Goal: Task Accomplishment & Management: Use online tool/utility

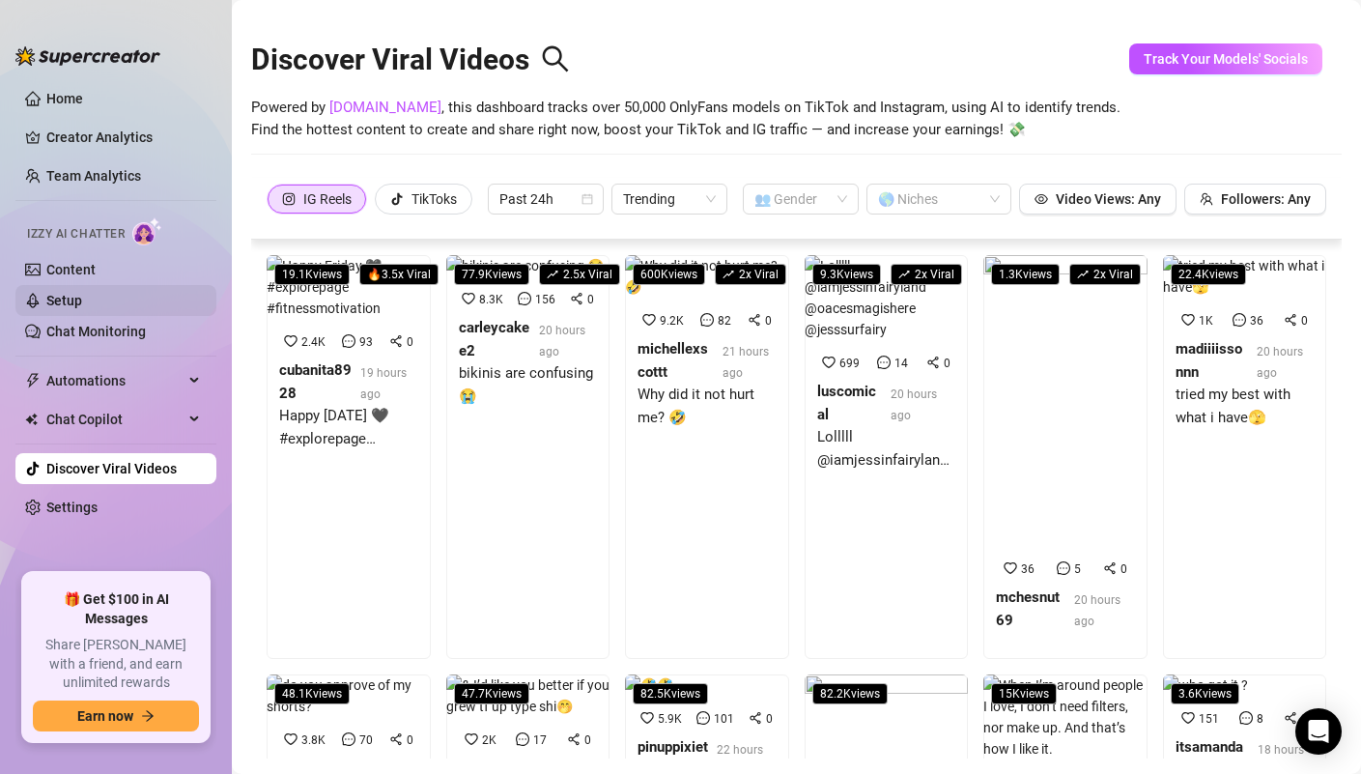
click at [82, 294] on link "Setup" at bounding box center [64, 300] width 36 height 15
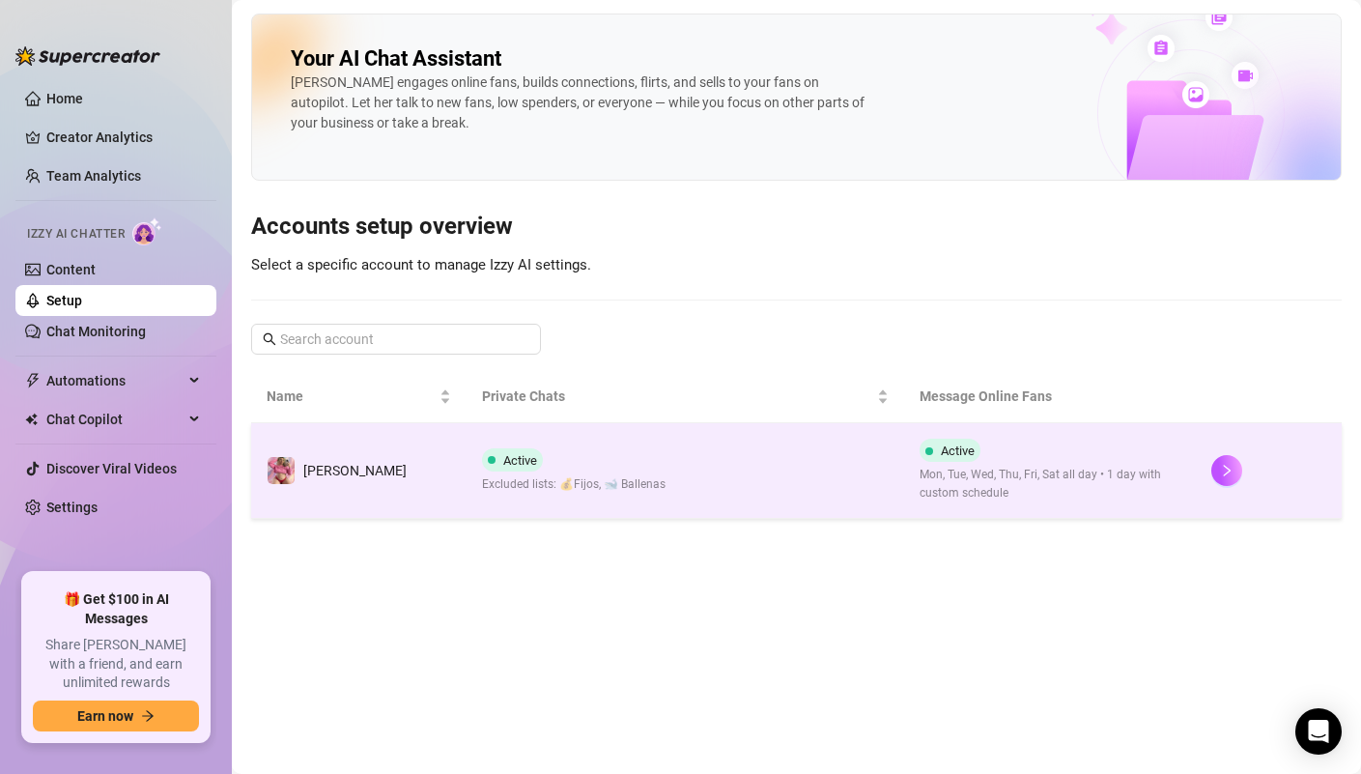
click at [763, 489] on td "Active Excluded lists: 💰Fijos, 🐋 Ballenas" at bounding box center [686, 471] width 438 height 96
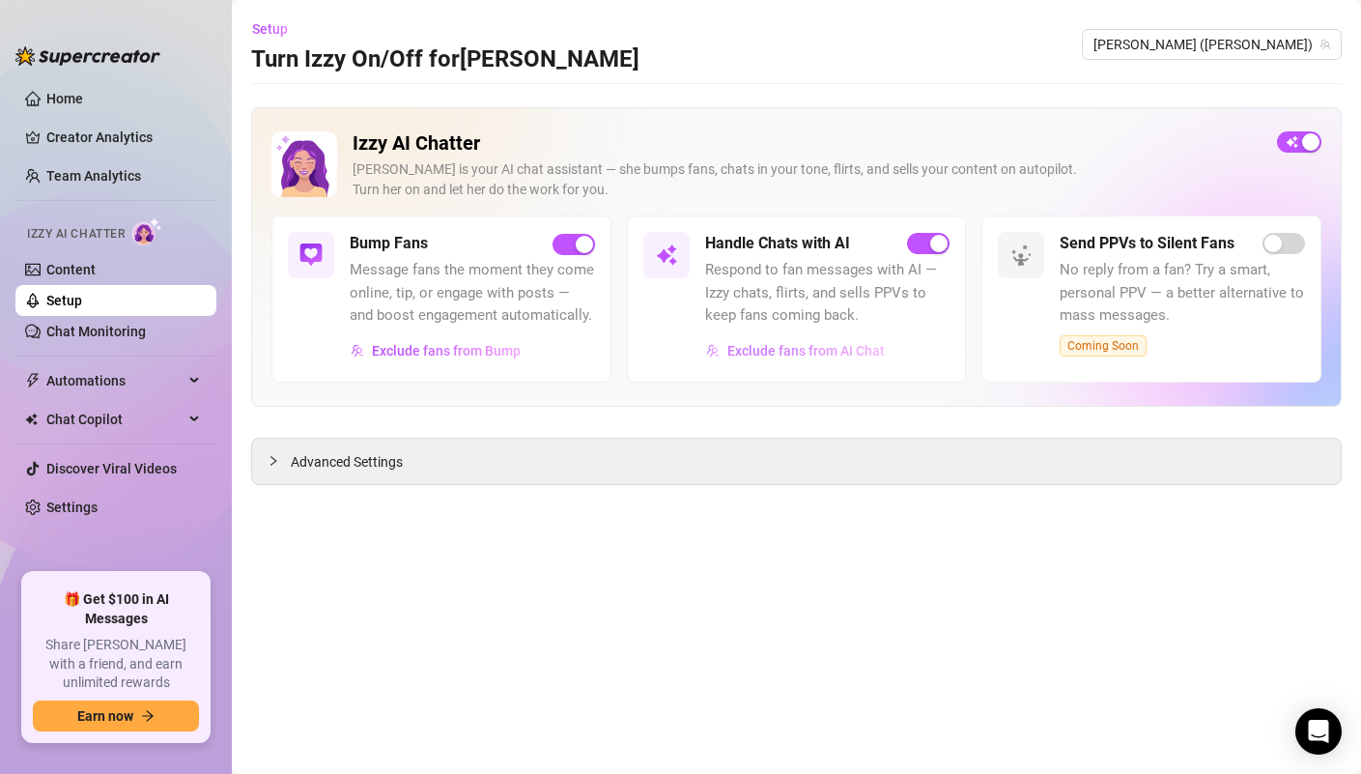
click at [795, 356] on span "Exclude fans from AI Chat" at bounding box center [805, 350] width 157 height 15
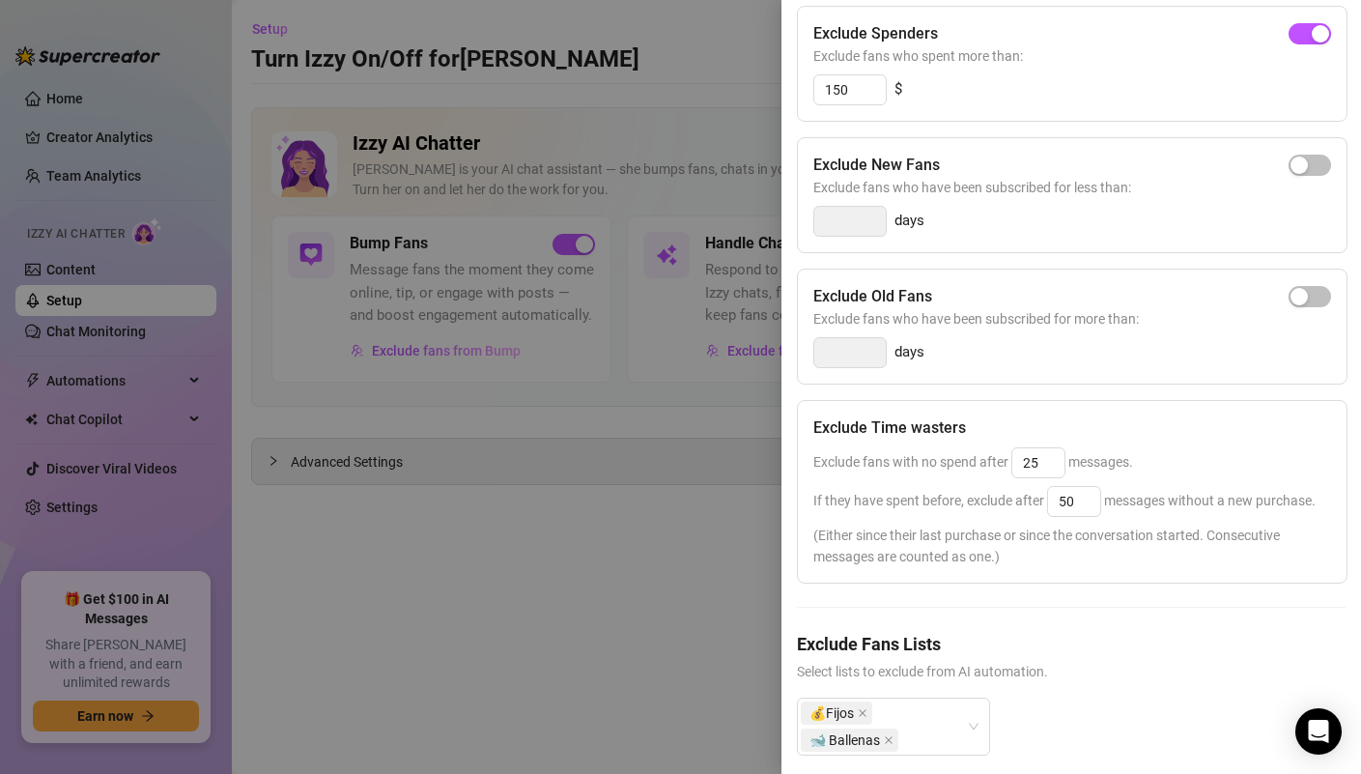
scroll to position [247, 0]
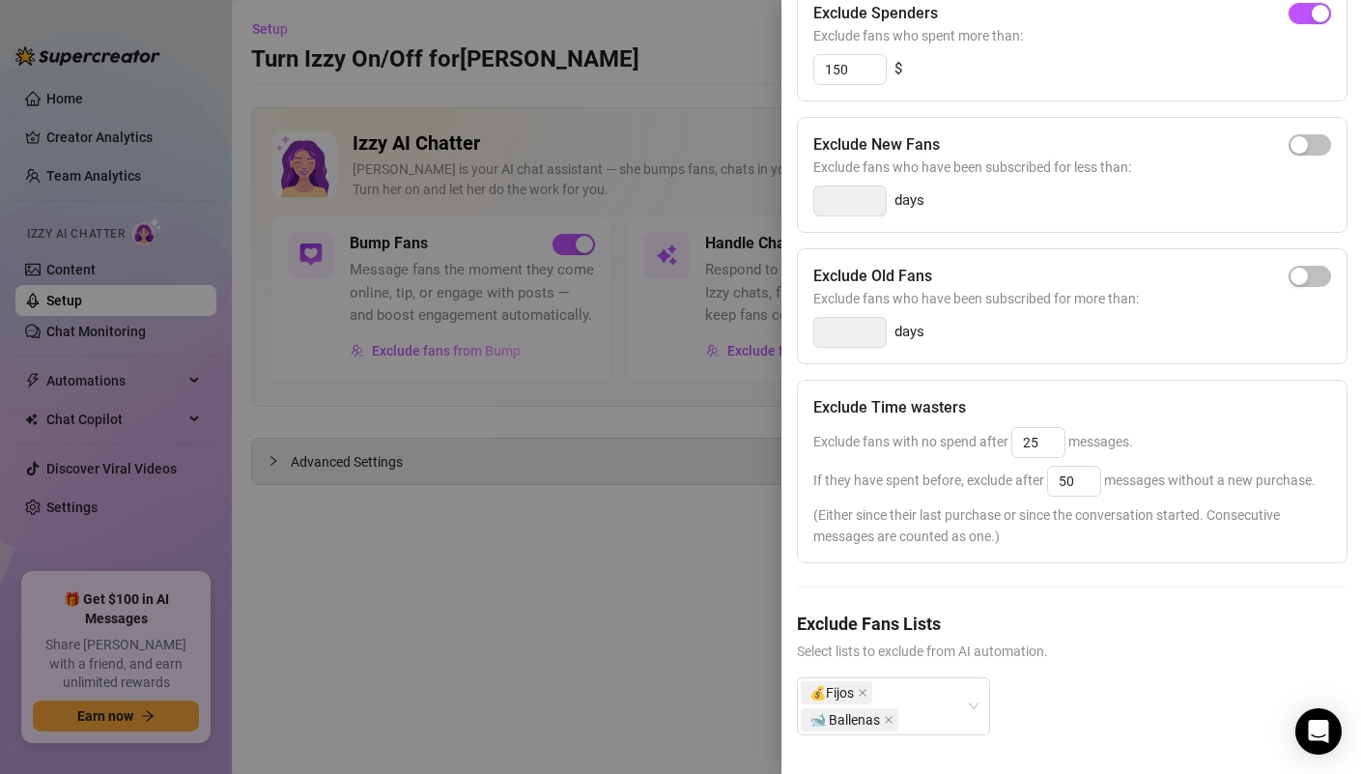
click at [644, 609] on div at bounding box center [680, 387] width 1361 height 774
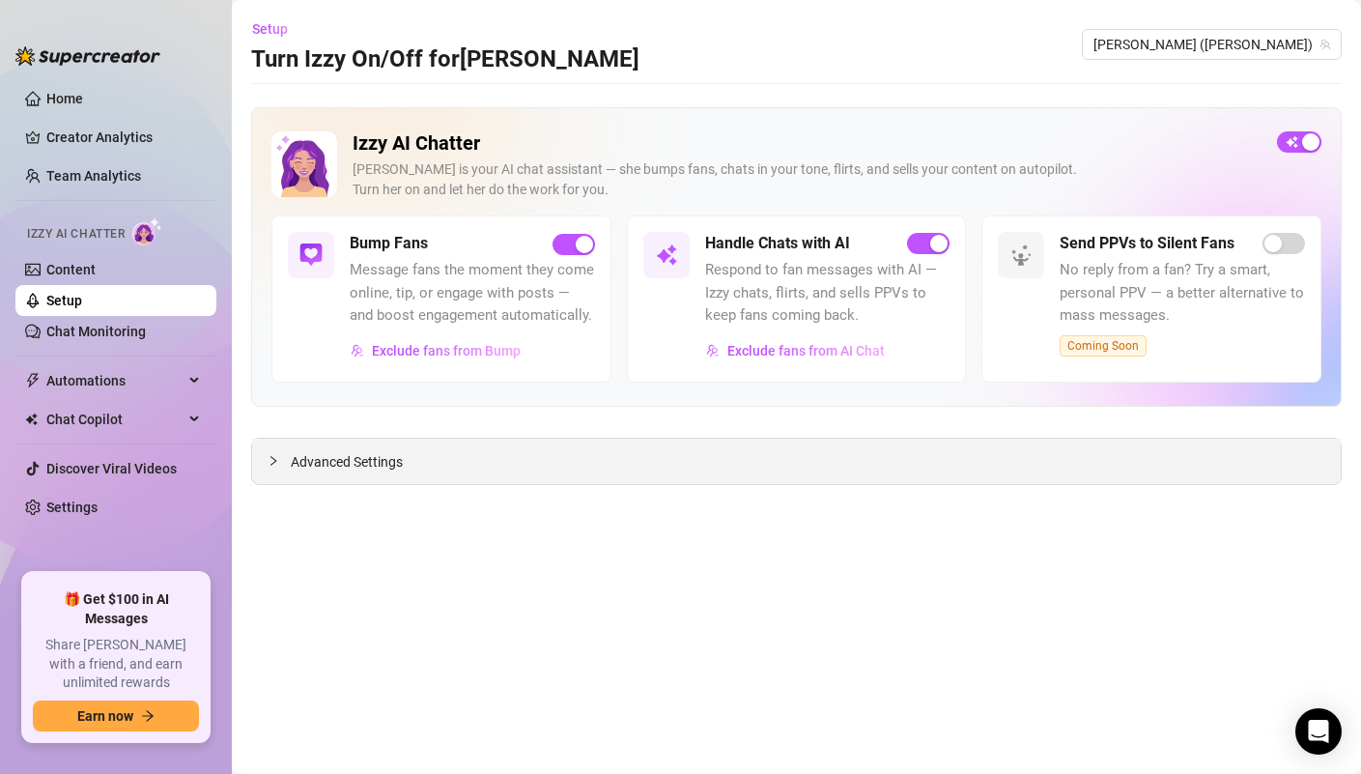
click at [292, 467] on span "Advanced Settings" at bounding box center [347, 461] width 112 height 21
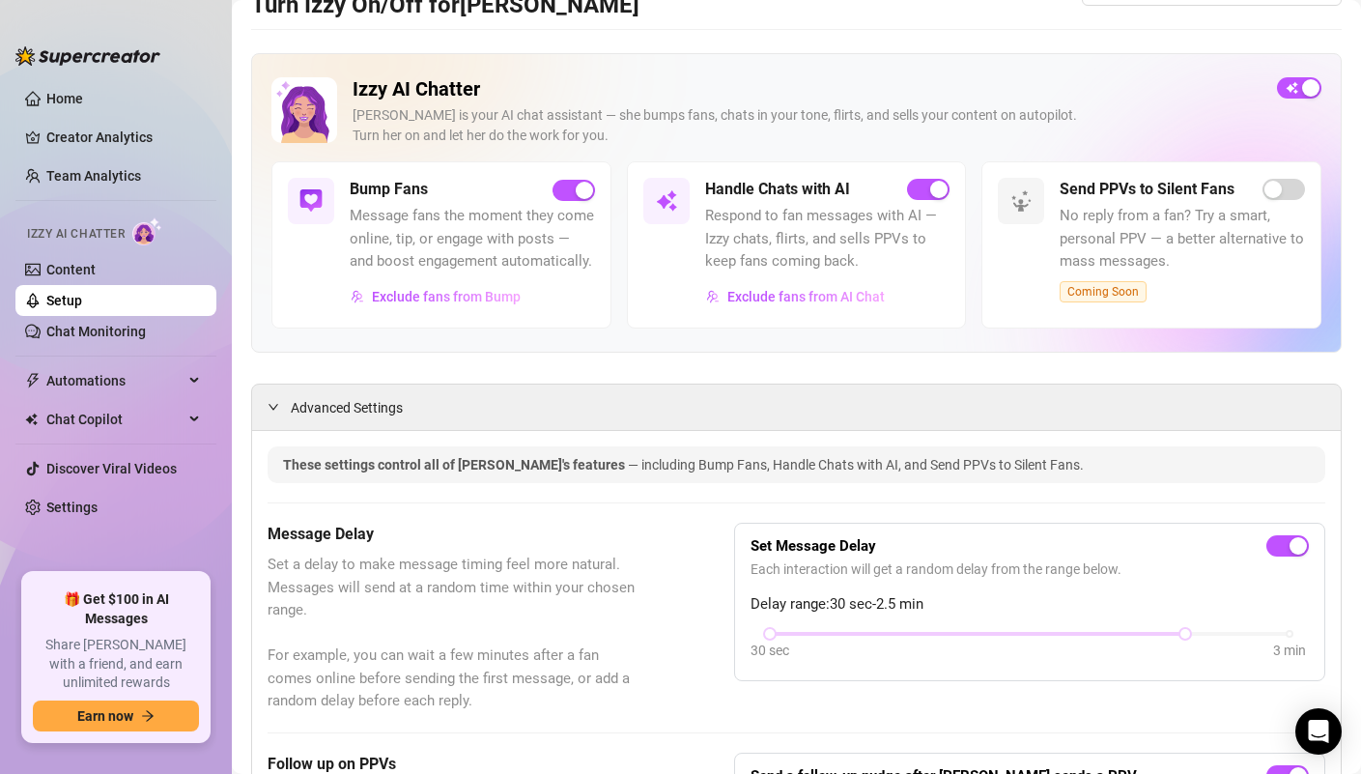
scroll to position [0, 0]
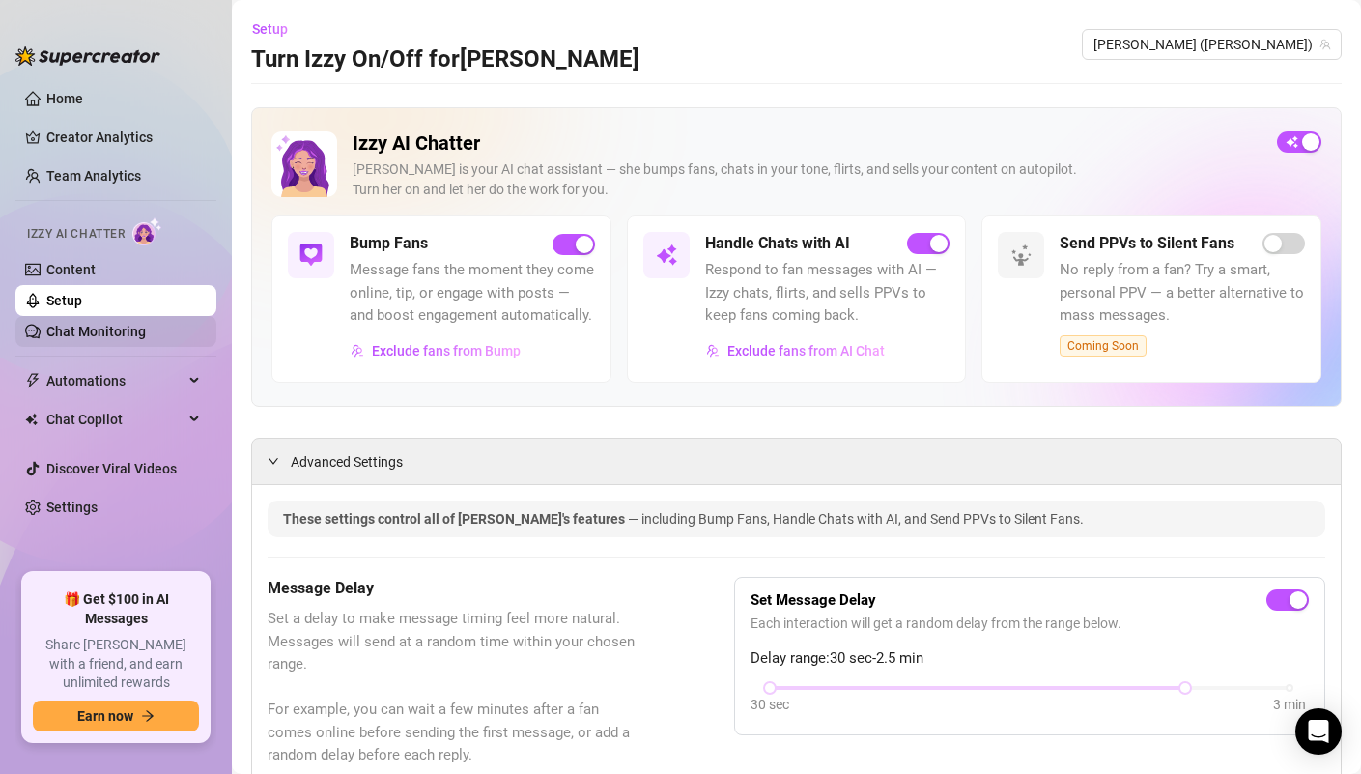
click at [100, 339] on link "Chat Monitoring" at bounding box center [96, 331] width 100 height 15
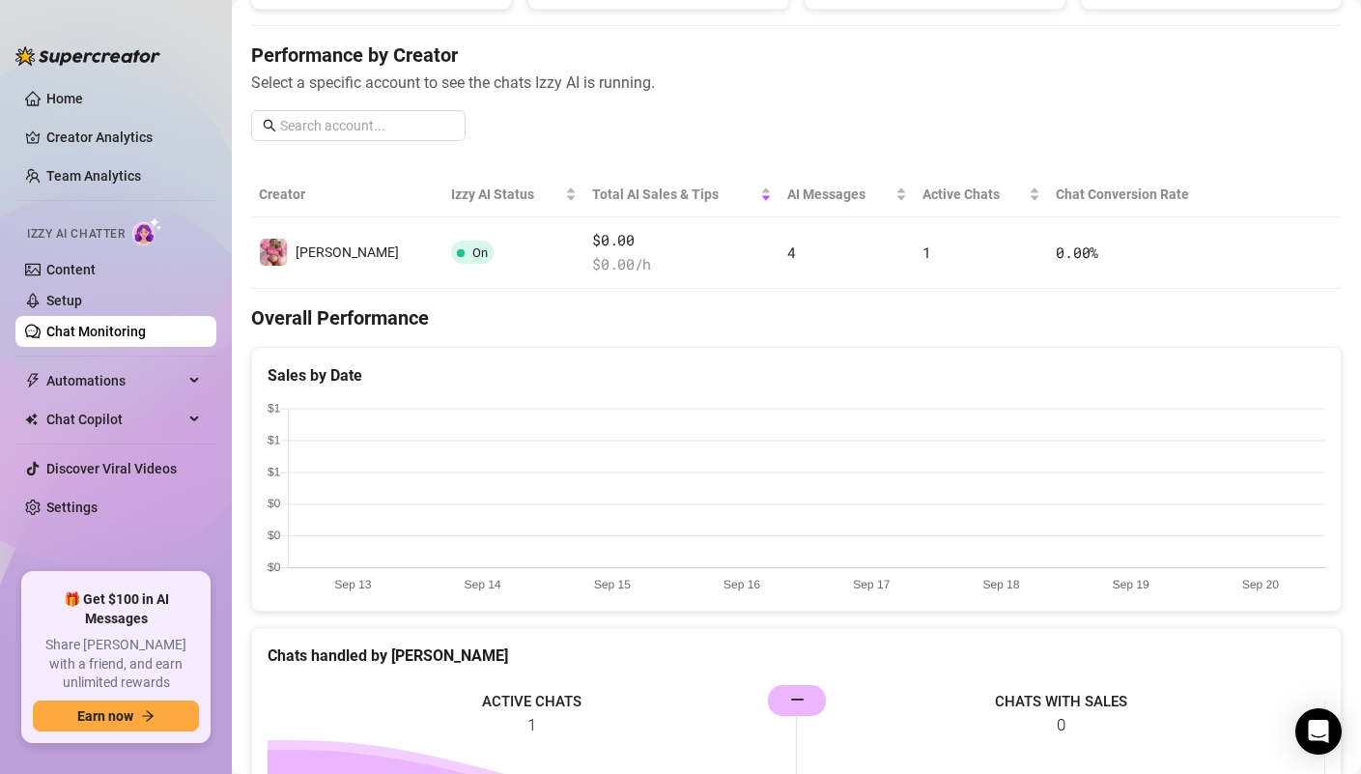
scroll to position [226, 0]
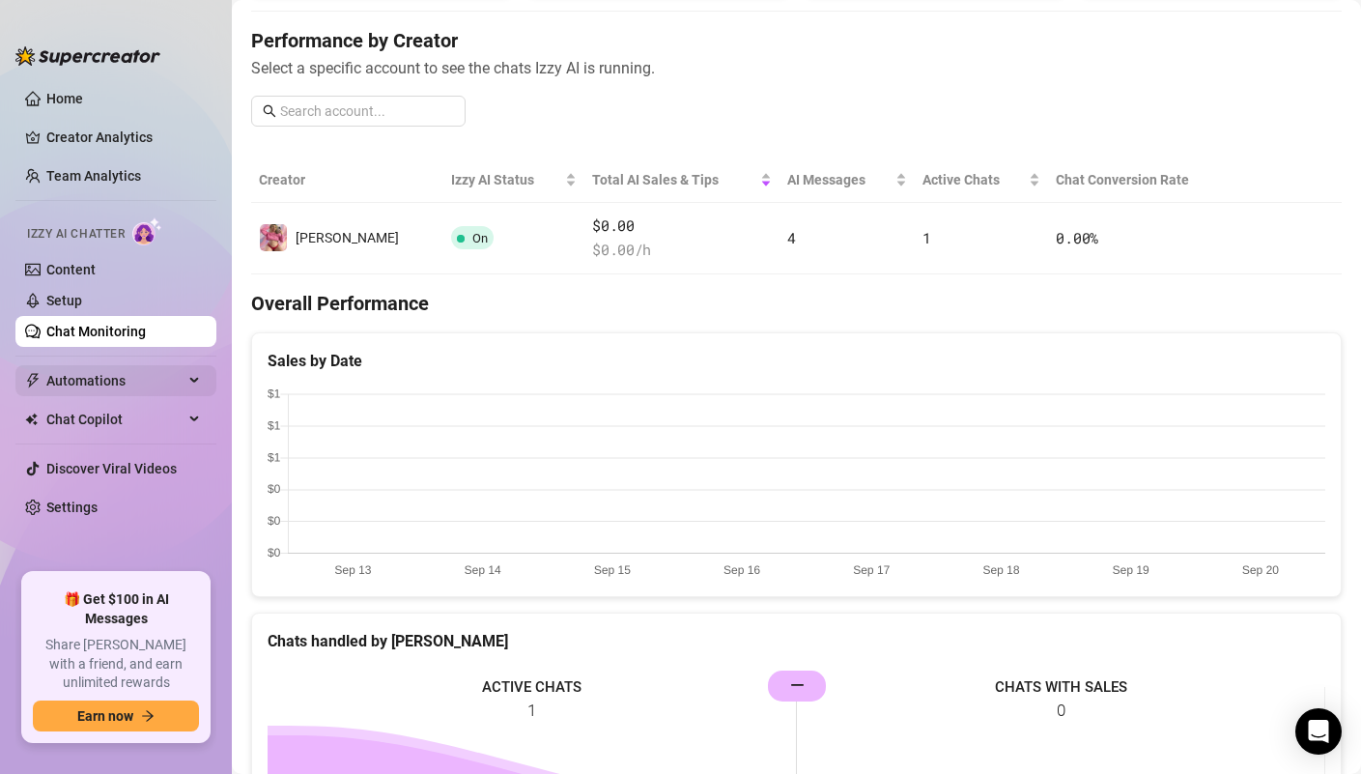
click at [117, 385] on span "Automations" at bounding box center [114, 380] width 137 height 31
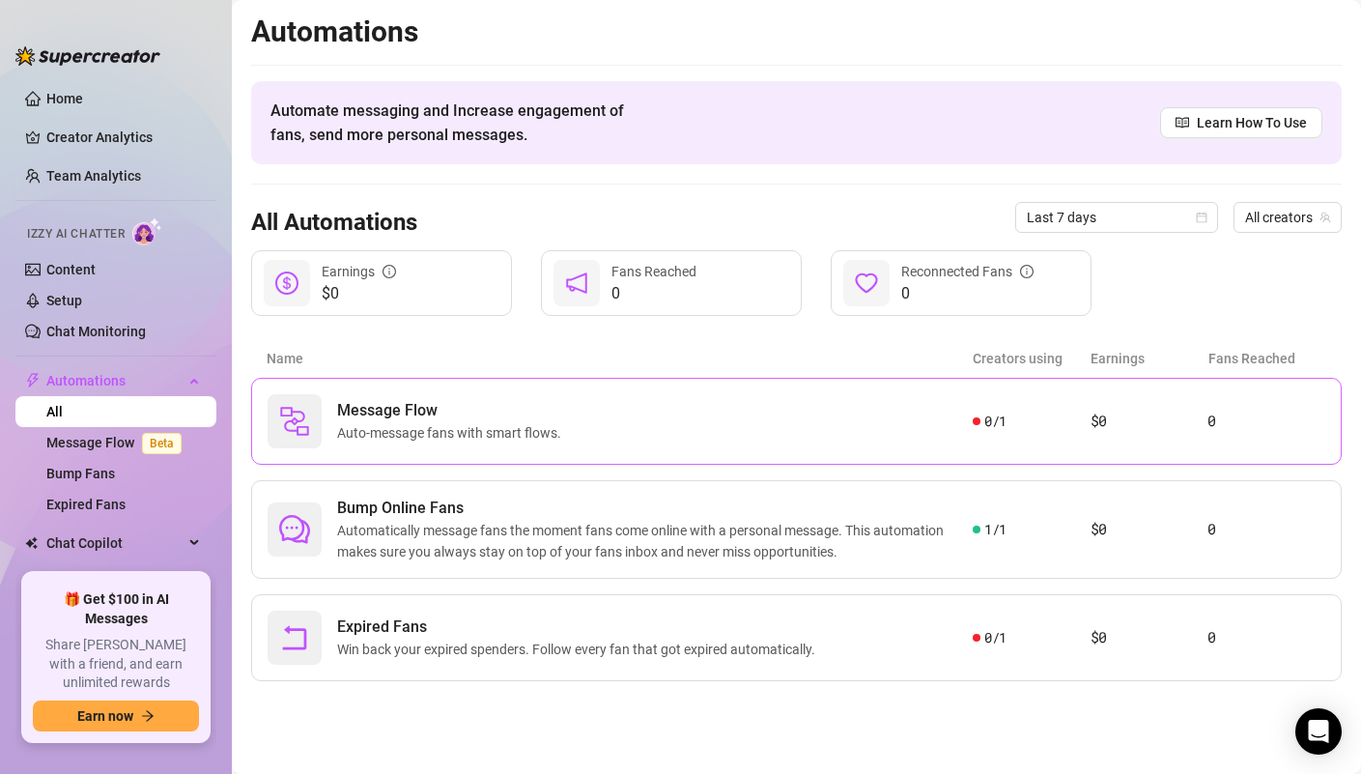
click at [487, 431] on span "Auto-message fans with smart flows." at bounding box center [453, 432] width 232 height 21
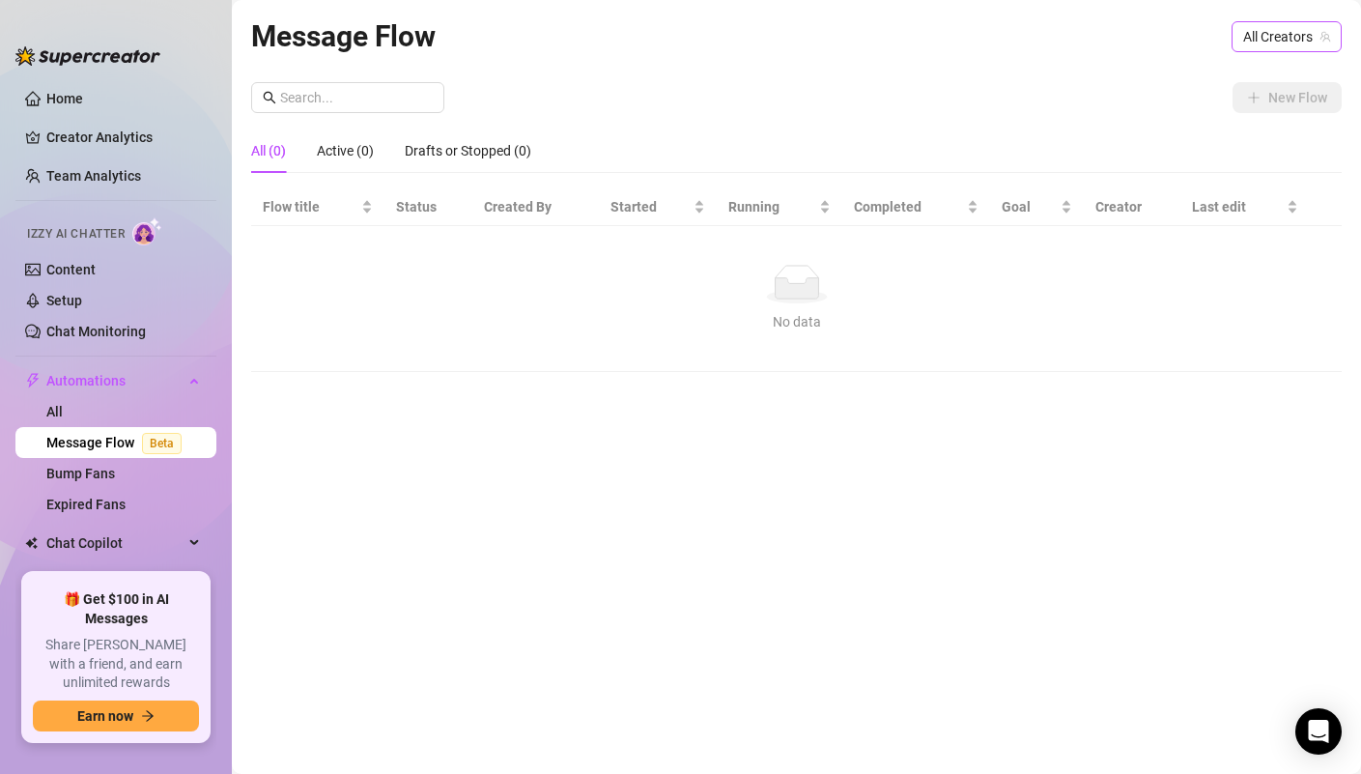
click at [1273, 37] on span "All Creators" at bounding box center [1286, 36] width 87 height 29
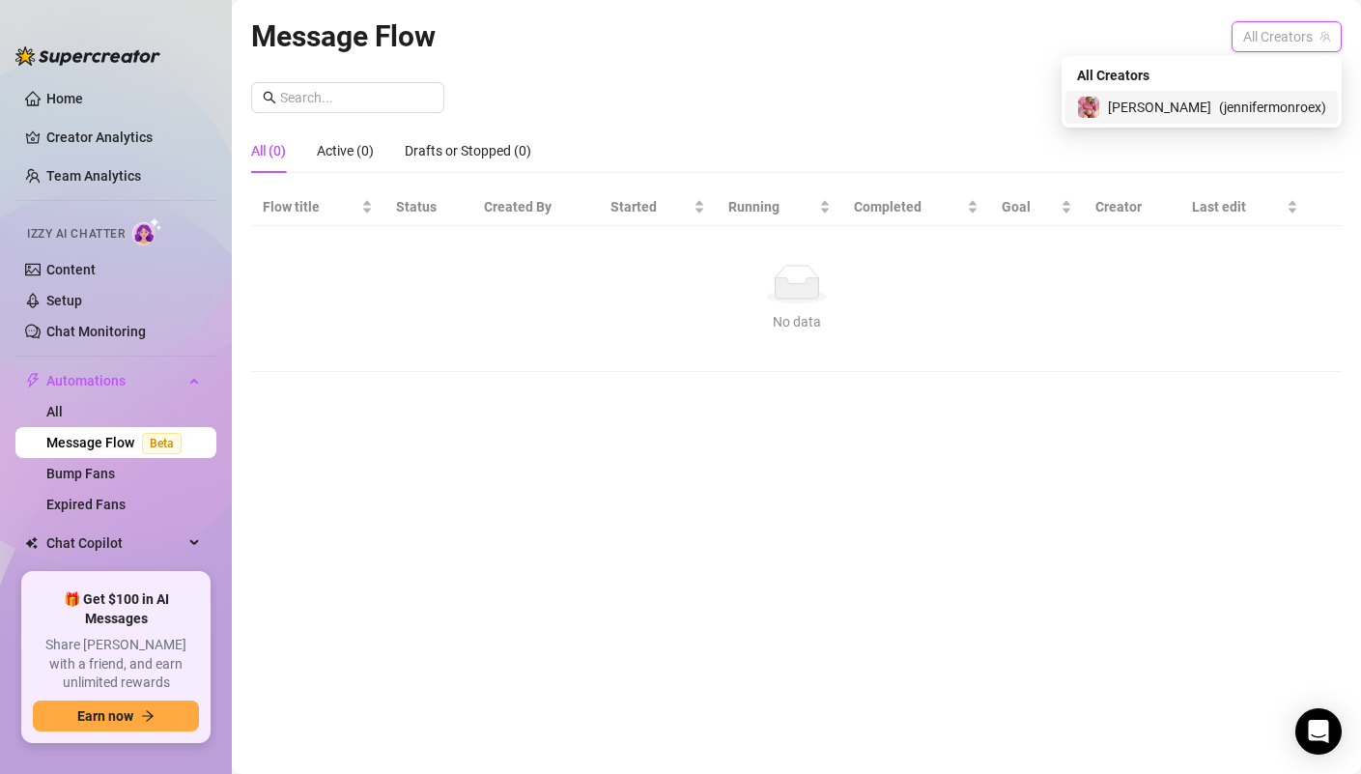
click at [1261, 98] on span "( jennifermonroex )" at bounding box center [1272, 107] width 107 height 21
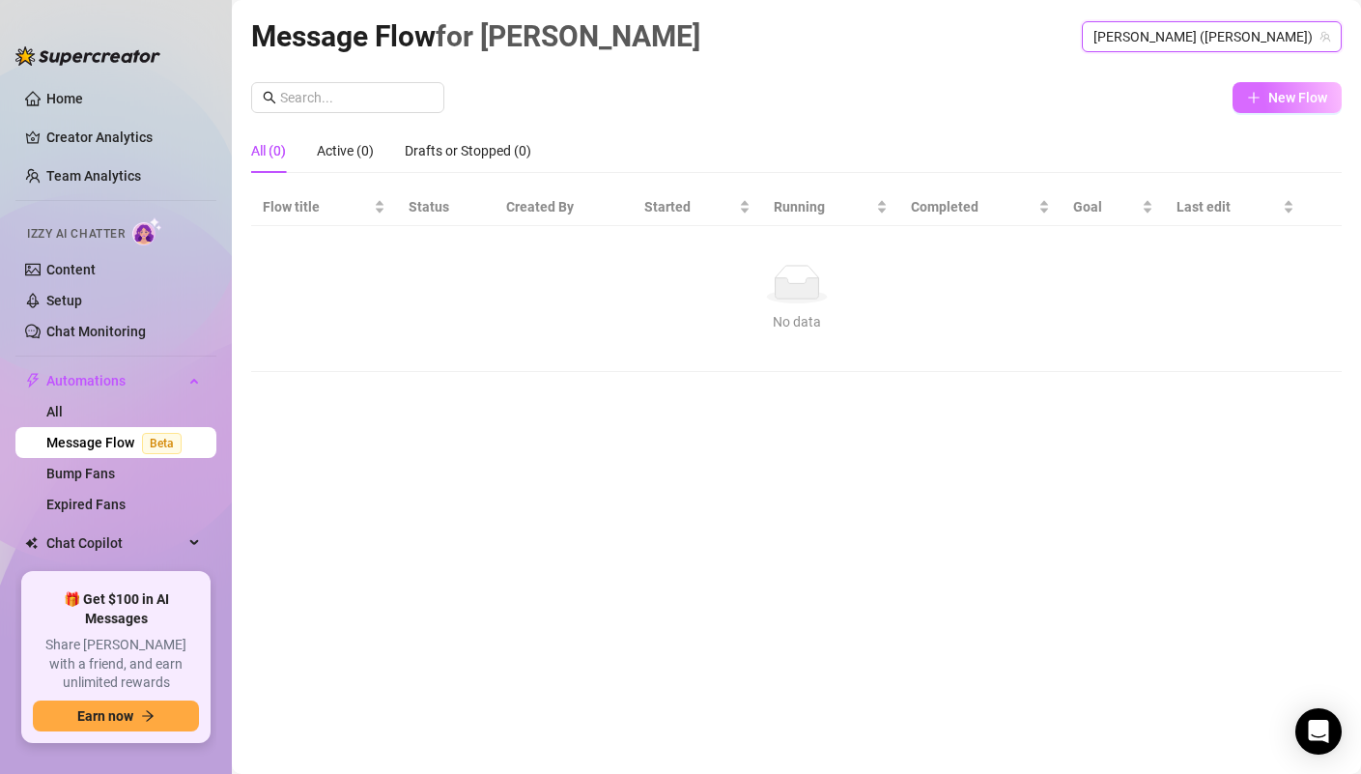
click at [1285, 101] on span "New Flow" at bounding box center [1297, 97] width 59 height 15
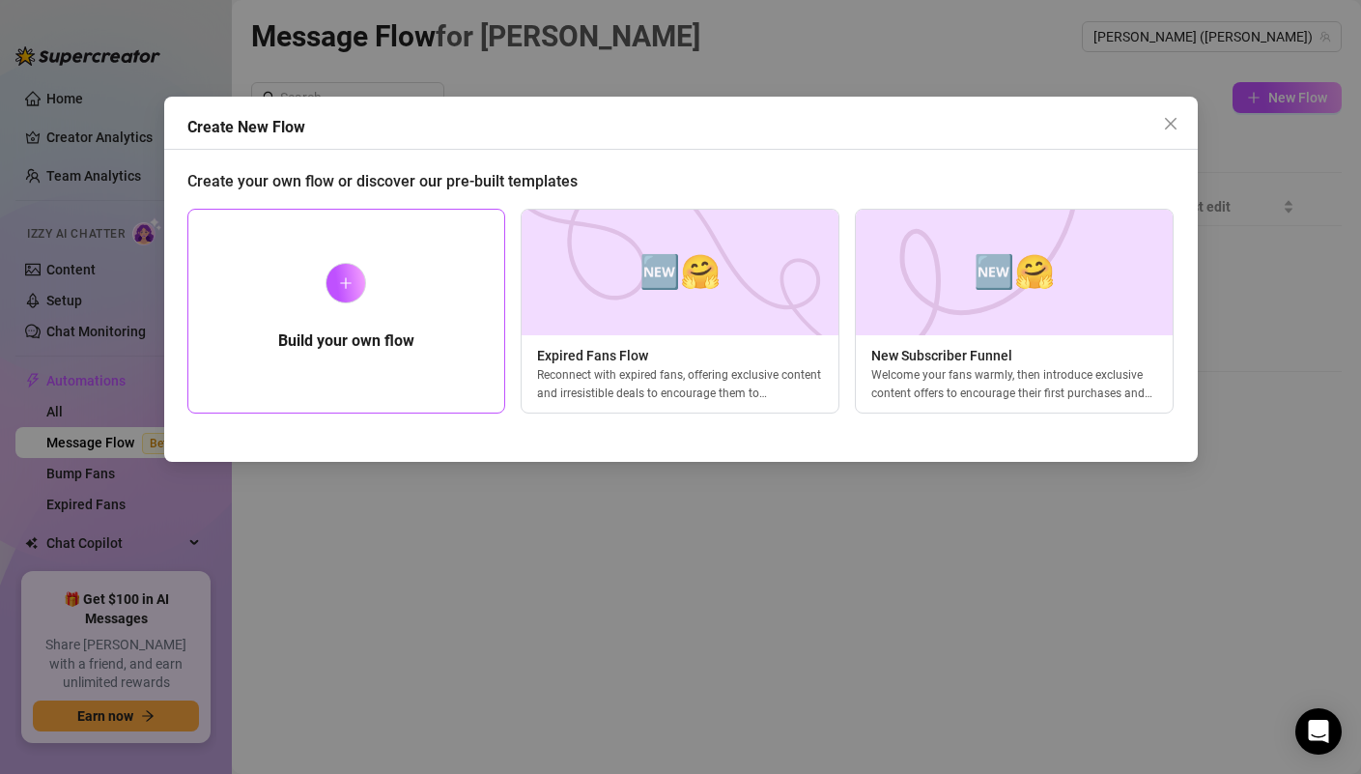
click at [355, 278] on div at bounding box center [346, 283] width 41 height 41
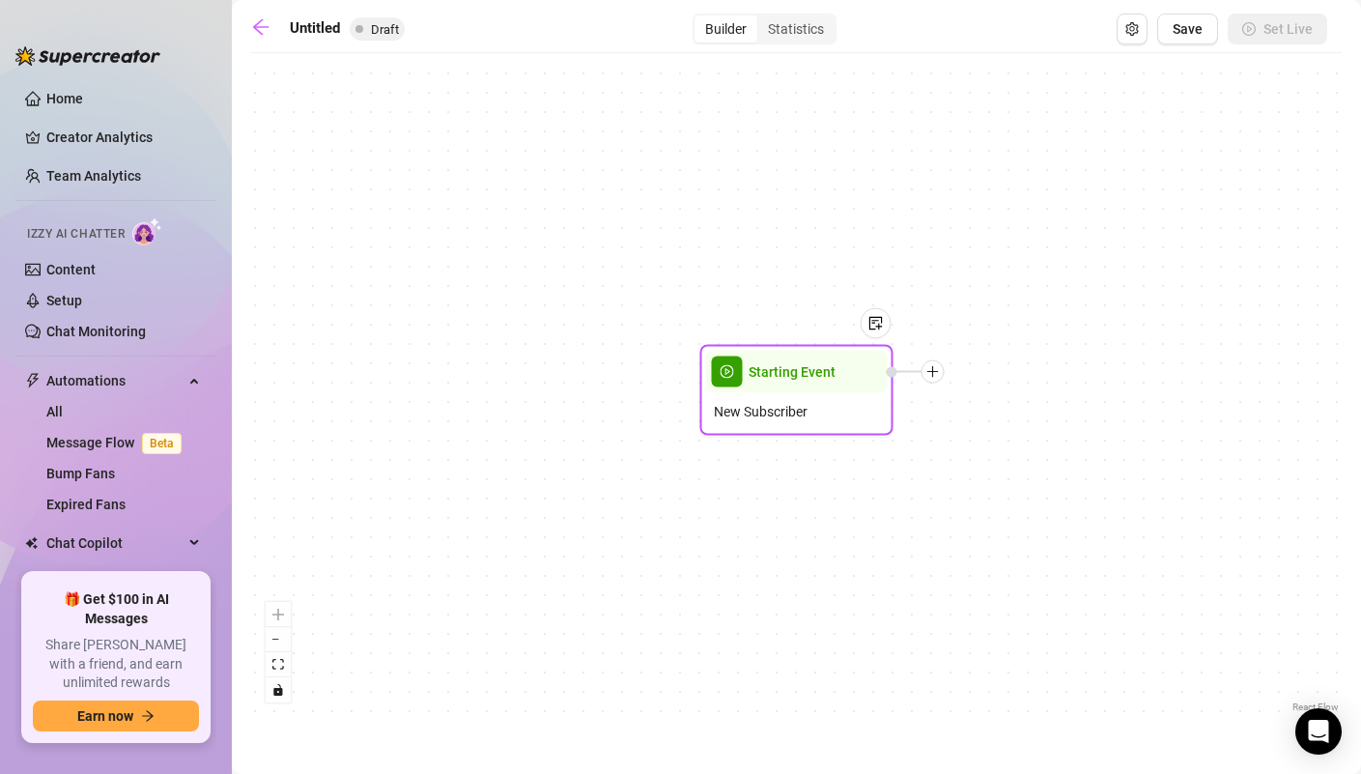
click at [815, 382] on span "Starting Event" at bounding box center [792, 371] width 87 height 21
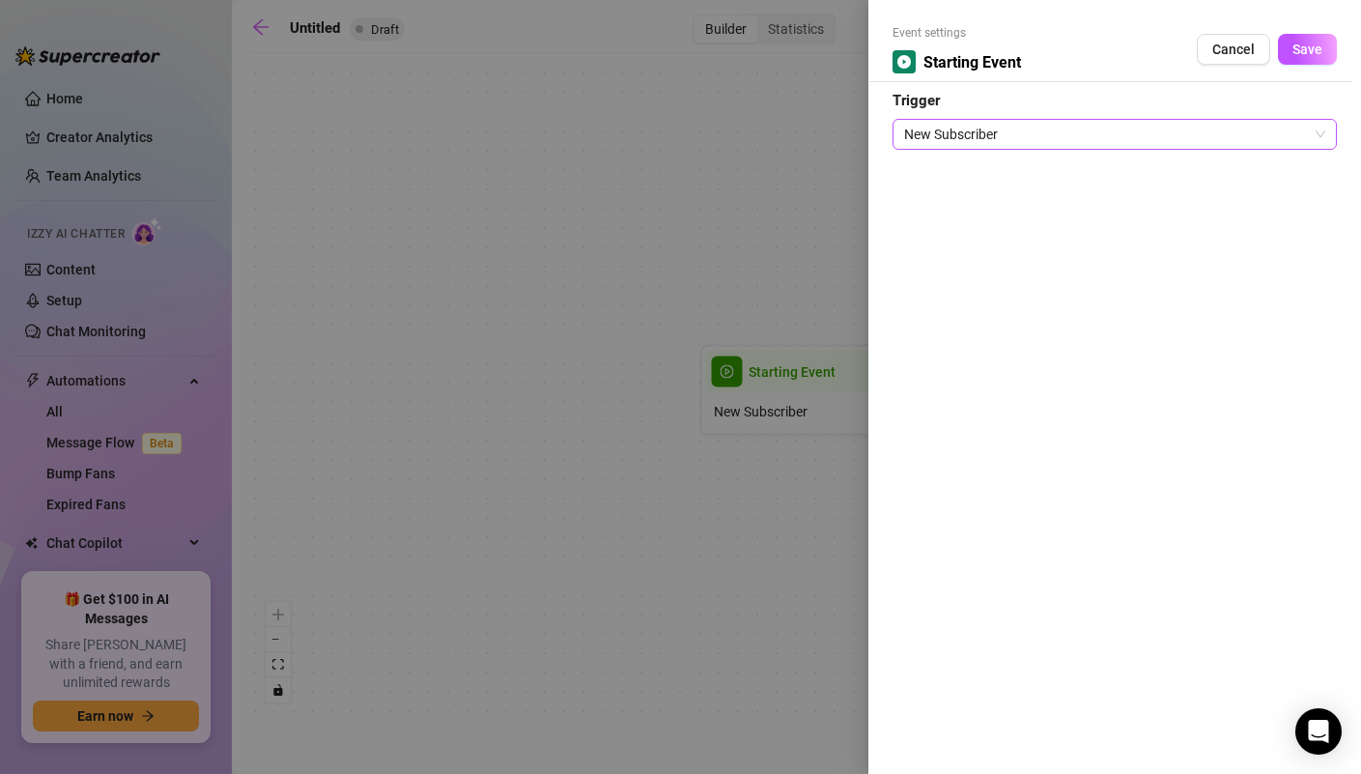
click at [1012, 139] on span "New Subscriber" at bounding box center [1114, 134] width 421 height 29
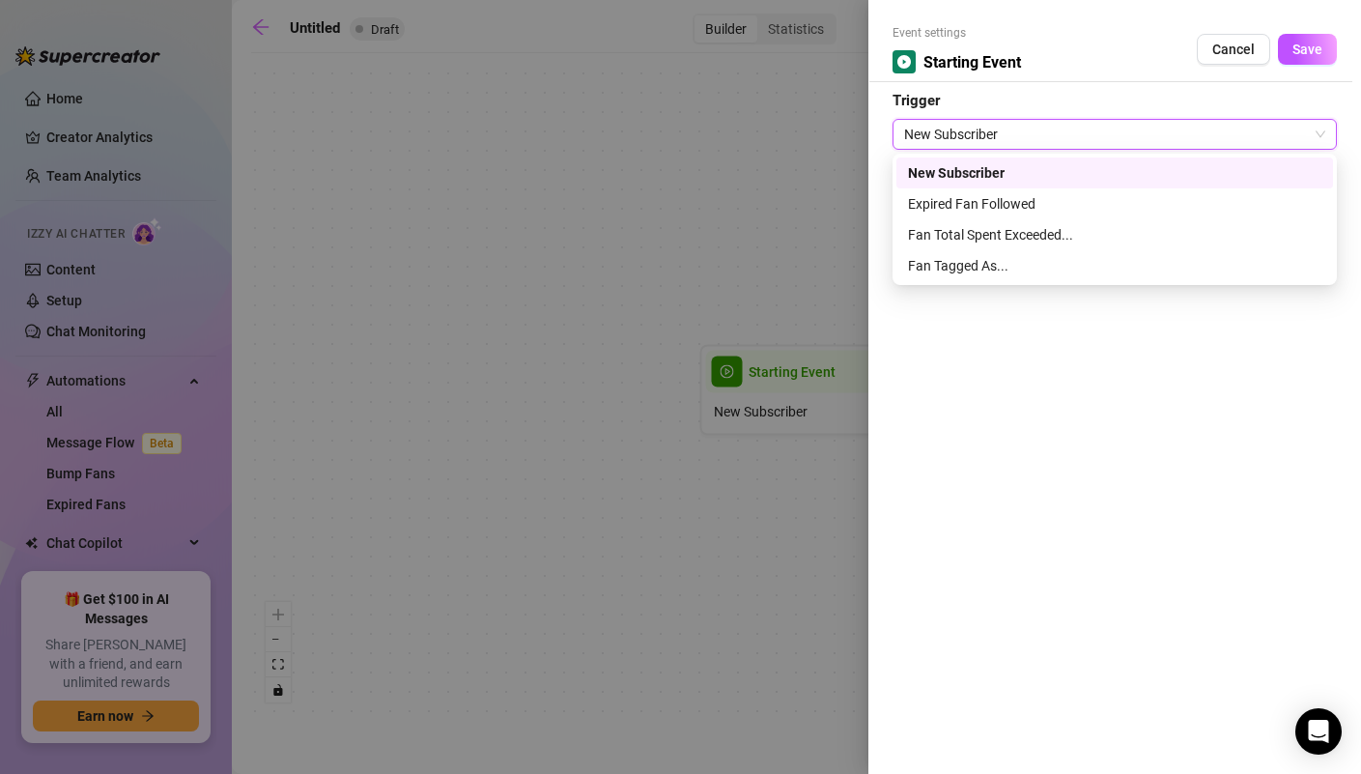
click at [1012, 139] on span "New Subscriber" at bounding box center [1114, 134] width 421 height 29
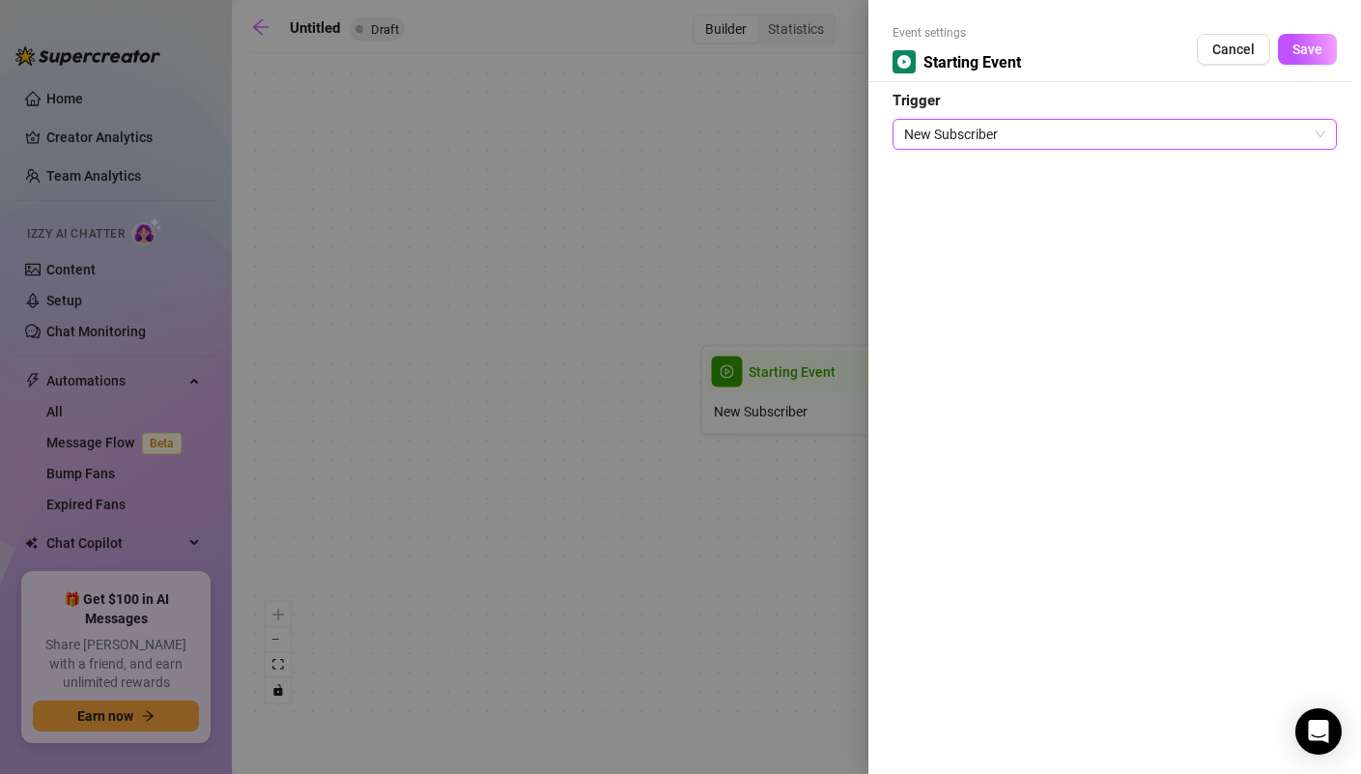
click at [764, 330] on div at bounding box center [680, 387] width 1361 height 774
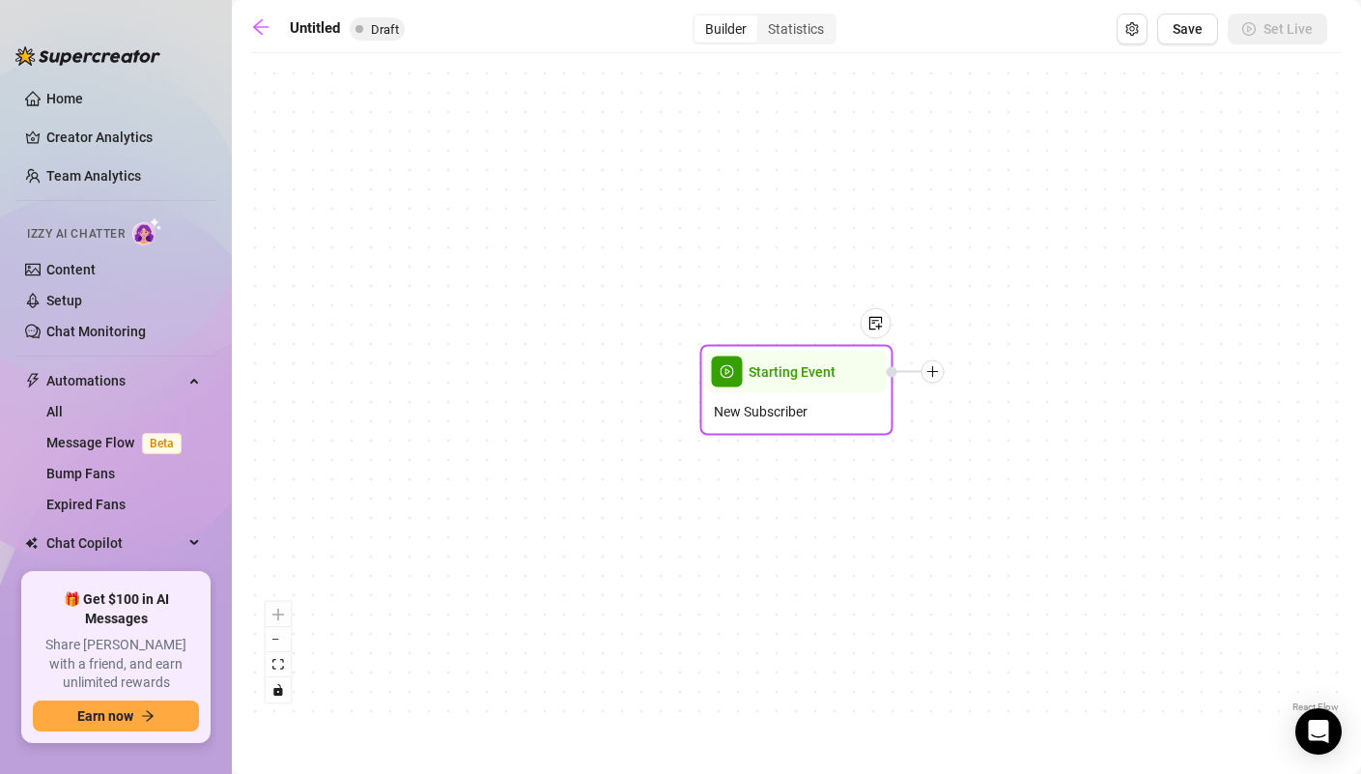
click at [932, 380] on div at bounding box center [933, 371] width 23 height 23
click at [999, 372] on div "Time Delay" at bounding box center [1028, 373] width 141 height 33
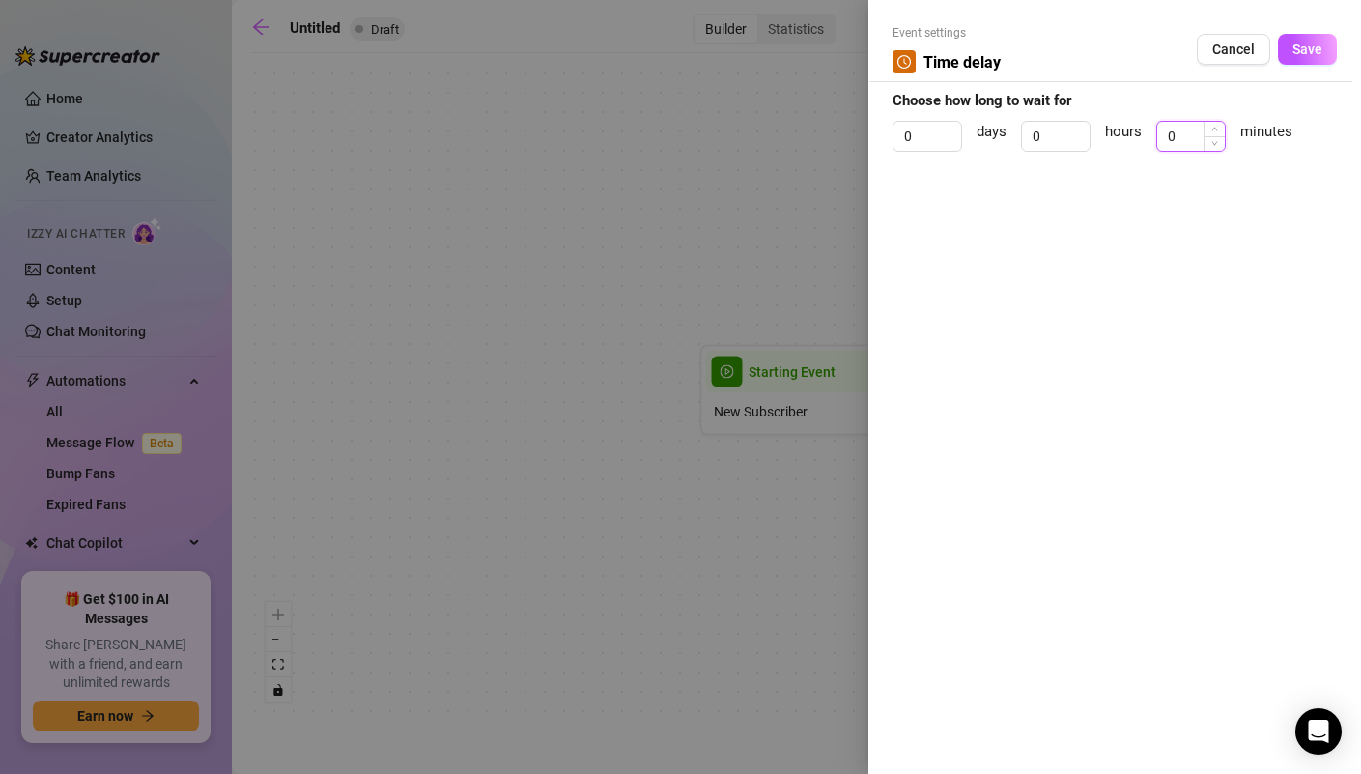
click at [1201, 141] on input "0" at bounding box center [1191, 136] width 68 height 29
type input "3"
click at [1309, 61] on button "Save" at bounding box center [1307, 49] width 59 height 31
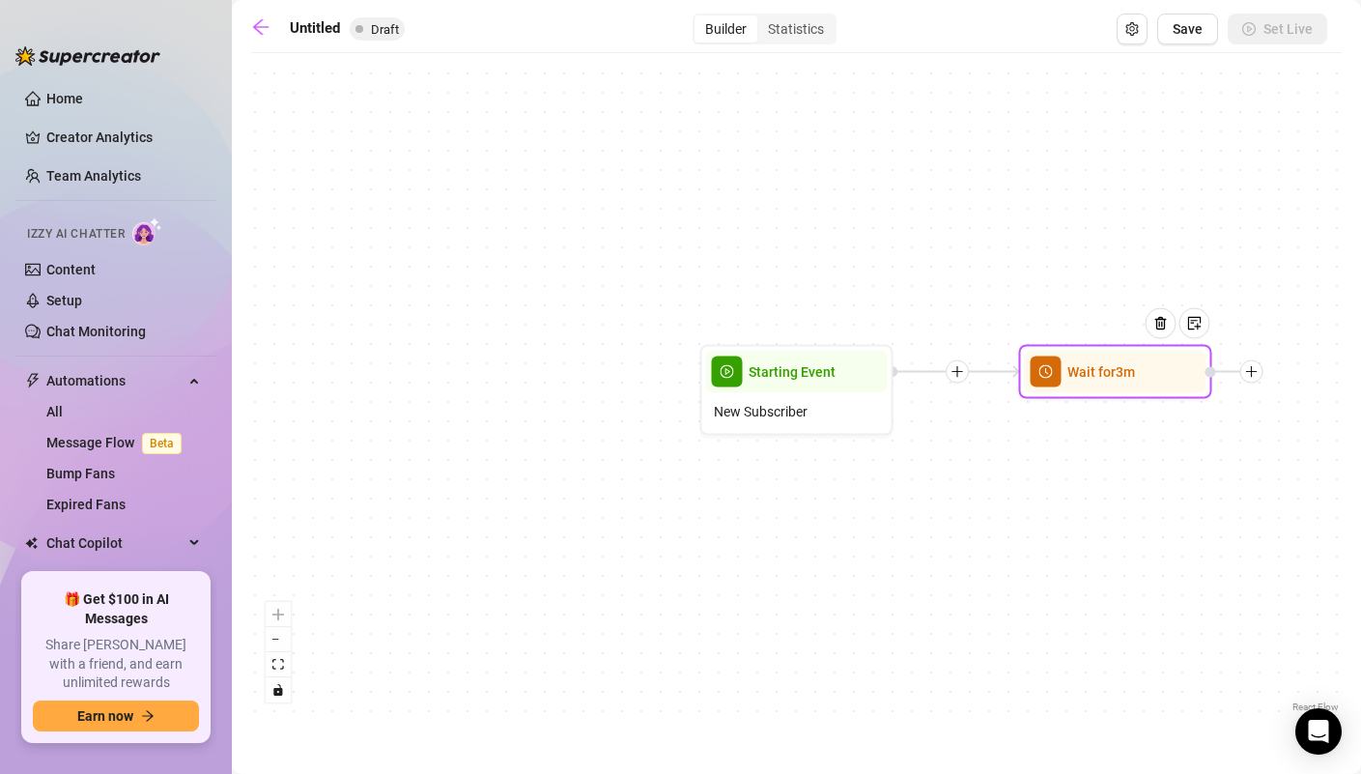
click at [1254, 376] on icon "plus" at bounding box center [1252, 372] width 14 height 14
click at [1299, 446] on div "Message" at bounding box center [1347, 439] width 141 height 33
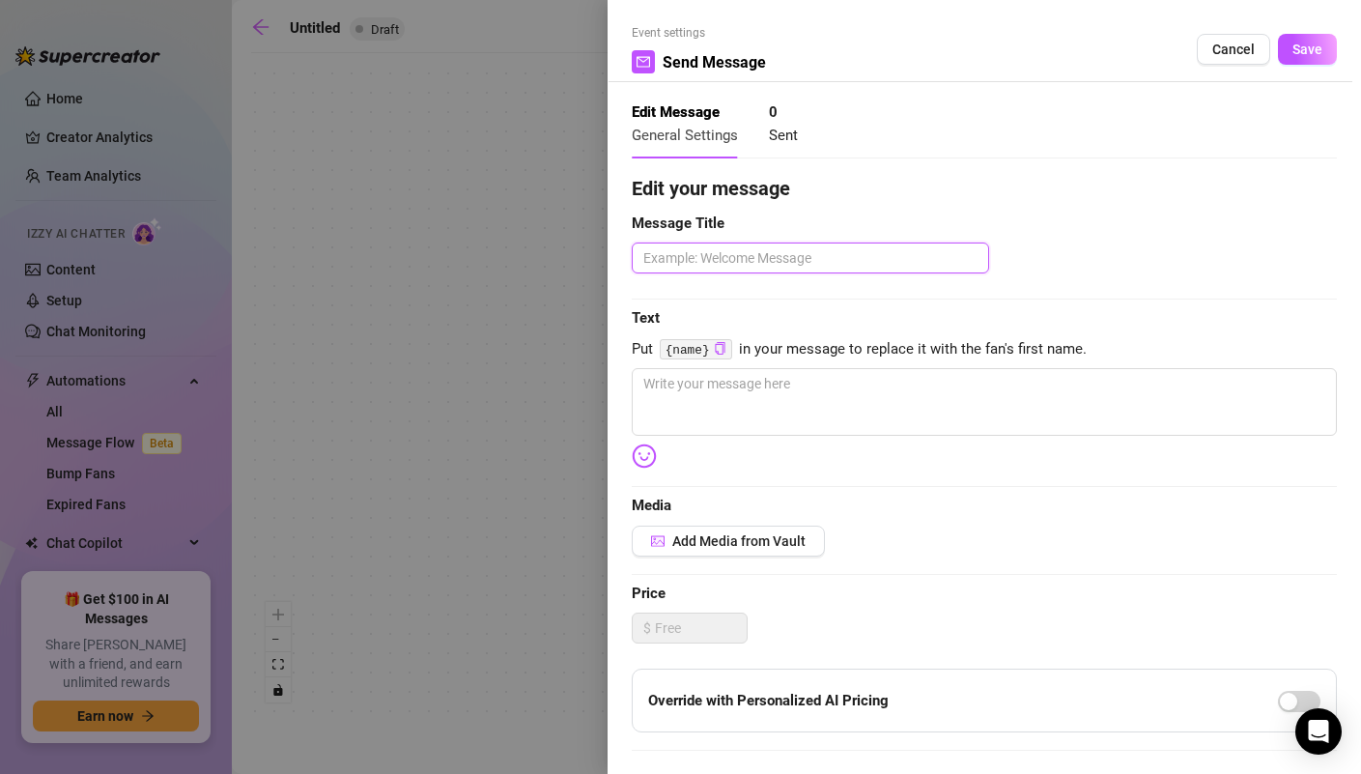
click at [794, 265] on textarea at bounding box center [810, 257] width 357 height 31
type textarea "W"
type textarea "We"
type textarea "Wel"
type textarea "Welc"
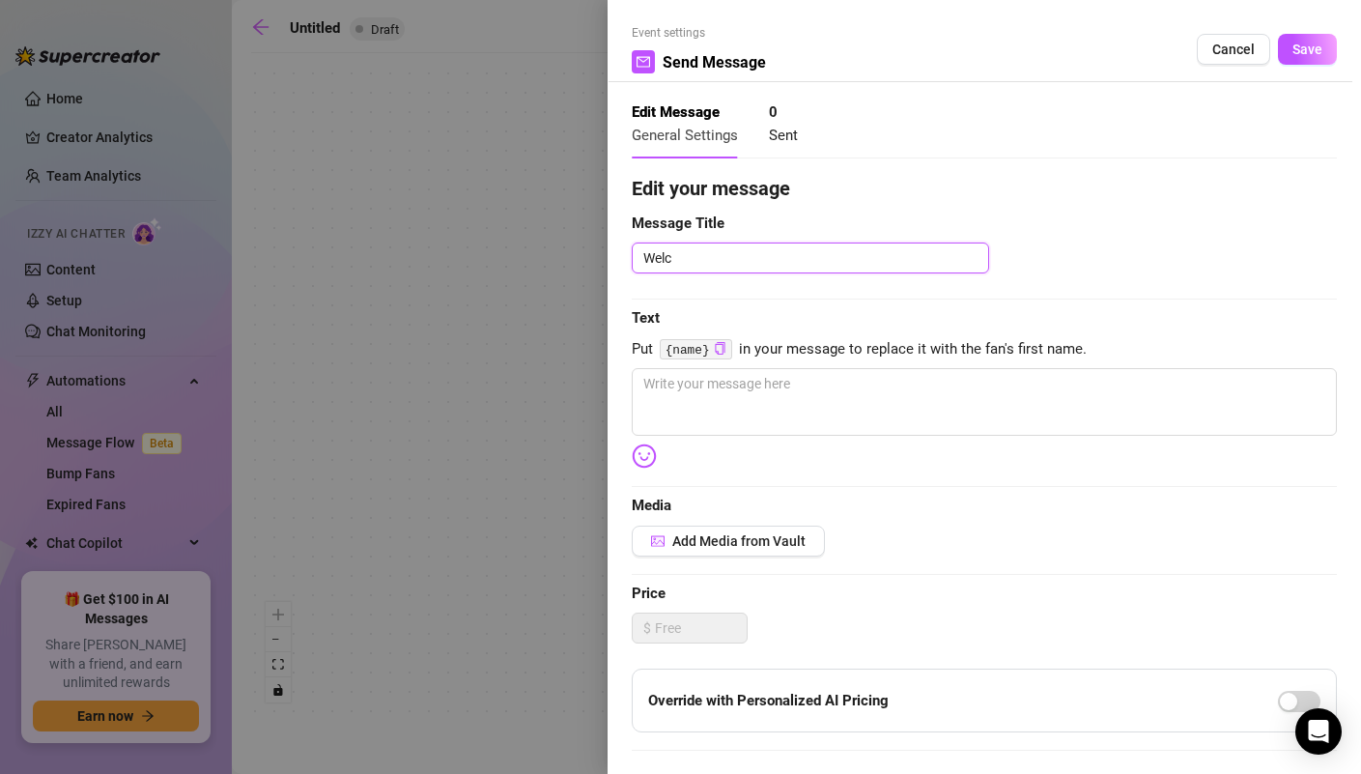
type textarea "Welco"
type textarea "Welcom"
type textarea "Welcome"
type textarea "Welcome m"
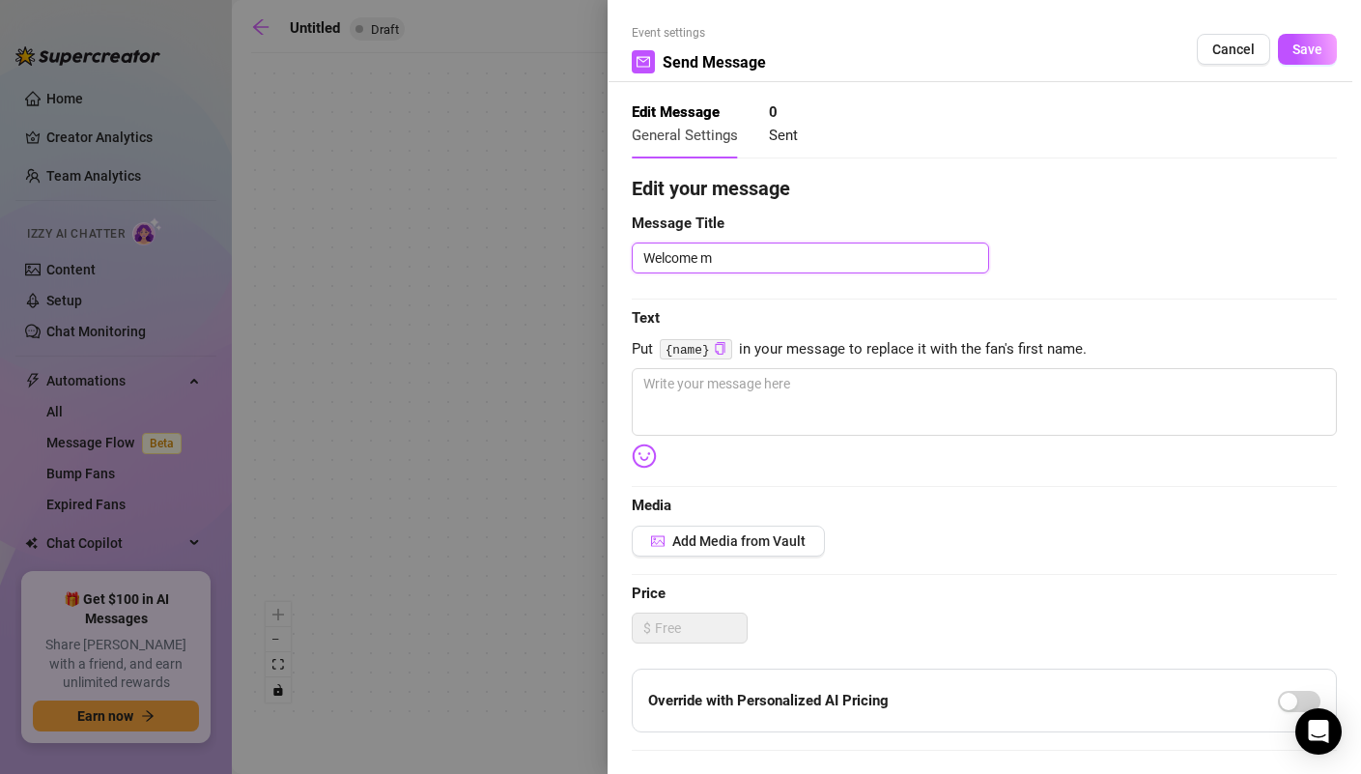
type textarea "Welcome me"
type textarea "Welcome mes"
type textarea "Welcome mess"
type textarea "Welcome messa"
type textarea "Welcome messag"
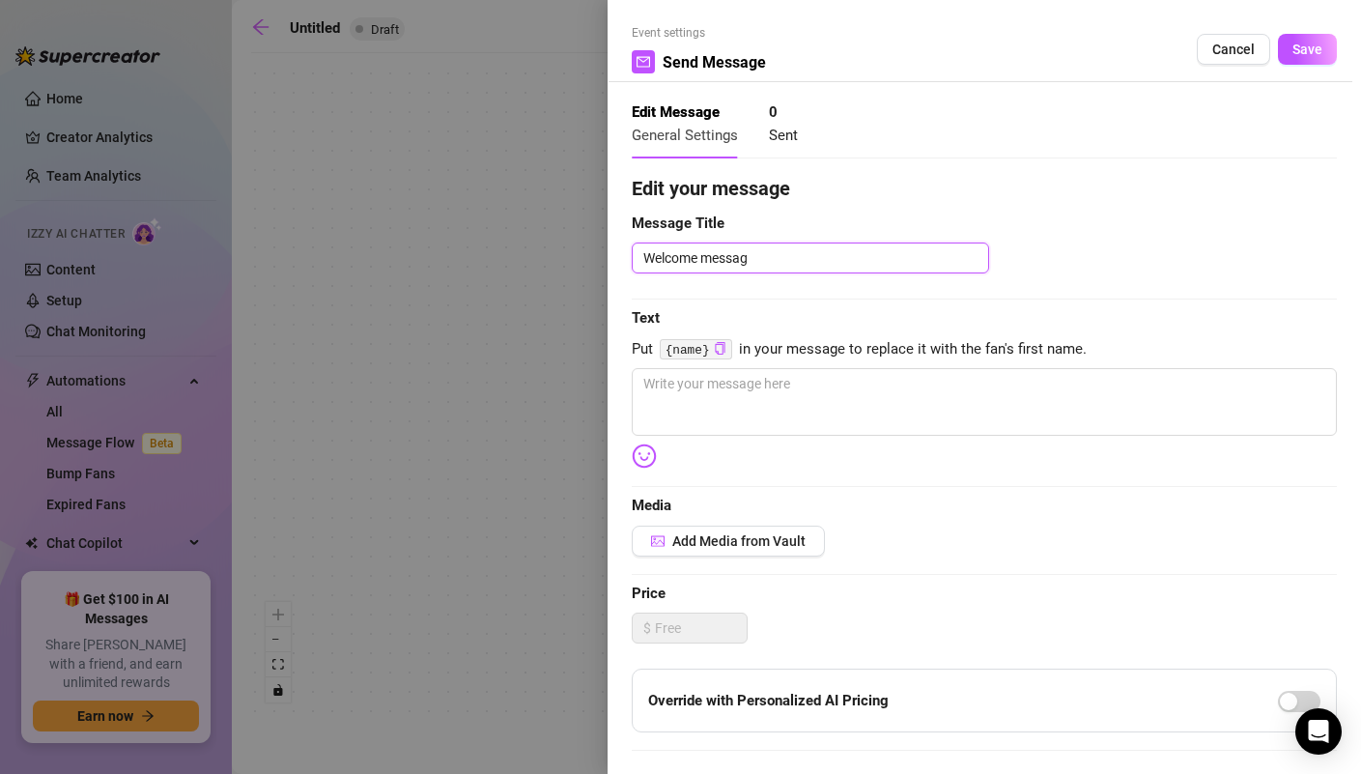
type textarea "Welcome message"
click at [863, 398] on textarea at bounding box center [984, 402] width 705 height 68
type textarea "H"
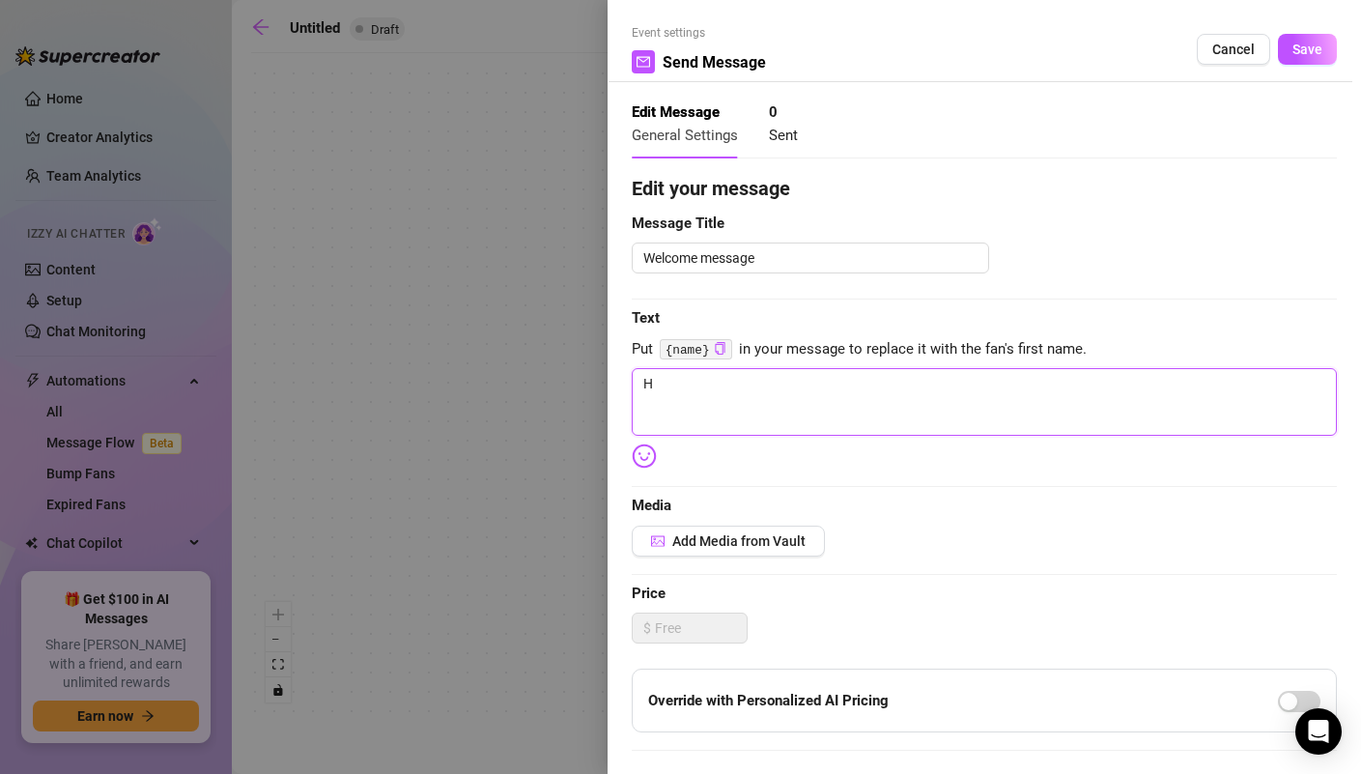
type textarea "He"
type textarea "Hey"
type textarea "Heyy"
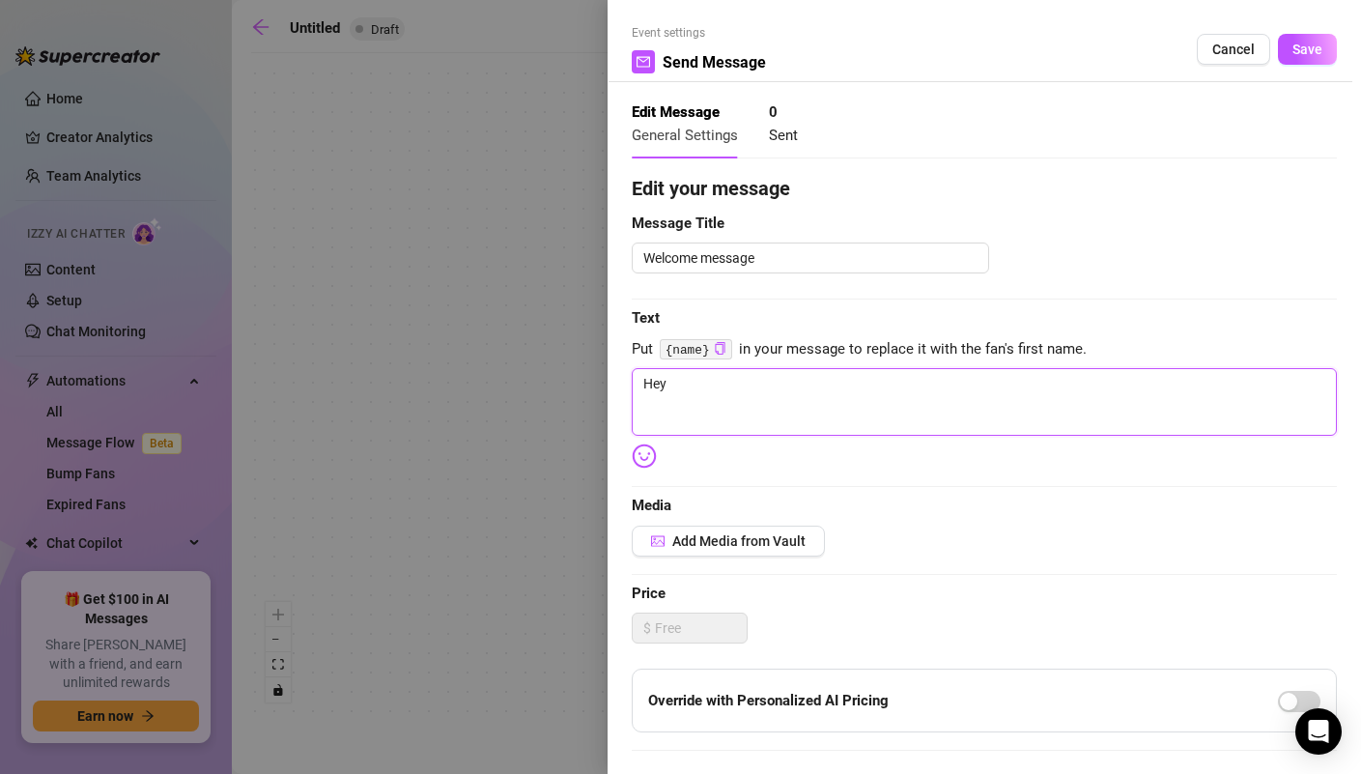
type textarea "Heyy"
type textarea "Heyy b"
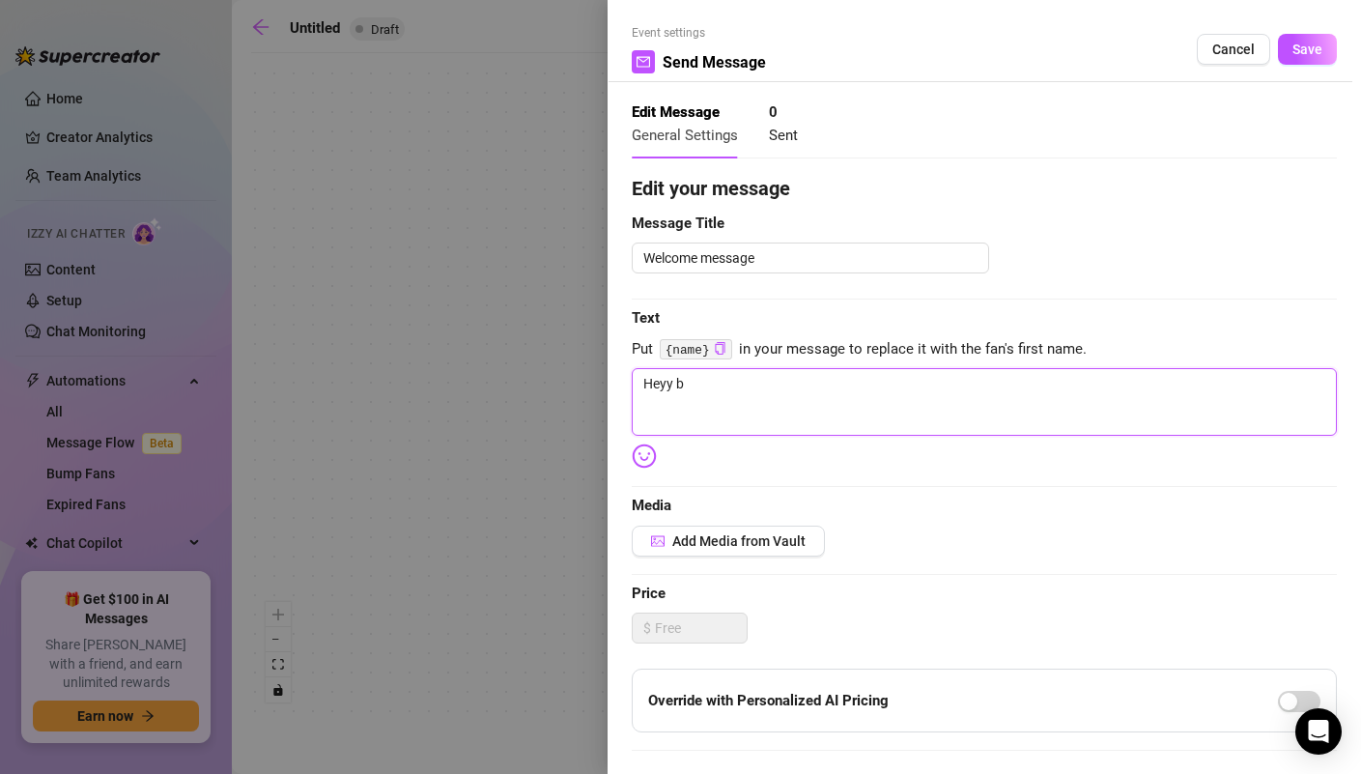
type textarea "Heyy bb"
type textarea "Heyy bby"
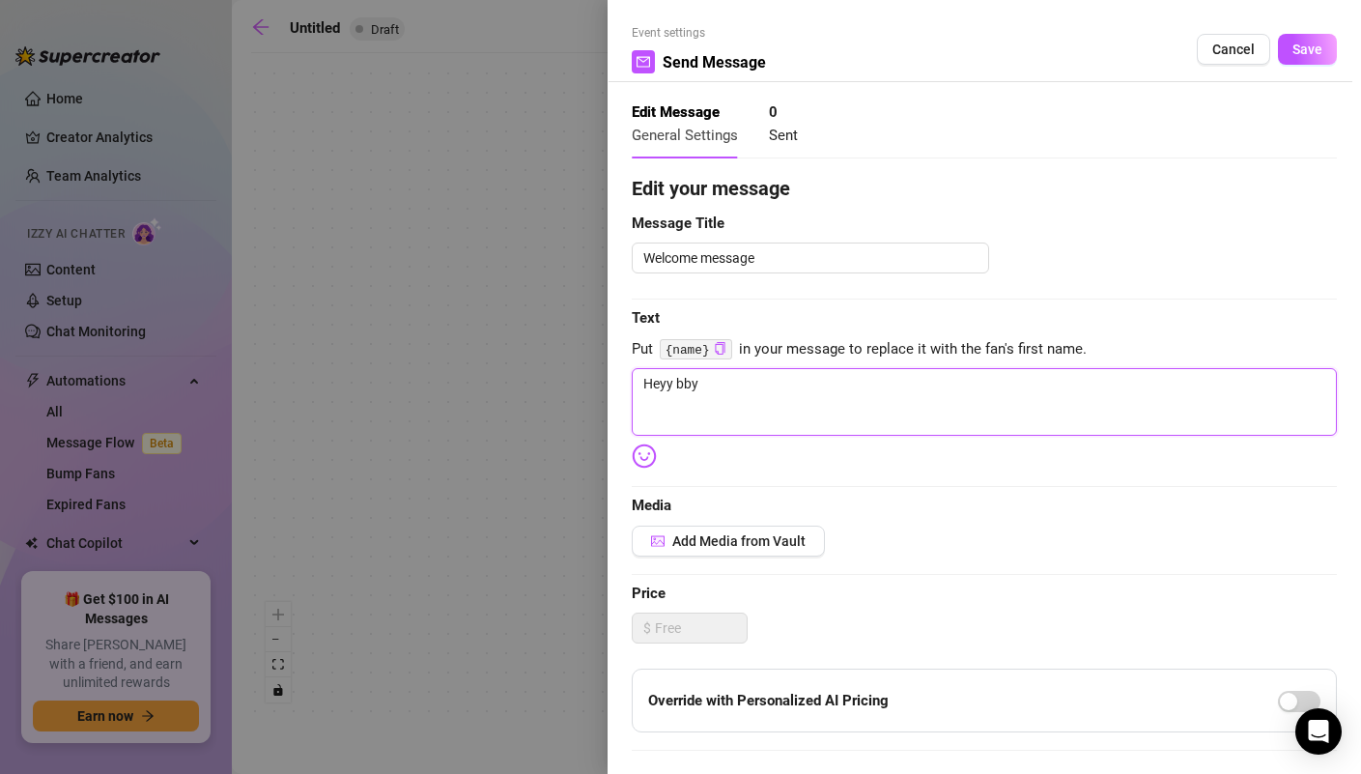
type textarea "Heyy bby"
type textarea "Heyy bby g"
type textarea "Heyy bby gl"
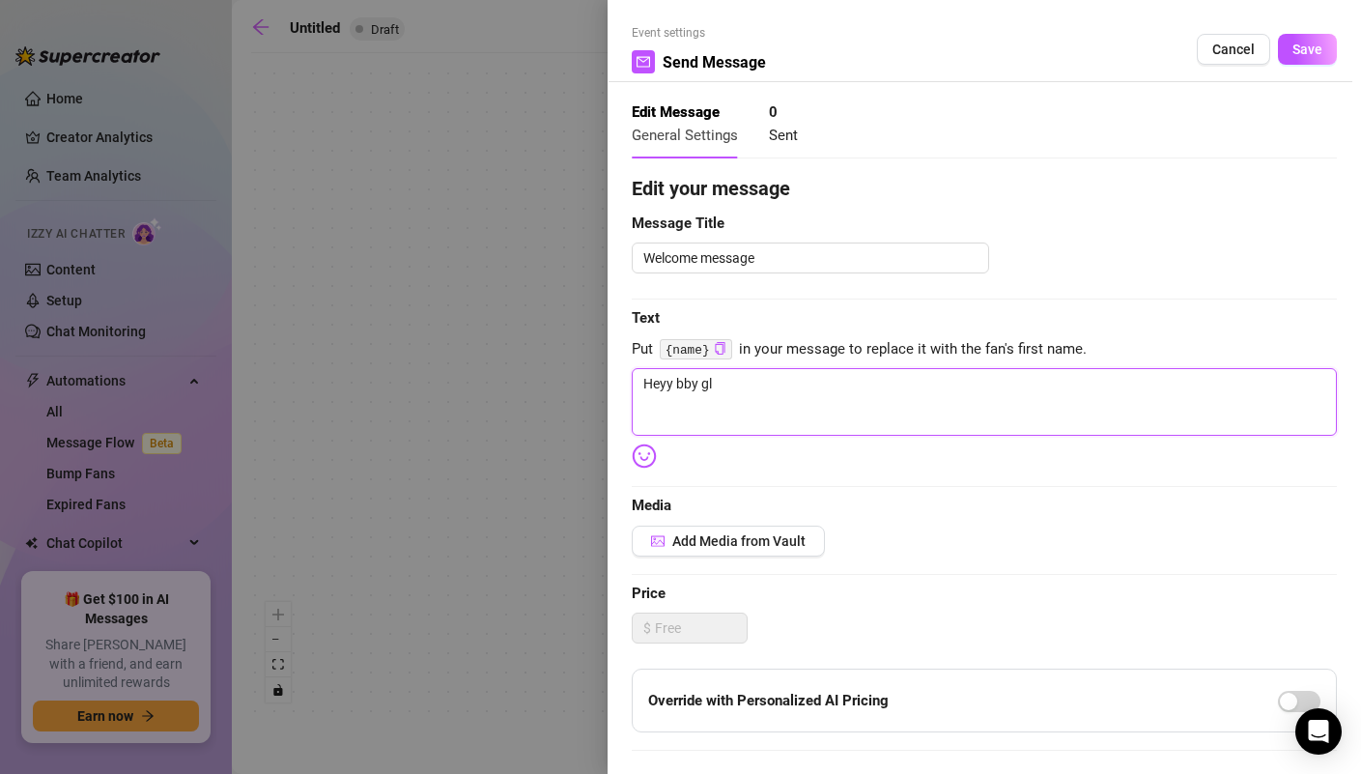
type textarea "Heyy bby gla"
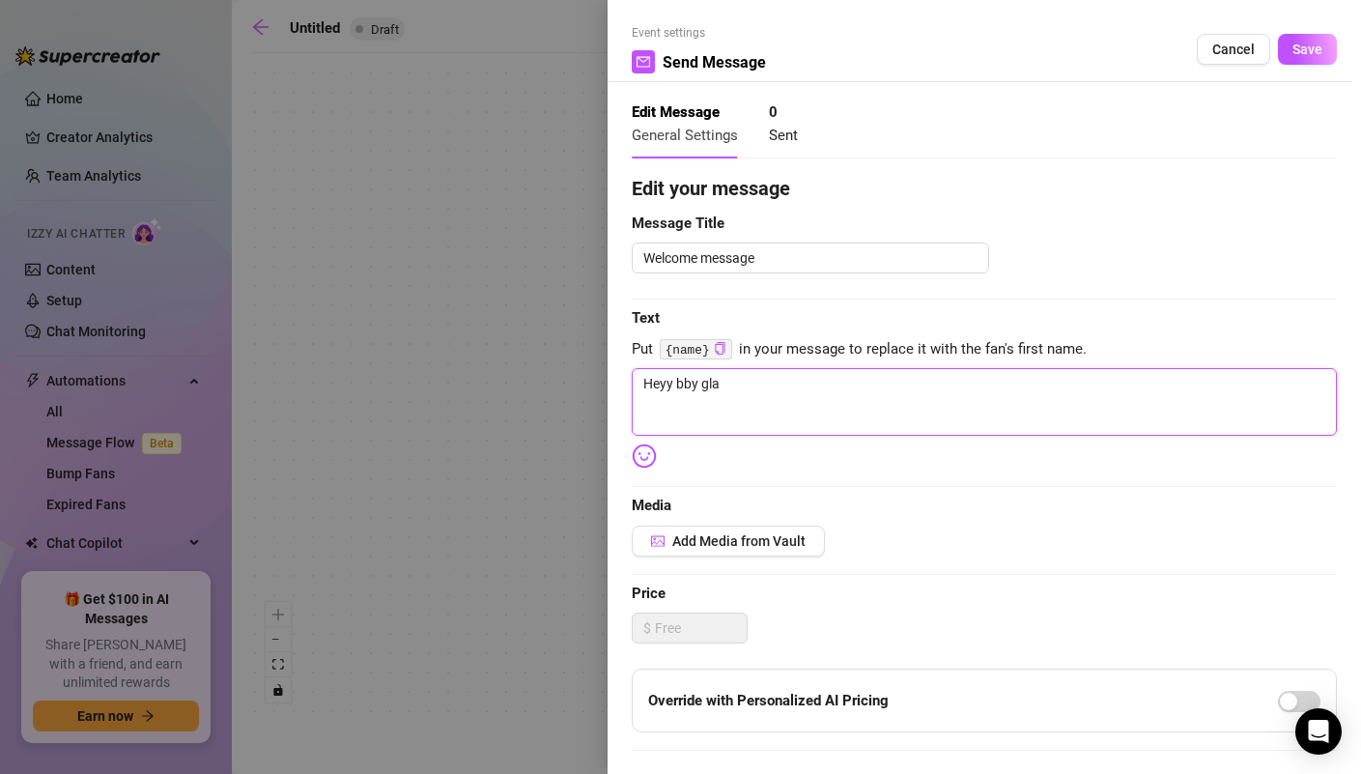
type textarea "Heyy bby gla"
type textarea "Heyy bby glad"
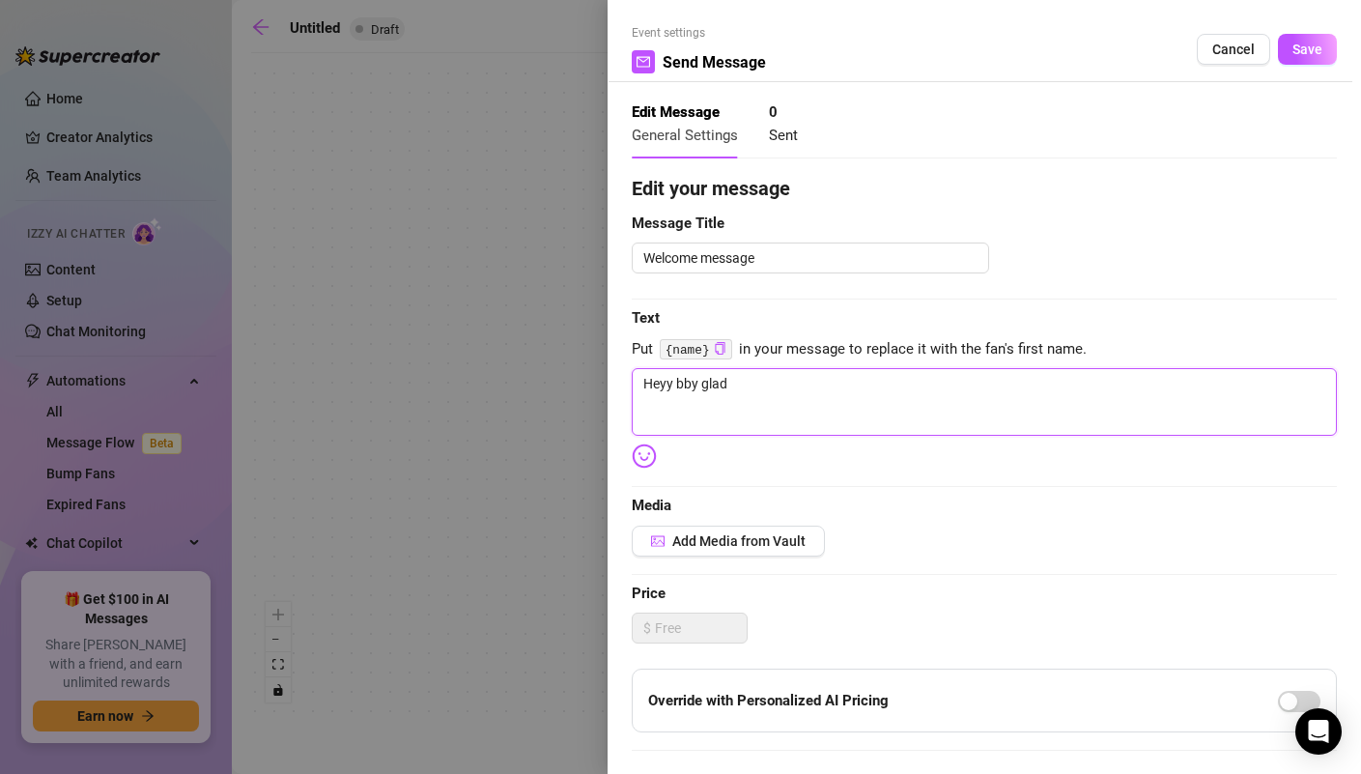
type textarea "Heyy bby glad y"
type textarea "Heyy bby glad yo"
type textarea "Heyy bby glad you"
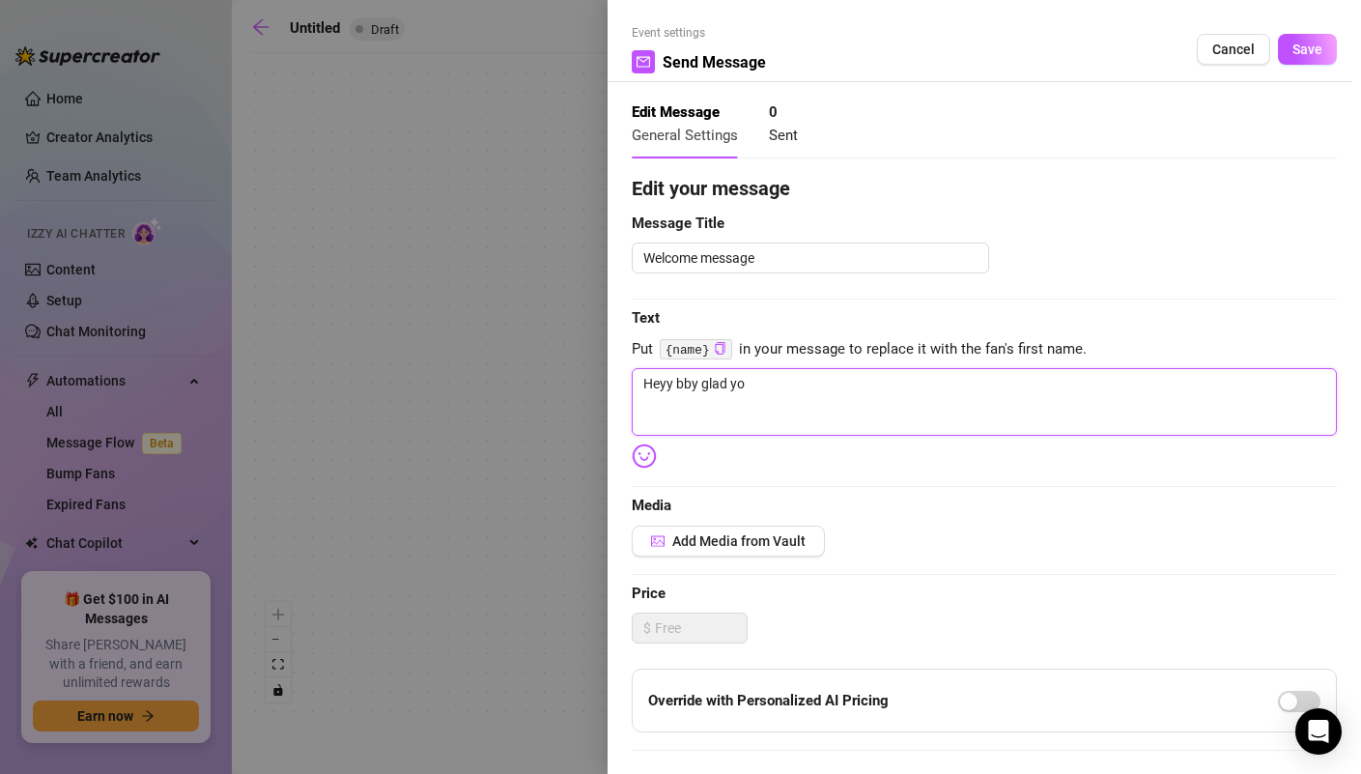
type textarea "Heyy bby glad you"
type textarea "Heyy bby glad you f"
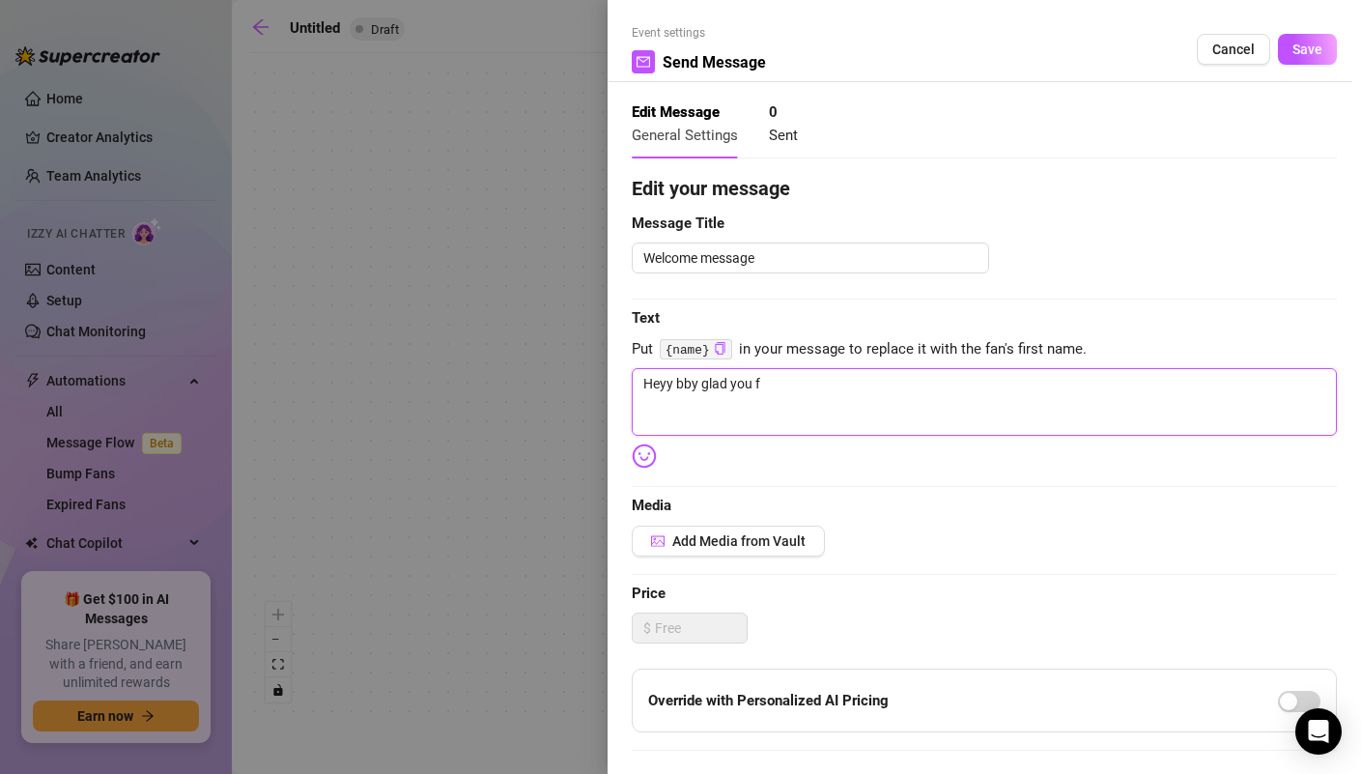
type textarea "Heyy bby glad you fo"
type textarea "Heyy bby glad you fou"
type textarea "Heyy bby glad you foun"
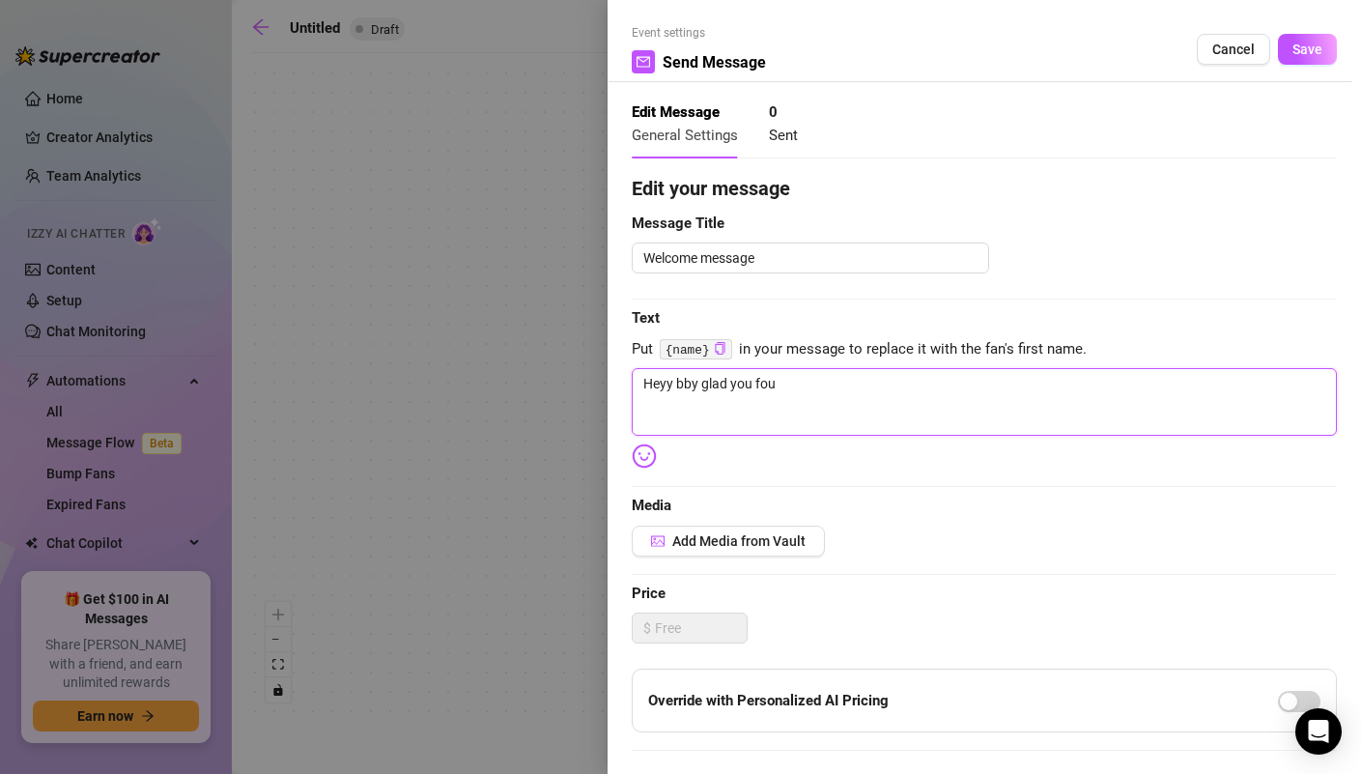
type textarea "Heyy bby glad you foun"
type textarea "Heyy bby glad you found"
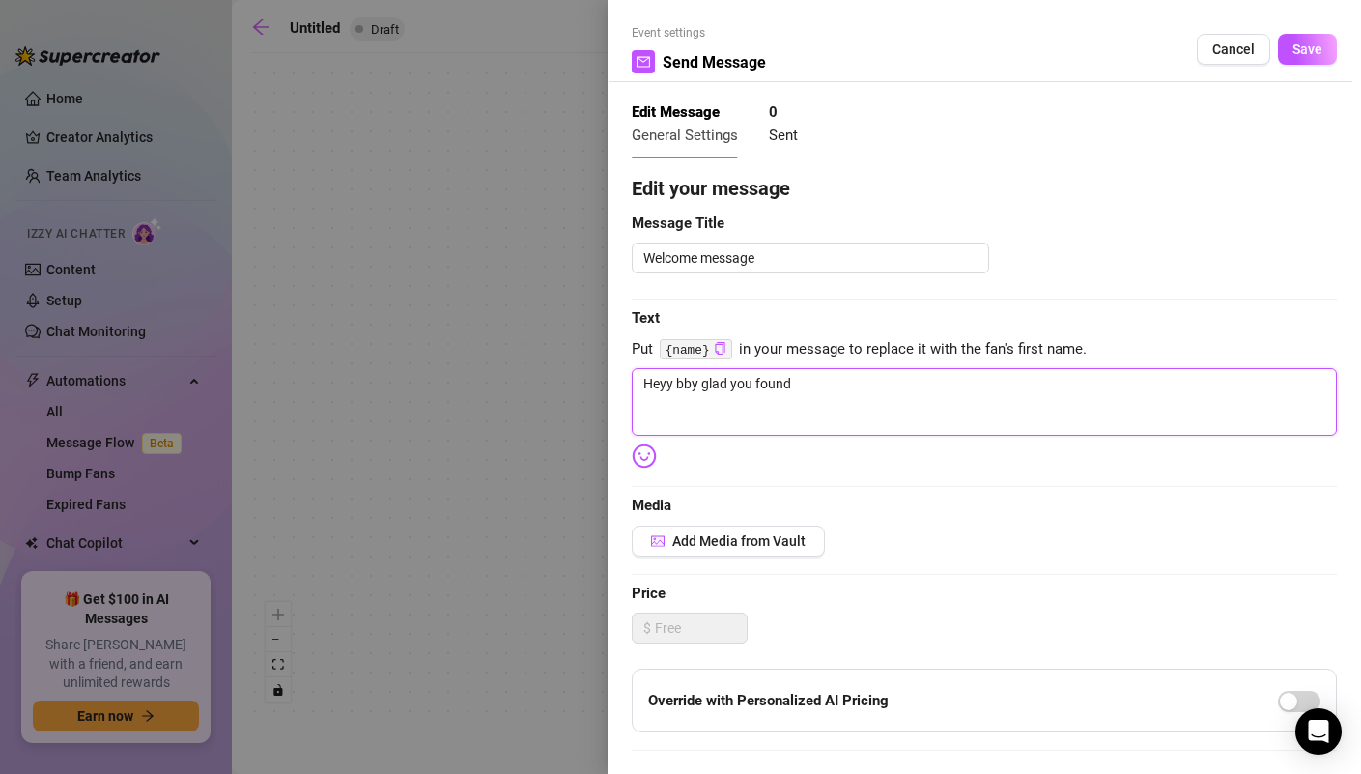
type textarea "Heyy bby glad you found m"
type textarea "Heyy bby glad you found my"
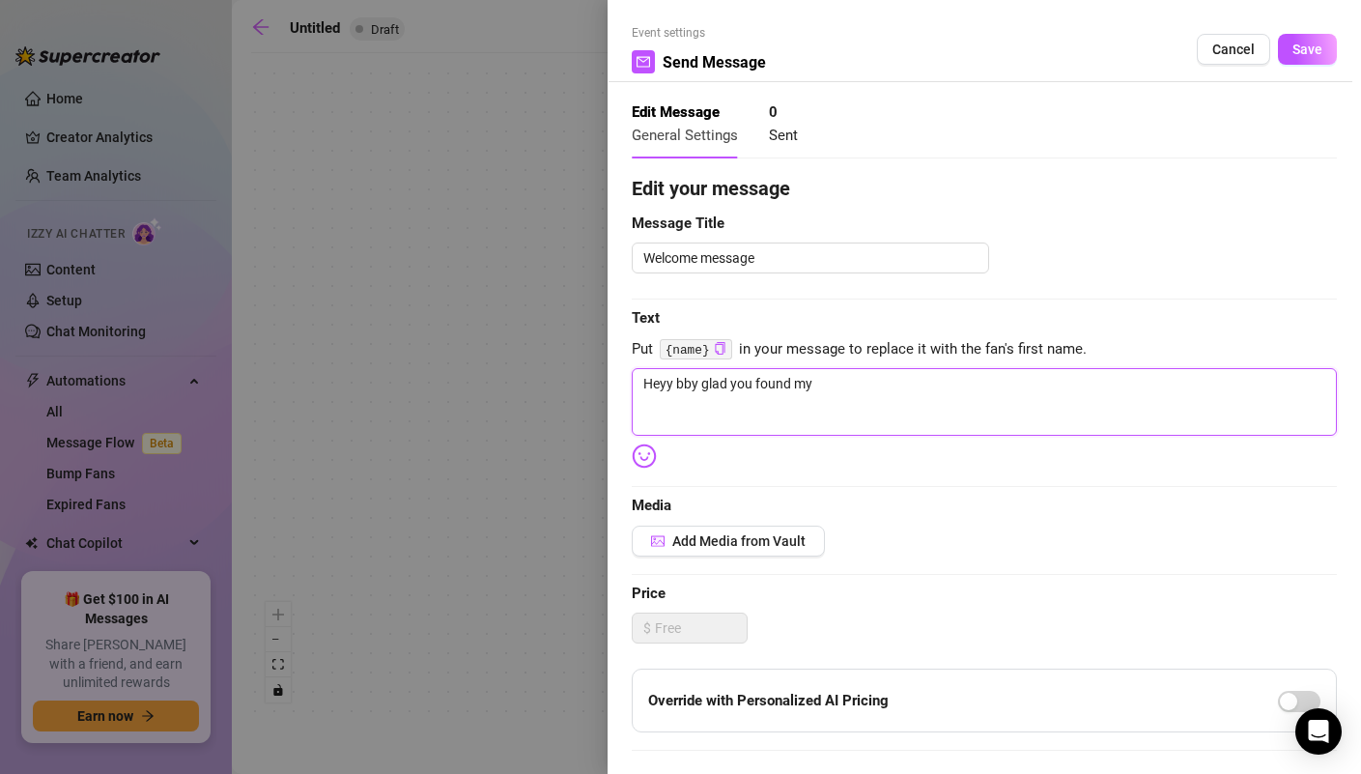
type textarea "Heyy bby glad you found my"
type textarea "Heyy bby glad you found my p"
type textarea "Heyy bby glad you found my pa"
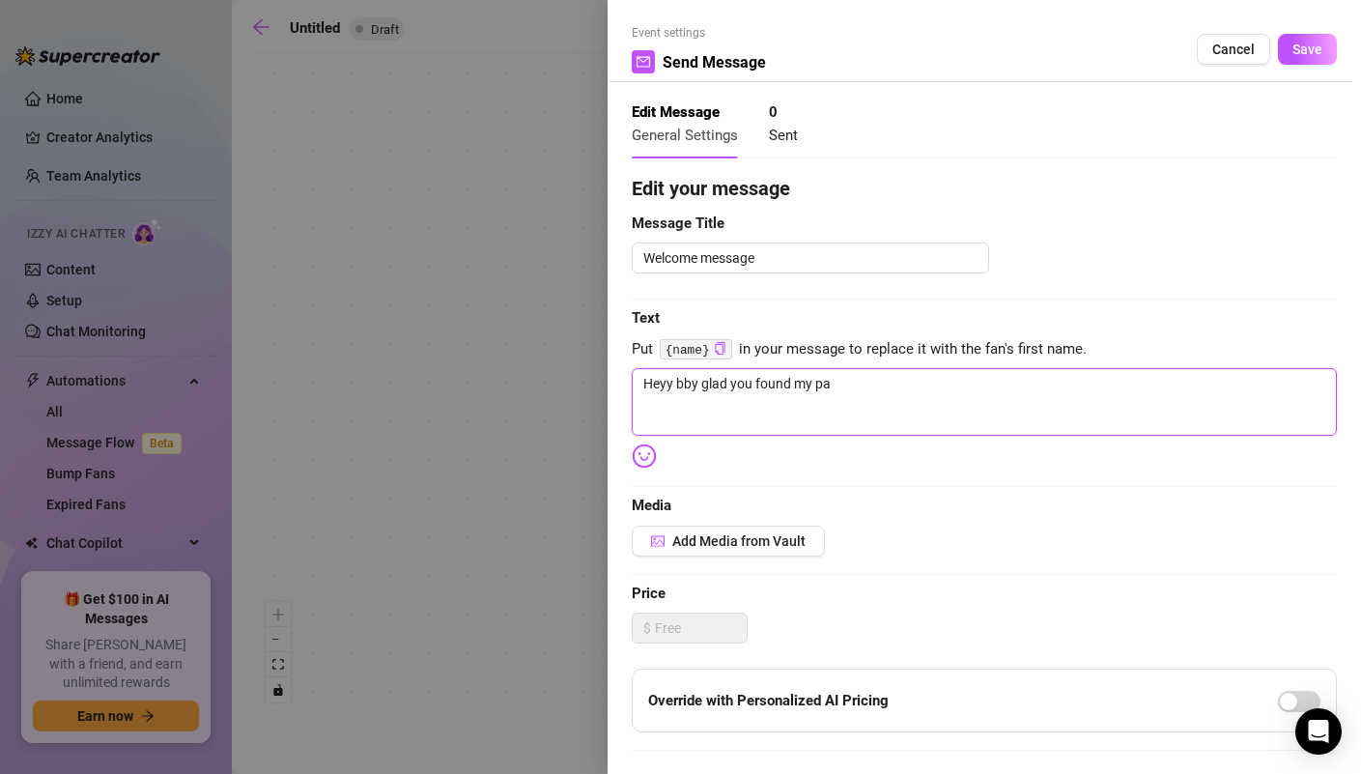
type textarea "Heyy bby glad you found my pag"
type textarea "Heyy bby glad you found my page"
type textarea "Heyy bby glad you found my page😍"
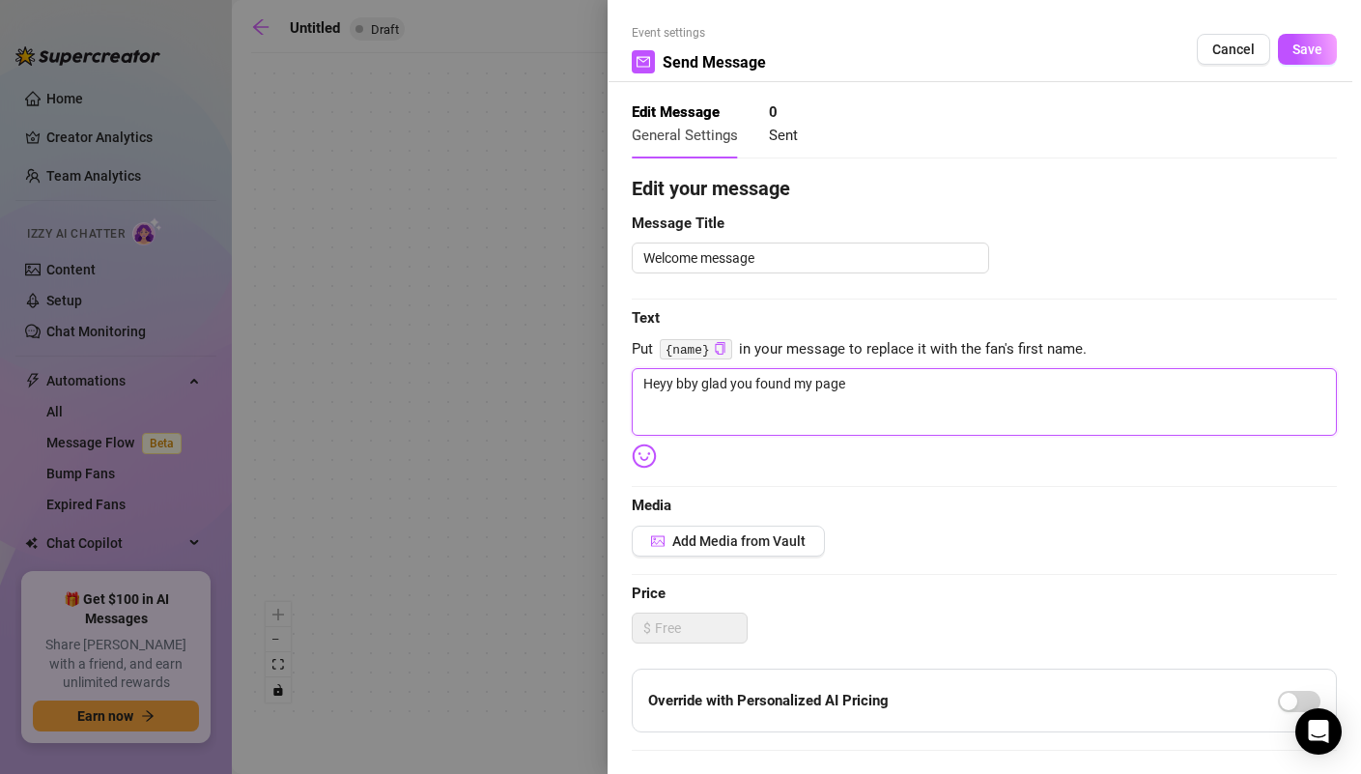
type textarea "Heyy bby glad you found my page😍"
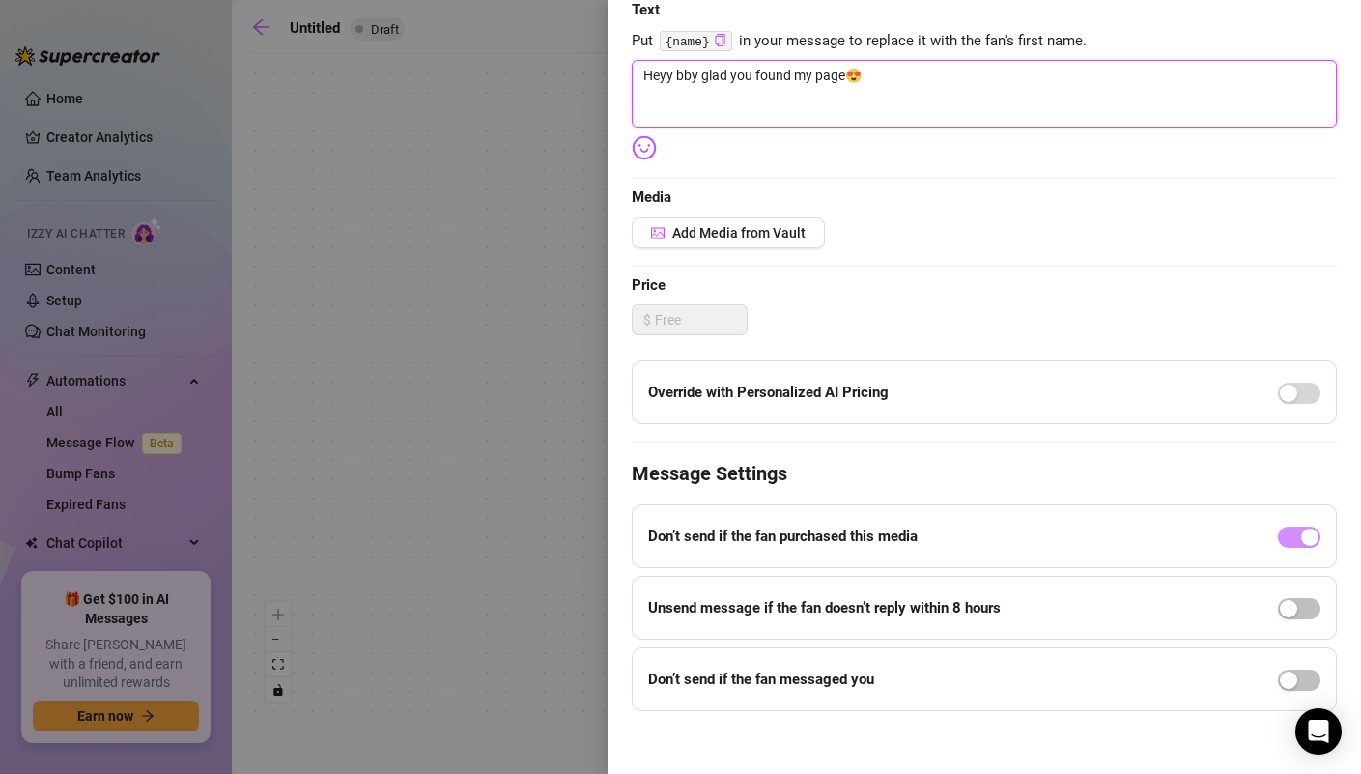
scroll to position [318, 0]
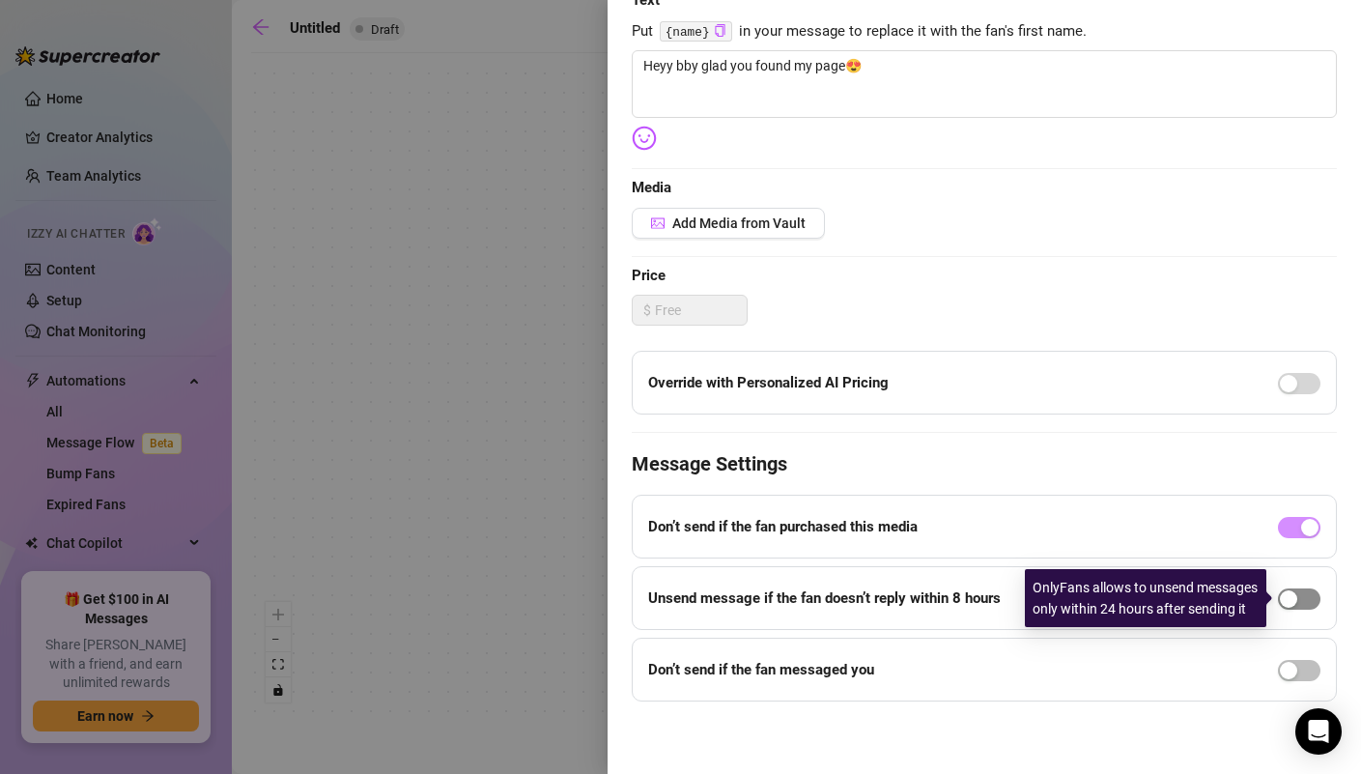
click at [1309, 598] on span "button" at bounding box center [1299, 598] width 43 height 21
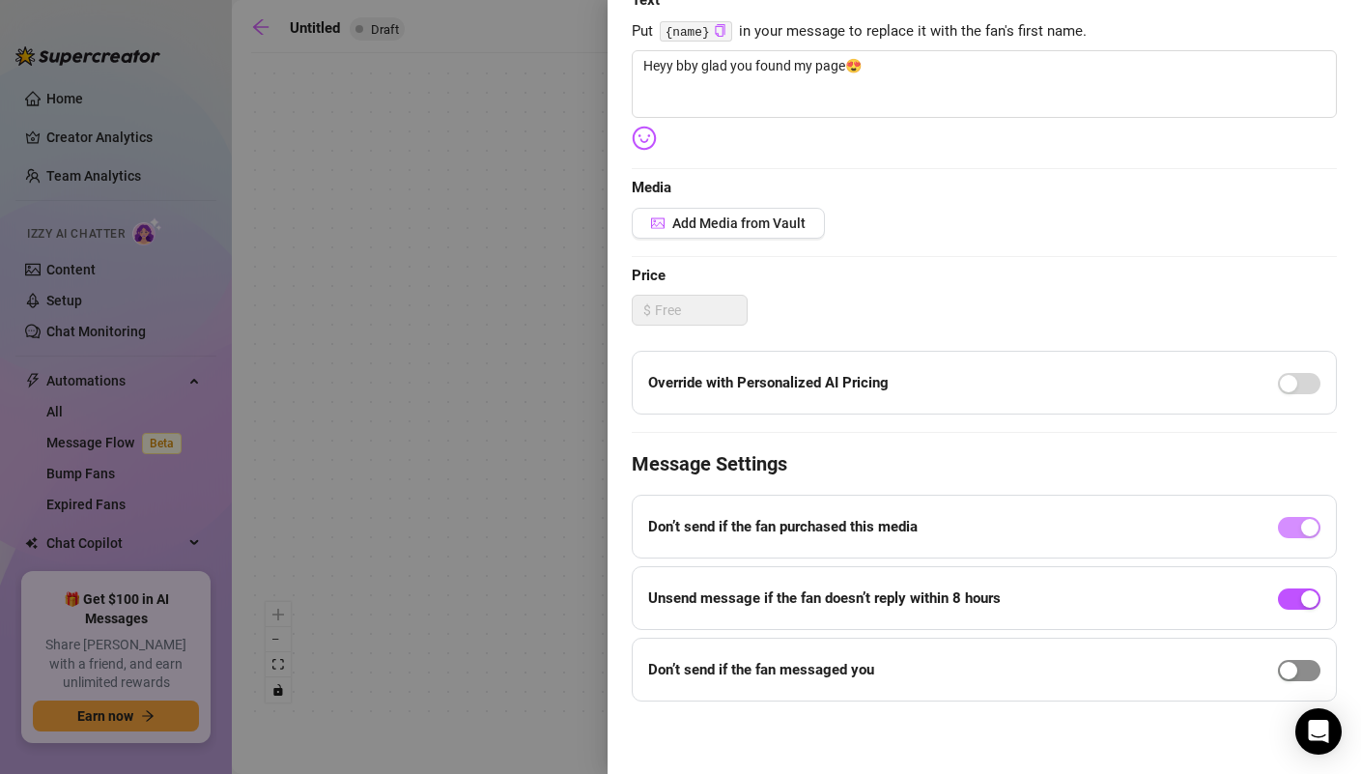
click at [1299, 668] on span "button" at bounding box center [1299, 670] width 43 height 21
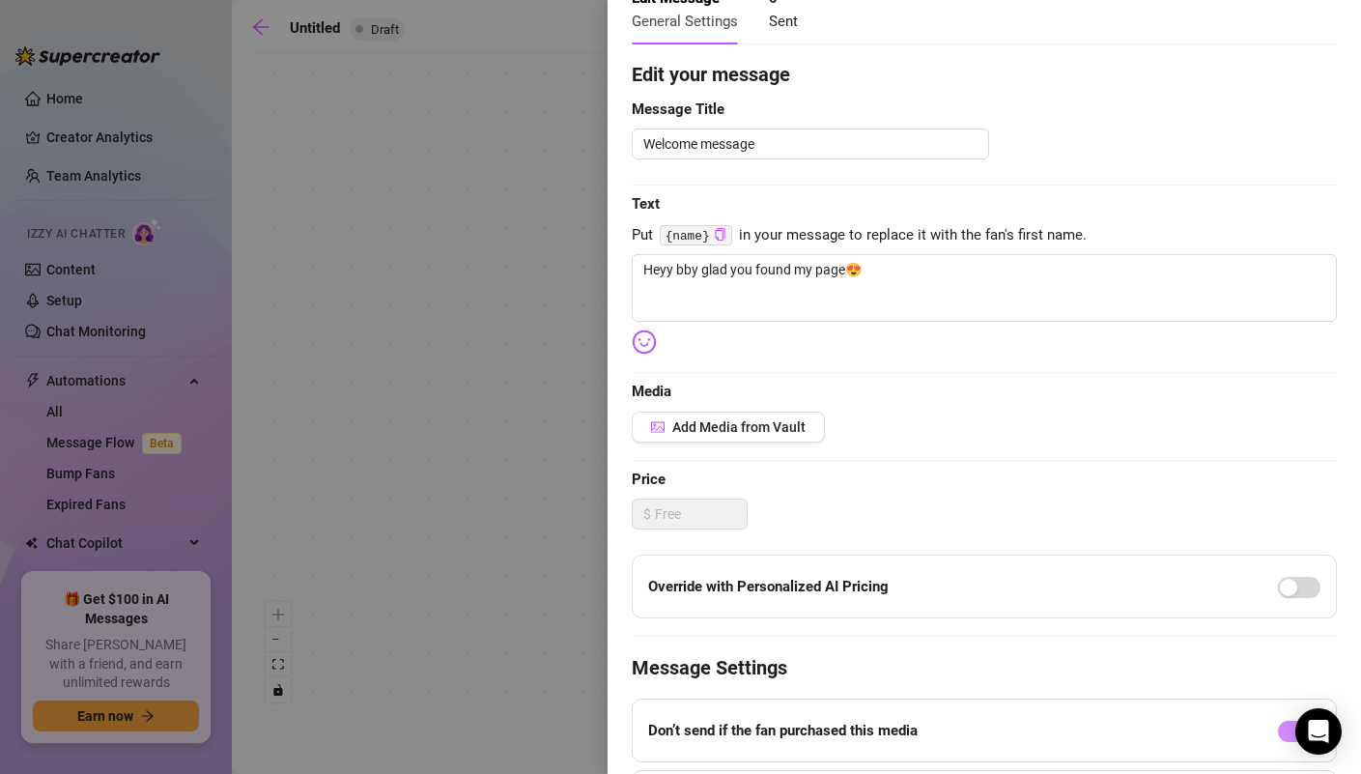
scroll to position [0, 0]
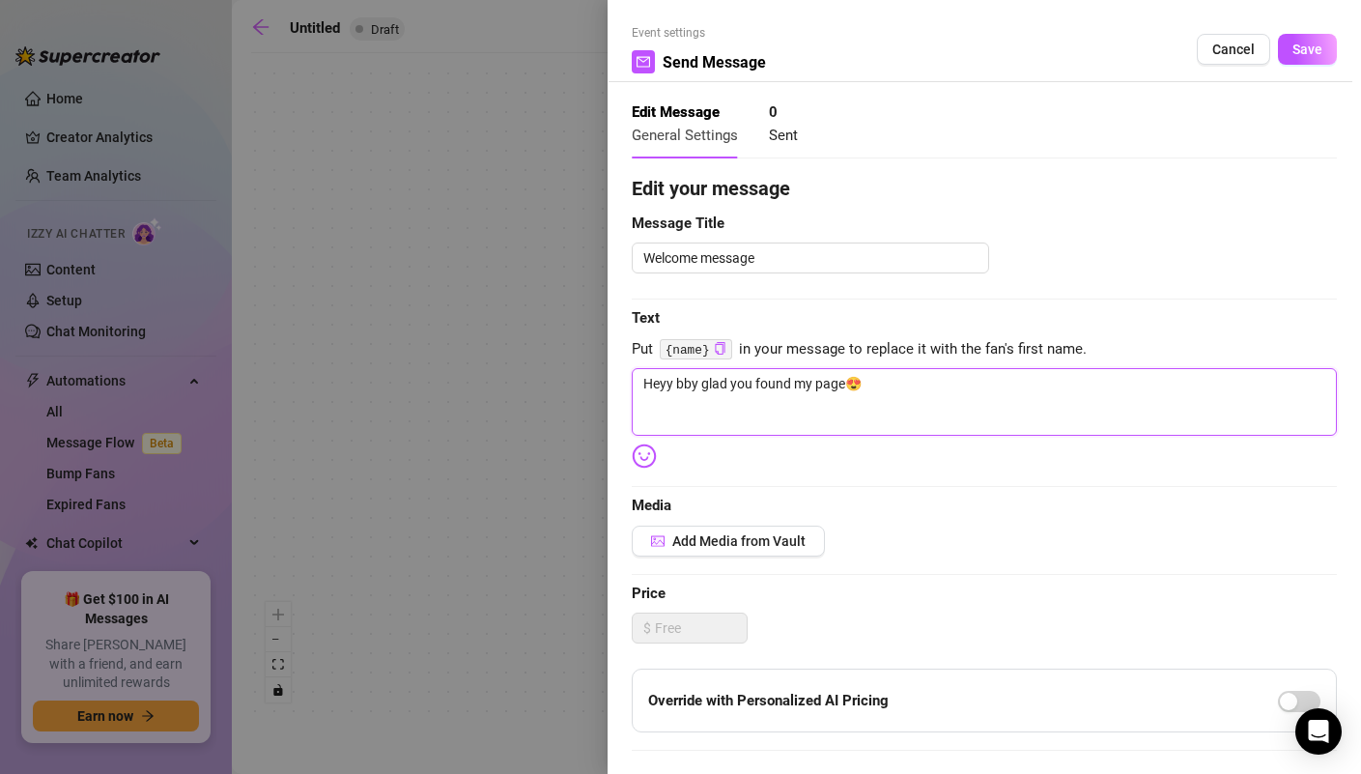
click at [886, 391] on textarea "Heyy bby glad you found my page😍" at bounding box center [984, 402] width 705 height 68
type textarea "Heyy bby glad you found my page😍"
type textarea "Heyy bby glad you found my page😍 h"
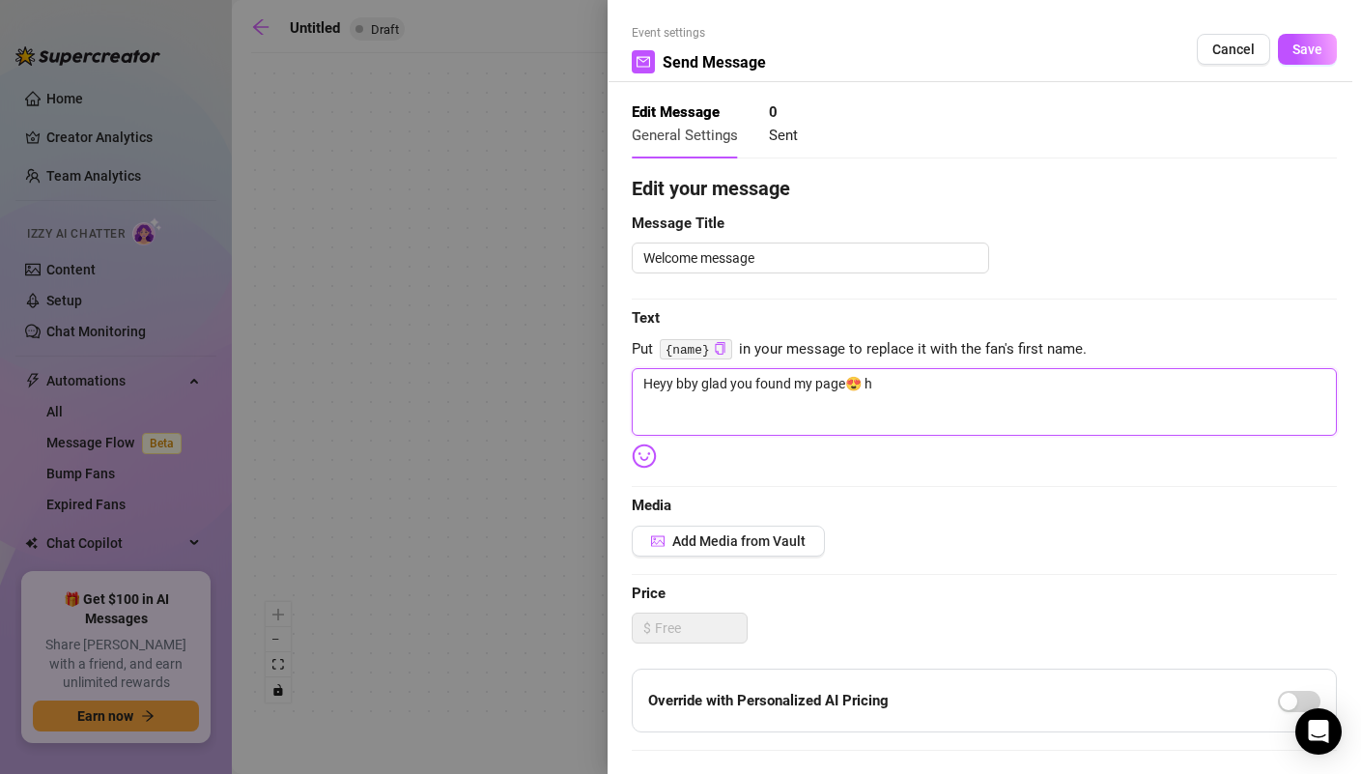
type textarea "Heyy bby glad you found my page😍 ho"
type textarea "Heyy bby glad you found my page😍 how"
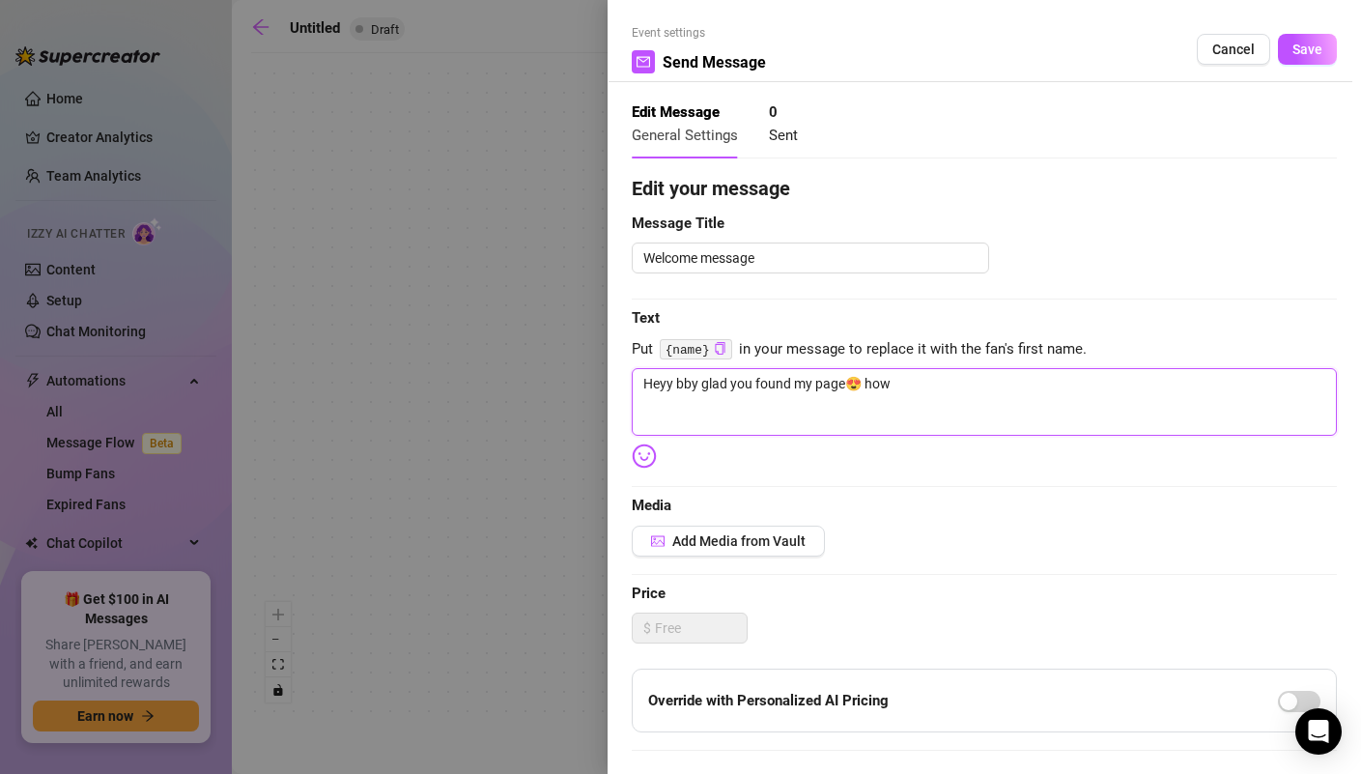
type textarea "Heyy bby glad you found my page😍 how"
type textarea "Heyy bby glad you found my page😍 ho"
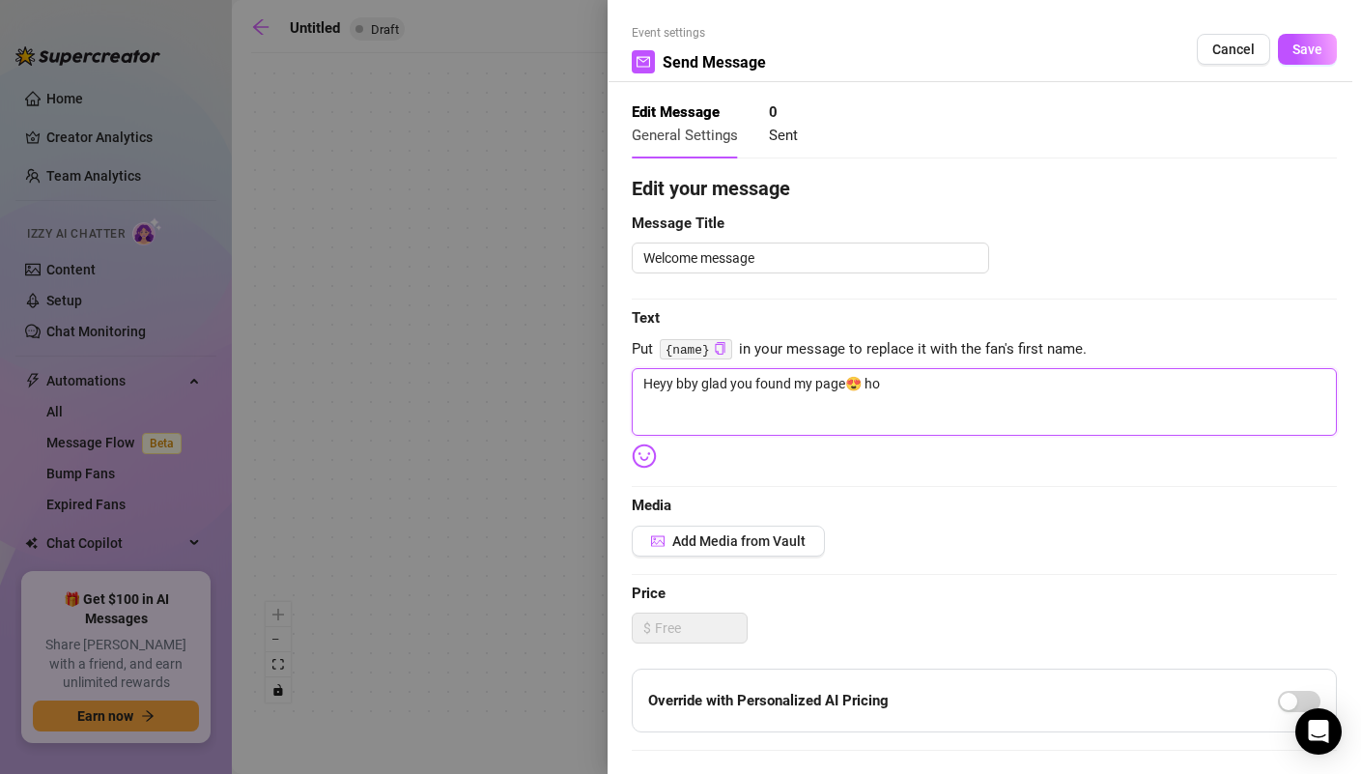
type textarea "Heyy bby glad you found my page😍 h"
type textarea "Heyy bby glad you found my page😍"
type textarea "Heyy bby glad you found my page😍 w"
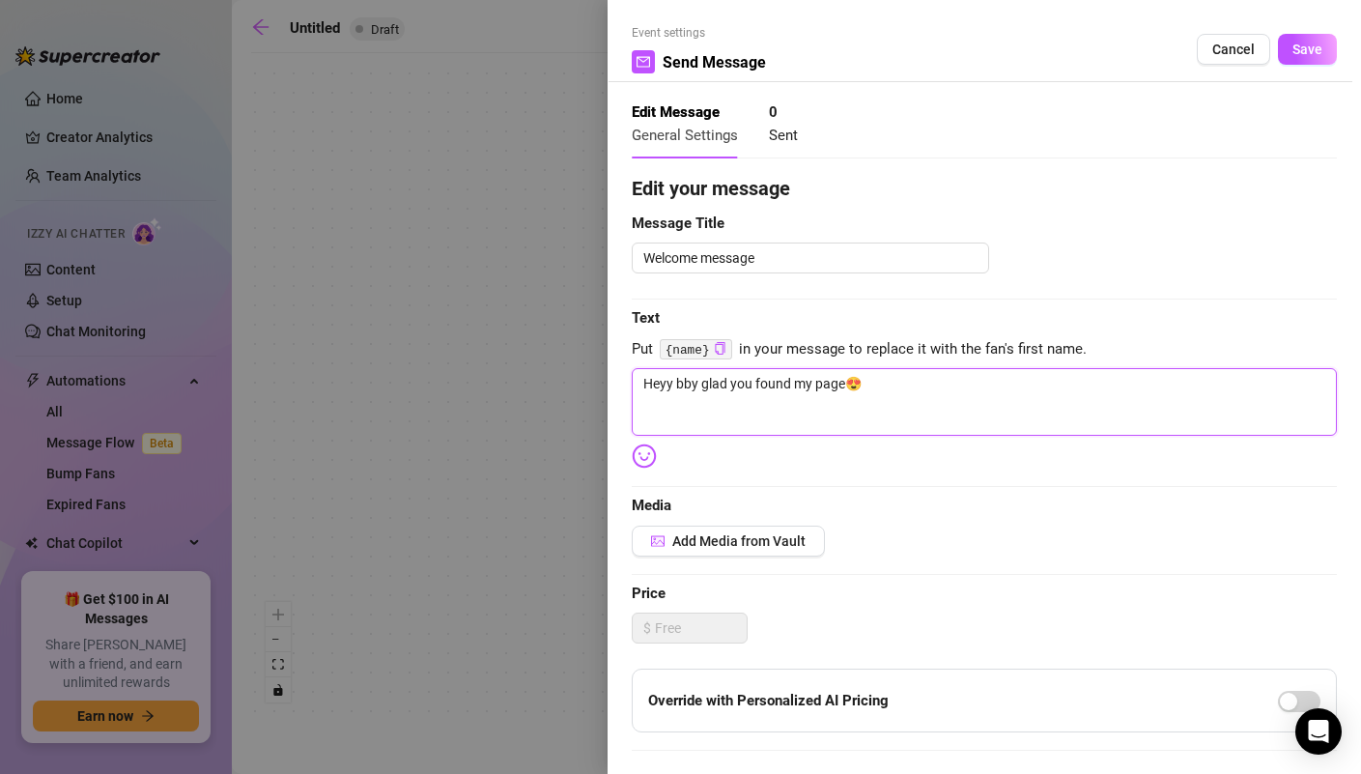
type textarea "Heyy bby glad you found my page😍 w"
type textarea "Heyy bby glad you found my page😍 wh"
type textarea "Heyy bby glad you found my page😍 wha"
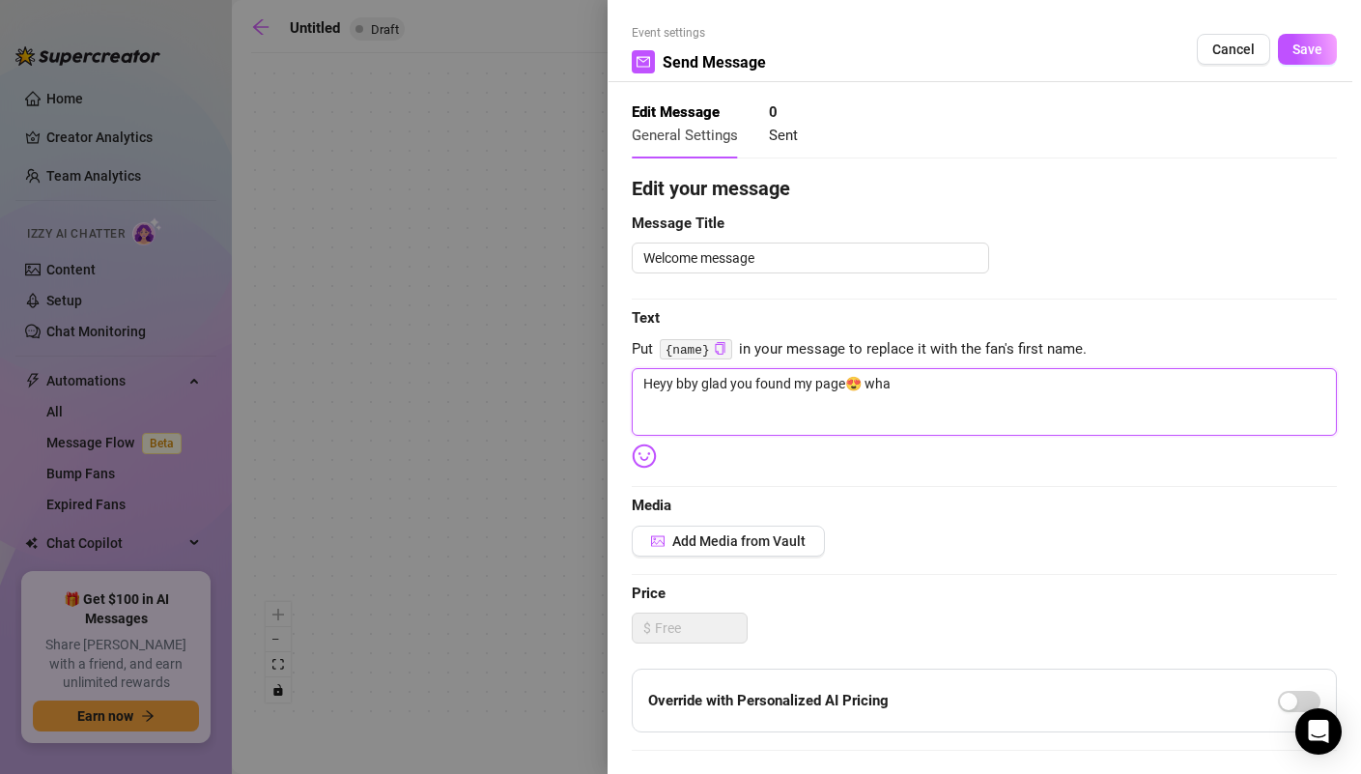
type textarea "Heyy bby glad you found my page😍 what"
type textarea "Heyy bby glad you found my page😍 what y"
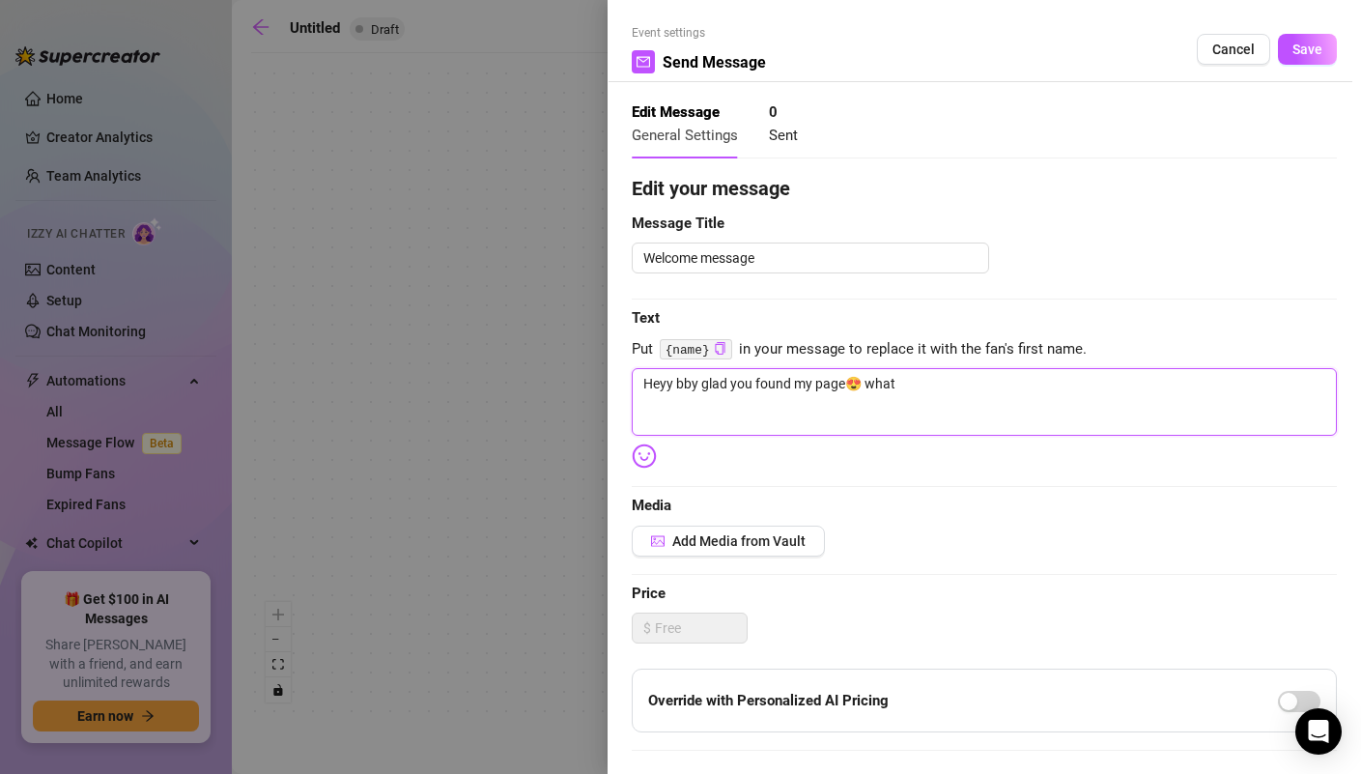
type textarea "Heyy bby glad you found my page😍 what y"
type textarea "Heyy bby glad you found my page😍 what yo"
type textarea "Heyy bby glad you found my page😍 what you"
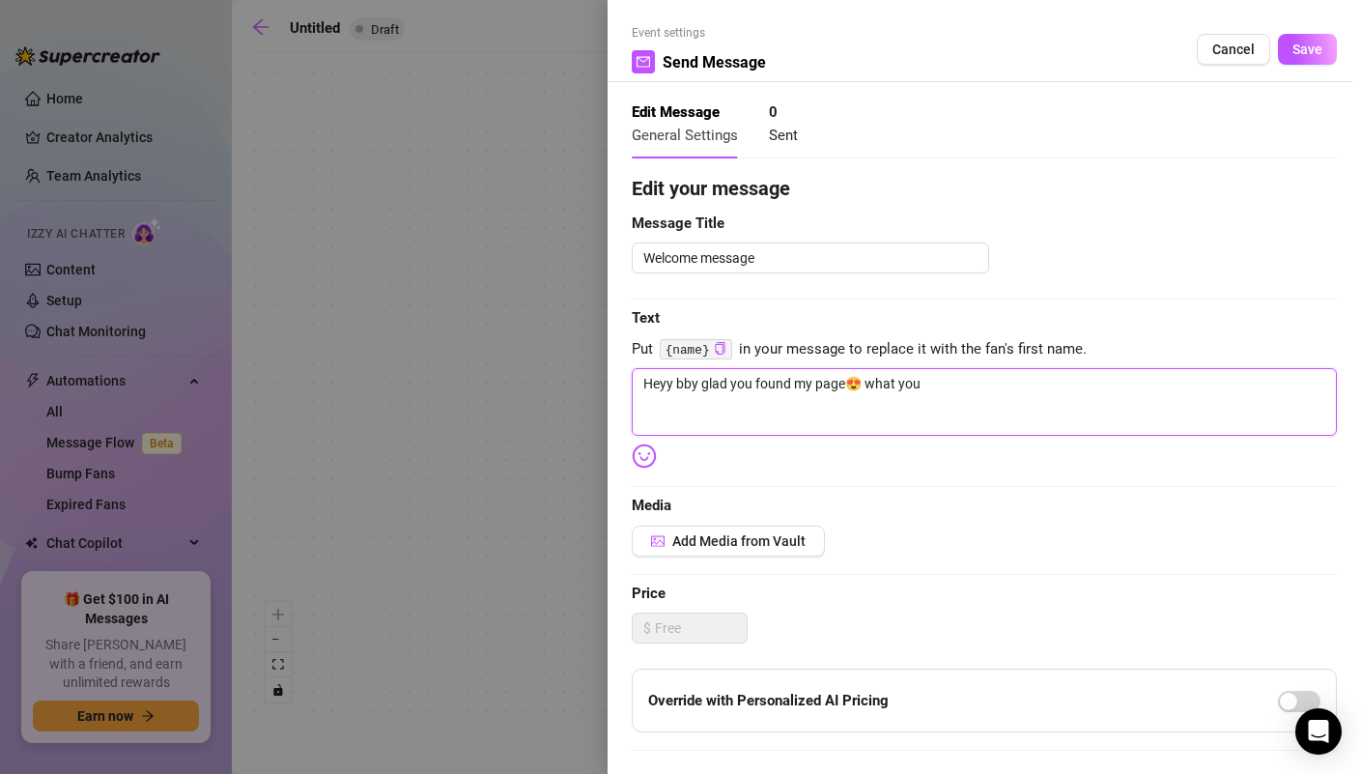
type textarea "Heyy bby glad you found my page😍 what you"
type textarea "Heyy bby glad you found my page😍 what you d"
type textarea "Heyy bby glad you found my page😍 what you do"
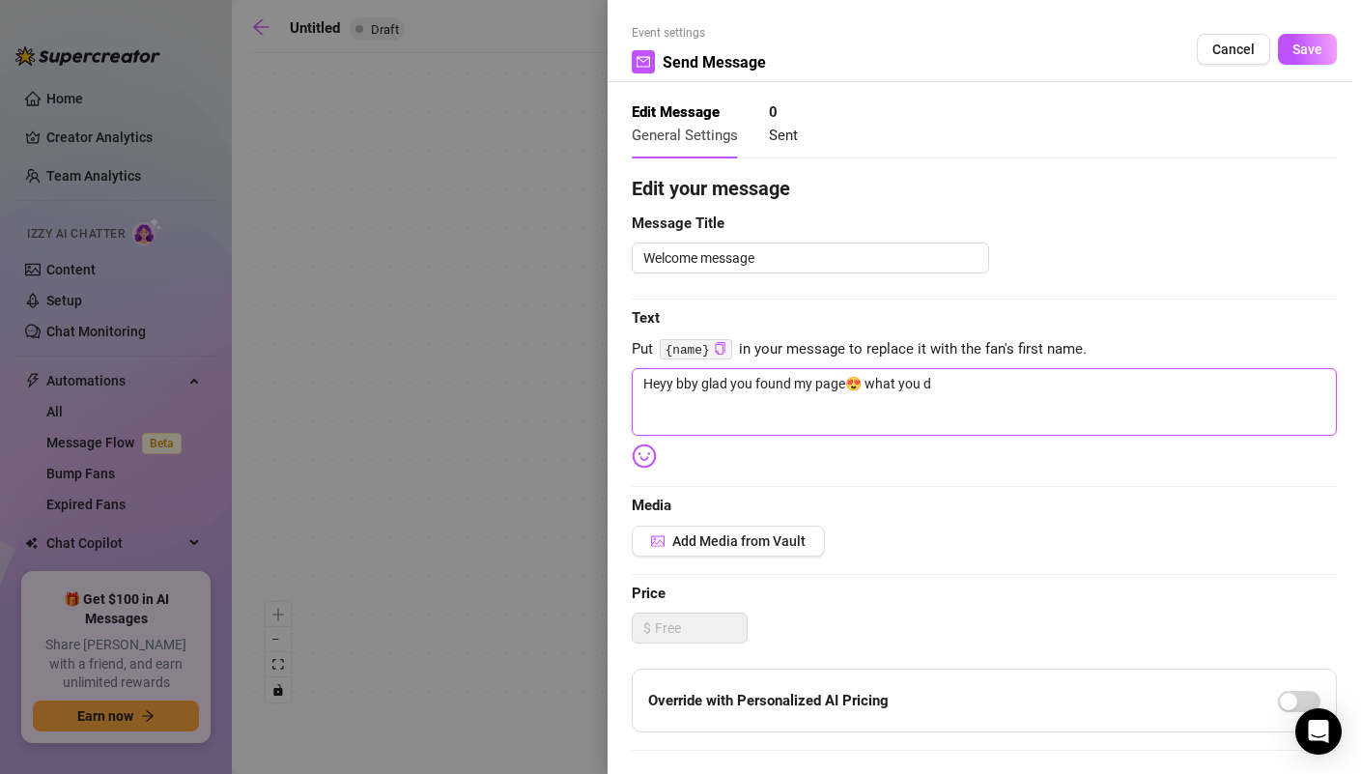
type textarea "Heyy bby glad you found my page😍 what you do"
type textarea "Heyy bby glad you found my page😍 what you doi"
type textarea "Heyy bby glad you found my page😍 what you doin"
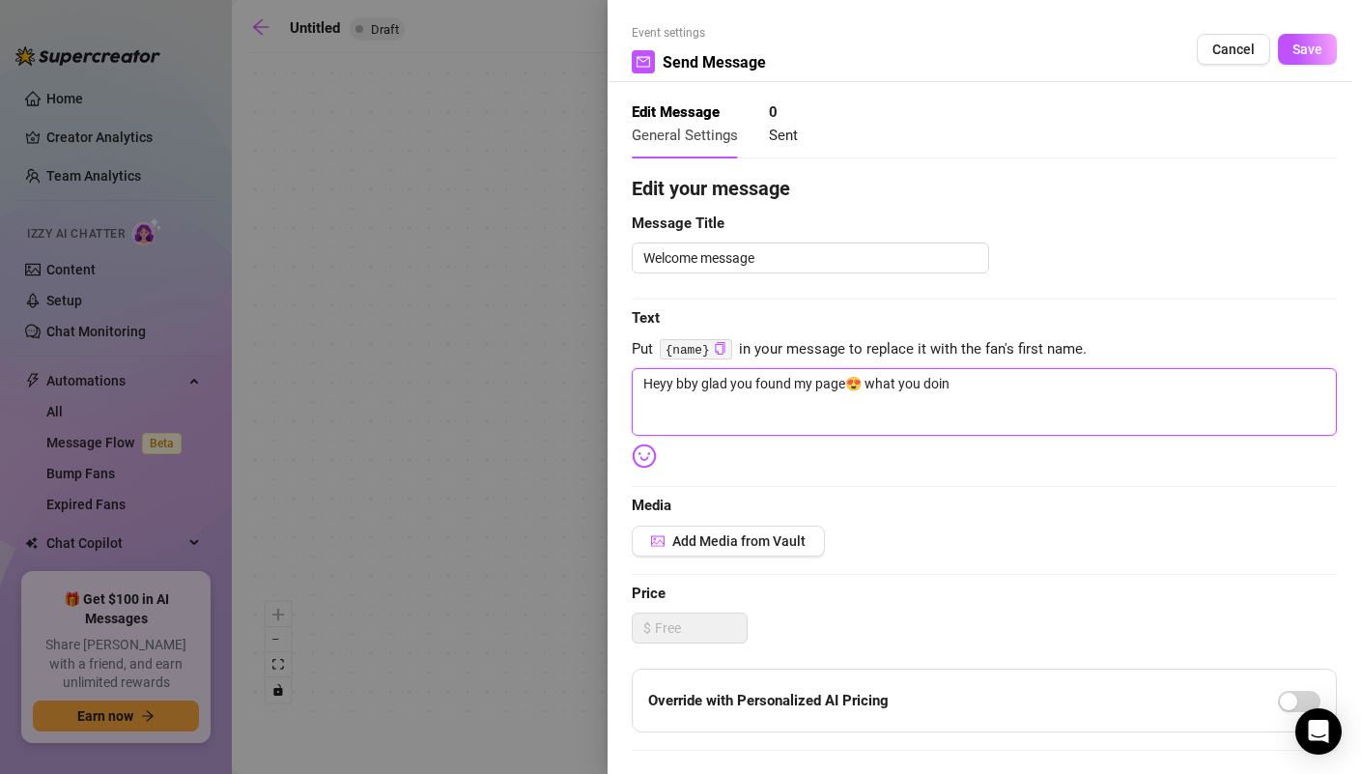
type textarea "Heyy bby glad you found my page😍 what you doing"
type textarea "Heyy bby glad you found my page😍 what you doing?"
click at [671, 382] on textarea "Heyy bby glad you found my page😍 what you doing?" at bounding box center [984, 402] width 705 height 68
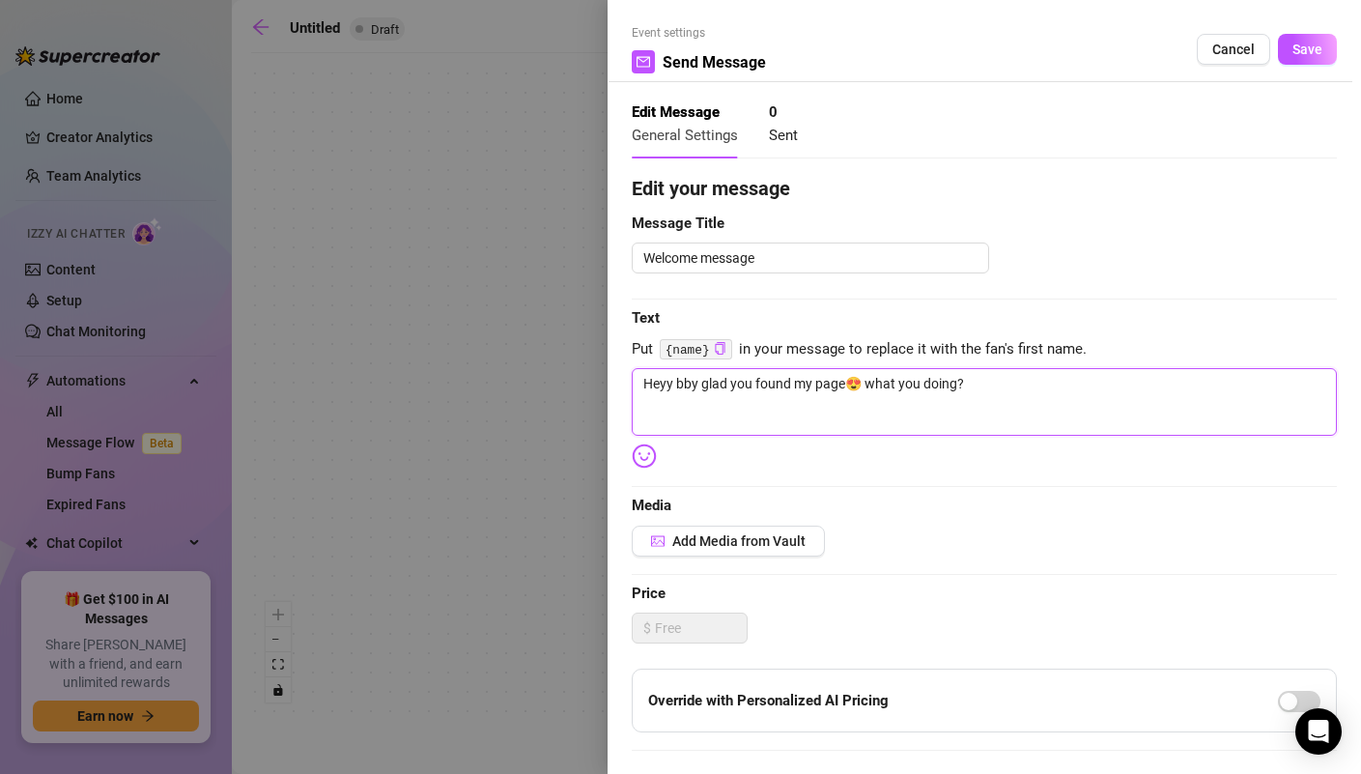
type textarea "Hey bby glad you found my page😍 what you doing?"
click at [1300, 56] on span "Save" at bounding box center [1308, 49] width 30 height 15
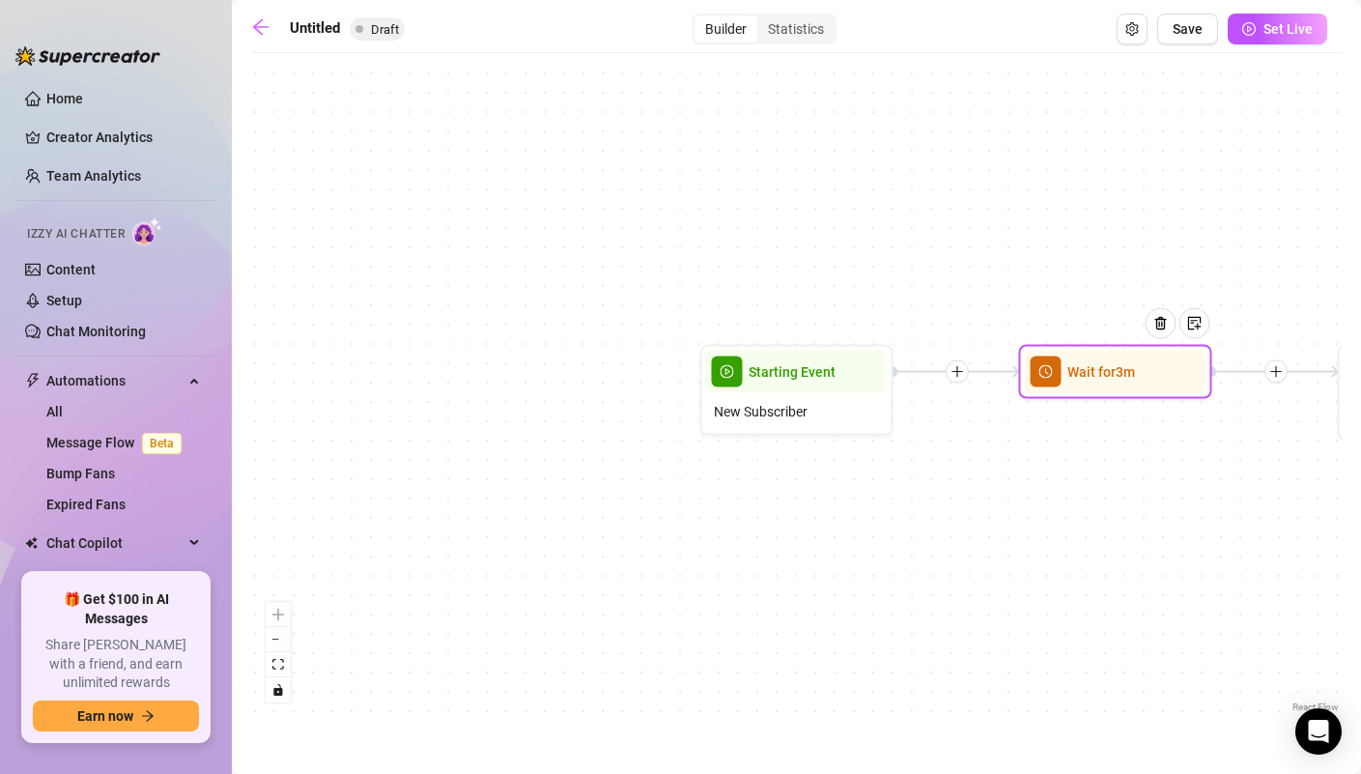
click at [1122, 378] on span "Wait for 3m" at bounding box center [1102, 371] width 68 height 21
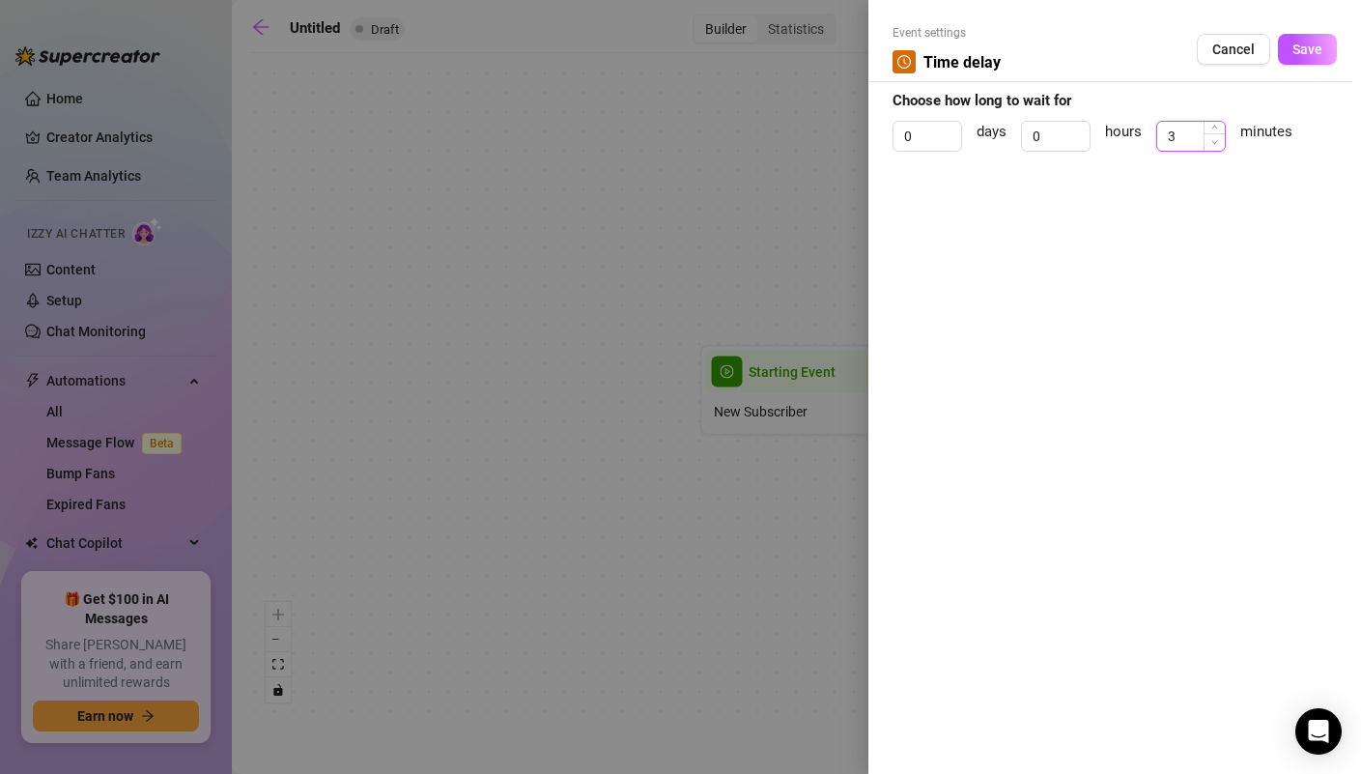
type input "2"
click at [1212, 146] on span "Decrease Value" at bounding box center [1214, 141] width 21 height 17
click at [1315, 34] on button "Save" at bounding box center [1307, 49] width 59 height 31
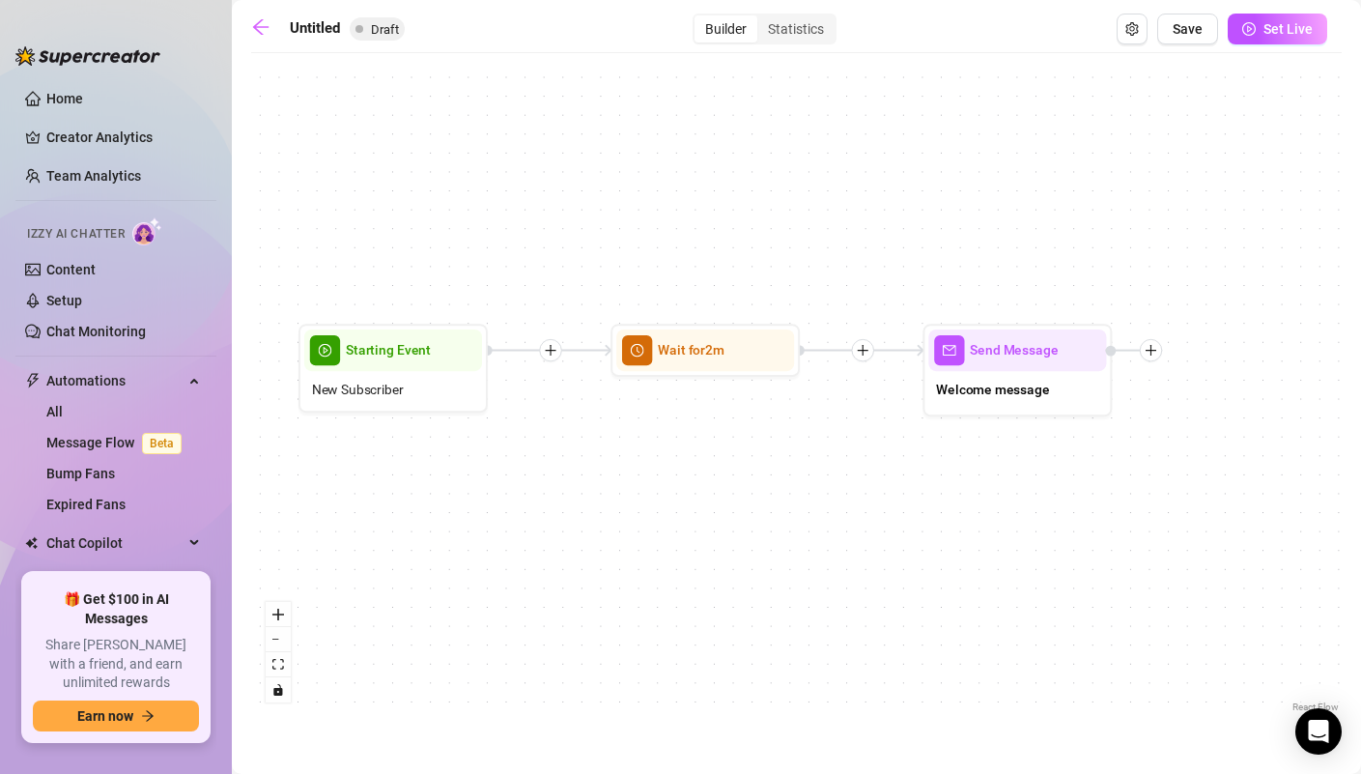
drag, startPoint x: 1142, startPoint y: 575, endPoint x: 774, endPoint y: 529, distance: 370.9
click at [740, 545] on div "Send Message Welcome message Wait for 2m Starting Event New Subscriber" at bounding box center [796, 390] width 1091 height 654
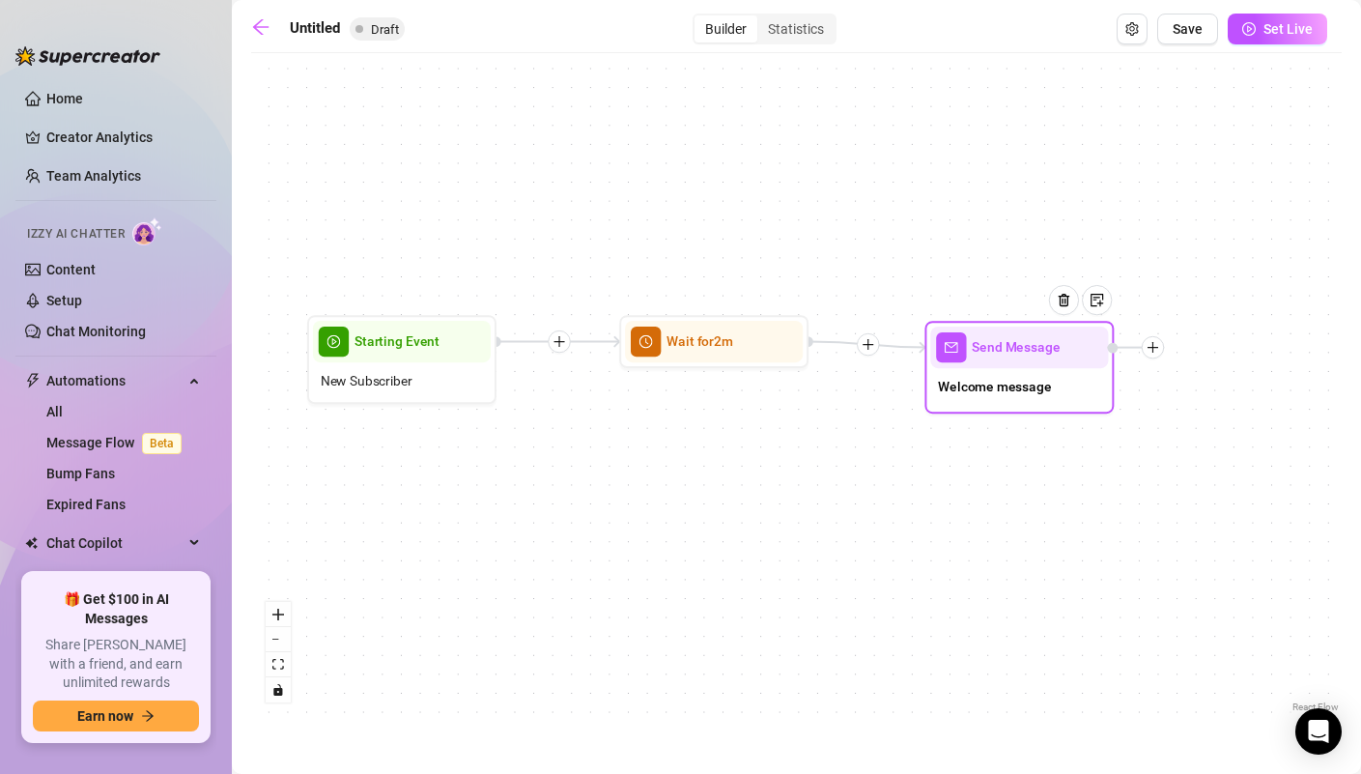
drag, startPoint x: 1035, startPoint y: 381, endPoint x: 1028, endPoint y: 388, distance: 10.3
click at [1028, 388] on span "Welcome message" at bounding box center [995, 386] width 114 height 21
click at [1147, 355] on div at bounding box center [1153, 347] width 23 height 23
click at [1213, 383] on div "Condition" at bounding box center [1247, 381] width 138 height 32
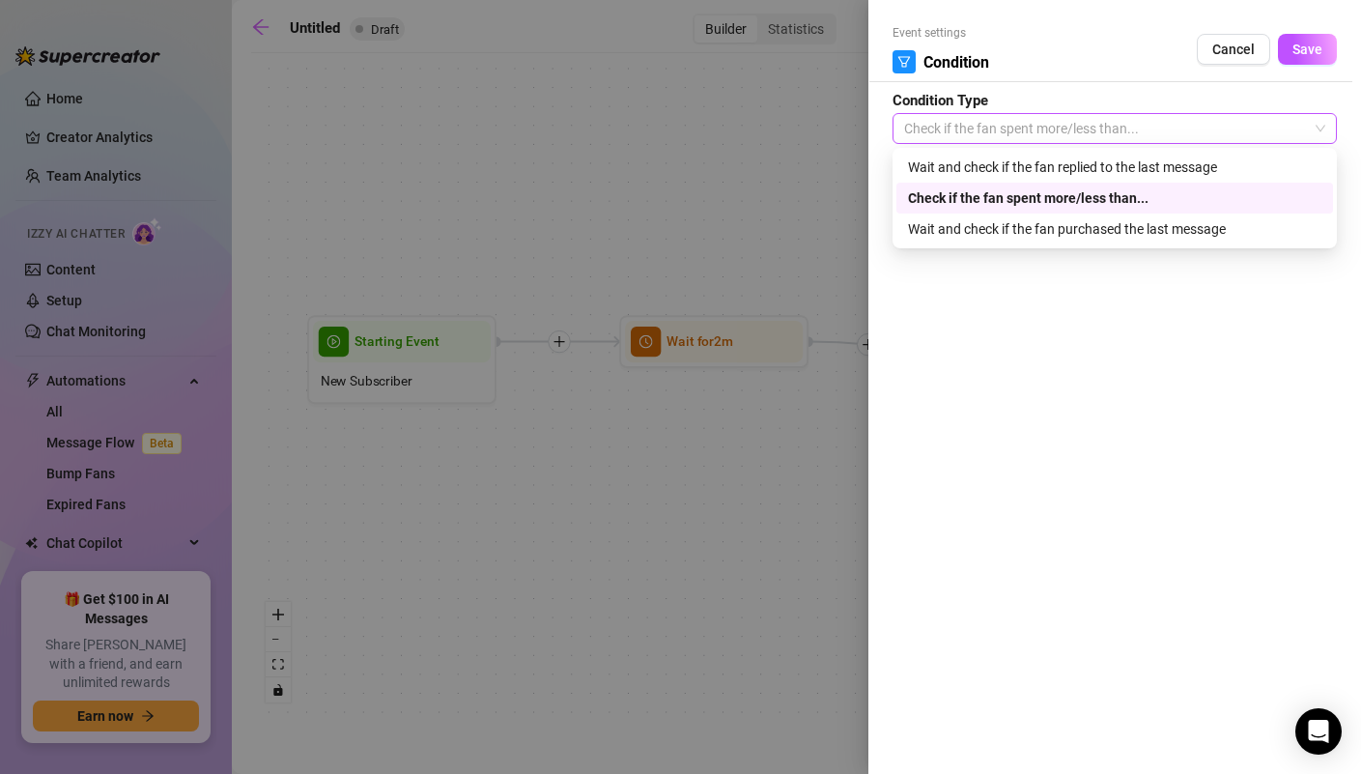
click at [1154, 136] on span "Check if the fan spent more/less than..." at bounding box center [1114, 128] width 421 height 29
click at [1244, 50] on span "Cancel" at bounding box center [1233, 49] width 43 height 15
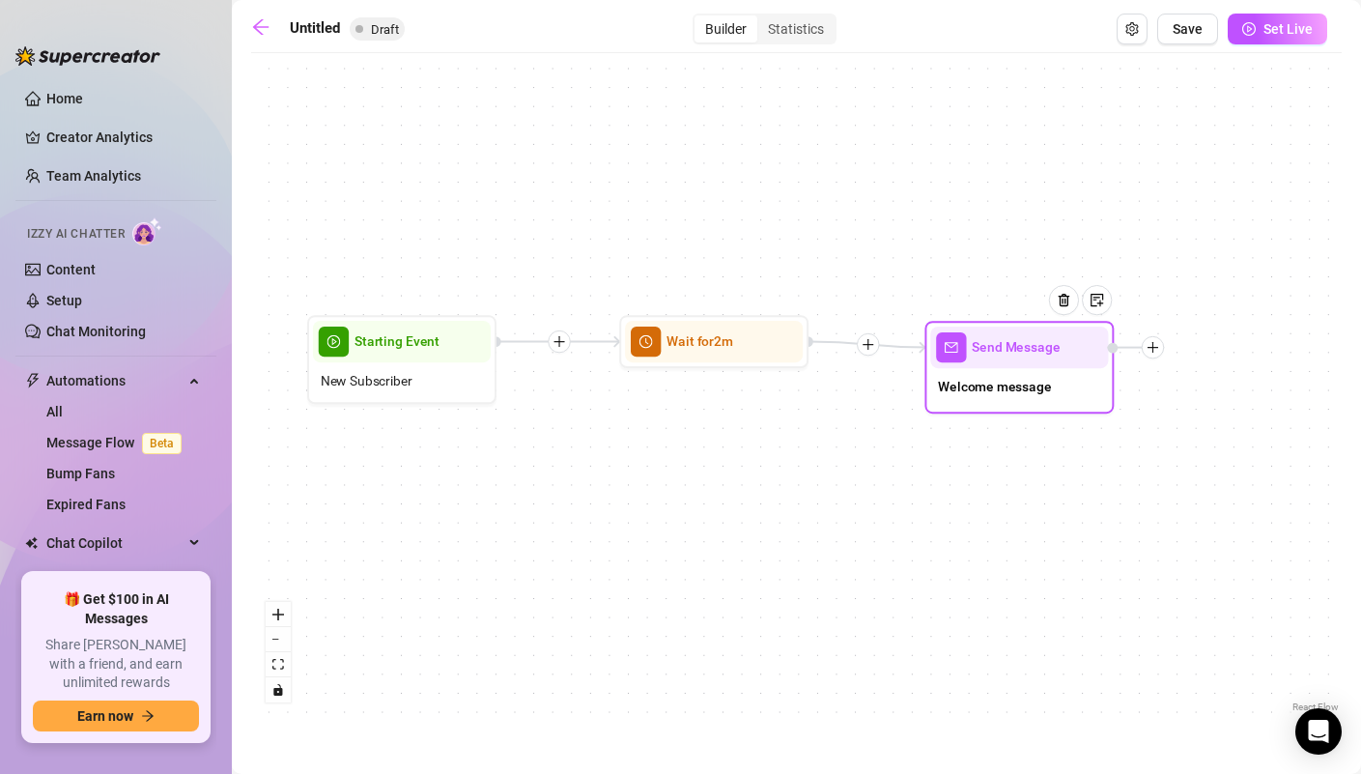
click at [1151, 356] on div at bounding box center [1153, 347] width 23 height 23
click at [1217, 479] on div "Merge Nodes" at bounding box center [1247, 478] width 138 height 32
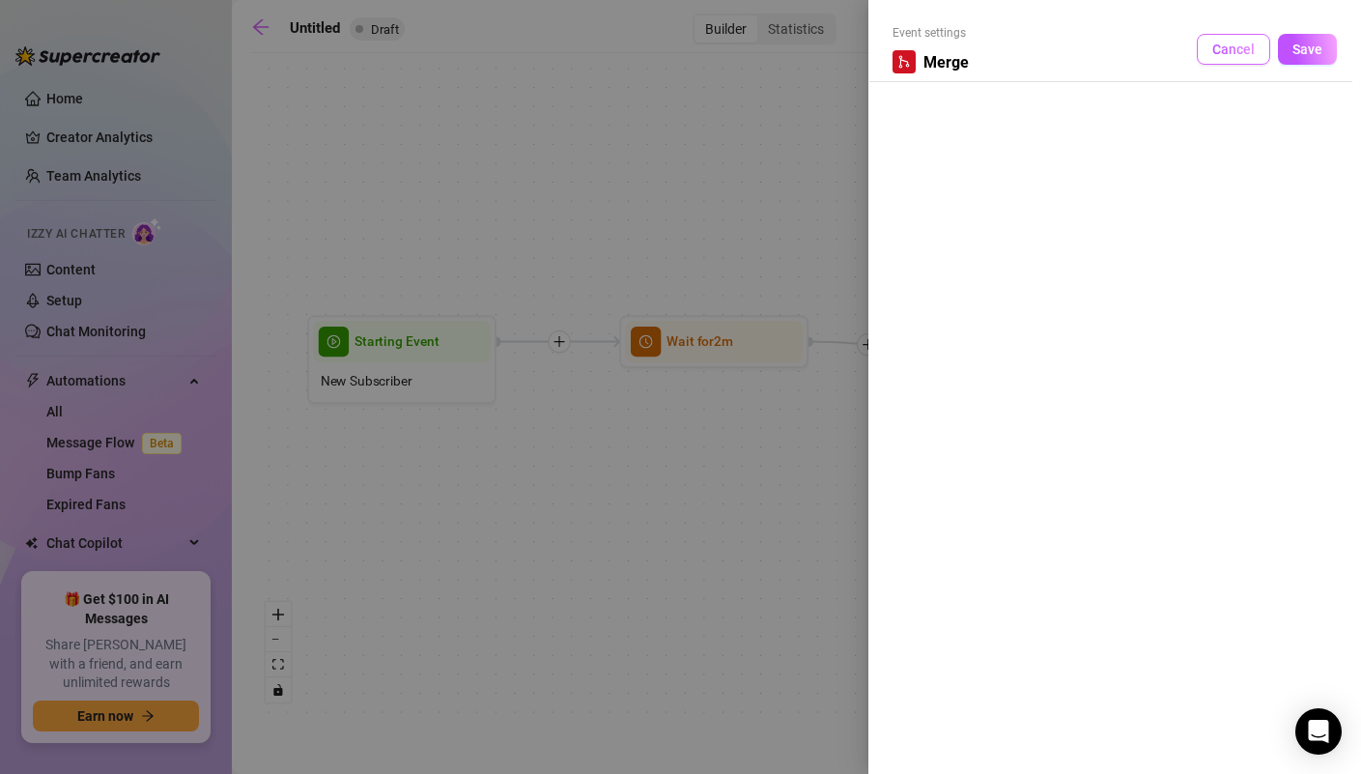
click at [1238, 60] on button "Cancel" at bounding box center [1233, 49] width 73 height 31
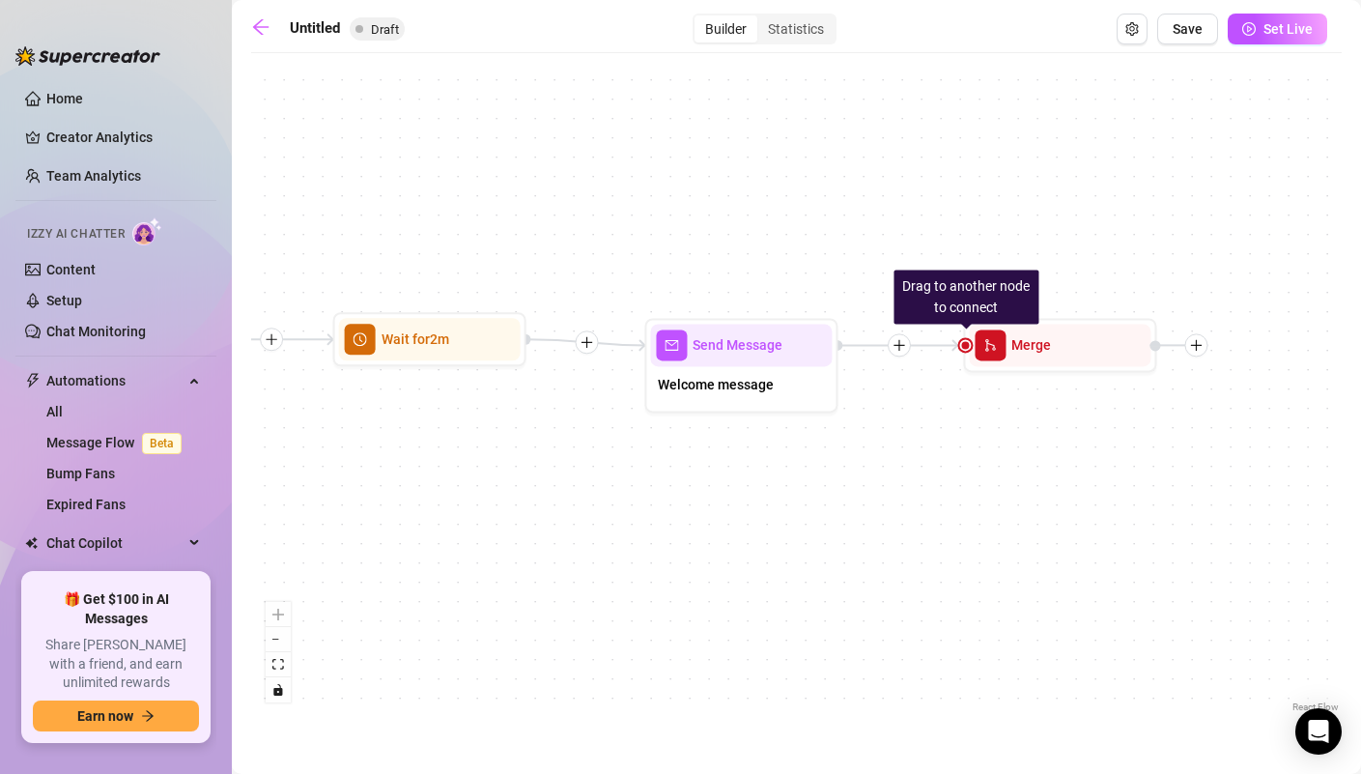
drag, startPoint x: 1246, startPoint y: 437, endPoint x: 951, endPoint y: 439, distance: 295.6
click at [951, 439] on div "Drag to another node to connect Merge Send Message Welcome message Wait for 2m …" at bounding box center [796, 390] width 1091 height 654
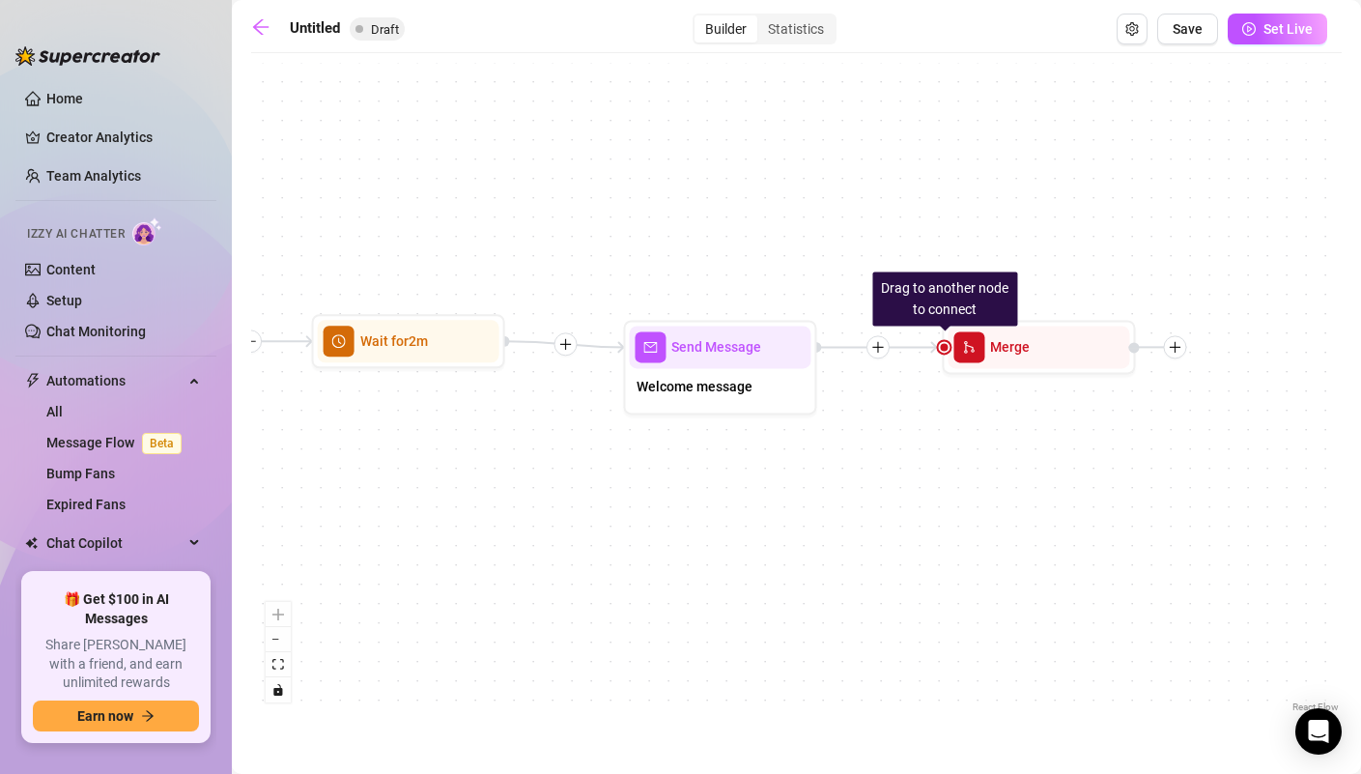
click at [886, 347] on icon "Edge from 16f5f2c1-ab23-45f2-9bc3-34f0f277d523 to 280a6d63-f88a-4231-9155-a2b79…" at bounding box center [877, 347] width 121 height 0
click at [873, 356] on div at bounding box center [878, 346] width 23 height 23
click at [1052, 451] on div "Time Delay Condition Message Tag Fan Drag to another node to connect Merge Send…" at bounding box center [796, 390] width 1091 height 654
click at [999, 364] on div "Merge" at bounding box center [1039, 347] width 182 height 43
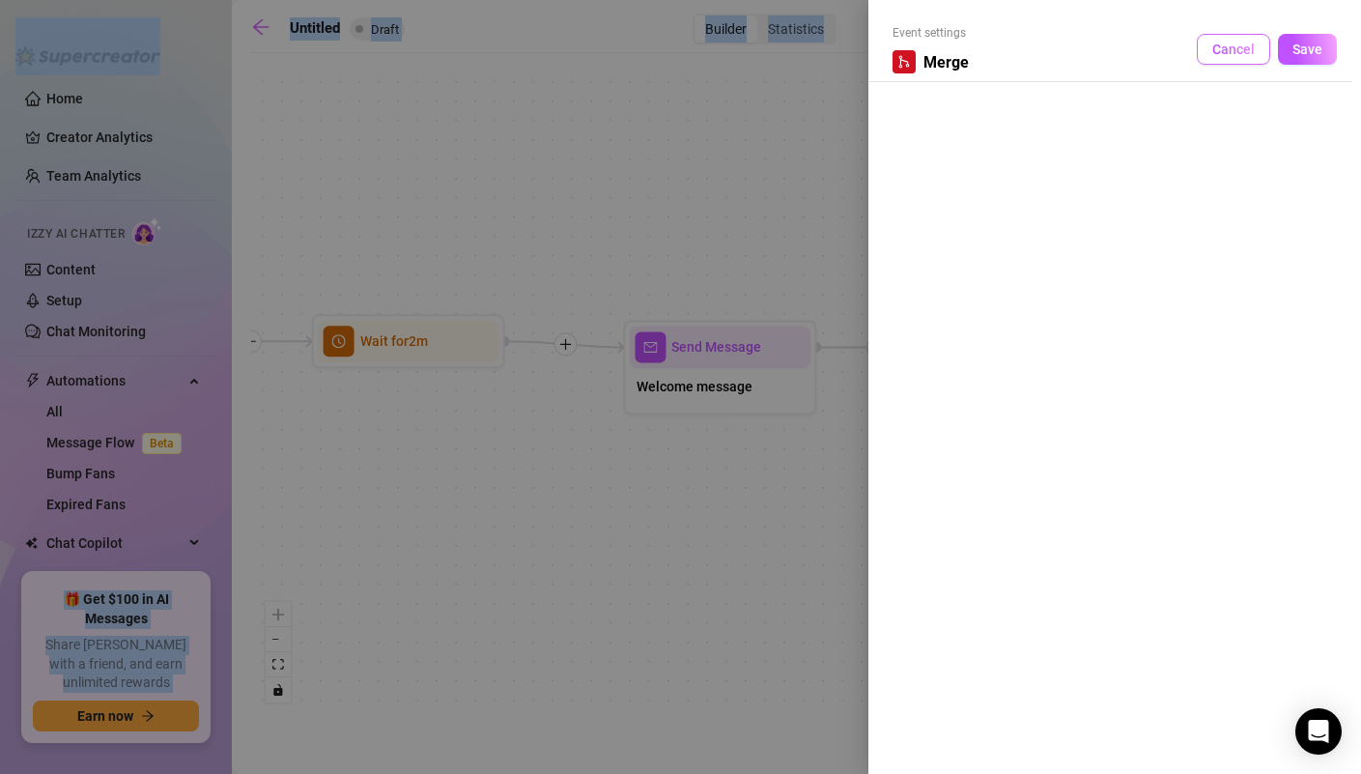
click at [1238, 46] on span "Cancel" at bounding box center [1233, 49] width 43 height 15
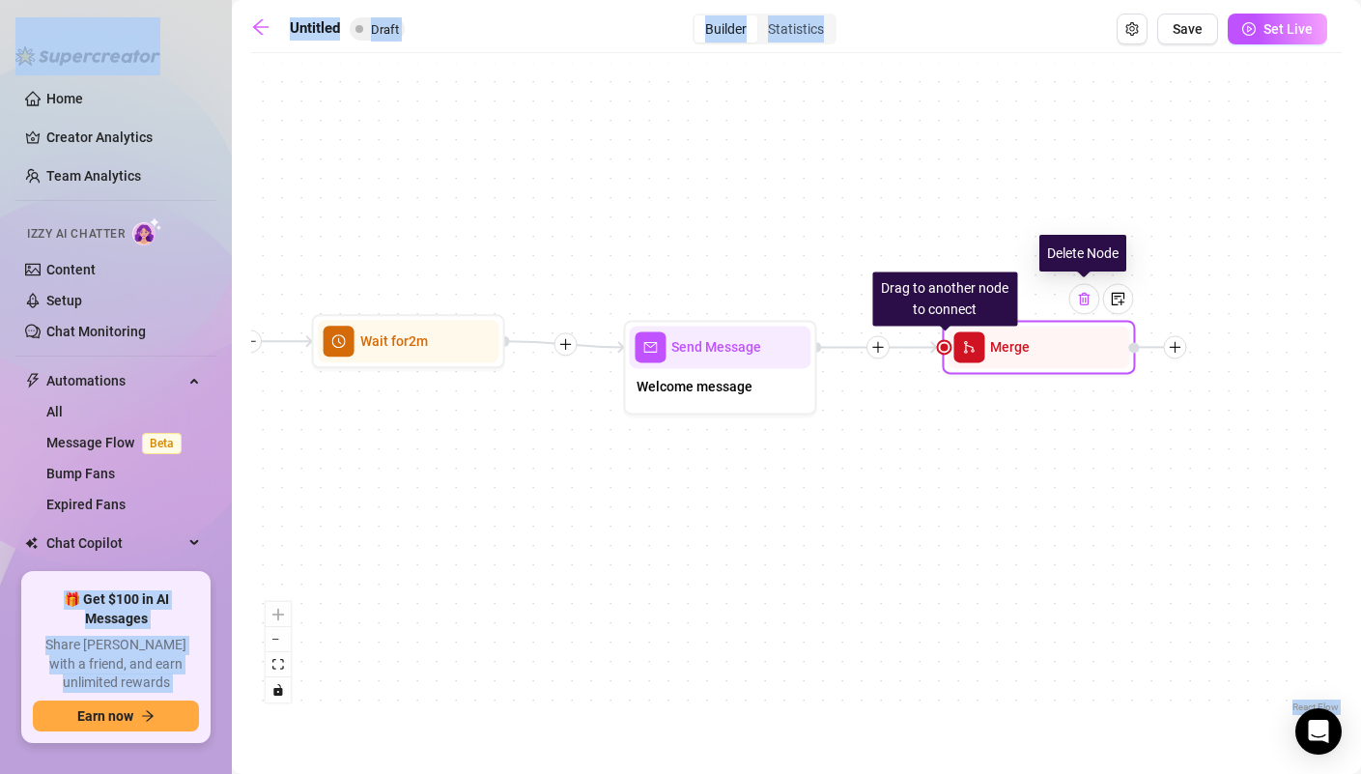
click at [1089, 295] on img at bounding box center [1083, 298] width 15 height 15
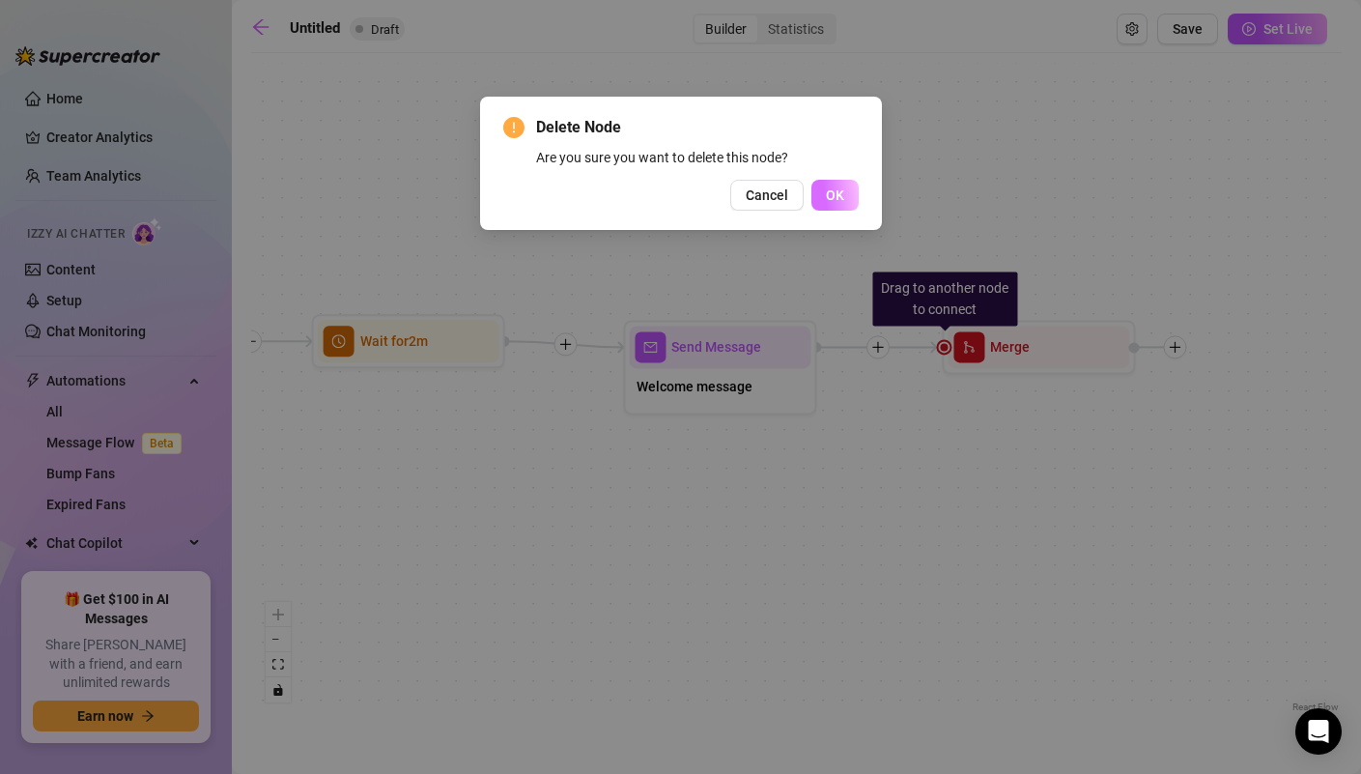
click at [851, 196] on button "OK" at bounding box center [835, 195] width 47 height 31
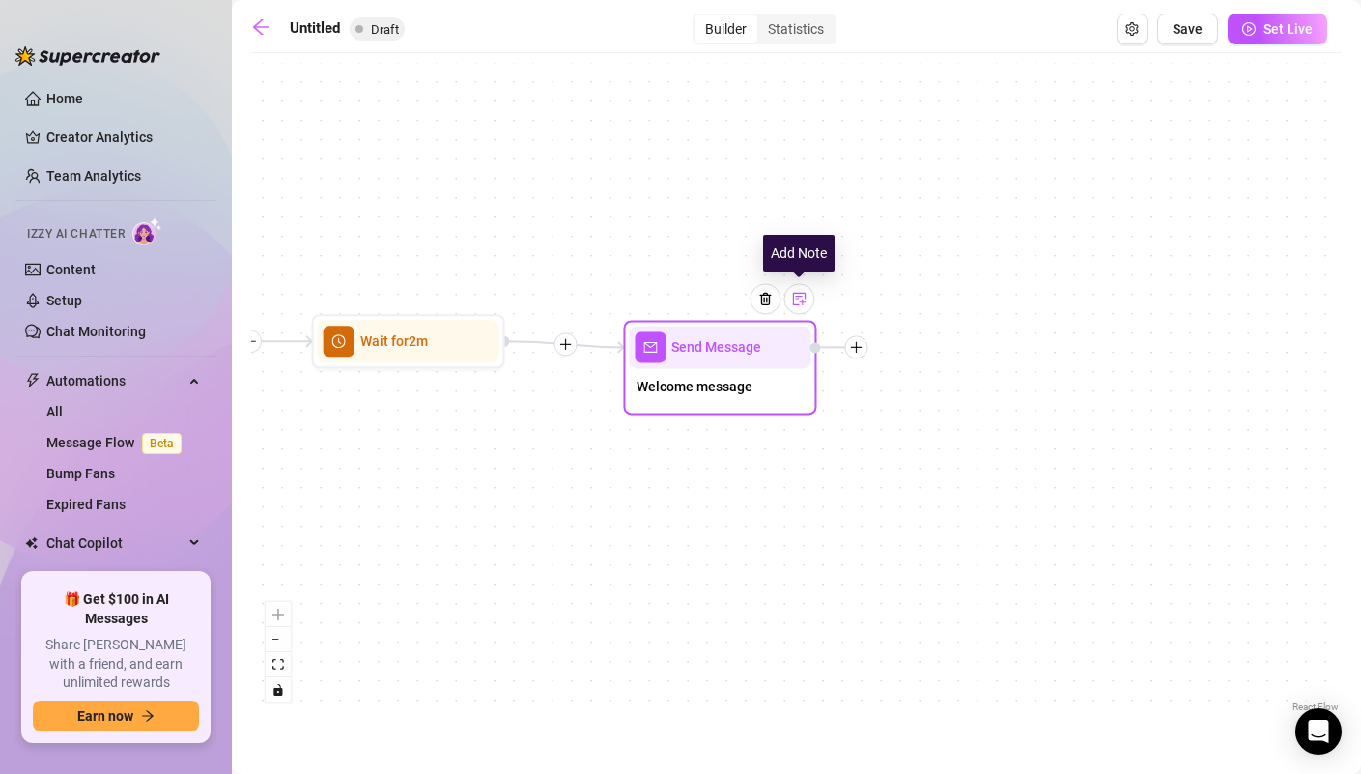
click at [805, 308] on div at bounding box center [798, 298] width 31 height 31
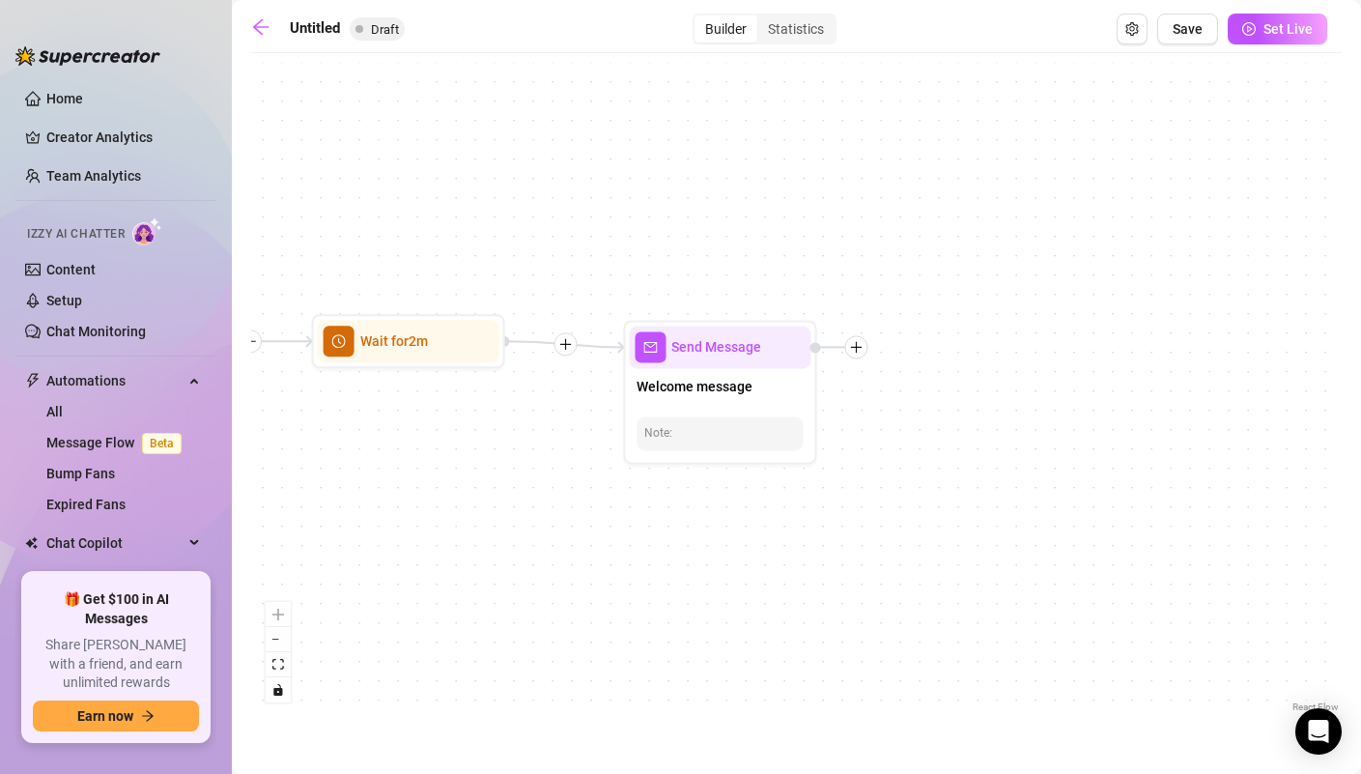
click at [851, 438] on div "Send Message Welcome message Note: Wait for 2m Starting Event New Subscriber" at bounding box center [796, 390] width 1091 height 654
click at [858, 352] on icon "plus" at bounding box center [857, 348] width 1 height 11
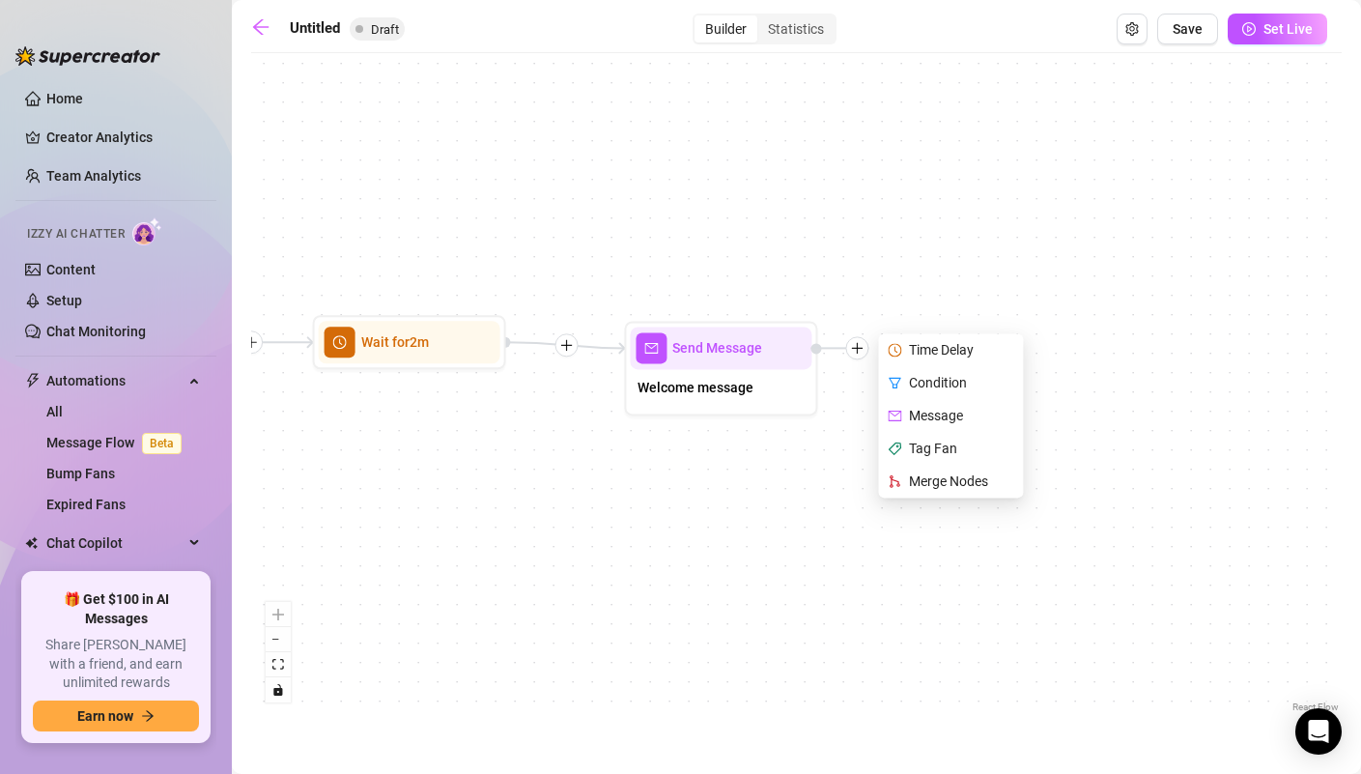
click at [843, 452] on div "Send Message Welcome message Time Delay Condition Message Tag Fan Merge Nodes W…" at bounding box center [796, 390] width 1091 height 654
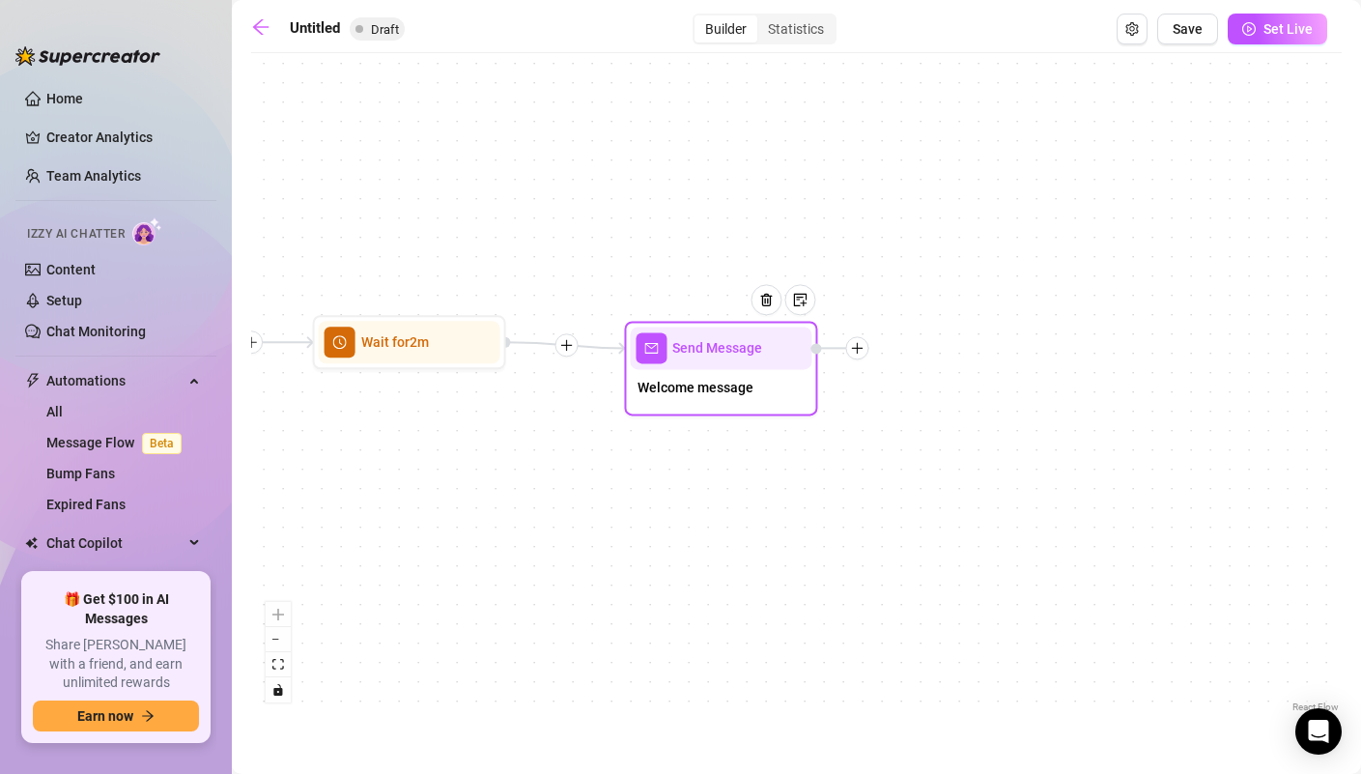
click at [727, 396] on span "Welcome message" at bounding box center [696, 387] width 116 height 21
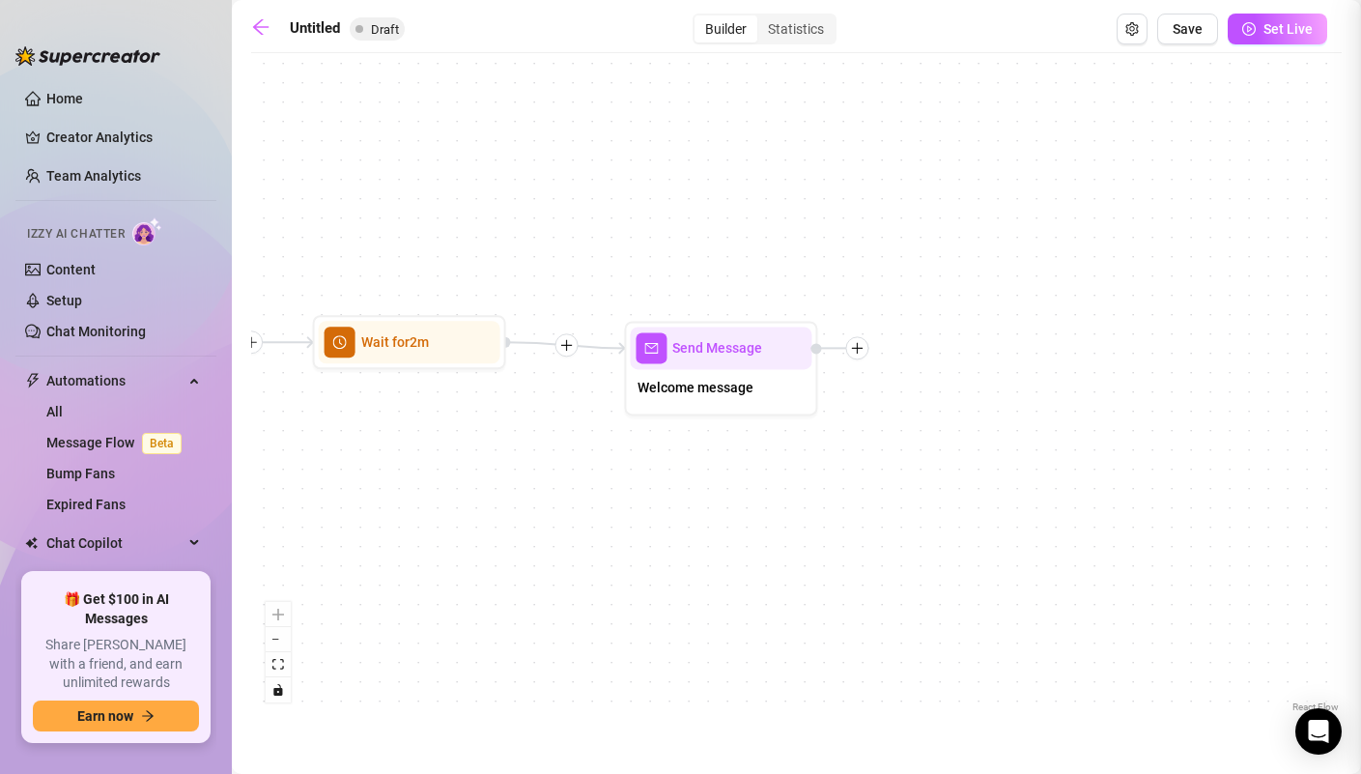
type textarea "Hey bby glad you found my page😍 what you doing?"
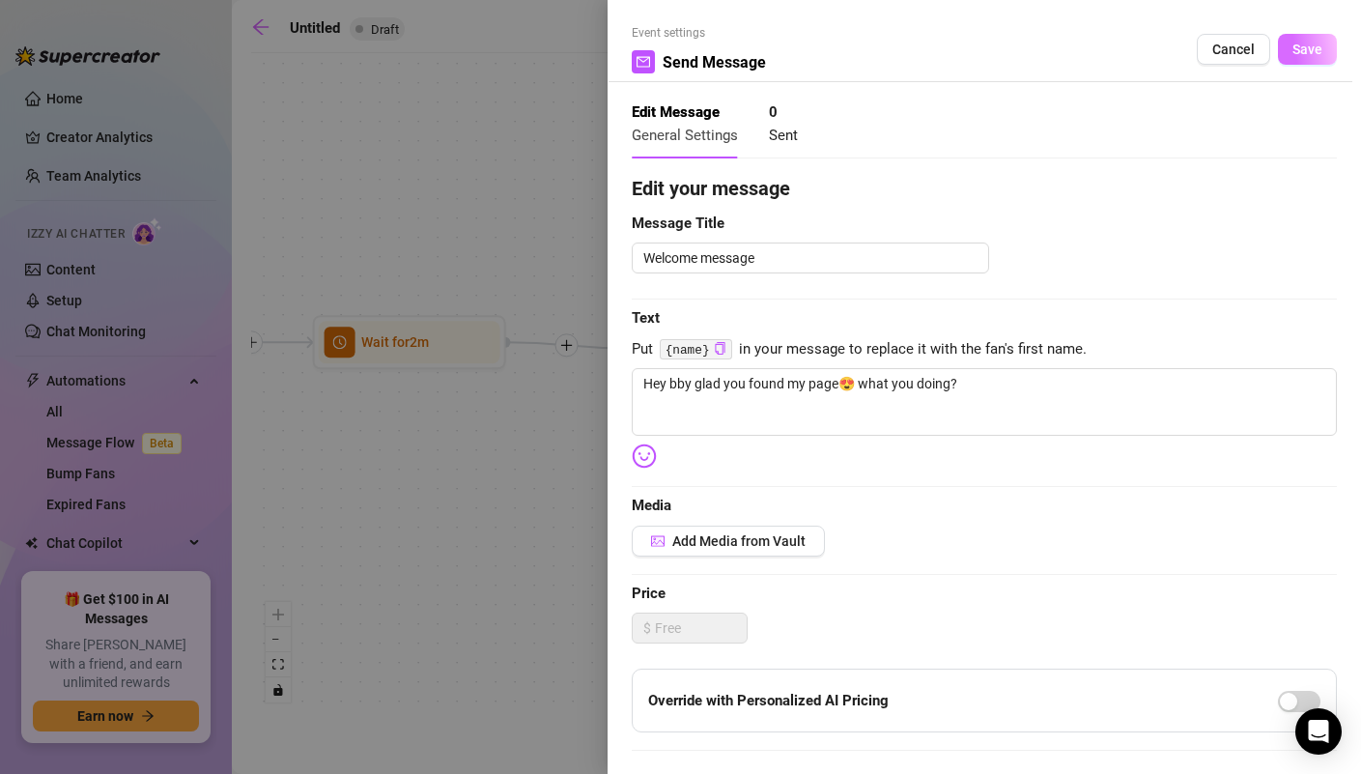
click at [1310, 42] on span "Save" at bounding box center [1308, 49] width 30 height 15
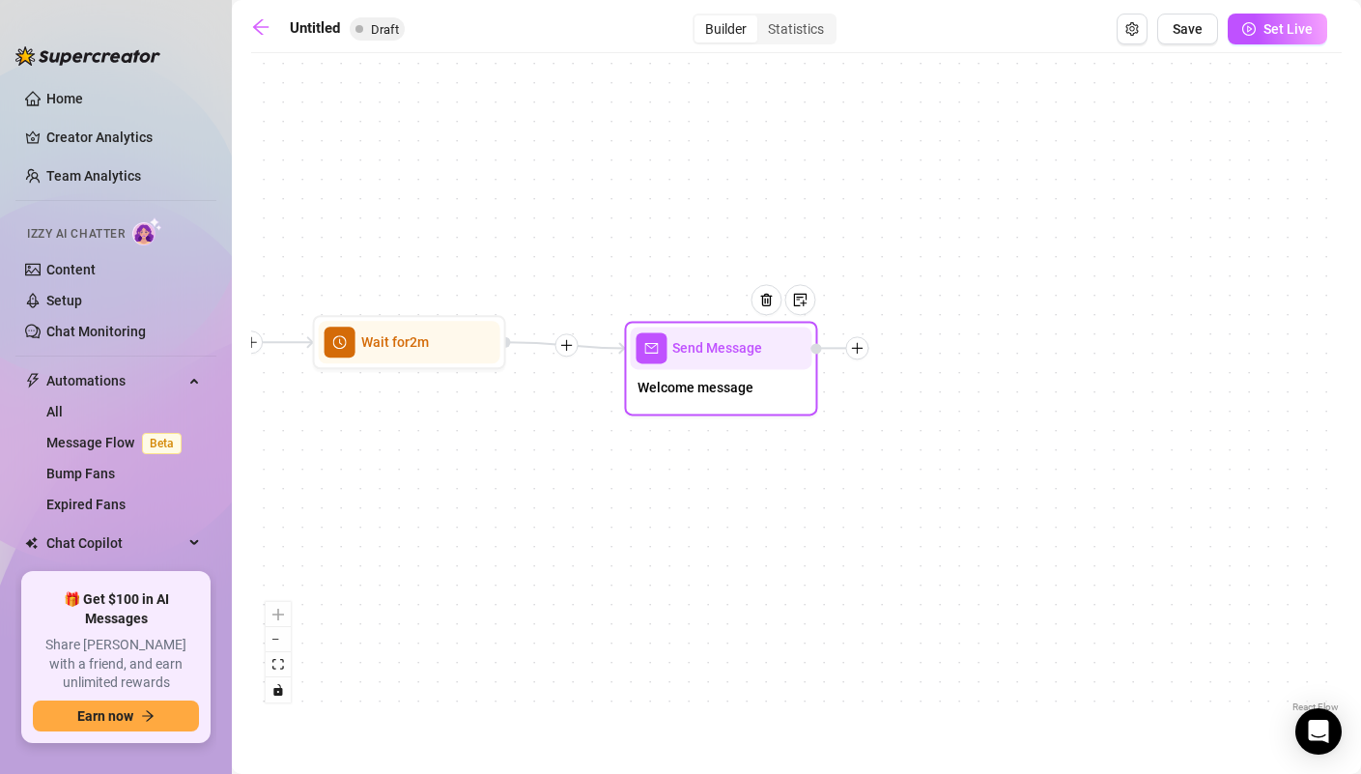
click at [863, 350] on icon "plus" at bounding box center [857, 348] width 14 height 14
click at [917, 414] on div "Message" at bounding box center [952, 415] width 141 height 33
type textarea "Write your message here"
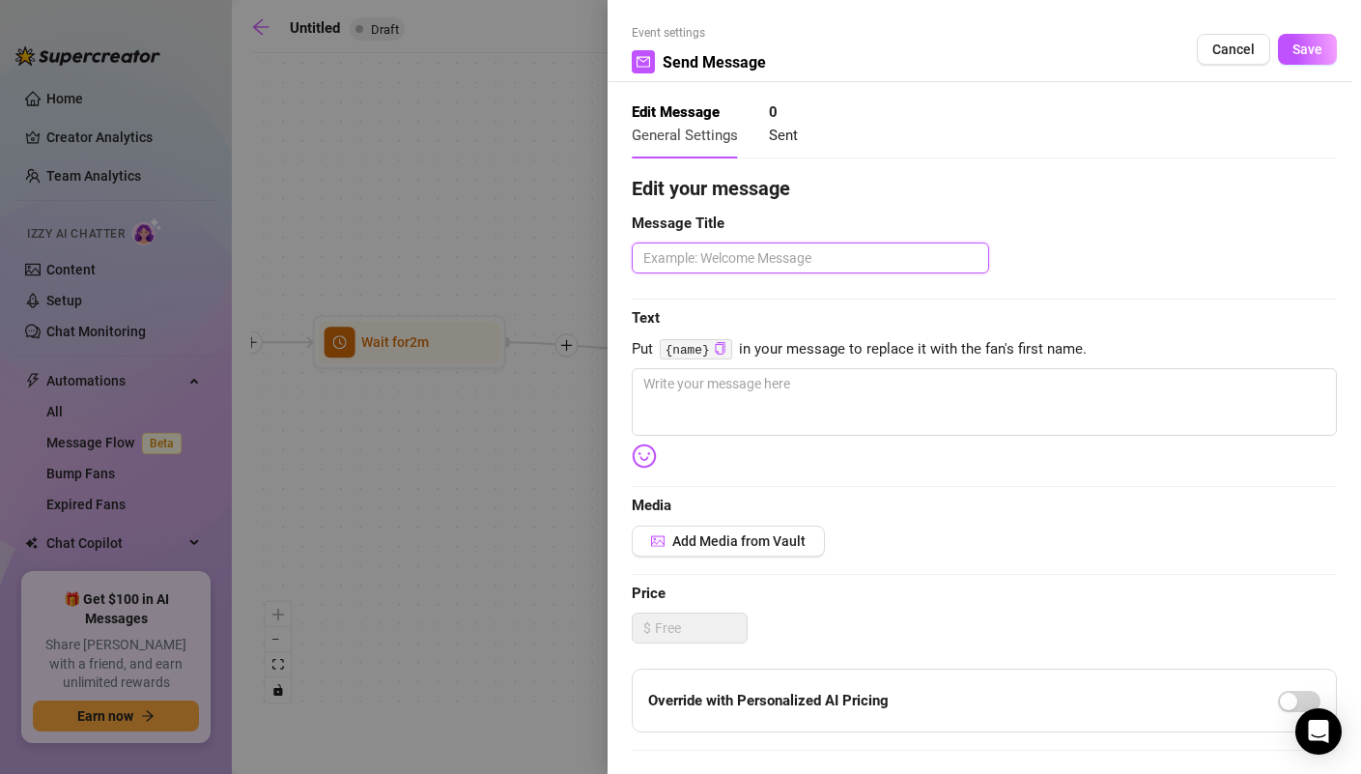
click at [798, 264] on textarea at bounding box center [810, 257] width 357 height 31
type textarea "i"
type textarea "im"
type textarea "im h"
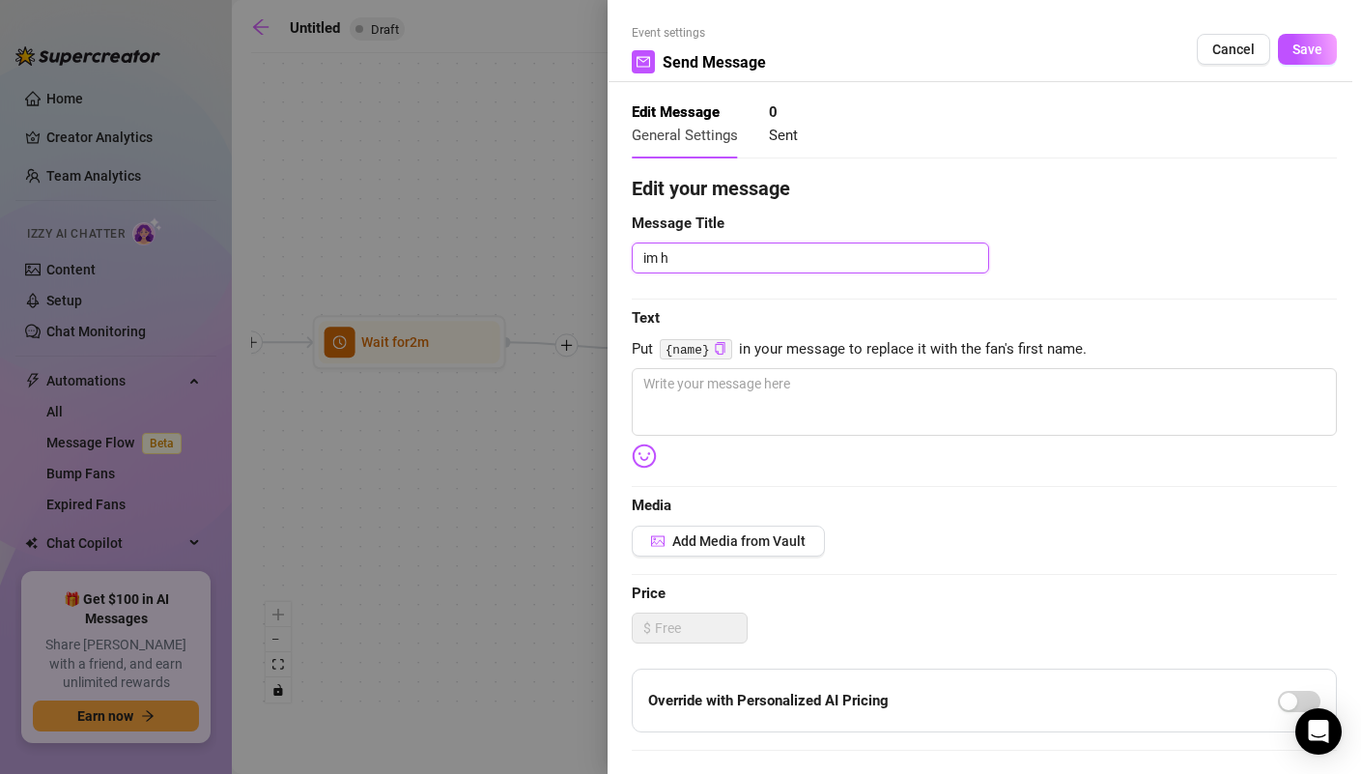
type textarea "im ho"
type textarea "im h"
type textarea "im"
type textarea "i"
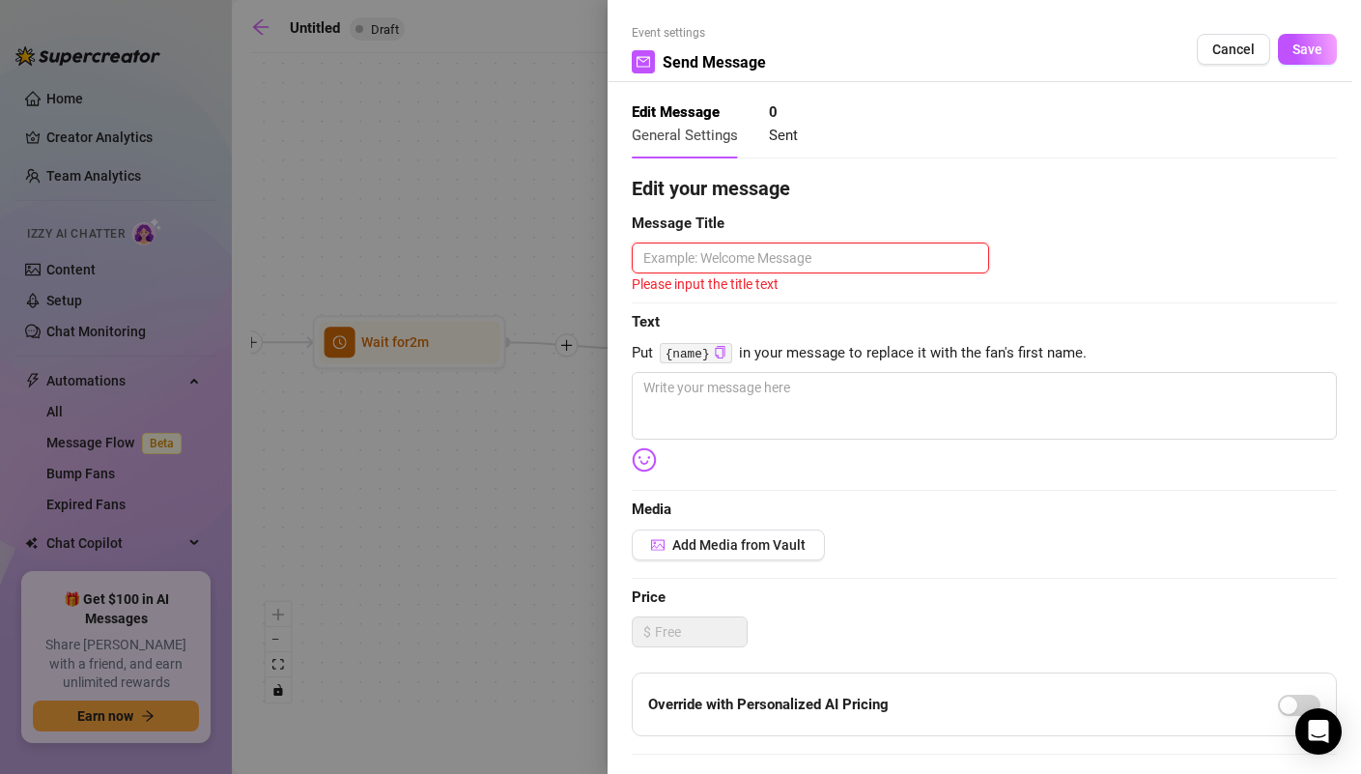
type textarea "W"
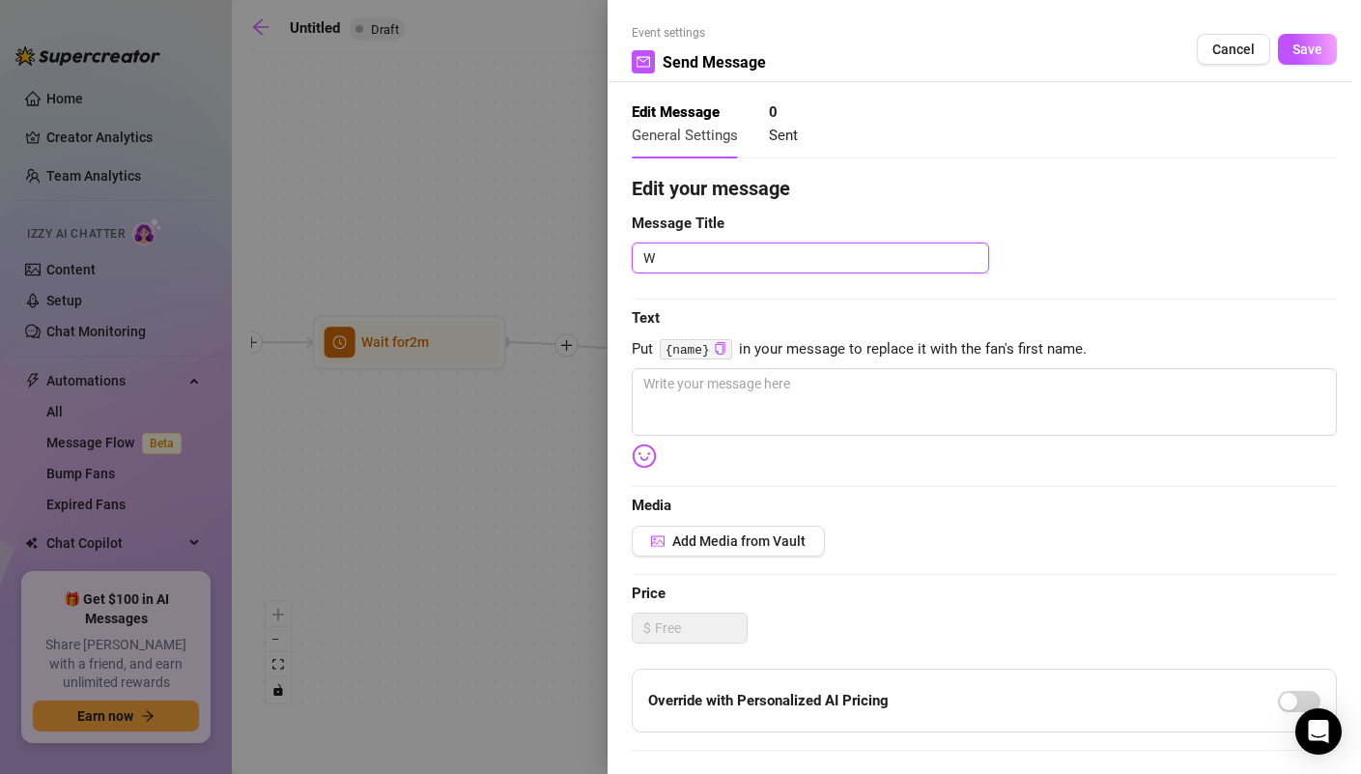
type textarea "Wa"
type textarea "Wan"
type textarea "[PERSON_NAME]"
type textarea "Wanna"
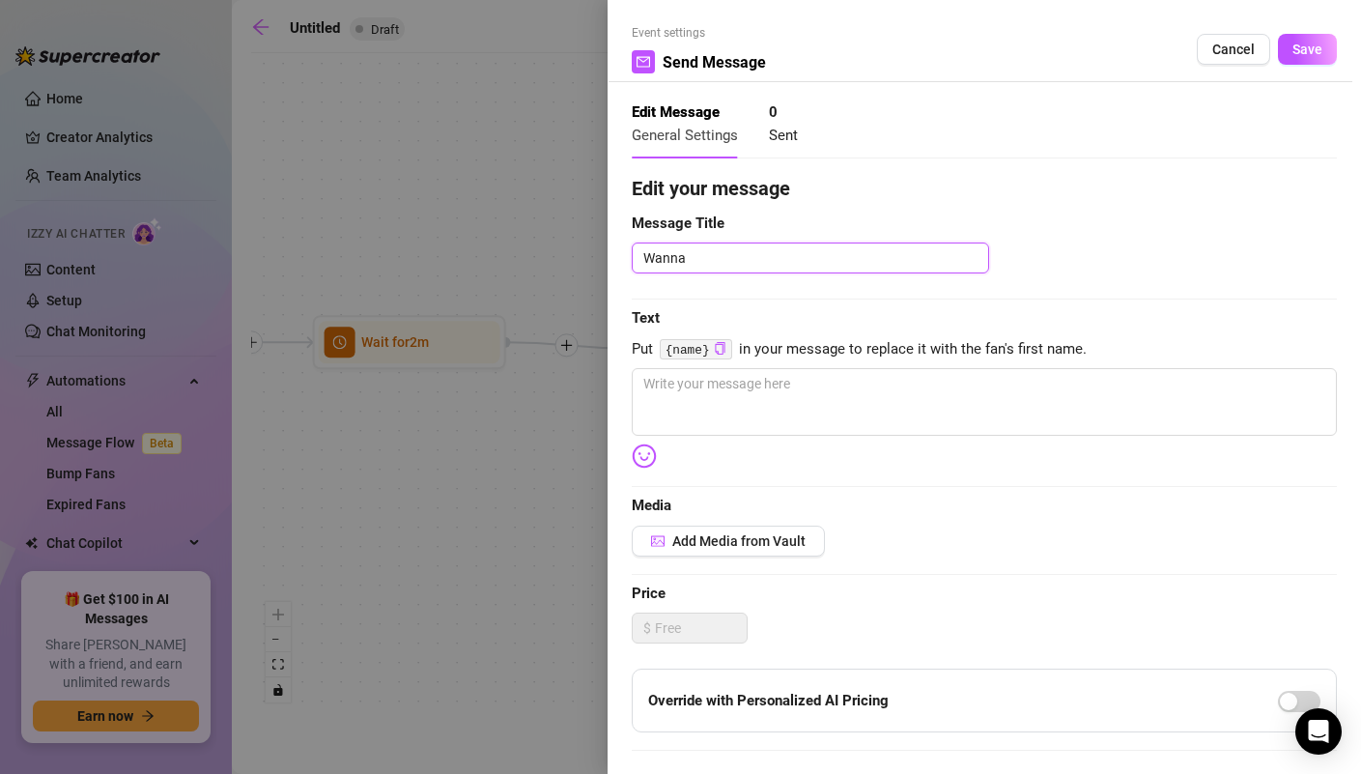
type textarea "Wanna p"
type textarea "Wanna pl"
type textarea "Wanna pla"
type textarea "Wanna play"
type textarea "Wanna play?"
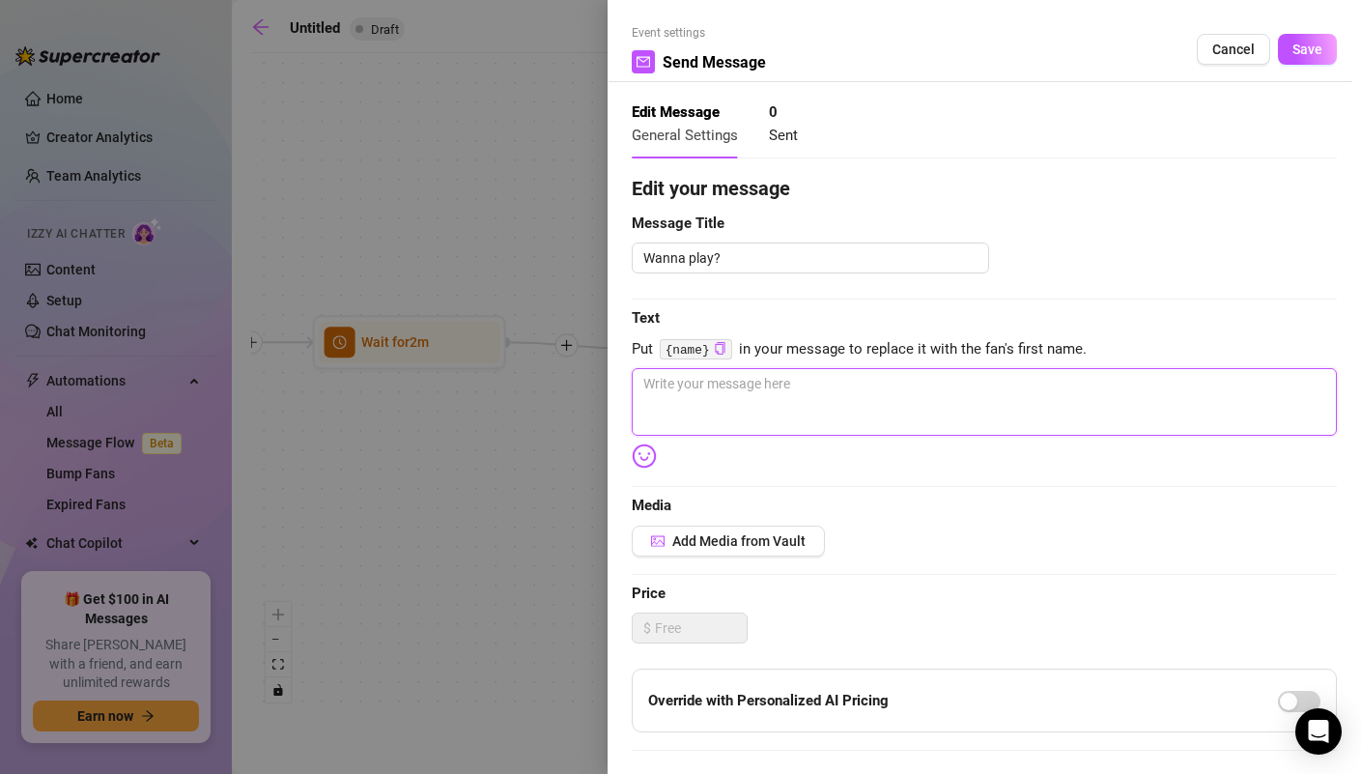
click at [806, 416] on textarea at bounding box center [984, 402] width 705 height 68
type textarea "I"
type textarea "Im"
click at [690, 267] on textarea "Wanna play?" at bounding box center [810, 257] width 357 height 31
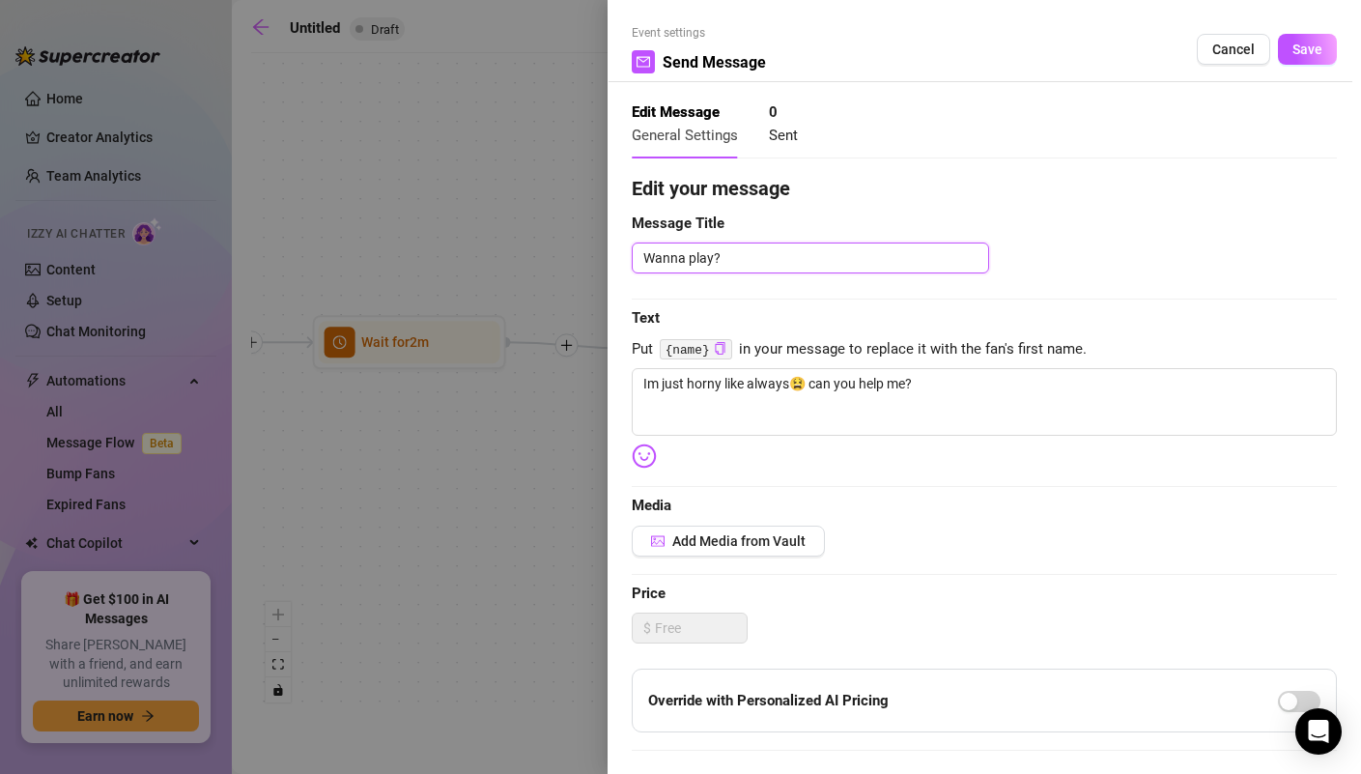
click at [690, 267] on textarea "Wanna play?" at bounding box center [810, 257] width 357 height 31
click at [1321, 44] on span "Save" at bounding box center [1308, 49] width 30 height 15
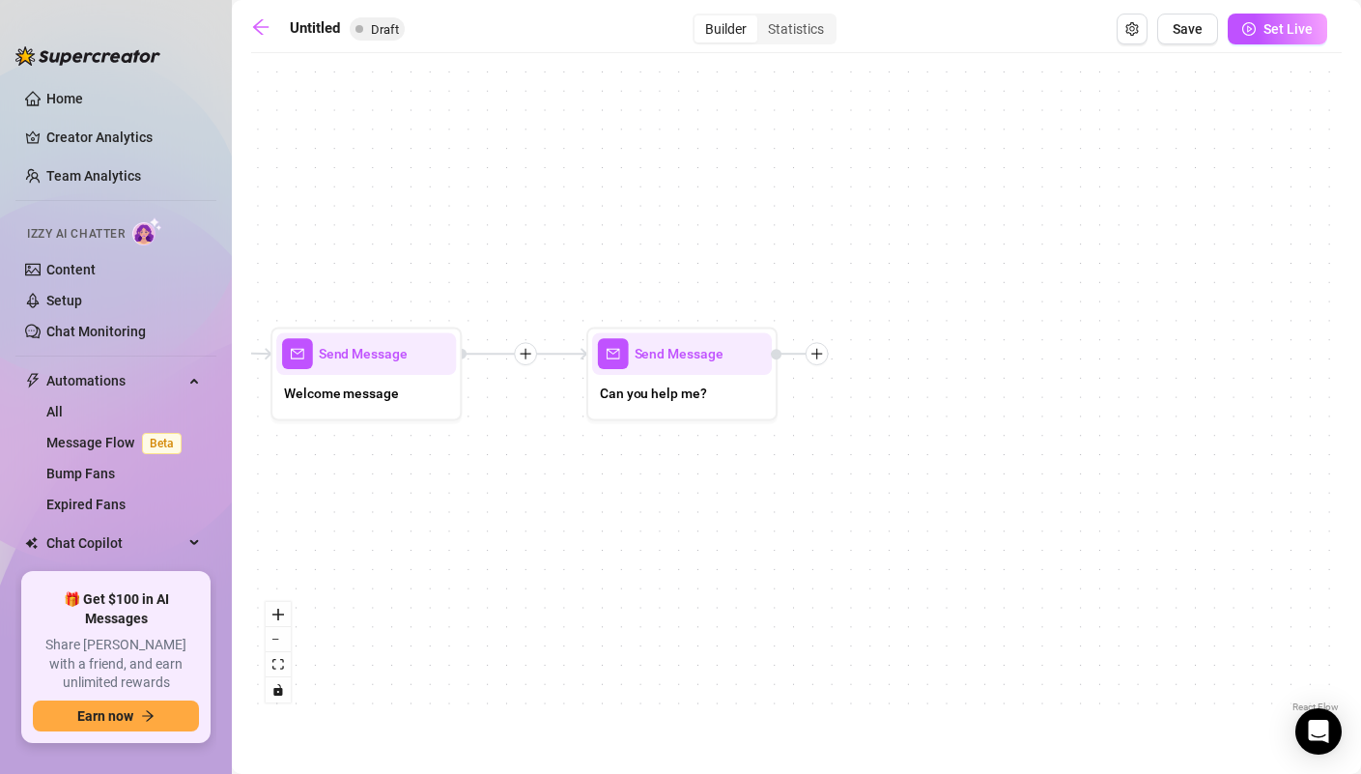
drag, startPoint x: 1171, startPoint y: 424, endPoint x: 659, endPoint y: 425, distance: 512.0
click at [659, 423] on div "Send Message Can you help me? Send Message Welcome message Wait for 2m Starting…" at bounding box center [796, 390] width 1091 height 654
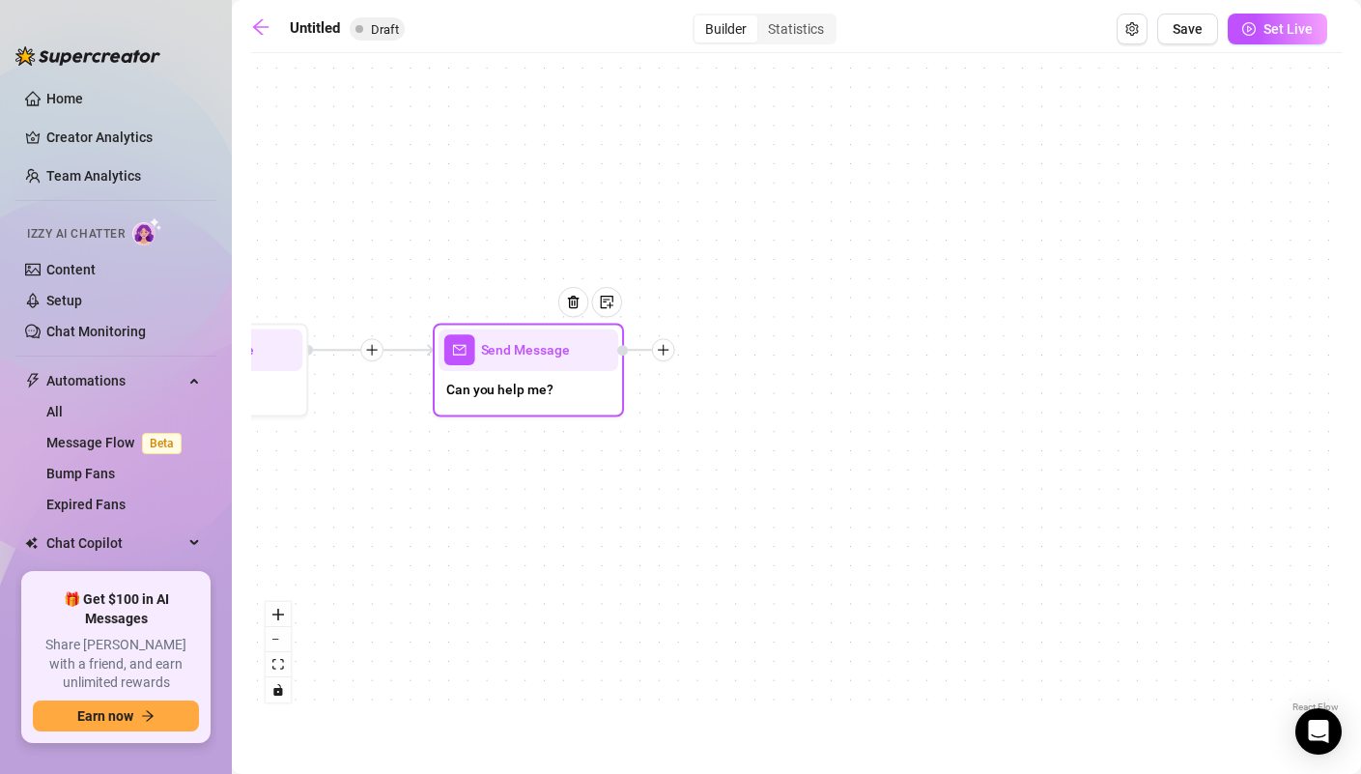
click at [660, 350] on icon "plus" at bounding box center [663, 350] width 11 height 1
click at [727, 414] on div "Message" at bounding box center [758, 417] width 140 height 33
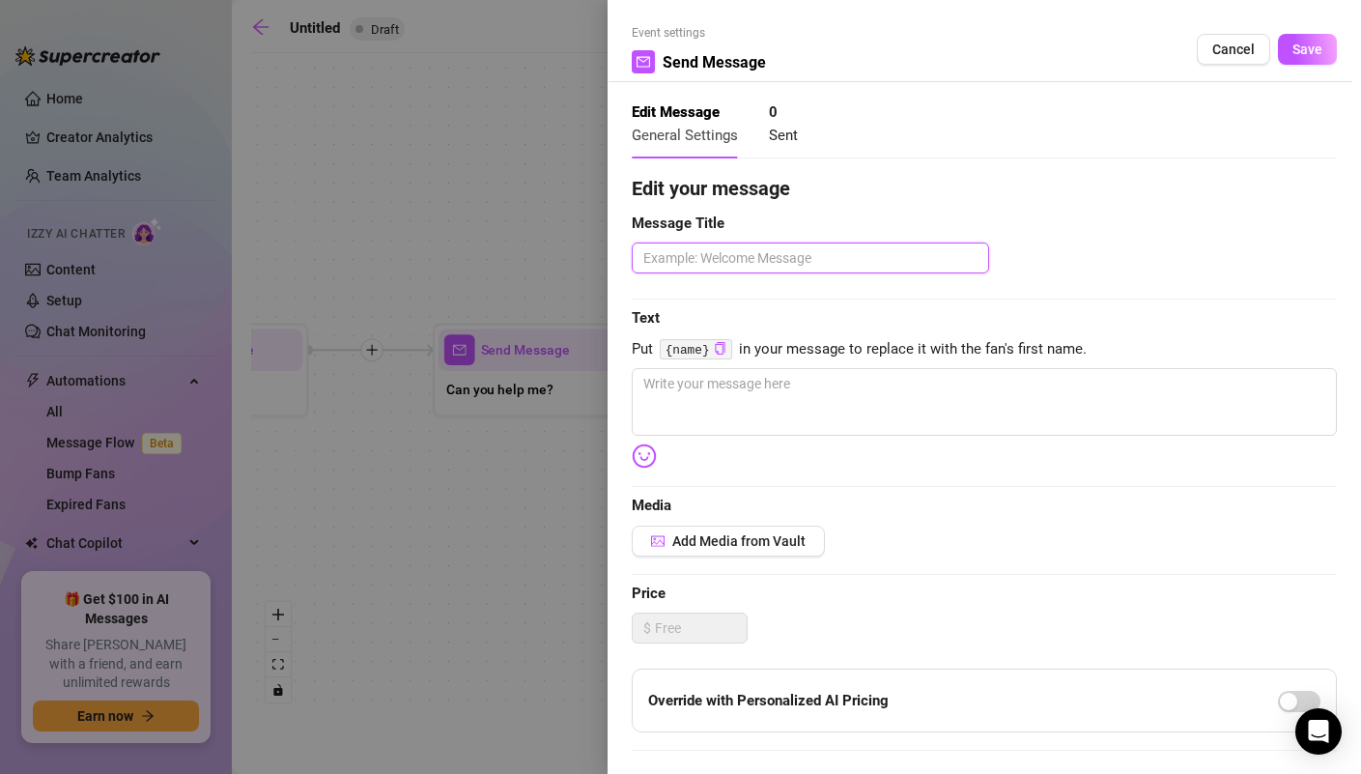
click at [755, 251] on textarea at bounding box center [810, 257] width 357 height 31
click at [772, 399] on textarea at bounding box center [984, 402] width 705 height 68
click at [700, 257] on textarea "Wanna play?" at bounding box center [810, 257] width 357 height 31
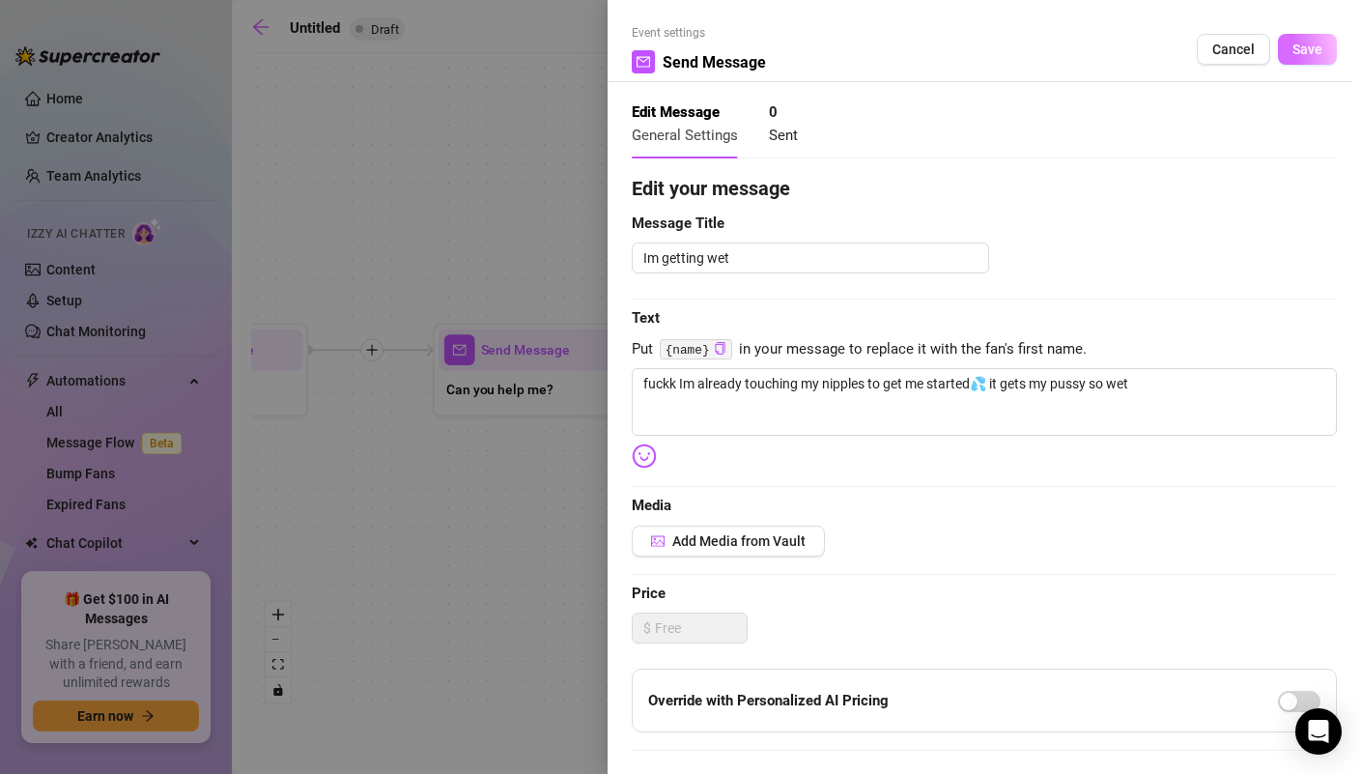
click at [1310, 43] on span "Save" at bounding box center [1308, 49] width 30 height 15
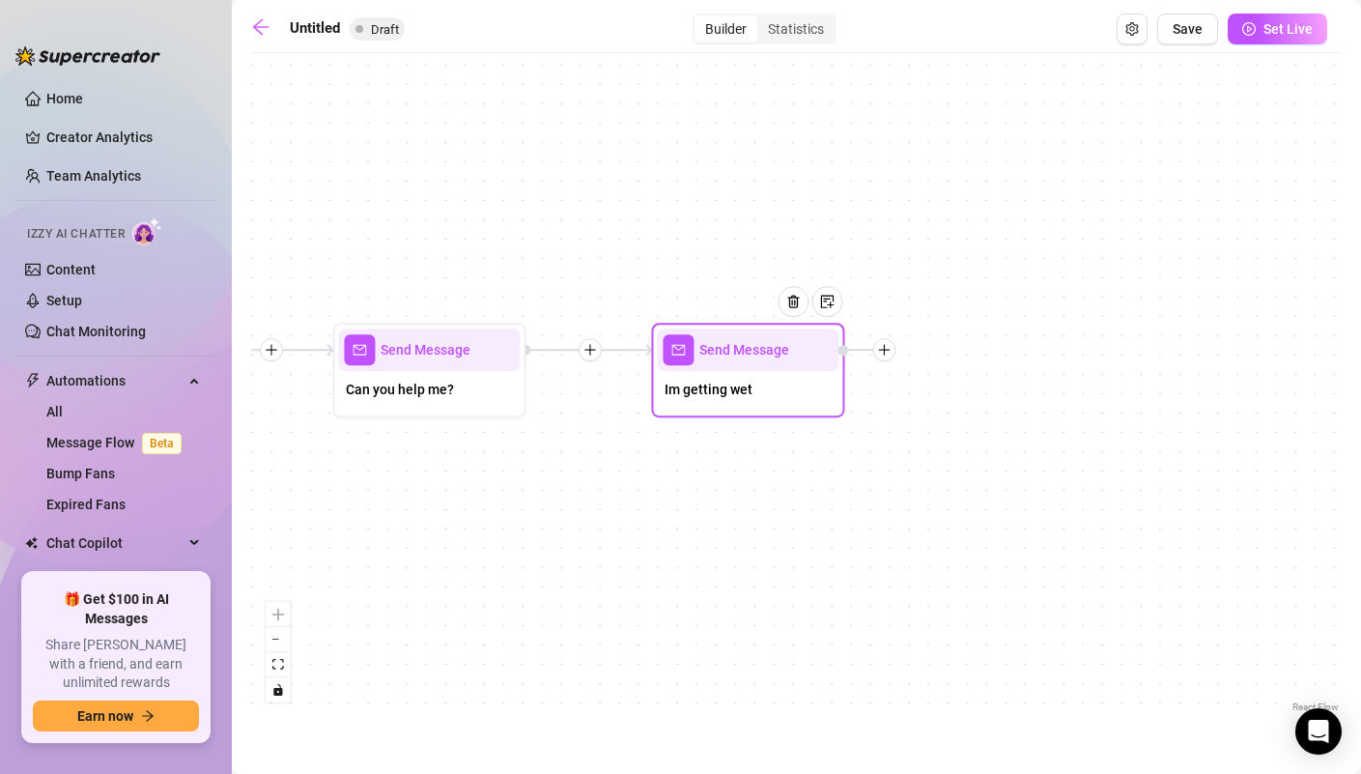
drag, startPoint x: 1058, startPoint y: 391, endPoint x: 792, endPoint y: 404, distance: 266.0
click at [792, 404] on div "Send Message Im getting wet Send Message Can you help me? Send Message Welcome …" at bounding box center [796, 390] width 1091 height 654
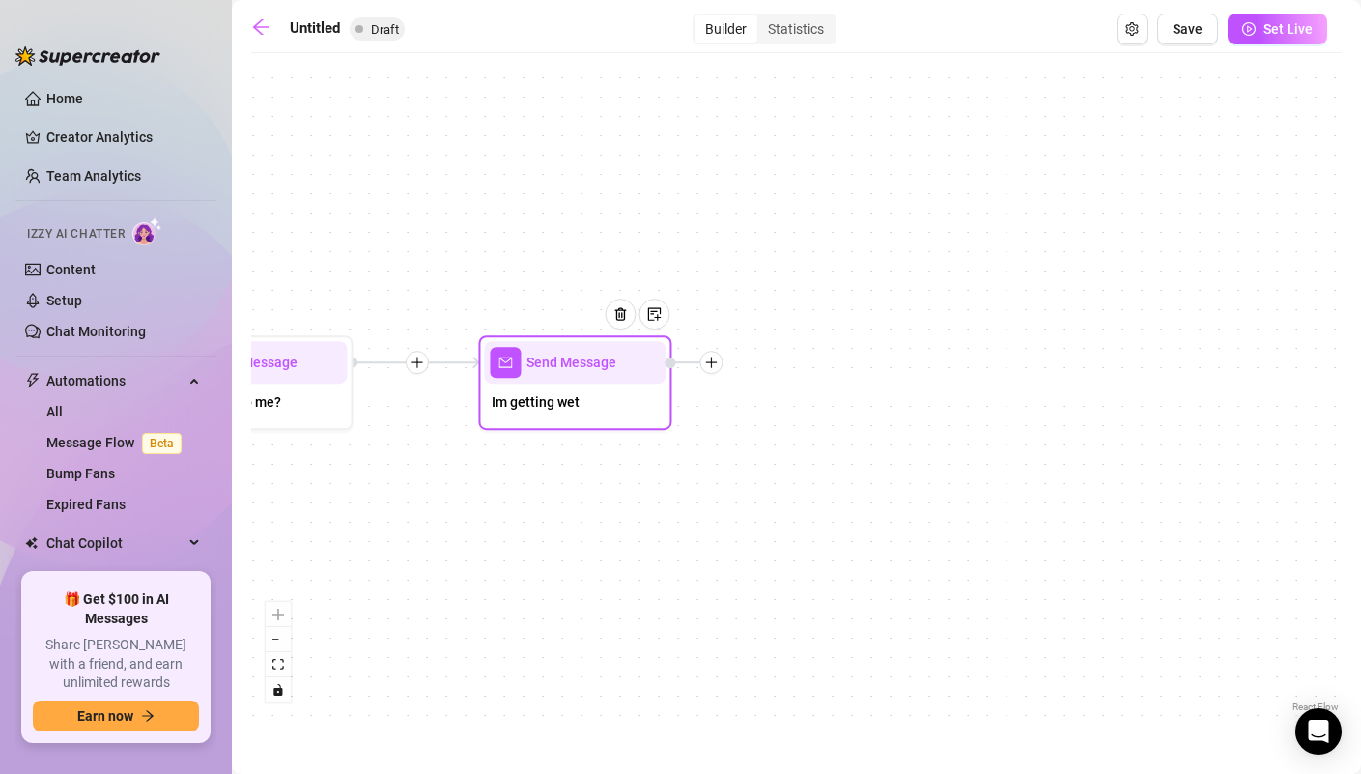
click at [717, 364] on icon "plus" at bounding box center [711, 363] width 14 height 14
click at [802, 431] on div "Message" at bounding box center [806, 429] width 141 height 33
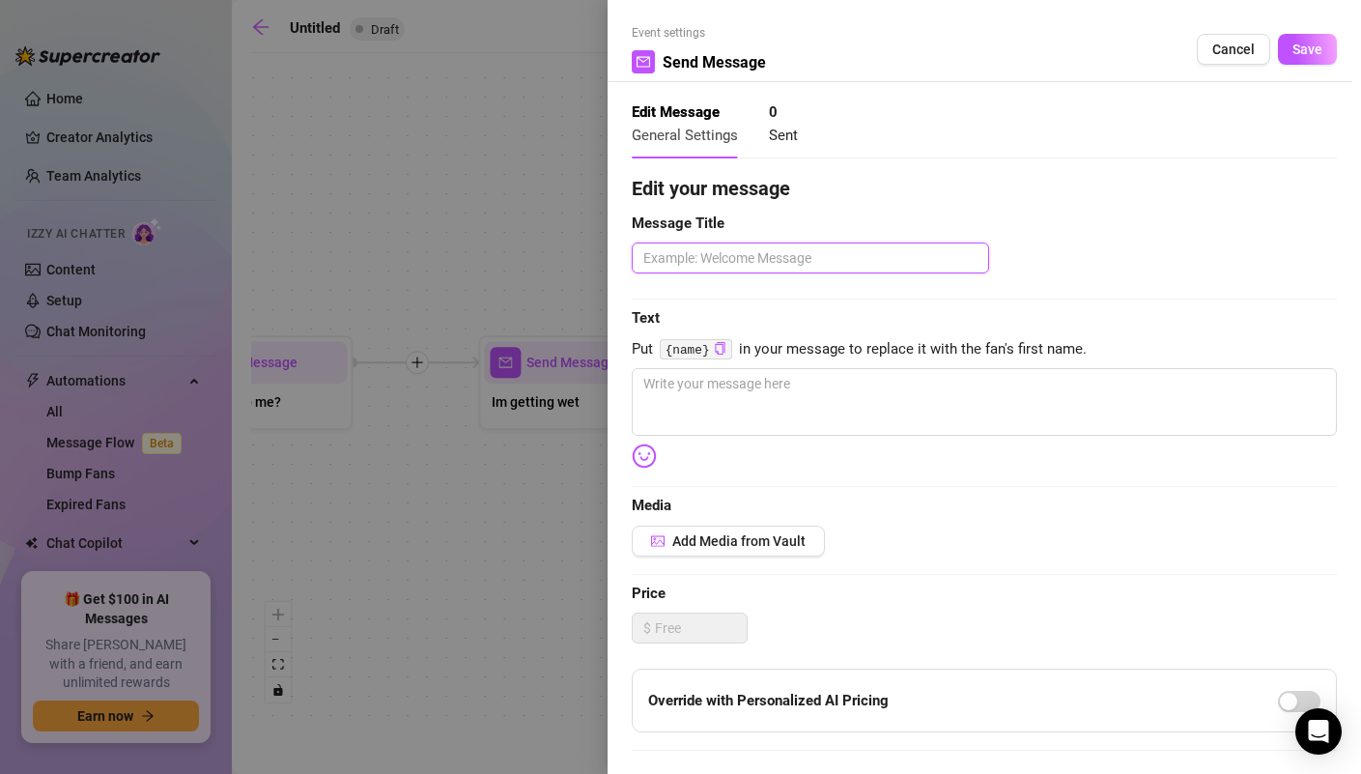
click at [772, 261] on textarea at bounding box center [810, 257] width 357 height 31
click at [812, 398] on textarea at bounding box center [984, 402] width 705 height 68
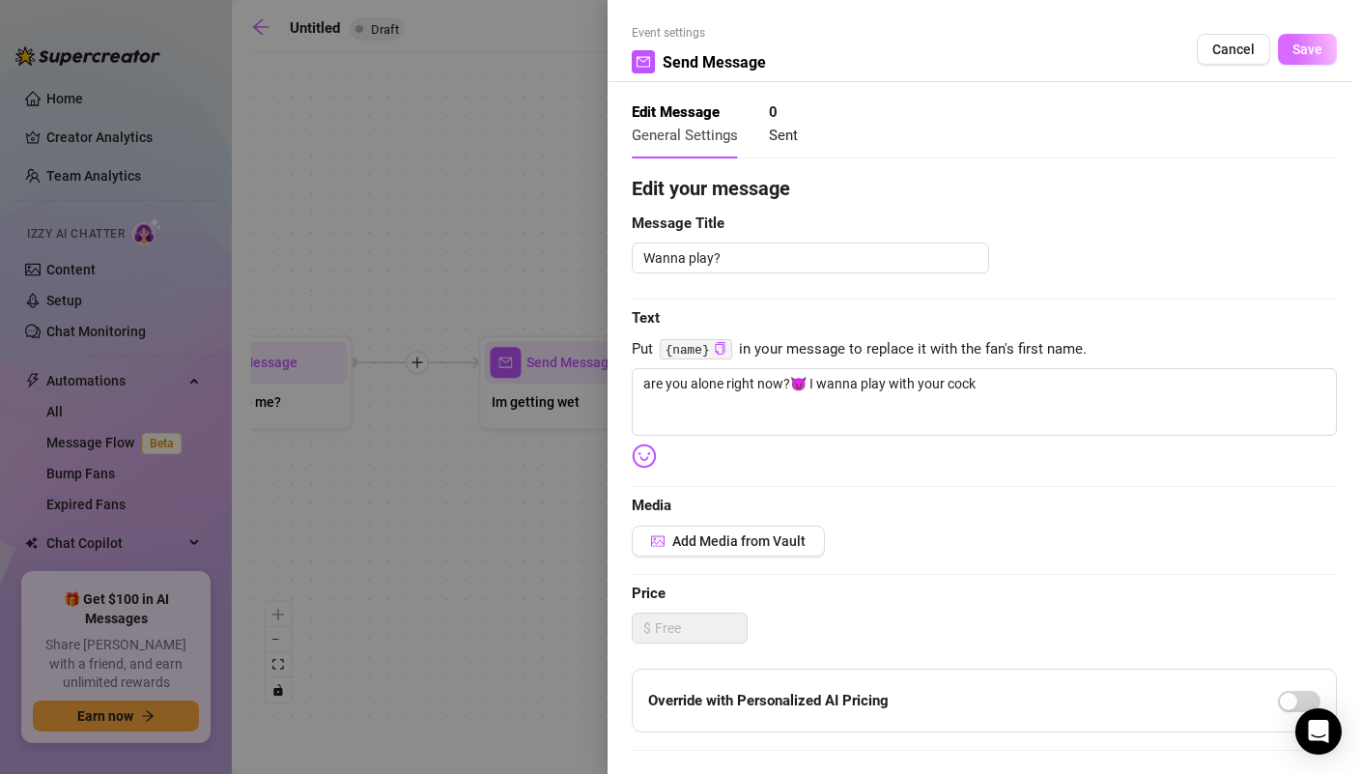
click at [1305, 45] on span "Save" at bounding box center [1308, 49] width 30 height 15
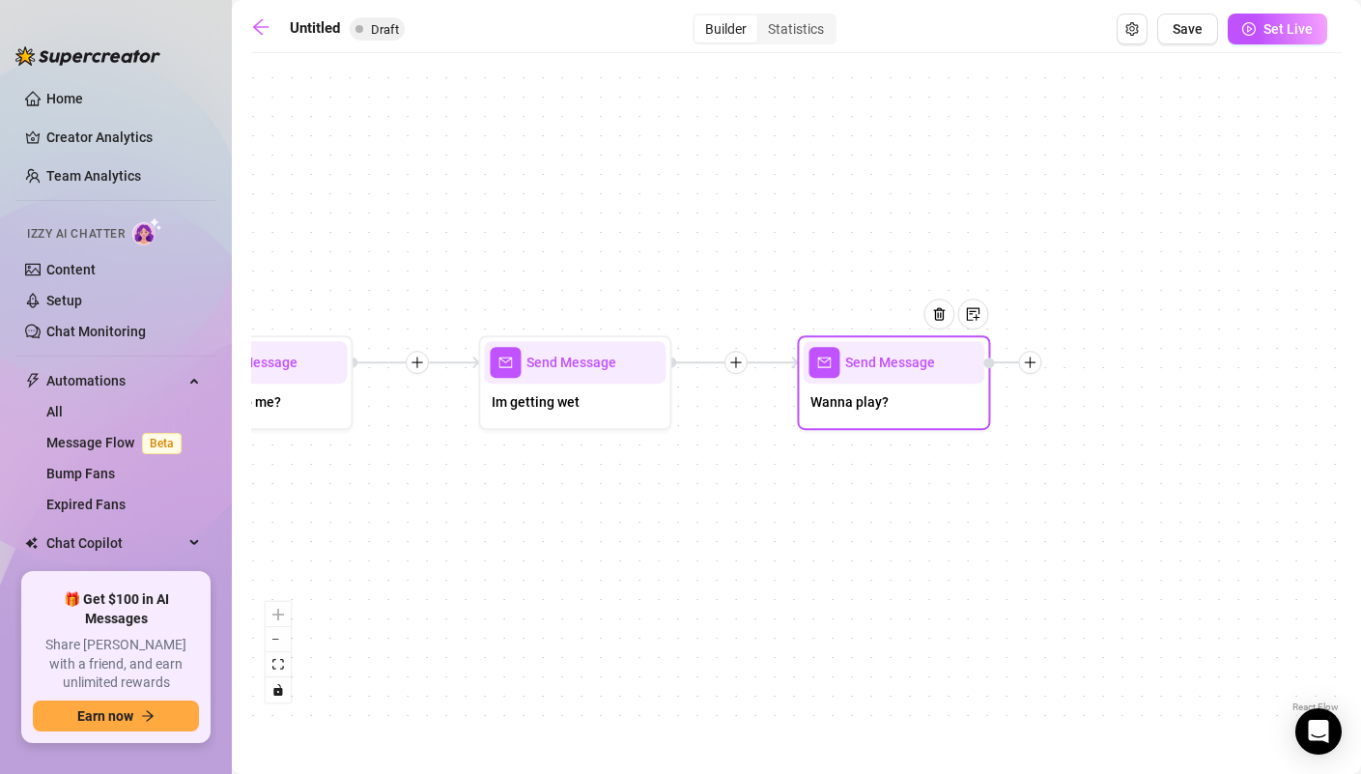
click at [1042, 361] on div "Send Message Wanna play? Send Message Im getting wet Send Message Can you help …" at bounding box center [796, 390] width 1091 height 654
click at [1031, 363] on icon "plus" at bounding box center [1030, 363] width 14 height 14
click at [1088, 496] on div "Merge Nodes" at bounding box center [1125, 495] width 141 height 33
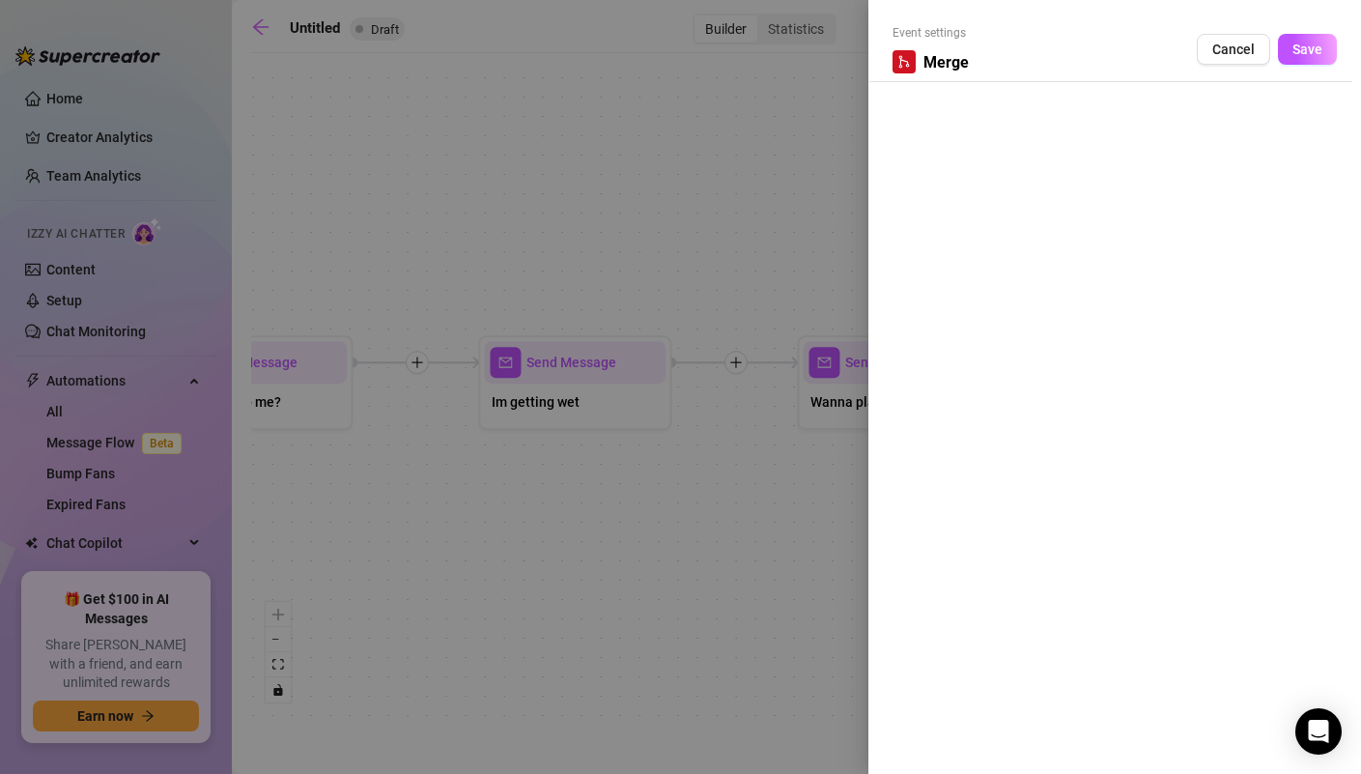
click at [952, 61] on span "Merge" at bounding box center [946, 62] width 45 height 24
click at [1310, 55] on span "Save" at bounding box center [1308, 49] width 30 height 15
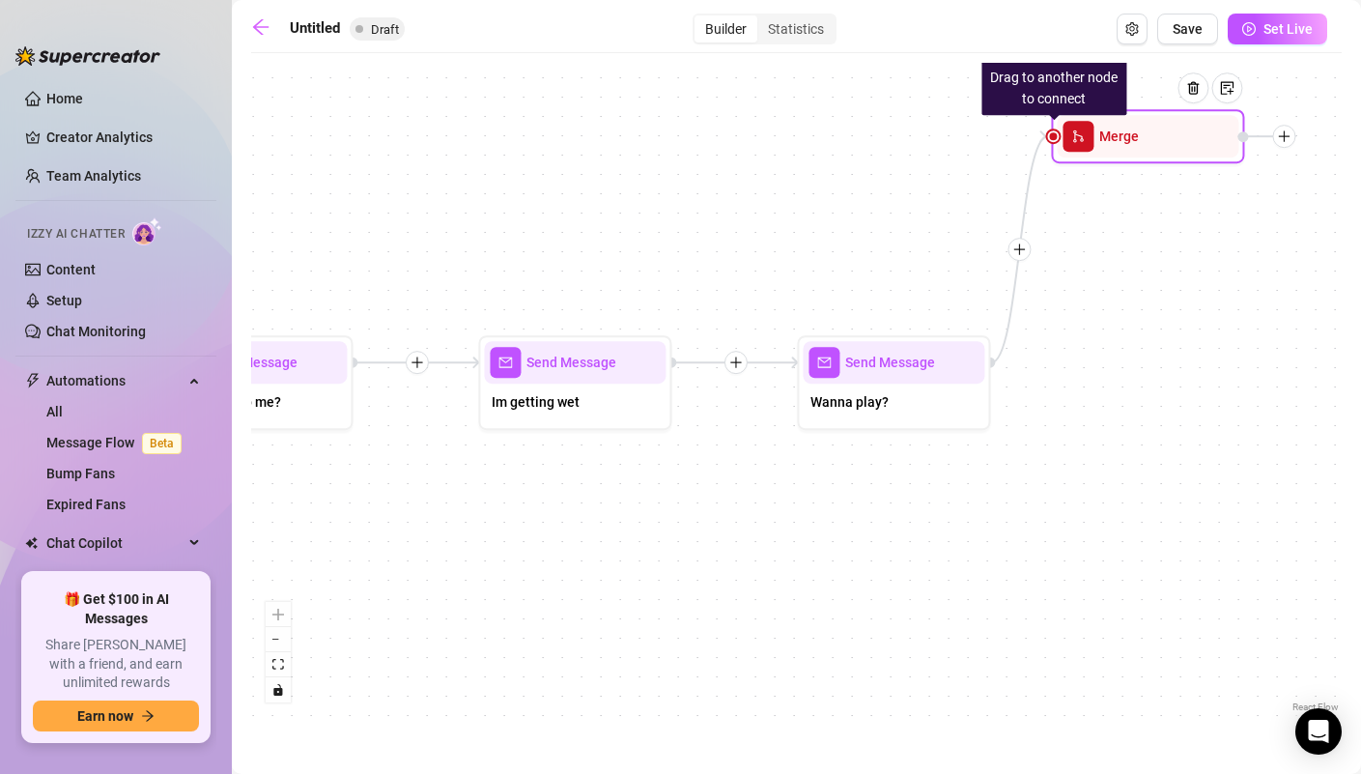
drag, startPoint x: 1205, startPoint y: 378, endPoint x: 1140, endPoint y: 149, distance: 237.9
click at [1140, 149] on div "Merge" at bounding box center [1148, 136] width 182 height 43
click at [1024, 250] on icon "plus" at bounding box center [1019, 249] width 14 height 14
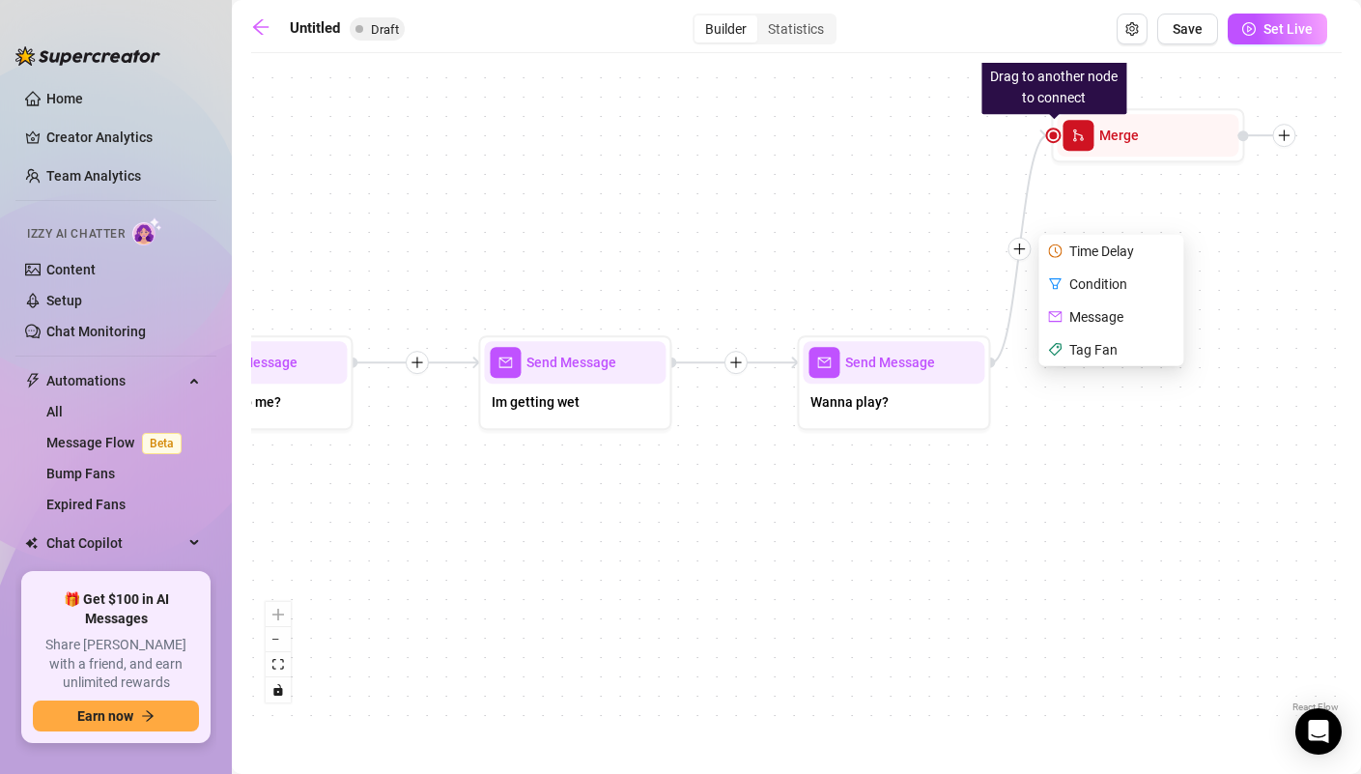
click at [1100, 314] on div "Message" at bounding box center [1112, 316] width 141 height 33
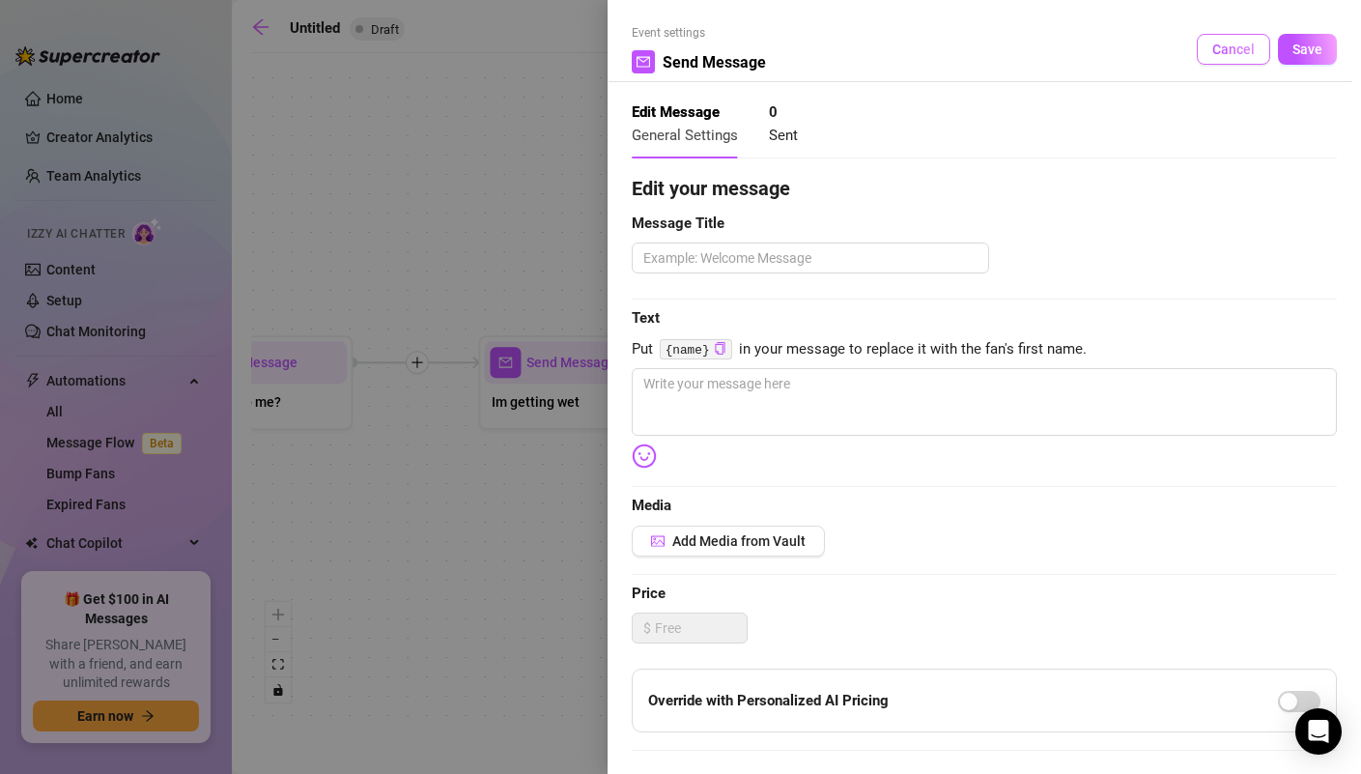
click at [1241, 35] on button "Cancel" at bounding box center [1233, 49] width 73 height 31
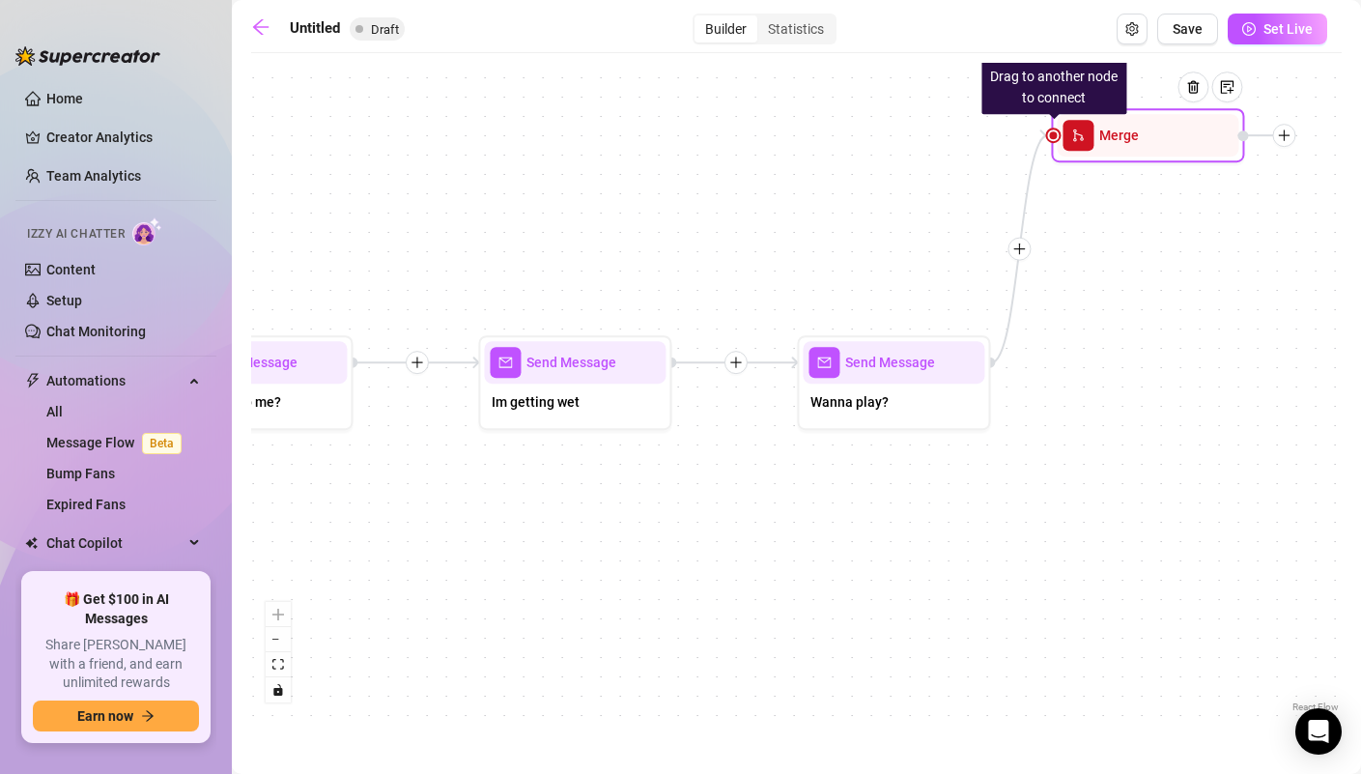
click at [1289, 137] on icon "plus" at bounding box center [1284, 135] width 14 height 14
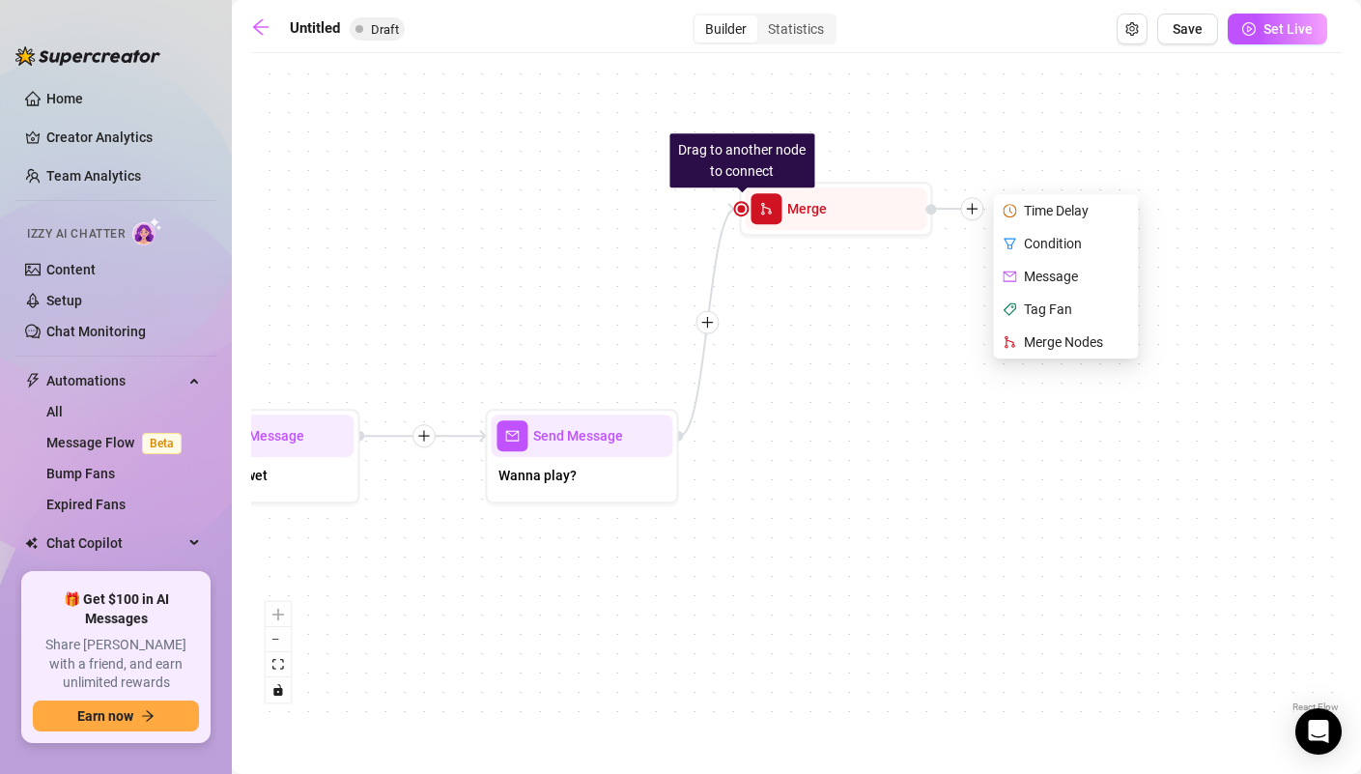
drag, startPoint x: 1232, startPoint y: 255, endPoint x: 920, endPoint y: 328, distance: 320.6
click at [920, 328] on div "Drag to another node to connect Merge Time Delay Condition Message Tag Fan Merg…" at bounding box center [796, 390] width 1091 height 654
click at [709, 324] on icon "plus" at bounding box center [707, 323] width 14 height 14
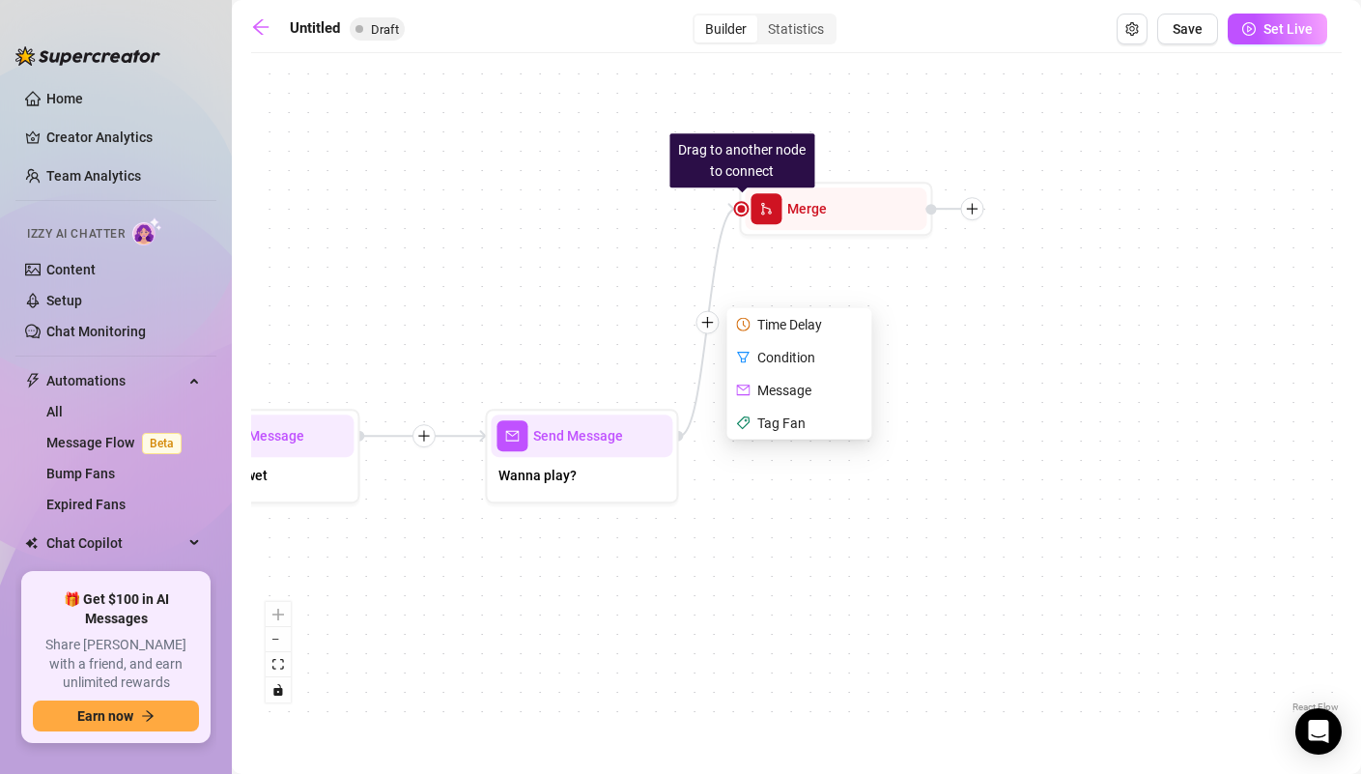
click at [767, 387] on div "Message" at bounding box center [800, 390] width 141 height 33
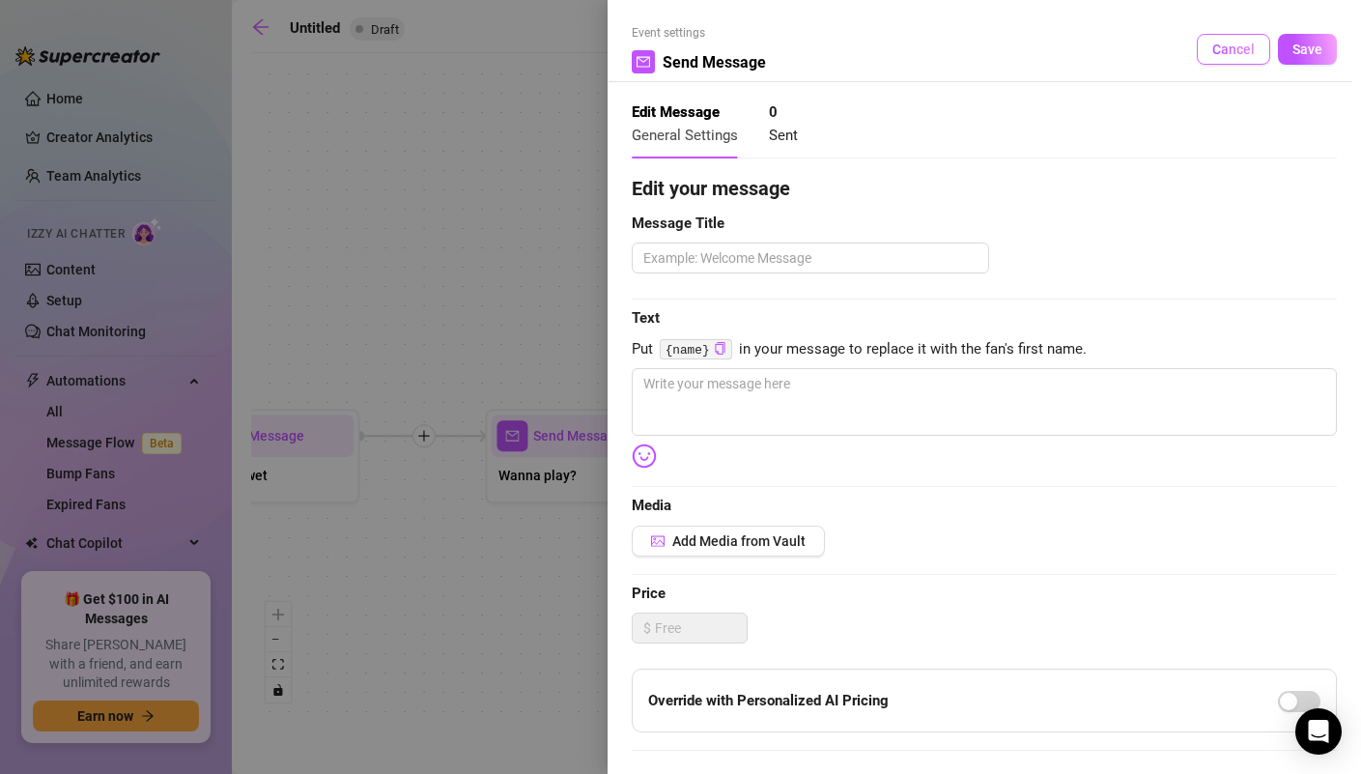
click at [1239, 37] on button "Cancel" at bounding box center [1233, 49] width 73 height 31
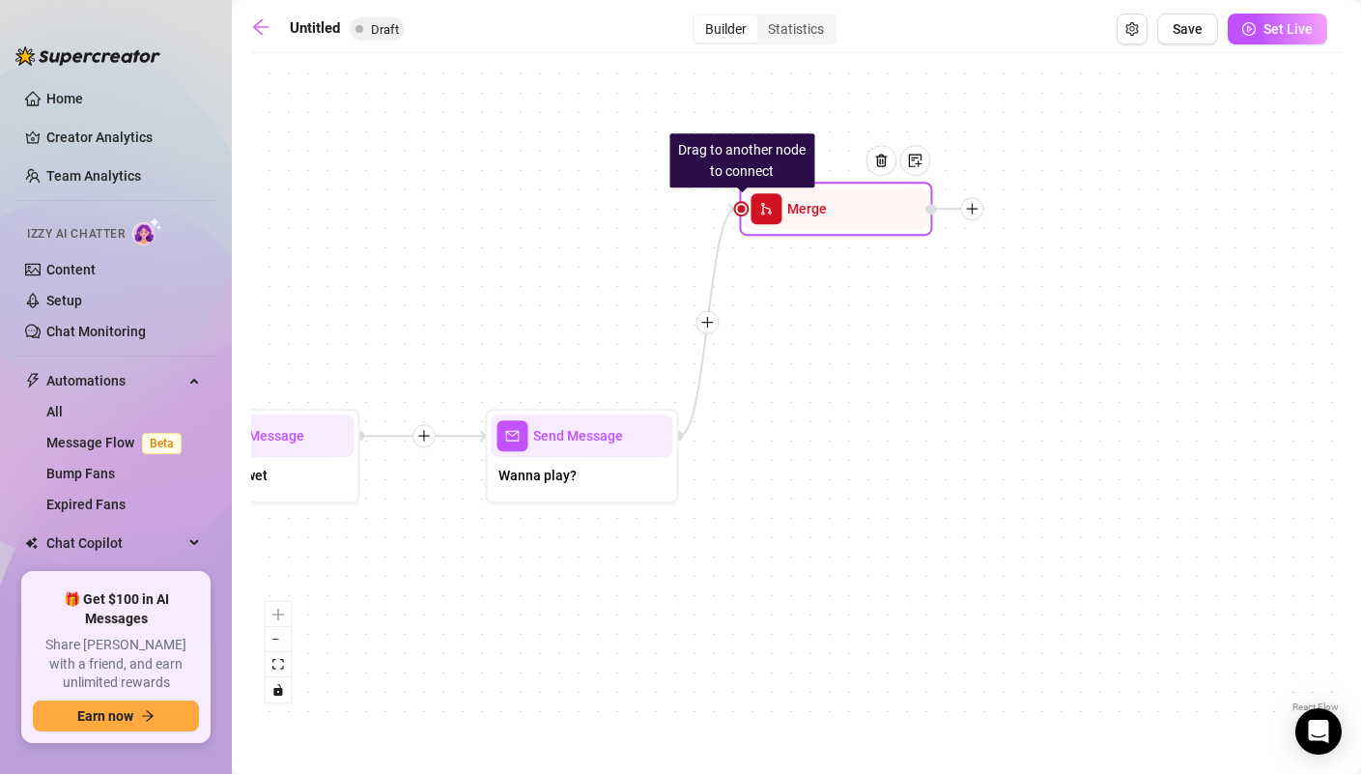
click at [822, 218] on span "Merge" at bounding box center [807, 208] width 40 height 21
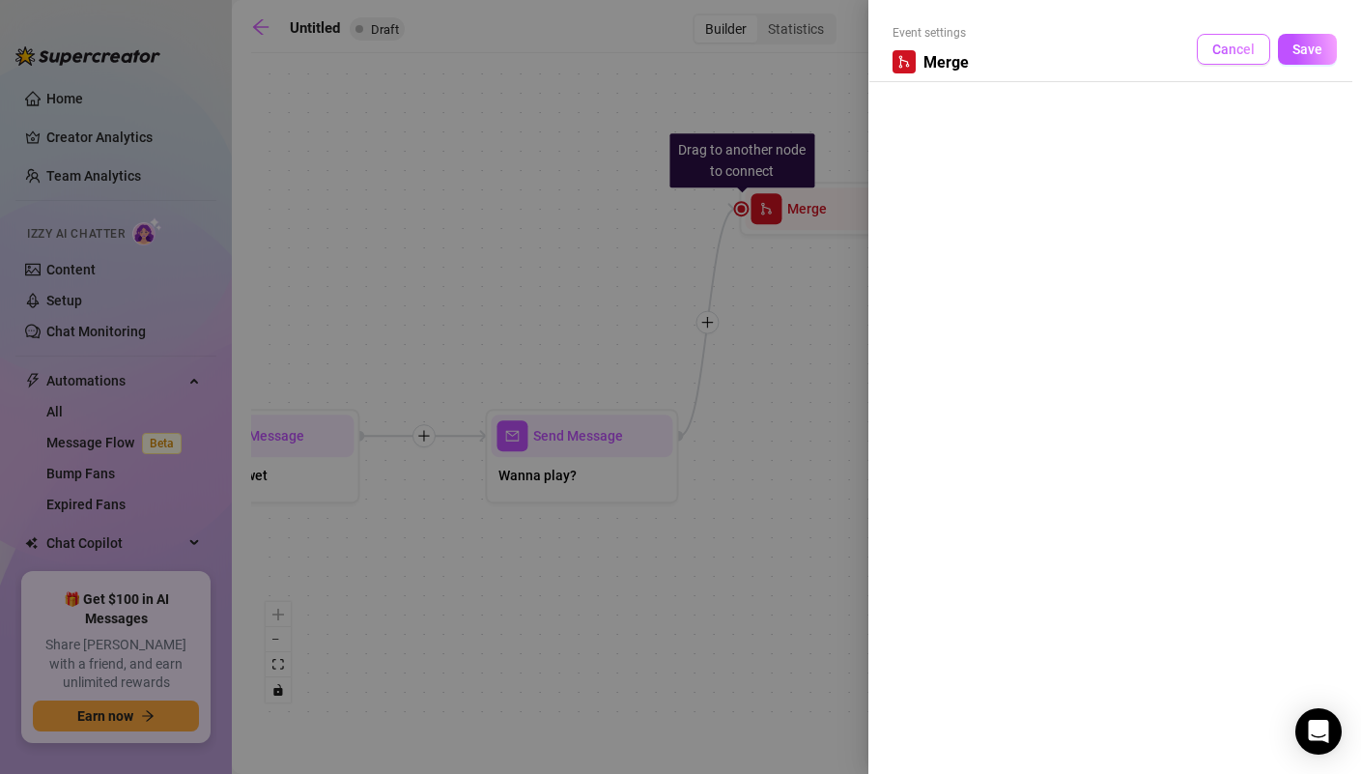
click at [1221, 51] on span "Cancel" at bounding box center [1233, 49] width 43 height 15
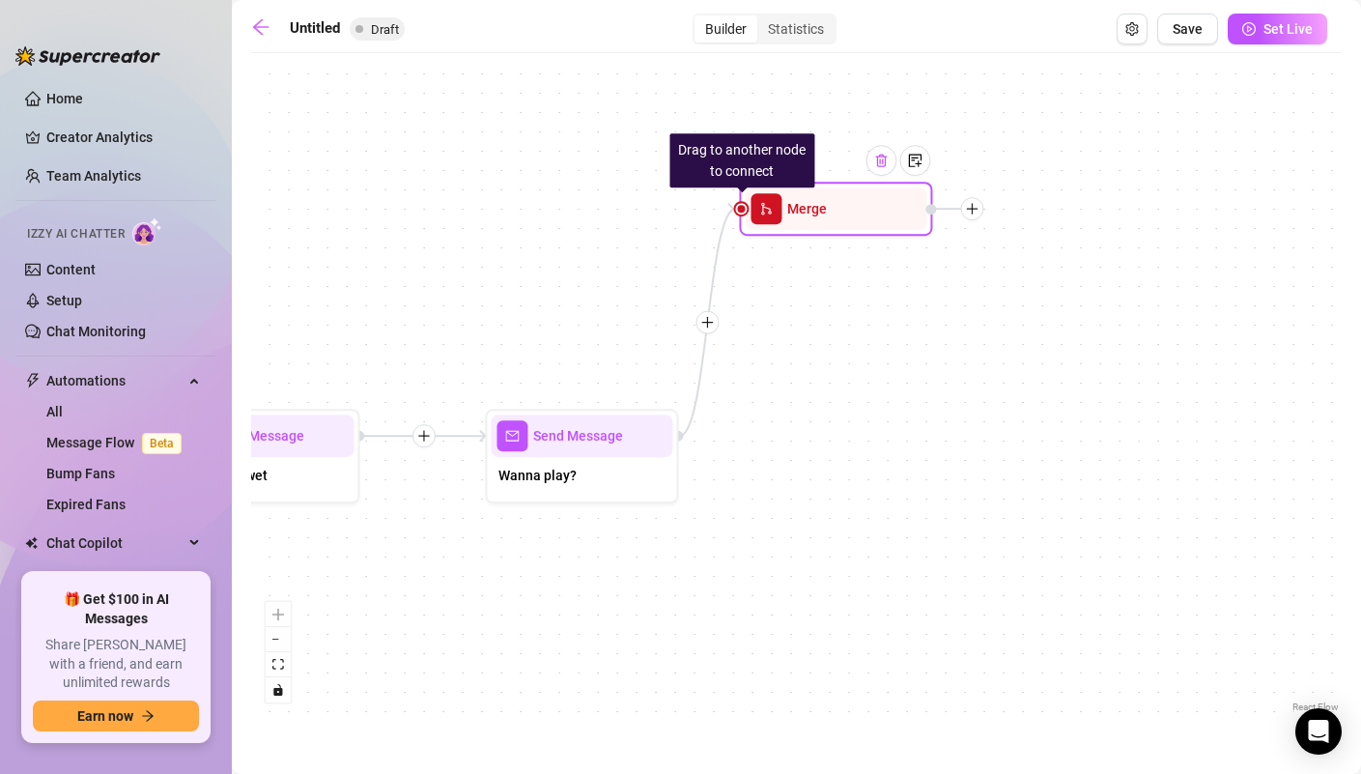
click at [886, 173] on div at bounding box center [881, 160] width 31 height 31
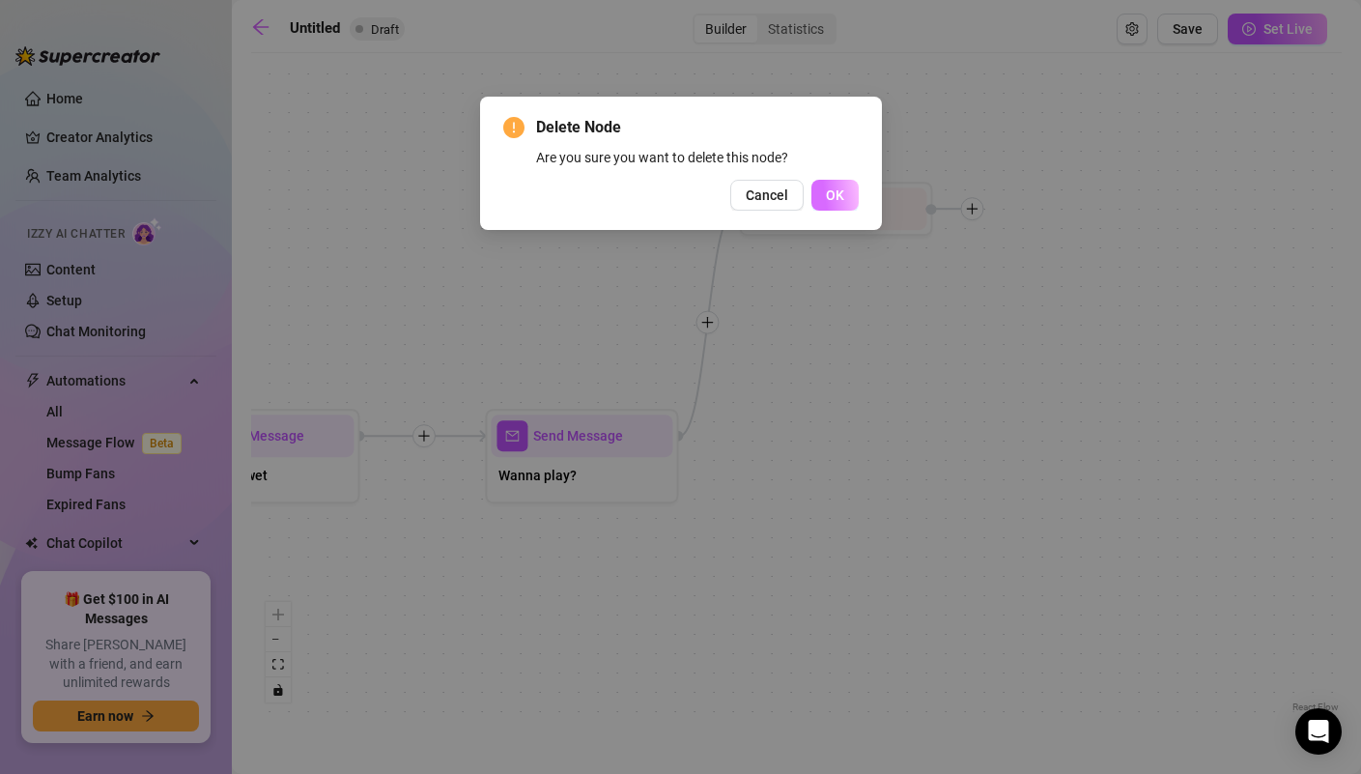
click at [829, 205] on button "OK" at bounding box center [835, 195] width 47 height 31
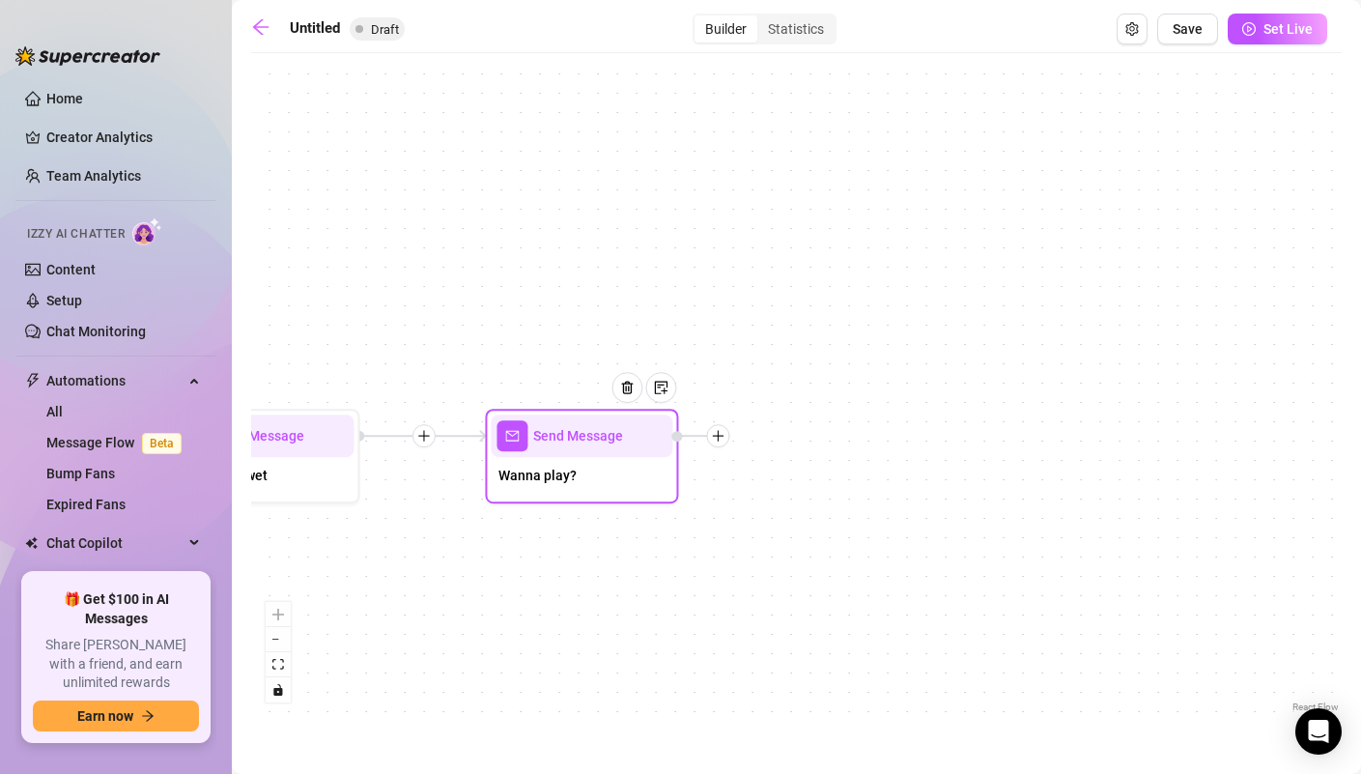
click at [720, 441] on icon "plus" at bounding box center [718, 436] width 14 height 14
click at [786, 560] on div "Merge Nodes" at bounding box center [813, 569] width 141 height 33
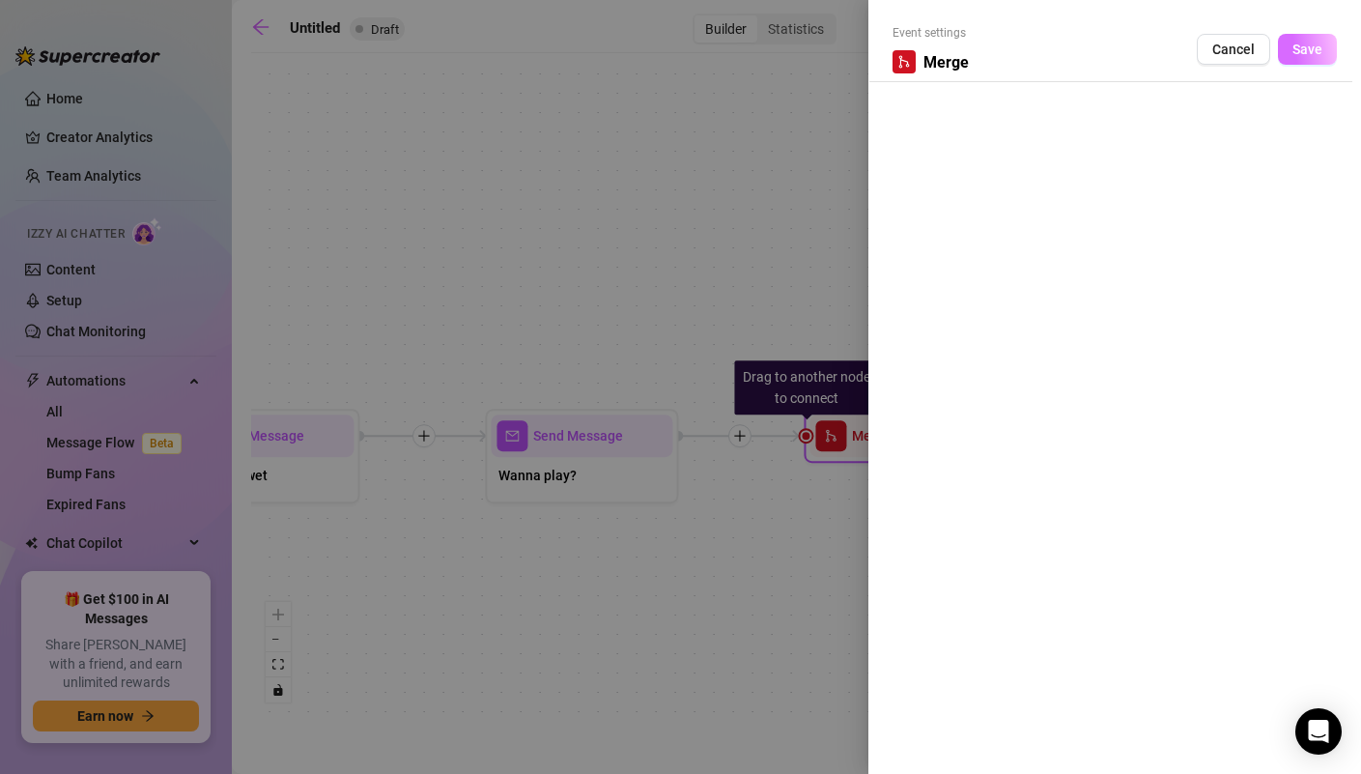
click at [1297, 62] on button "Save" at bounding box center [1307, 49] width 59 height 31
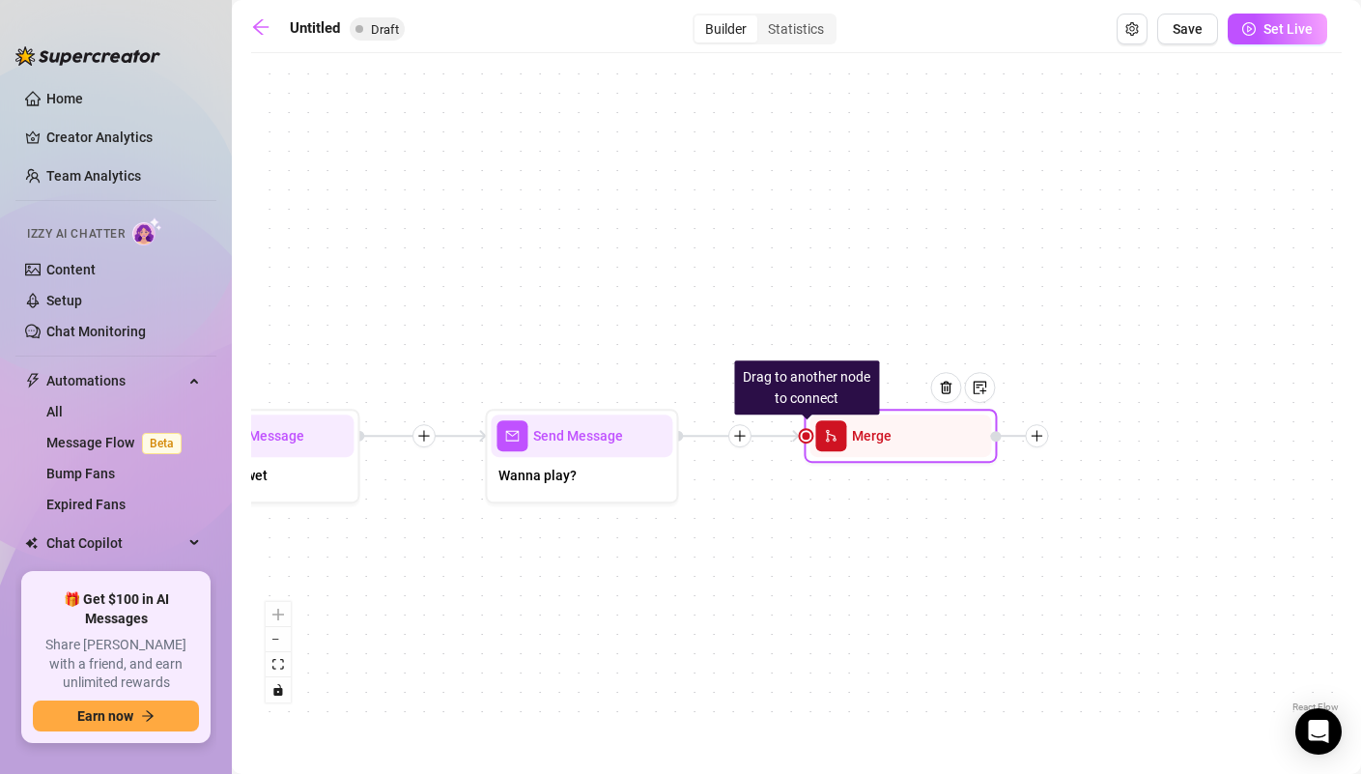
click at [741, 447] on div "Drag to another node to connect Merge Send Message Wanna play? Send Message Im …" at bounding box center [796, 390] width 1091 height 654
click at [741, 436] on icon "plus" at bounding box center [739, 436] width 11 height 1
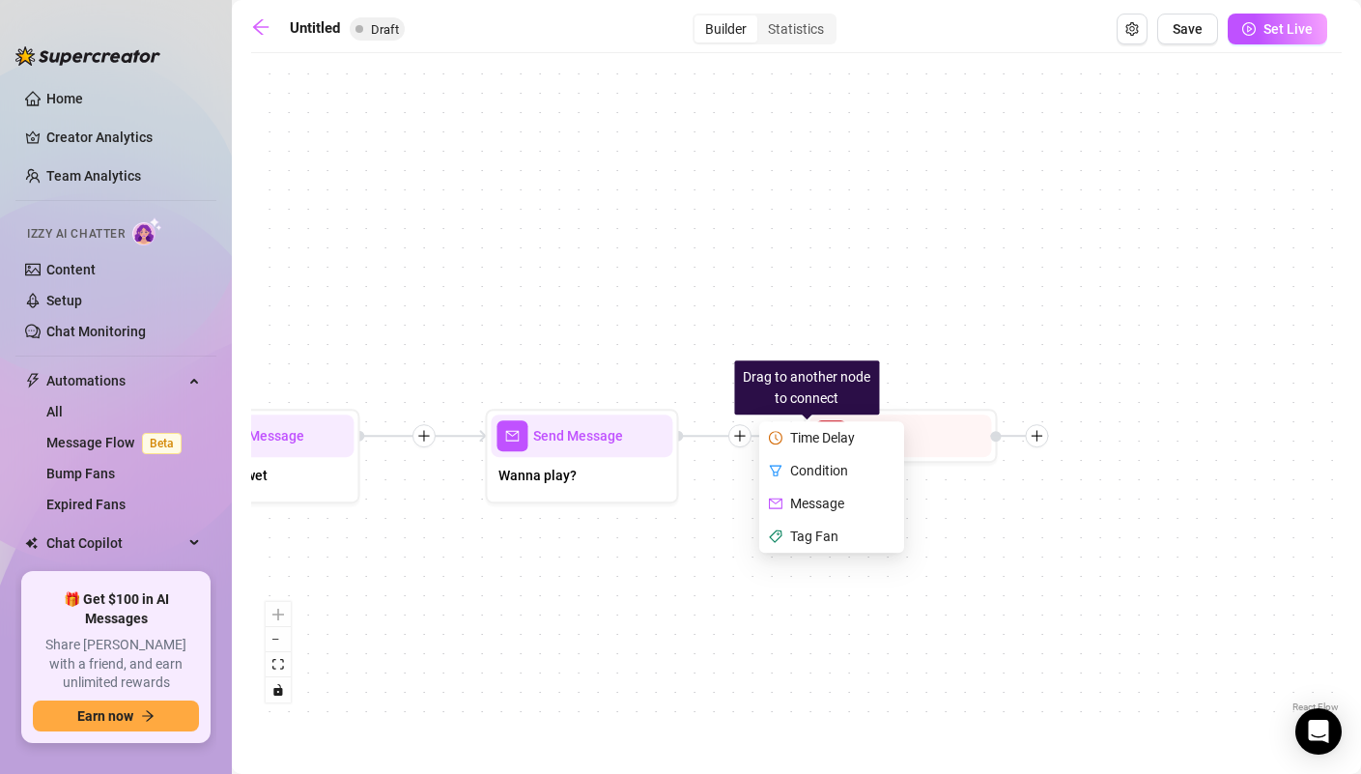
click at [808, 504] on div "Message" at bounding box center [833, 503] width 141 height 33
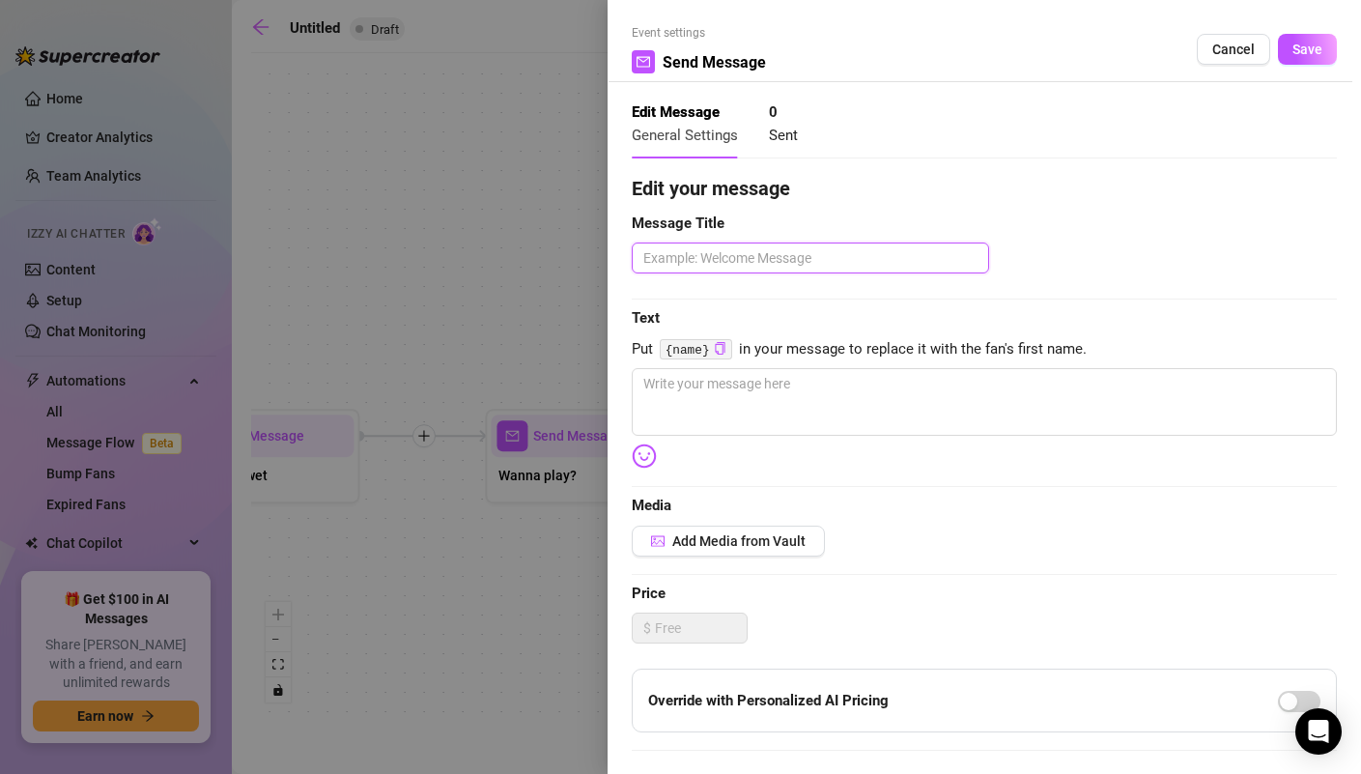
click at [730, 267] on textarea at bounding box center [810, 257] width 357 height 31
click at [1250, 43] on span "Cancel" at bounding box center [1233, 49] width 43 height 15
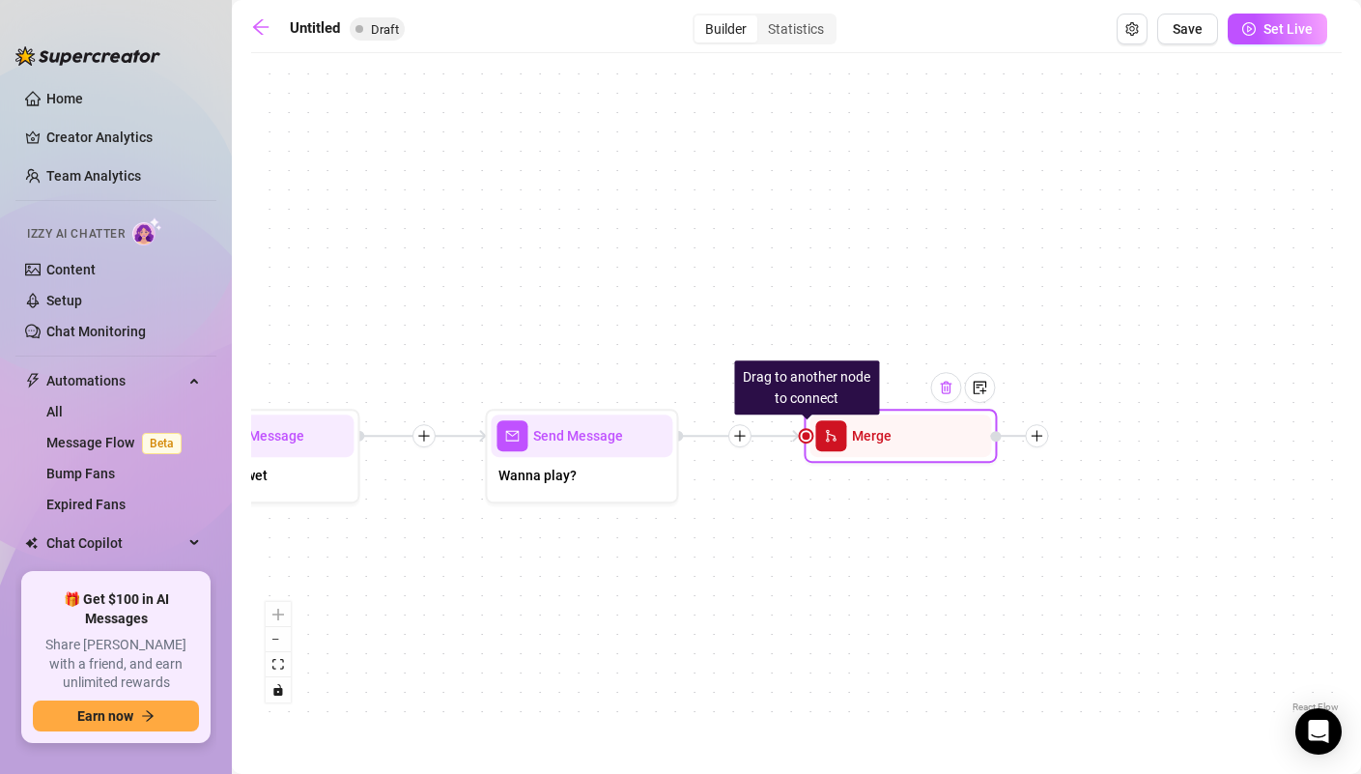
click at [951, 391] on img at bounding box center [945, 387] width 15 height 15
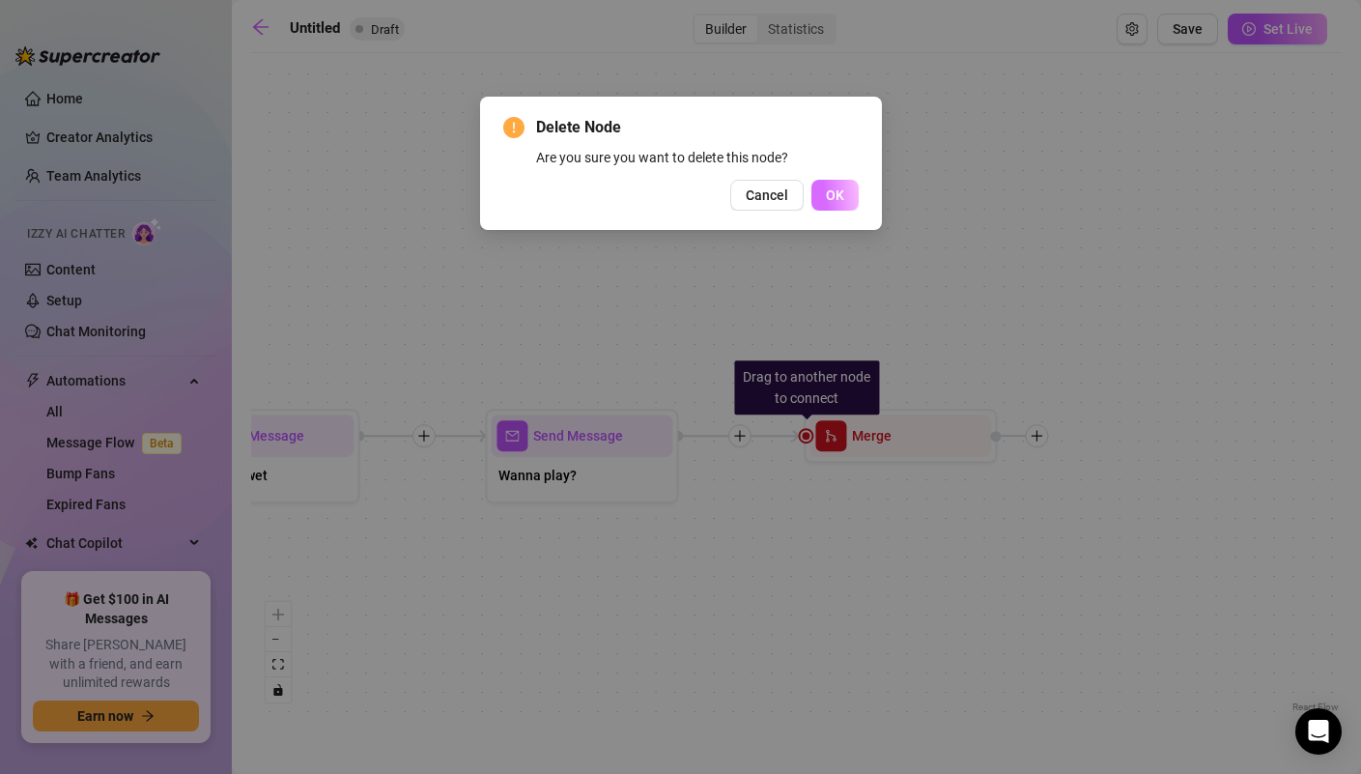
click at [837, 201] on span "OK" at bounding box center [835, 194] width 18 height 15
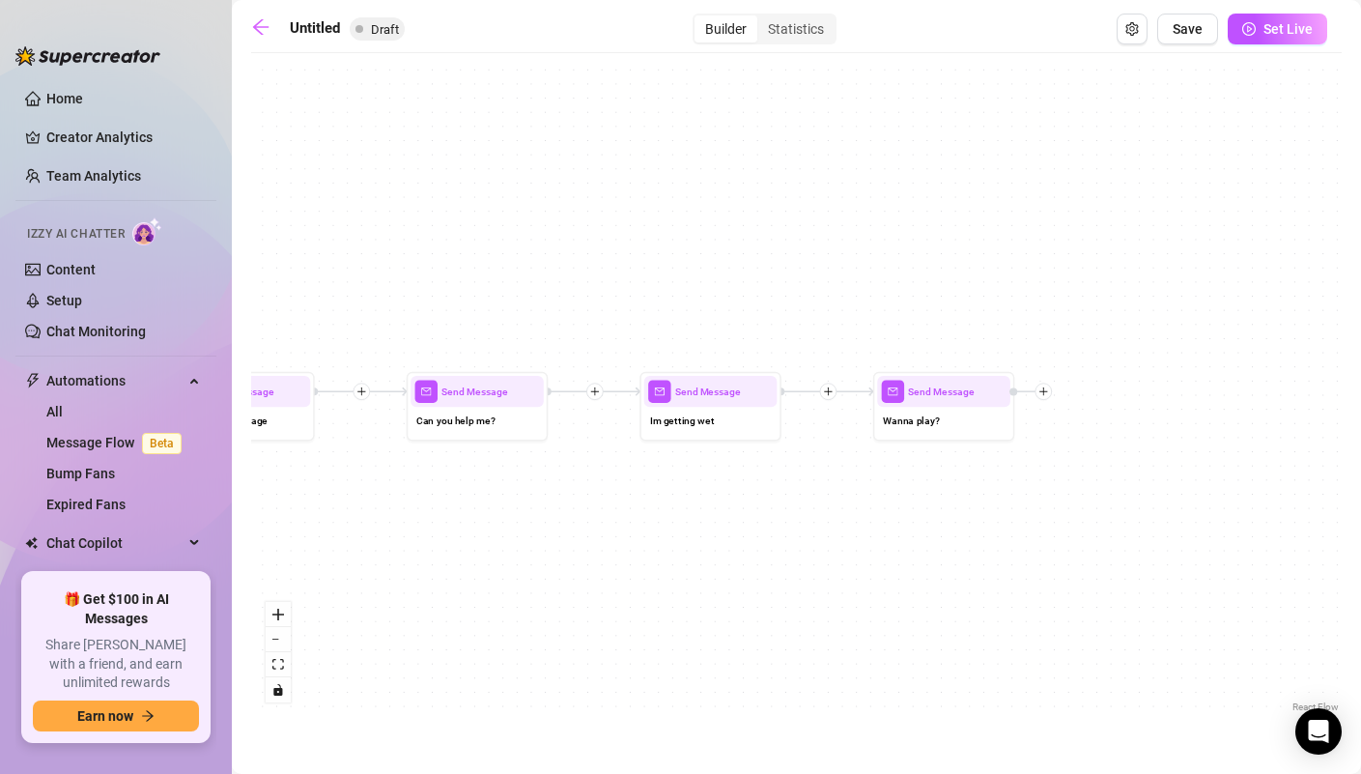
drag, startPoint x: 641, startPoint y: 566, endPoint x: 1055, endPoint y: 466, distance: 426.5
click at [1055, 466] on div "Send Message Wanna play? Send Message Im getting wet Send Message Can you help …" at bounding box center [796, 390] width 1091 height 654
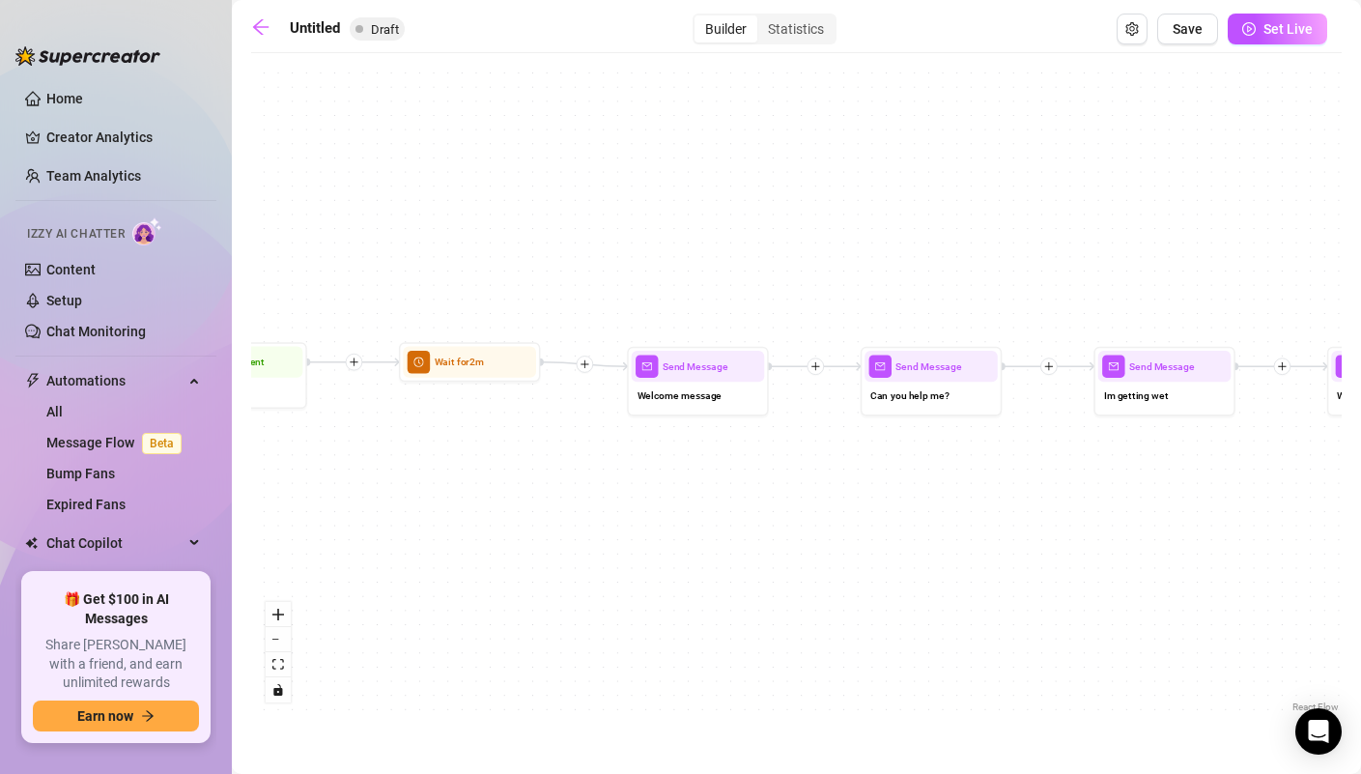
drag, startPoint x: 686, startPoint y: 566, endPoint x: 1068, endPoint y: 563, distance: 381.6
click at [1068, 563] on div "Send Message Wanna play? Send Message Im getting wet Send Message Can you help …" at bounding box center [796, 390] width 1091 height 654
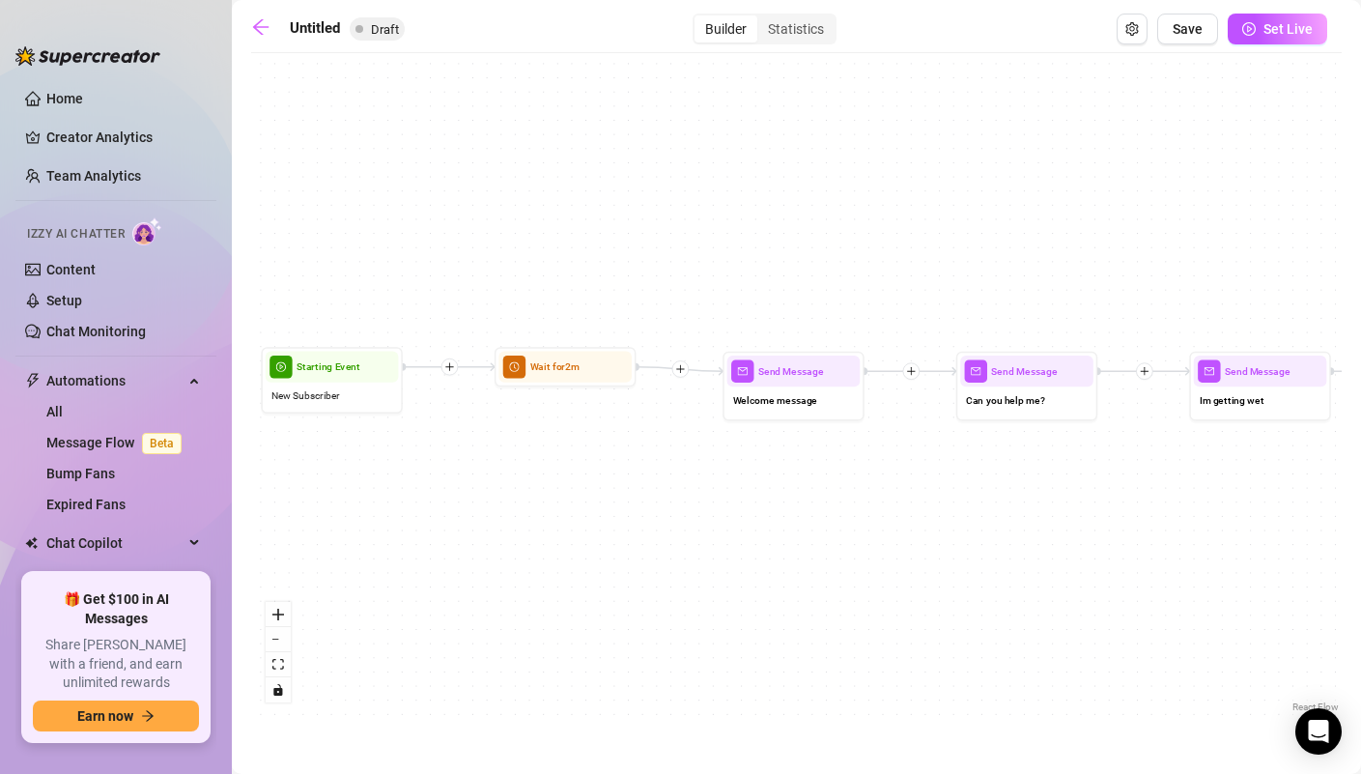
drag, startPoint x: 564, startPoint y: 549, endPoint x: 496, endPoint y: 569, distance: 71.5
click at [496, 569] on div "Send Message Wanna play? Send Message Im getting wet Send Message Can you help …" at bounding box center [796, 390] width 1091 height 654
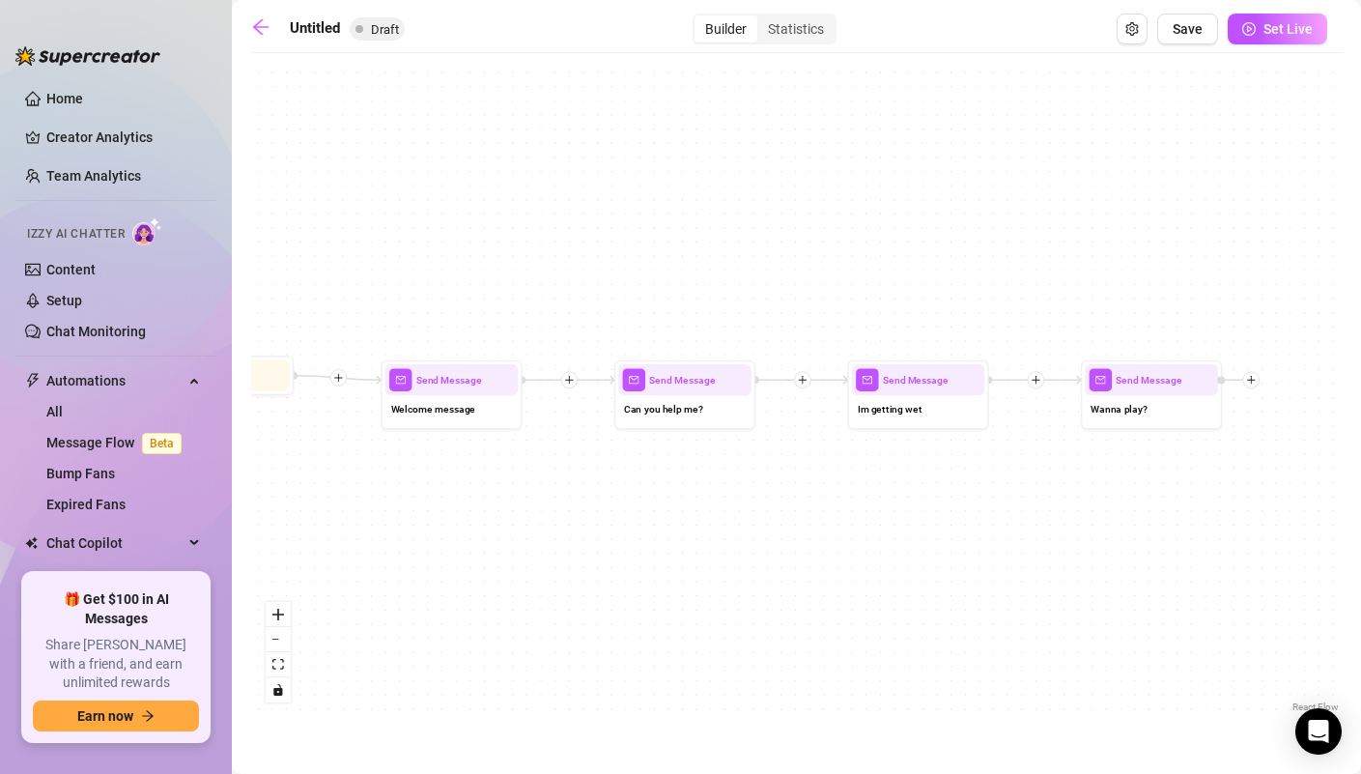
drag, startPoint x: 751, startPoint y: 526, endPoint x: 536, endPoint y: 517, distance: 214.6
click at [535, 516] on div "Send Message Wanna play? Send Message Im getting wet Send Message Can you help …" at bounding box center [796, 390] width 1091 height 654
drag, startPoint x: 536, startPoint y: 517, endPoint x: 583, endPoint y: 517, distance: 46.4
click at [583, 517] on div "Send Message Wanna play? Send Message Im getting wet Send Message Can you help …" at bounding box center [796, 390] width 1091 height 654
click at [578, 377] on icon "plus" at bounding box center [578, 377] width 8 height 1
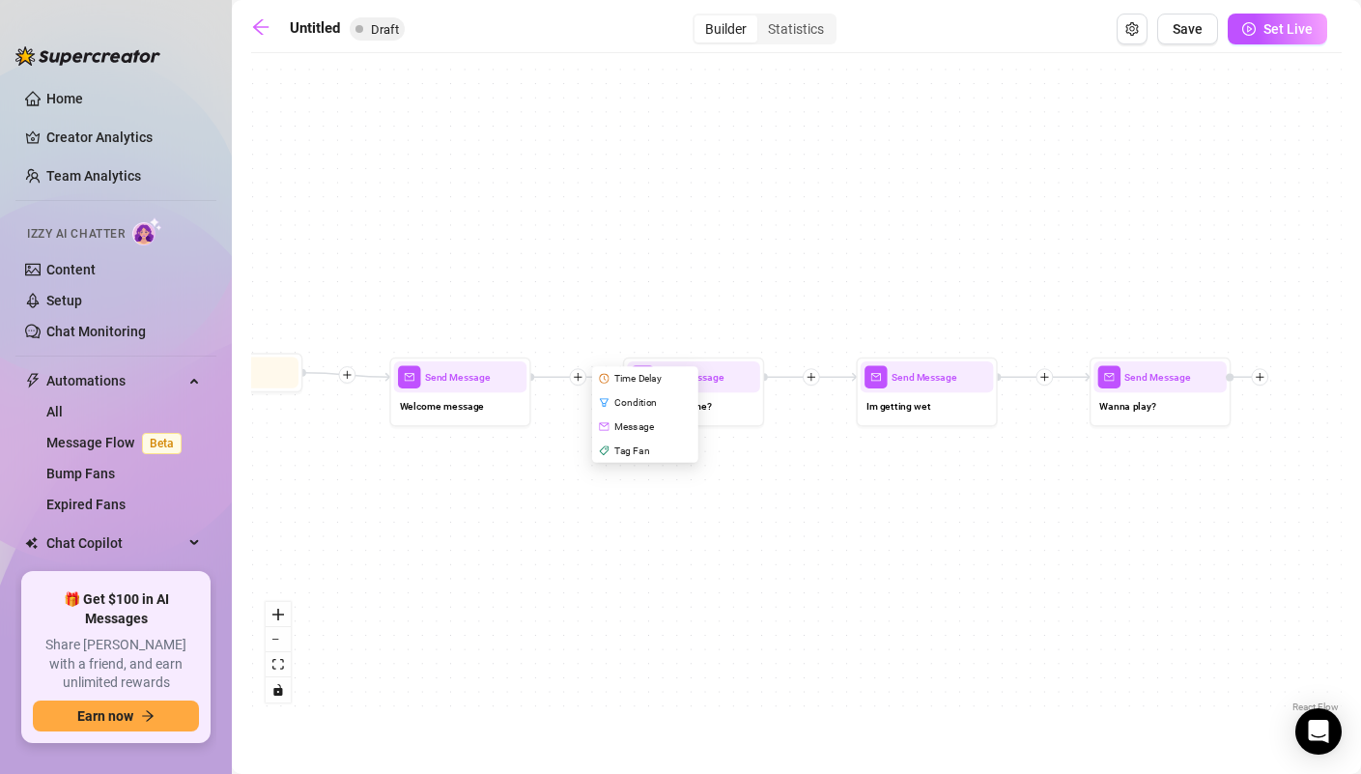
click at [608, 379] on icon "clock-circle" at bounding box center [604, 379] width 10 height 10
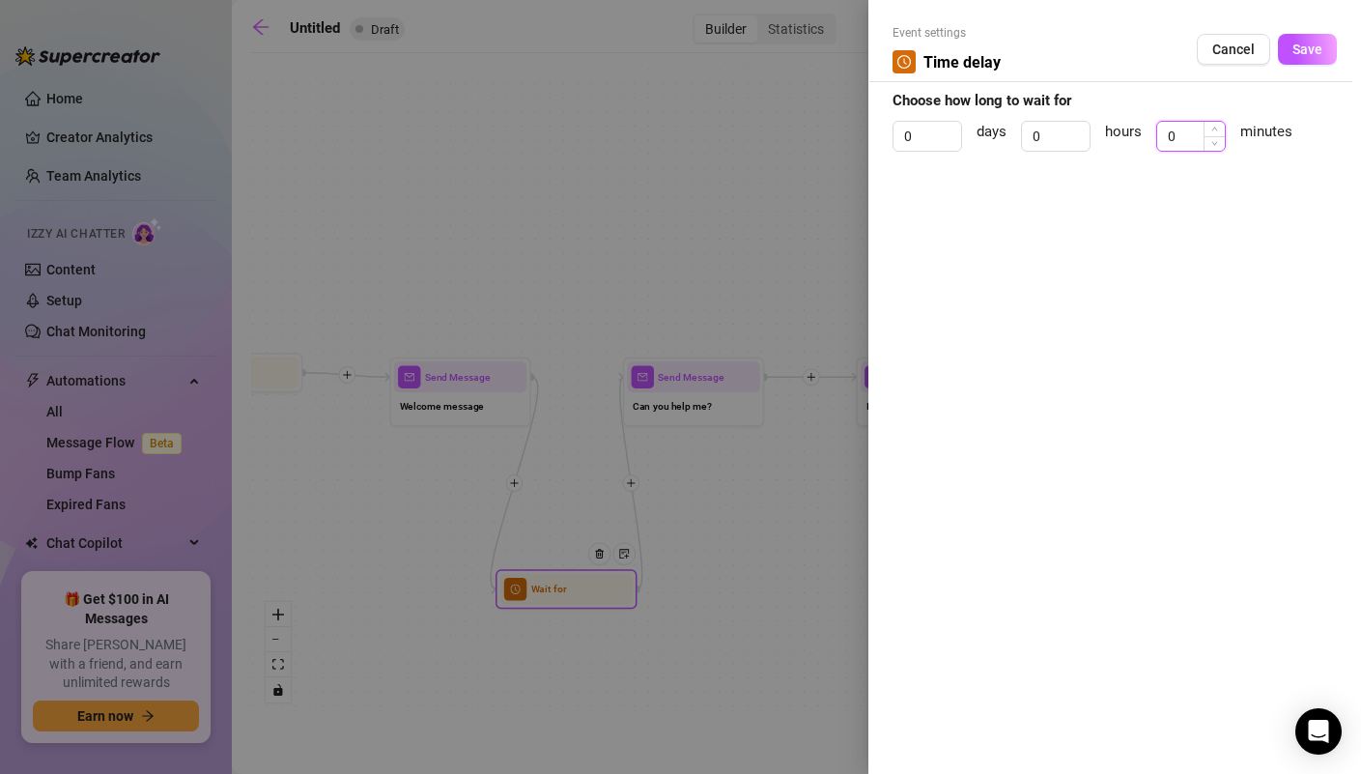
click at [1195, 134] on input "0" at bounding box center [1191, 136] width 68 height 29
click at [1315, 44] on span "Save" at bounding box center [1308, 49] width 30 height 15
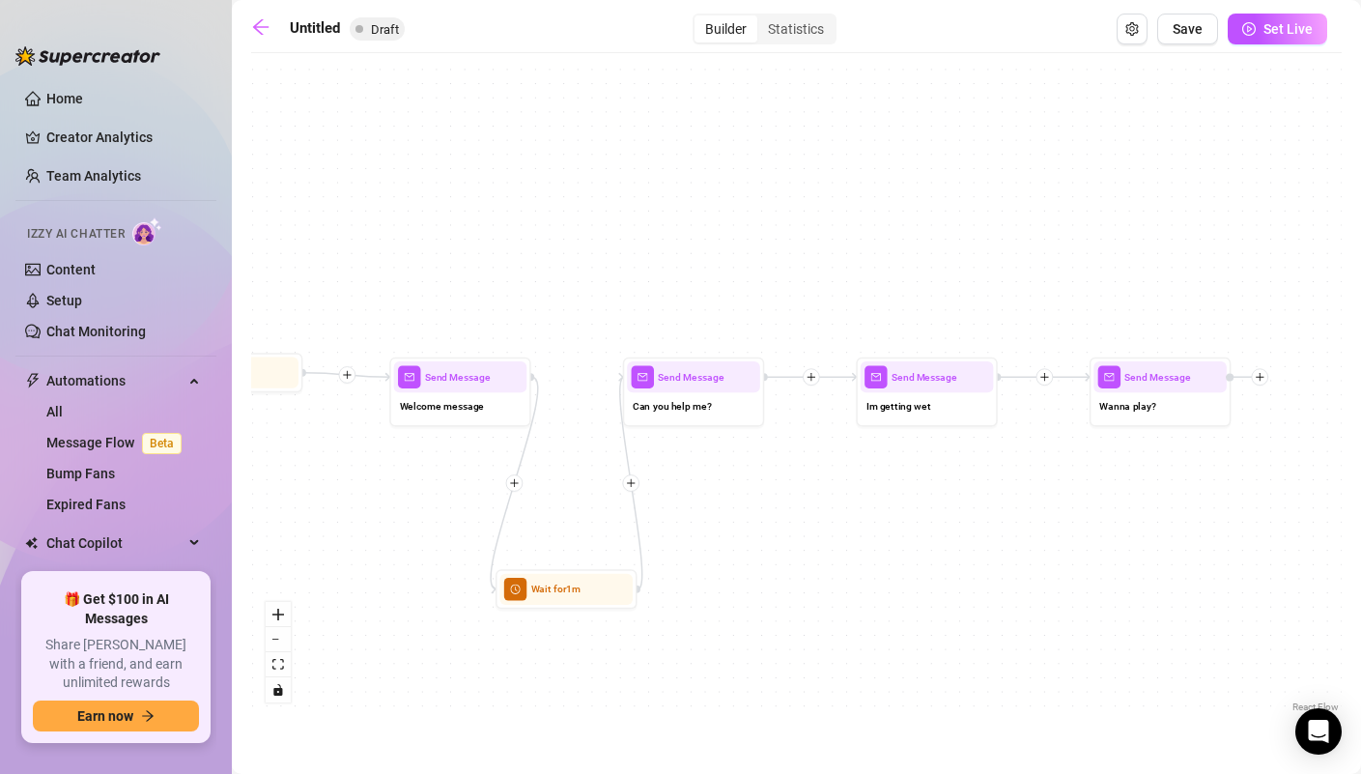
click at [814, 382] on div at bounding box center [811, 376] width 17 height 17
click at [861, 378] on div "Time Delay" at bounding box center [879, 378] width 103 height 24
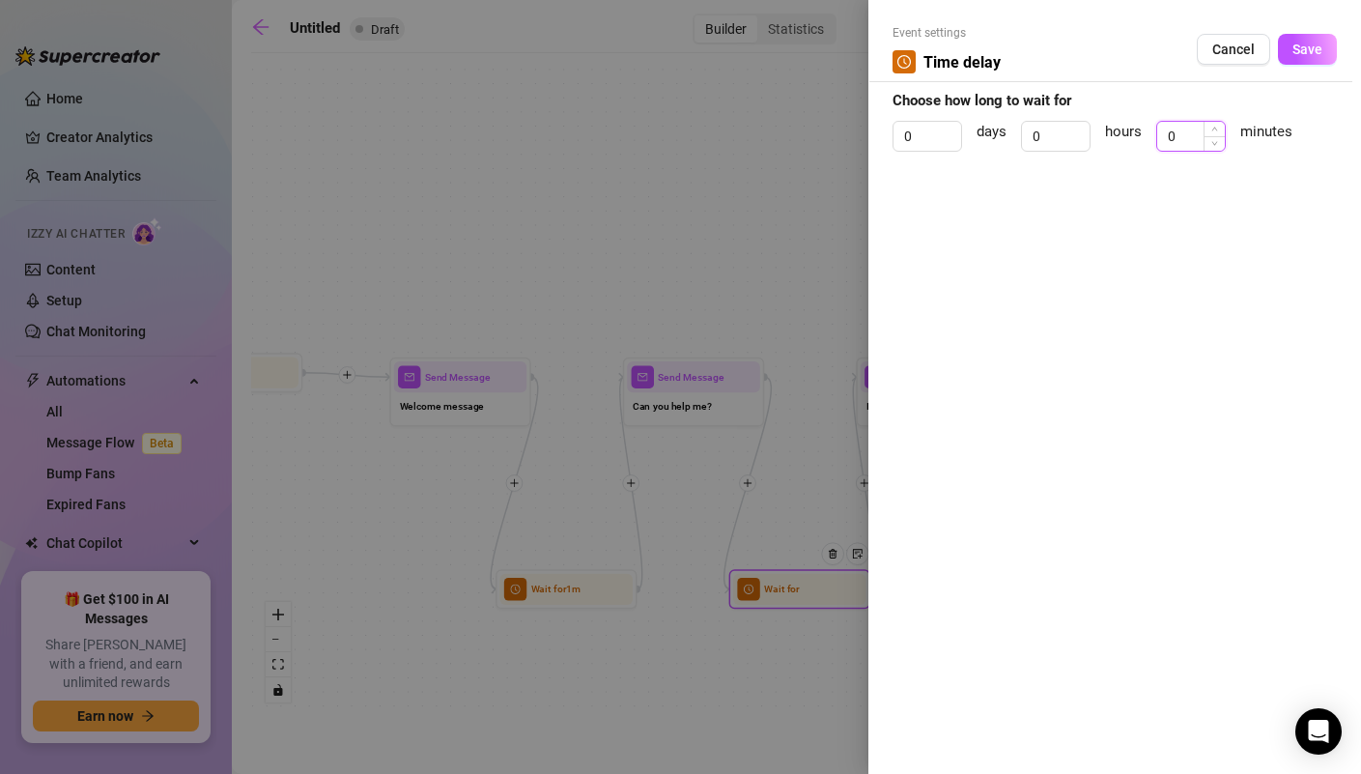
click at [1188, 141] on input "0" at bounding box center [1191, 136] width 68 height 29
click at [1233, 57] on button "Cancel" at bounding box center [1233, 49] width 73 height 31
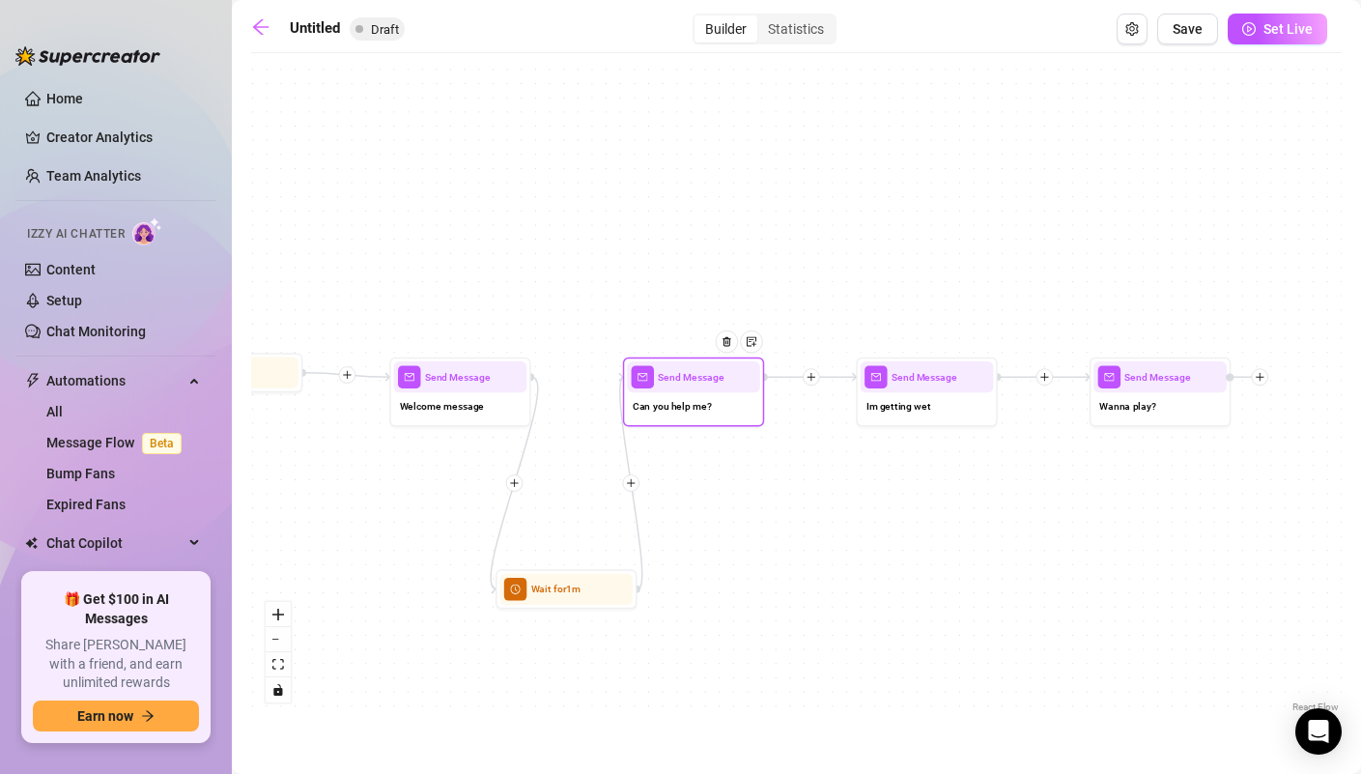
click at [712, 409] on div "Can you help me?" at bounding box center [693, 407] width 133 height 30
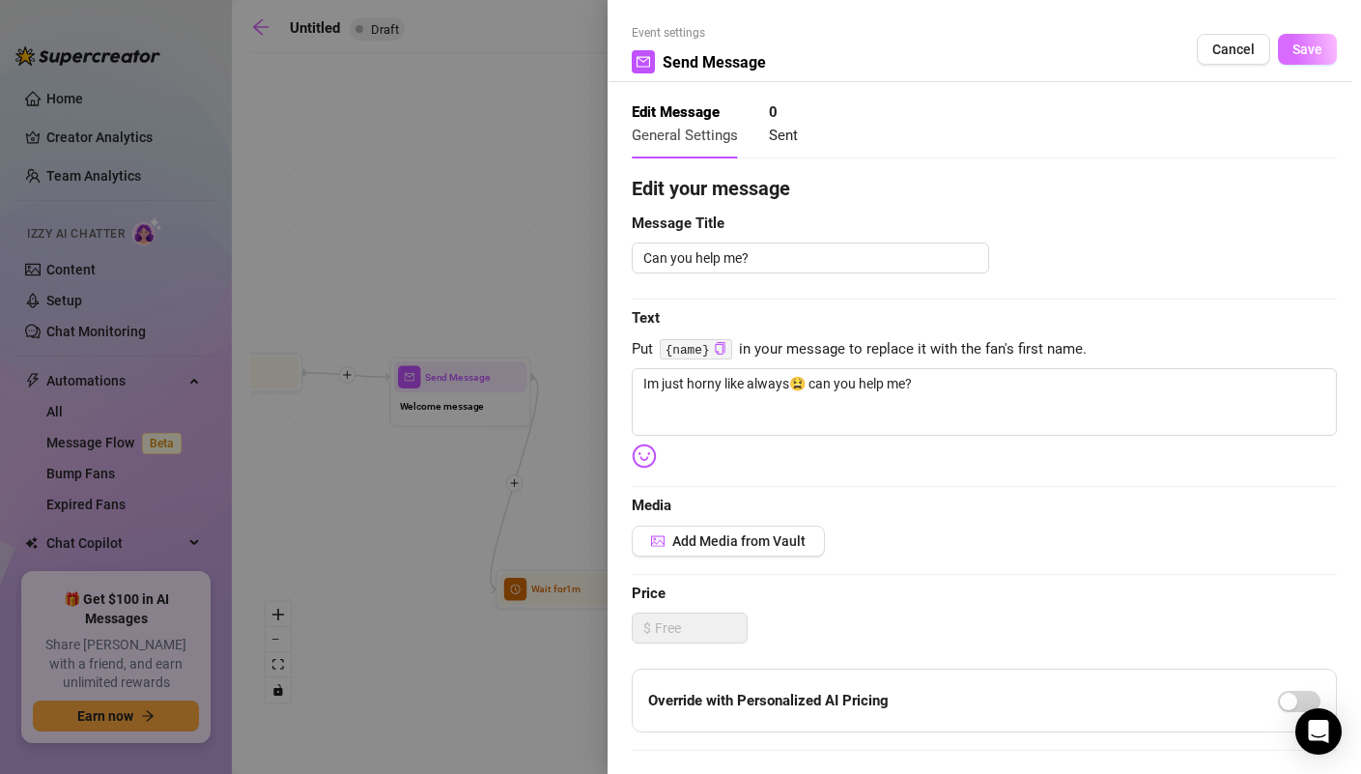
click at [1310, 45] on span "Save" at bounding box center [1308, 49] width 30 height 15
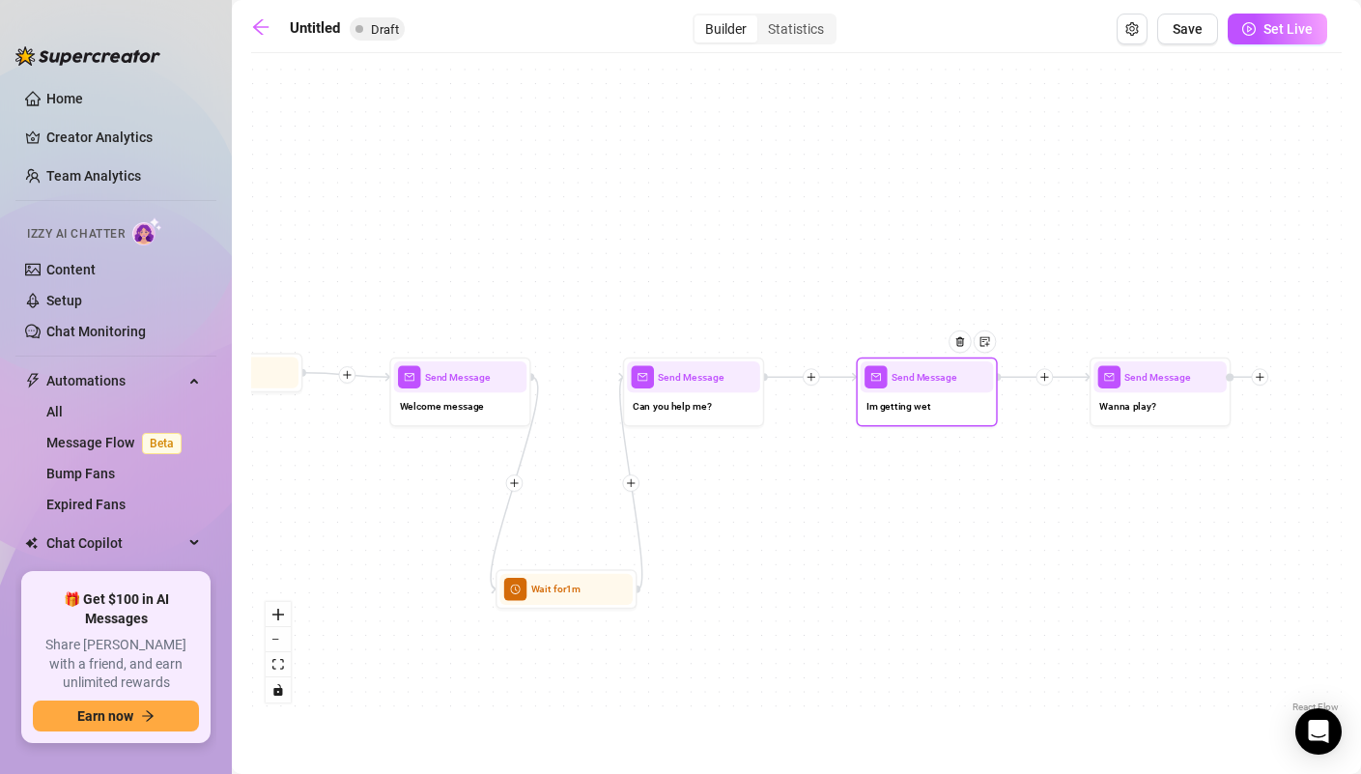
click at [925, 416] on div "Im getting wet" at bounding box center [927, 407] width 133 height 30
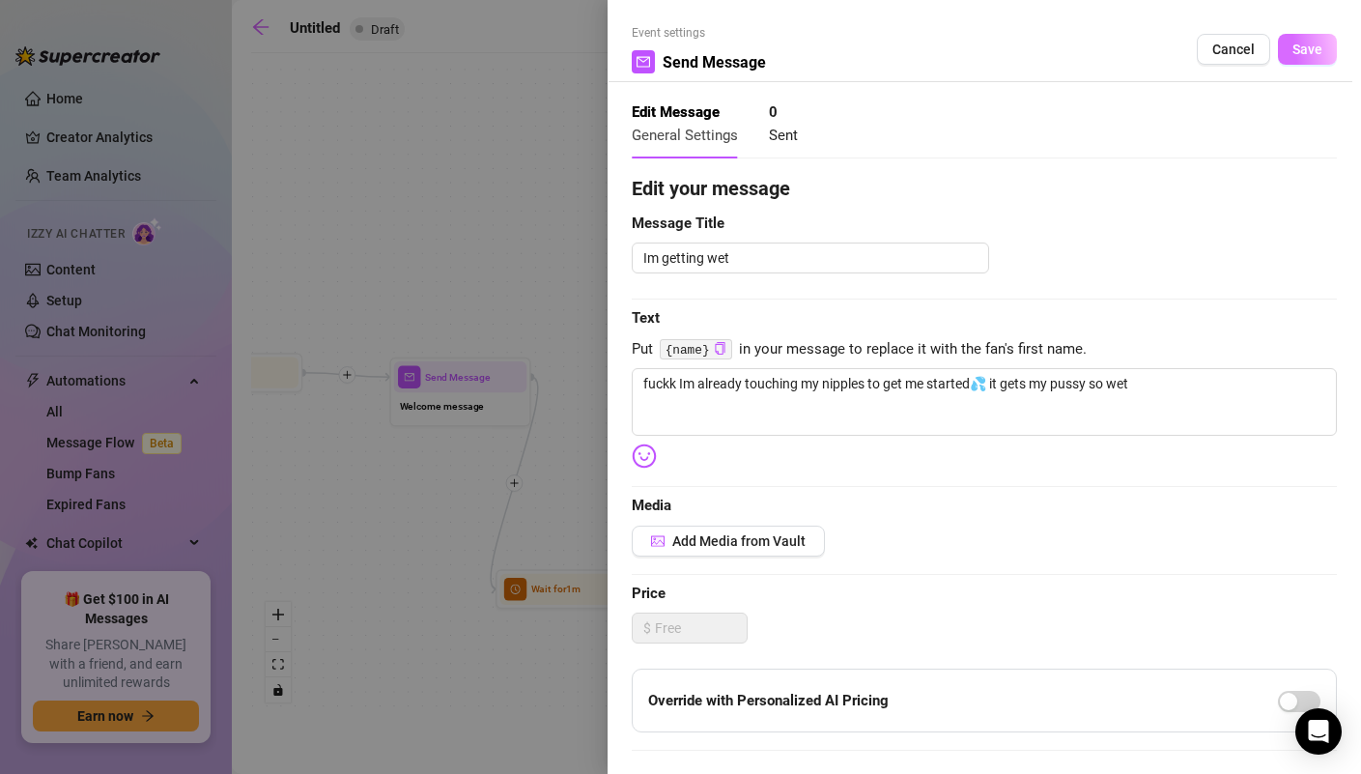
click at [1319, 47] on span "Save" at bounding box center [1308, 49] width 30 height 15
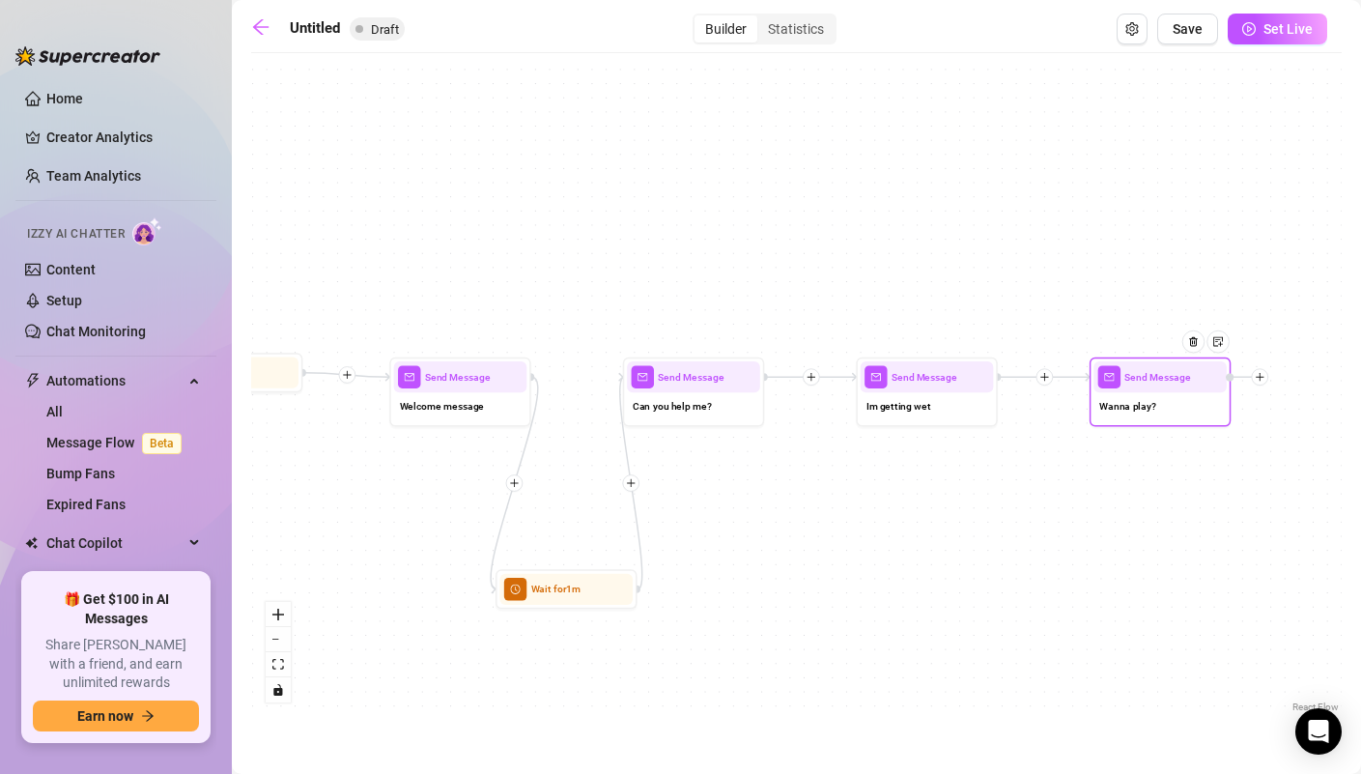
click at [1128, 410] on span "Wanna play?" at bounding box center [1127, 405] width 57 height 15
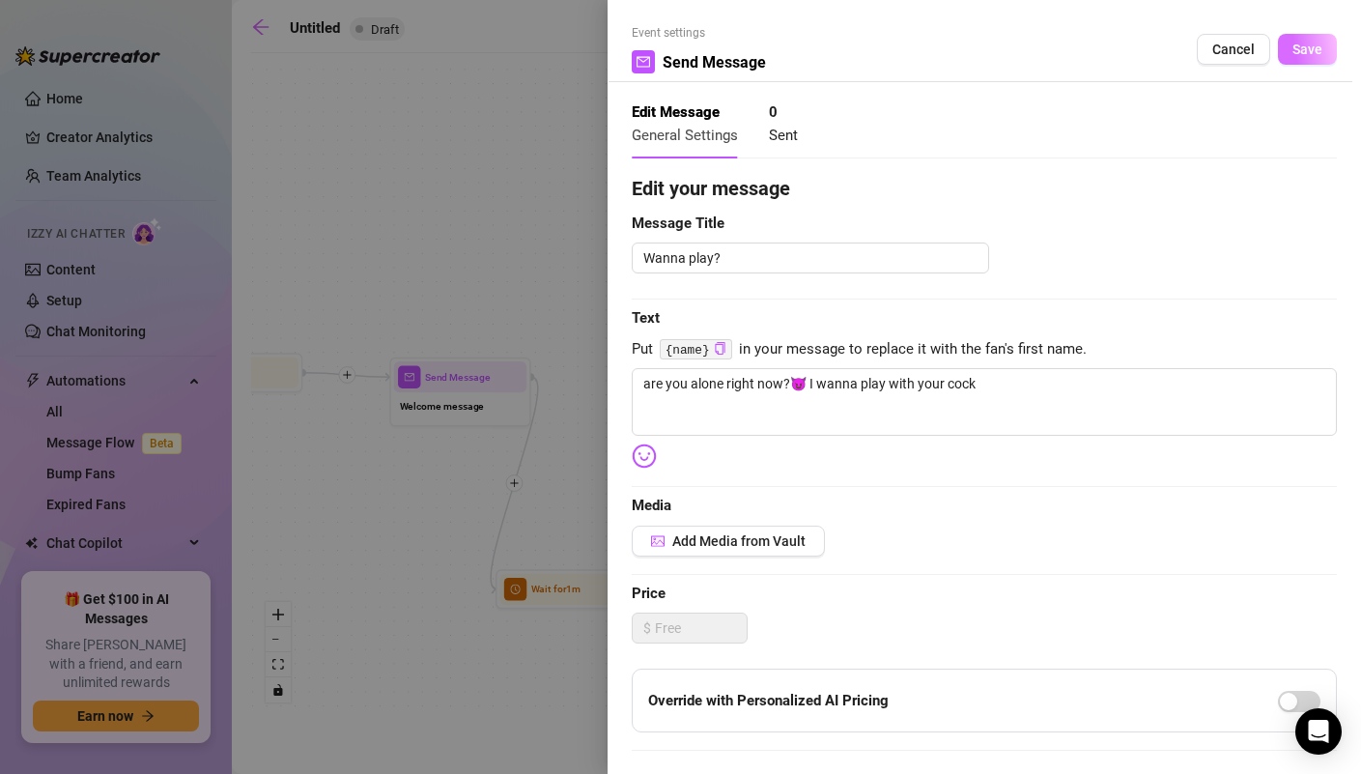
click at [1318, 52] on span "Save" at bounding box center [1308, 49] width 30 height 15
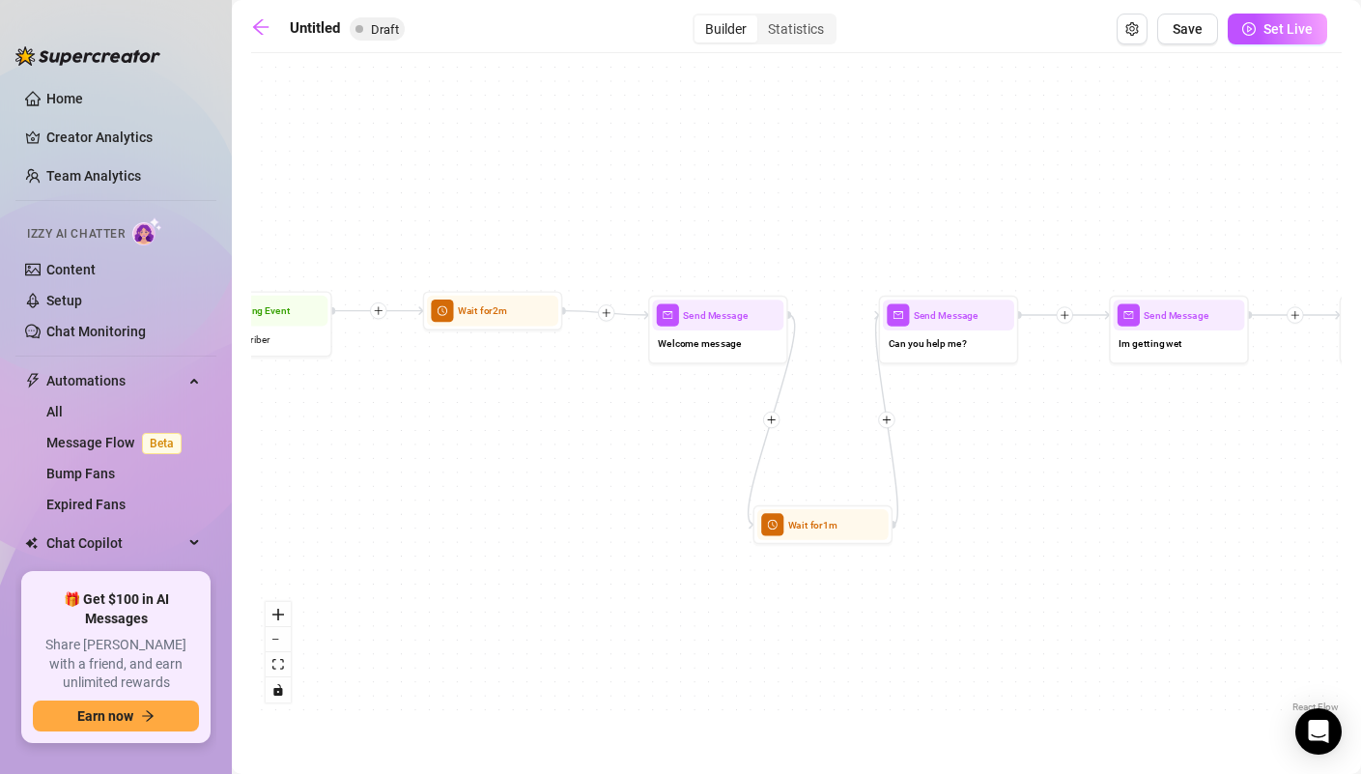
drag, startPoint x: 674, startPoint y: 587, endPoint x: 928, endPoint y: 524, distance: 262.0
click at [928, 524] on div "Wait for 1m Send Message Wanna play? Send Message Im getting wet Send Message C…" at bounding box center [796, 390] width 1091 height 654
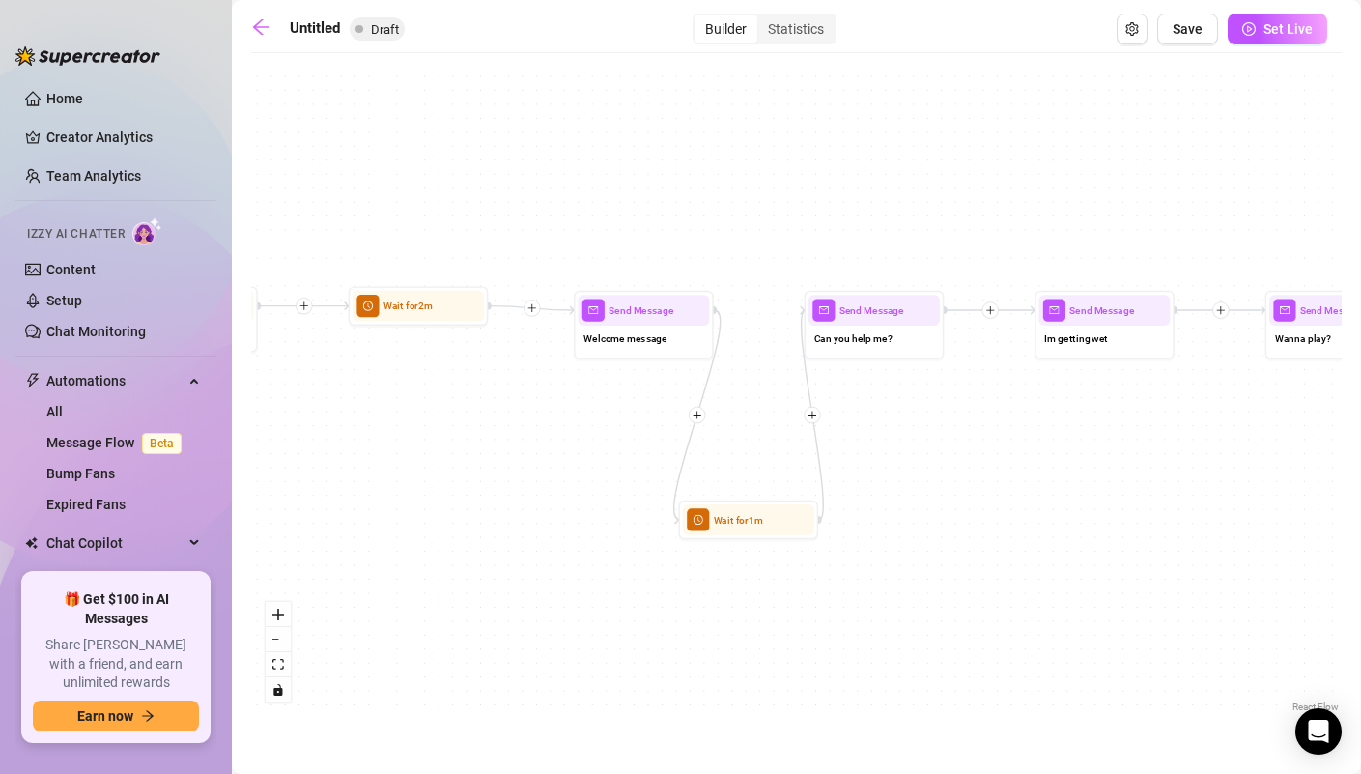
drag, startPoint x: 531, startPoint y: 491, endPoint x: 456, endPoint y: 486, distance: 75.5
click at [456, 486] on div "Wait for 1m Send Message Wanna play? Send Message Im getting wet Send Message C…" at bounding box center [796, 390] width 1091 height 654
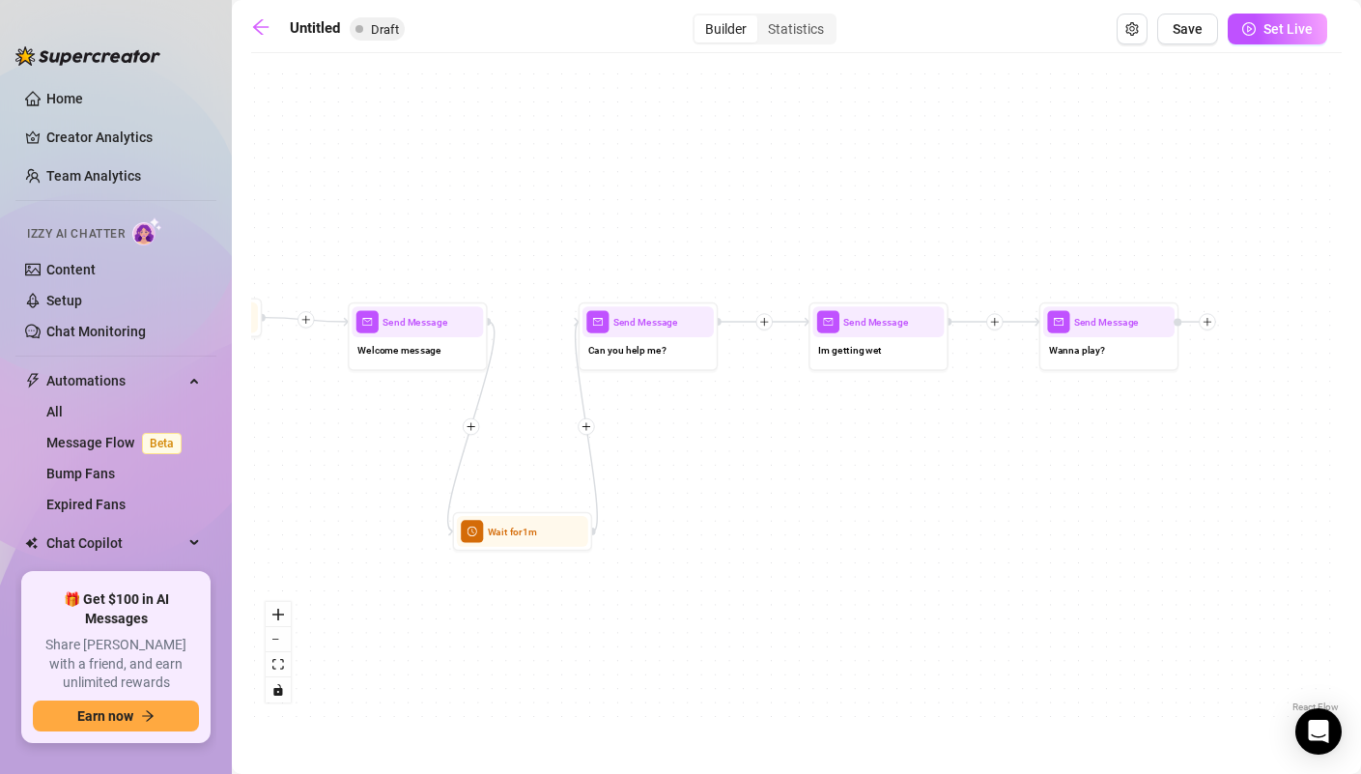
drag, startPoint x: 950, startPoint y: 471, endPoint x: 725, endPoint y: 484, distance: 225.4
click at [725, 484] on div "Wait for 1m Send Message Wanna play? Send Message Im getting wet Send Message C…" at bounding box center [796, 390] width 1091 height 654
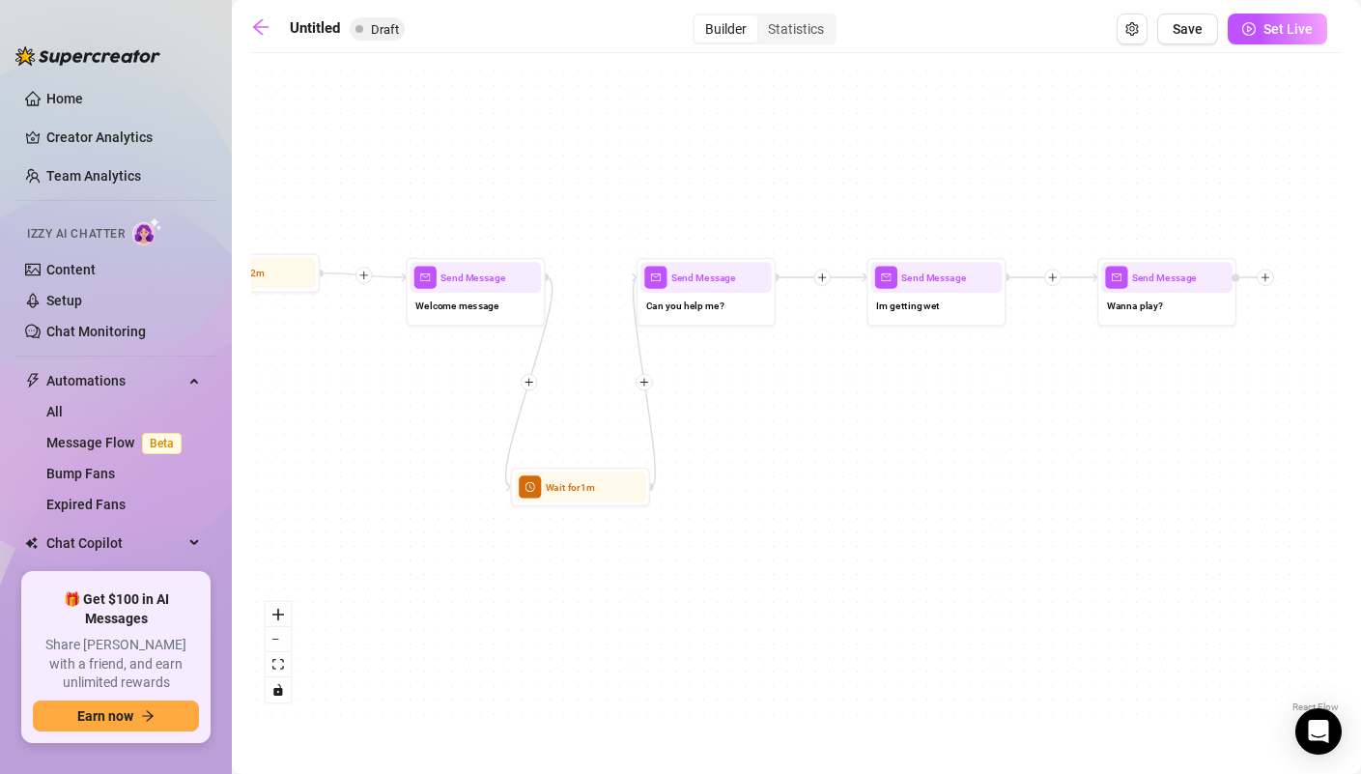
drag, startPoint x: 998, startPoint y: 494, endPoint x: 1057, endPoint y: 448, distance: 74.4
click at [1057, 448] on div "Wait for 1m Send Message Wanna play? Send Message Im getting wet Send Message C…" at bounding box center [796, 390] width 1091 height 654
click at [1138, 33] on icon "setting" at bounding box center [1132, 29] width 14 height 14
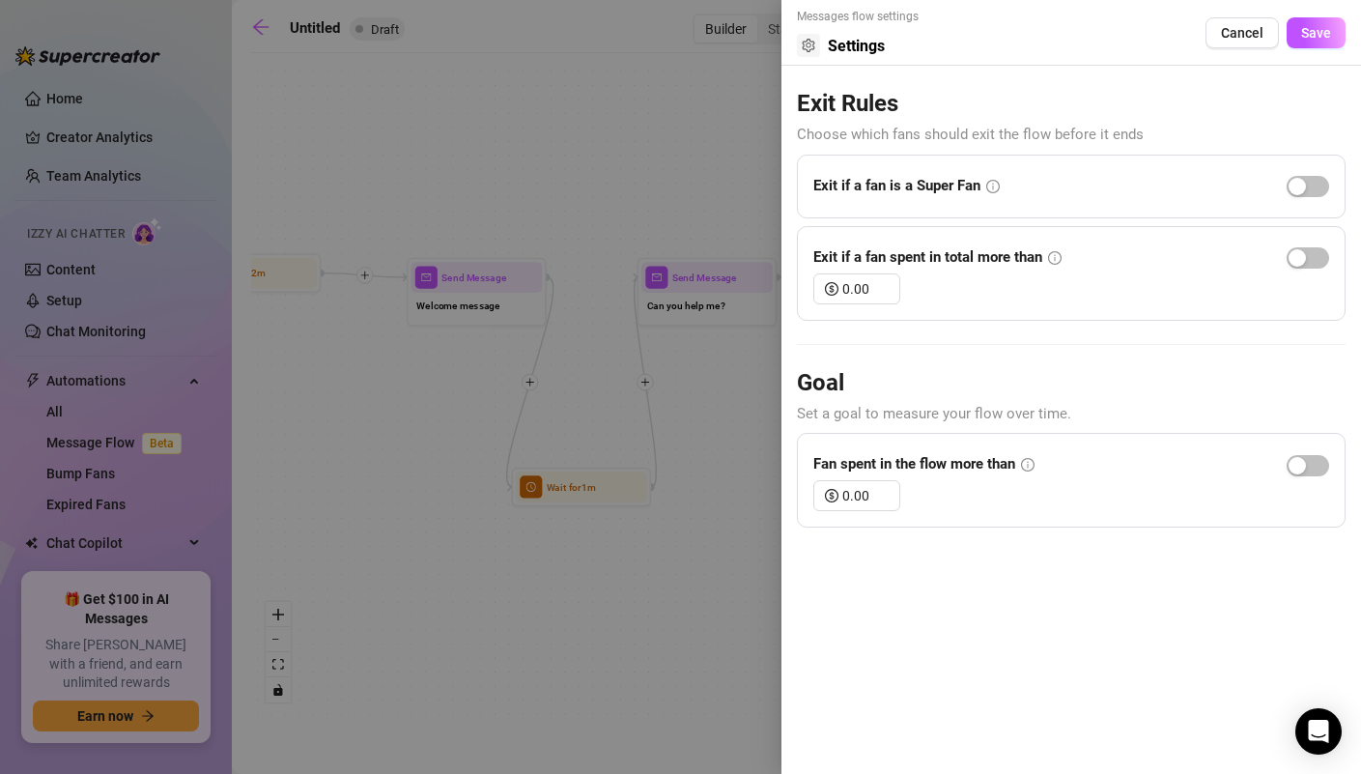
click at [994, 191] on icon "info-circle" at bounding box center [993, 187] width 14 height 14
click at [994, 186] on icon "info-circle" at bounding box center [993, 186] width 2 height 7
click at [1305, 185] on button "button" at bounding box center [1308, 186] width 43 height 21
click at [994, 187] on icon "info-circle" at bounding box center [993, 186] width 2 height 7
click at [1312, 189] on div "button" at bounding box center [1318, 186] width 17 height 17
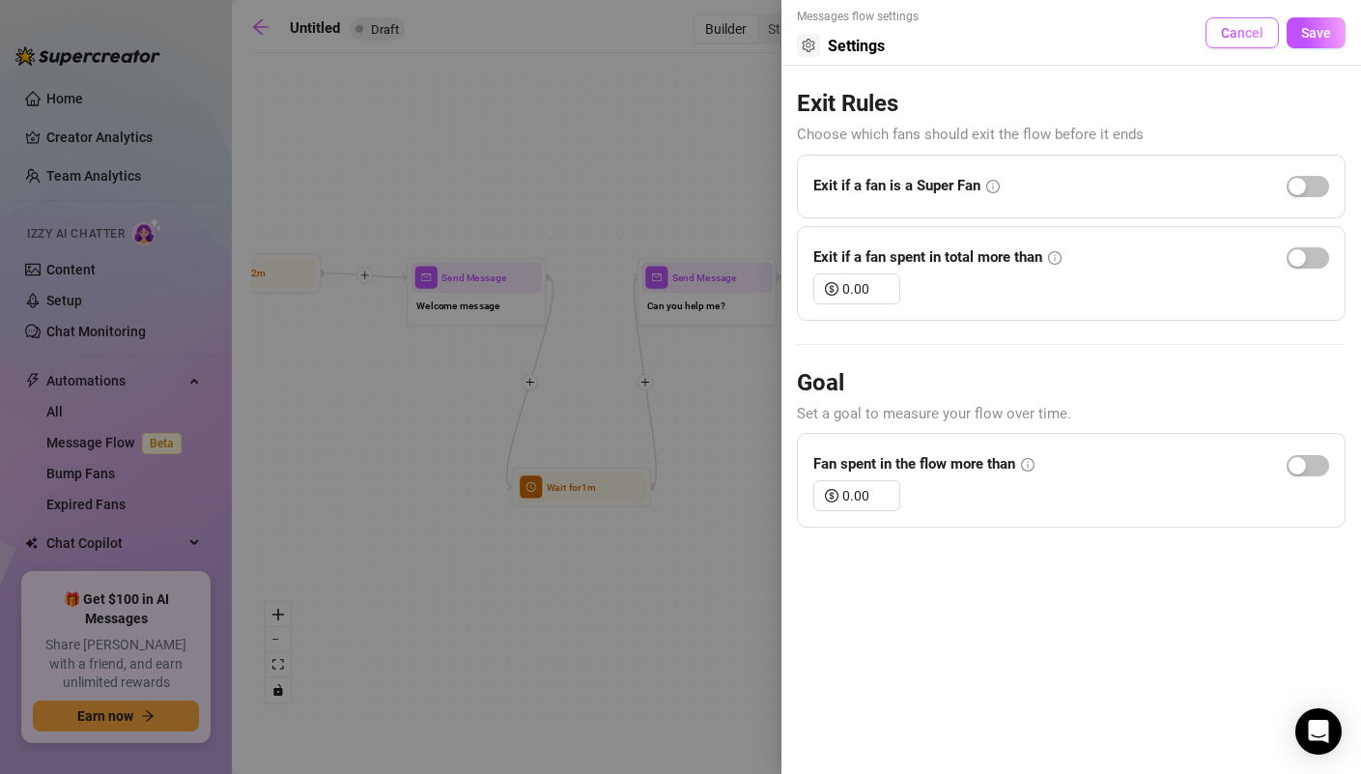
click at [1247, 39] on span "Cancel" at bounding box center [1242, 32] width 43 height 15
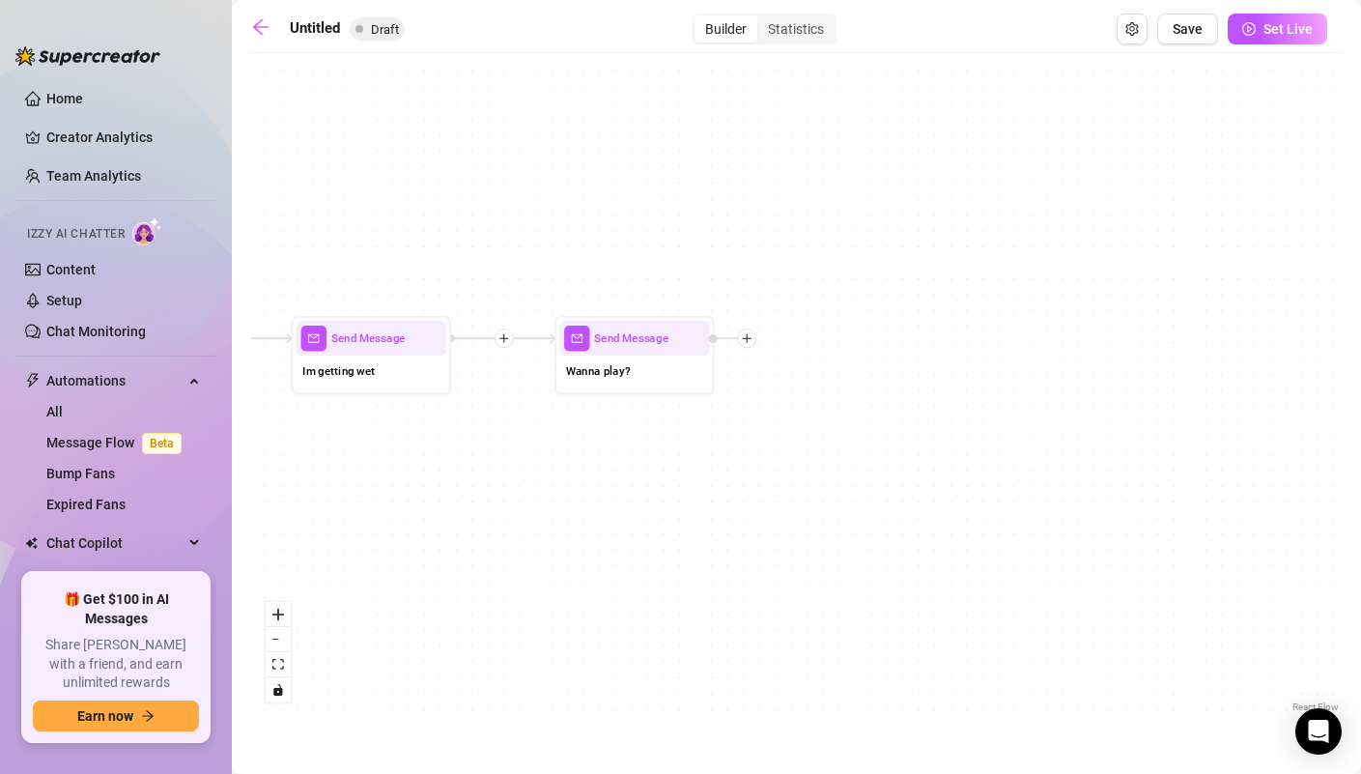
drag, startPoint x: 1149, startPoint y: 452, endPoint x: 588, endPoint y: 540, distance: 567.2
click at [588, 540] on div "Wait for 1m Send Message Wanna play? Send Message Im getting wet Send Message C…" at bounding box center [796, 390] width 1091 height 654
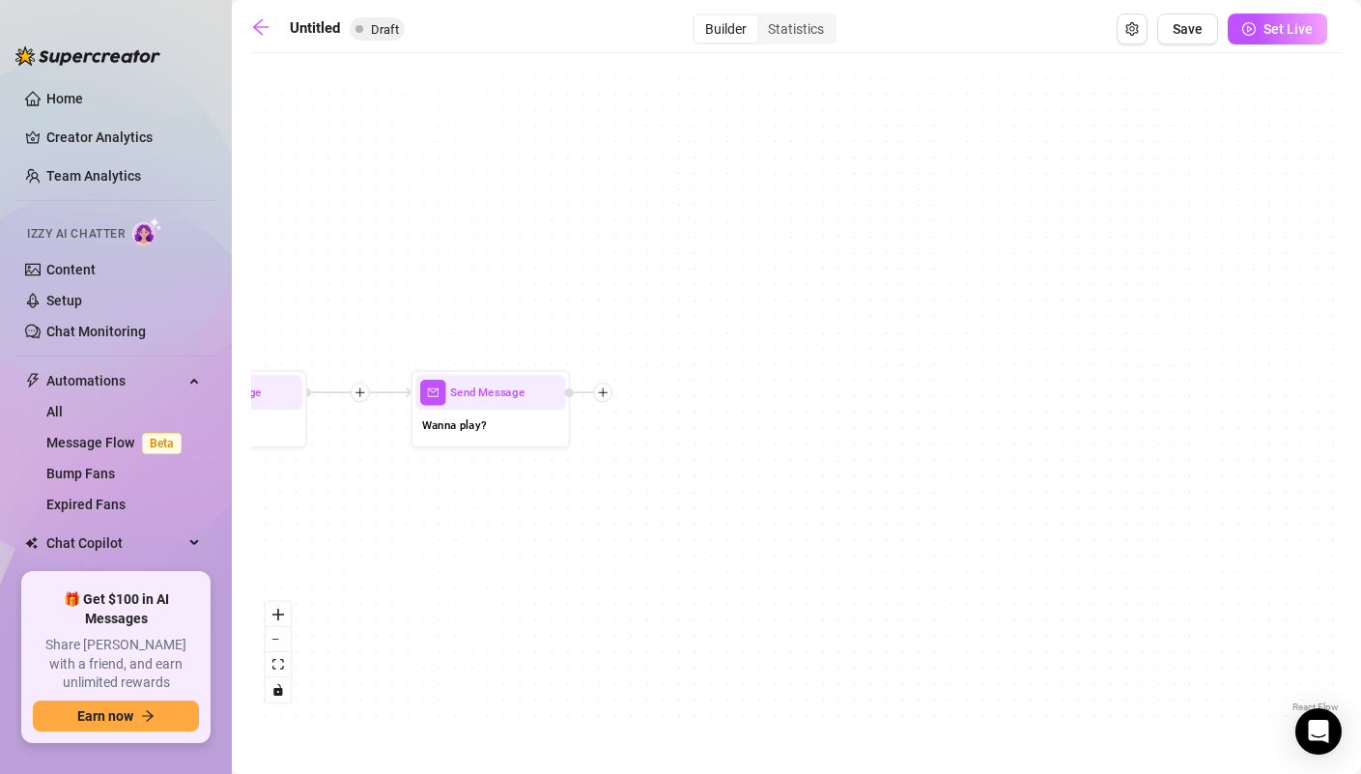
drag, startPoint x: 752, startPoint y: 471, endPoint x: 608, endPoint y: 527, distance: 154.1
click at [608, 526] on div "Wait for 1m Send Message Wanna play? Send Message Im getting wet Send Message C…" at bounding box center [796, 390] width 1091 height 654
click at [605, 401] on div at bounding box center [602, 392] width 19 height 19
click at [561, 537] on div "Wait for 1m Send Message Wanna play? Time Delay Condition Message Tag Fan Merge…" at bounding box center [796, 390] width 1091 height 654
click at [1281, 37] on button "Set Live" at bounding box center [1278, 29] width 100 height 31
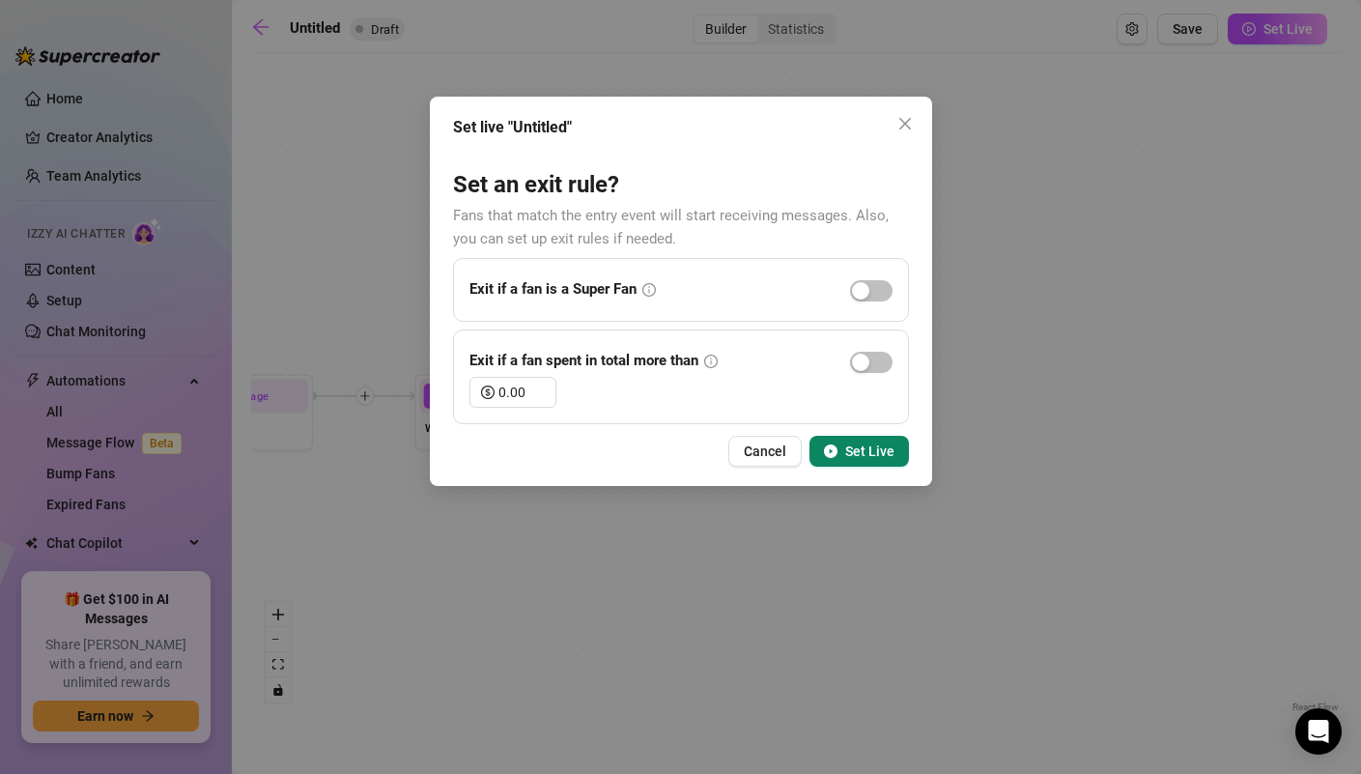
click at [648, 290] on icon "info-circle" at bounding box center [649, 290] width 14 height 14
click at [869, 293] on button "button" at bounding box center [871, 290] width 43 height 21
click at [877, 443] on span "Set Live" at bounding box center [869, 450] width 49 height 15
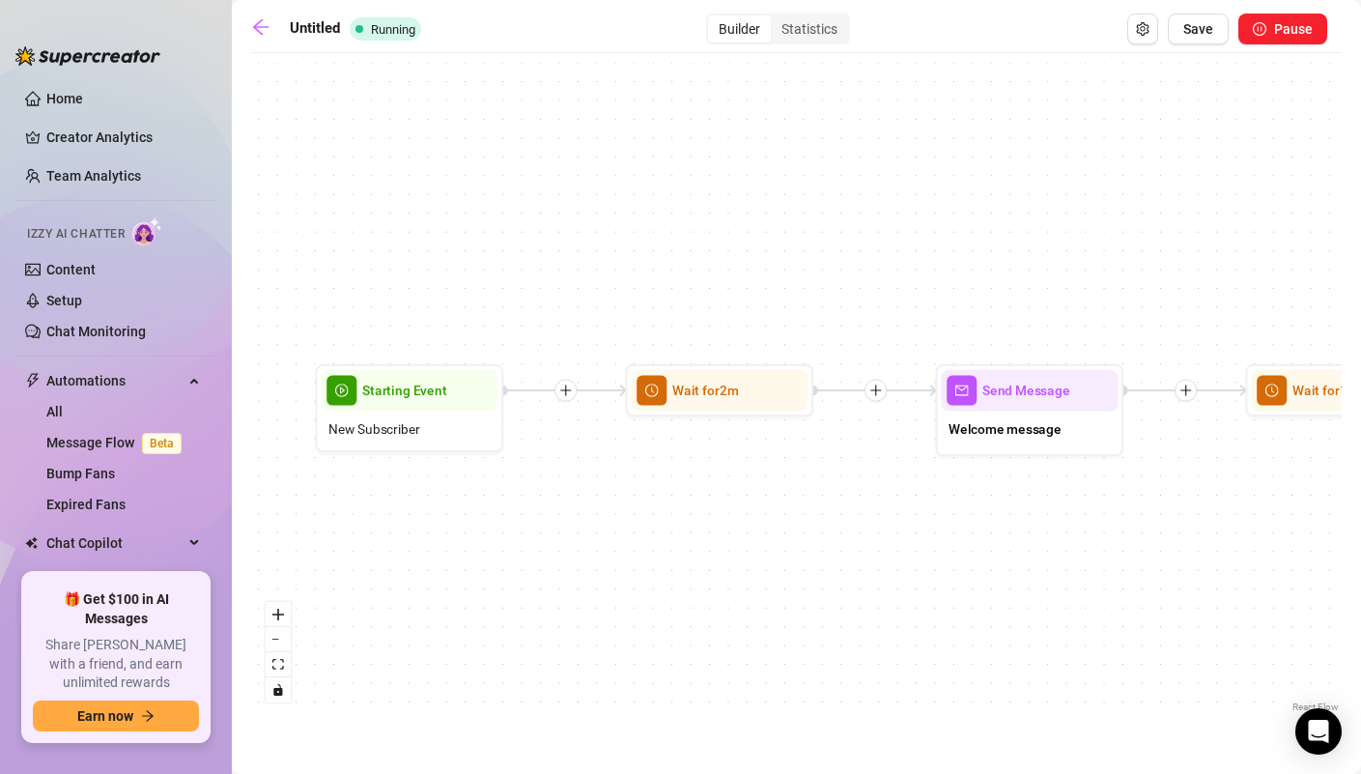
drag, startPoint x: 500, startPoint y: 515, endPoint x: 611, endPoint y: 515, distance: 110.1
click at [611, 515] on div "Wait for 1m Send Message Wanna play? Send Message Im getting wet Send Message C…" at bounding box center [796, 390] width 1091 height 654
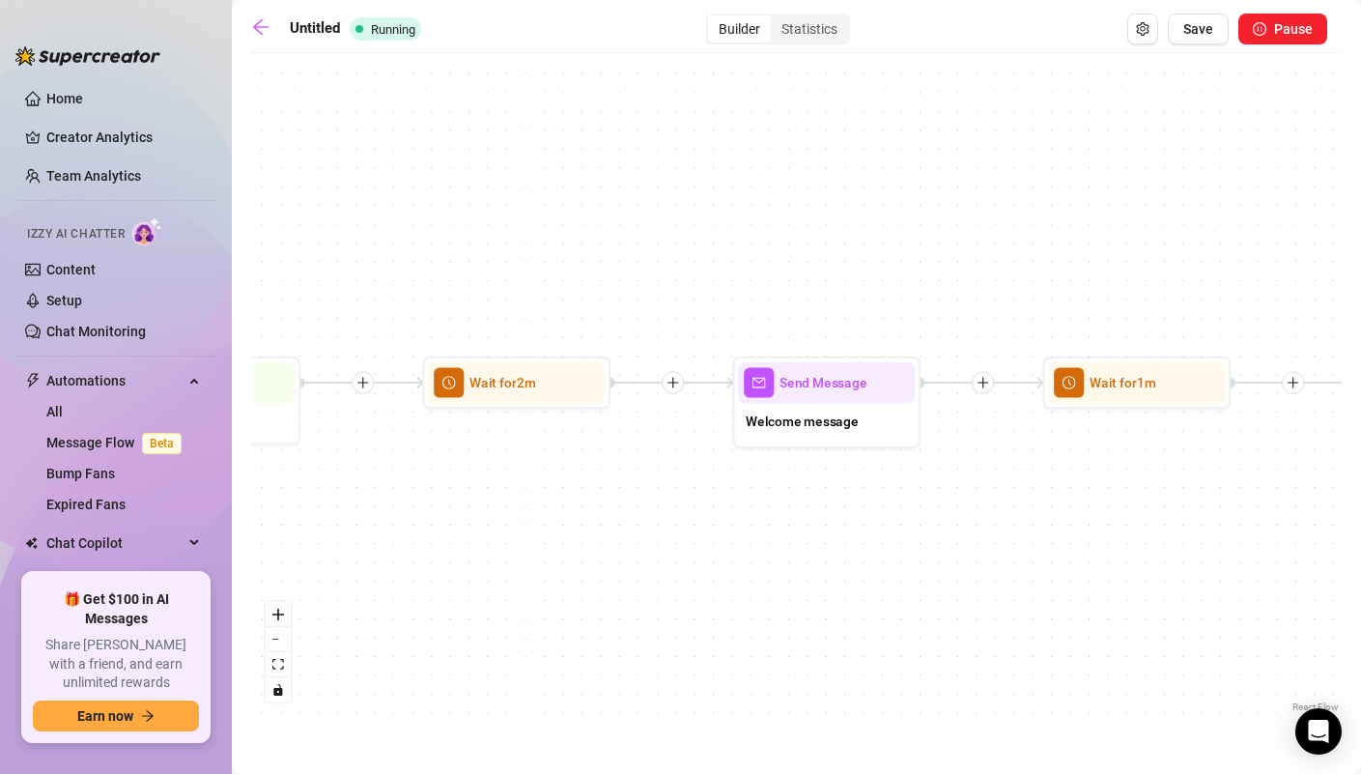
drag, startPoint x: 712, startPoint y: 495, endPoint x: 509, endPoint y: 487, distance: 203.0
click at [509, 487] on div "Wait for 1m Send Message Wanna play? Send Message Im getting wet Send Message C…" at bounding box center [796, 390] width 1091 height 654
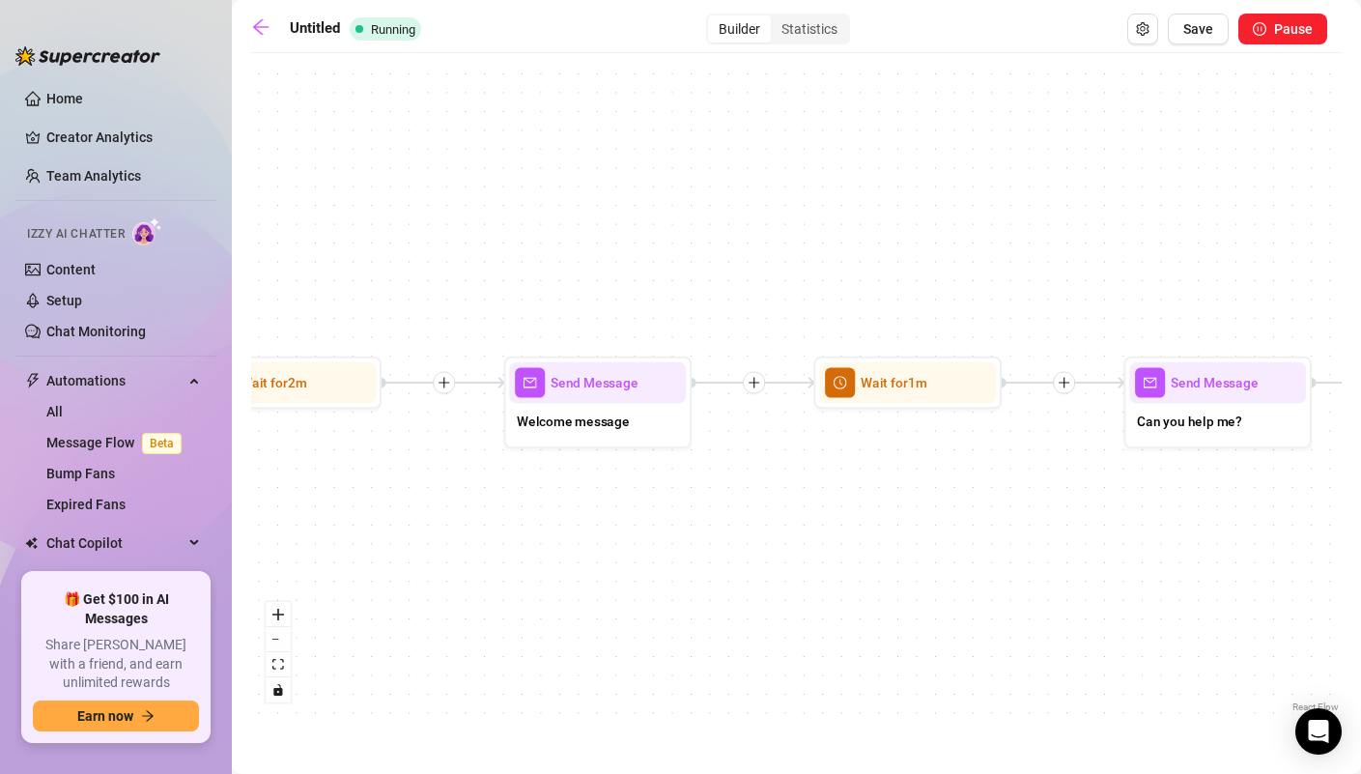
drag, startPoint x: 814, startPoint y: 506, endPoint x: 567, endPoint y: 507, distance: 247.3
click at [567, 507] on div "Wait for 1m Send Message Wanna play? Send Message Im getting wet Send Message C…" at bounding box center [796, 390] width 1091 height 654
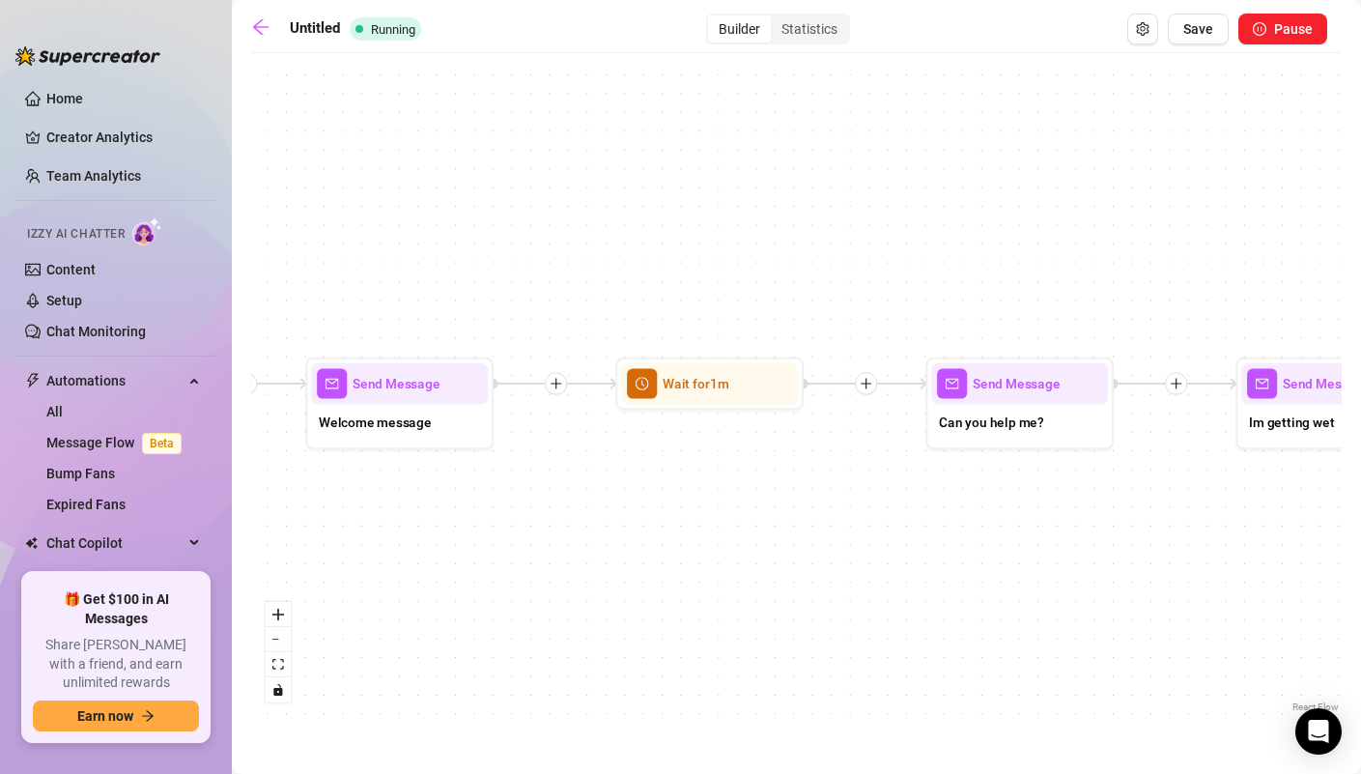
drag, startPoint x: 958, startPoint y: 501, endPoint x: 580, endPoint y: 503, distance: 378.7
click at [580, 503] on div "Wait for 1m Send Message Wanna play? Send Message Im getting wet Send Message C…" at bounding box center [796, 390] width 1091 height 654
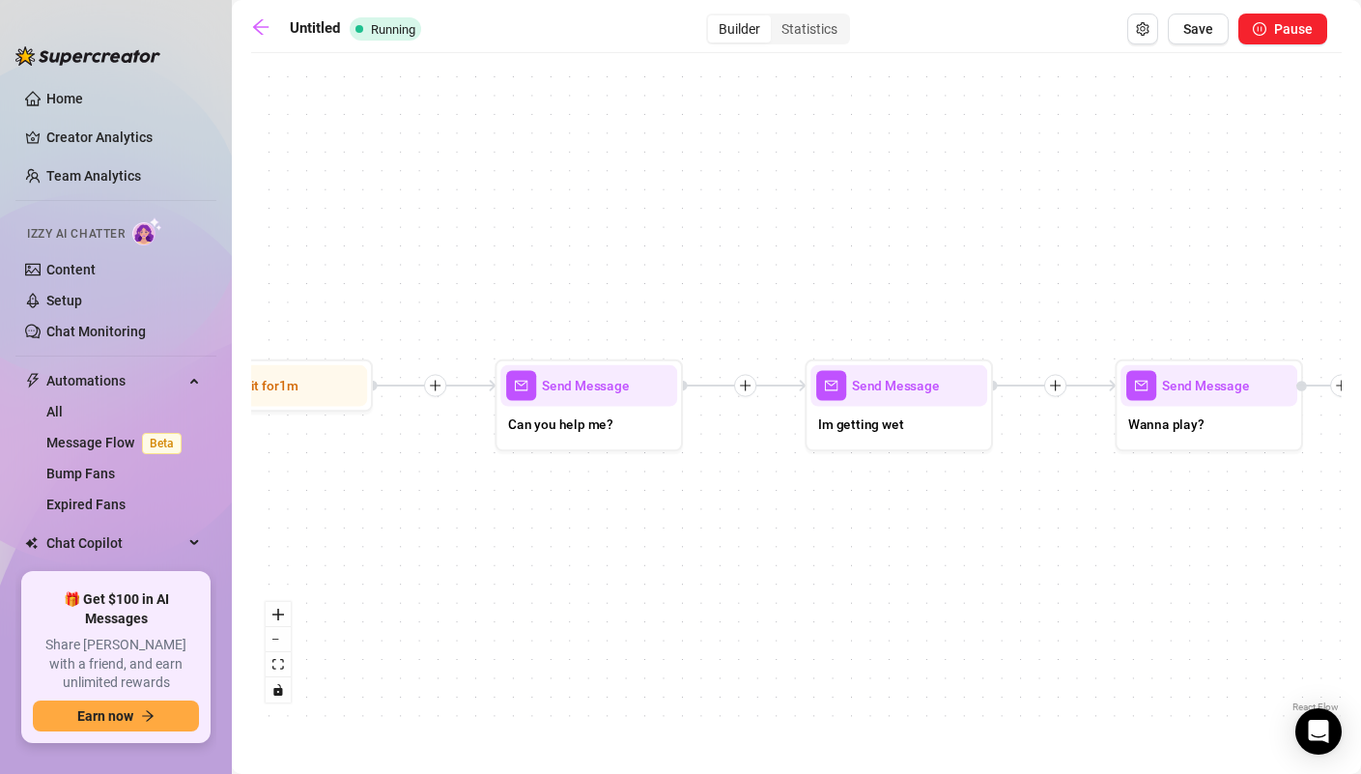
drag, startPoint x: 904, startPoint y: 522, endPoint x: 653, endPoint y: 523, distance: 251.2
click at [653, 523] on div "Wait for 1m Send Message Wanna play? Send Message Im getting wet Send Message C…" at bounding box center [796, 390] width 1091 height 654
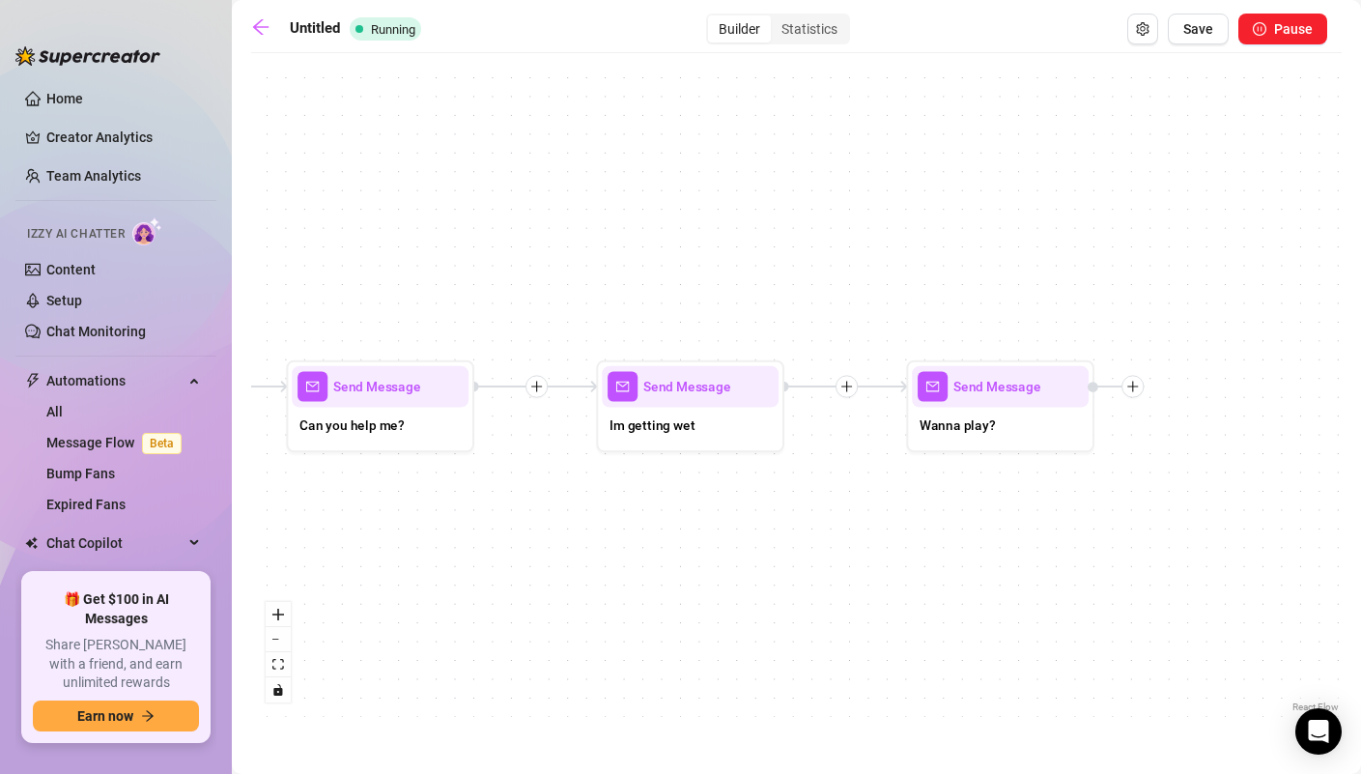
drag, startPoint x: 911, startPoint y: 527, endPoint x: 628, endPoint y: 527, distance: 283.1
click at [628, 527] on div "Wait for 1m Send Message Wanna play? Send Message Im getting wet Send Message C…" at bounding box center [796, 390] width 1091 height 654
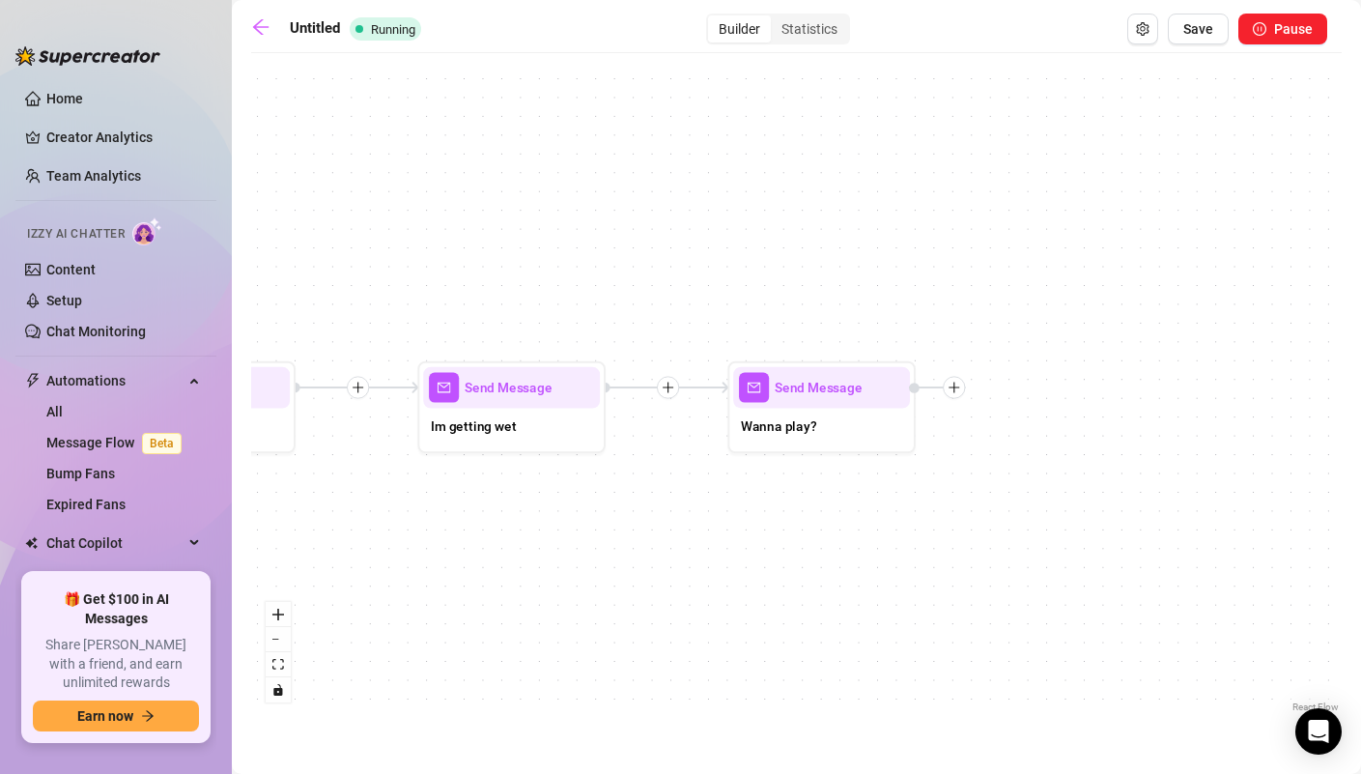
drag, startPoint x: 941, startPoint y: 527, endPoint x: 856, endPoint y: 527, distance: 85.0
click at [856, 527] on div "Wait for 1m Send Message Wanna play? Send Message Im getting wet Send Message C…" at bounding box center [796, 390] width 1091 height 654
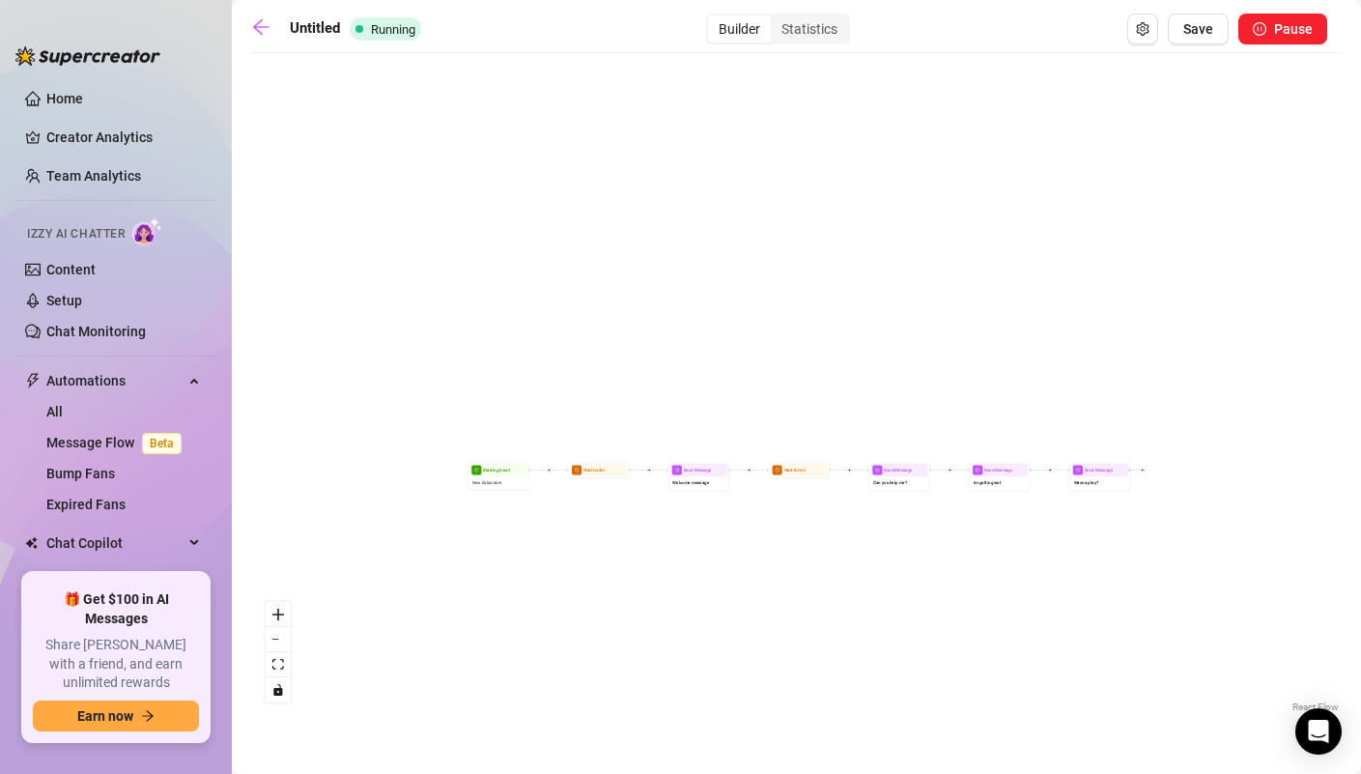
drag, startPoint x: 487, startPoint y: 431, endPoint x: 753, endPoint y: 417, distance: 266.0
click at [753, 418] on div "Wait for 1m Send Message Wanna play? Send Message Im getting wet Send Message C…" at bounding box center [796, 390] width 1091 height 654
click at [325, 37] on input "Untitled" at bounding box center [387, 29] width 195 height 31
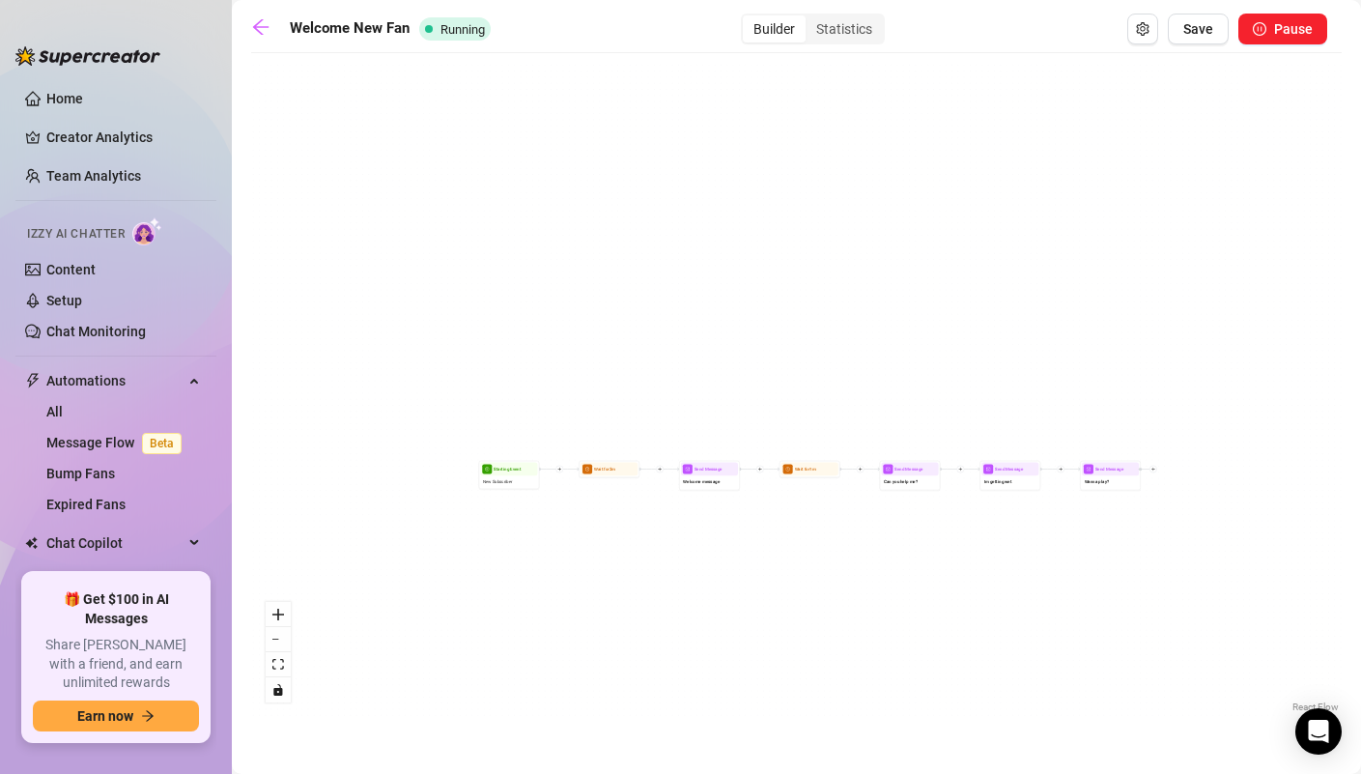
click at [555, 124] on div "Wait for 1m Send Message Wanna play? Send Message Im getting wet Send Message C…" at bounding box center [796, 390] width 1091 height 654
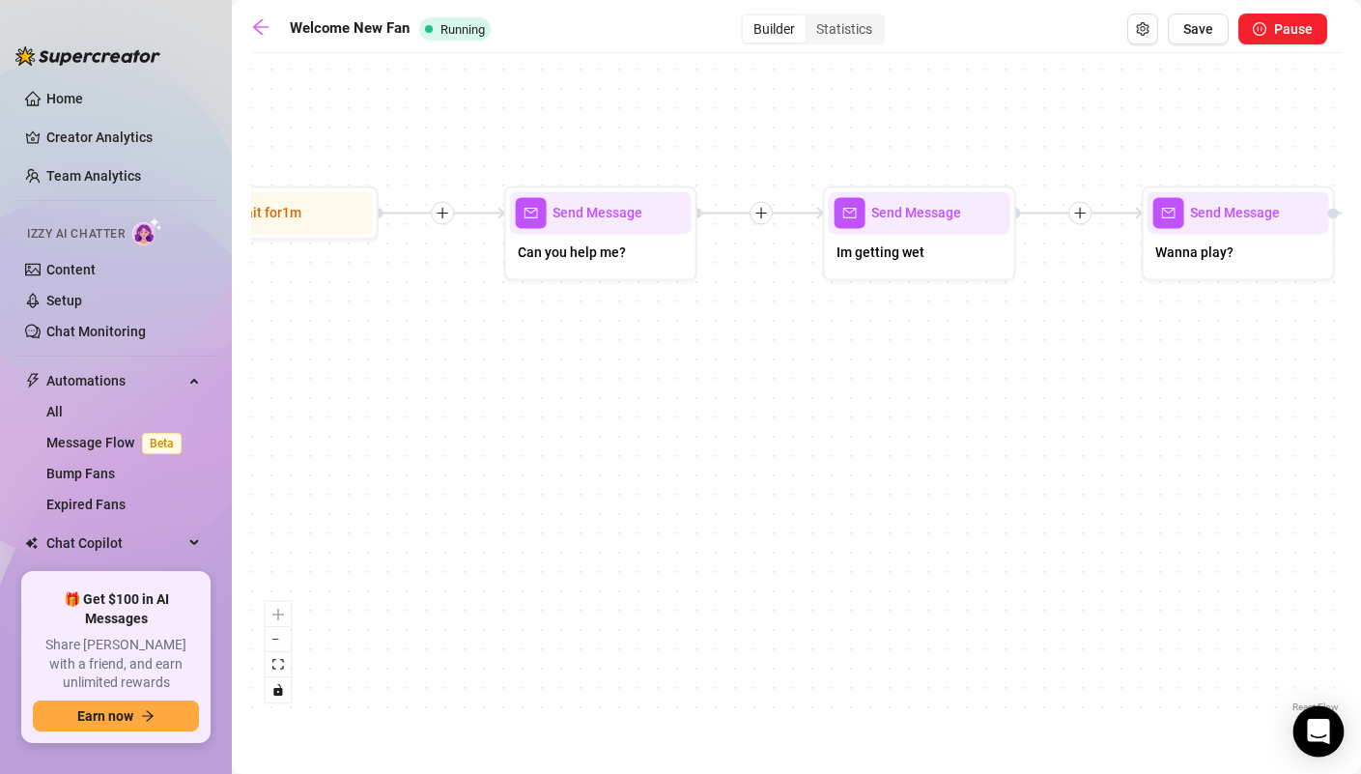
click at [1317, 744] on div "Open Intercom Messenger" at bounding box center [1319, 731] width 51 height 51
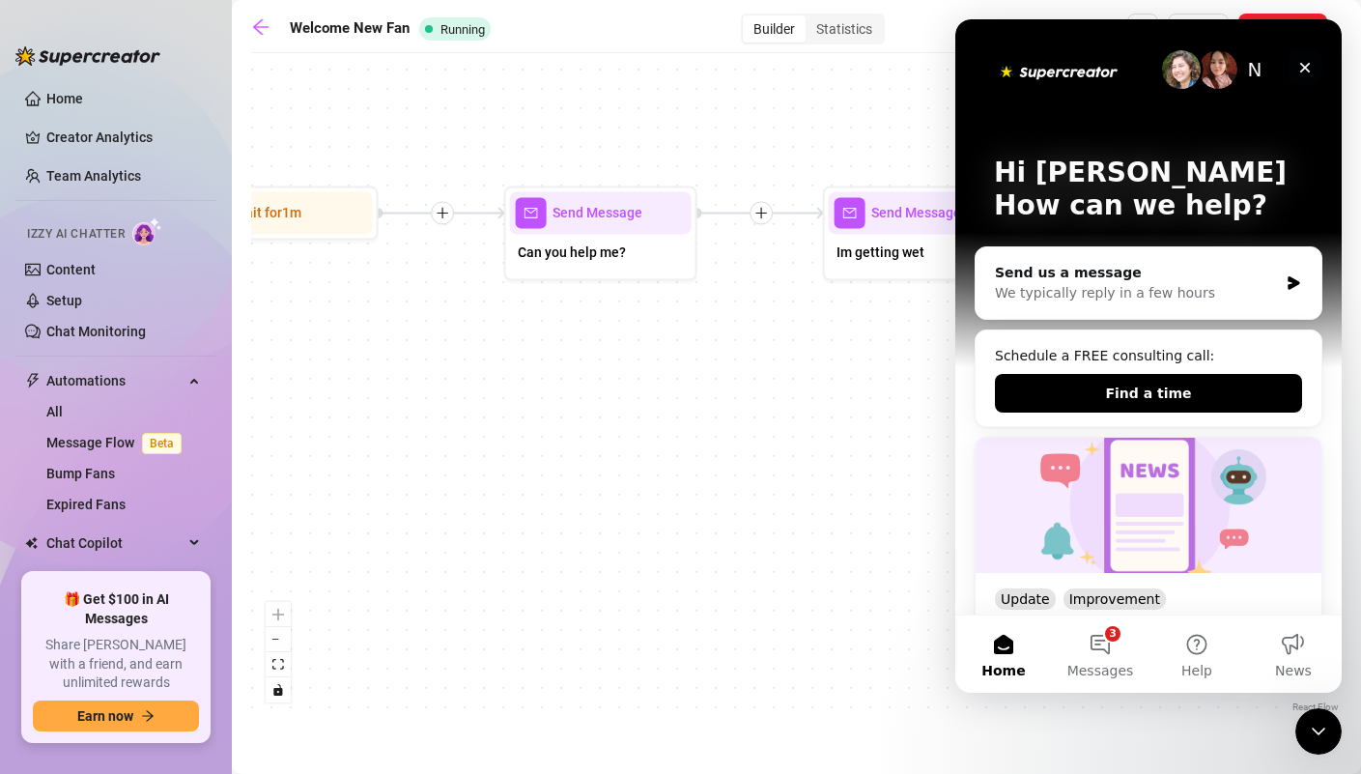
click at [1304, 74] on icon "Close" at bounding box center [1304, 67] width 15 height 15
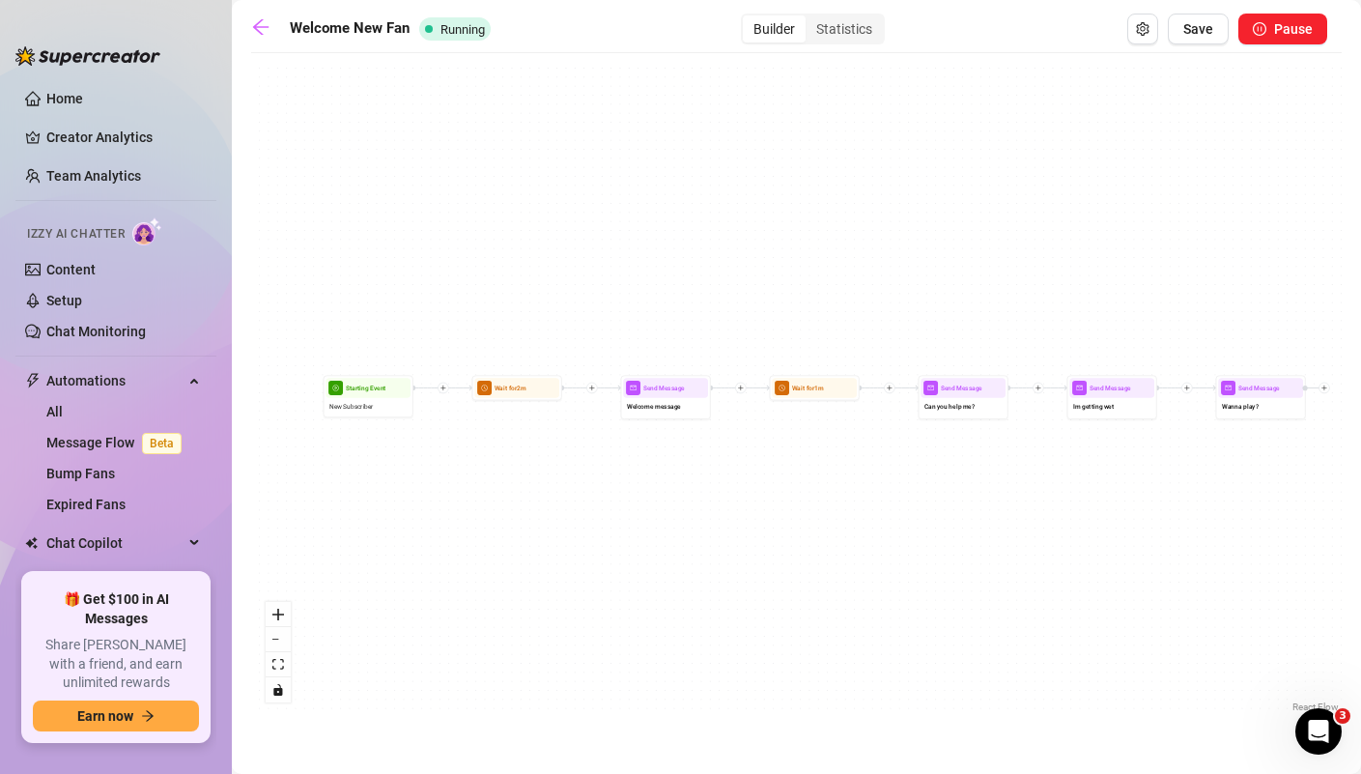
drag, startPoint x: 582, startPoint y: 450, endPoint x: 954, endPoint y: 499, distance: 376.0
click at [954, 499] on div "Wait for 1m Send Message Wanna play? Send Message Im getting wet Send Message C…" at bounding box center [796, 390] width 1091 height 654
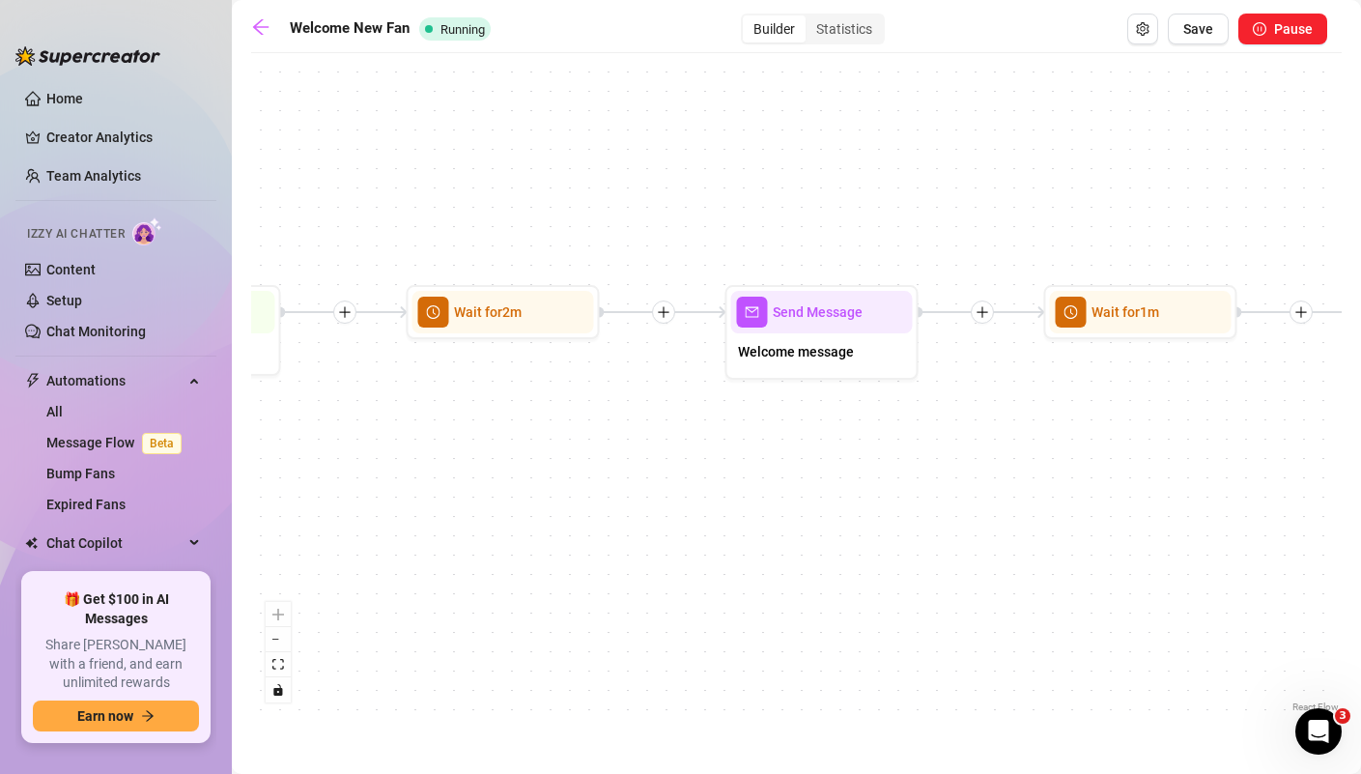
click at [698, 524] on div "Wait for 1m Send Message Wanna play? Send Message Im getting wet Send Message C…" at bounding box center [796, 390] width 1091 height 654
click at [839, 356] on span "Welcome message" at bounding box center [796, 351] width 116 height 21
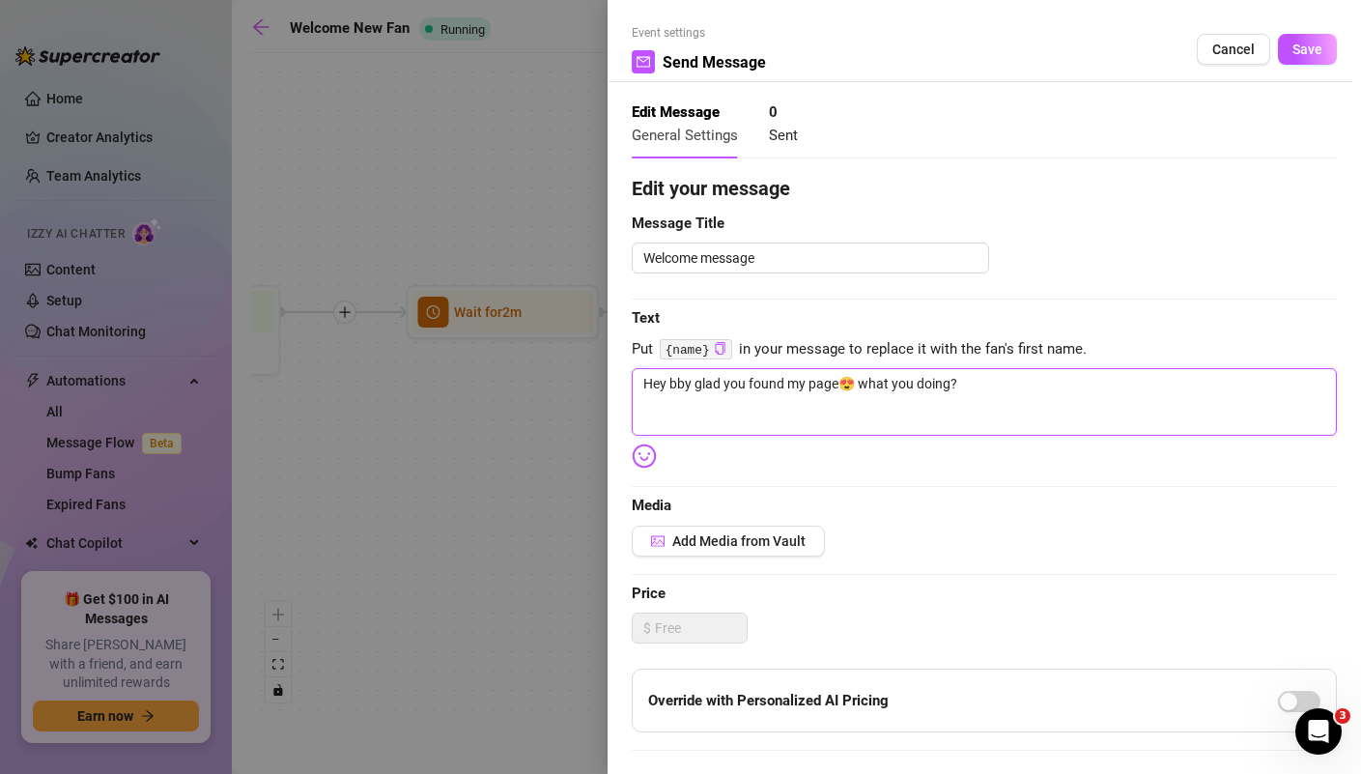
drag, startPoint x: 971, startPoint y: 388, endPoint x: 671, endPoint y: 390, distance: 299.5
click at [671, 390] on textarea "Hey bby glad you found my page😍 what you doing?" at bounding box center [984, 402] width 705 height 68
click at [722, 354] on icon "copy" at bounding box center [720, 348] width 13 height 13
click at [710, 385] on textarea "Hey bby glad you found my page😍 what you doing?" at bounding box center [984, 402] width 705 height 68
drag, startPoint x: 672, startPoint y: 386, endPoint x: 1046, endPoint y: 386, distance: 373.9
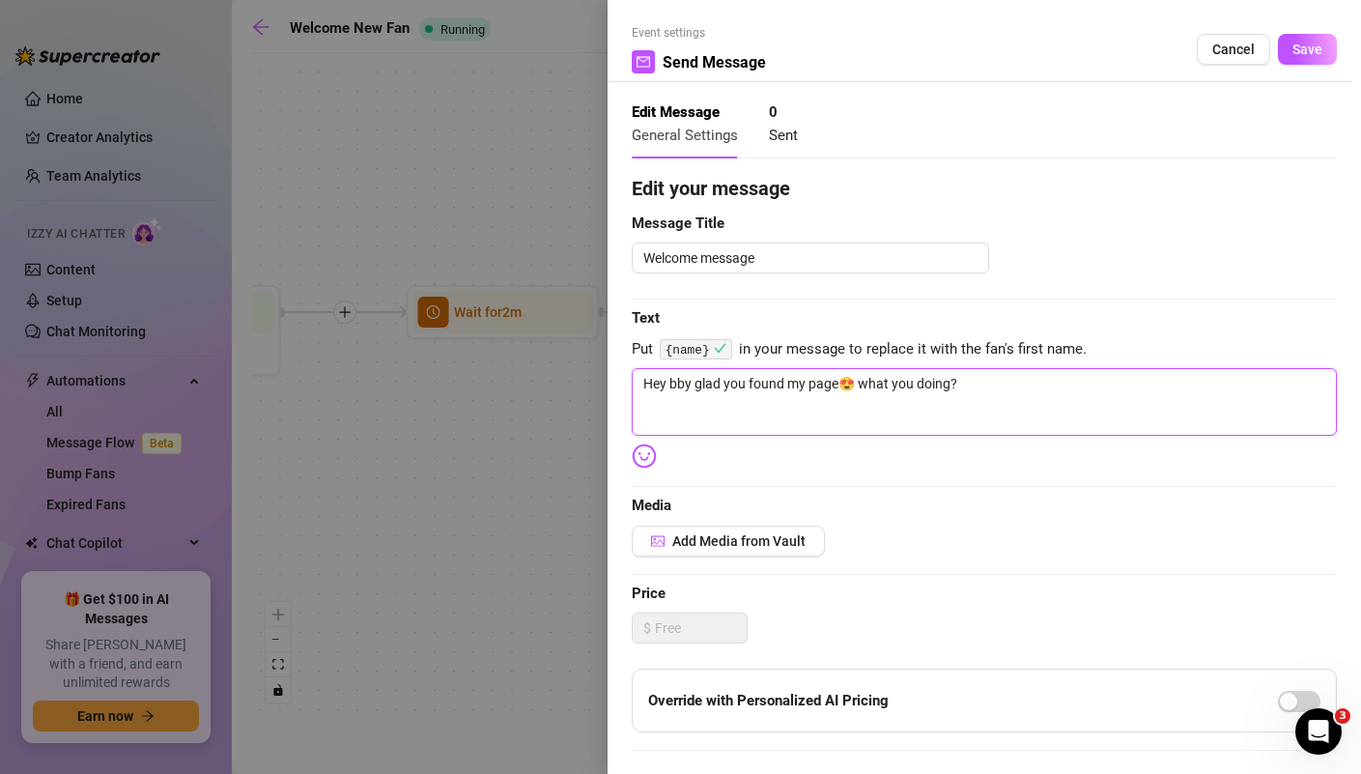
click at [1046, 386] on textarea "Hey bby glad you found my page😍 what you doing?" at bounding box center [984, 402] width 705 height 68
paste textarea "{name}"
click at [1295, 53] on span "Save" at bounding box center [1308, 49] width 30 height 15
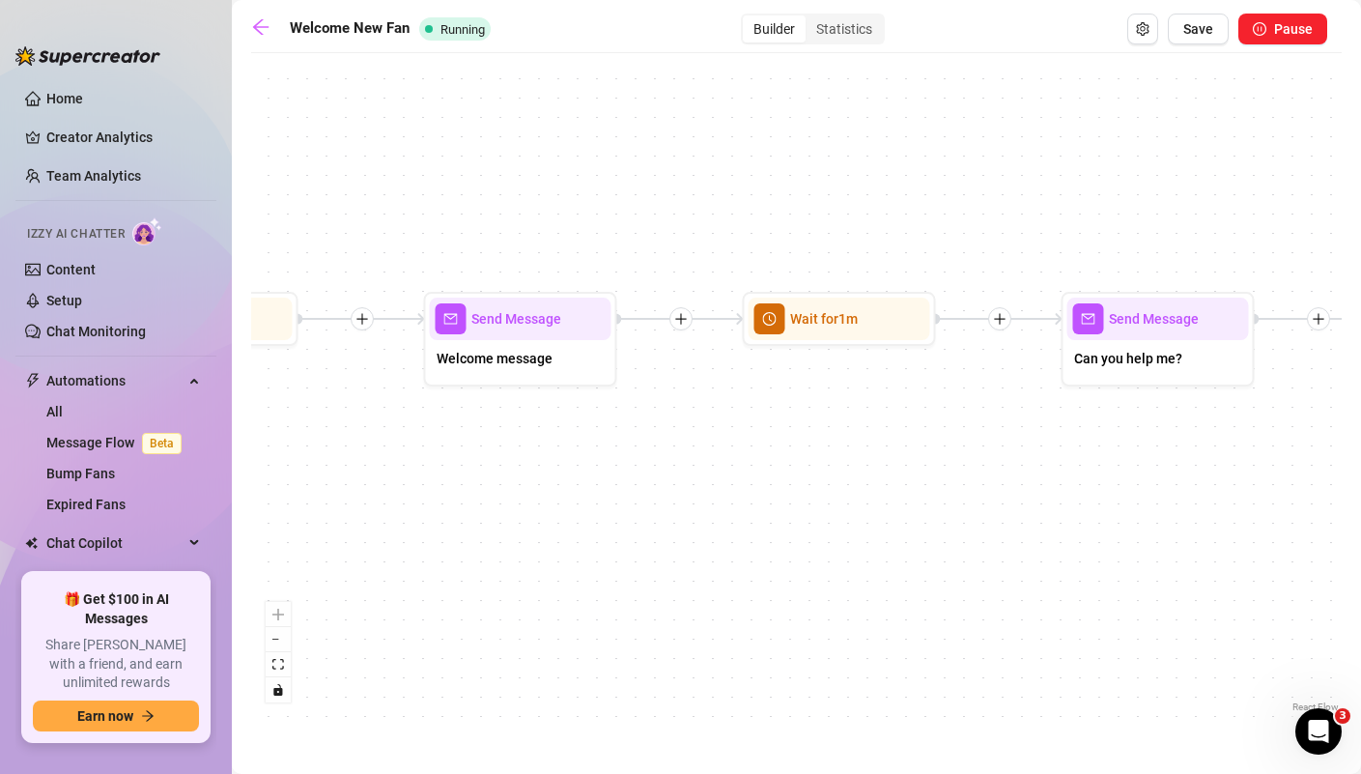
drag, startPoint x: 1068, startPoint y: 428, endPoint x: 764, endPoint y: 436, distance: 304.4
click at [764, 436] on div "Wait for 1m Send Message Wanna play? Send Message Im getting wet Send Message C…" at bounding box center [796, 390] width 1091 height 654
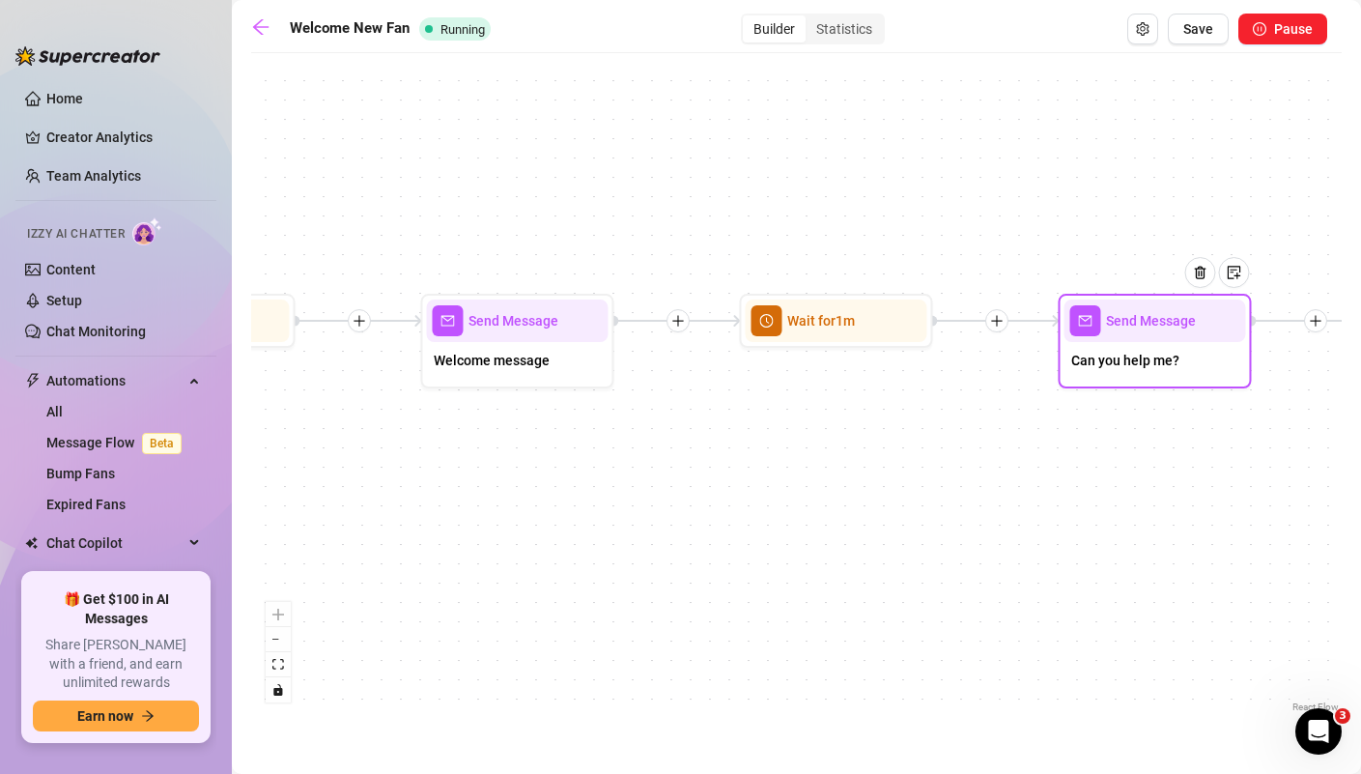
click at [1147, 370] on span "Can you help me?" at bounding box center [1125, 360] width 108 height 21
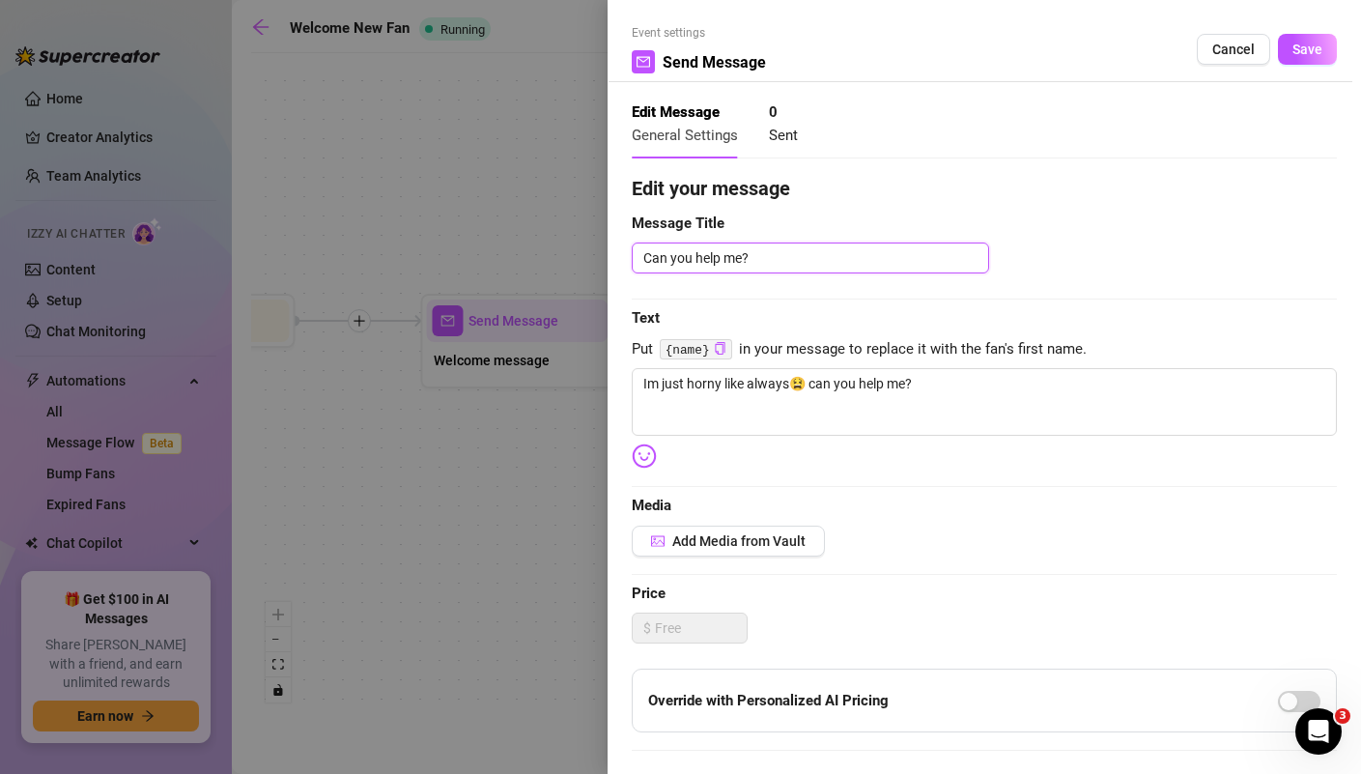
click at [718, 261] on textarea "Can you help me?" at bounding box center [810, 257] width 357 height 31
click at [718, 262] on textarea "Can you help me?" at bounding box center [810, 257] width 357 height 31
click at [797, 400] on textarea "Im just horny like always😫 can you help me?" at bounding box center [984, 402] width 705 height 68
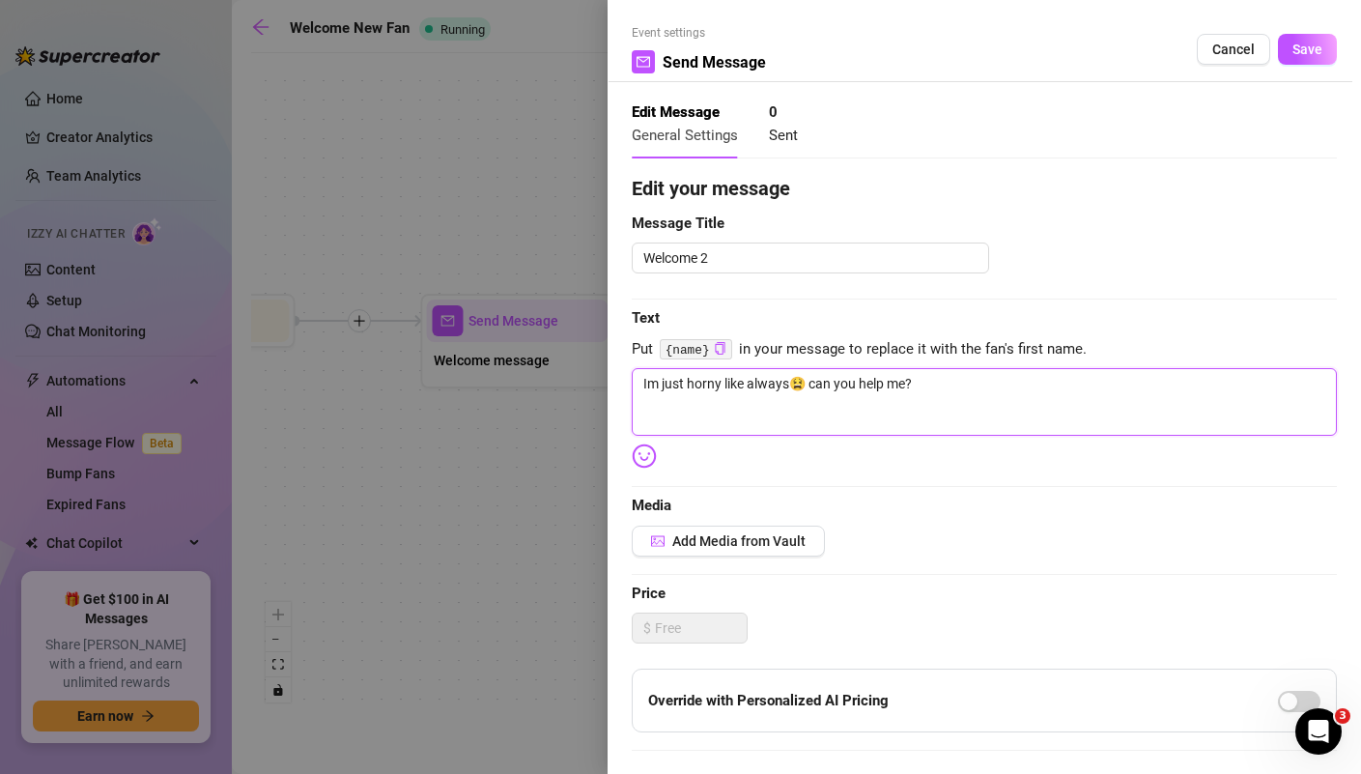
click at [797, 400] on textarea "Im just horny like always😫 can you help me?" at bounding box center [984, 402] width 705 height 68
click at [708, 381] on textarea "What brought you here to my page?😋" at bounding box center [984, 402] width 705 height 68
click at [729, 387] on textarea "What brought you here to my page?😋" at bounding box center [984, 402] width 705 height 68
click at [907, 397] on textarea "What brought you here to my page?😋" at bounding box center [984, 402] width 705 height 68
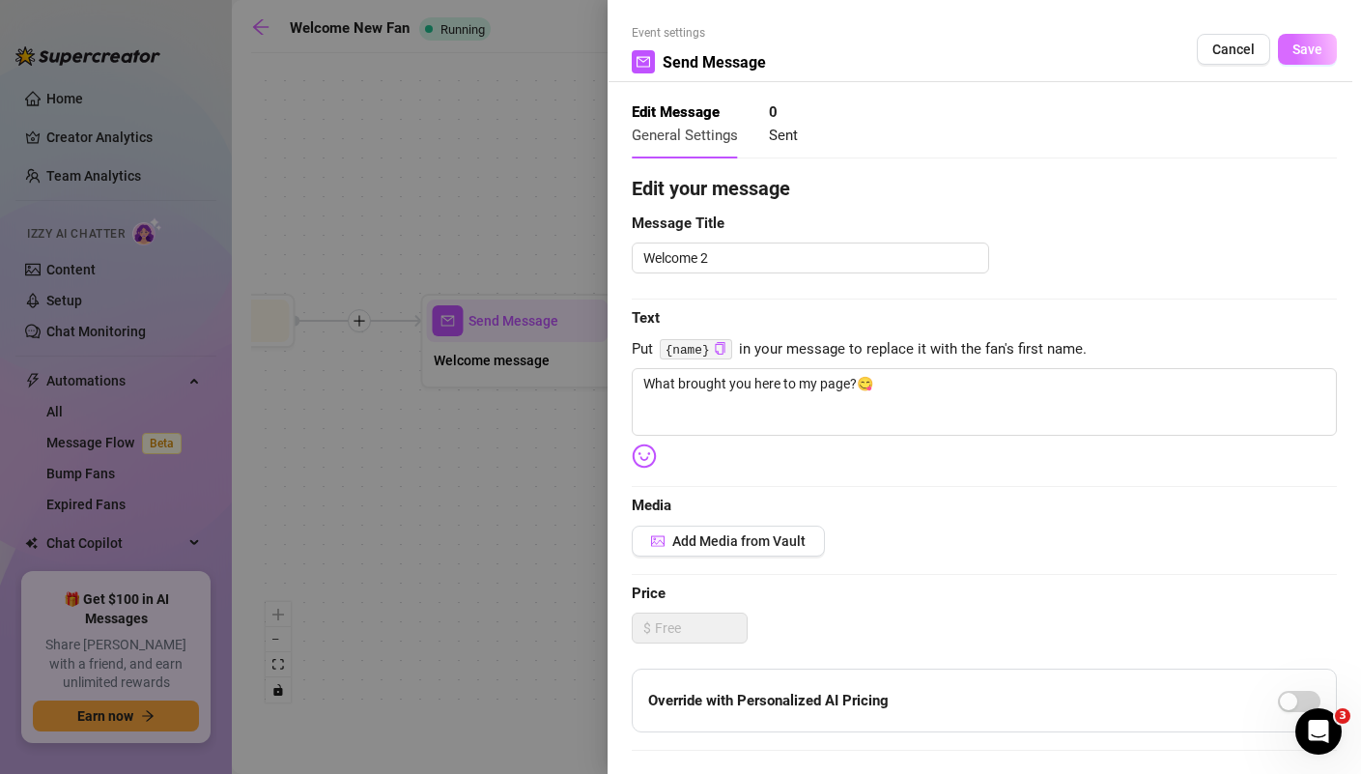
click at [1316, 49] on span "Save" at bounding box center [1308, 49] width 30 height 15
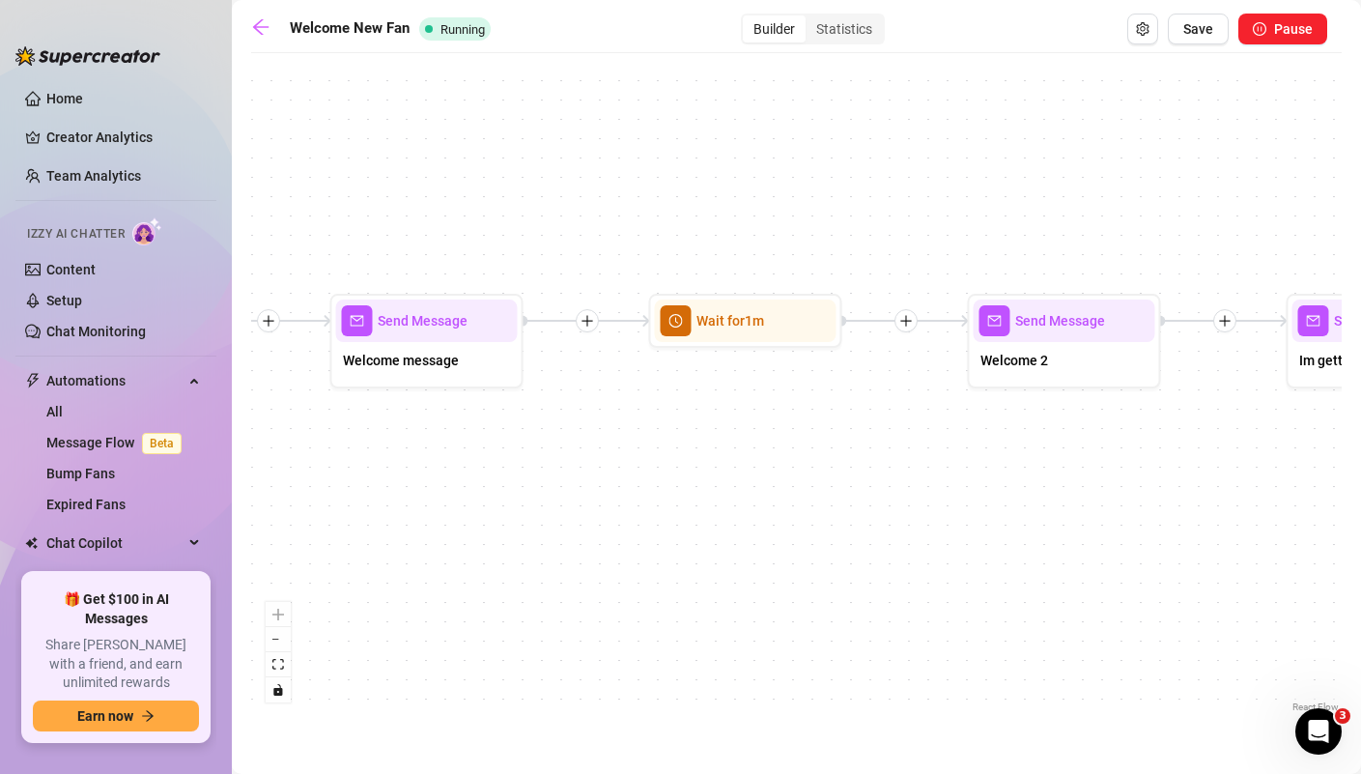
drag, startPoint x: 925, startPoint y: 464, endPoint x: 691, endPoint y: 464, distance: 233.8
click at [693, 464] on div "Wait for 1m Send Message Wanna play? Send Message Im getting wet Send Message W…" at bounding box center [796, 390] width 1091 height 654
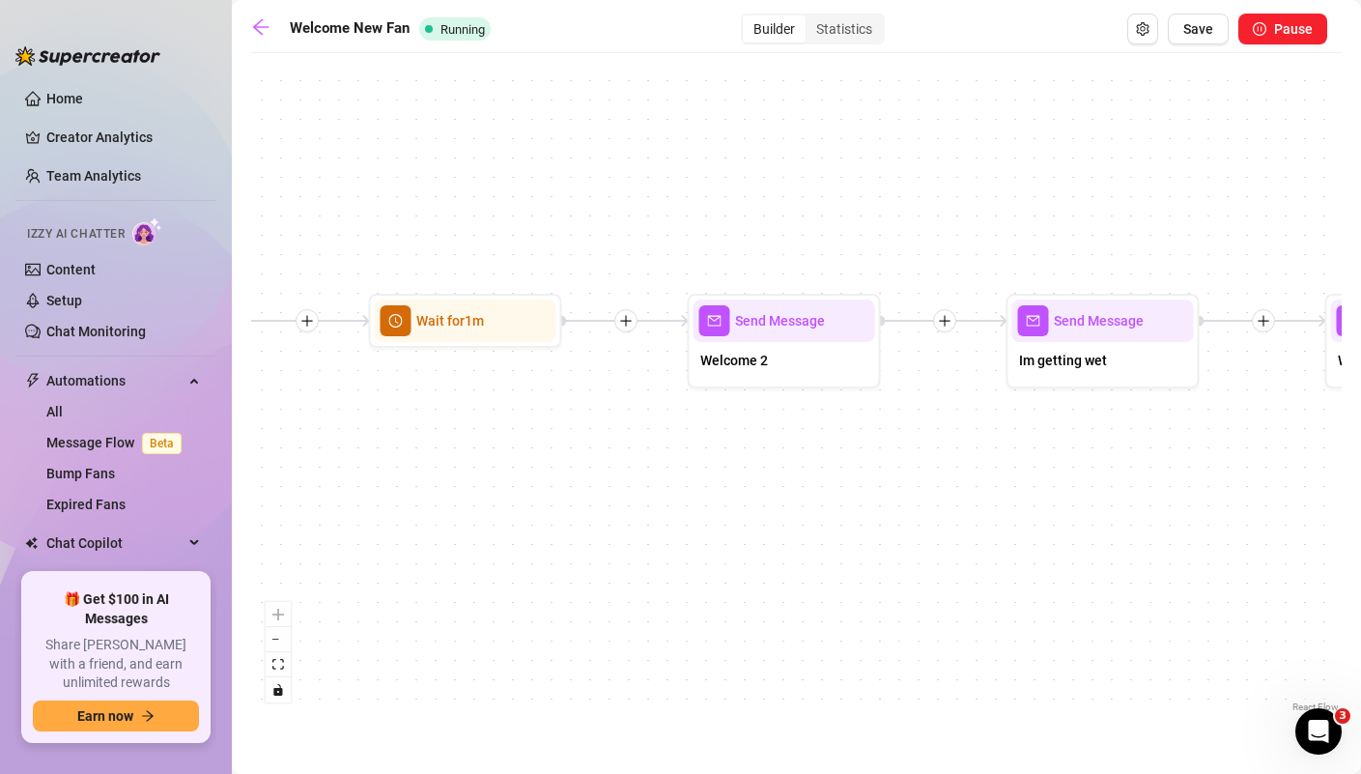
drag, startPoint x: 1017, startPoint y: 487, endPoint x: 686, endPoint y: 487, distance: 331.4
click at [686, 487] on div "Wait for 1m Send Message Wanna play? Send Message Im getting wet Send Message W…" at bounding box center [796, 390] width 1091 height 654
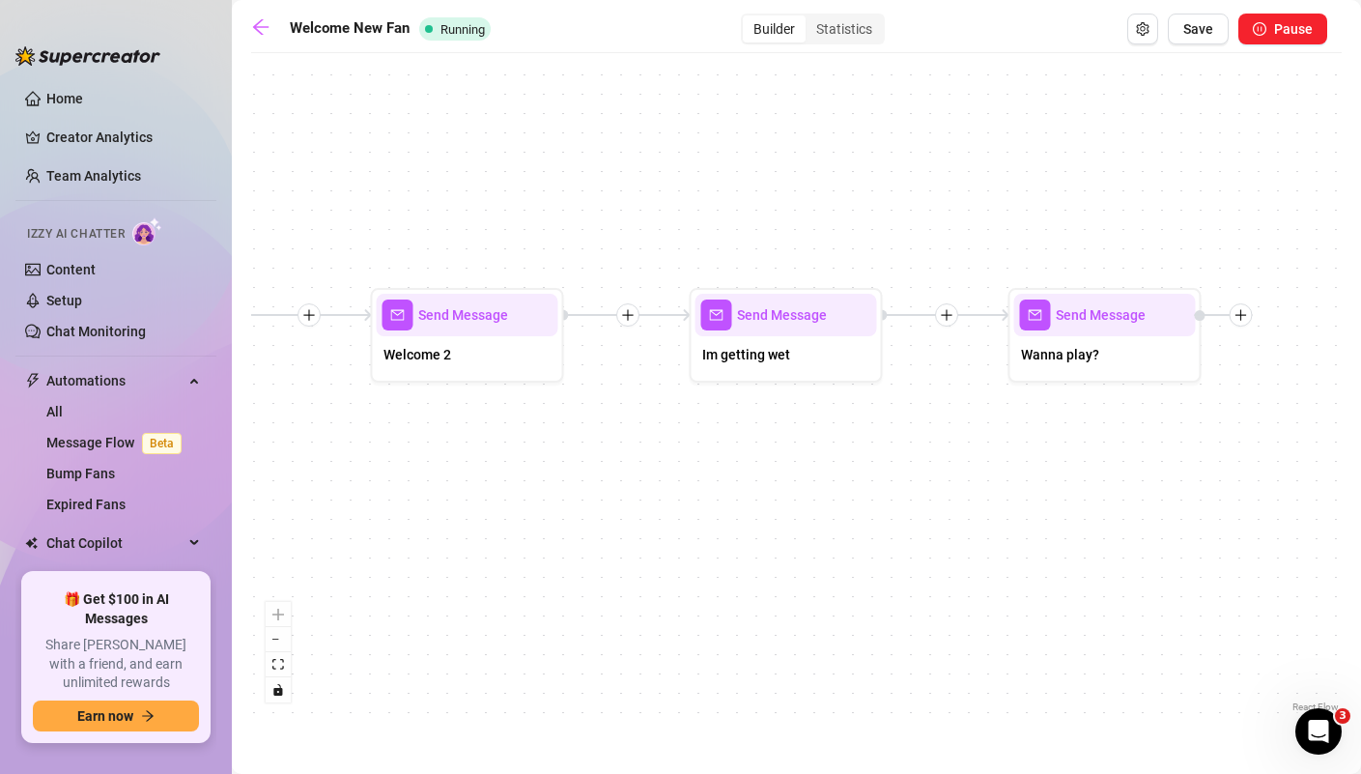
drag, startPoint x: 846, startPoint y: 466, endPoint x: 722, endPoint y: 460, distance: 124.8
click at [722, 460] on div "Wait for 1m Send Message Wanna play? Send Message Im getting wet Send Message W…" at bounding box center [796, 390] width 1091 height 654
click at [1127, 354] on div "Wanna play?" at bounding box center [1104, 356] width 182 height 41
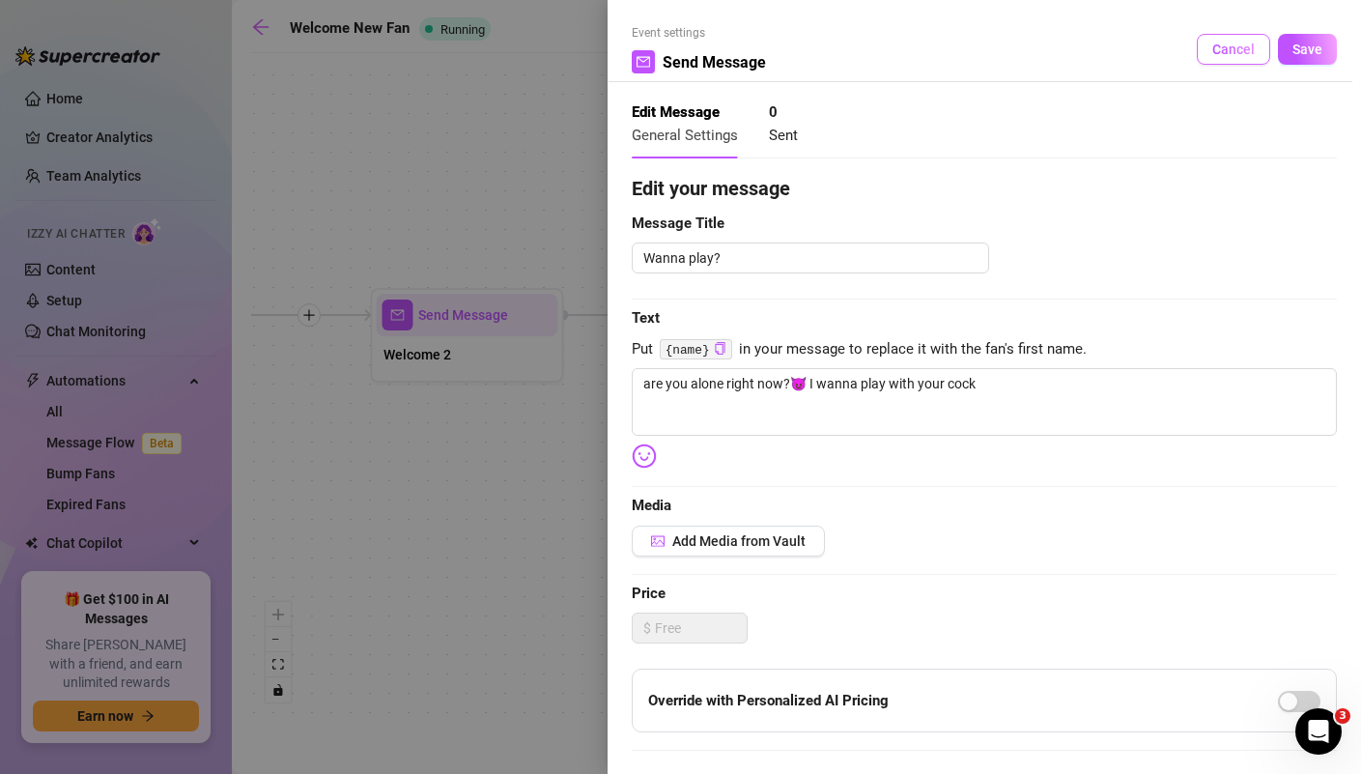
click at [1245, 54] on span "Cancel" at bounding box center [1233, 49] width 43 height 15
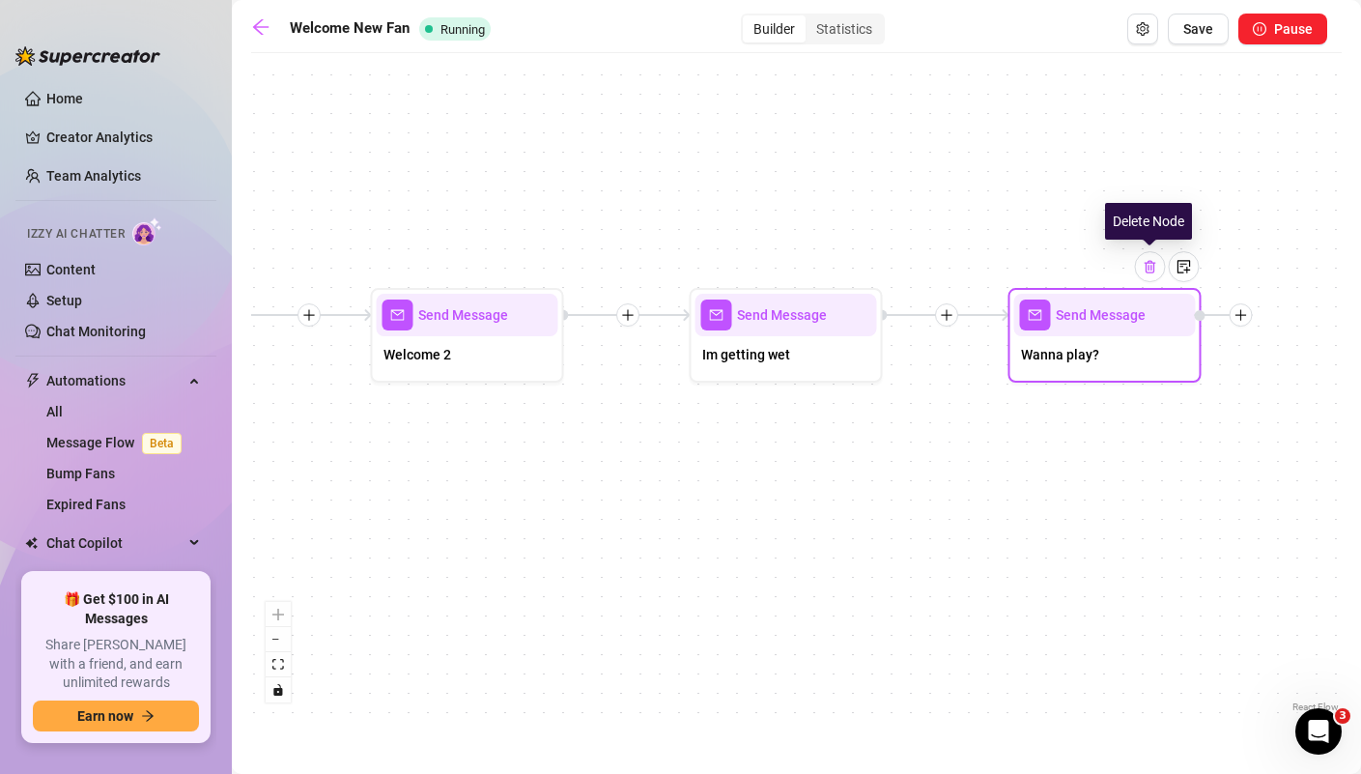
click at [1160, 275] on div at bounding box center [1149, 266] width 31 height 31
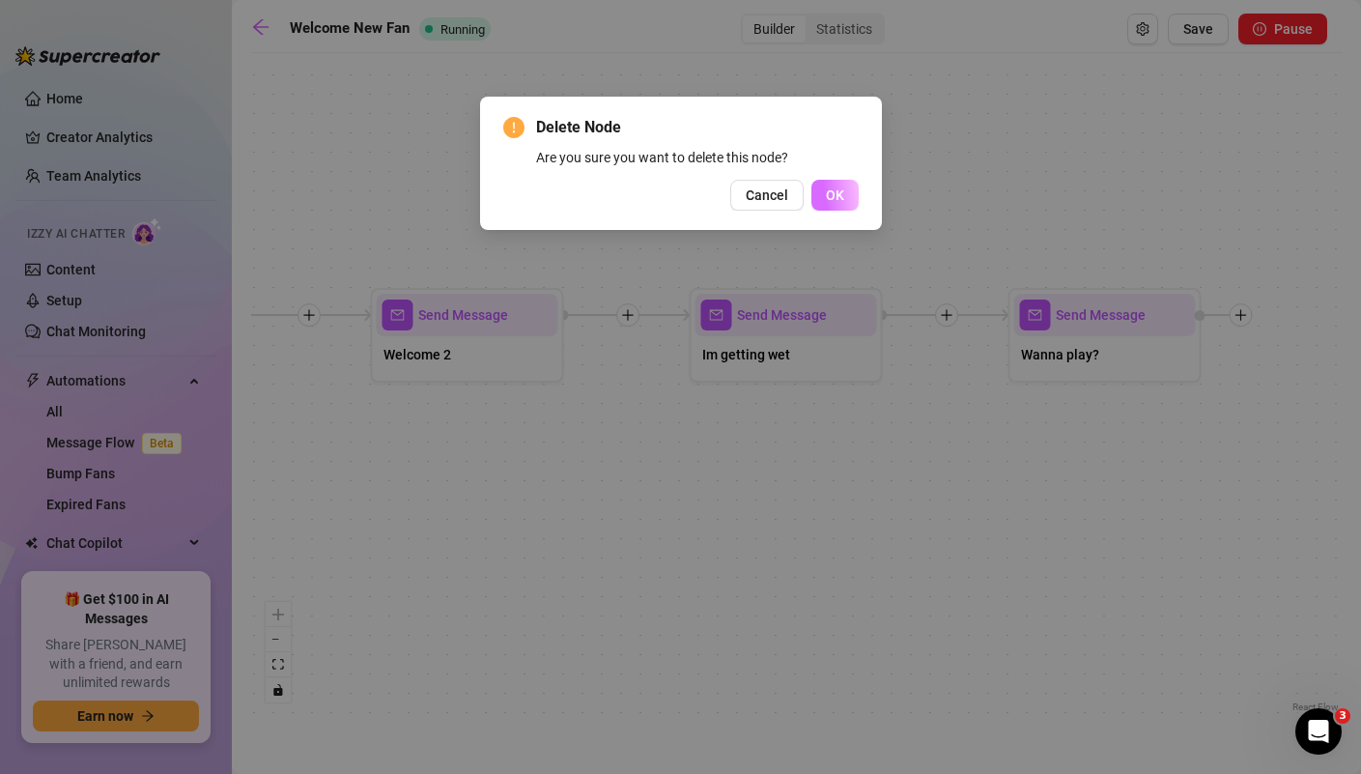
click at [846, 208] on button "OK" at bounding box center [835, 195] width 47 height 31
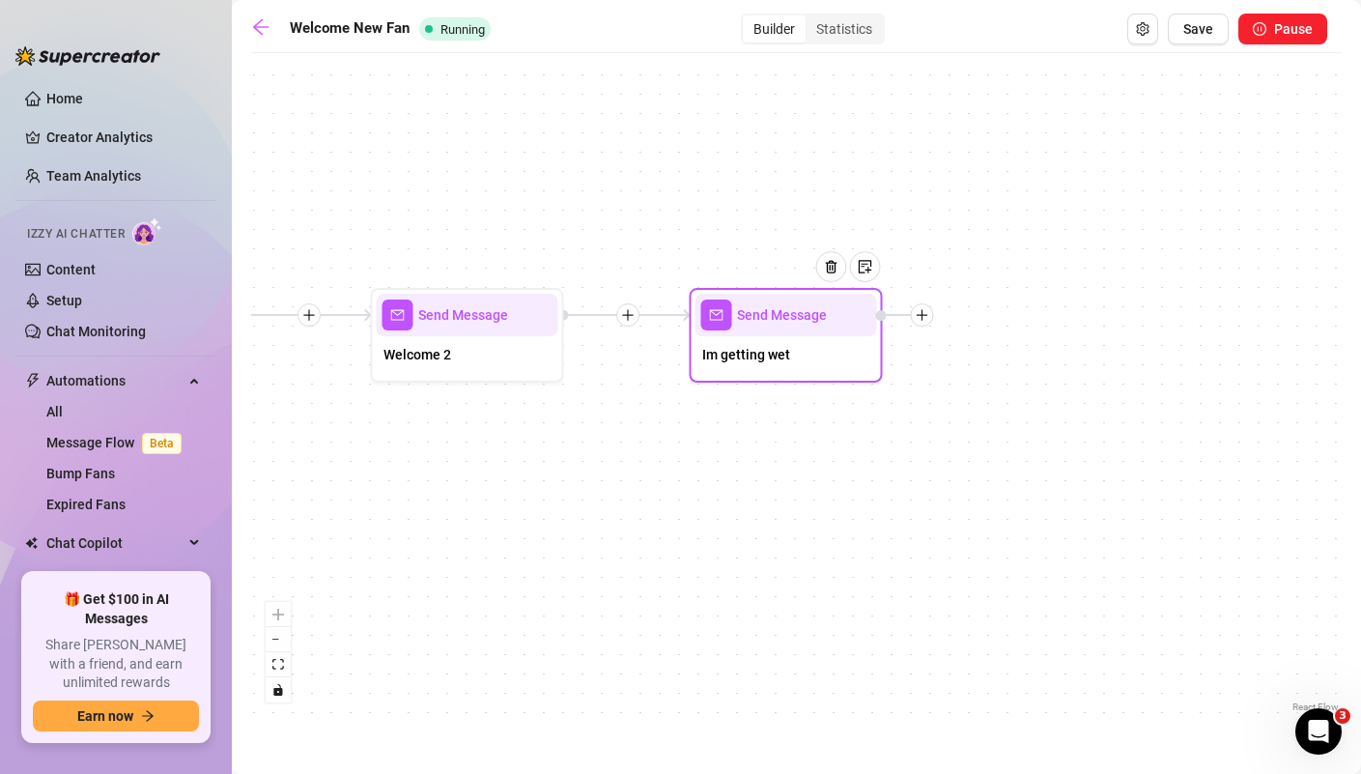
click at [798, 362] on div "Im getting wet" at bounding box center [786, 356] width 182 height 41
click at [838, 279] on div at bounding box center [830, 266] width 31 height 31
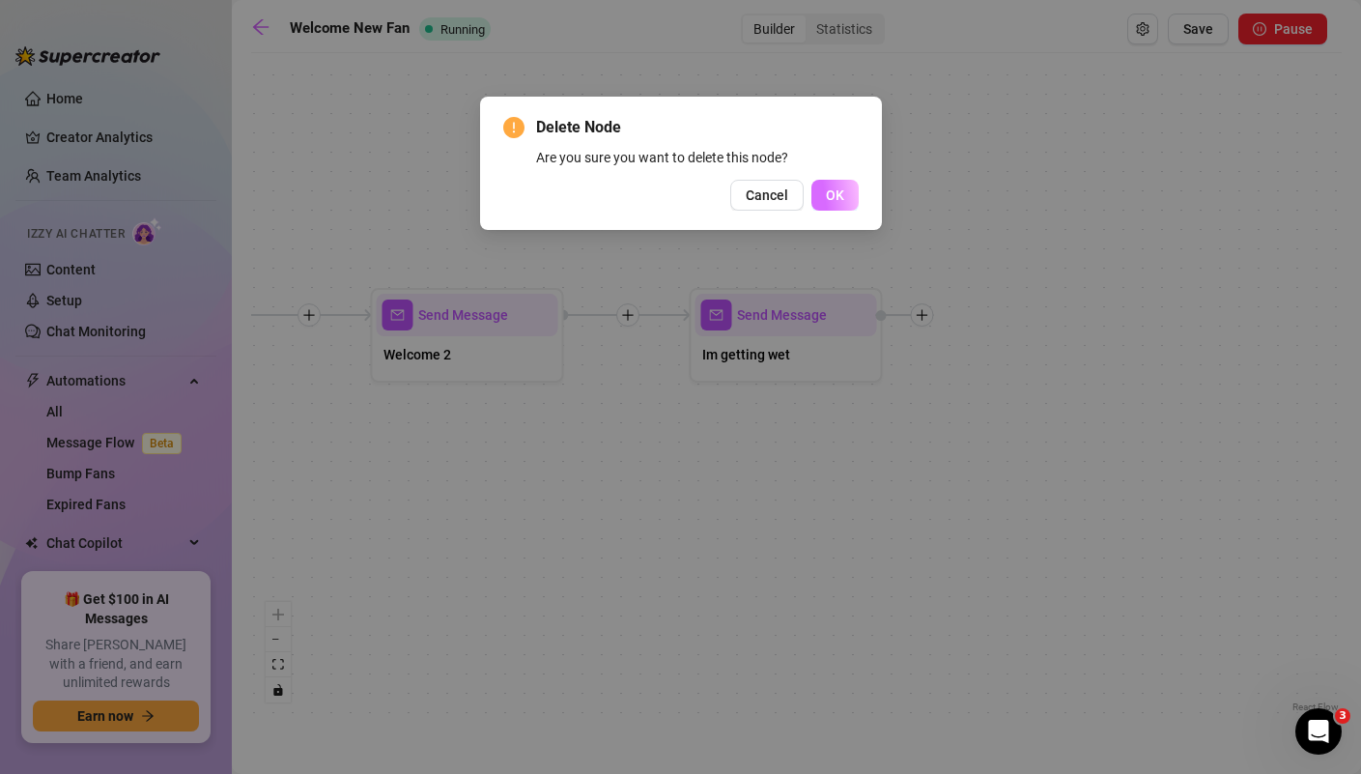
click at [838, 190] on span "OK" at bounding box center [835, 194] width 18 height 15
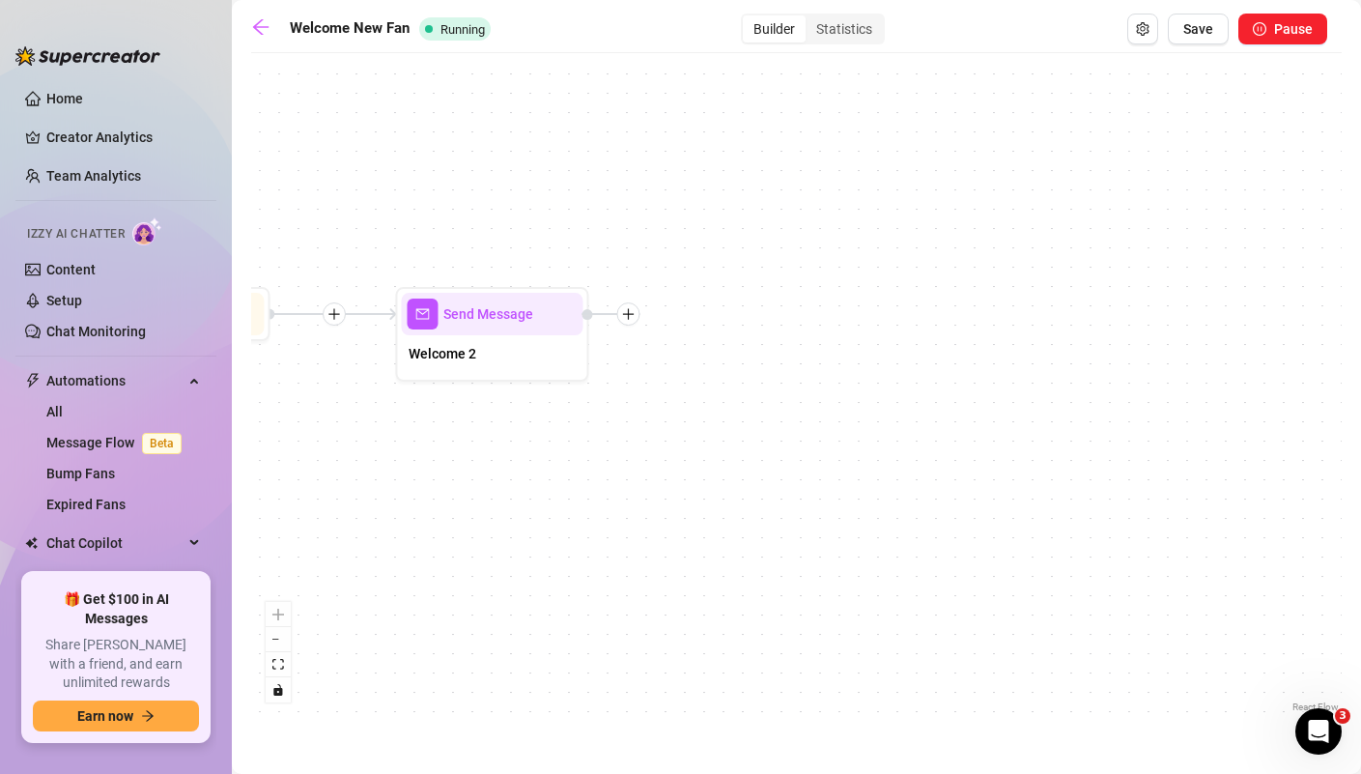
drag, startPoint x: 669, startPoint y: 459, endPoint x: 726, endPoint y: 458, distance: 58.0
click at [726, 458] on div "Wait for 1m Send Message Welcome 2 Send Message Welcome message Wait for 2m Sta…" at bounding box center [796, 390] width 1091 height 654
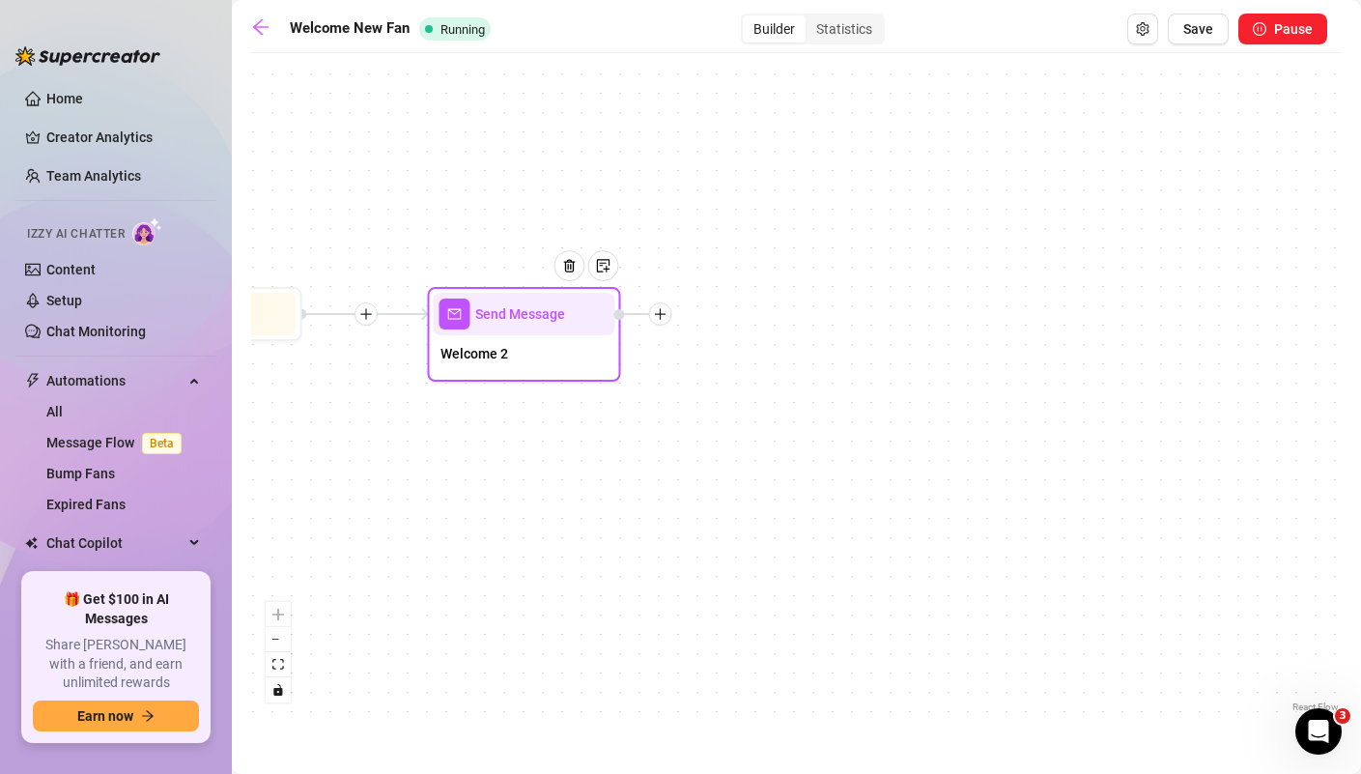
click at [545, 368] on div "Welcome 2" at bounding box center [524, 355] width 182 height 41
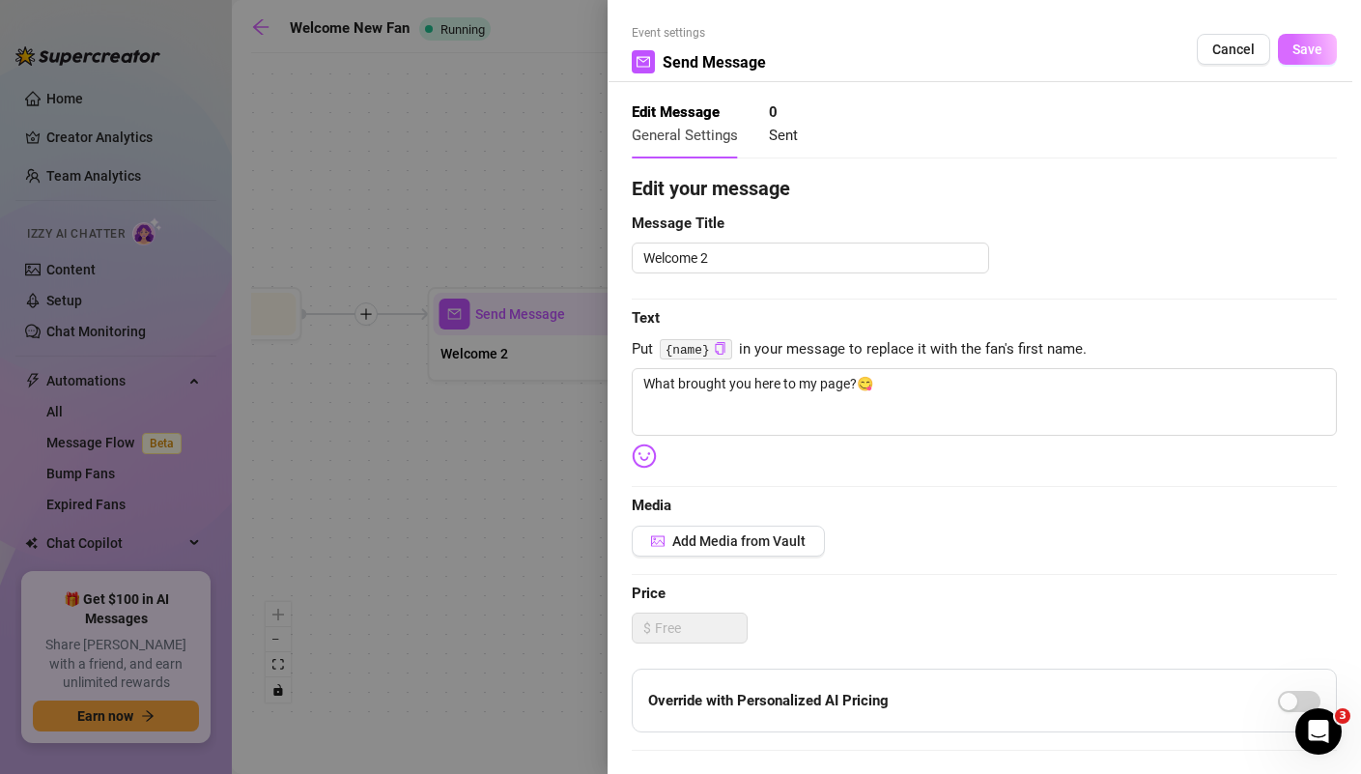
click at [1305, 48] on span "Save" at bounding box center [1308, 49] width 30 height 15
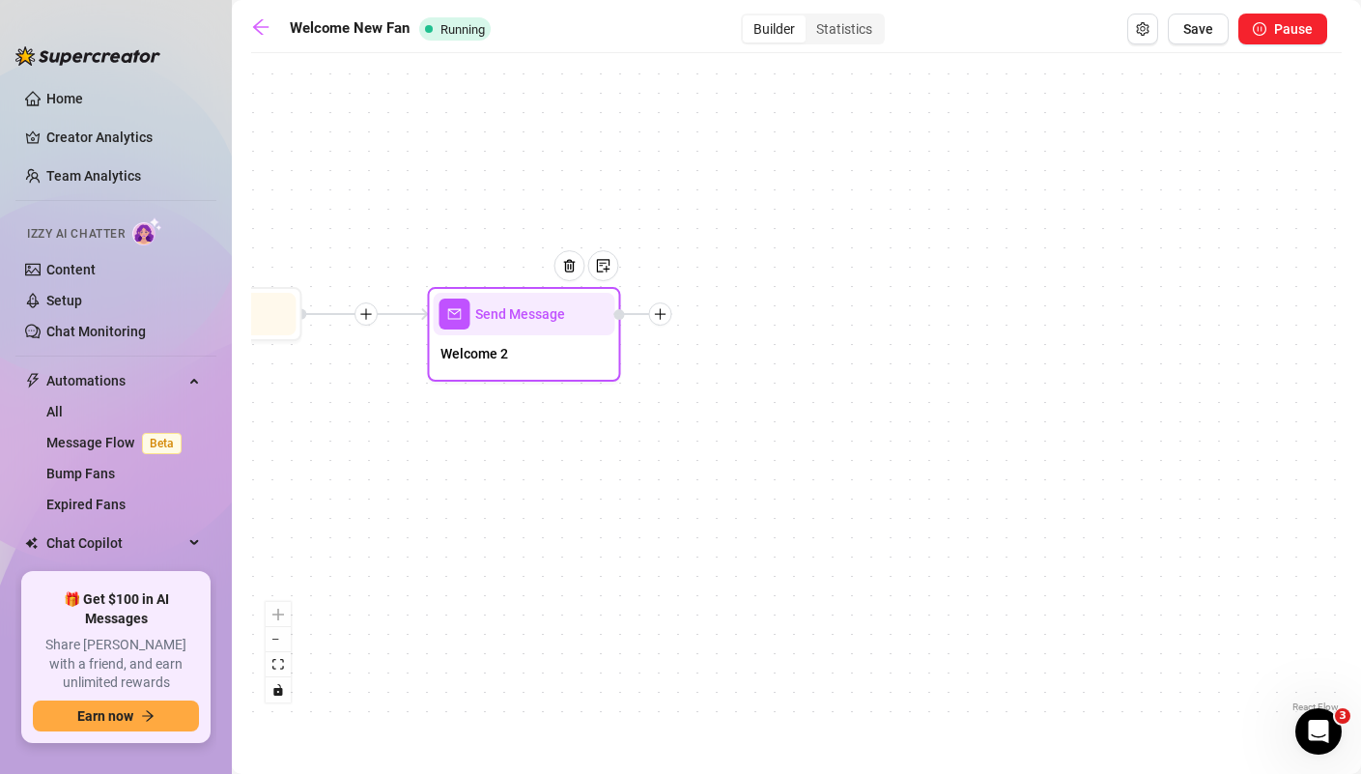
click at [657, 315] on icon "plus" at bounding box center [660, 314] width 14 height 14
click at [722, 356] on div "Condition" at bounding box center [755, 348] width 141 height 33
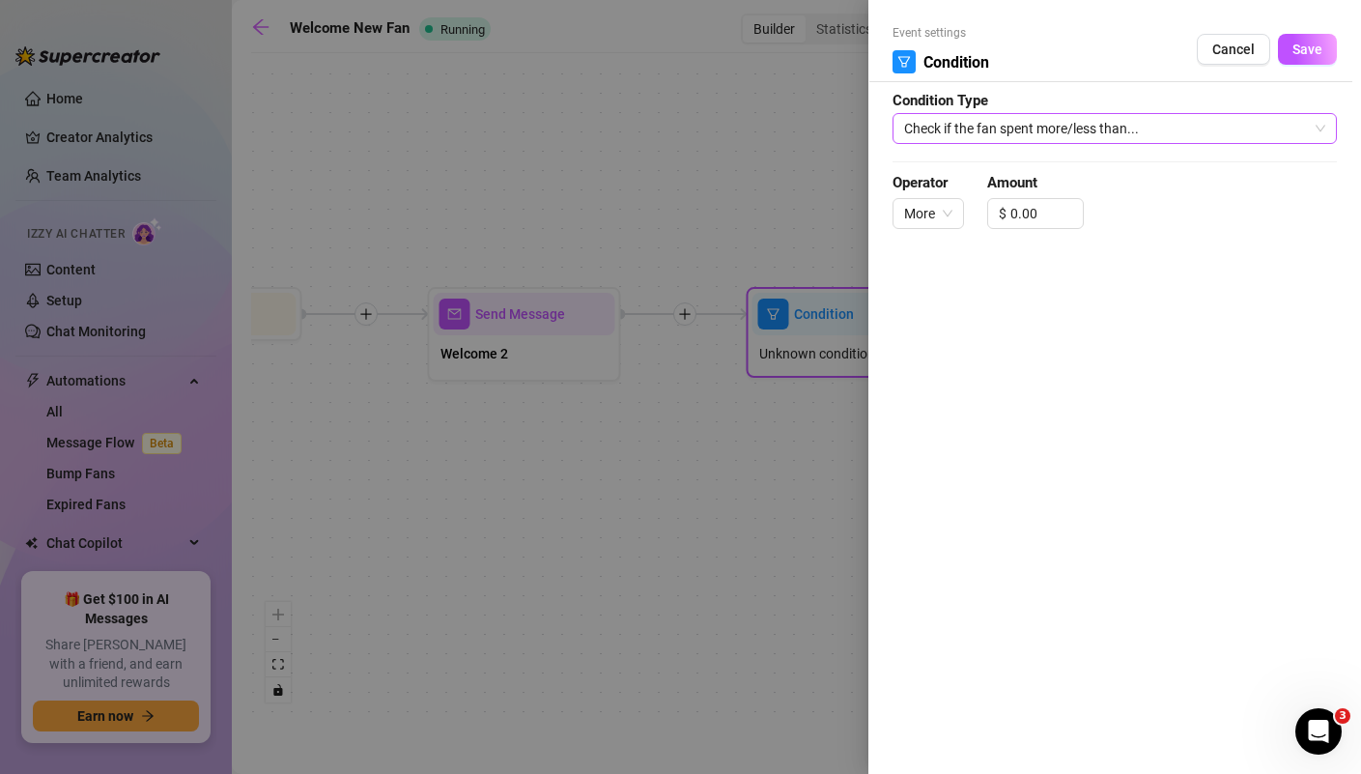
click at [1074, 120] on span "Check if the fan spent more/less than..." at bounding box center [1114, 128] width 421 height 29
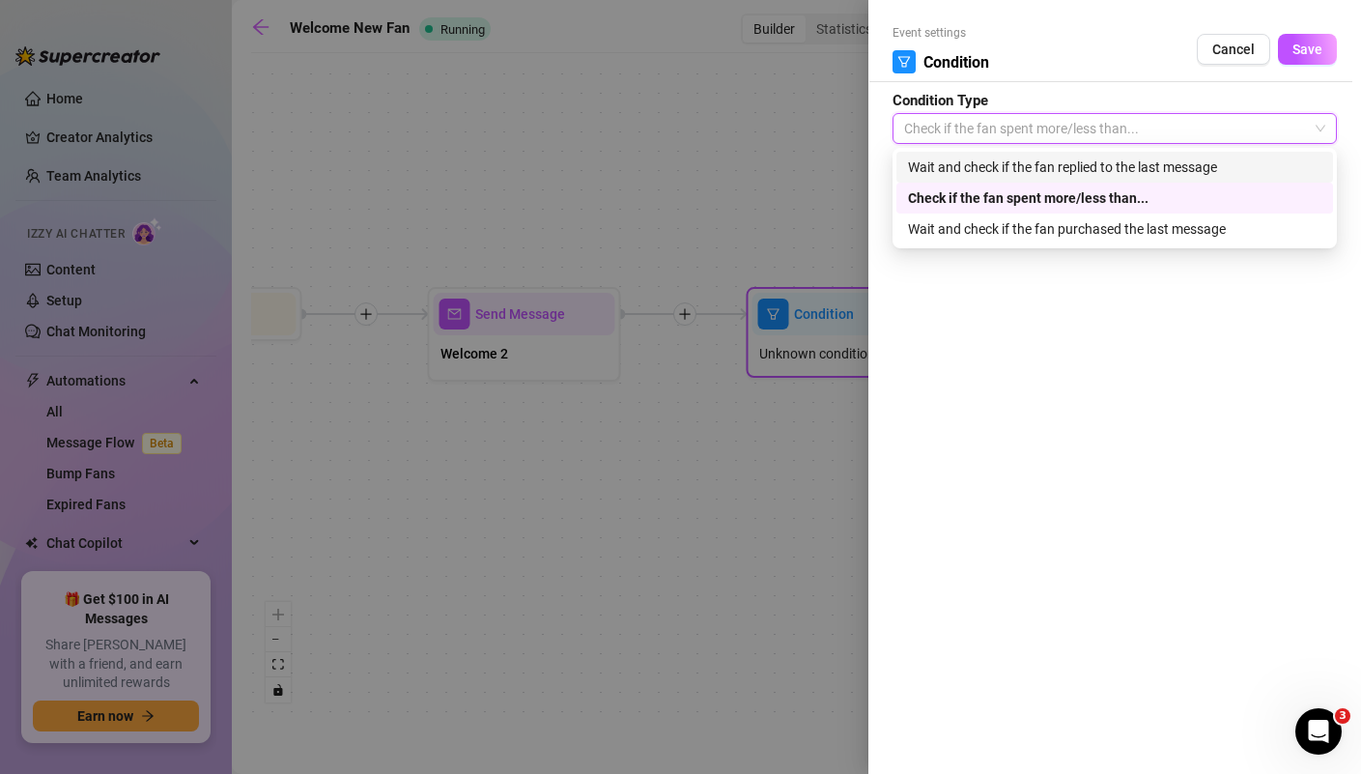
click at [1050, 159] on div "Wait and check if the fan replied to the last message" at bounding box center [1114, 167] width 413 height 21
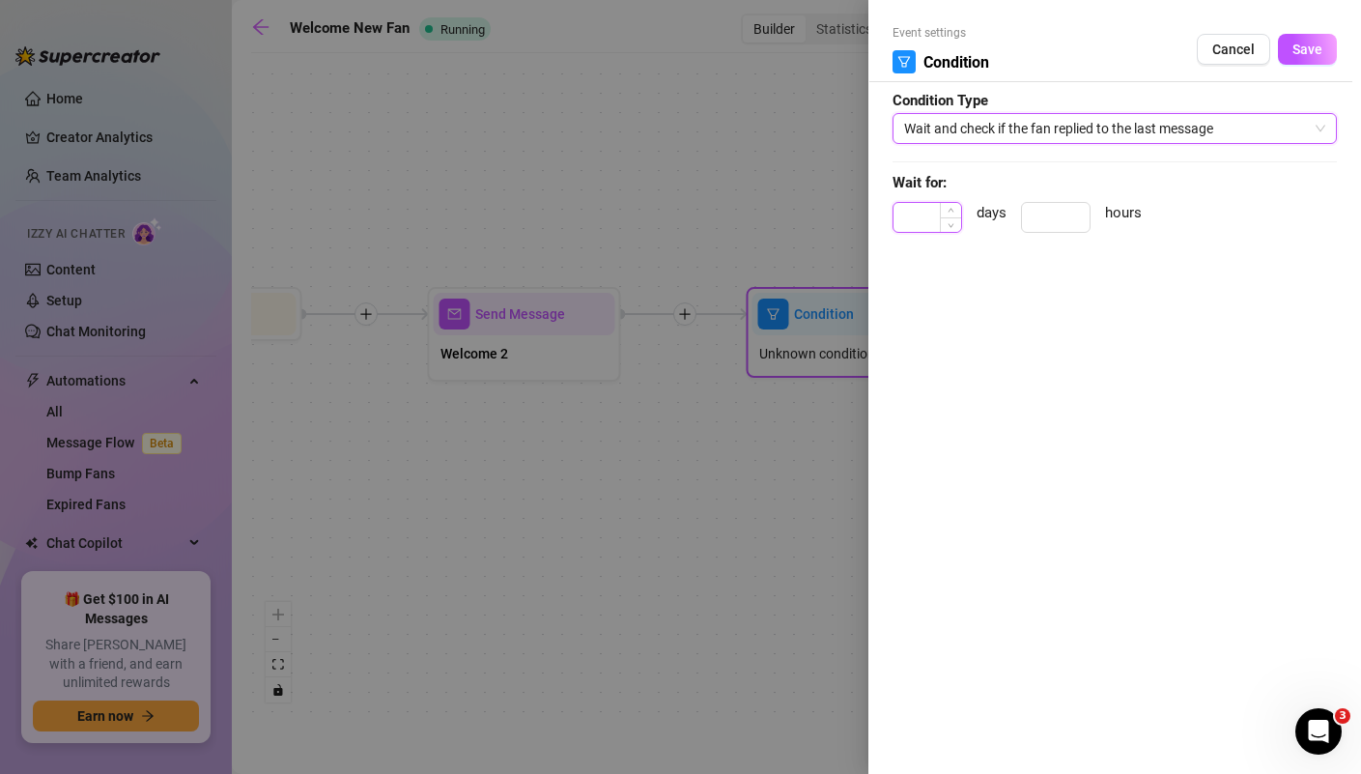
click at [942, 218] on div at bounding box center [928, 217] width 70 height 31
click at [1037, 218] on input at bounding box center [1056, 217] width 68 height 29
click at [1317, 55] on span "Save" at bounding box center [1308, 49] width 30 height 15
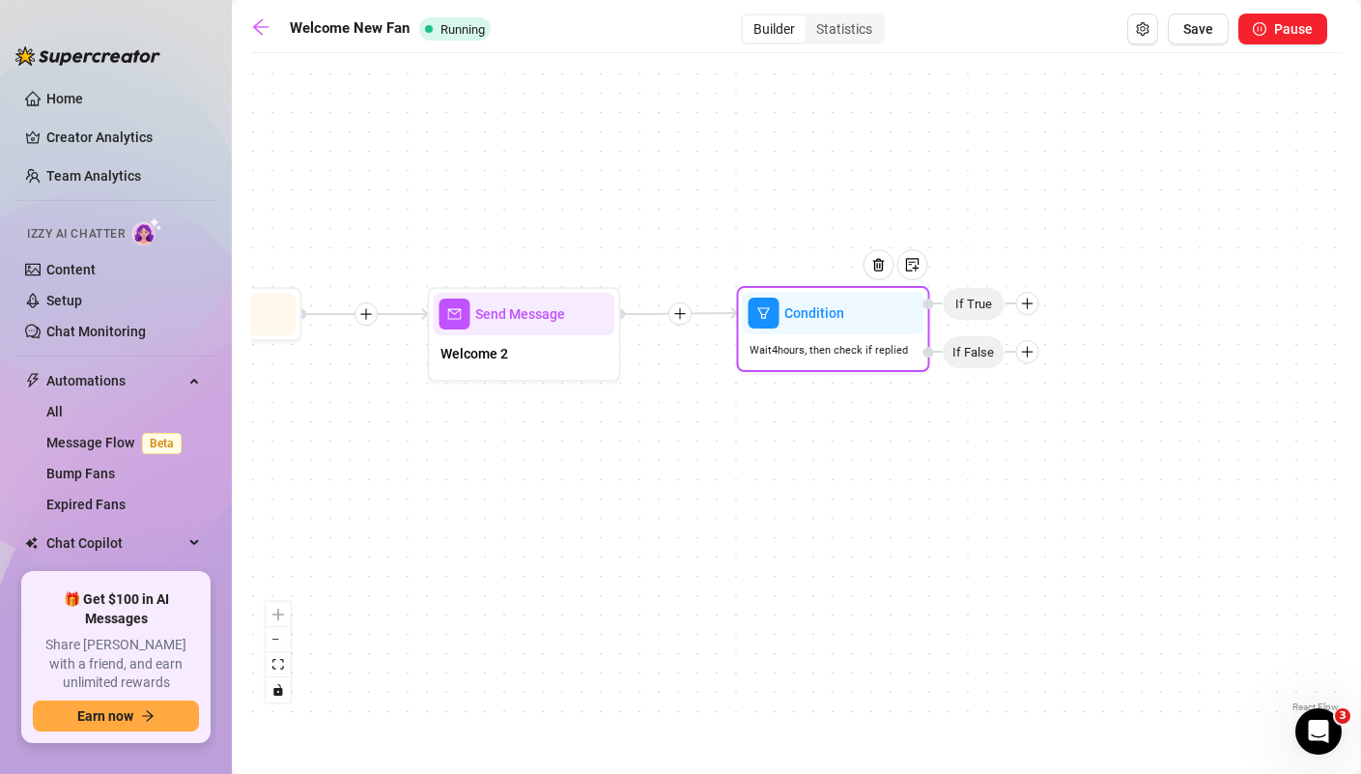
drag, startPoint x: 1040, startPoint y: 314, endPoint x: 1030, endPoint y: 311, distance: 10.1
click at [1030, 311] on div at bounding box center [1026, 303] width 23 height 23
click at [1052, 377] on div "Message" at bounding box center [1064, 371] width 141 height 33
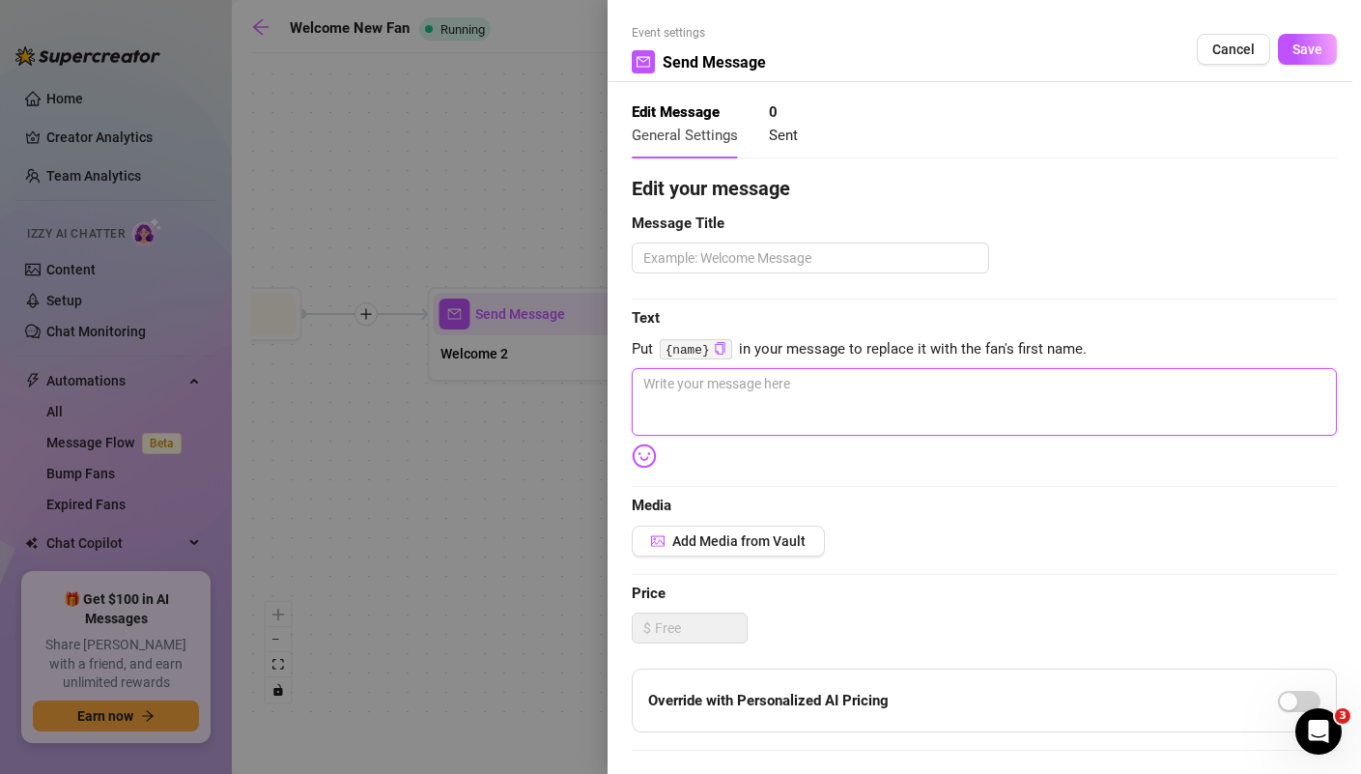
click at [799, 394] on textarea at bounding box center [984, 402] width 705 height 68
click at [994, 382] on textarea "well bby I horny 24/7 that why I open my onlyfans😫" at bounding box center [984, 402] width 705 height 68
click at [907, 384] on textarea "well bby I horny 24/7 that why I open my onlyfans😫 you think you can help me so…" at bounding box center [984, 402] width 705 height 68
click at [968, 383] on textarea "well bby I horny 24/7 that why I open my onlyfans😫 you think you can help me so…" at bounding box center [984, 402] width 705 height 68
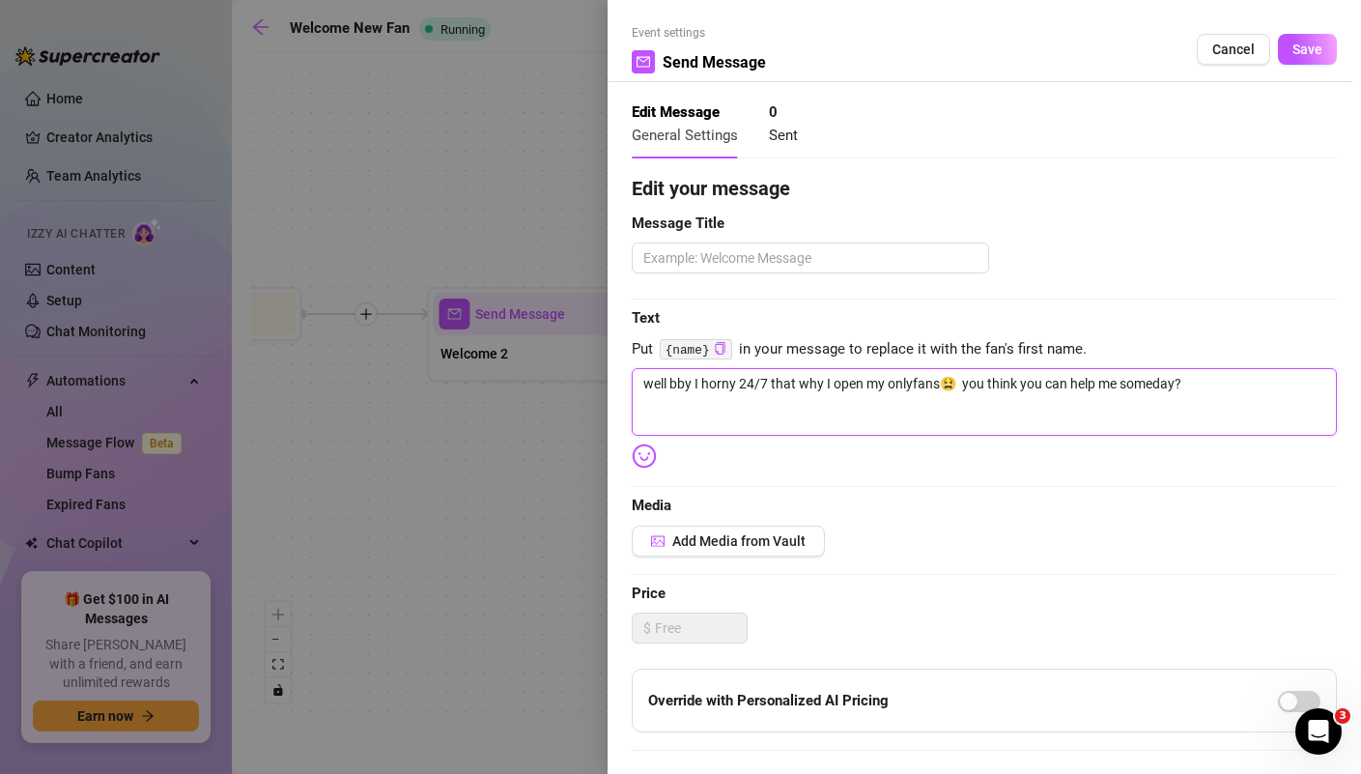
click at [968, 383] on textarea "well bby I horny 24/7 that why I open my onlyfans😫 you think you can help me so…" at bounding box center [984, 402] width 705 height 68
click at [1130, 389] on textarea "well bby I horny 24/7 that why I open my onlyfans😫 think you can help me someda…" at bounding box center [984, 402] width 705 height 68
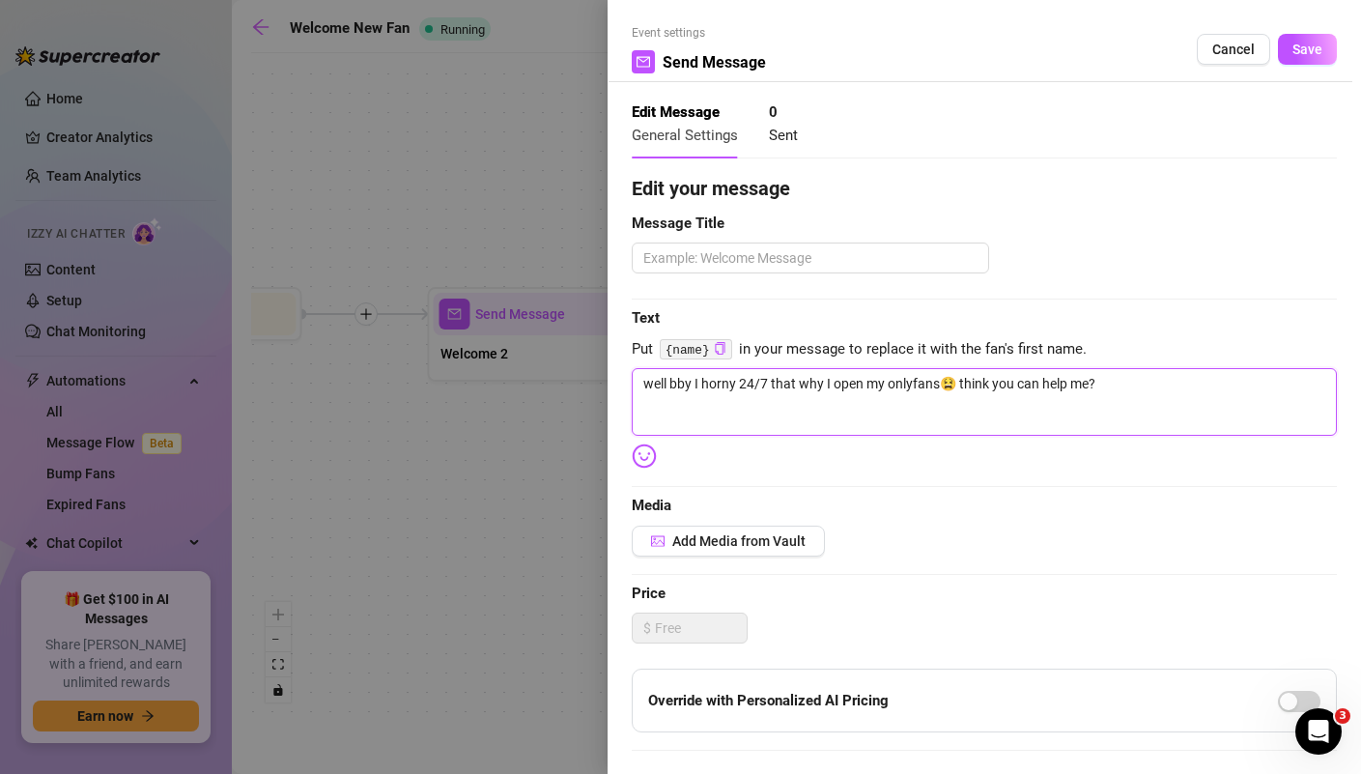
drag, startPoint x: 1036, startPoint y: 385, endPoint x: 957, endPoint y: 389, distance: 78.4
click at [957, 389] on textarea "well bby I horny 24/7 that why I open my onlyfans😫 think you can help me?" at bounding box center [984, 402] width 705 height 68
click at [1303, 54] on span "Save" at bounding box center [1308, 49] width 30 height 15
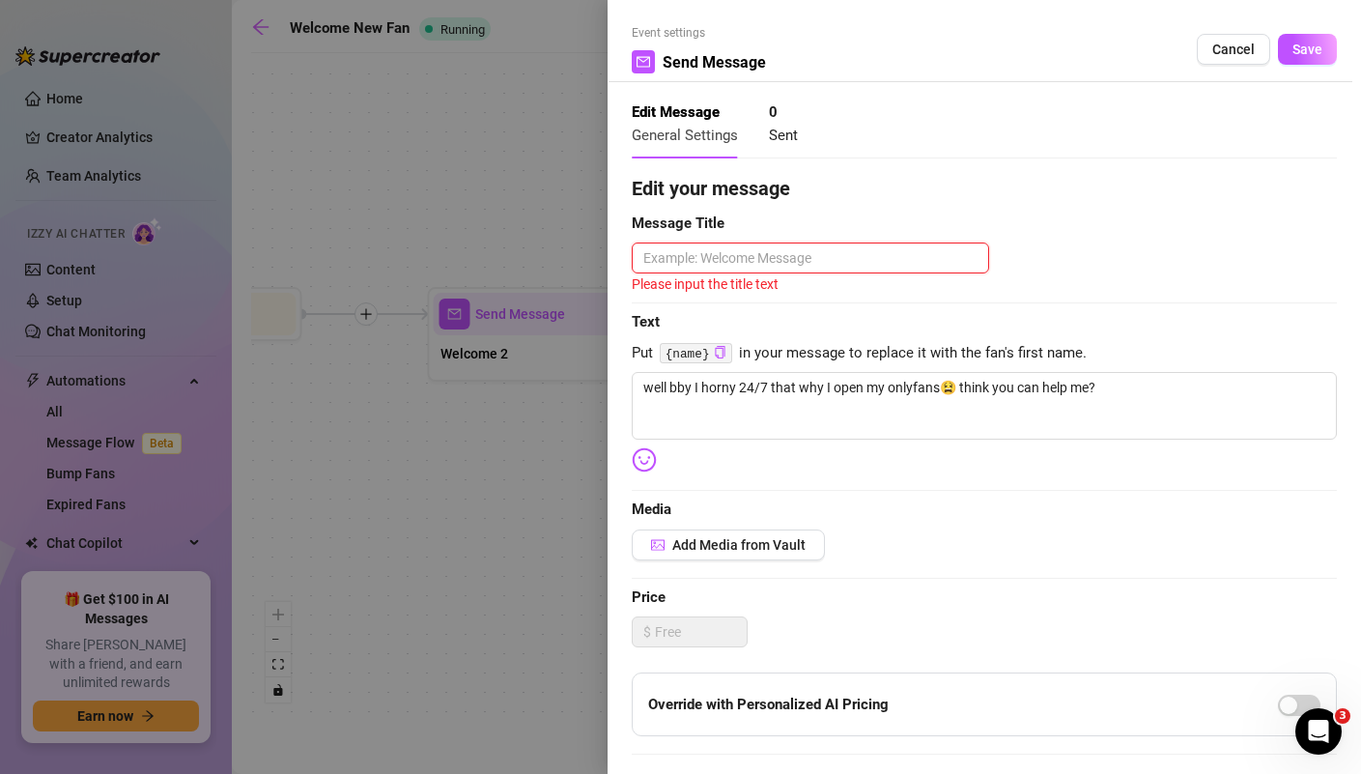
click at [850, 263] on textarea at bounding box center [810, 257] width 357 height 31
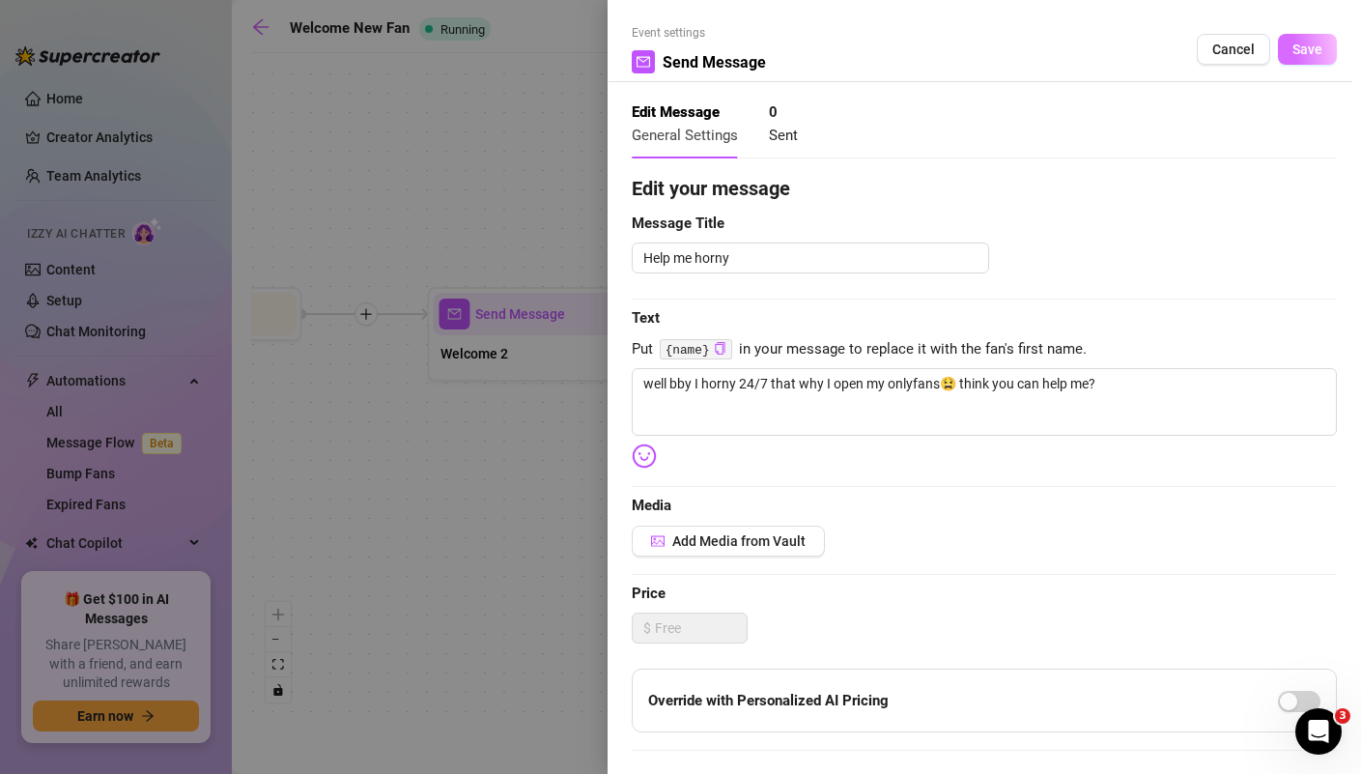
click at [1311, 51] on span "Save" at bounding box center [1308, 49] width 30 height 15
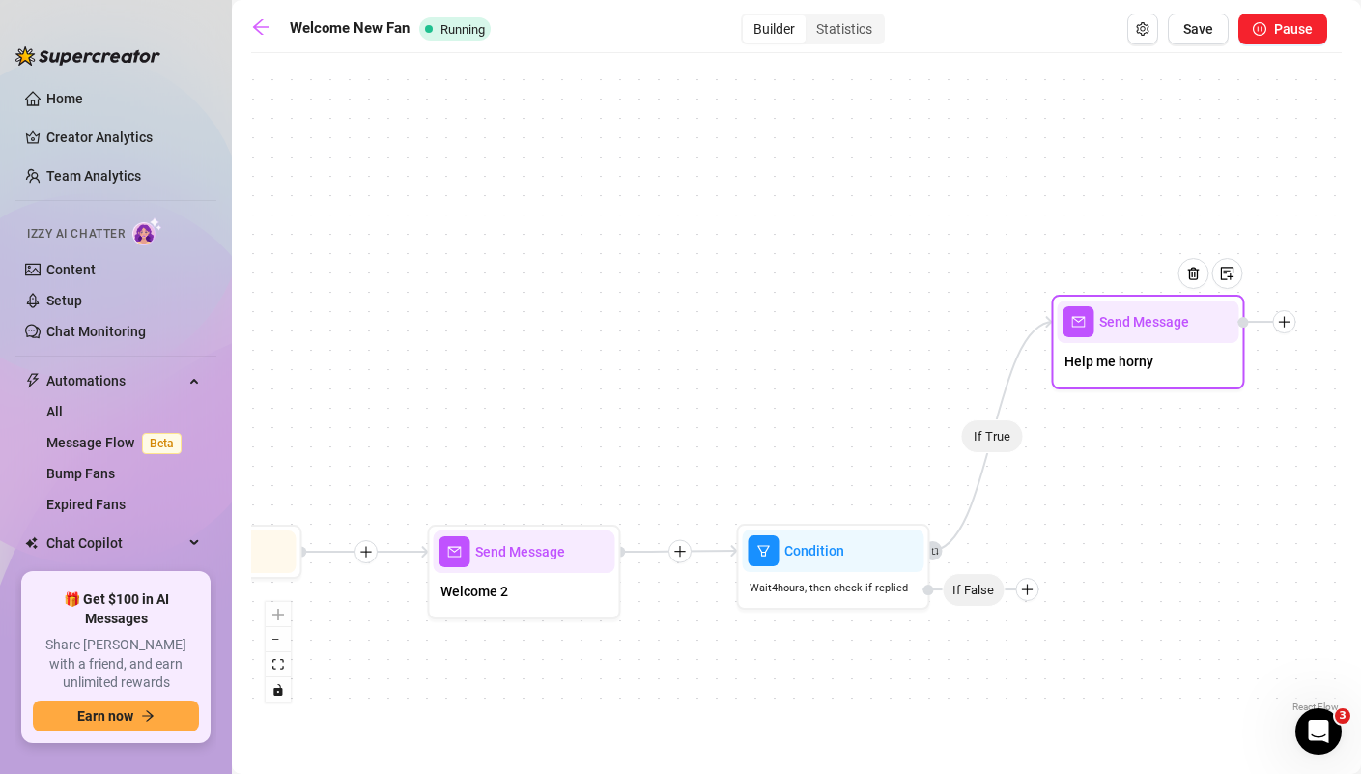
click at [1185, 338] on div "Send Message" at bounding box center [1148, 321] width 182 height 43
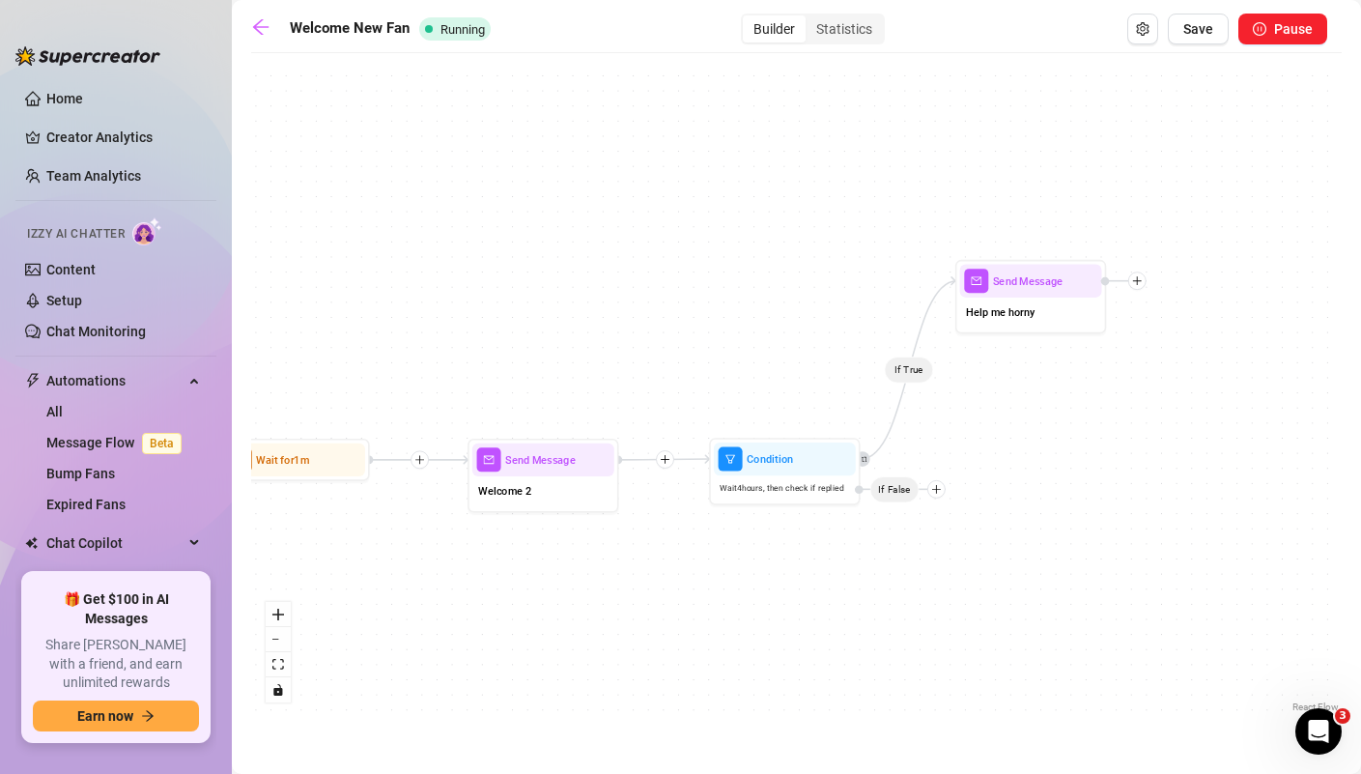
drag, startPoint x: 1142, startPoint y: 626, endPoint x: 979, endPoint y: 469, distance: 226.8
click at [979, 468] on div "If True Send Message Help me horny Condition Wait 4 hours, then check if replie…" at bounding box center [796, 390] width 1091 height 654
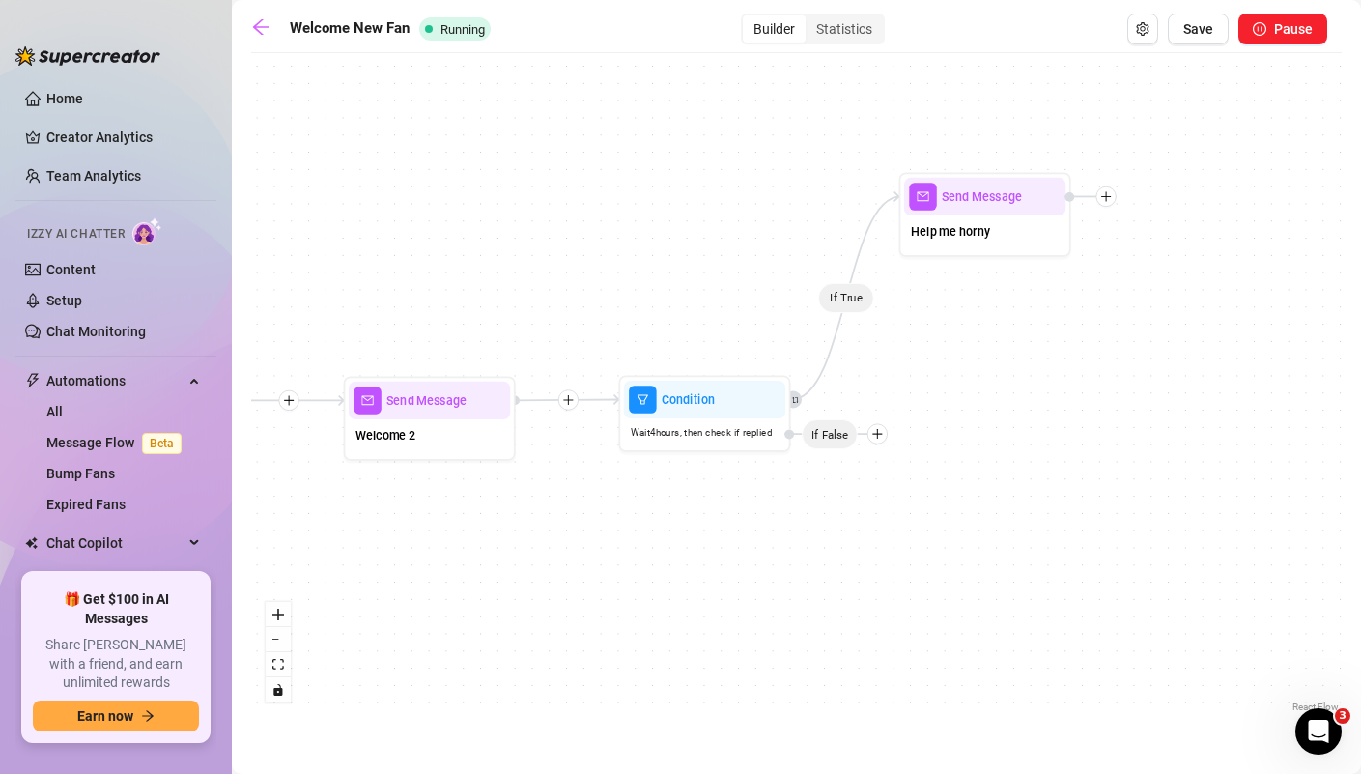
click at [880, 445] on div "If True Send Message Help me horny Condition Wait 4 hours, then check if replie…" at bounding box center [796, 390] width 1091 height 654
click at [882, 436] on icon "plus" at bounding box center [877, 434] width 12 height 12
click at [833, 487] on div "If True Send Message Help me horny Condition Wait 4 hours, then check if replie…" at bounding box center [796, 390] width 1091 height 654
click at [842, 437] on span "If False" at bounding box center [830, 434] width 56 height 30
click at [880, 440] on div at bounding box center [878, 433] width 20 height 20
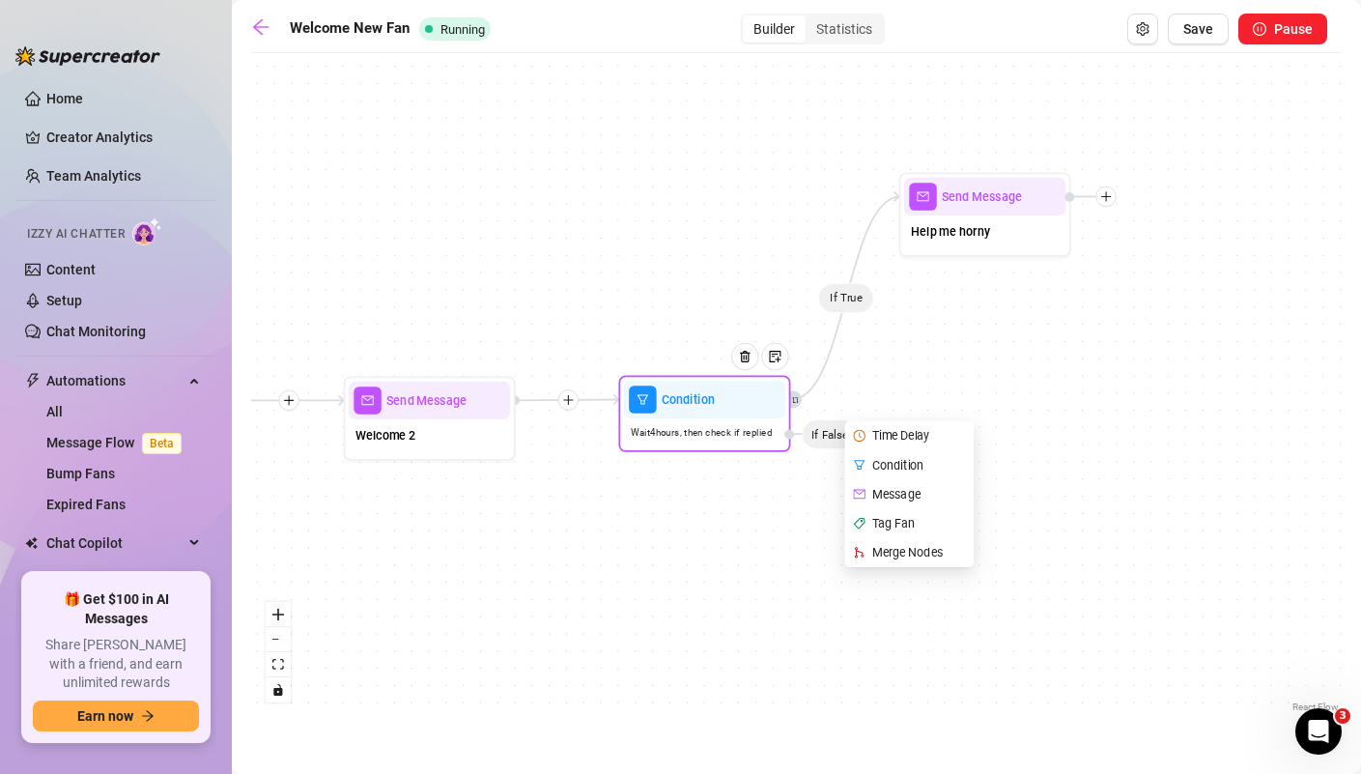
click at [914, 486] on div "Message" at bounding box center [911, 493] width 126 height 29
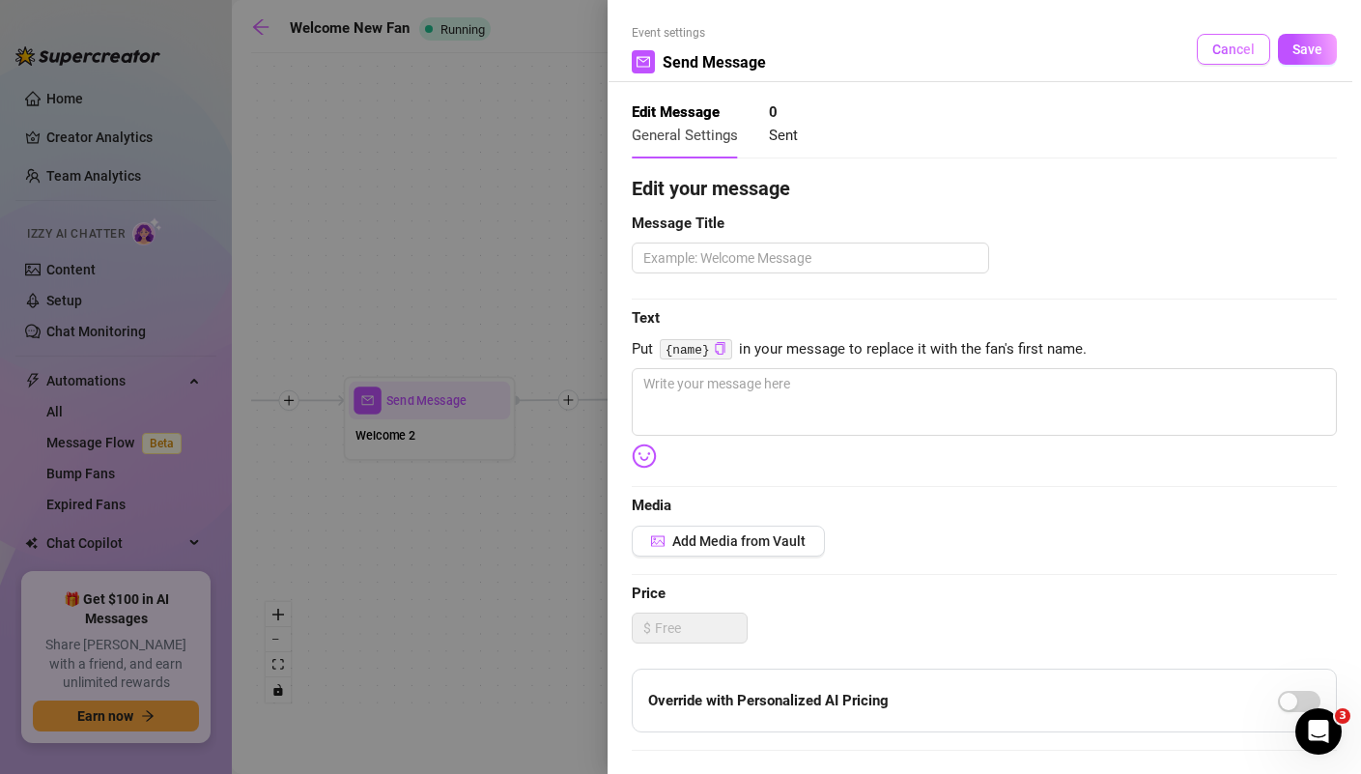
click at [1230, 45] on span "Cancel" at bounding box center [1233, 49] width 43 height 15
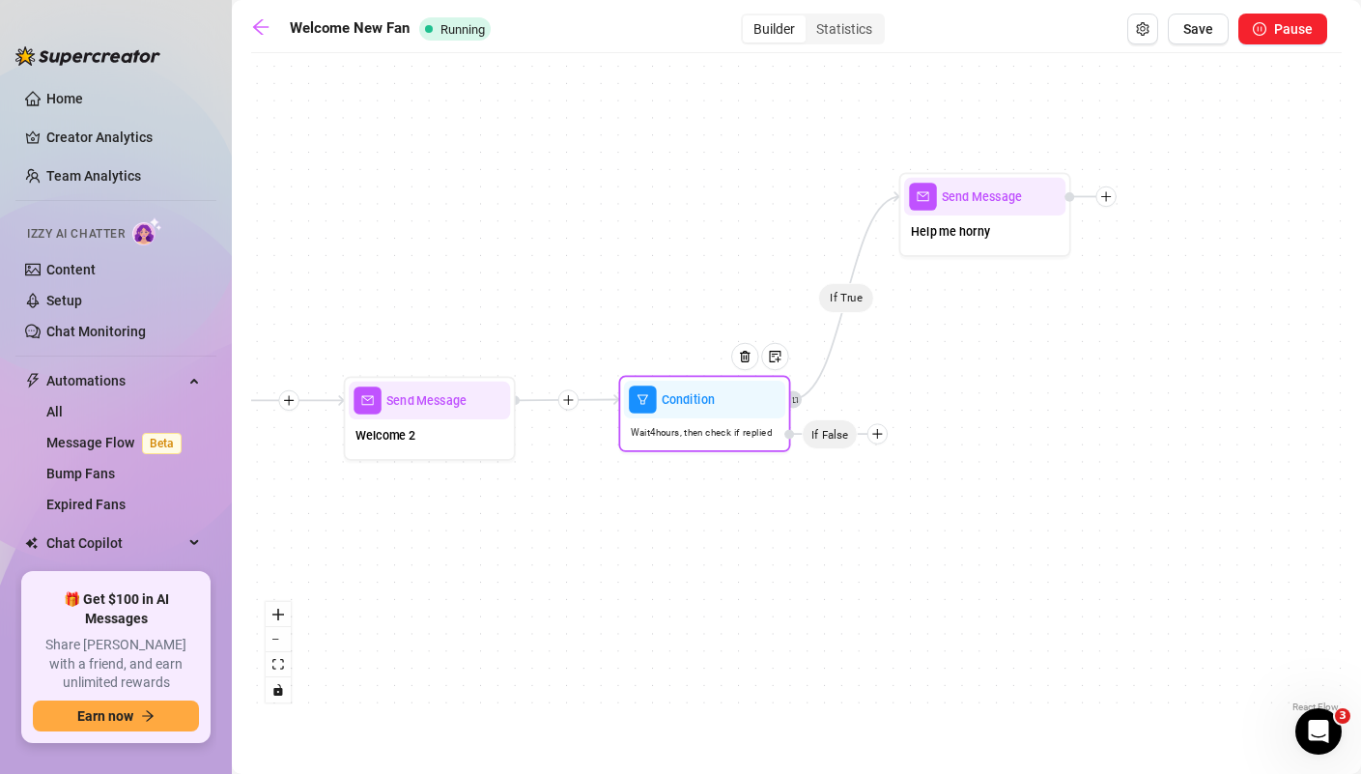
click at [878, 437] on icon "plus" at bounding box center [877, 434] width 12 height 12
click at [899, 439] on div "Time Delay" at bounding box center [911, 435] width 126 height 29
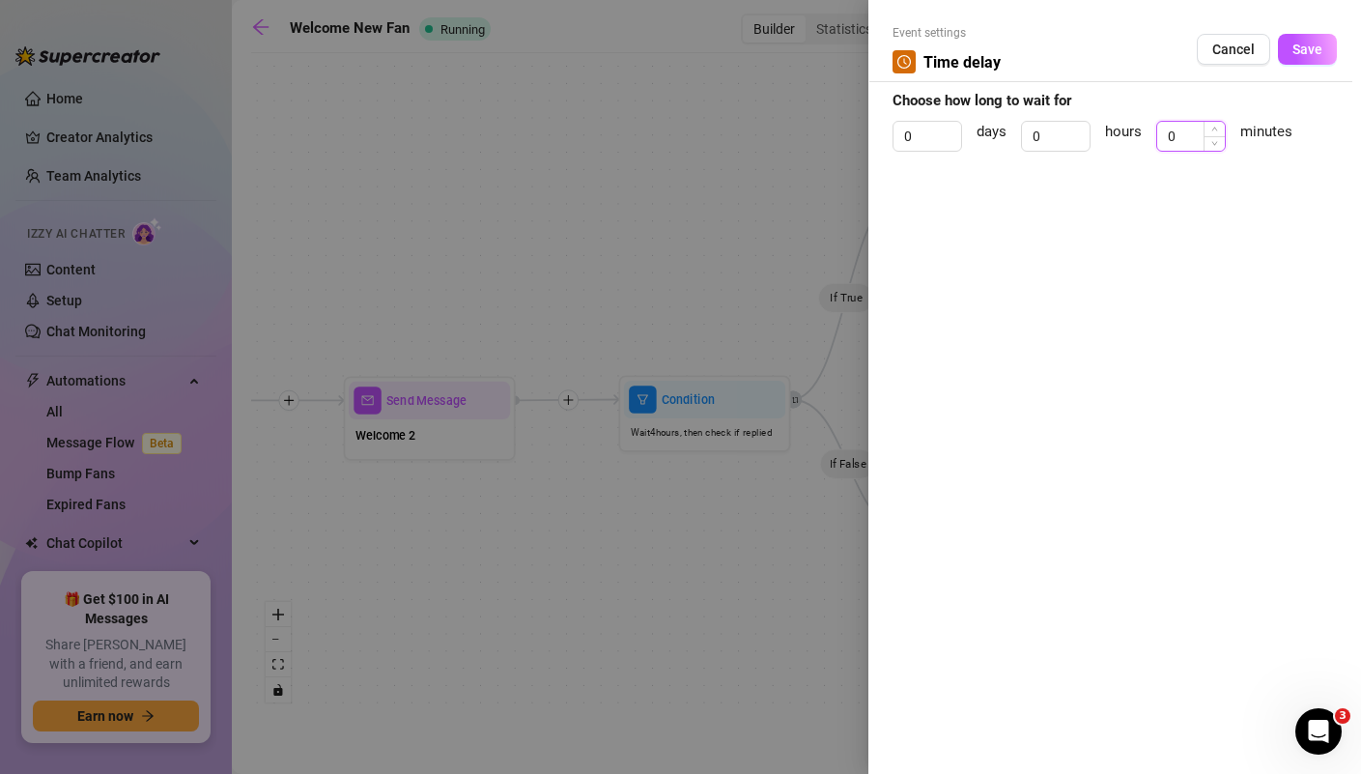
click at [1182, 129] on input "0" at bounding box center [1191, 136] width 68 height 29
click at [1072, 137] on span "Decrease Value" at bounding box center [1078, 141] width 21 height 17
click at [1070, 137] on span "Decrease Value" at bounding box center [1078, 141] width 21 height 17
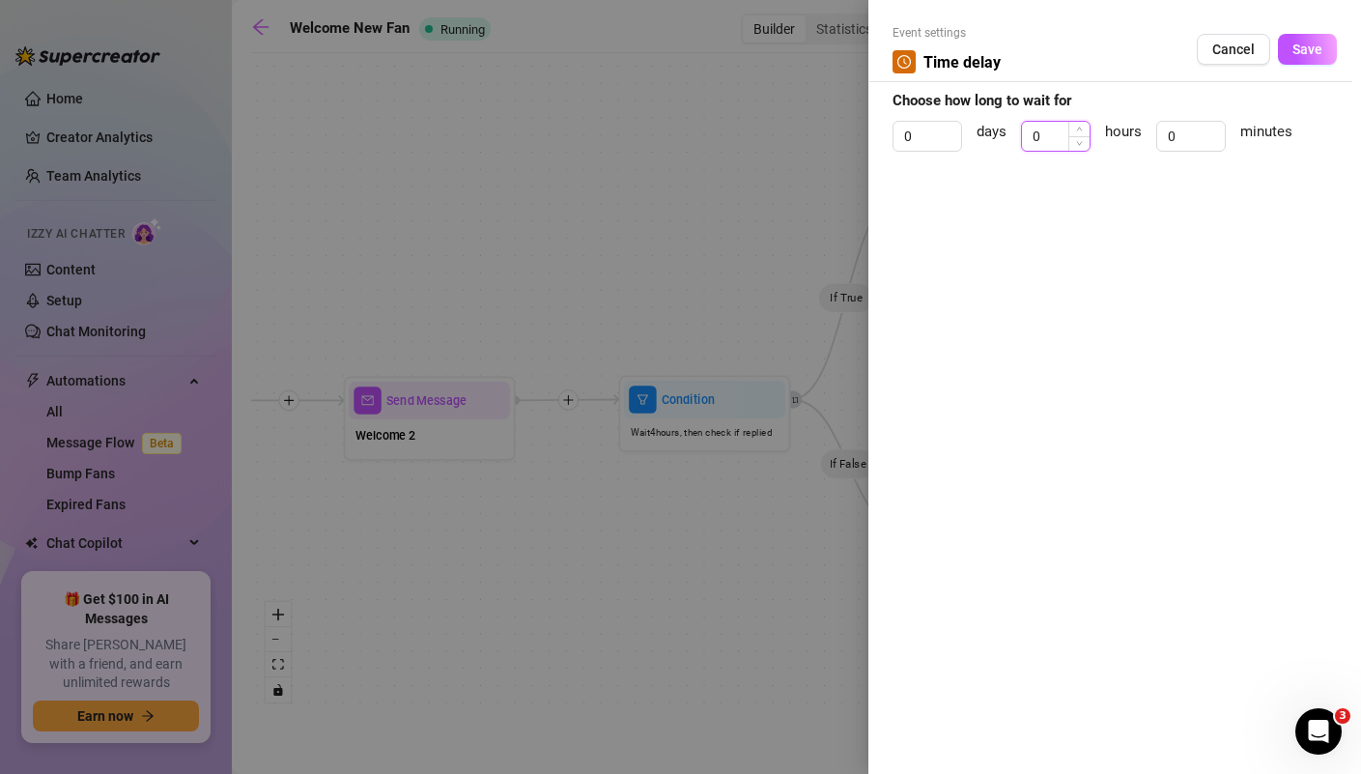
click at [1048, 137] on input "0" at bounding box center [1056, 136] width 68 height 29
click at [1317, 44] on span "Save" at bounding box center [1308, 49] width 30 height 15
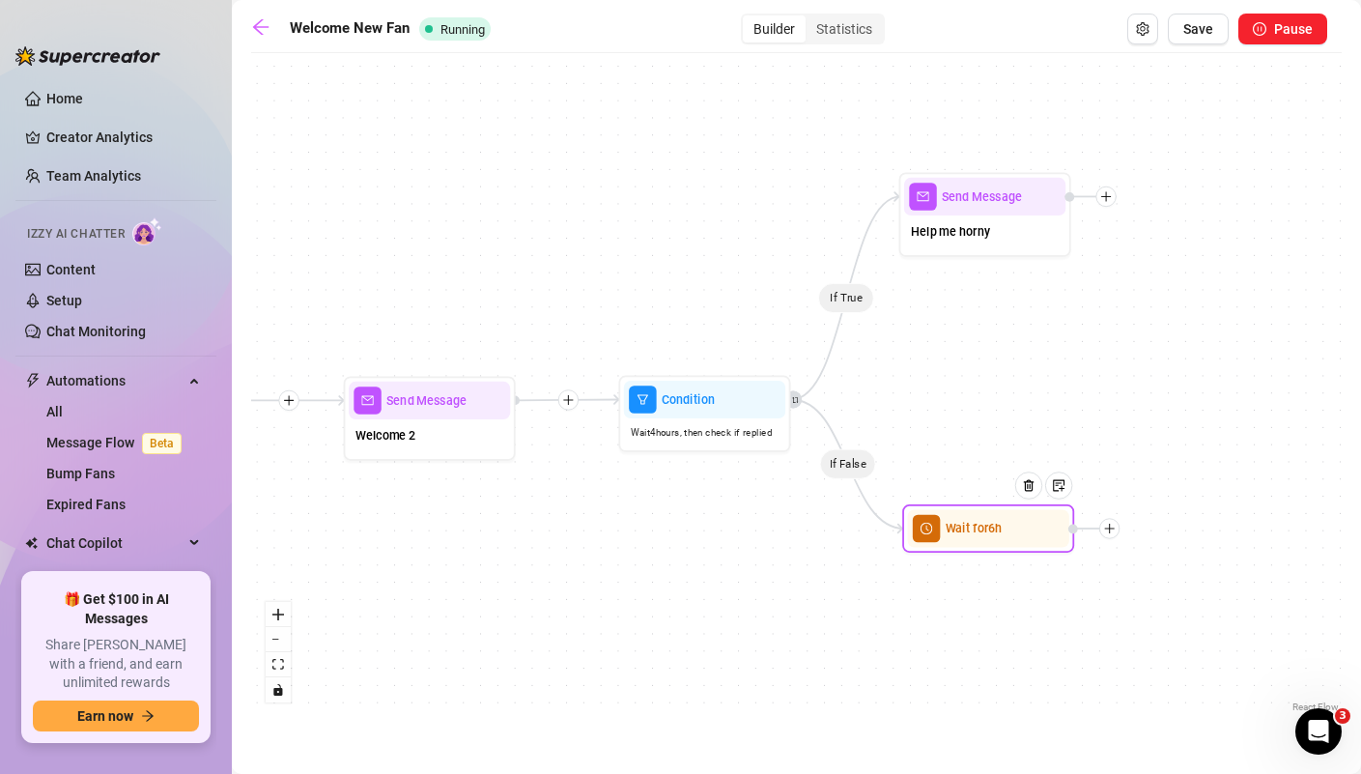
click at [1110, 531] on icon "plus" at bounding box center [1109, 529] width 12 height 12
click at [1174, 582] on div "Message" at bounding box center [1195, 588] width 126 height 29
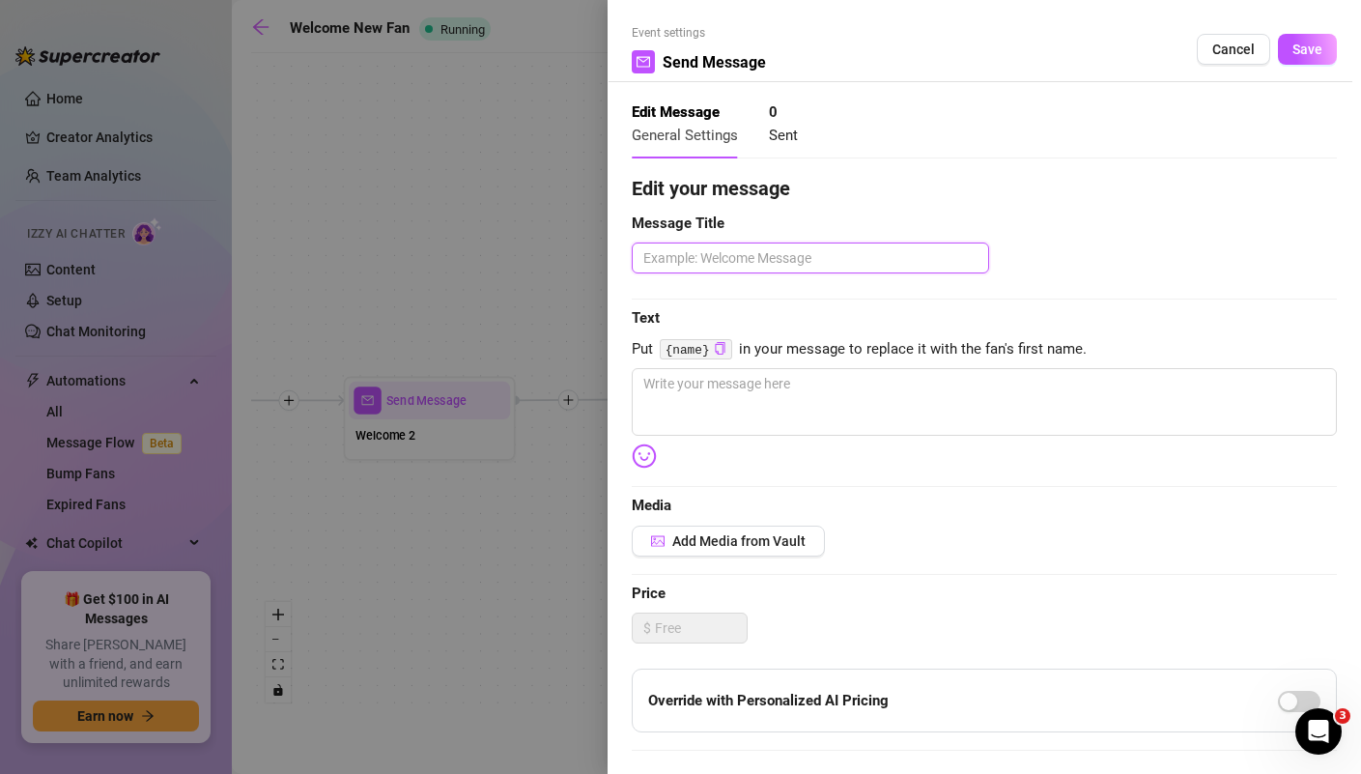
click at [762, 264] on textarea at bounding box center [810, 257] width 357 height 31
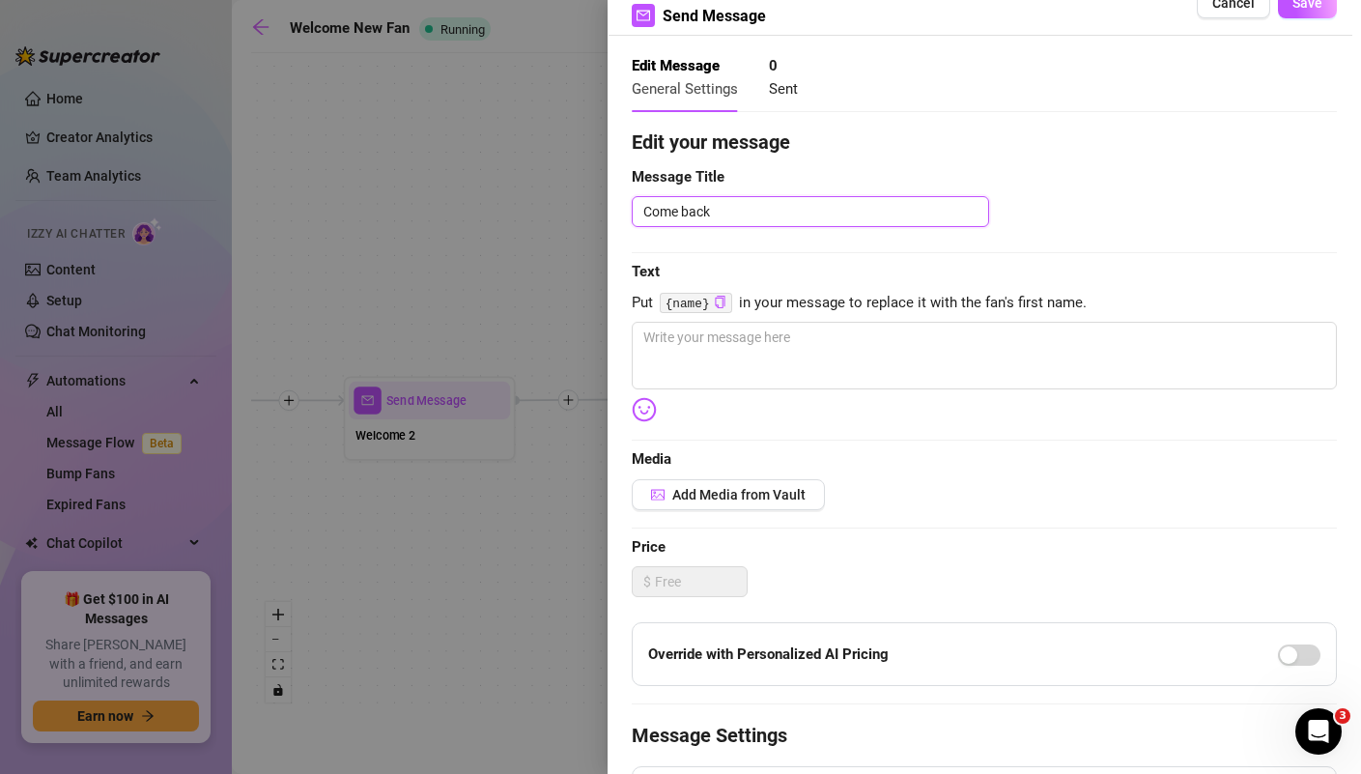
scroll to position [60, 0]
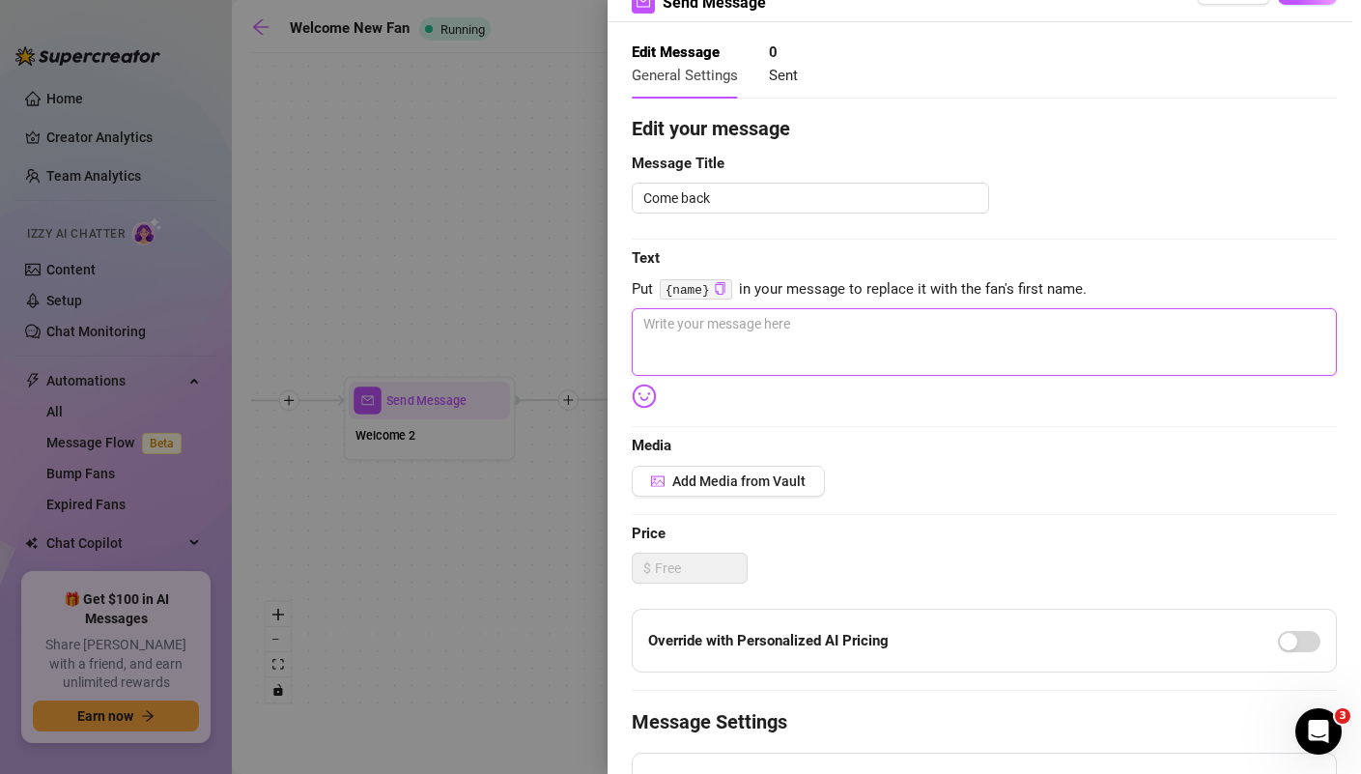
click at [752, 348] on textarea at bounding box center [984, 342] width 705 height 68
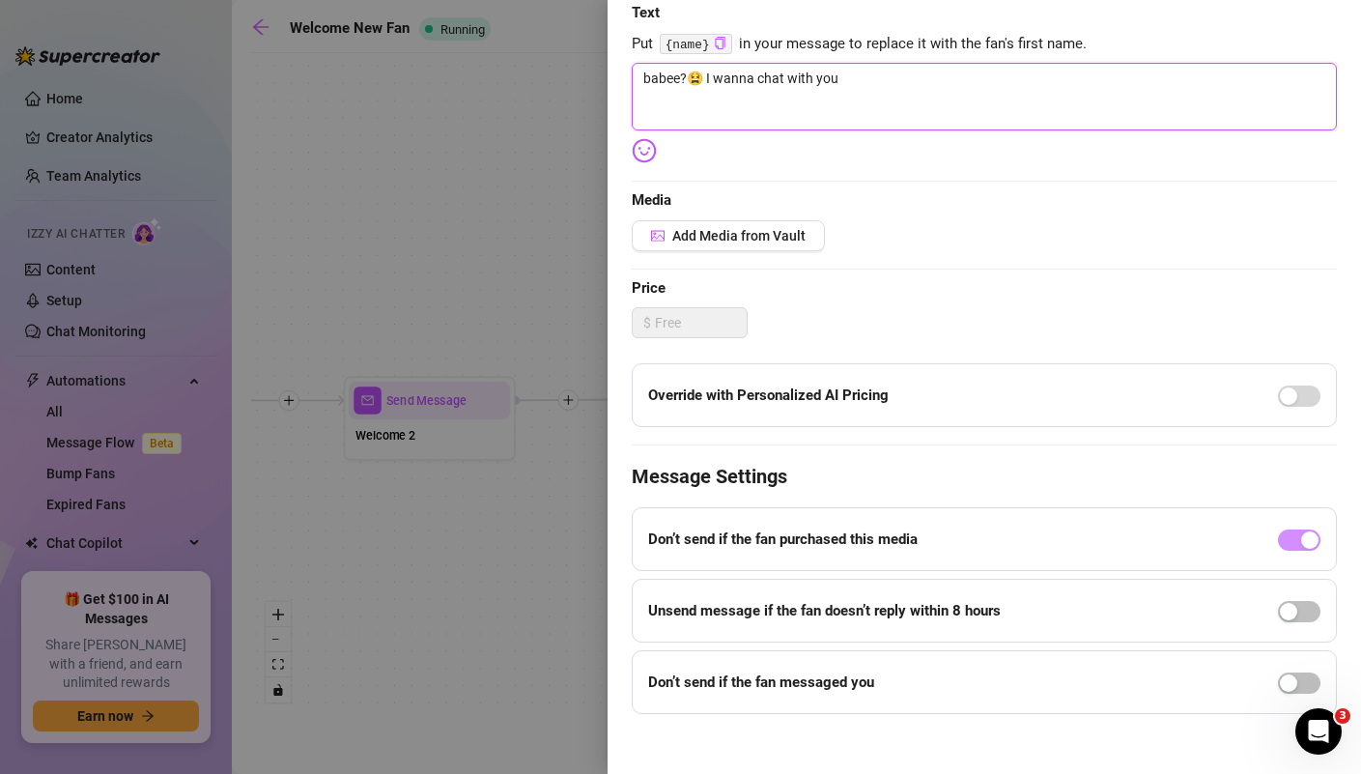
scroll to position [318, 0]
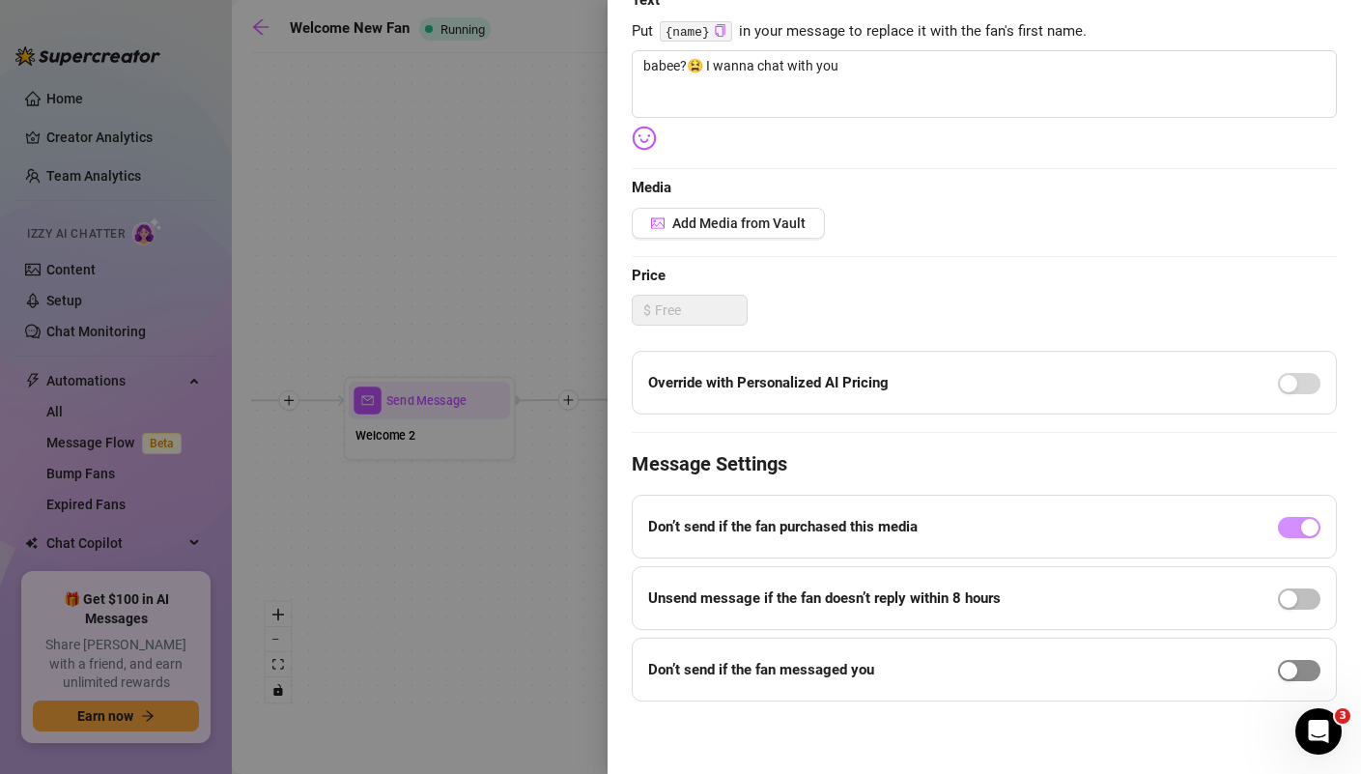
click at [1294, 671] on div "button" at bounding box center [1288, 670] width 17 height 17
click at [1296, 678] on span "button" at bounding box center [1299, 684] width 43 height 21
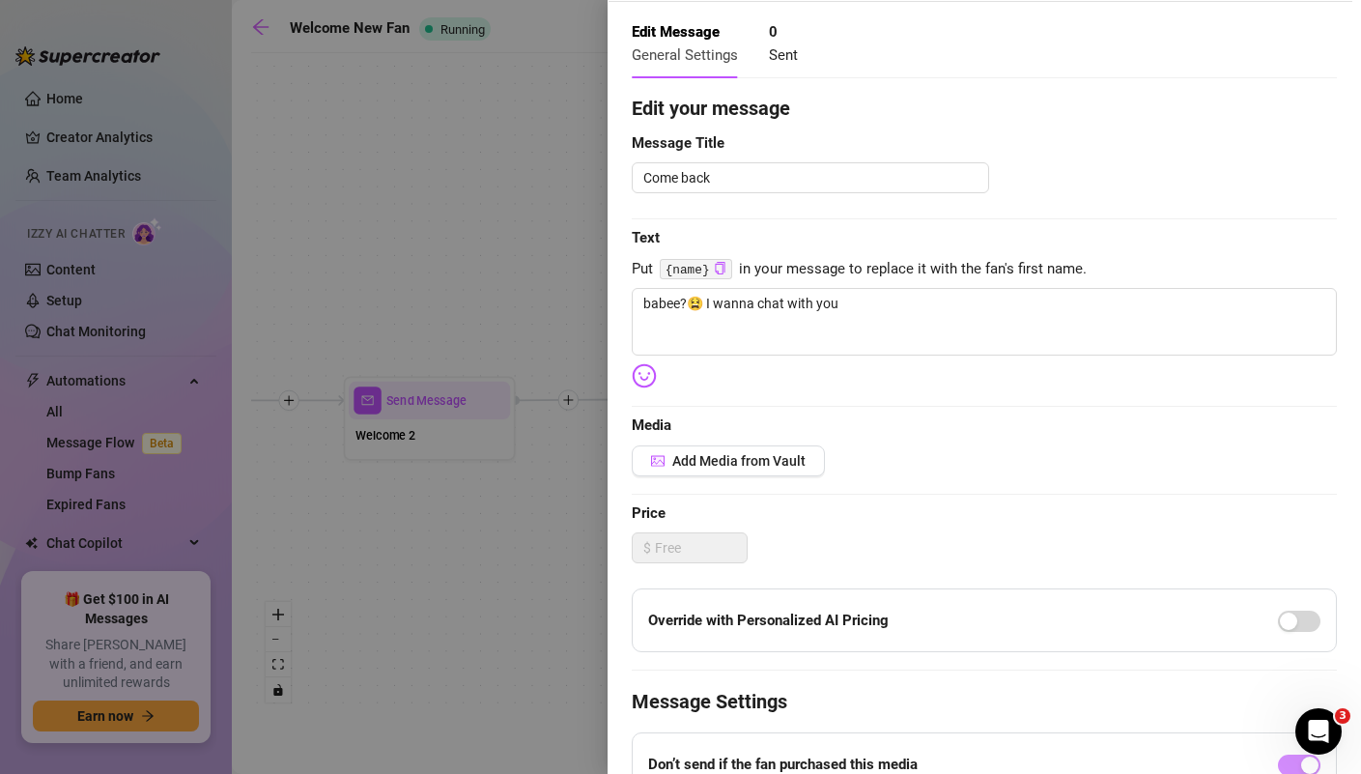
scroll to position [0, 0]
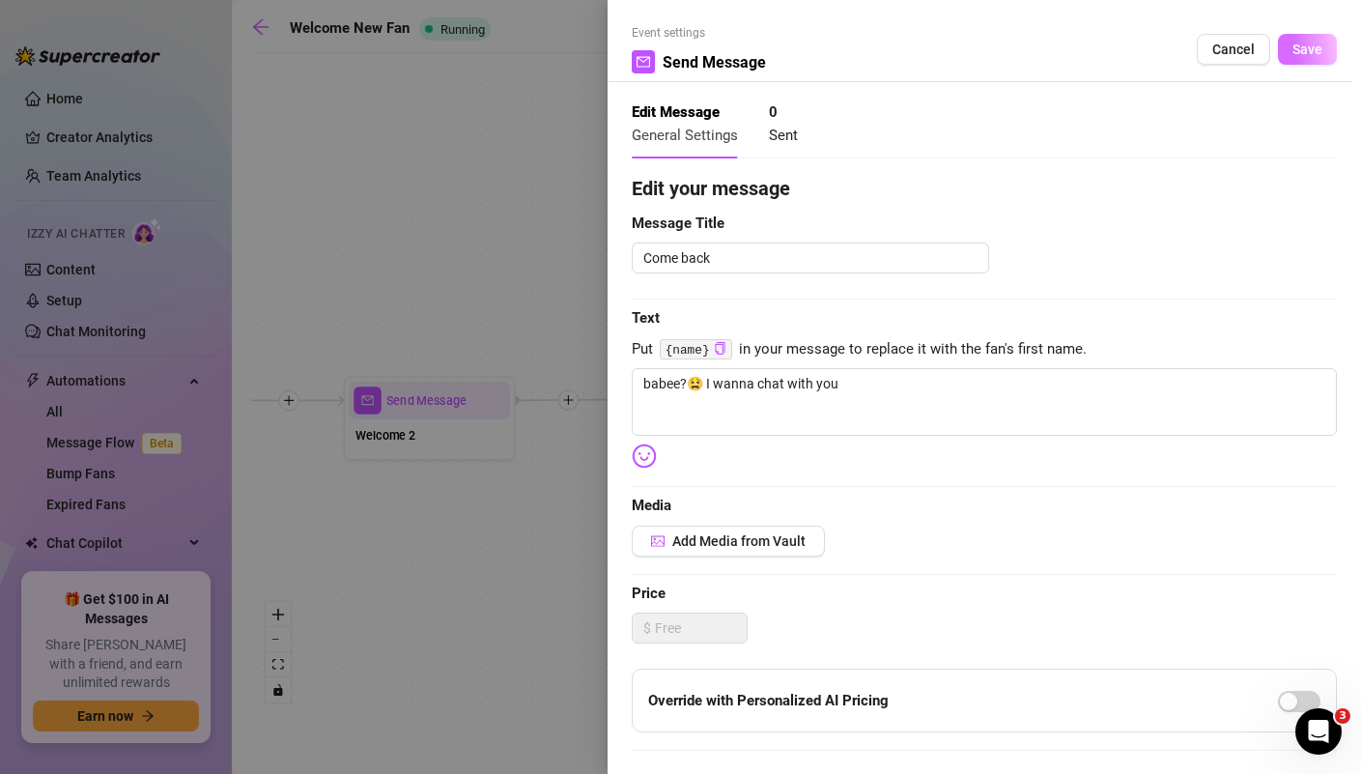
click at [1305, 54] on span "Save" at bounding box center [1308, 49] width 30 height 15
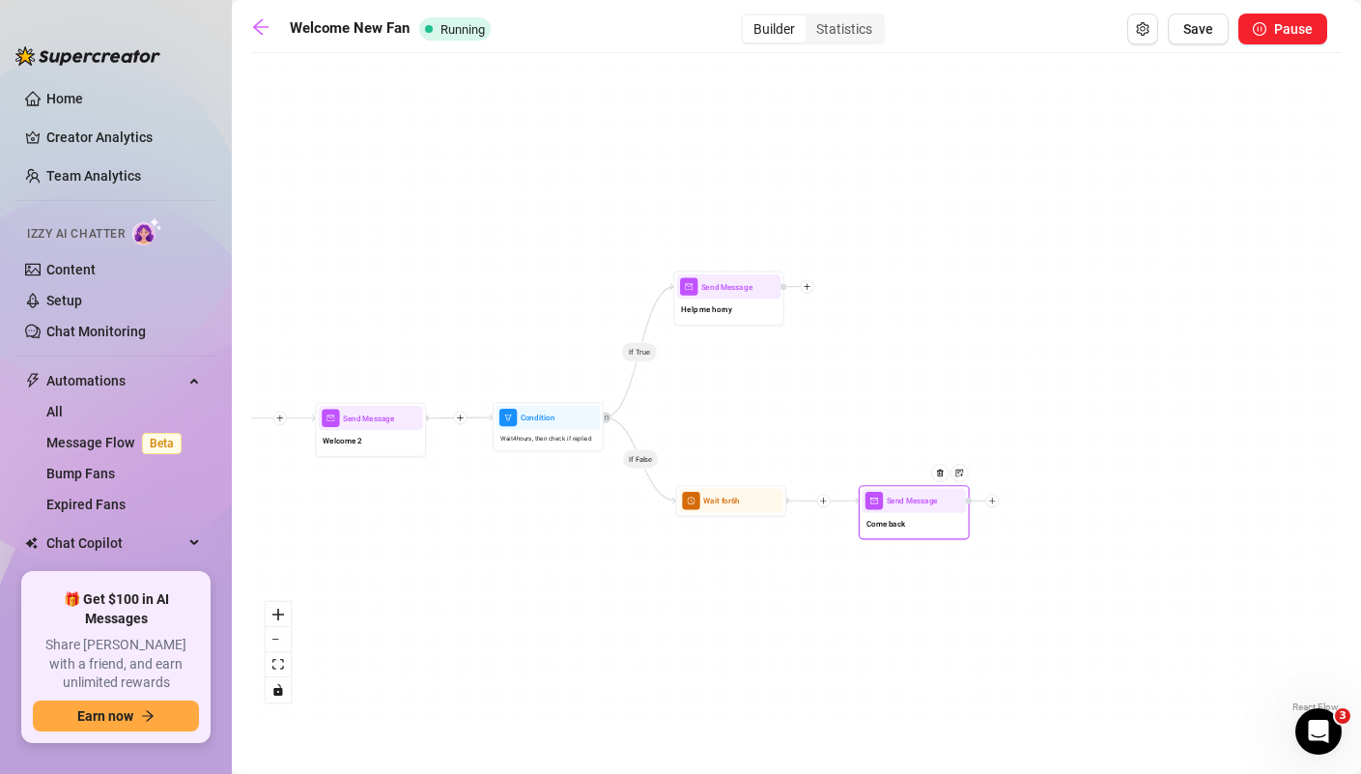
drag, startPoint x: 1170, startPoint y: 420, endPoint x: 825, endPoint y: 433, distance: 345.1
click at [825, 432] on div "If True If False Send Message Come back Wait for 6h Send Message Help me horny …" at bounding box center [796, 390] width 1091 height 654
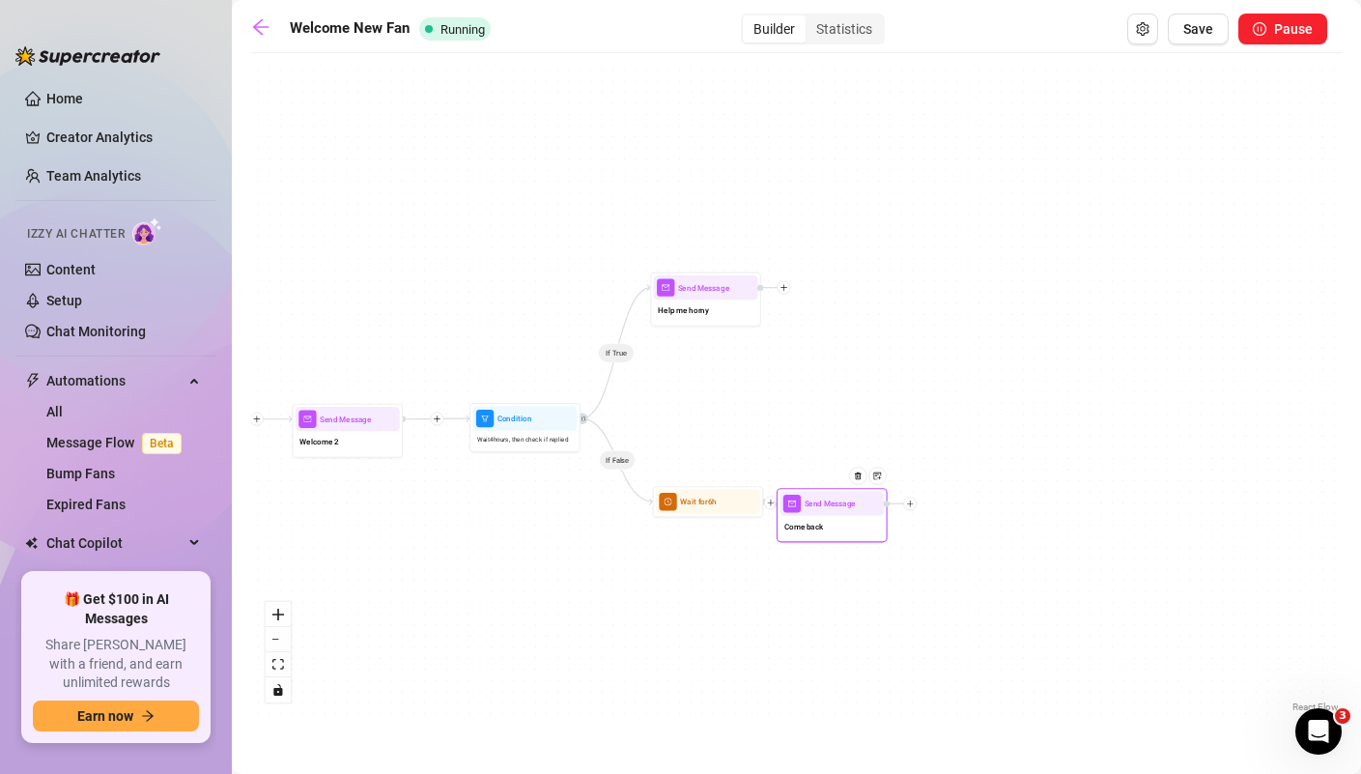
drag, startPoint x: 890, startPoint y: 503, endPoint x: 832, endPoint y: 505, distance: 58.0
click at [832, 505] on span "Send Message" at bounding box center [830, 504] width 51 height 13
drag, startPoint x: 733, startPoint y: 511, endPoint x: 731, endPoint y: 441, distance: 70.6
click at [731, 441] on div "Wait for 6h" at bounding box center [707, 431] width 104 height 24
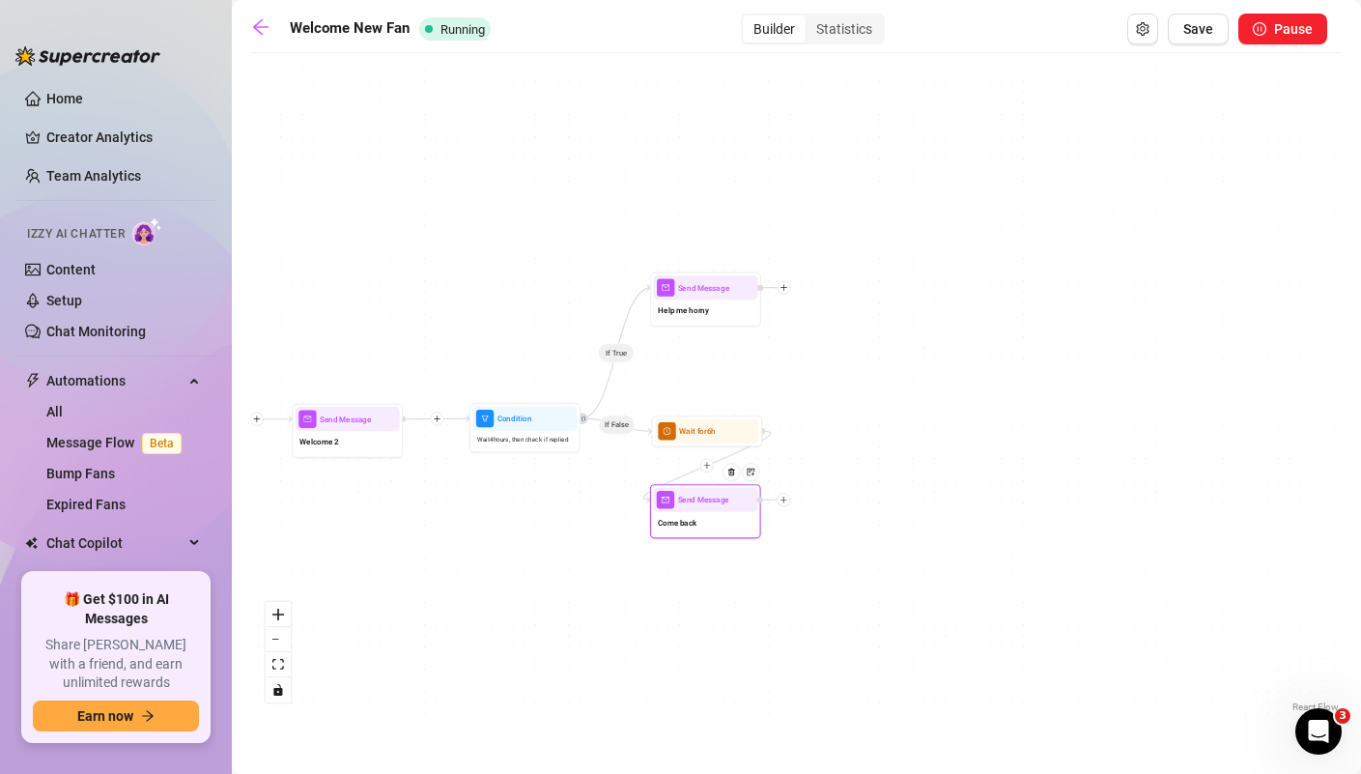
drag, startPoint x: 847, startPoint y: 488, endPoint x: 718, endPoint y: 501, distance: 130.2
click at [718, 500] on div at bounding box center [736, 480] width 48 height 57
click at [783, 291] on icon "plus" at bounding box center [784, 288] width 8 height 8
click at [785, 504] on div at bounding box center [784, 500] width 14 height 14
click at [820, 516] on div "Condition" at bounding box center [838, 519] width 81 height 19
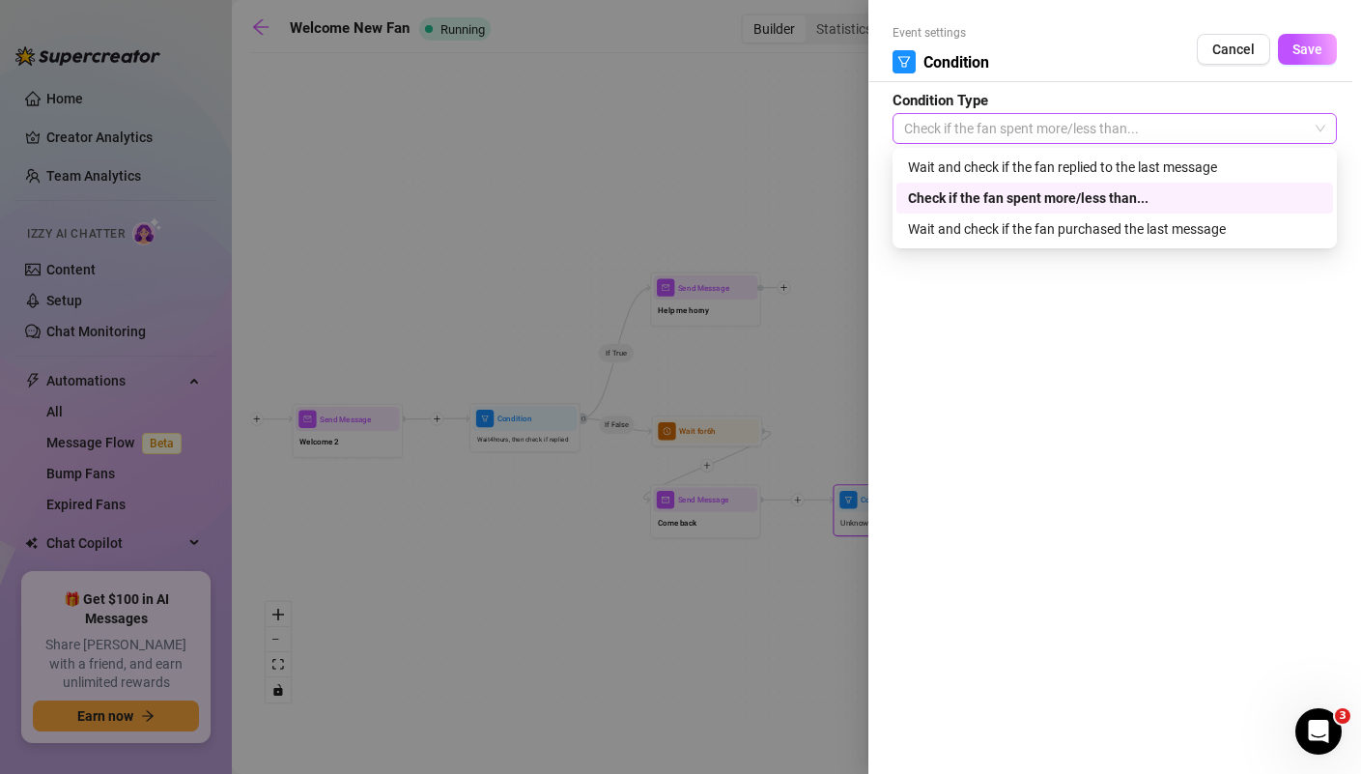
click at [1068, 133] on span "Check if the fan spent more/less than..." at bounding box center [1114, 128] width 421 height 29
click at [1064, 157] on div "Wait and check if the fan replied to the last message" at bounding box center [1114, 167] width 413 height 21
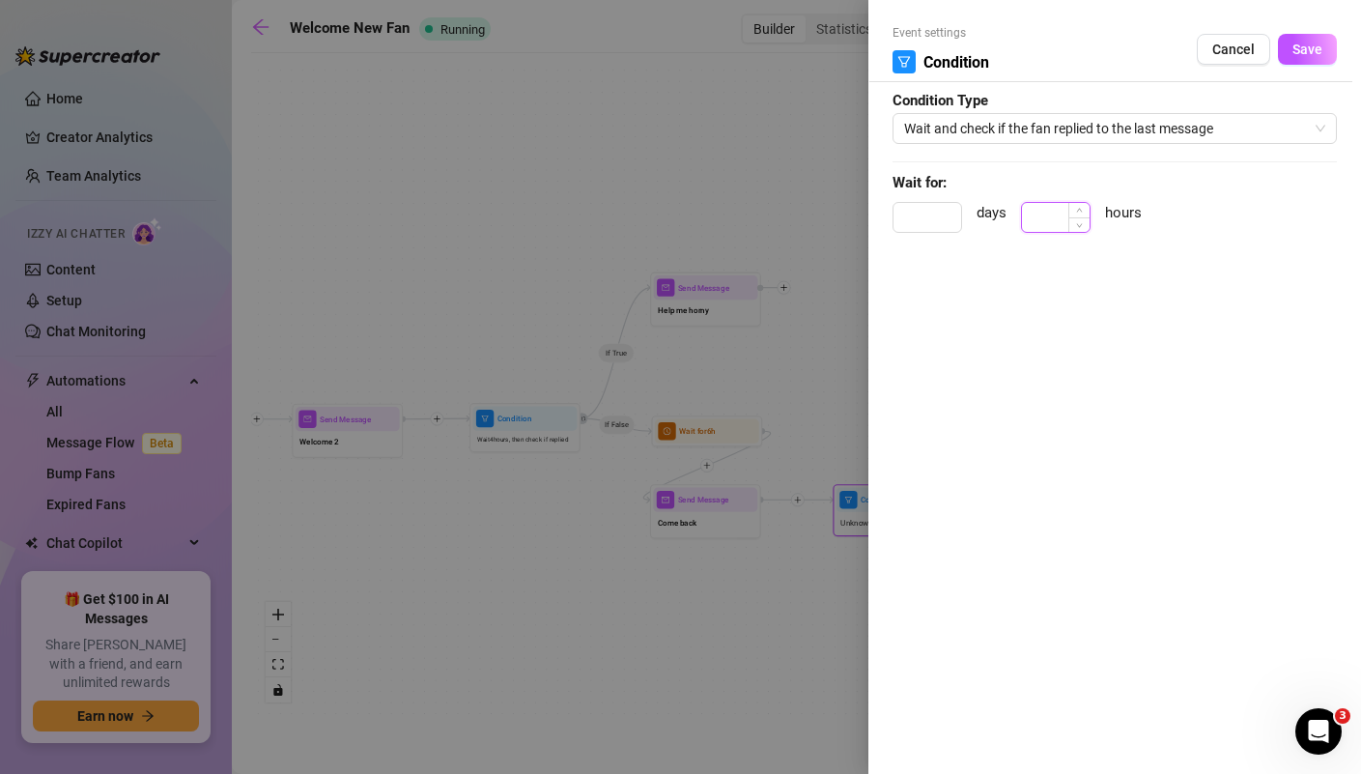
click at [1059, 219] on input at bounding box center [1056, 217] width 68 height 29
click at [1312, 58] on button "Save" at bounding box center [1307, 49] width 59 height 31
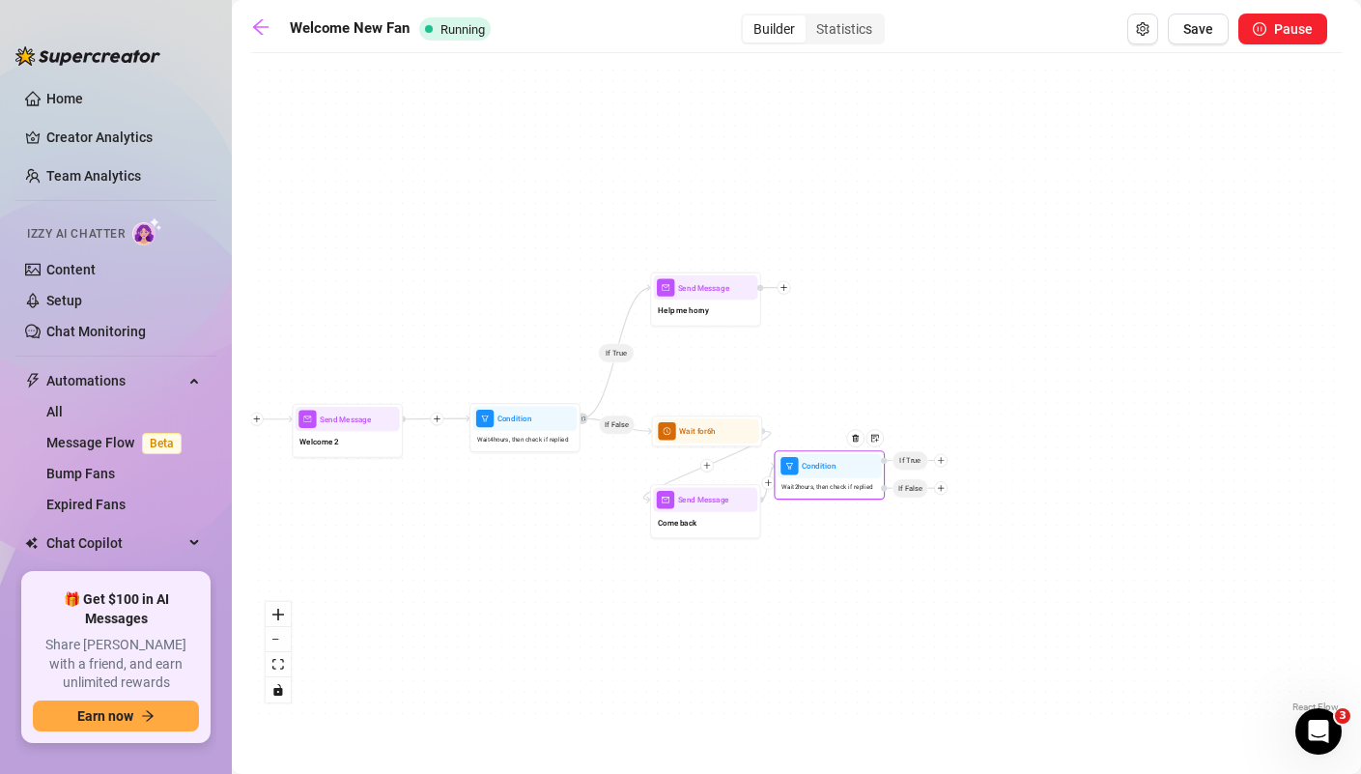
drag, startPoint x: 912, startPoint y: 492, endPoint x: 854, endPoint y: 460, distance: 66.2
click at [852, 459] on div at bounding box center [860, 446] width 48 height 57
click at [942, 461] on icon "plus" at bounding box center [941, 461] width 6 height 1
click at [960, 499] on div "Message" at bounding box center [963, 500] width 81 height 19
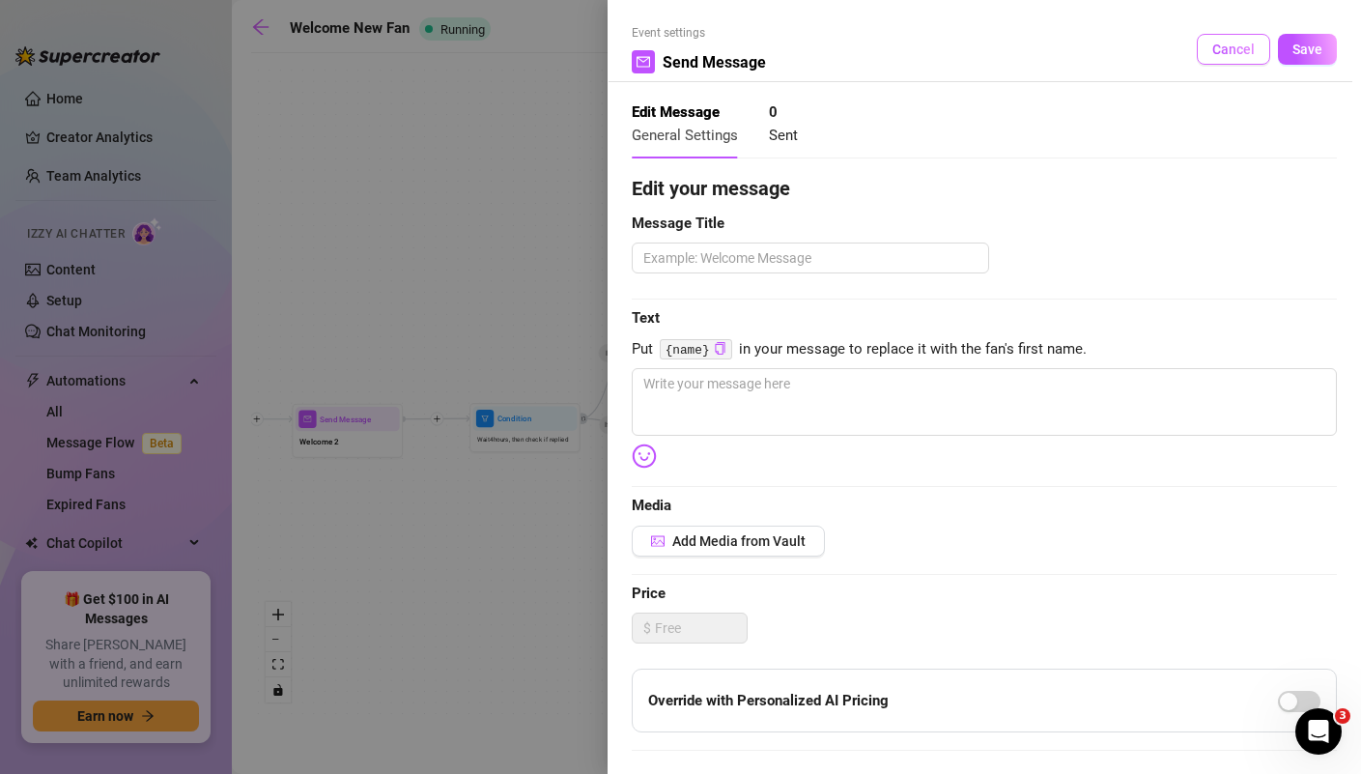
click at [1228, 54] on span "Cancel" at bounding box center [1233, 49] width 43 height 15
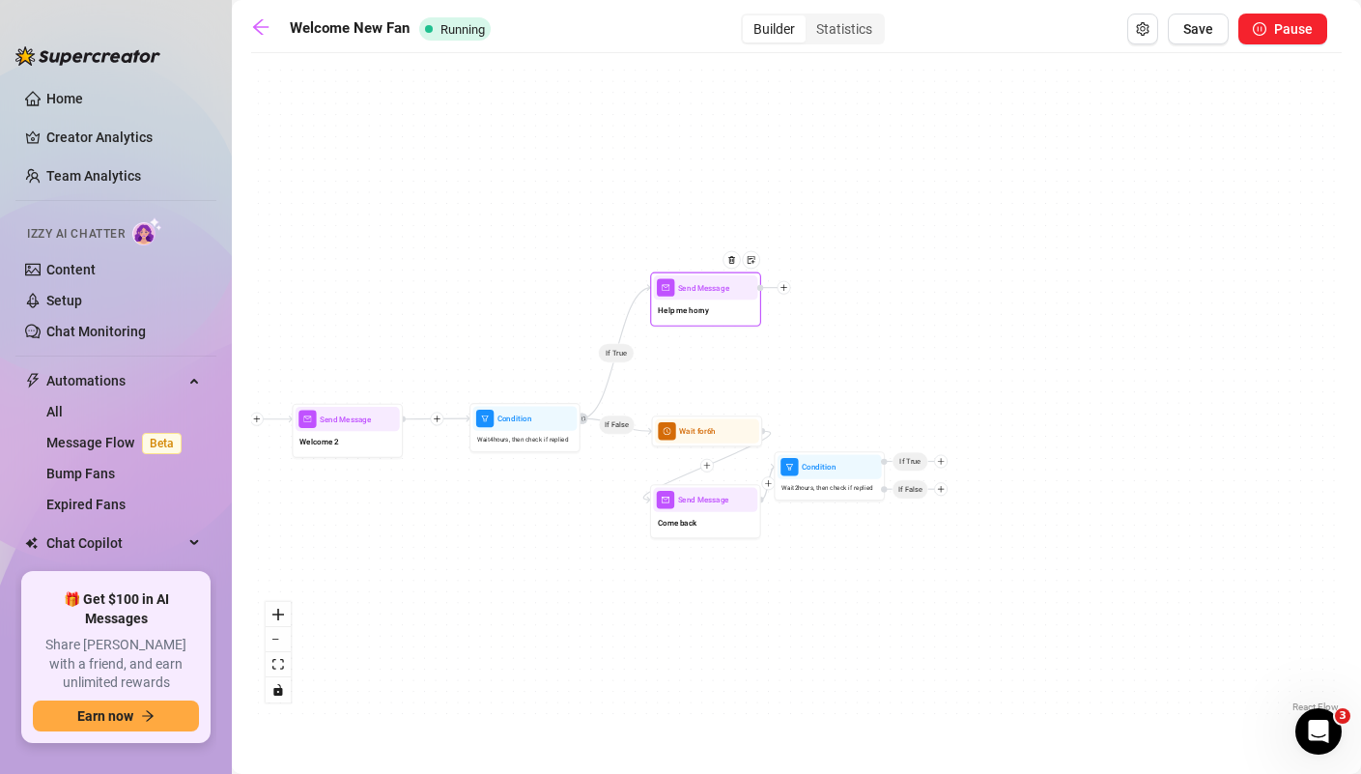
click at [784, 291] on icon "plus" at bounding box center [784, 288] width 8 height 8
click at [850, 363] on div "Merge Nodes" at bounding box center [838, 364] width 81 height 19
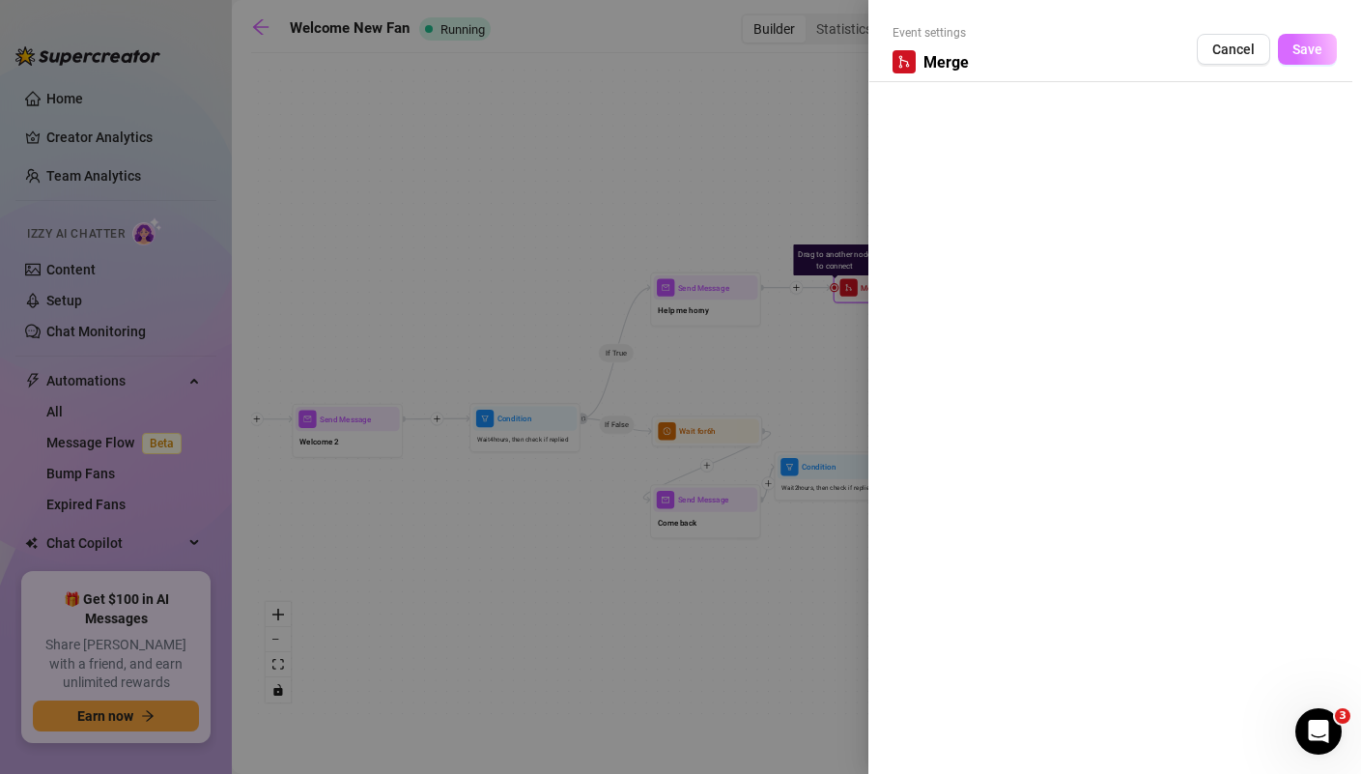
click at [1307, 51] on span "Save" at bounding box center [1308, 49] width 30 height 15
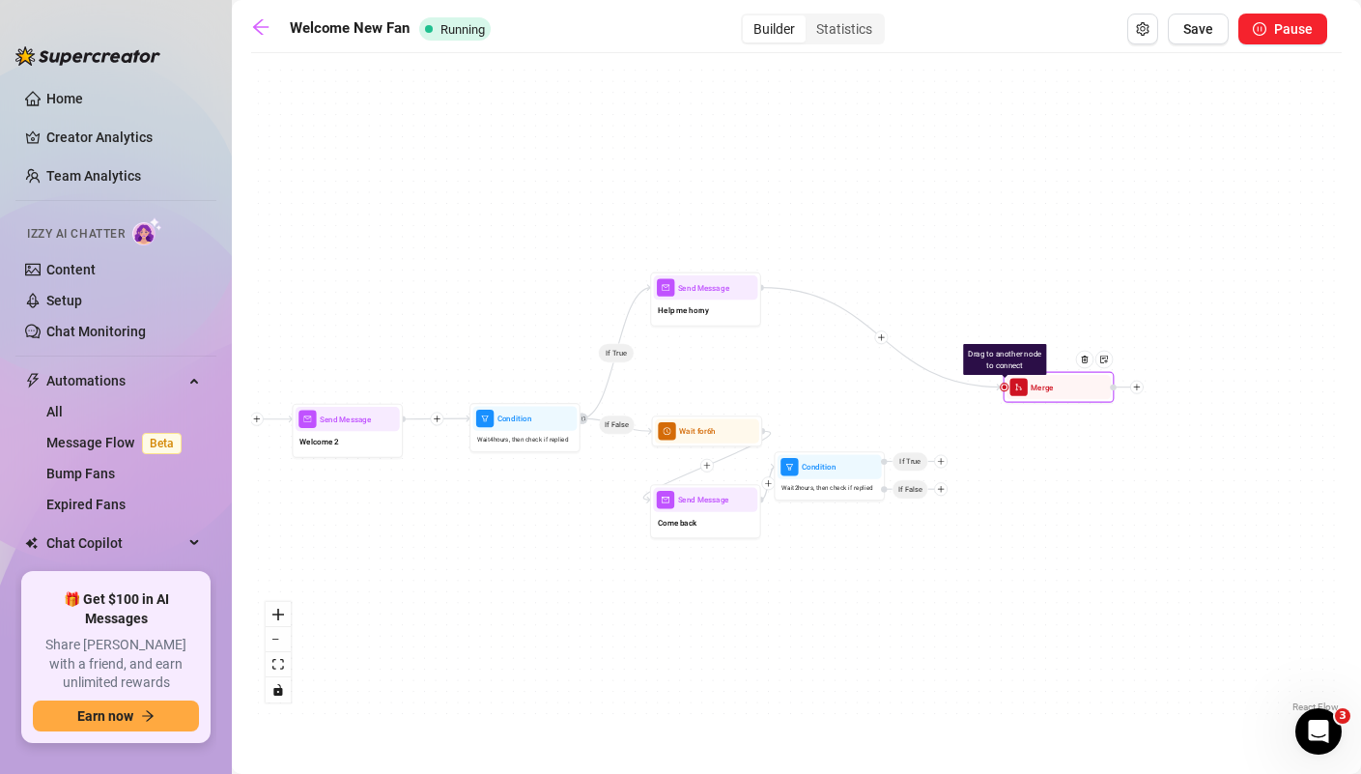
drag, startPoint x: 900, startPoint y: 298, endPoint x: 1071, endPoint y: 397, distance: 197.8
click at [1071, 397] on div "Merge" at bounding box center [1059, 387] width 104 height 24
drag, startPoint x: 1007, startPoint y: 394, endPoint x: 965, endPoint y: 397, distance: 41.6
click at [965, 397] on div "Merge" at bounding box center [1016, 392] width 104 height 24
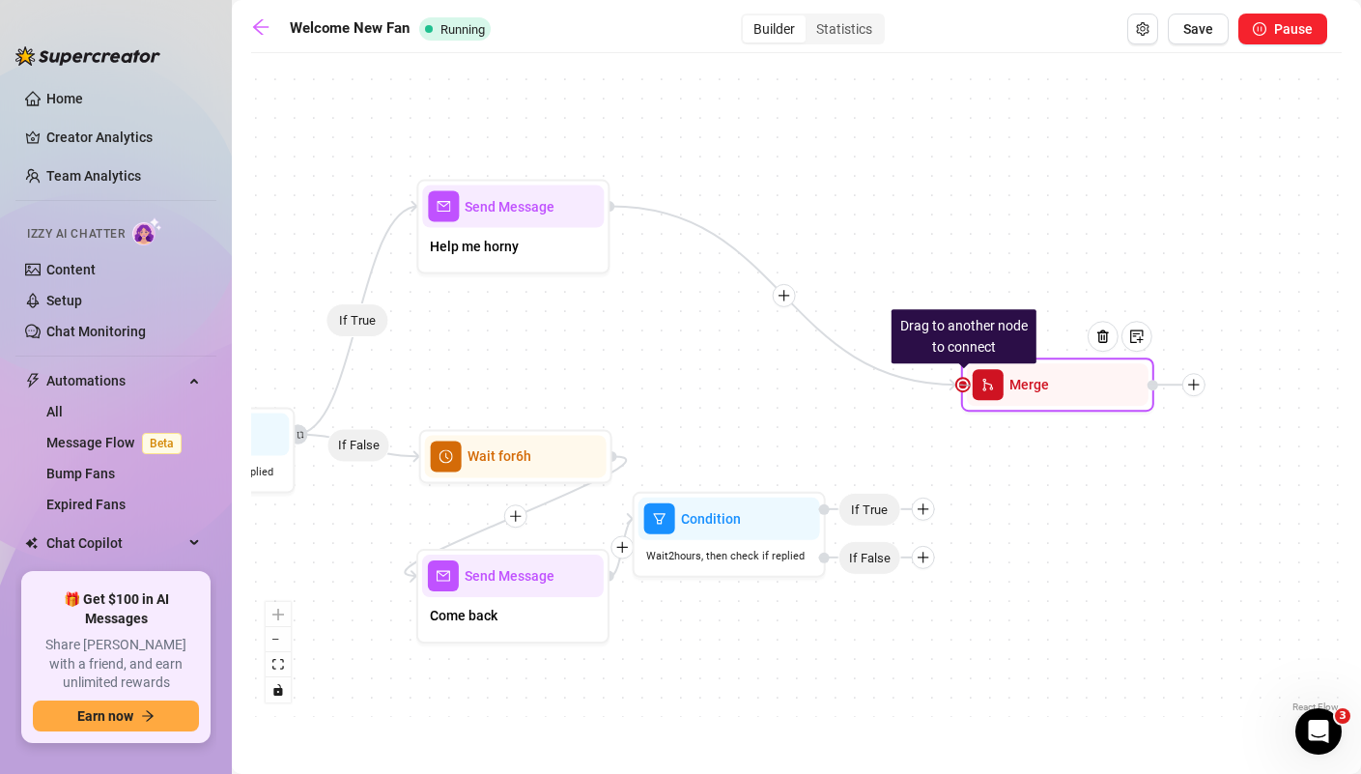
click at [967, 385] on div at bounding box center [963, 385] width 12 height 12
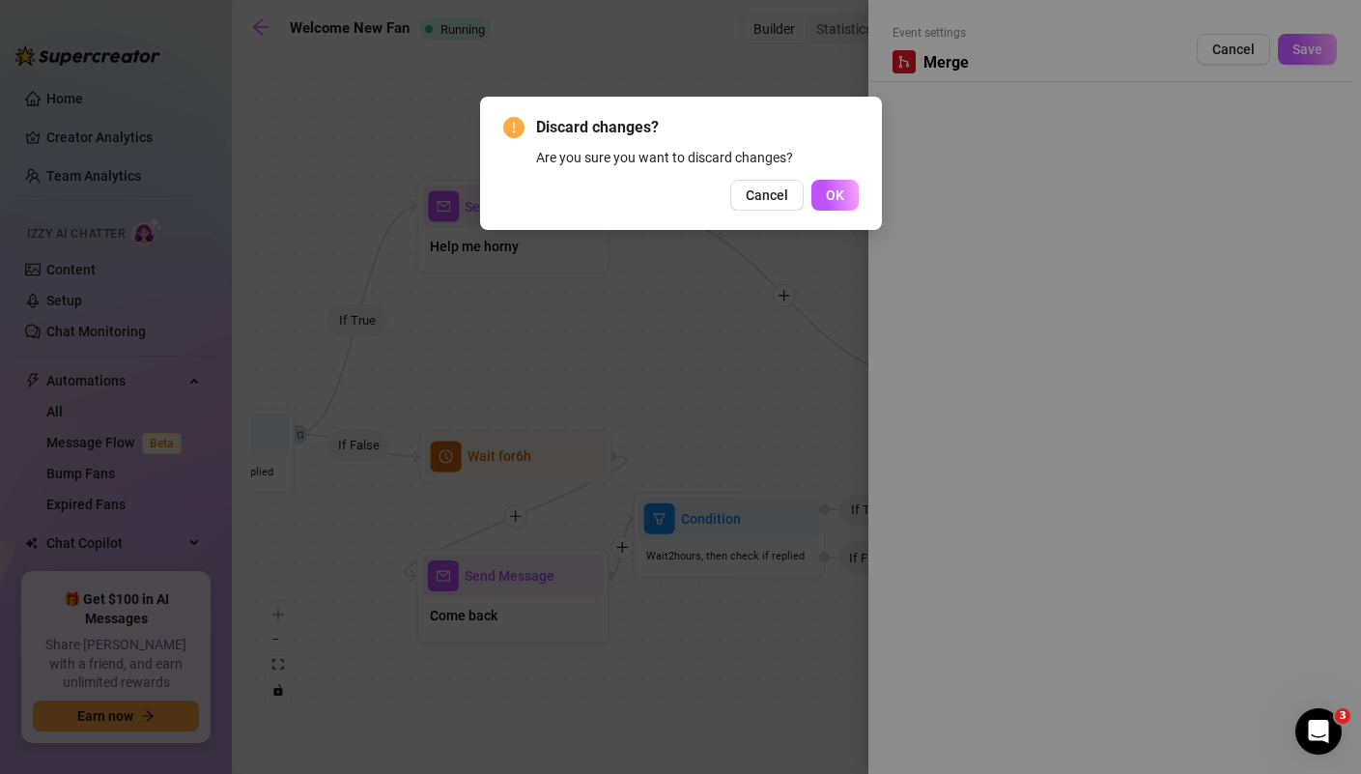
click at [838, 211] on div "Discard changes? Are you sure you want to discard changes? Cancel OK" at bounding box center [681, 163] width 402 height 133
click at [840, 195] on span "OK" at bounding box center [835, 194] width 18 height 15
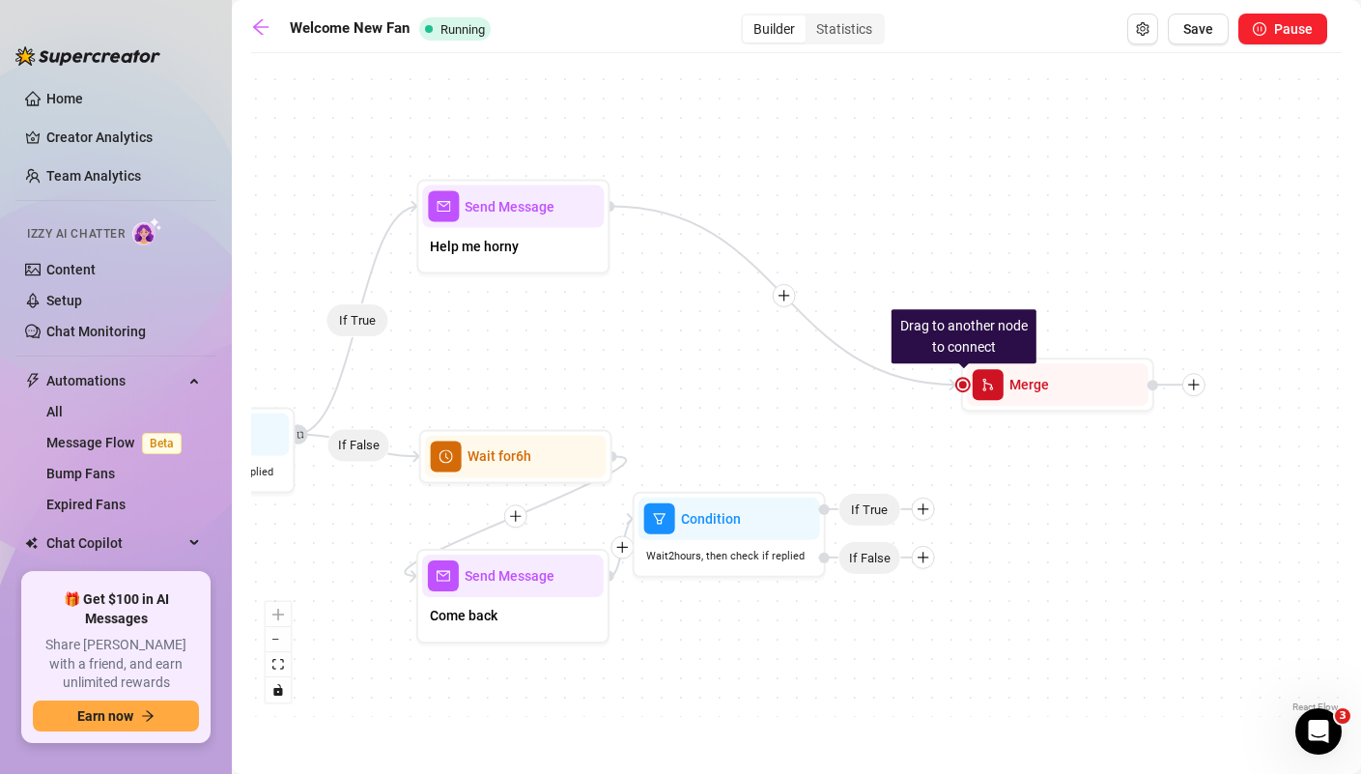
click at [947, 445] on div "If True If False Drag to another node to connect Merge Condition Wait 2 hours, …" at bounding box center [796, 390] width 1091 height 654
click at [967, 381] on div "Drag to another node to connect Merge" at bounding box center [1057, 384] width 193 height 54
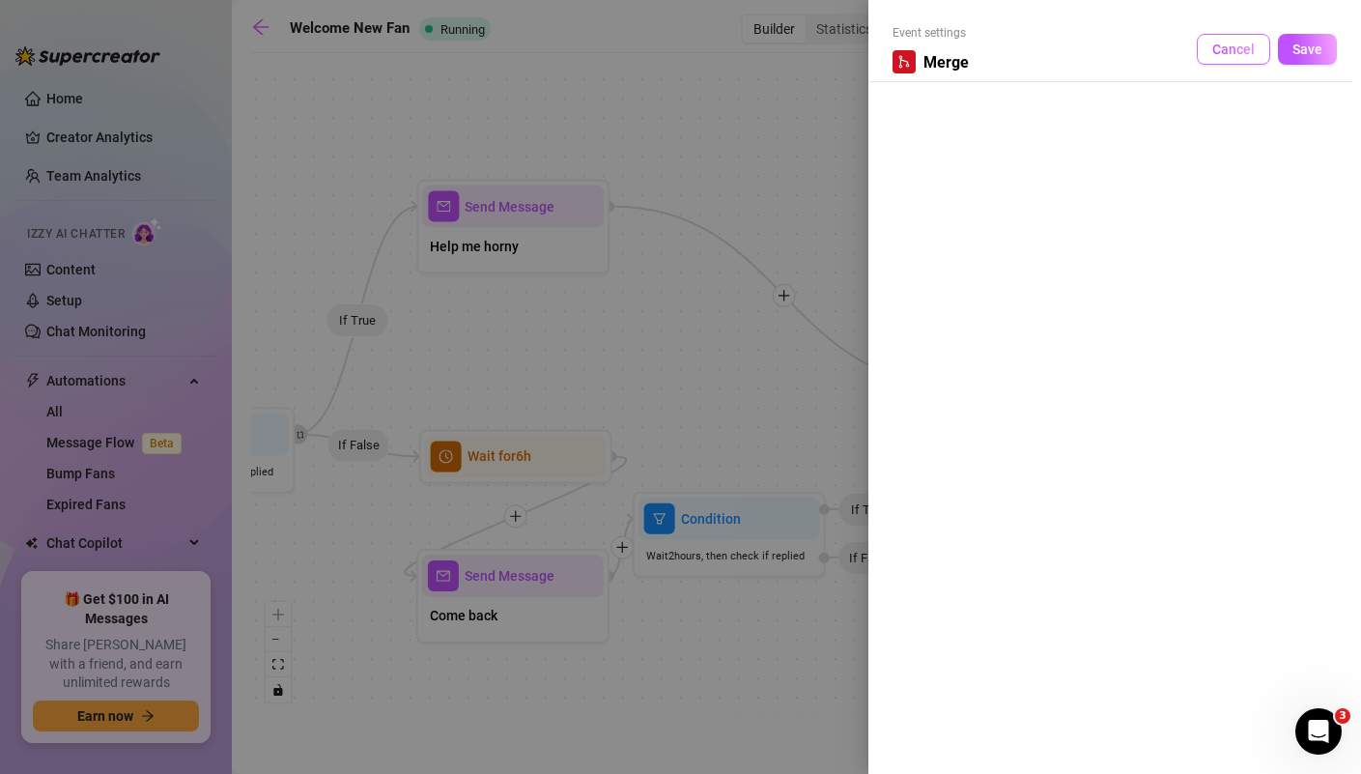
click at [1249, 42] on span "Cancel" at bounding box center [1233, 49] width 43 height 15
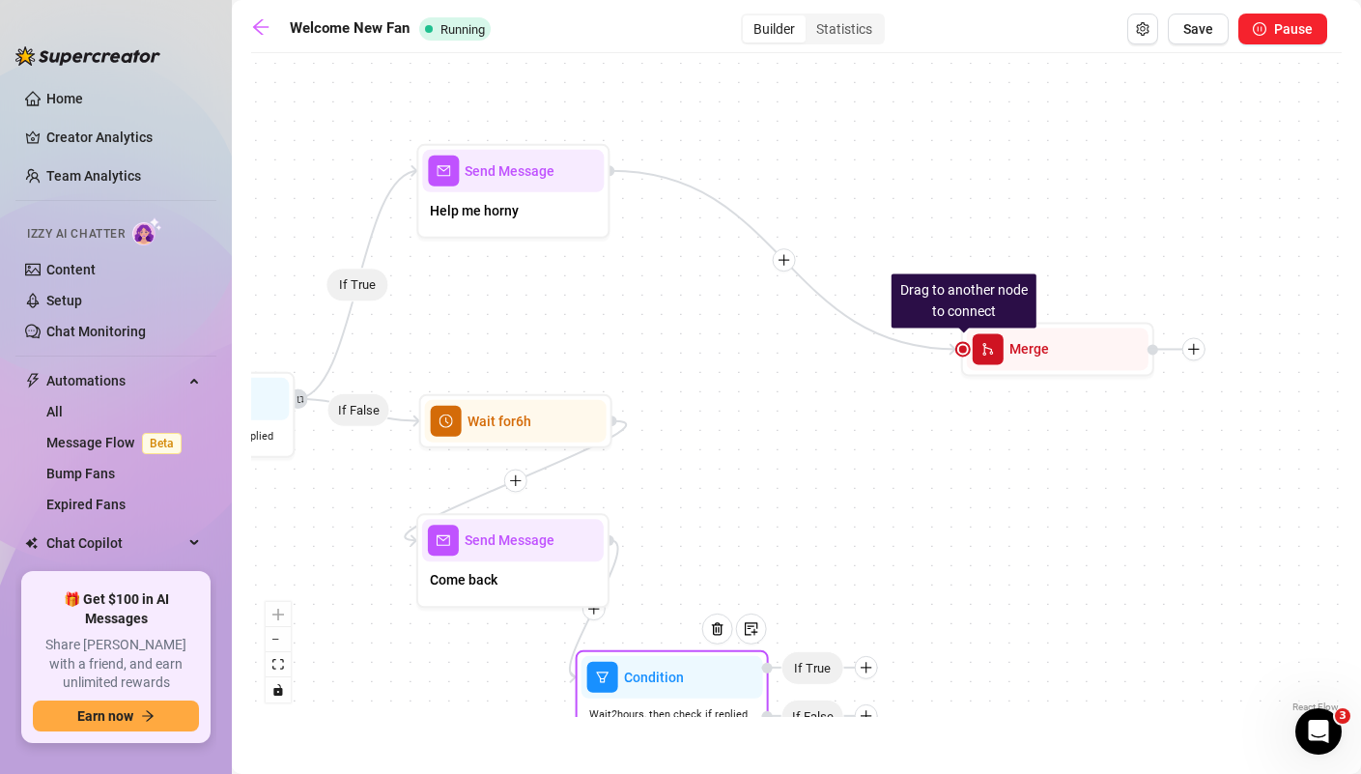
drag, startPoint x: 758, startPoint y: 523, endPoint x: 701, endPoint y: 683, distance: 170.2
click at [701, 683] on div at bounding box center [725, 643] width 84 height 99
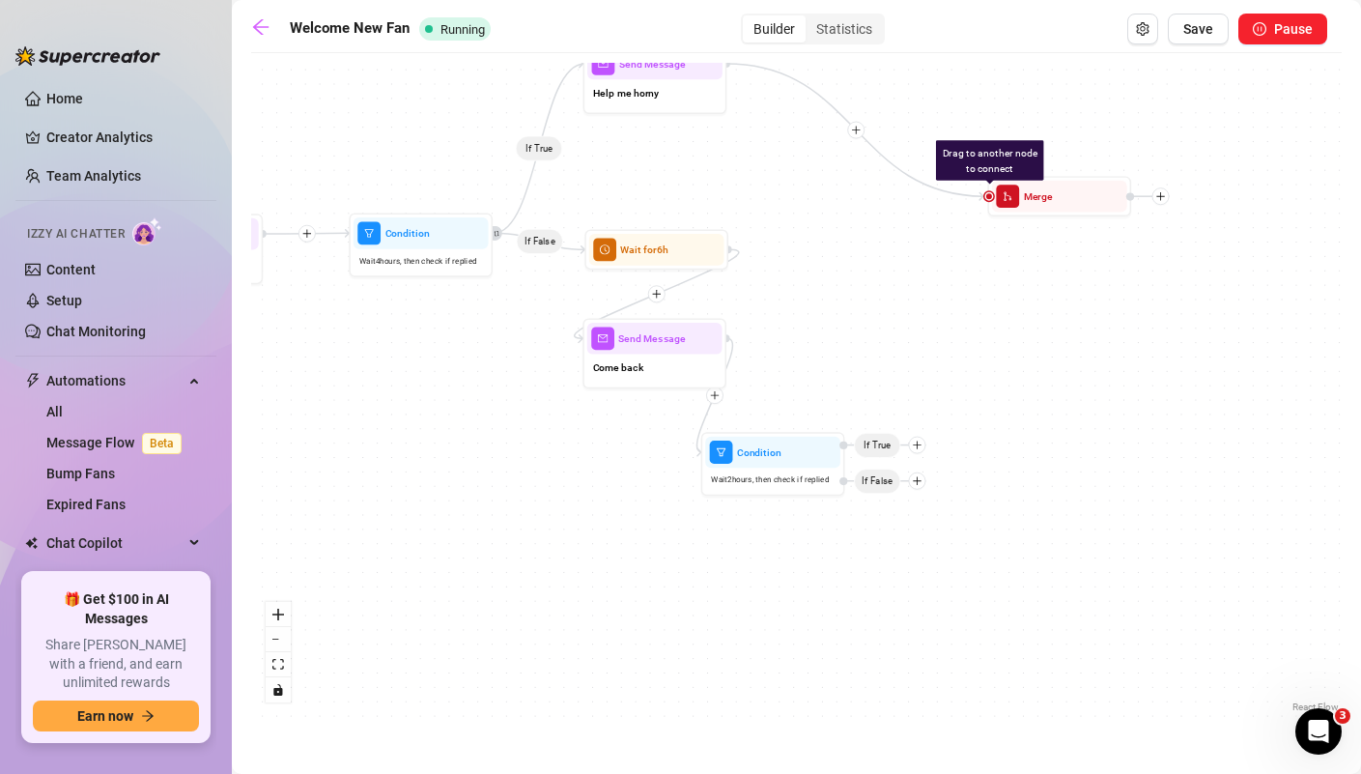
drag, startPoint x: 791, startPoint y: 486, endPoint x: 862, endPoint y: 313, distance: 186.8
click at [862, 313] on div "If True If False Drag to another node to connect Merge Condition Wait 2 hours, …" at bounding box center [796, 390] width 1091 height 654
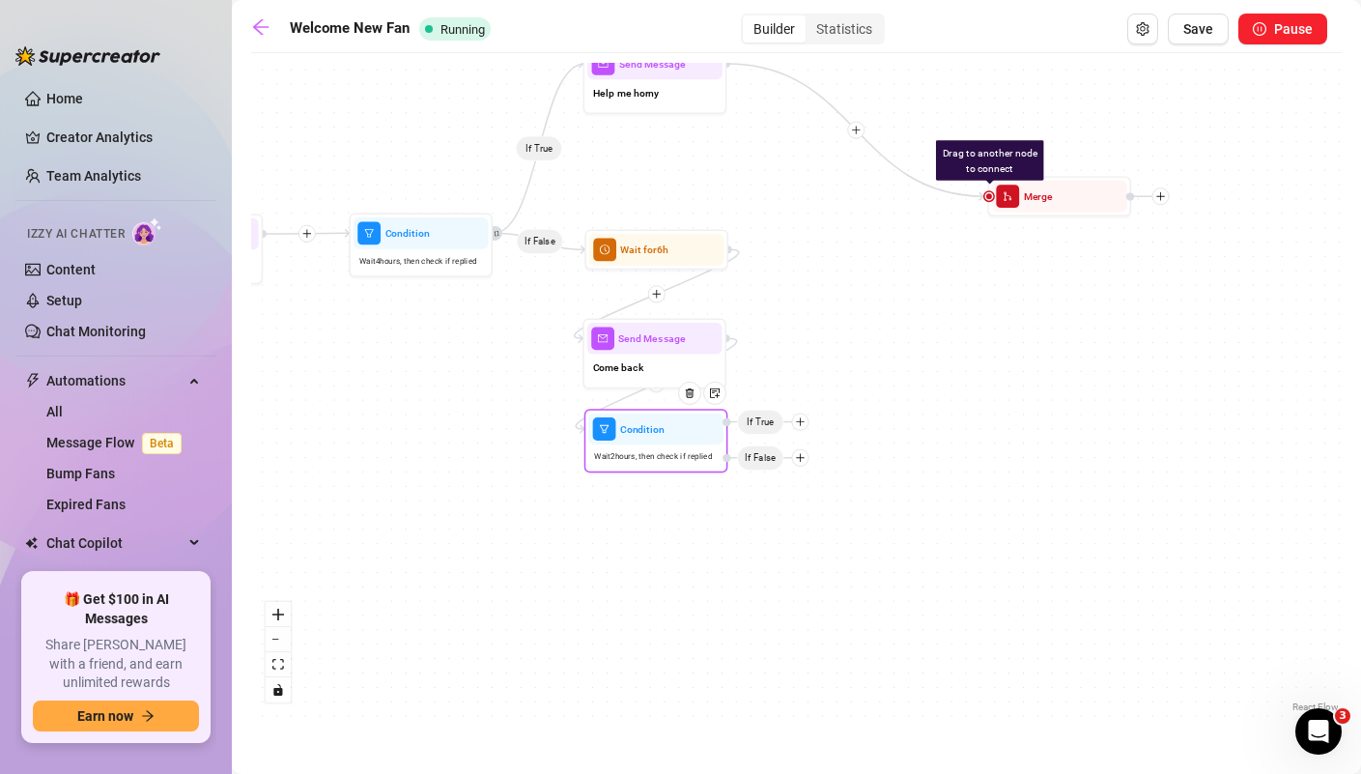
click at [678, 433] on div at bounding box center [695, 403] width 63 height 73
click at [806, 462] on icon "plus" at bounding box center [801, 458] width 10 height 10
click at [803, 426] on icon "plus" at bounding box center [801, 421] width 10 height 10
click at [811, 426] on div "Time Delay" at bounding box center [829, 423] width 105 height 24
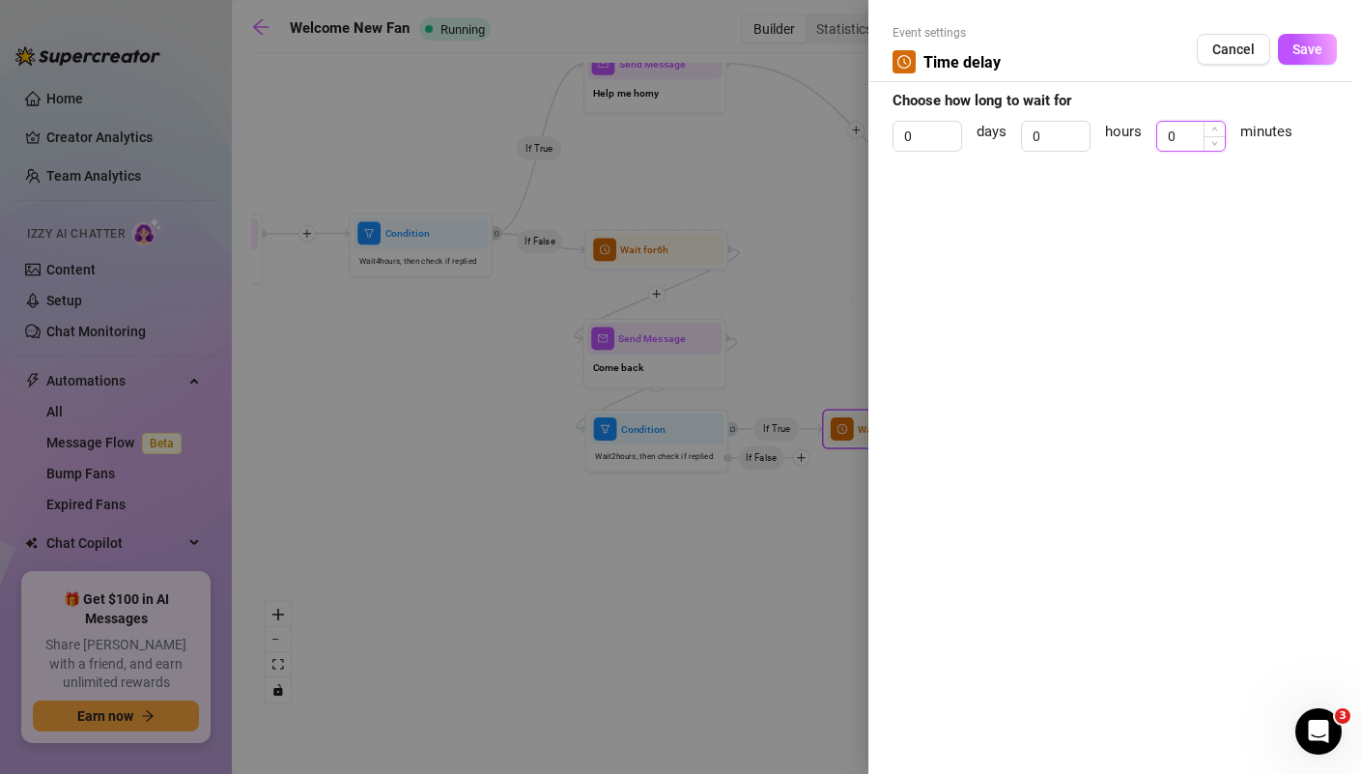
click at [1191, 138] on input "0" at bounding box center [1191, 136] width 68 height 29
click at [1314, 47] on span "Save" at bounding box center [1308, 49] width 30 height 15
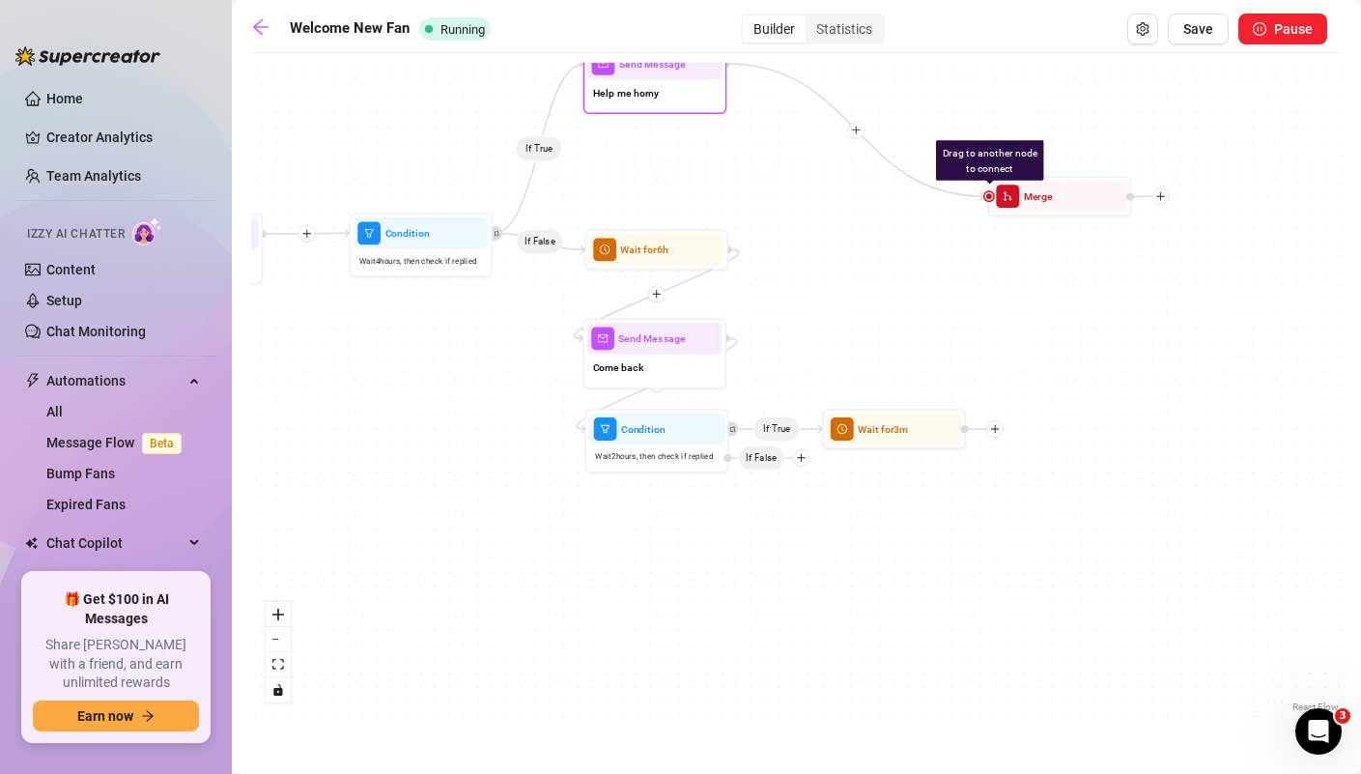
click at [680, 96] on div "Help me horny" at bounding box center [654, 94] width 135 height 30
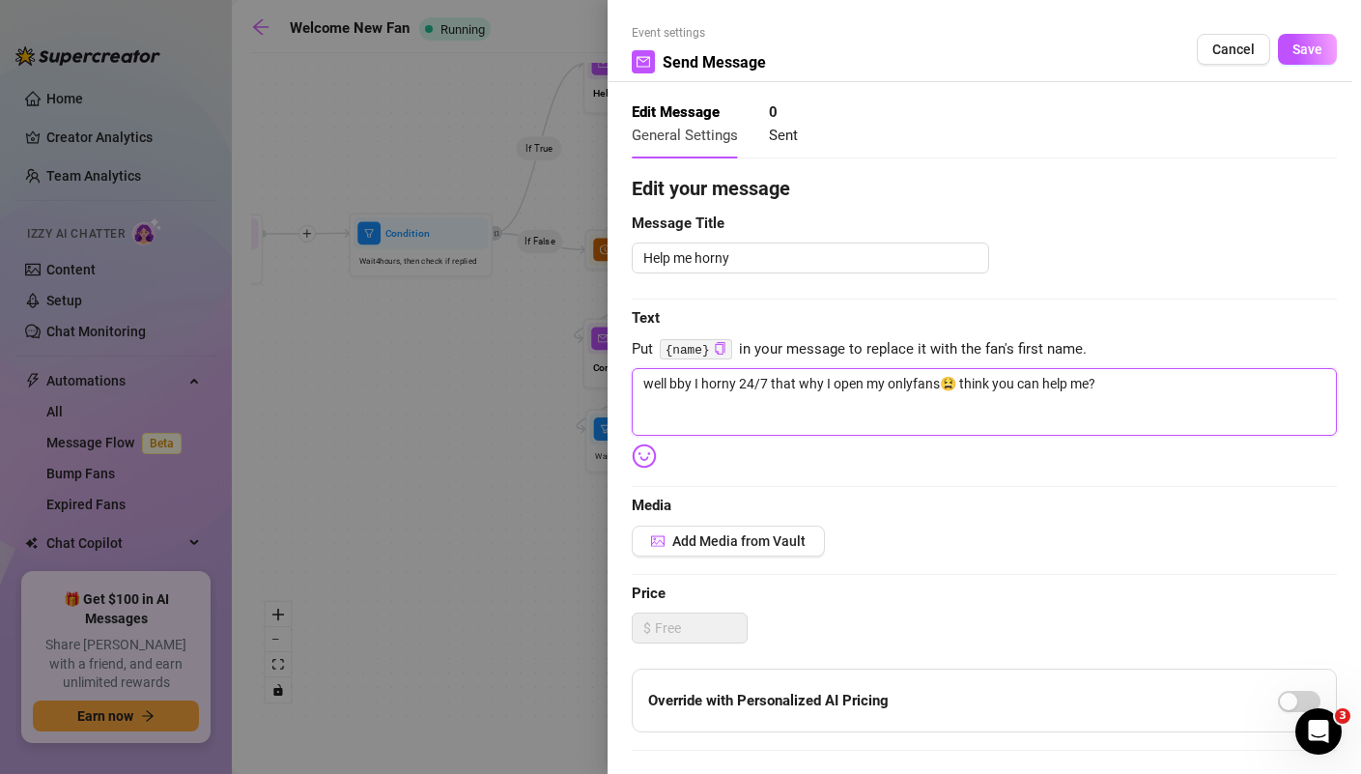
drag, startPoint x: 1125, startPoint y: 385, endPoint x: 956, endPoint y: 387, distance: 168.1
click at [956, 387] on textarea "well bby I horny 24/7 that why I open my onlyfans😫 think you can help me?" at bounding box center [984, 402] width 705 height 68
click at [1301, 55] on span "Save" at bounding box center [1308, 49] width 30 height 15
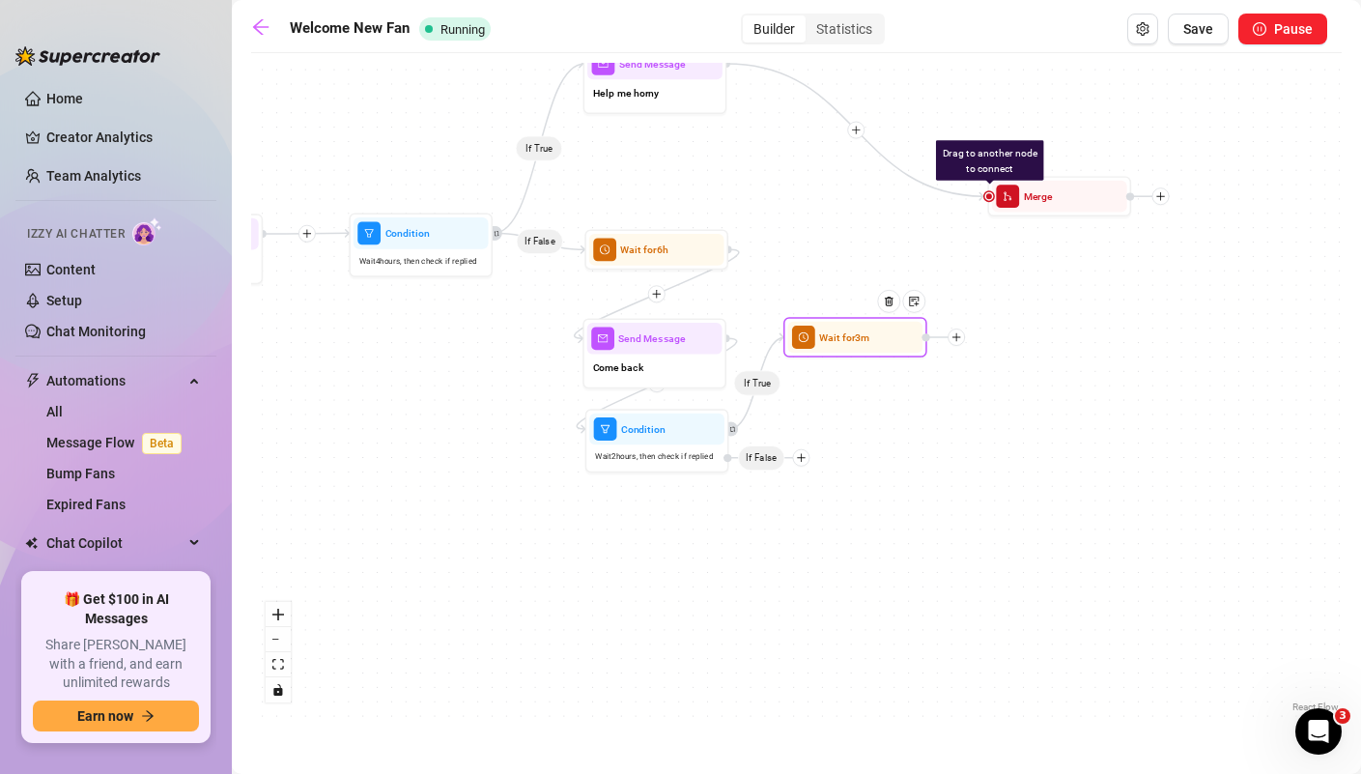
drag, startPoint x: 935, startPoint y: 439, endPoint x: 896, endPoint y: 348, distance: 99.1
click at [896, 348] on div at bounding box center [895, 311] width 63 height 73
click at [957, 337] on icon "plus" at bounding box center [956, 337] width 8 height 1
click at [1009, 385] on div "Message" at bounding box center [1026, 387] width 105 height 24
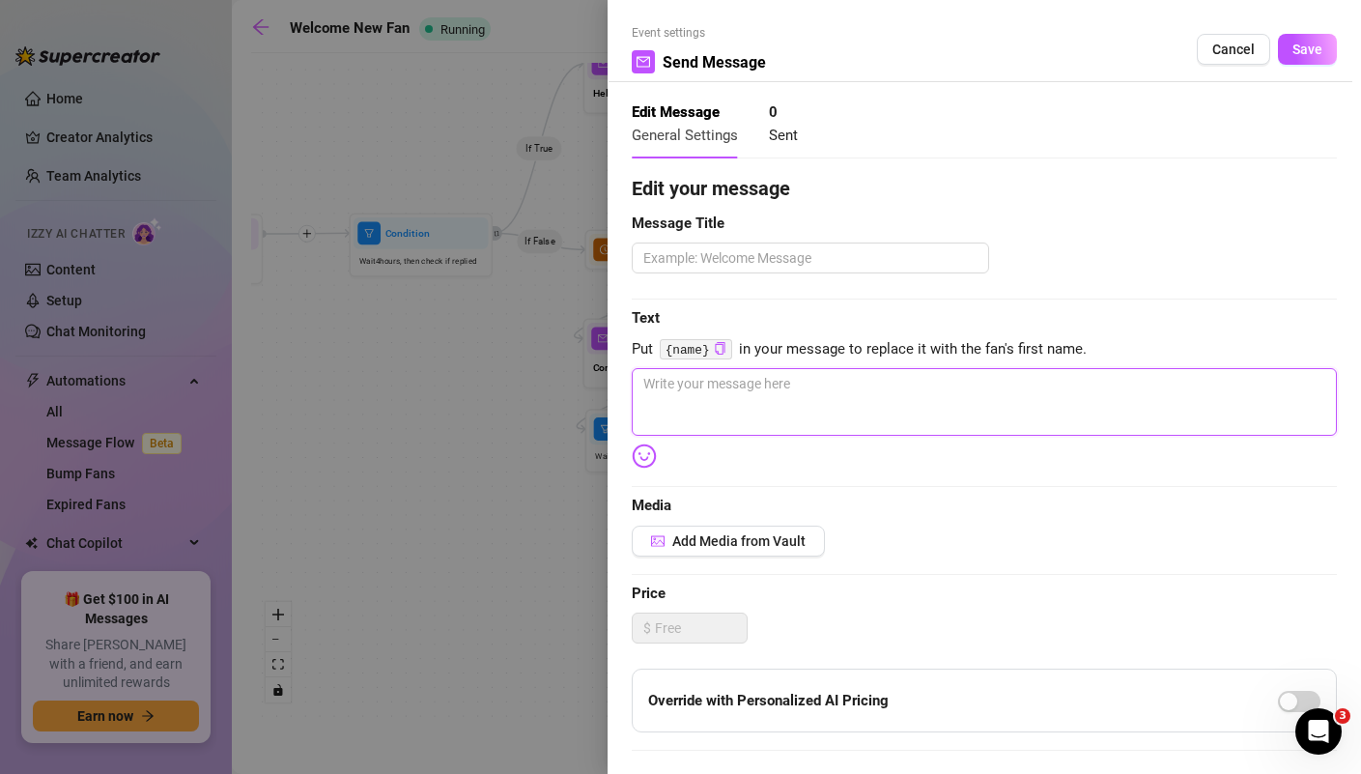
click at [1009, 385] on textarea at bounding box center [984, 402] width 705 height 68
paste textarea "think you can help me?"
click at [780, 263] on textarea at bounding box center [810, 257] width 357 height 31
click at [1310, 47] on span "Save" at bounding box center [1308, 49] width 30 height 15
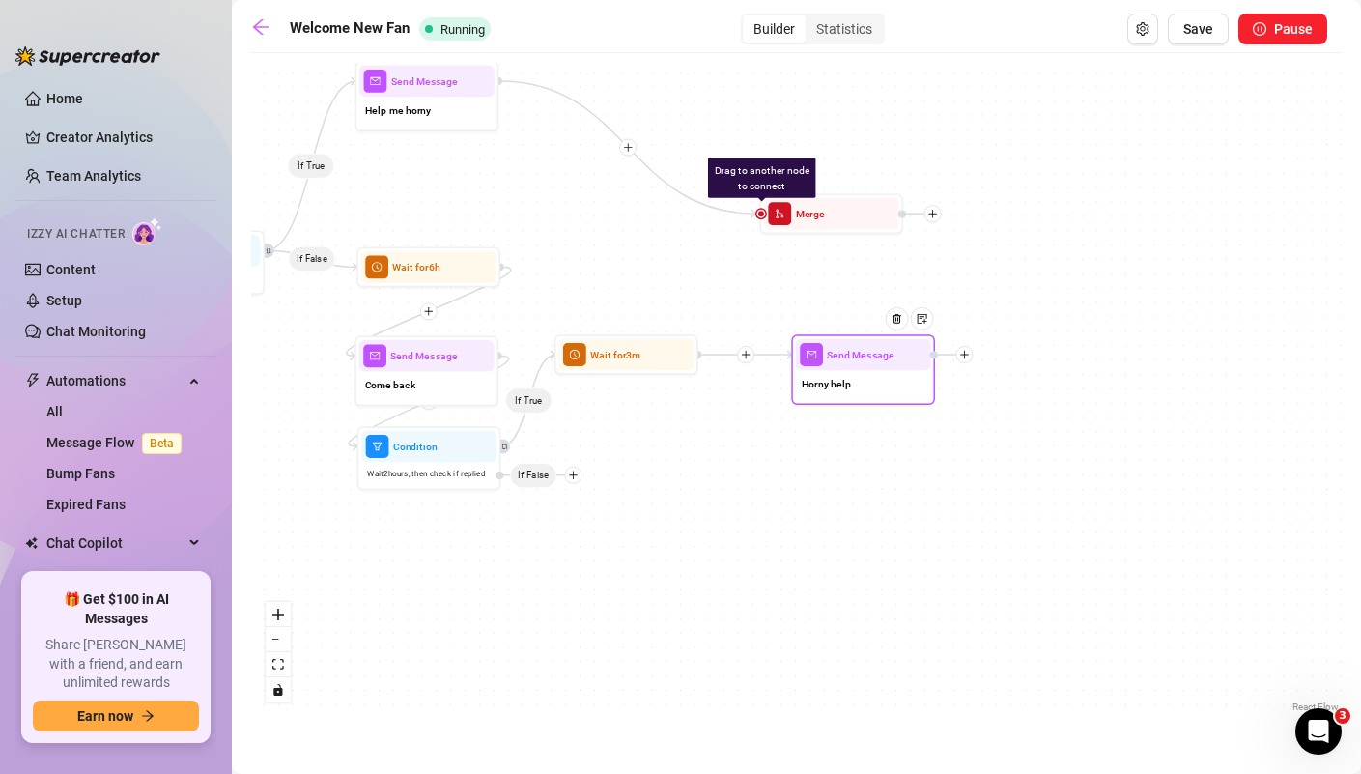
drag, startPoint x: 1257, startPoint y: 241, endPoint x: 978, endPoint y: 274, distance: 281.2
click at [978, 274] on div "If True If False If True Send Message Horny help Wait for 3m Drag to another no…" at bounding box center [796, 390] width 1091 height 654
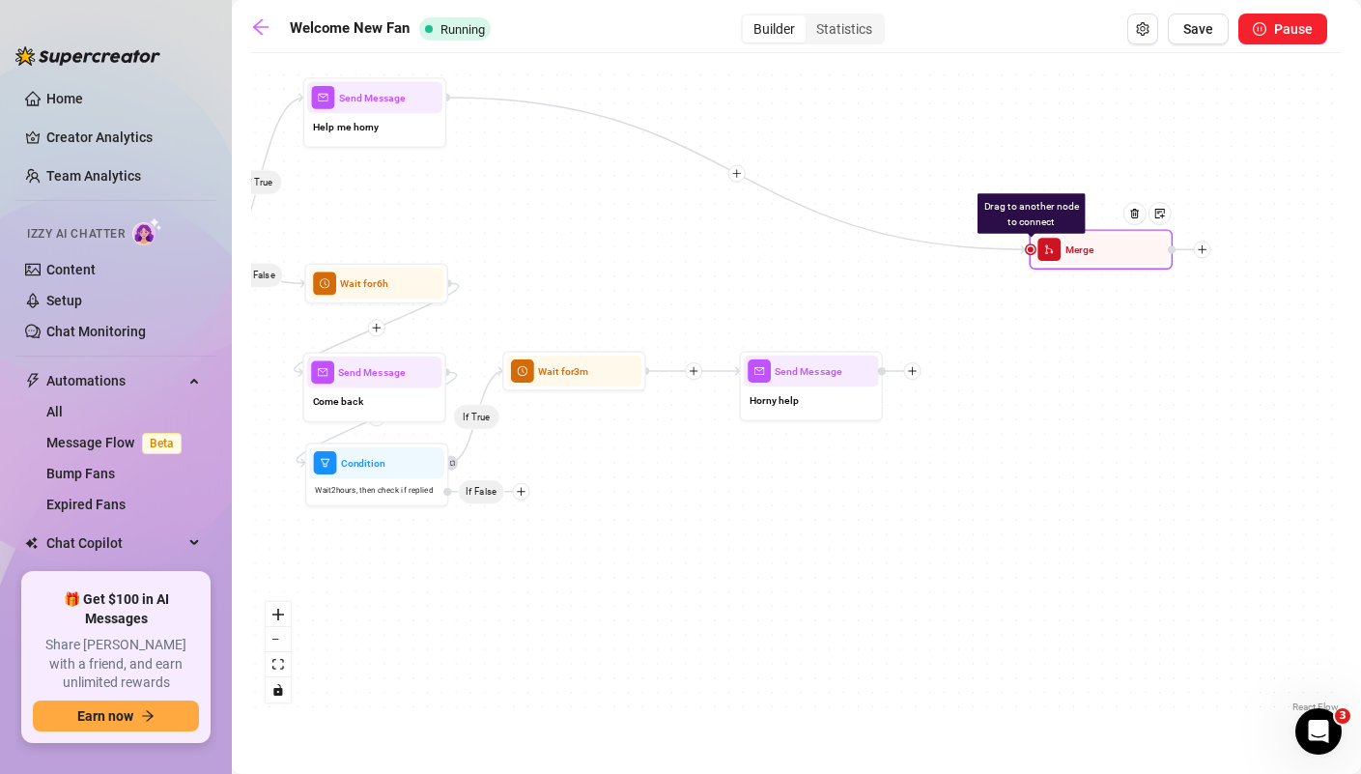
drag, startPoint x: 790, startPoint y: 242, endPoint x: 1114, endPoint y: 258, distance: 324.1
click at [1114, 258] on div at bounding box center [1140, 223] width 63 height 73
click at [1035, 256] on div "Merge" at bounding box center [1100, 249] width 135 height 32
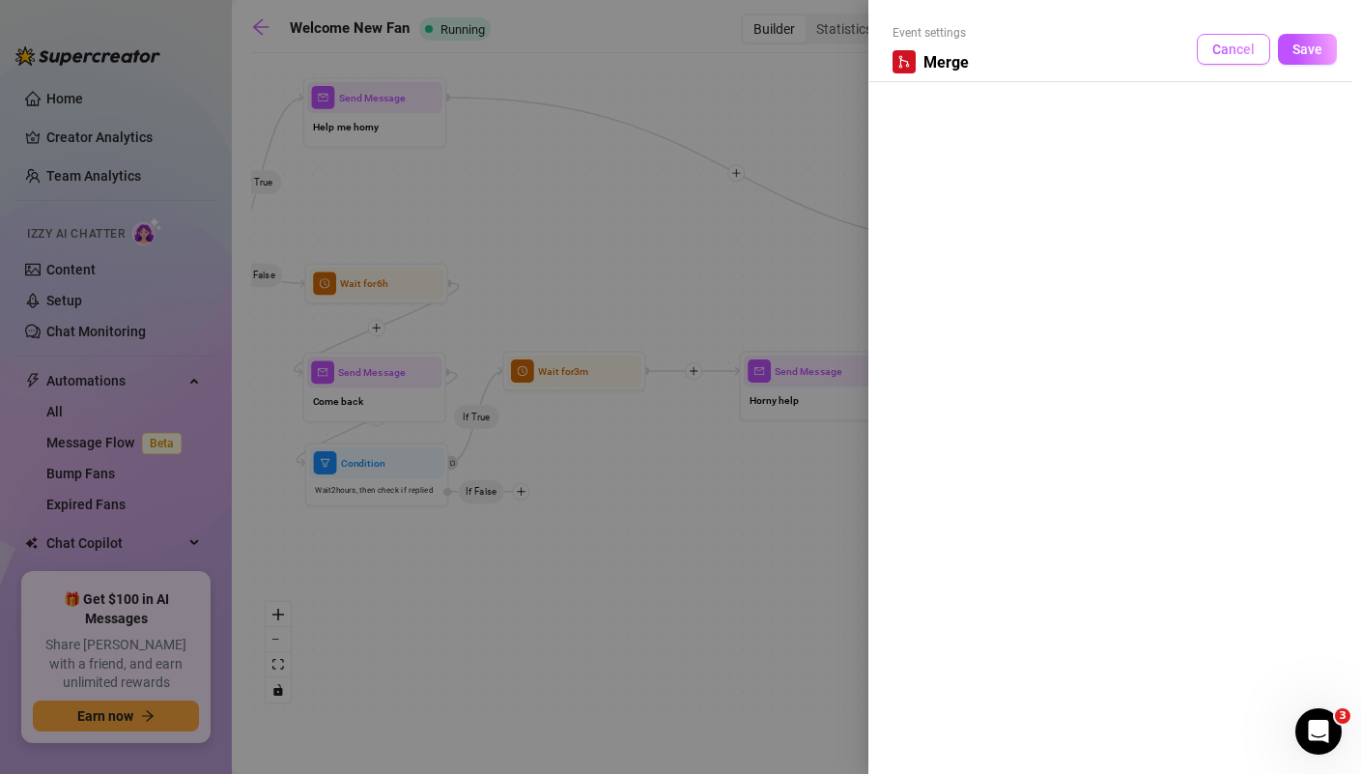
click at [1254, 61] on button "Cancel" at bounding box center [1233, 49] width 73 height 31
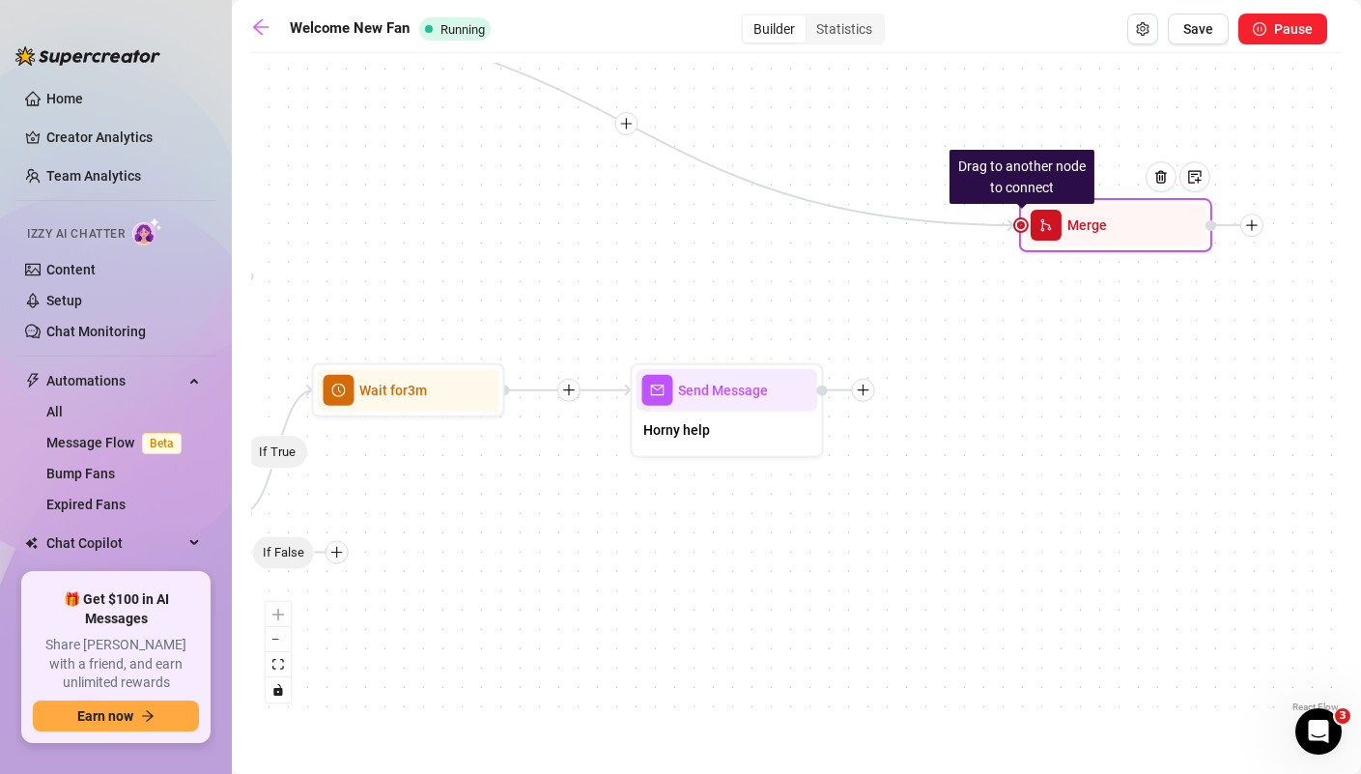
click at [1021, 225] on div at bounding box center [1021, 225] width 12 height 12
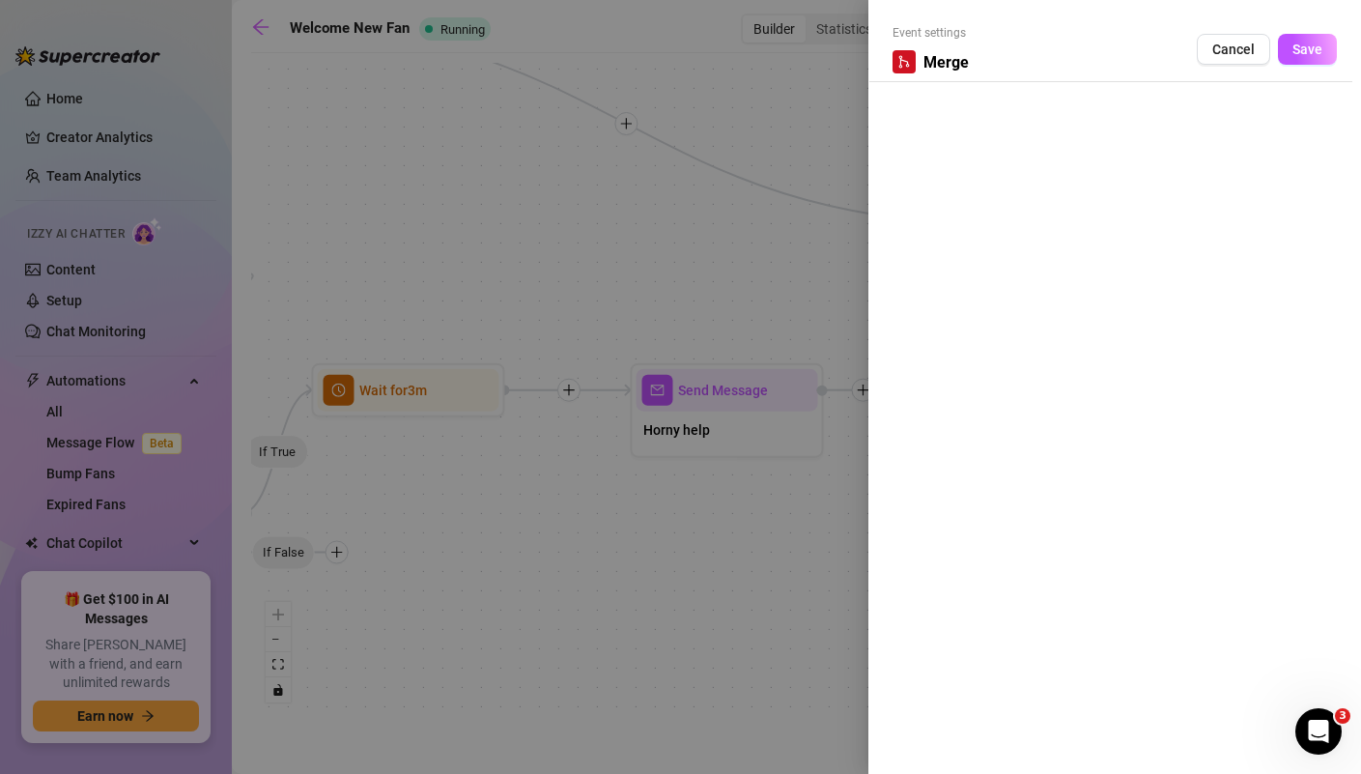
click at [839, 263] on div at bounding box center [680, 387] width 1361 height 774
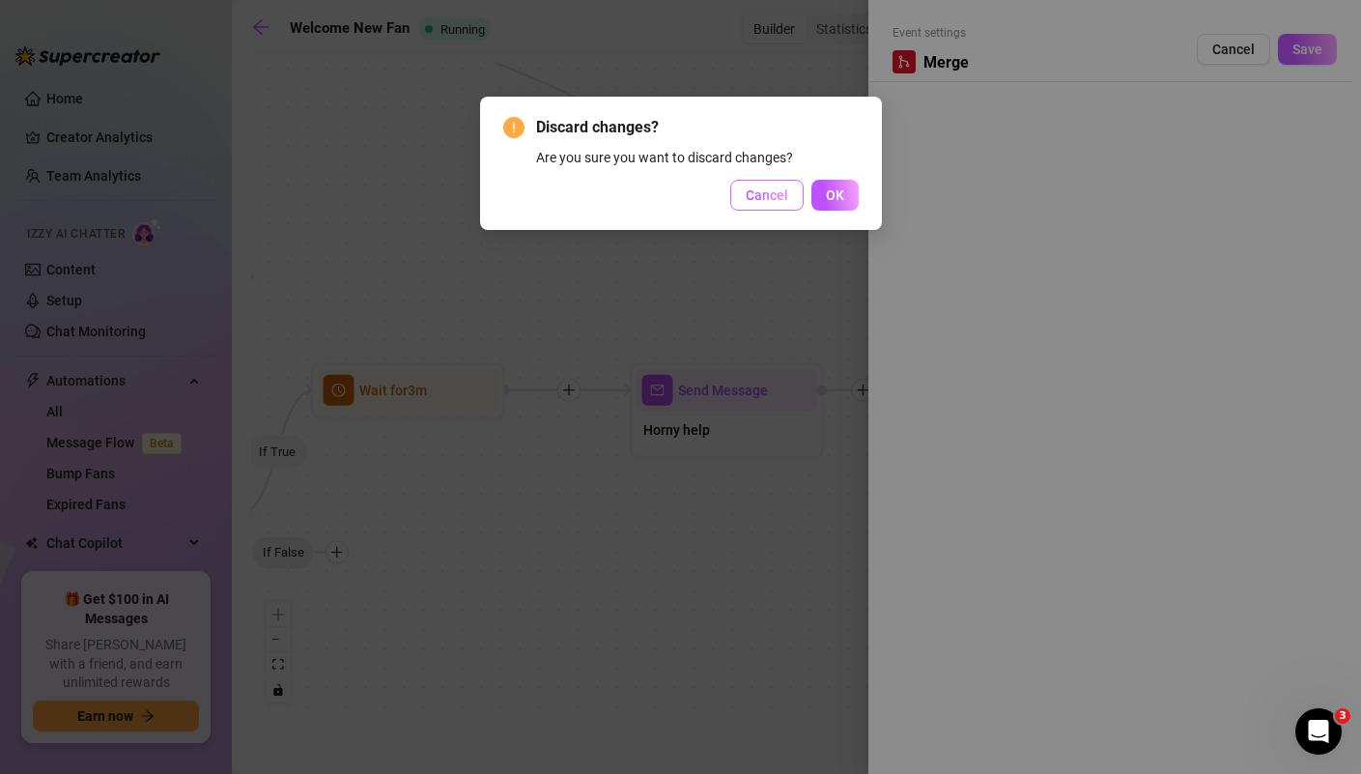
click at [764, 200] on span "Cancel" at bounding box center [767, 194] width 43 height 15
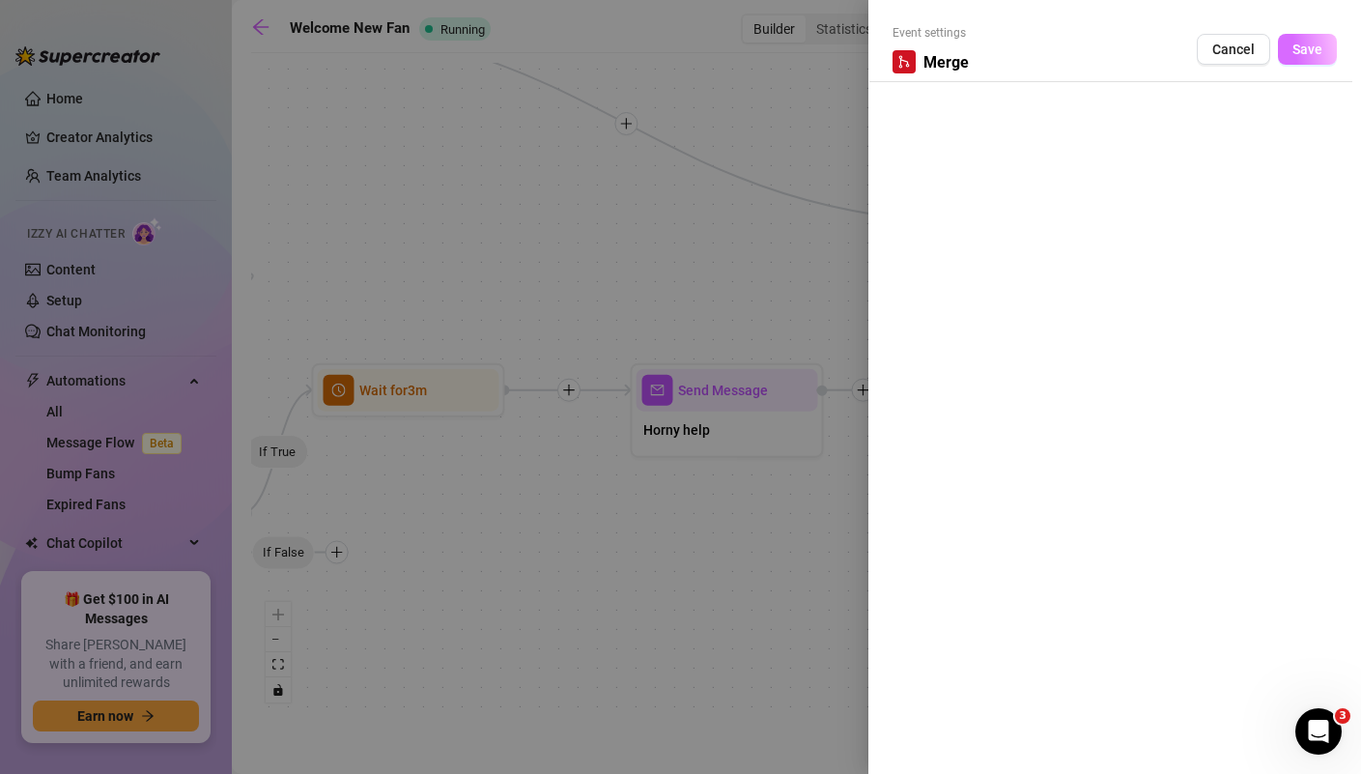
click at [1313, 43] on span "Save" at bounding box center [1308, 49] width 30 height 15
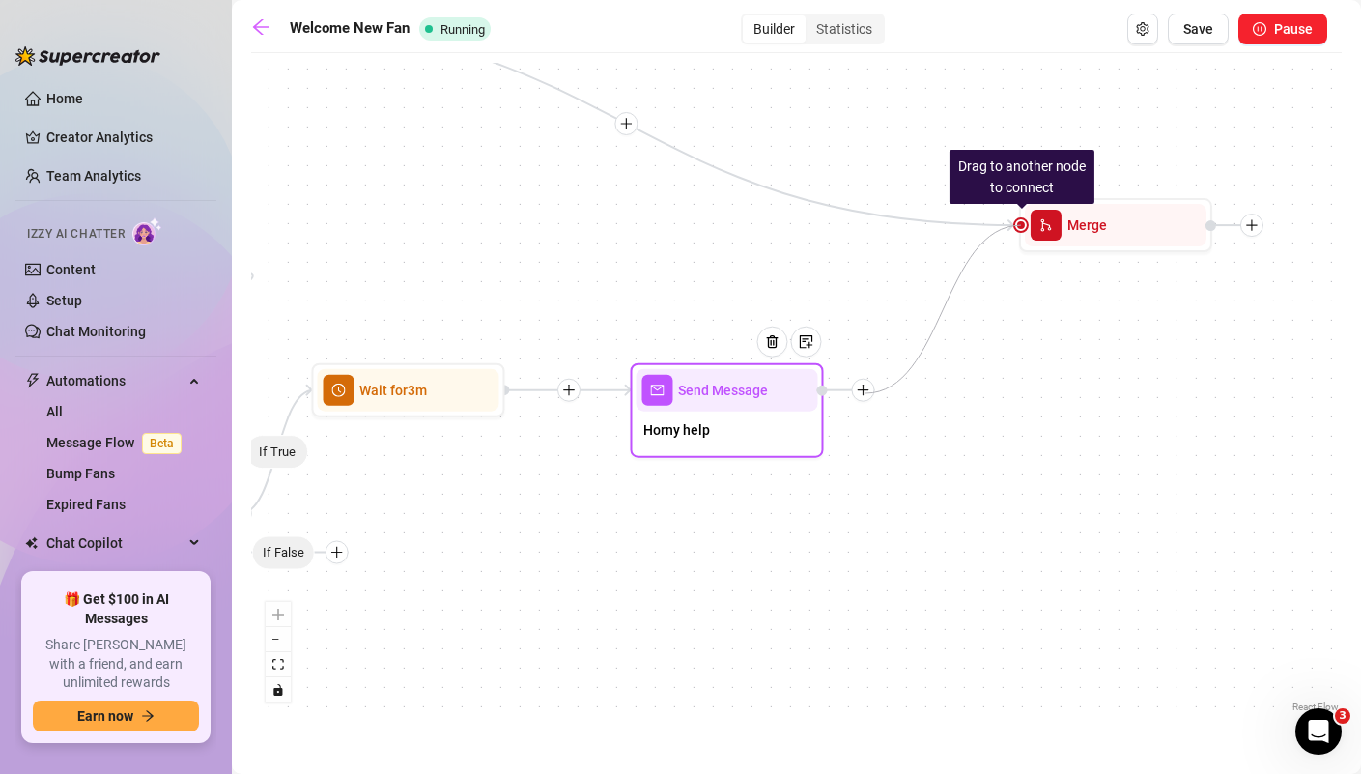
drag, startPoint x: 1020, startPoint y: 226, endPoint x: 866, endPoint y: 393, distance: 227.7
drag, startPoint x: 1024, startPoint y: 224, endPoint x: 753, endPoint y: 426, distance: 338.3
drag, startPoint x: 1021, startPoint y: 223, endPoint x: 794, endPoint y: 391, distance: 282.5
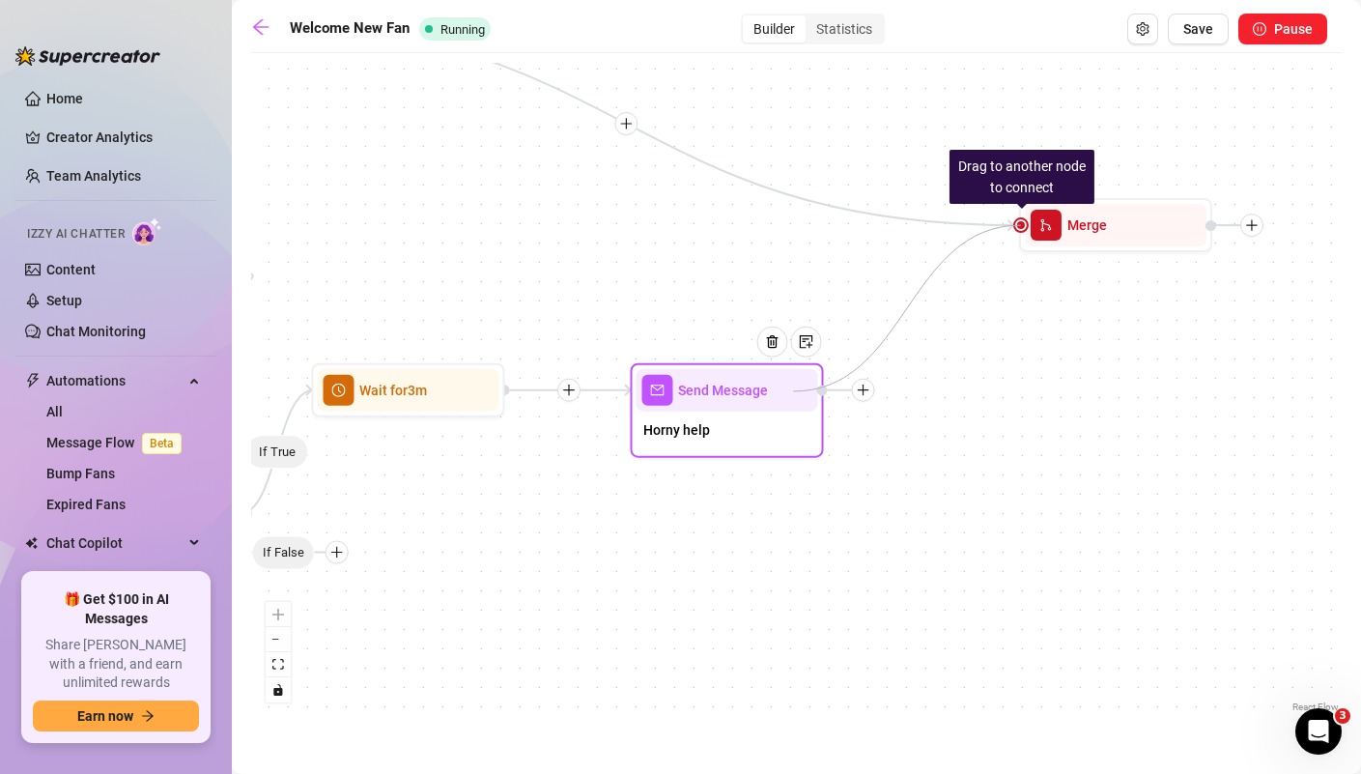
click at [833, 391] on div at bounding box center [845, 390] width 58 height 23
click at [869, 390] on icon "plus" at bounding box center [863, 391] width 14 height 14
click at [954, 517] on div "Merge Nodes" at bounding box center [958, 523] width 141 height 33
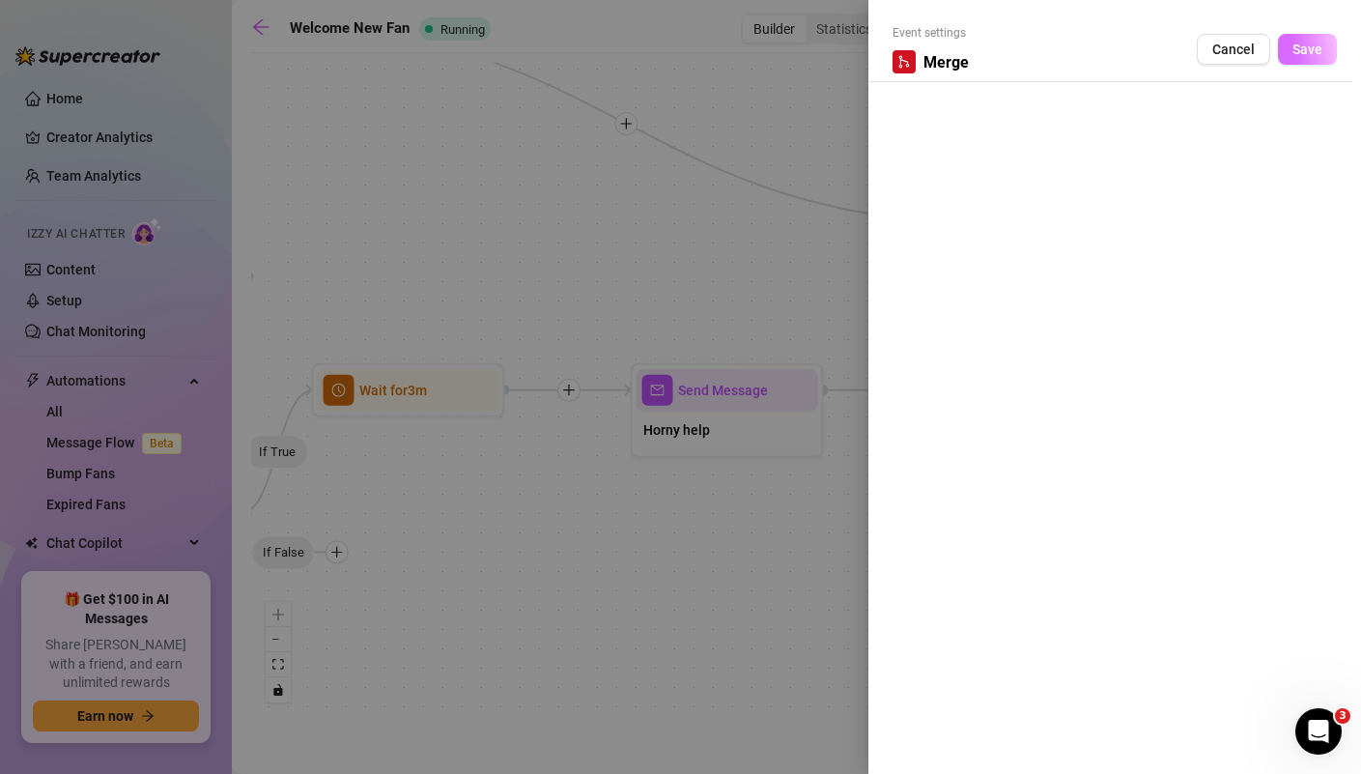
click at [1317, 45] on span "Save" at bounding box center [1308, 49] width 30 height 15
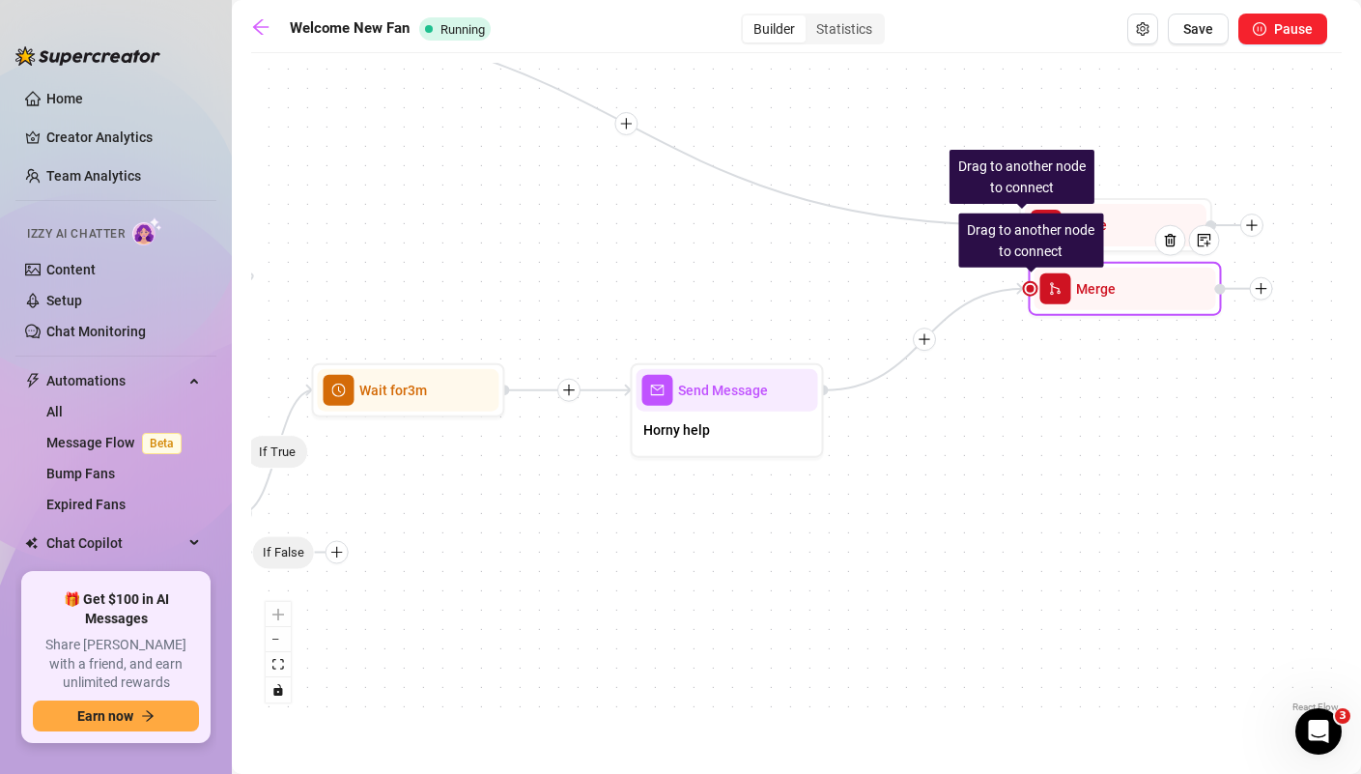
drag, startPoint x: 1030, startPoint y: 404, endPoint x: 1110, endPoint y: 301, distance: 130.1
click at [1110, 301] on div "Merge" at bounding box center [1125, 289] width 182 height 43
click at [1101, 466] on div "If True If False If True Drag to another node to connect Merge Send Message Hor…" at bounding box center [796, 390] width 1091 height 654
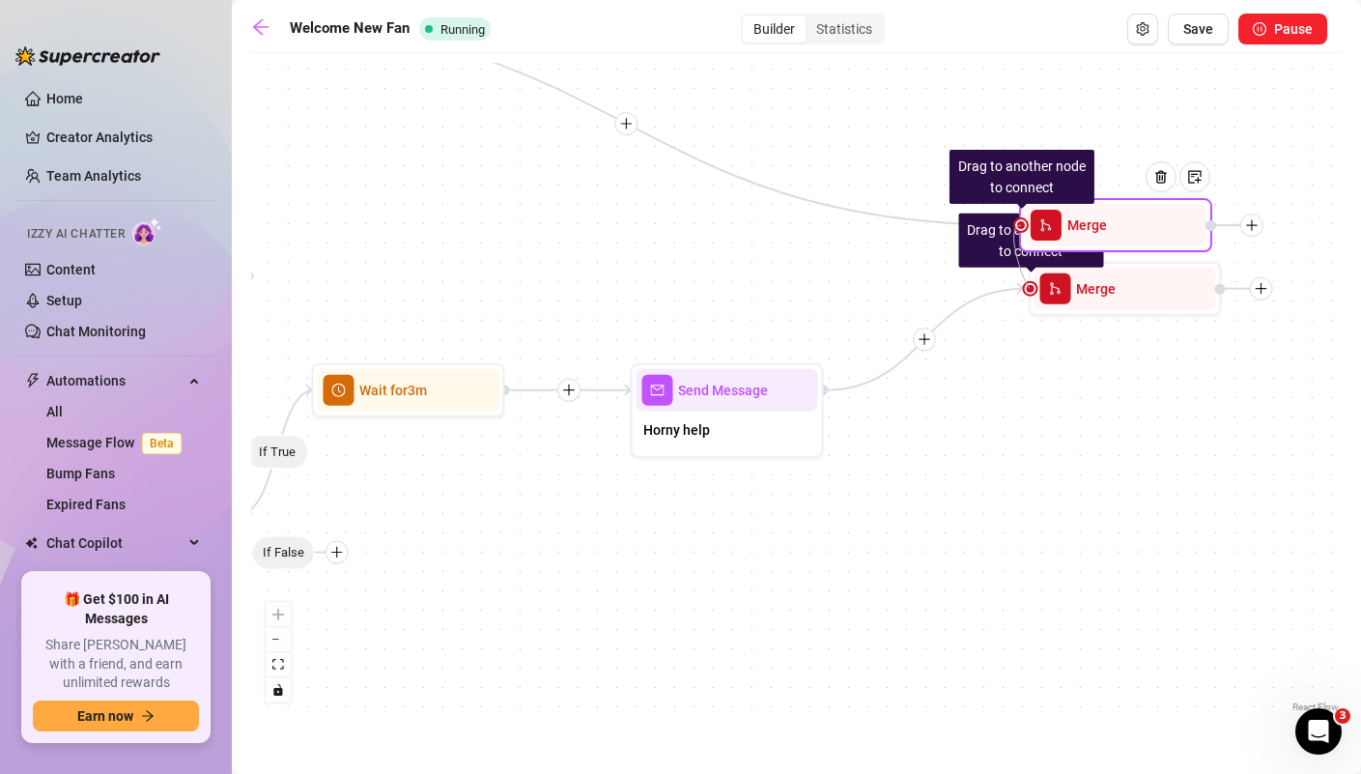
drag, startPoint x: 1033, startPoint y: 288, endPoint x: 1020, endPoint y: 227, distance: 62.1
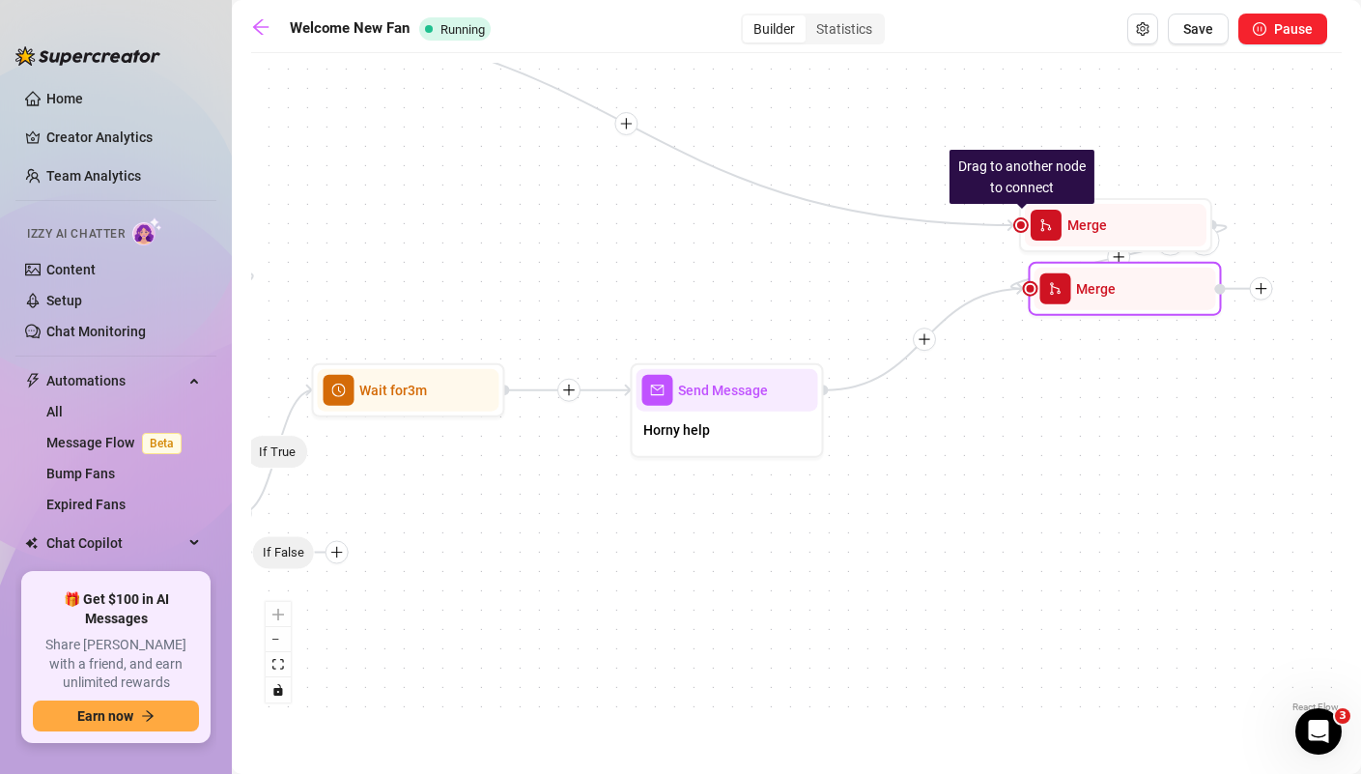
click at [1057, 408] on div "If True If False If True Merge Send Message Horny help Wait for 3m Drag to anot…" at bounding box center [796, 390] width 1091 height 654
click at [1168, 311] on div "Merge" at bounding box center [1124, 289] width 193 height 54
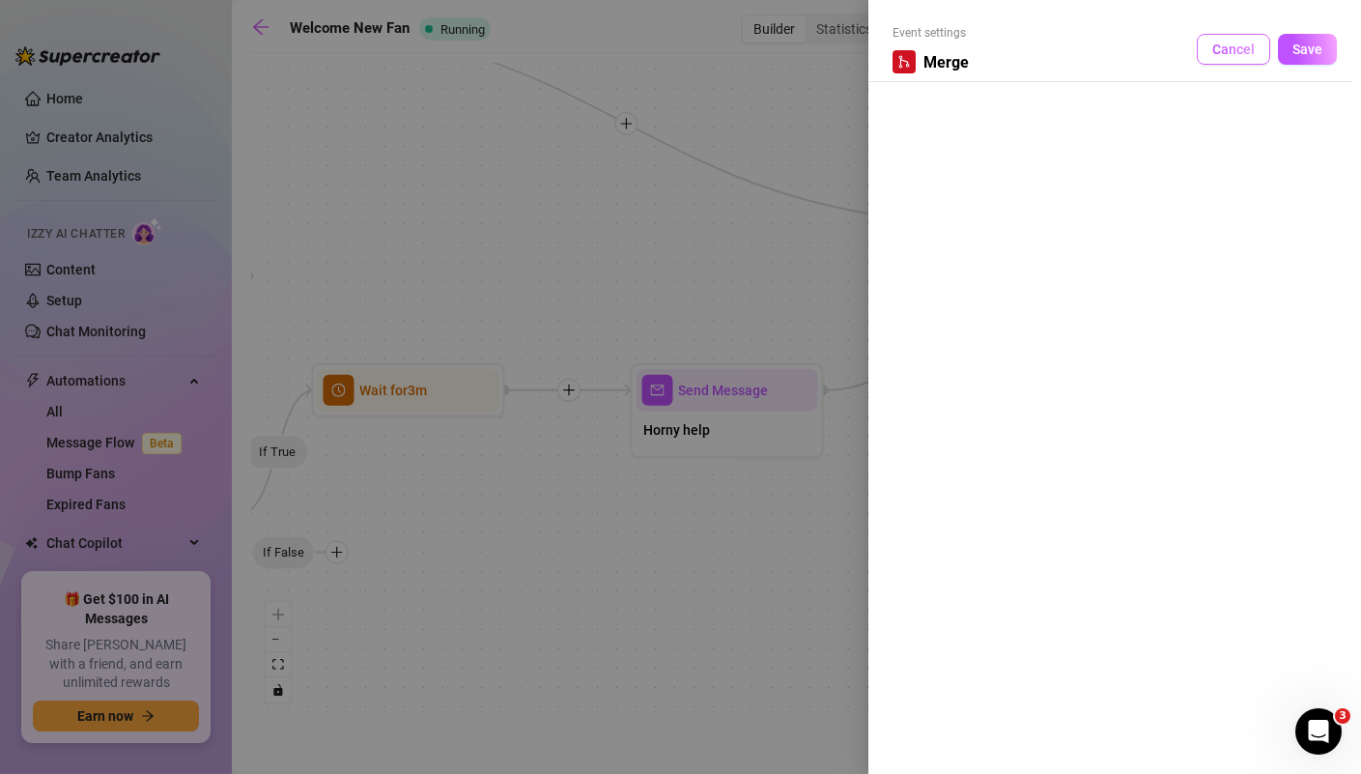
click at [1225, 48] on span "Cancel" at bounding box center [1233, 49] width 43 height 15
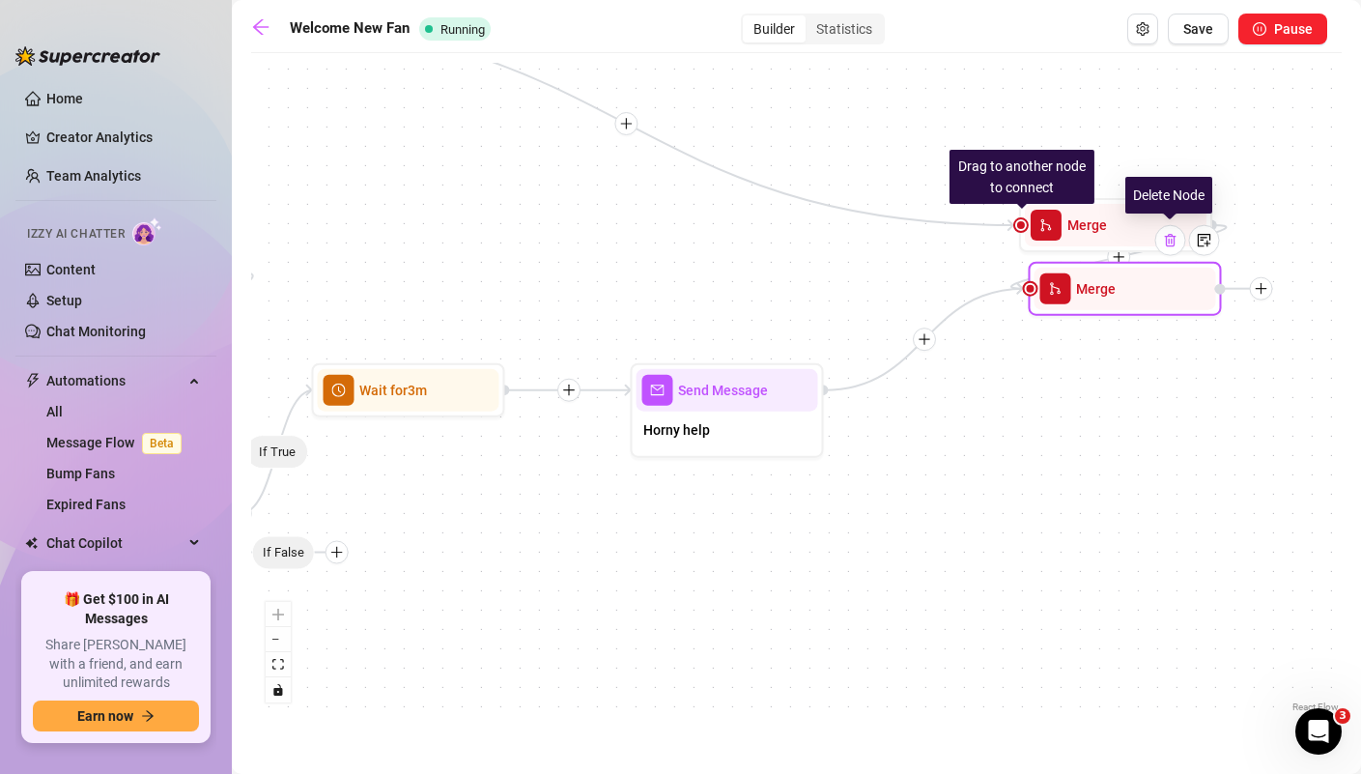
click at [1171, 253] on div at bounding box center [1169, 240] width 31 height 31
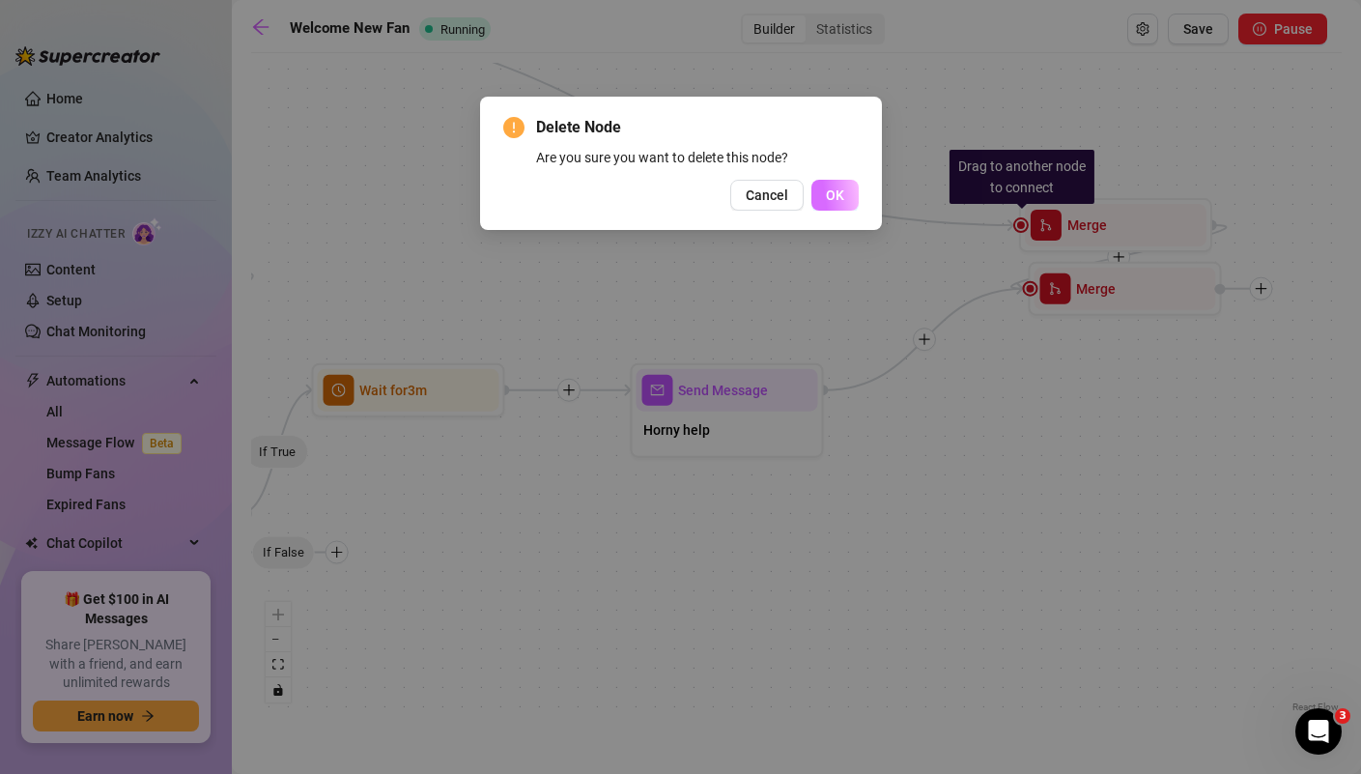
click at [840, 208] on button "OK" at bounding box center [835, 195] width 47 height 31
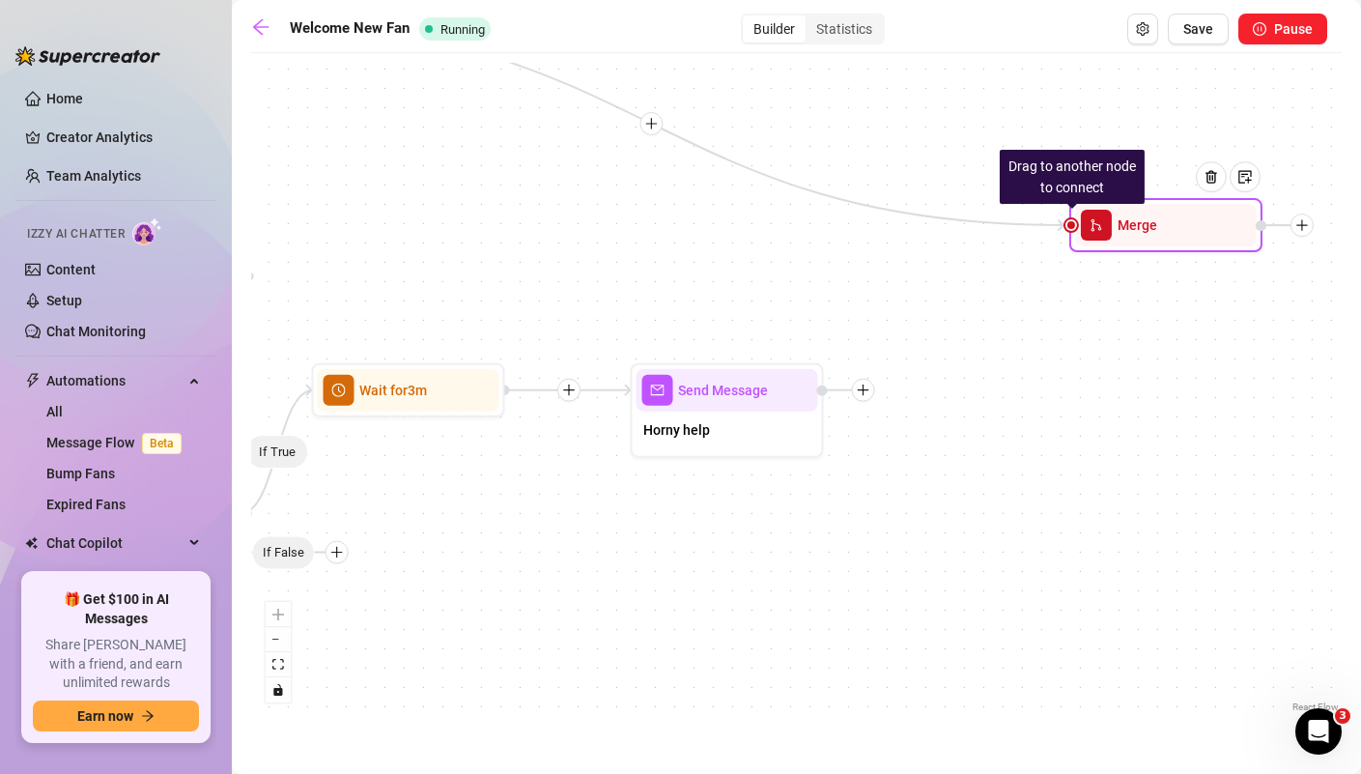
drag, startPoint x: 1054, startPoint y: 228, endPoint x: 1158, endPoint y: 232, distance: 104.4
click at [1112, 232] on span "merge" at bounding box center [1096, 225] width 31 height 31
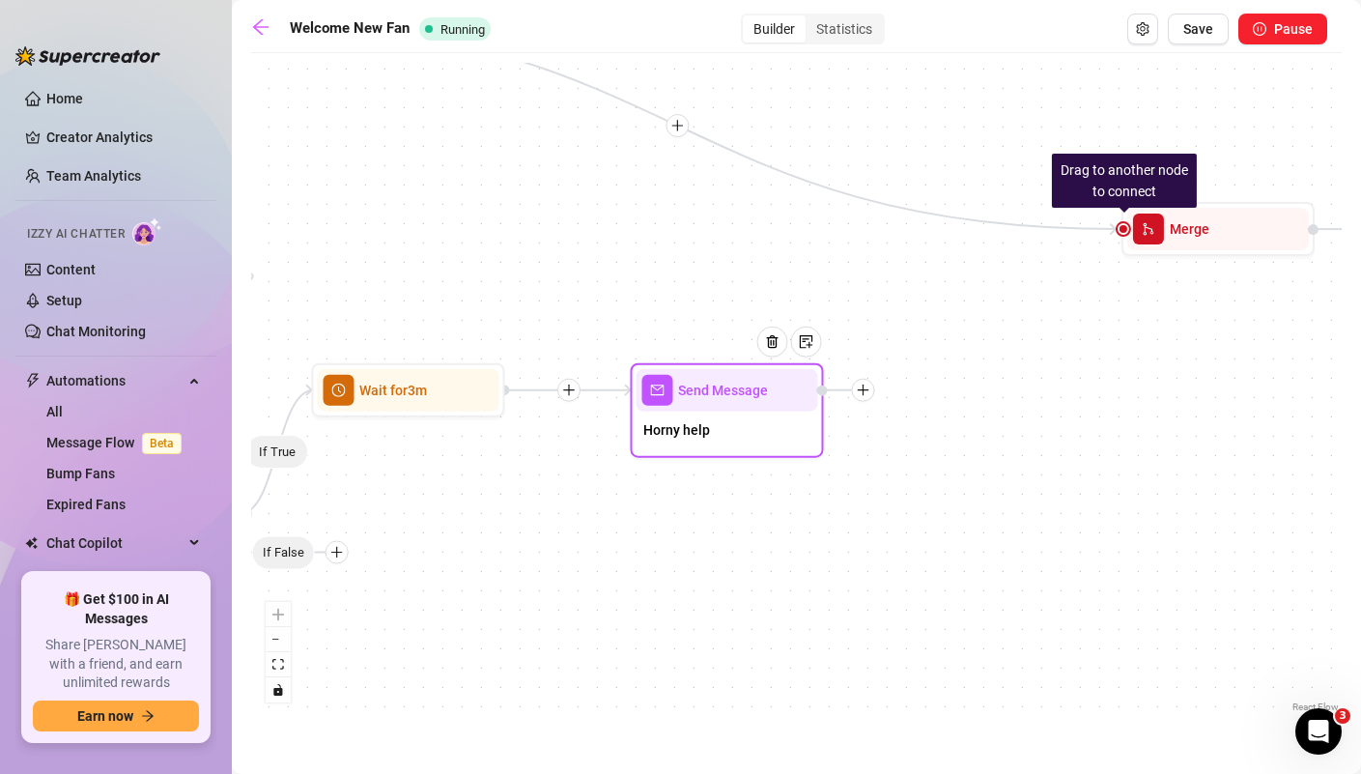
click at [869, 393] on div at bounding box center [862, 390] width 23 height 23
click at [906, 420] on icon "filter" at bounding box center [901, 425] width 14 height 14
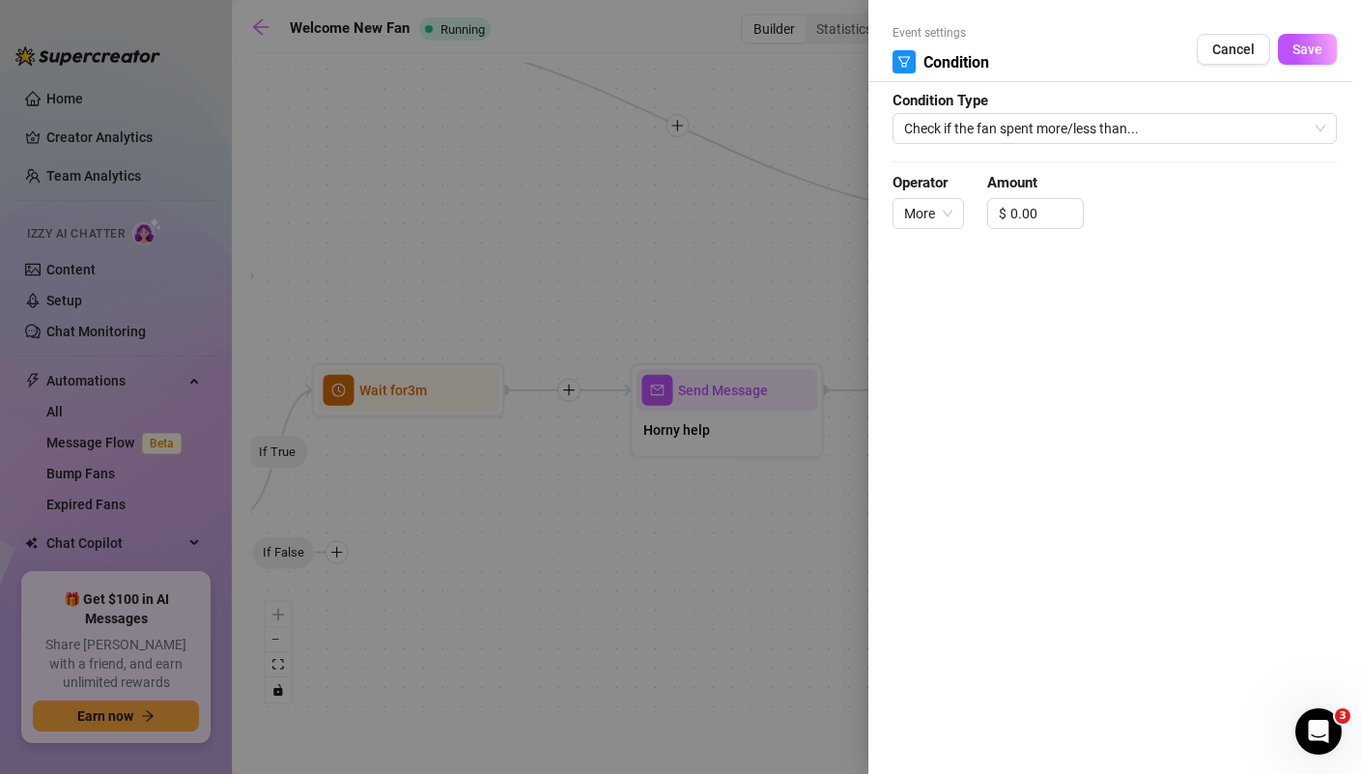
click at [1069, 145] on form "Event settings Condition Cancel Save Condition Type Check if the fan spent more…" at bounding box center [1115, 135] width 444 height 222
click at [1075, 130] on span "Check if the fan spent more/less than..." at bounding box center [1114, 128] width 421 height 29
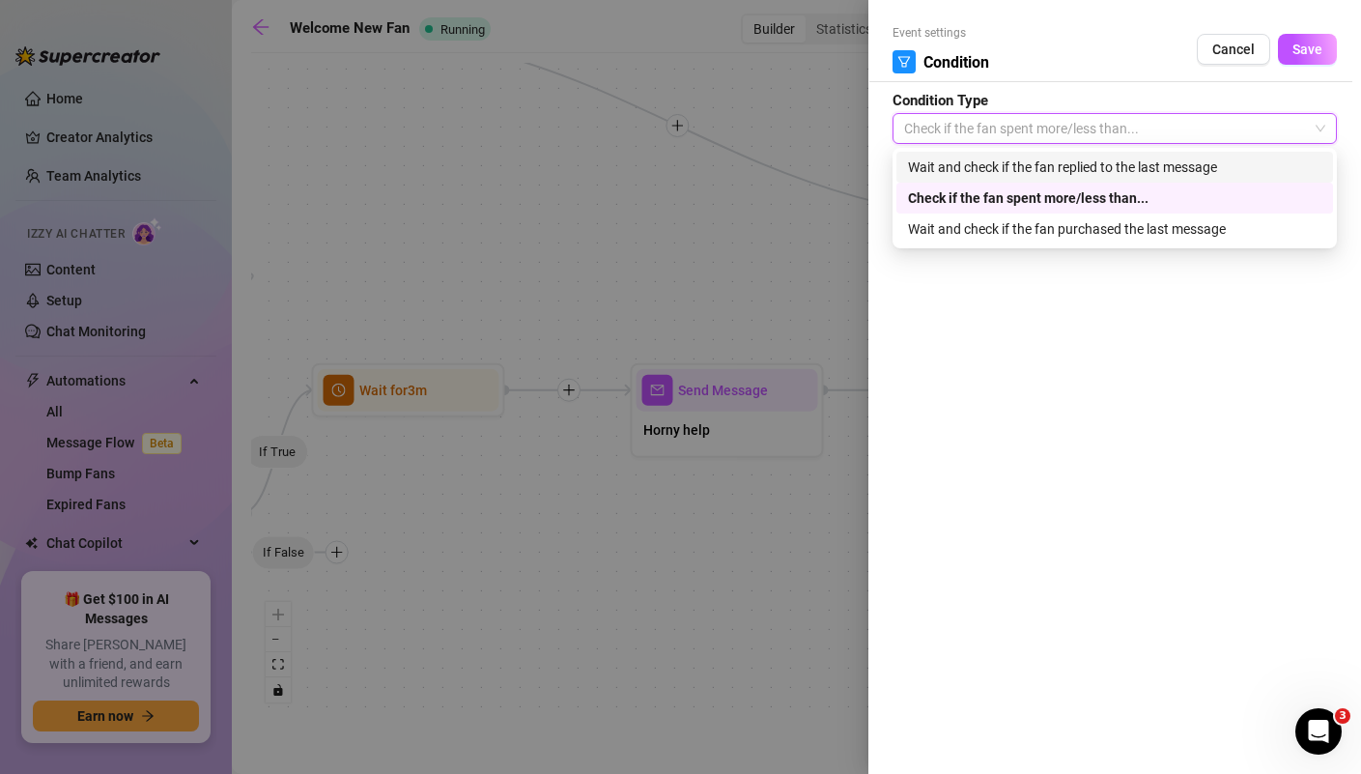
click at [1069, 161] on div "Wait and check if the fan replied to the last message" at bounding box center [1114, 167] width 413 height 21
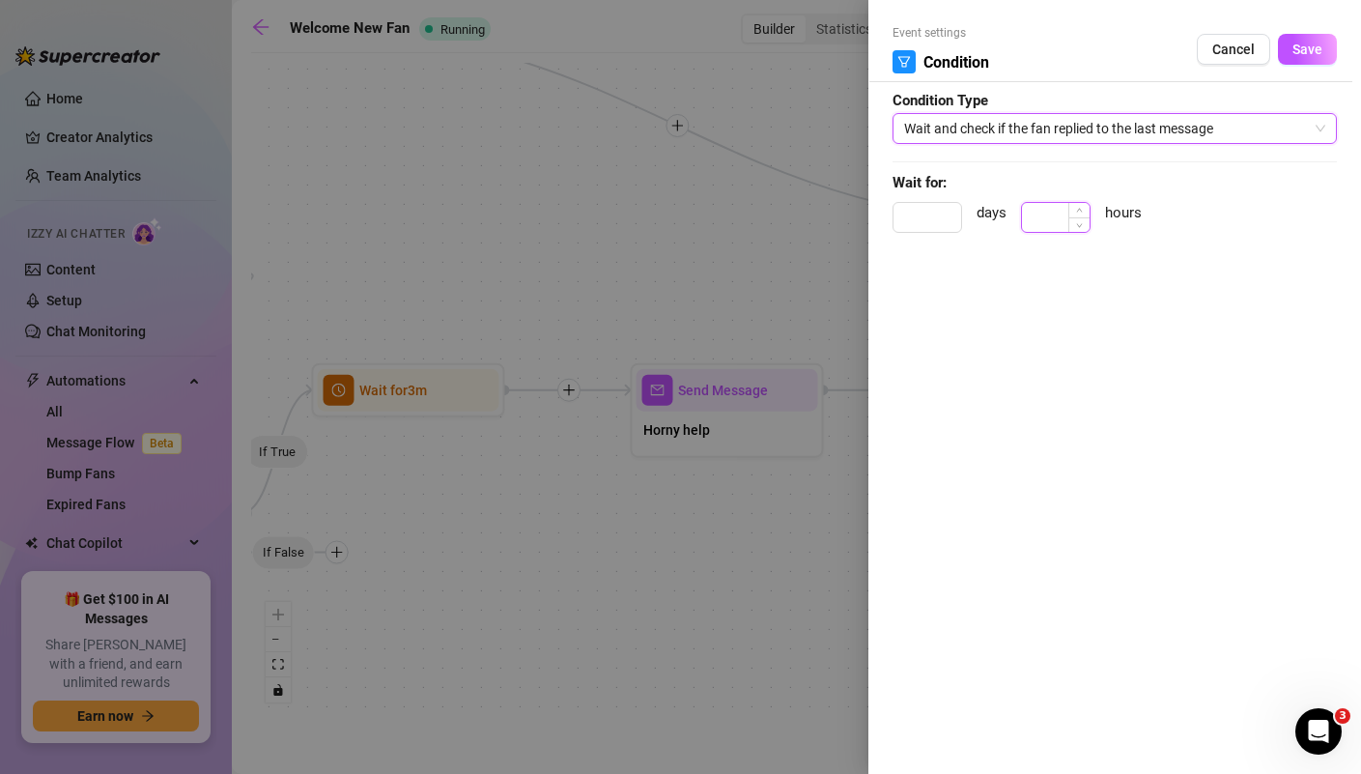
click at [1058, 212] on input at bounding box center [1056, 217] width 68 height 29
click at [1311, 50] on span "Save" at bounding box center [1308, 49] width 30 height 15
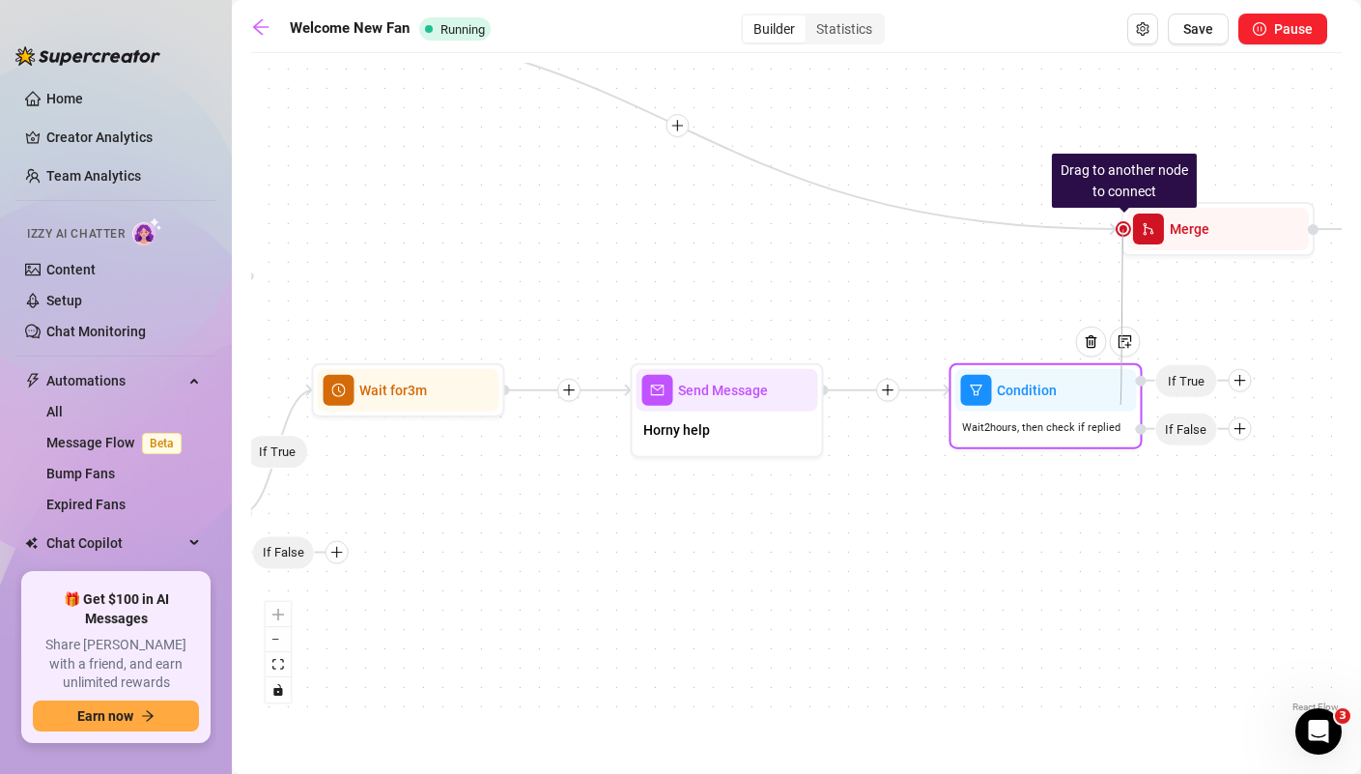
drag, startPoint x: 1125, startPoint y: 232, endPoint x: 1121, endPoint y: 405, distance: 173.0
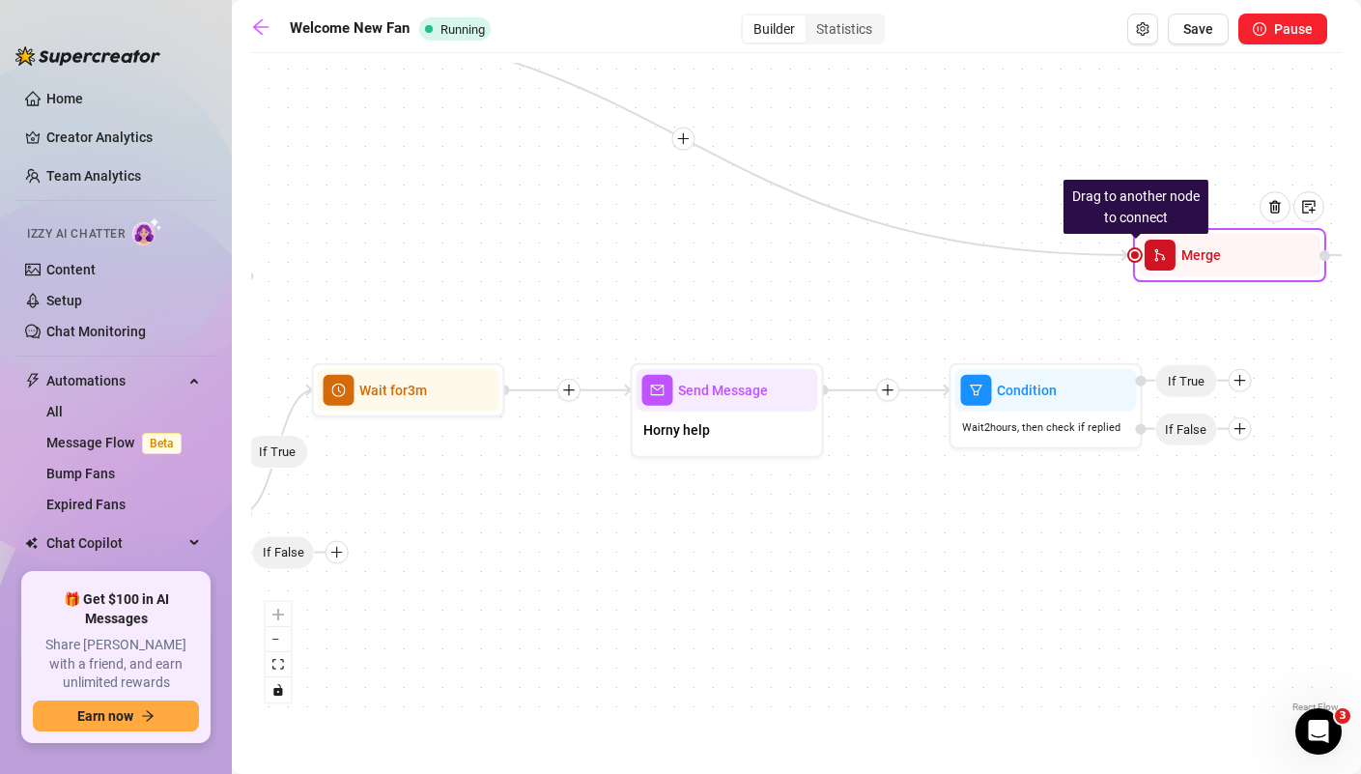
drag, startPoint x: 1126, startPoint y: 235, endPoint x: 1143, endPoint y: 264, distance: 33.3
click at [1143, 264] on div "Merge" at bounding box center [1230, 255] width 182 height 43
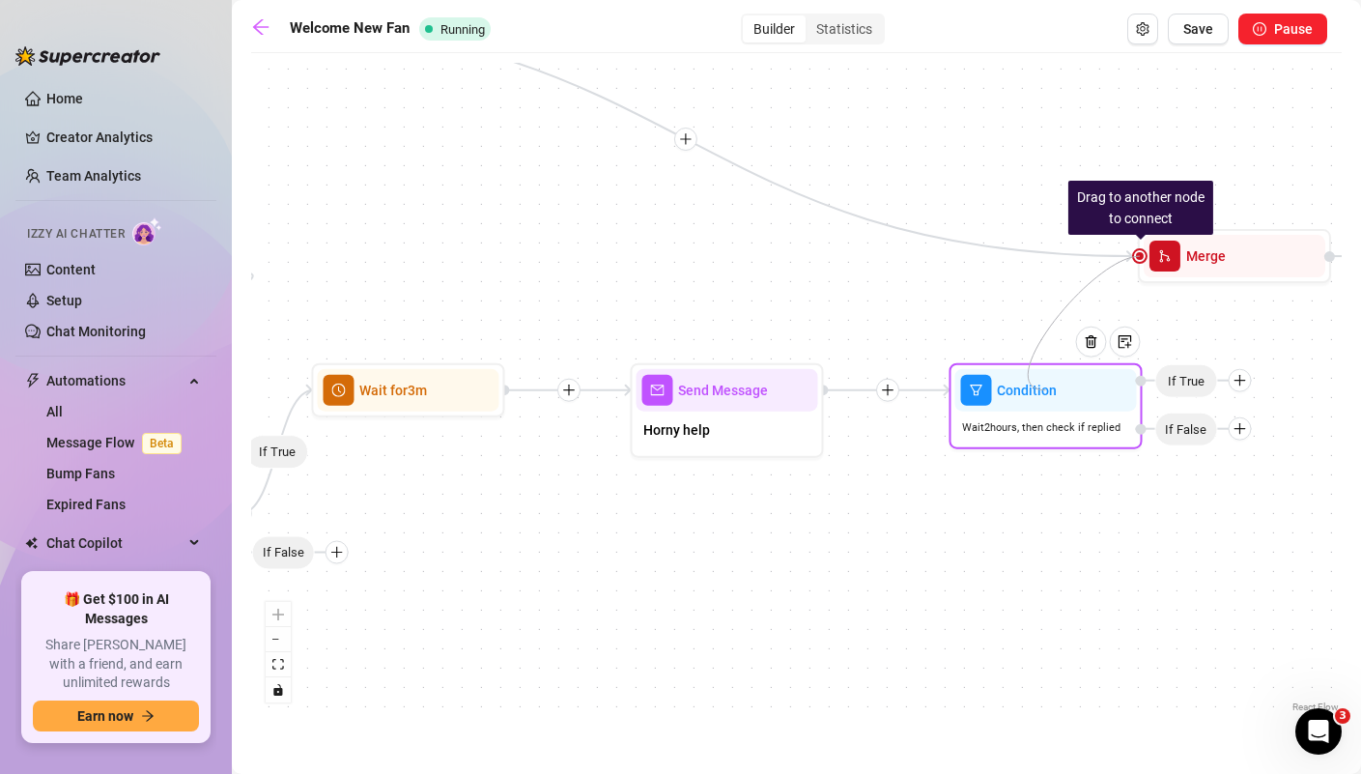
drag, startPoint x: 1141, startPoint y: 259, endPoint x: 1040, endPoint y: 383, distance: 159.9
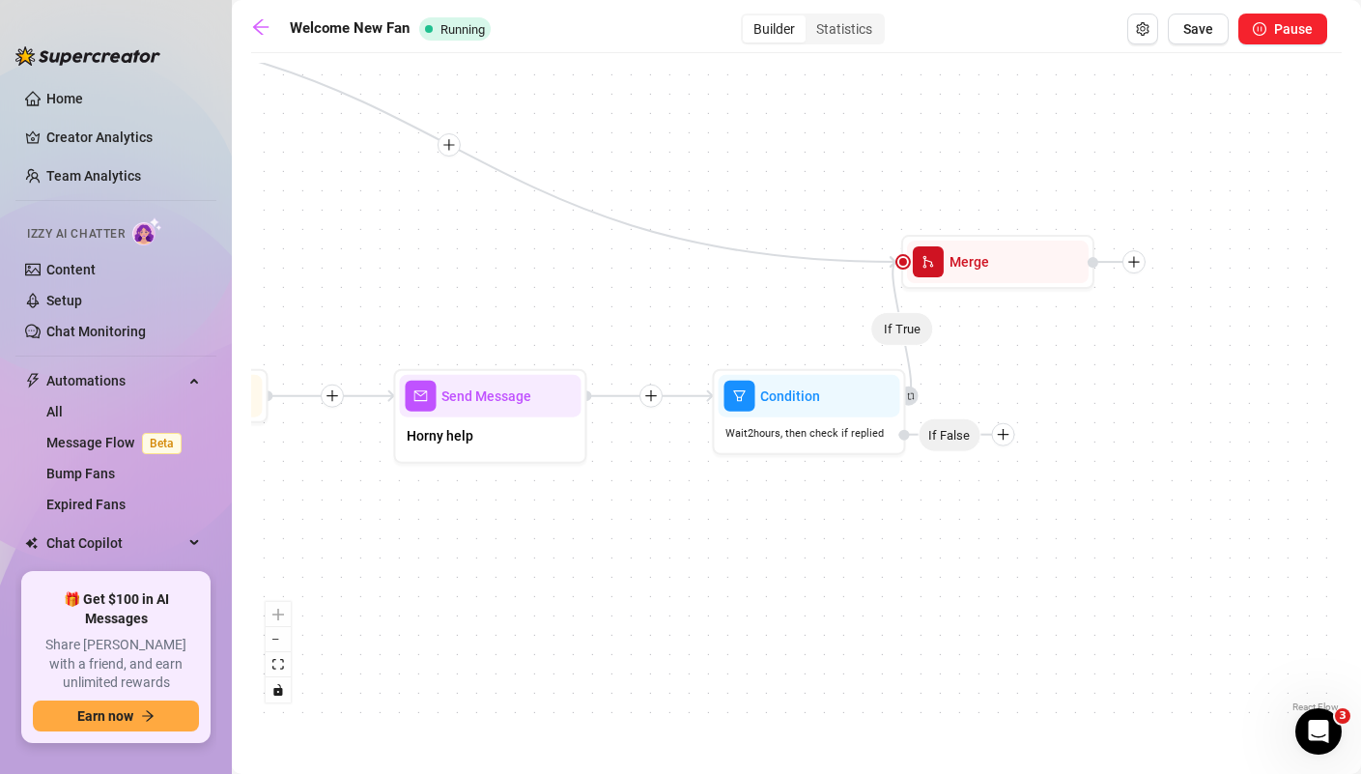
drag, startPoint x: 1262, startPoint y: 379, endPoint x: 1025, endPoint y: 385, distance: 236.8
click at [1025, 385] on div "If True If False If True If True Condition Wait 2 hours, then check if replied …" at bounding box center [796, 390] width 1091 height 654
click at [876, 411] on div at bounding box center [861, 363] width 84 height 99
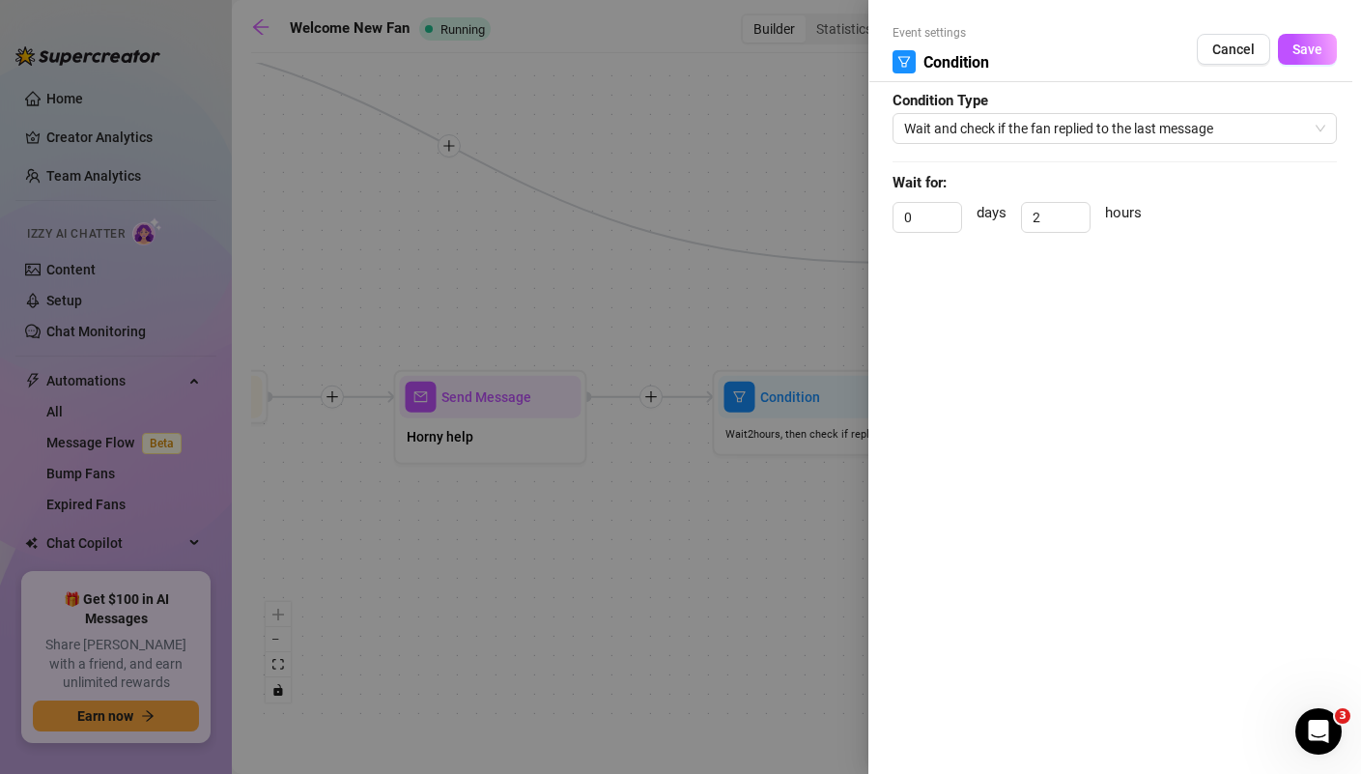
click at [876, 411] on div "Event settings Condition Cancel Save Condition Type Wait and check if the fan r…" at bounding box center [1115, 387] width 493 height 774
click at [1220, 43] on span "Cancel" at bounding box center [1233, 49] width 43 height 15
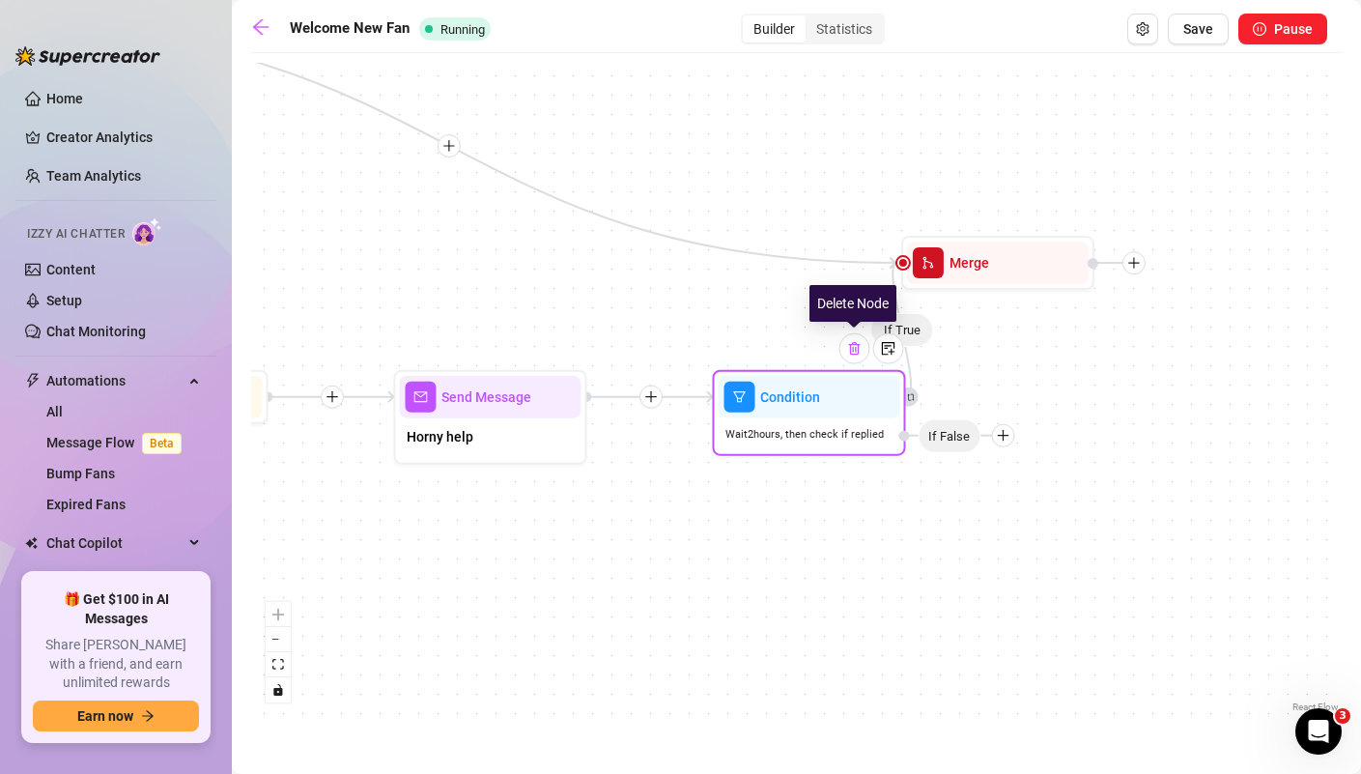
click at [854, 360] on div at bounding box center [854, 348] width 31 height 31
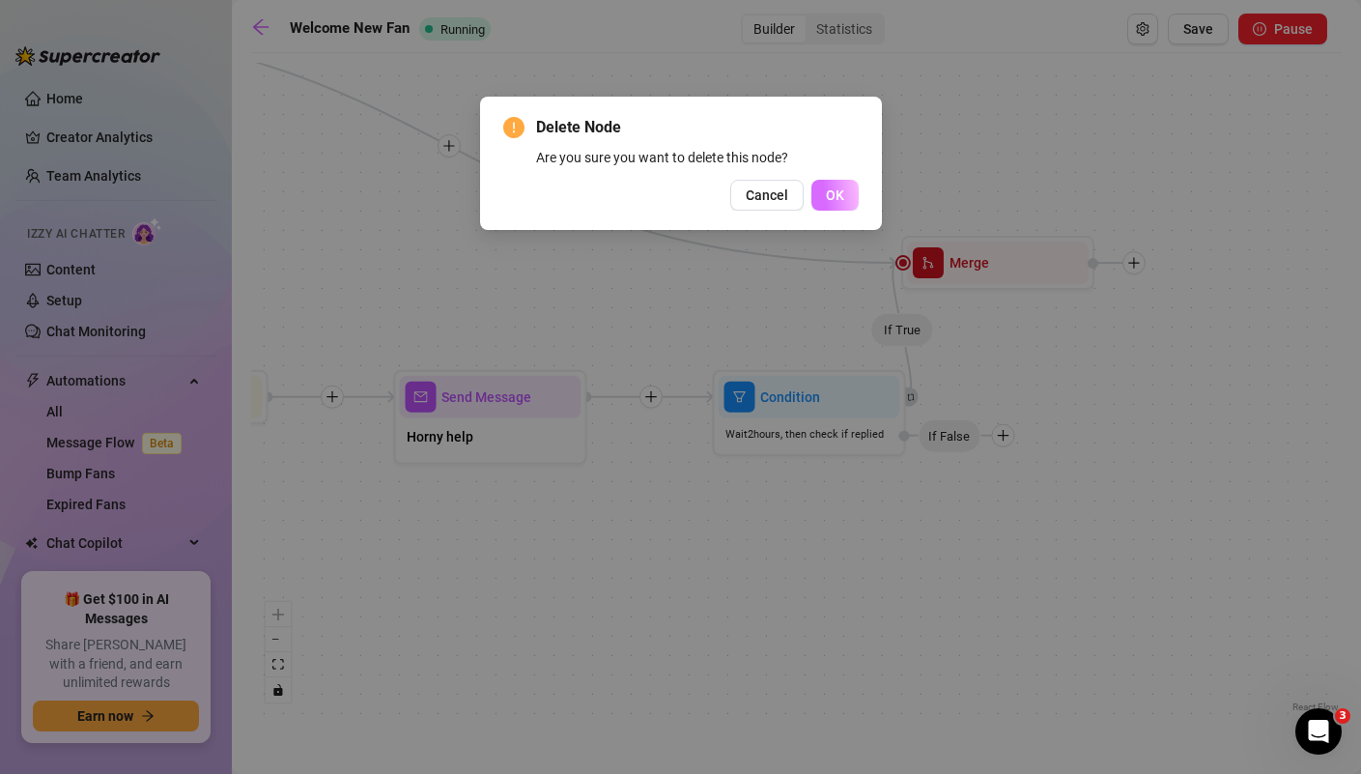
click at [842, 187] on span "OK" at bounding box center [835, 194] width 18 height 15
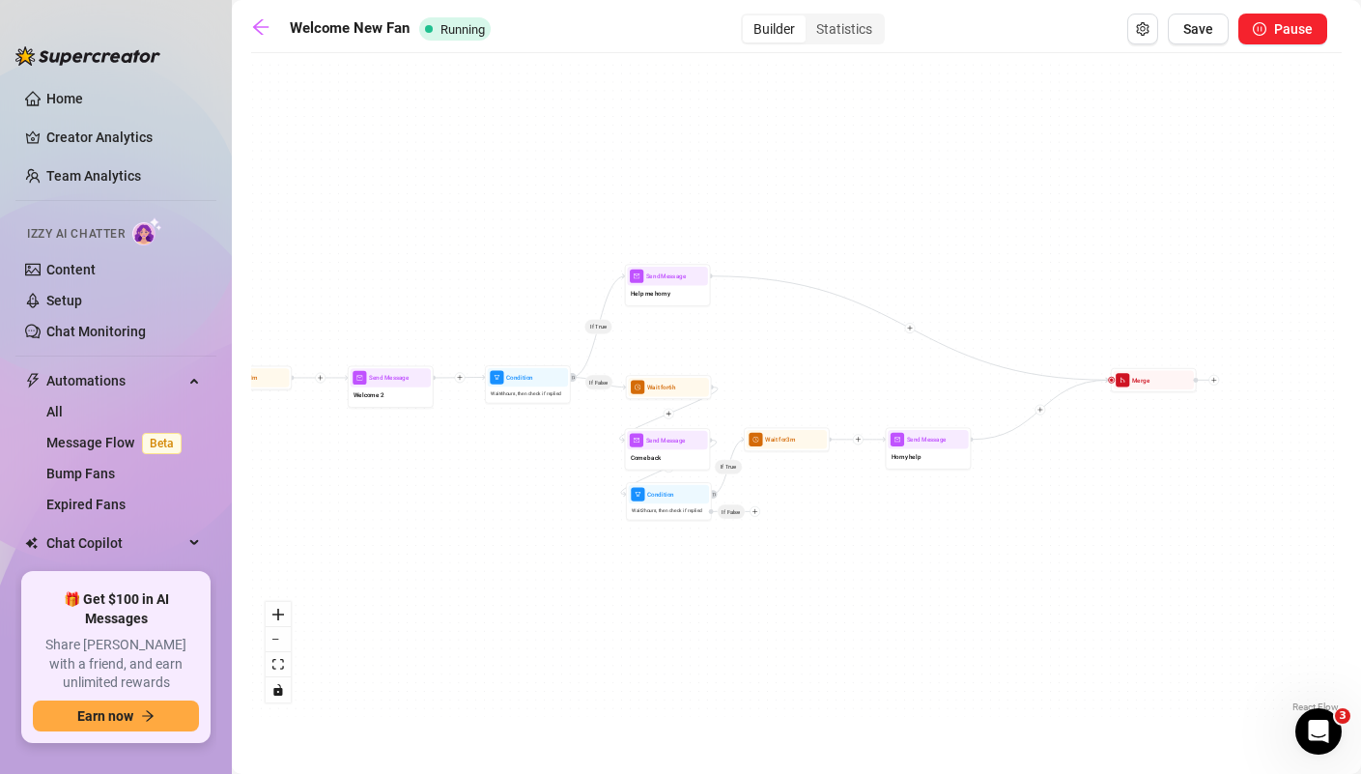
drag, startPoint x: 690, startPoint y: 531, endPoint x: 977, endPoint y: 538, distance: 287.0
click at [971, 536] on div "If True If False If True Send Message Horny help Wait for 3m Merge Condition Wa…" at bounding box center [796, 390] width 1091 height 654
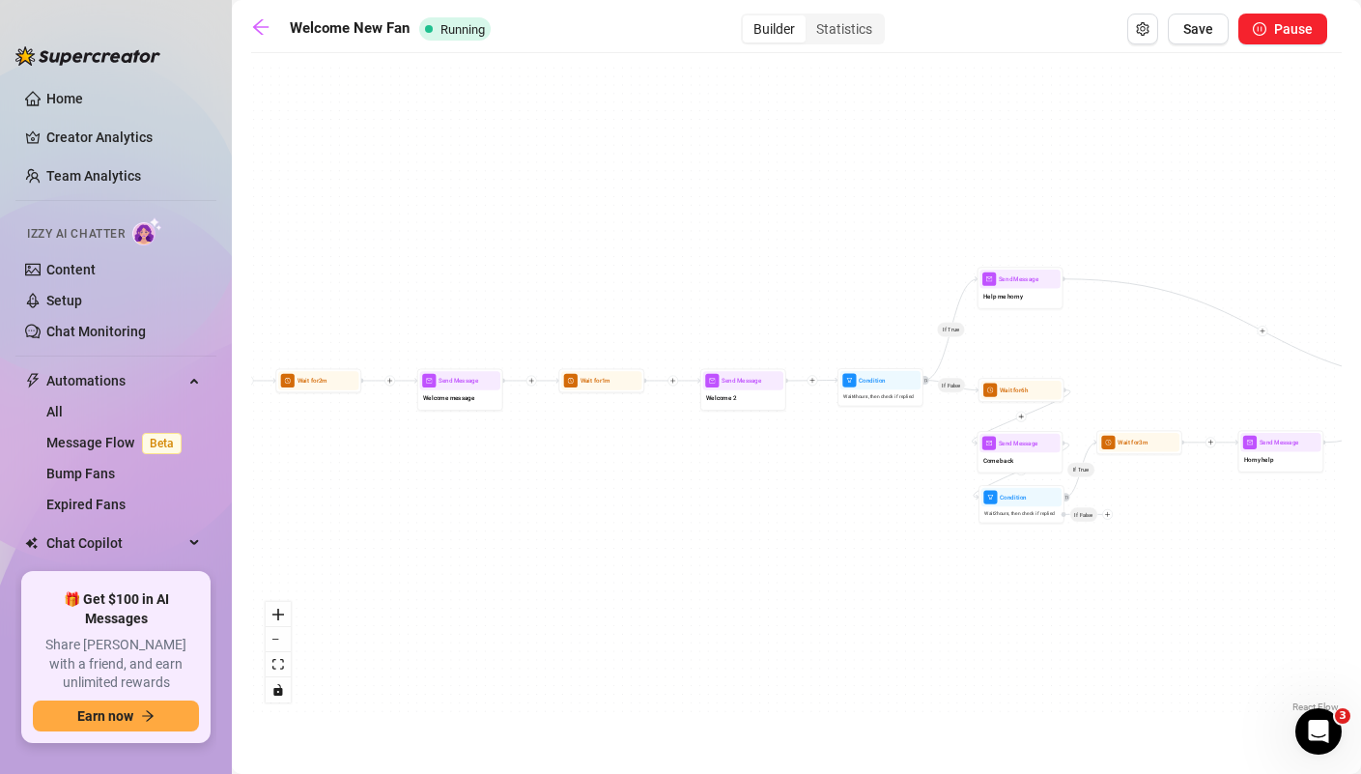
drag, startPoint x: 412, startPoint y: 525, endPoint x: 700, endPoint y: 522, distance: 288.9
click at [700, 522] on div "If True If False If True Send Message Horny help Wait for 3m Merge Condition Wa…" at bounding box center [796, 390] width 1091 height 654
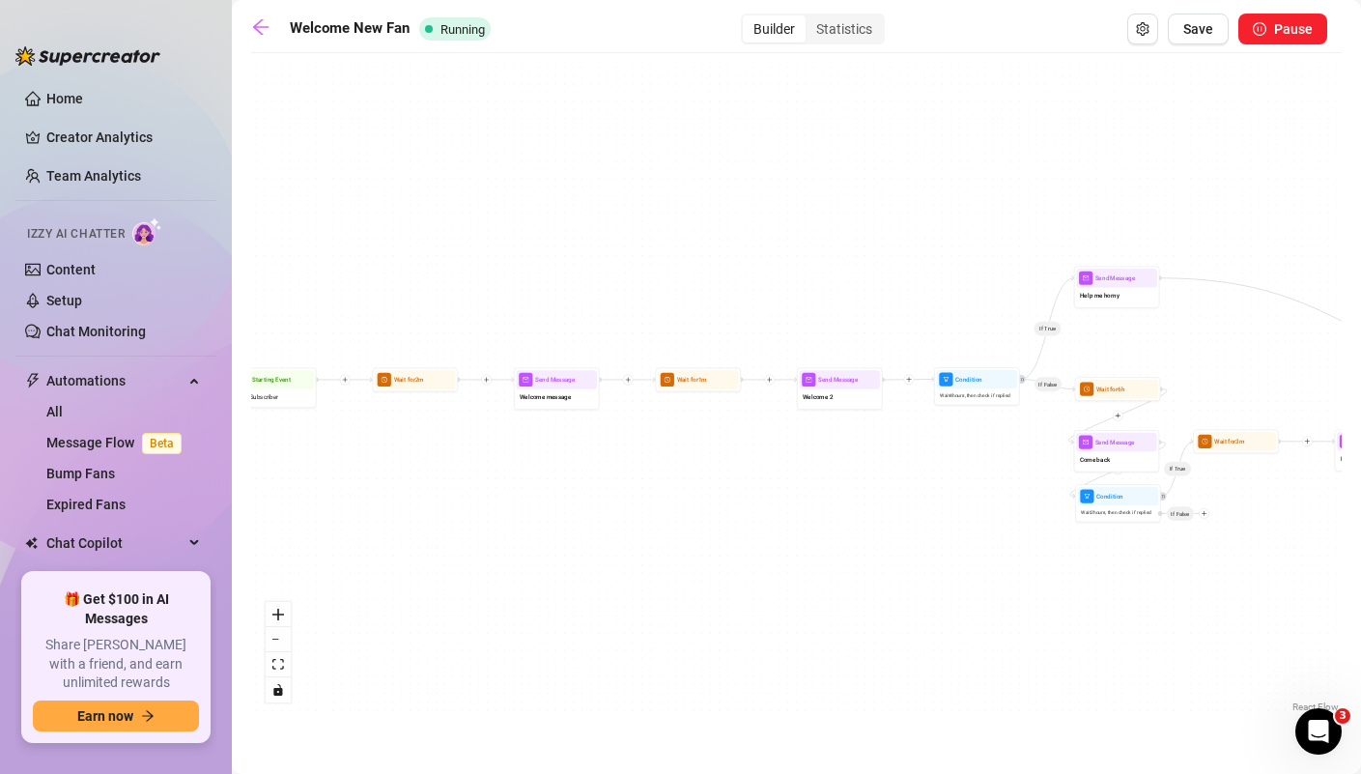
drag, startPoint x: 700, startPoint y: 522, endPoint x: 916, endPoint y: 525, distance: 215.5
click at [916, 525] on div "If True If False If True Send Message Horny help Wait for 3m Merge Condition Wa…" at bounding box center [796, 390] width 1091 height 654
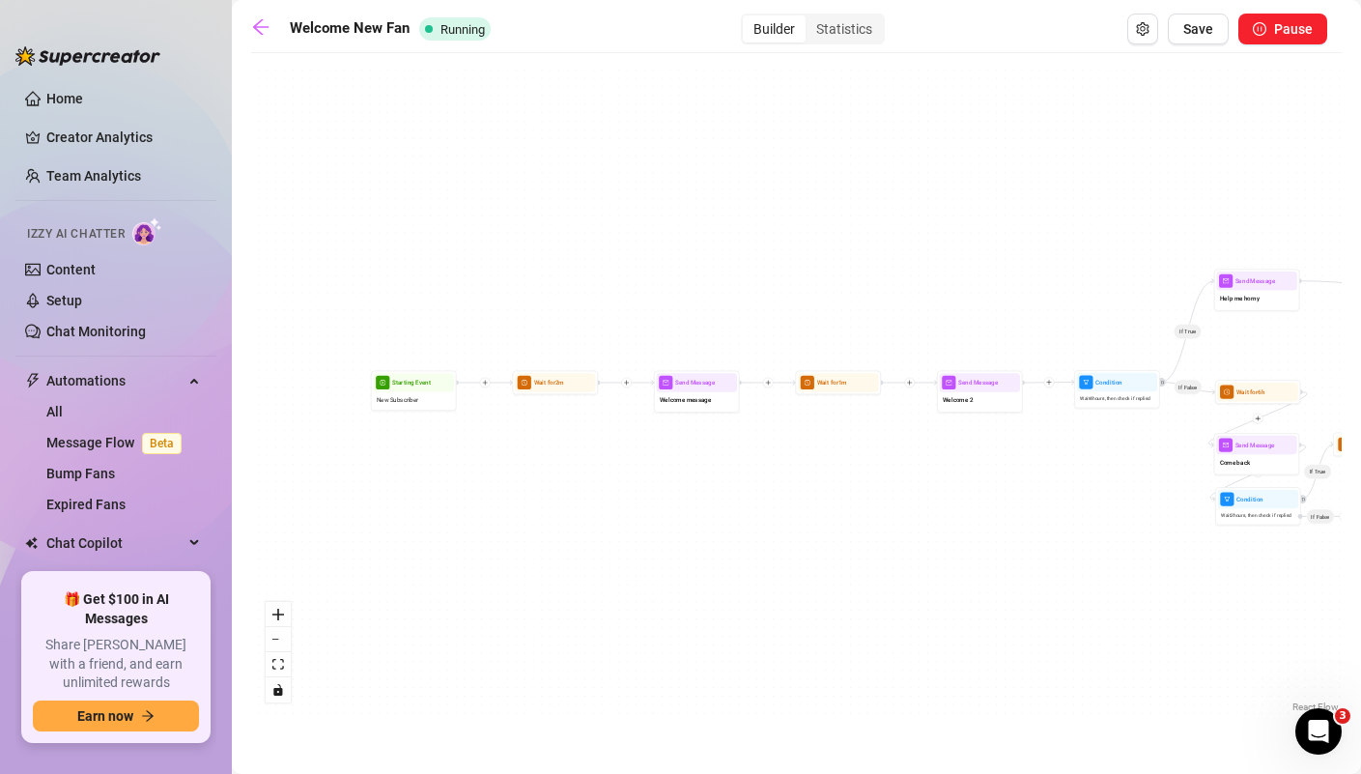
drag, startPoint x: 591, startPoint y: 456, endPoint x: 619, endPoint y: 456, distance: 28.0
click at [619, 456] on div "If True If False If True Send Message Horny help Wait for 3m Merge Condition Wa…" at bounding box center [796, 390] width 1091 height 654
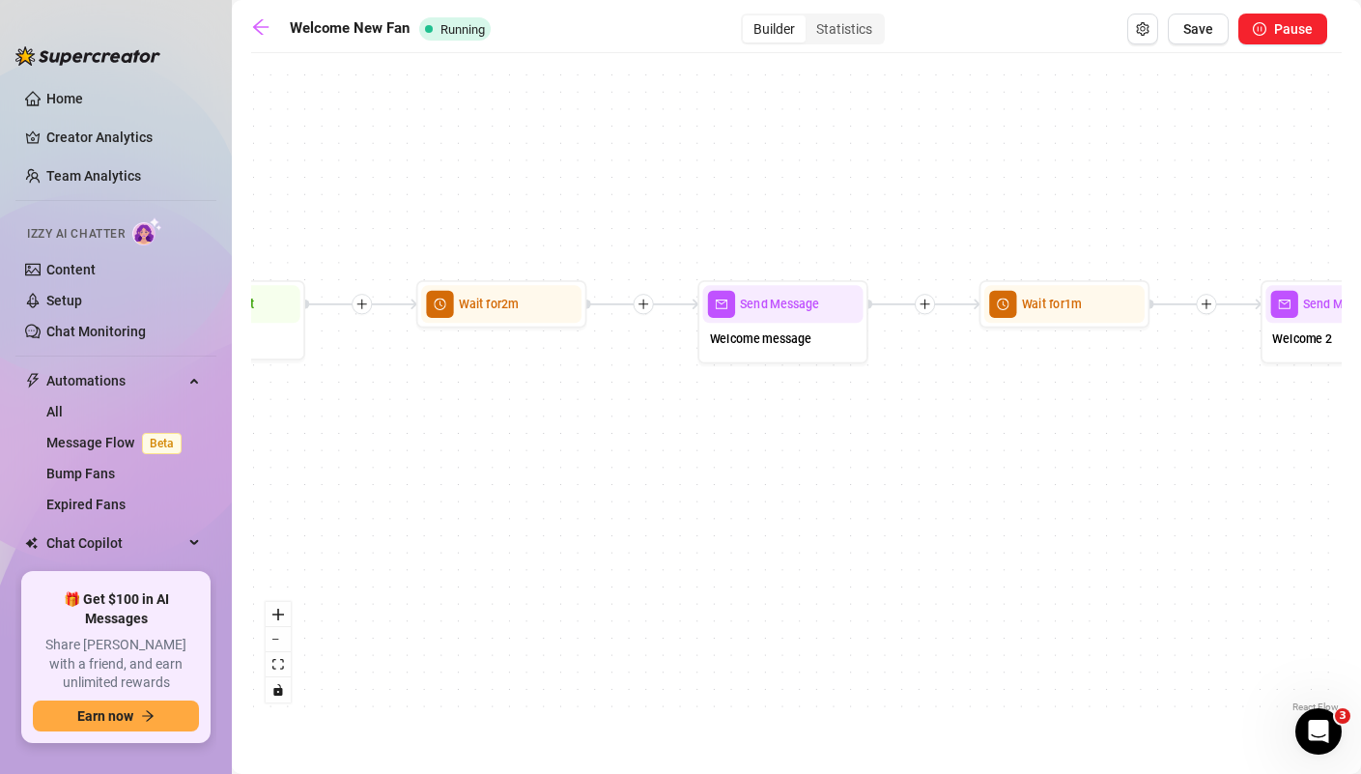
drag, startPoint x: 619, startPoint y: 456, endPoint x: 564, endPoint y: 453, distance: 55.1
click at [564, 452] on div "If True If False If True Send Message Horny help Wait for 3m Merge Condition Wa…" at bounding box center [796, 390] width 1091 height 654
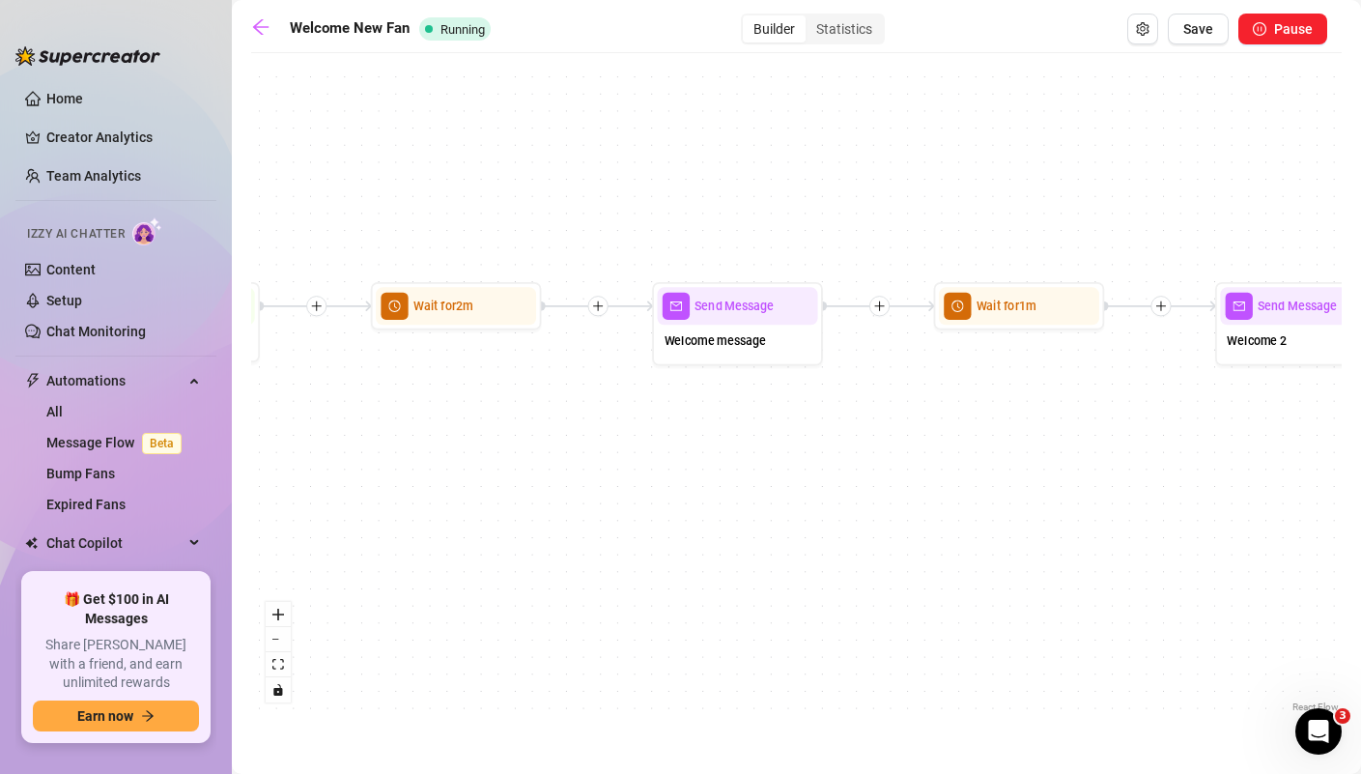
drag, startPoint x: 811, startPoint y: 437, endPoint x: 791, endPoint y: 437, distance: 19.3
click at [791, 437] on div "If True If False If True Send Message Horny help Wait for 3m Merge Condition Wa…" at bounding box center [796, 390] width 1091 height 654
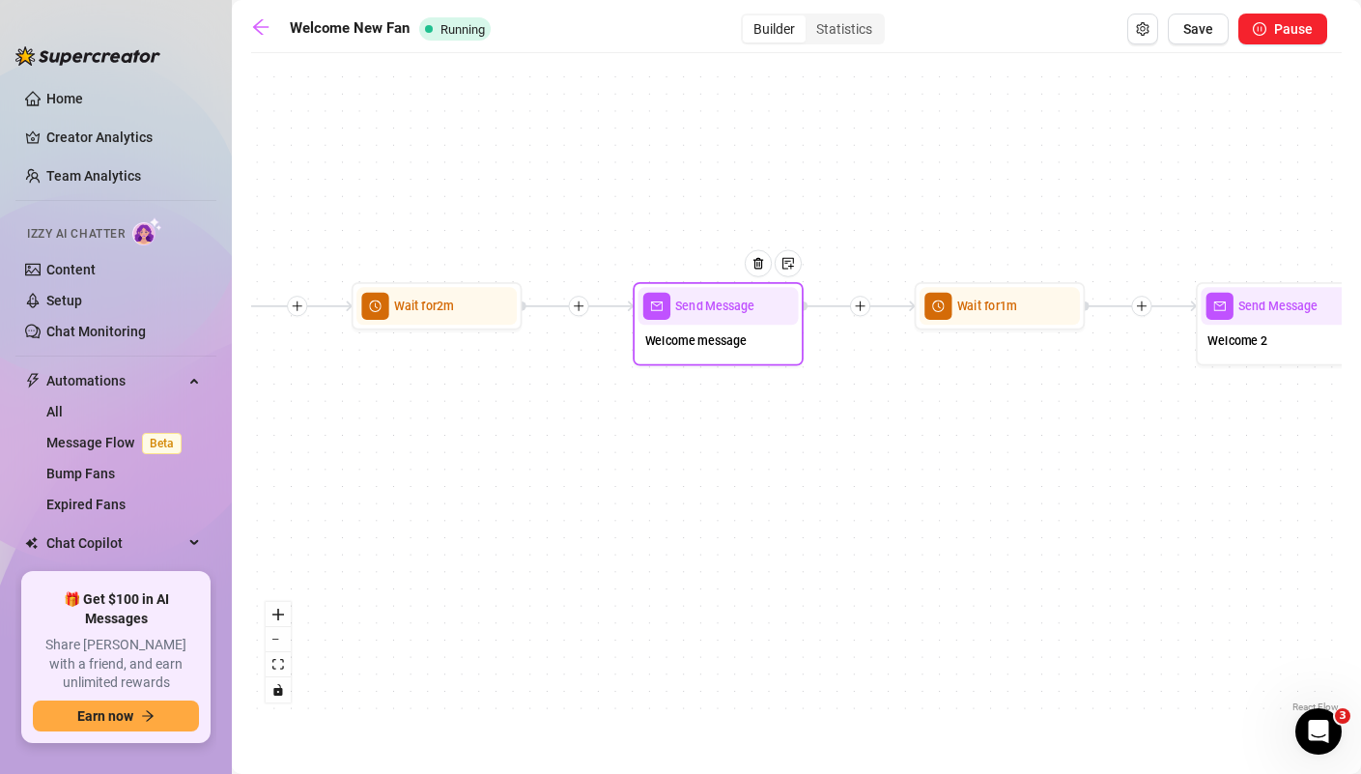
click at [748, 360] on div "Welcome message" at bounding box center [719, 343] width 160 height 36
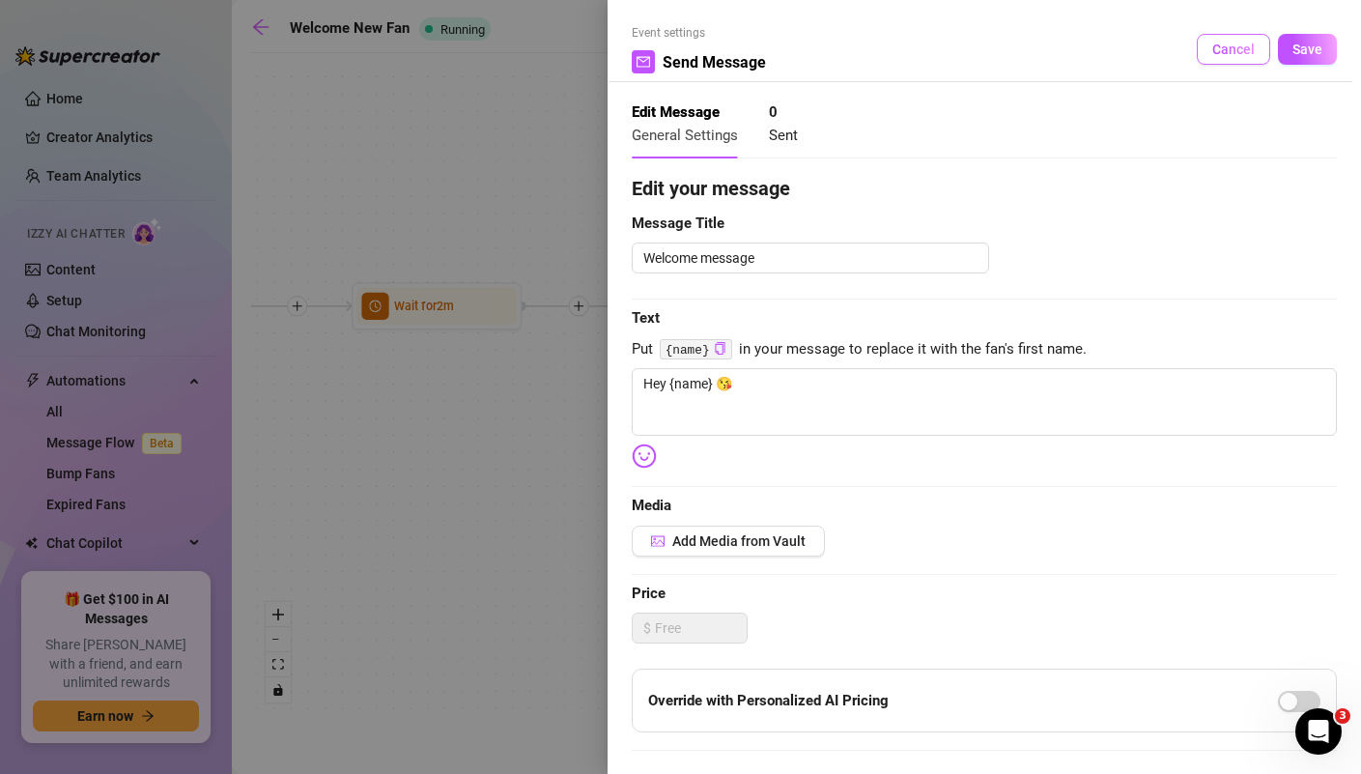
click at [1234, 51] on span "Cancel" at bounding box center [1233, 49] width 43 height 15
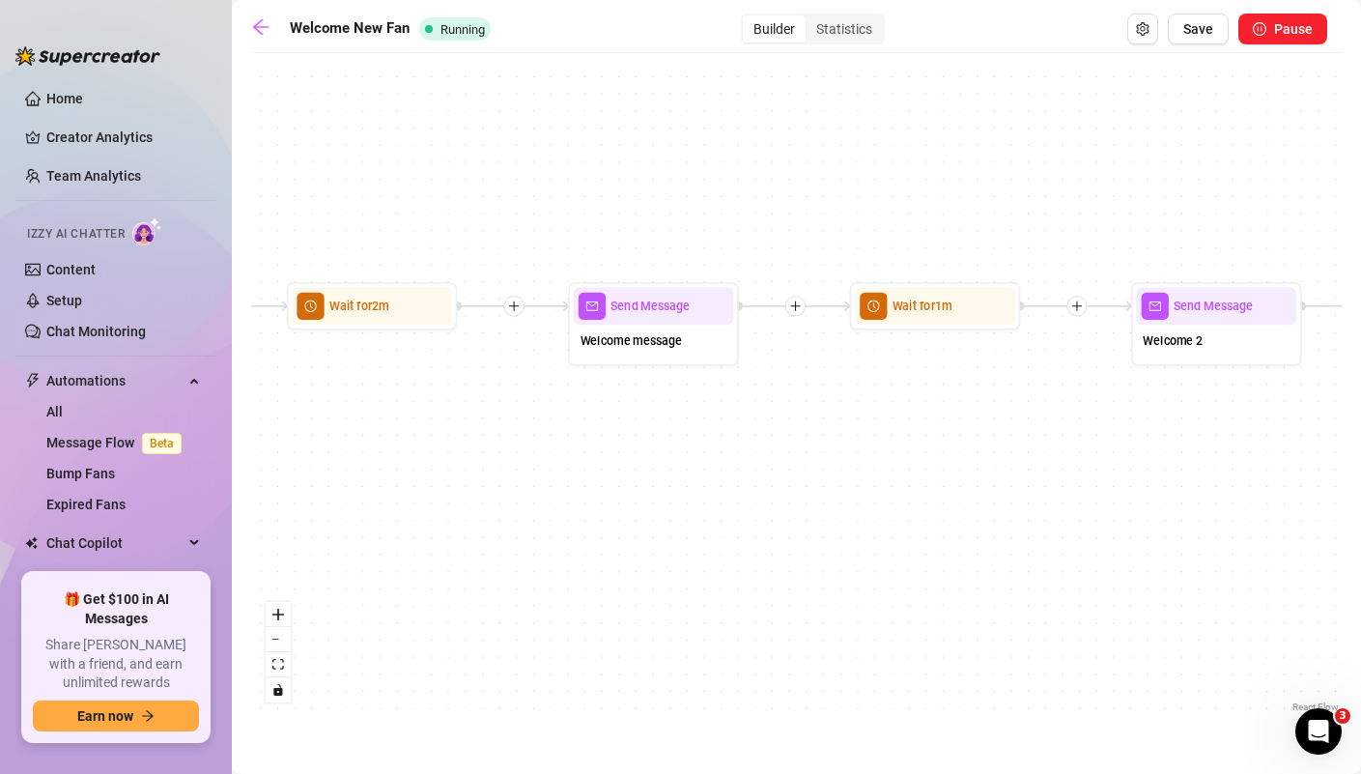
drag, startPoint x: 996, startPoint y: 468, endPoint x: 843, endPoint y: 473, distance: 152.8
click at [841, 472] on div "If True If False If True Send Message Horny help Wait for 3m Merge Condition Wa…" at bounding box center [796, 390] width 1091 height 654
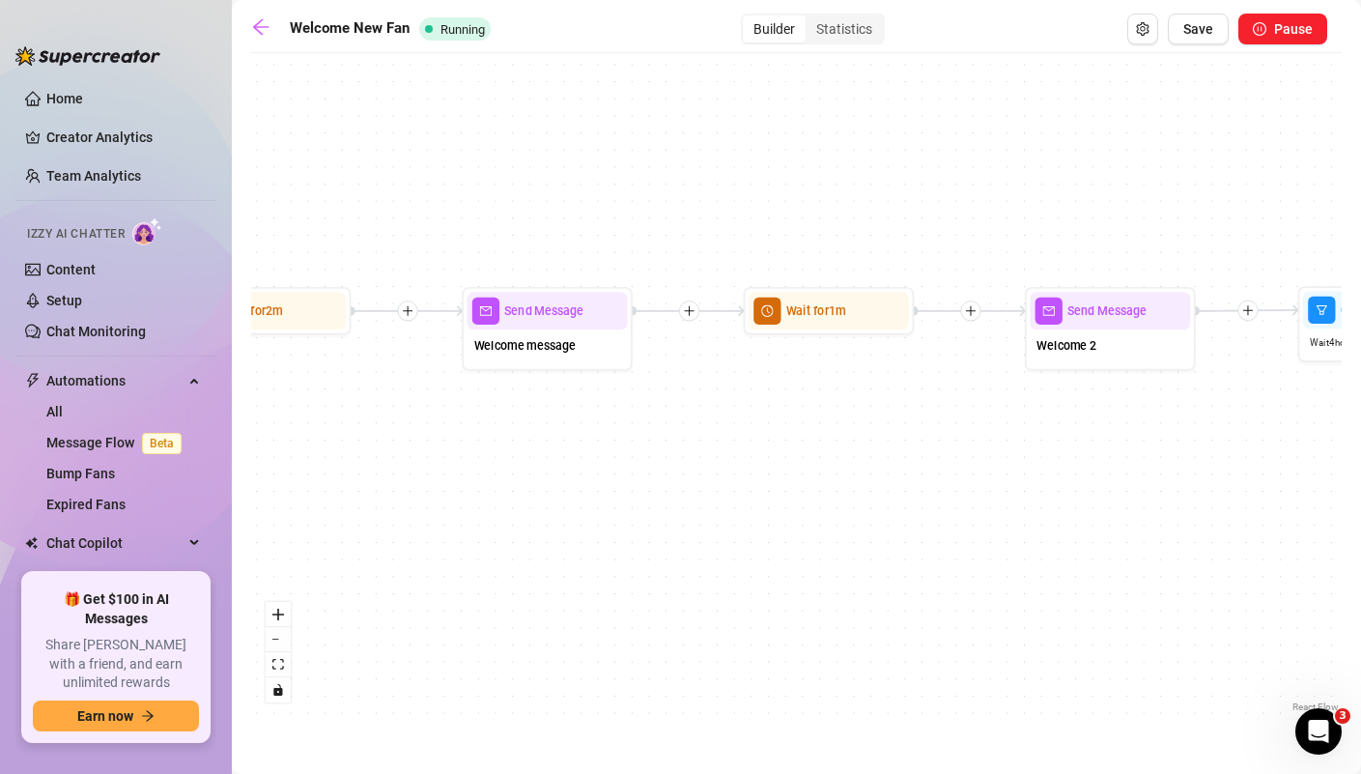
drag, startPoint x: 1083, startPoint y: 475, endPoint x: 784, endPoint y: 475, distance: 298.5
click at [784, 475] on div "If True If False If True Send Message Horny help Wait for 3m Merge Condition Wa…" at bounding box center [796, 390] width 1091 height 654
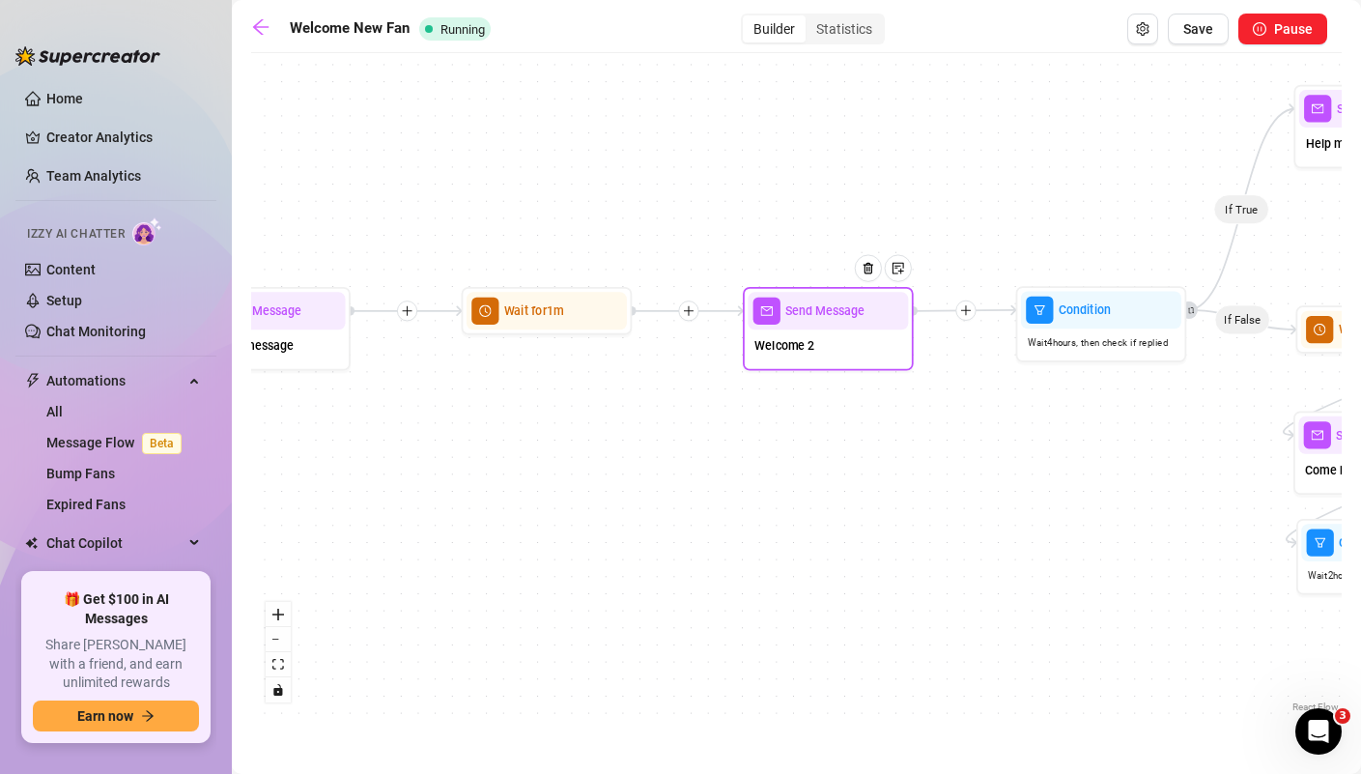
click at [844, 359] on div "Welcome 2" at bounding box center [828, 347] width 160 height 36
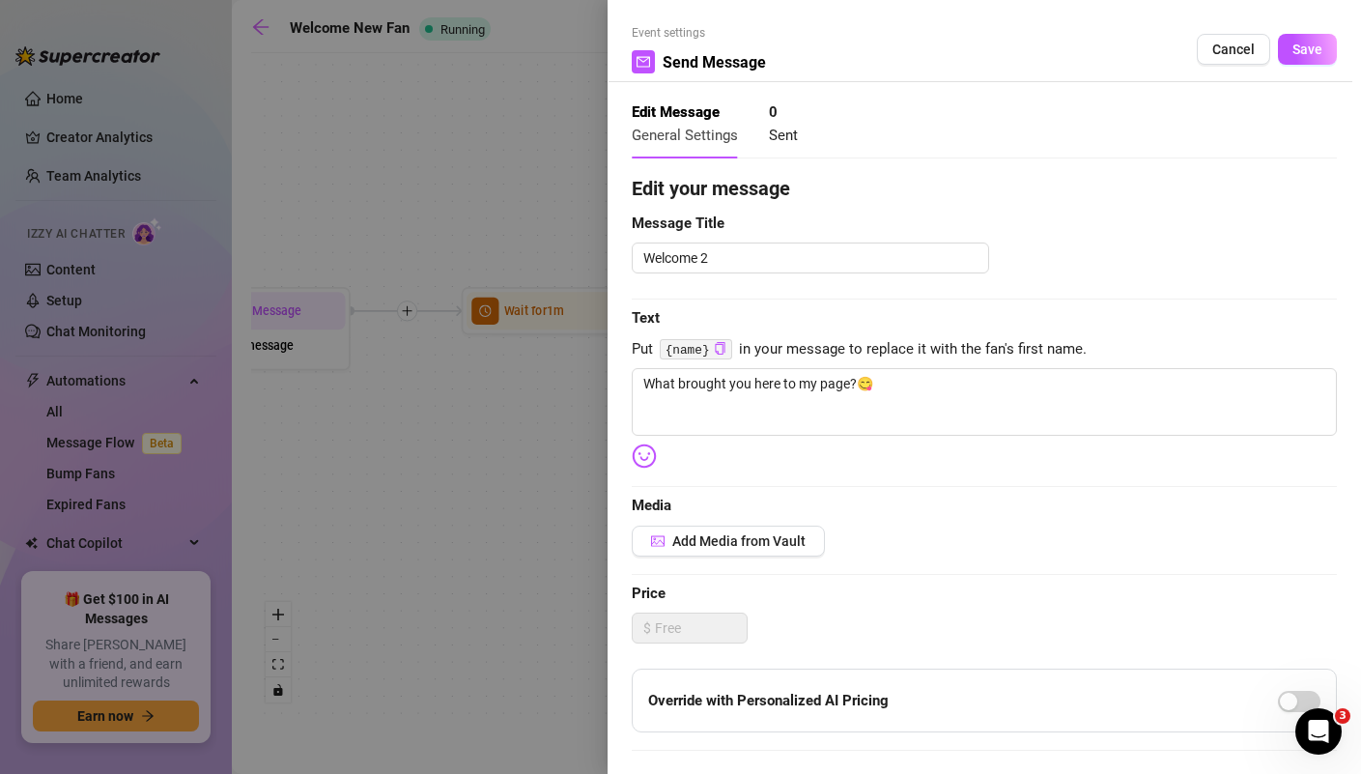
click at [536, 490] on div at bounding box center [680, 387] width 1361 height 774
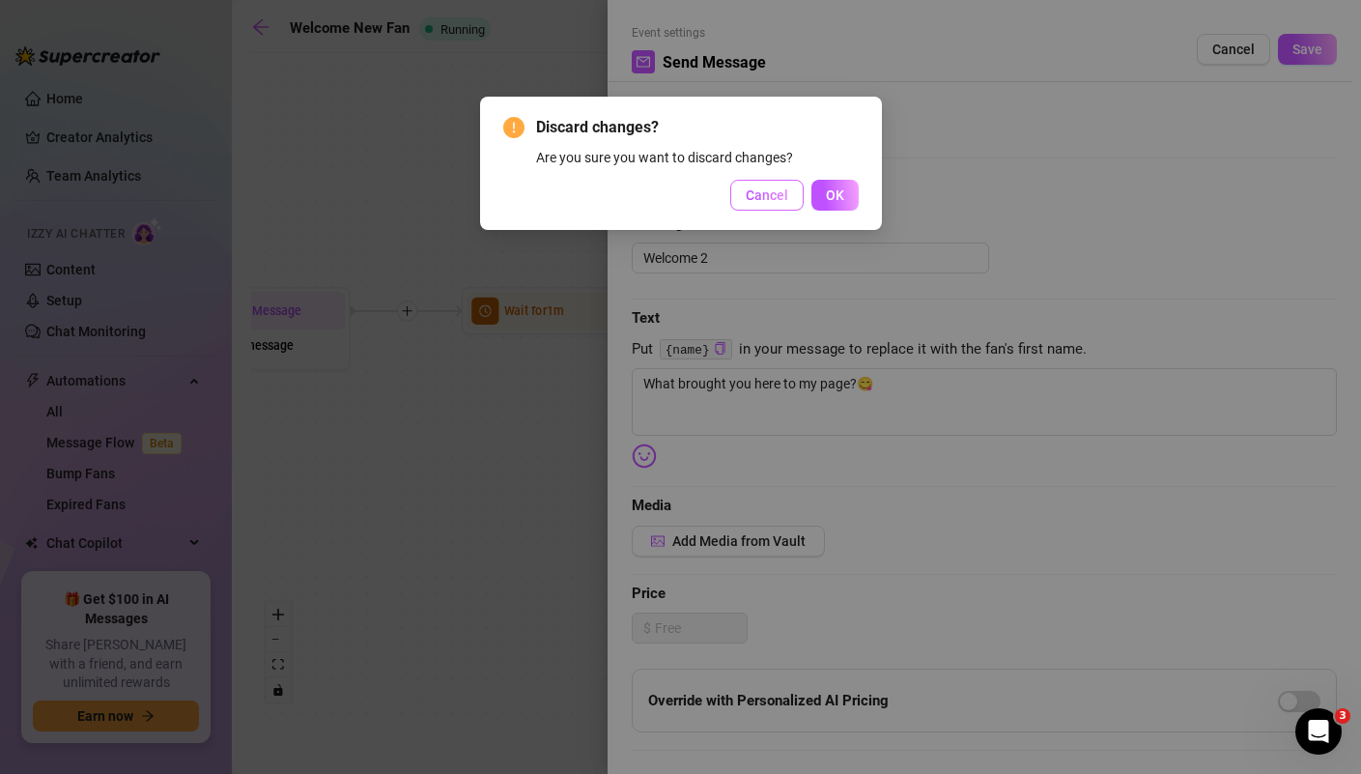
click at [782, 208] on button "Cancel" at bounding box center [766, 195] width 73 height 31
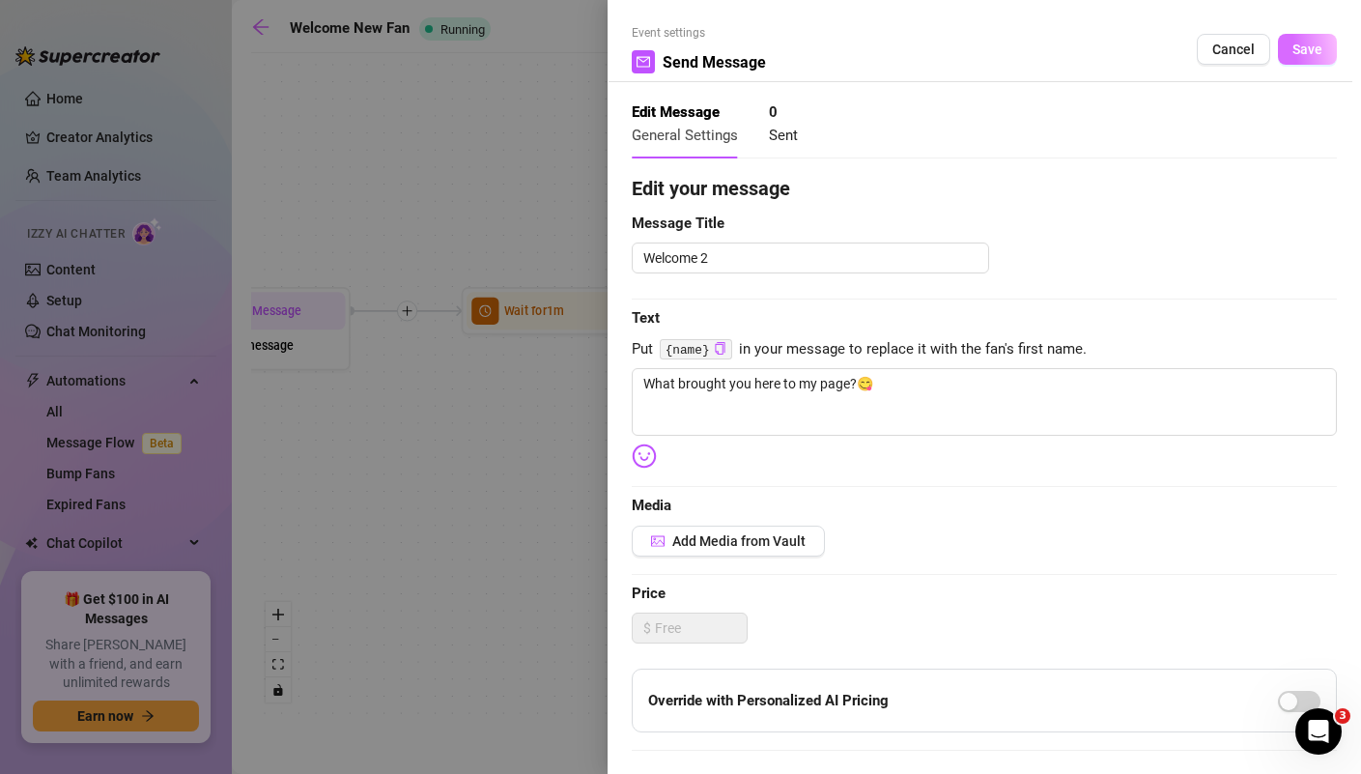
click at [1312, 48] on span "Save" at bounding box center [1308, 49] width 30 height 15
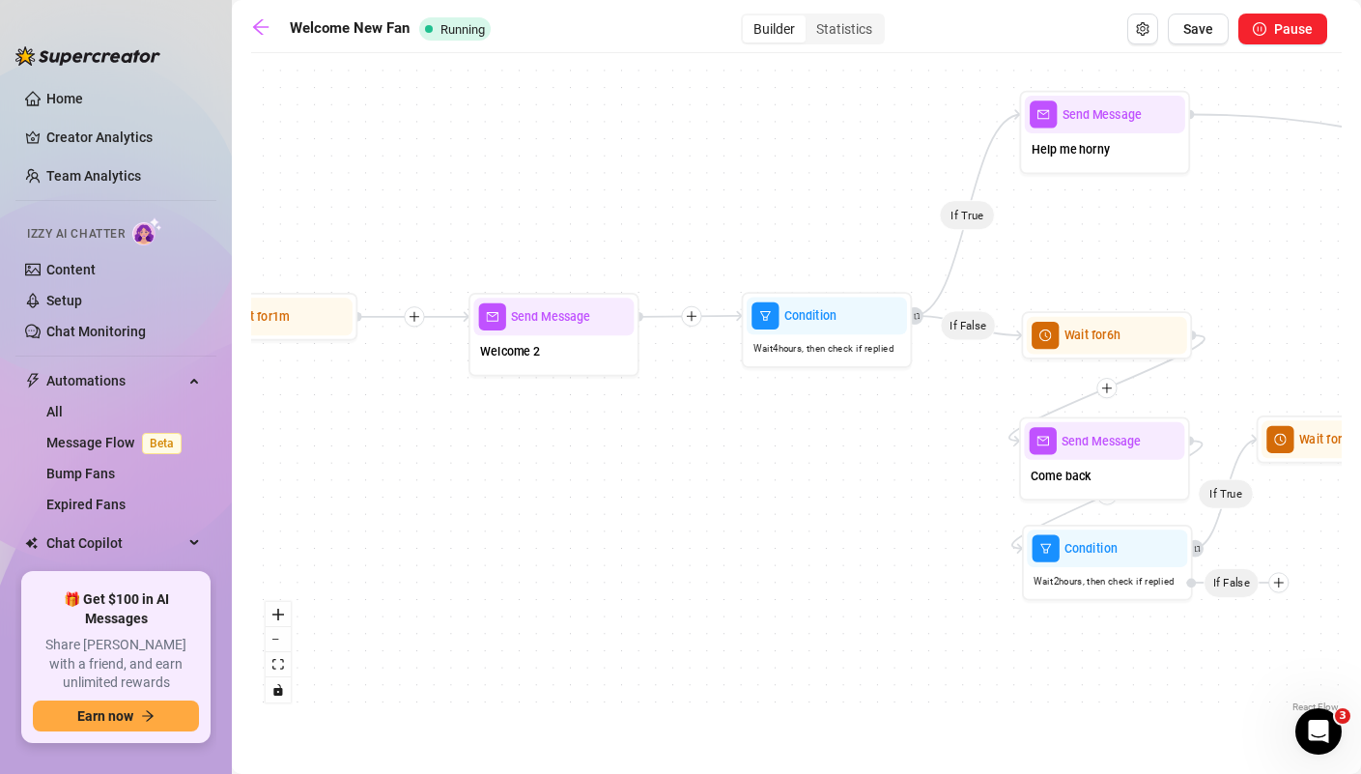
drag, startPoint x: 1096, startPoint y: 414, endPoint x: 821, endPoint y: 420, distance: 274.4
click at [821, 420] on div "If True If False If True Send Message Horny help Wait for 3m Merge Condition Wa…" at bounding box center [796, 390] width 1091 height 654
click at [840, 357] on div "Wait 4 hours, then check if replied" at bounding box center [827, 348] width 160 height 28
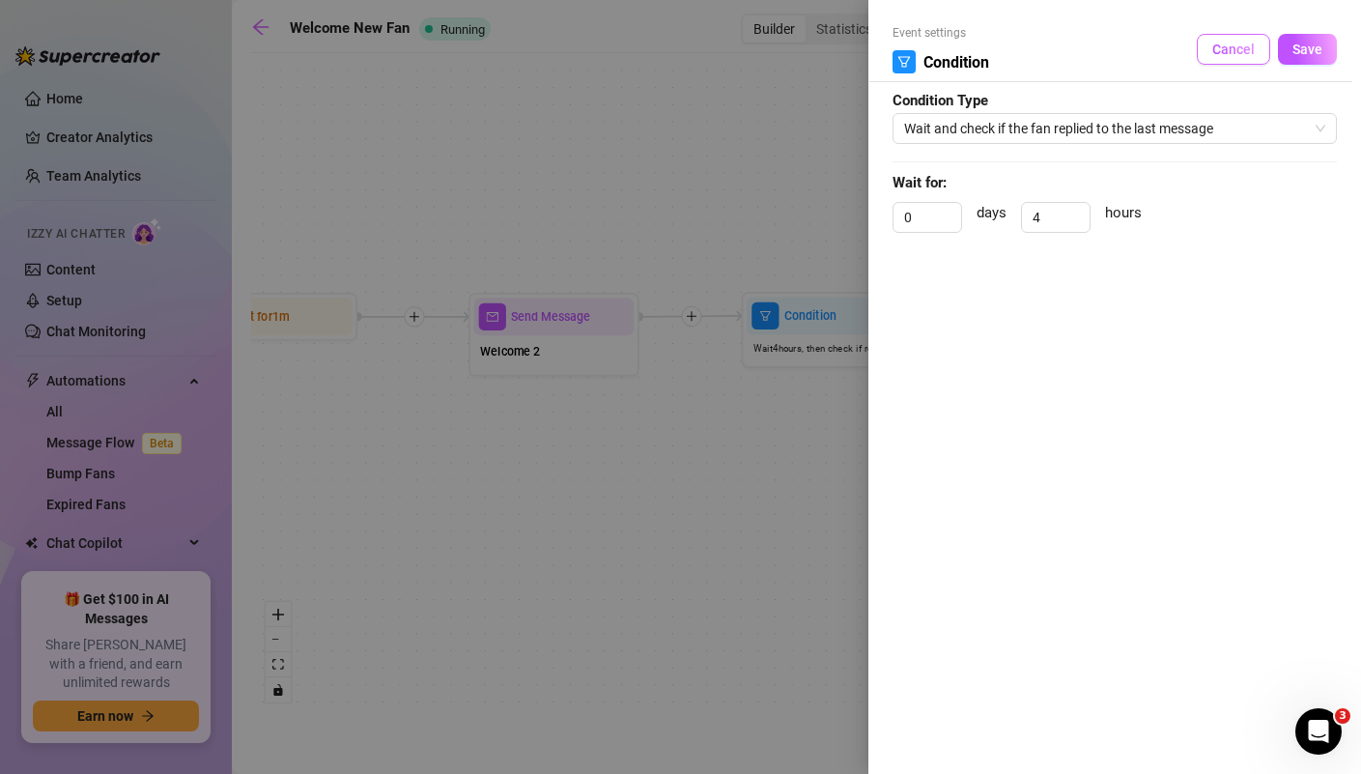
click at [1233, 50] on span "Cancel" at bounding box center [1233, 49] width 43 height 15
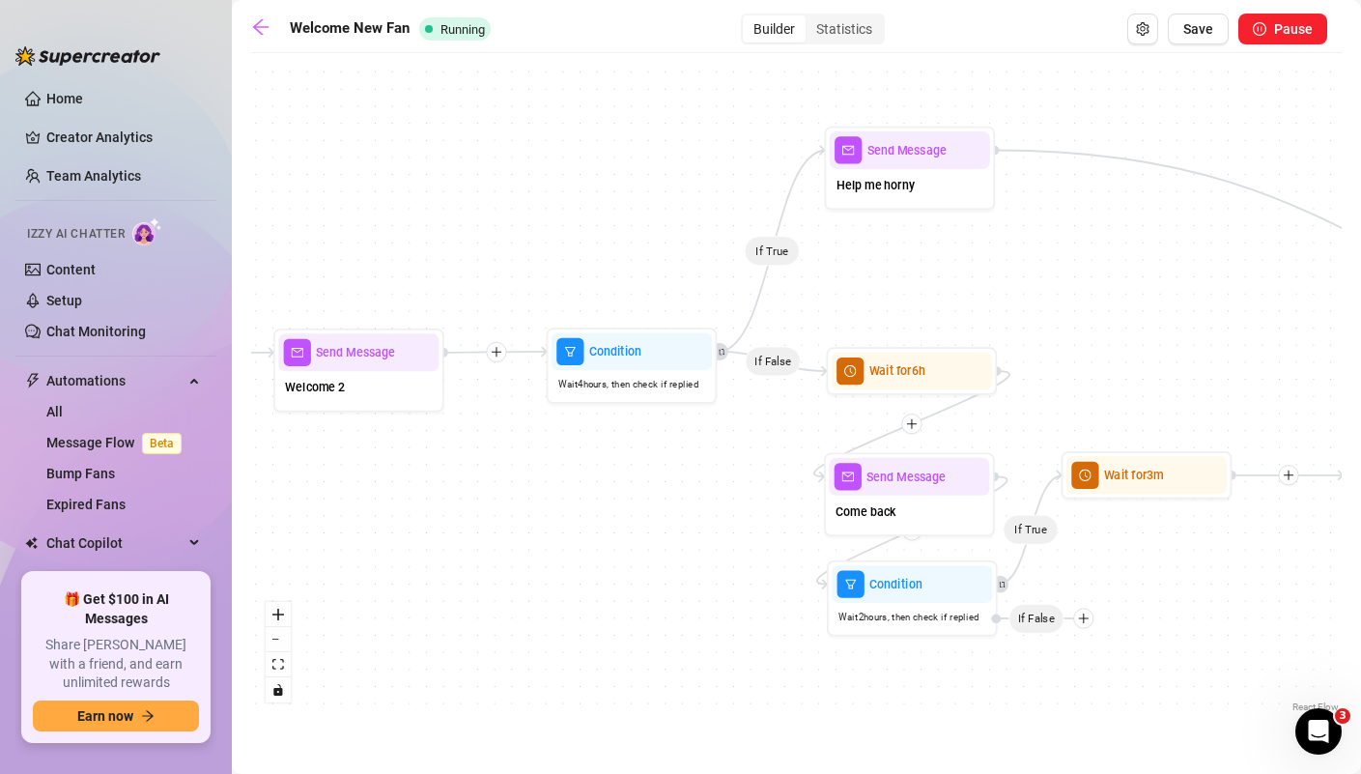
drag, startPoint x: 1068, startPoint y: 267, endPoint x: 874, endPoint y: 302, distance: 197.4
click at [874, 302] on div "If True If False If True Send Message Horny help Wait for 3m Merge Condition Wa…" at bounding box center [796, 390] width 1091 height 654
click at [892, 200] on div "Help me horny" at bounding box center [911, 187] width 160 height 36
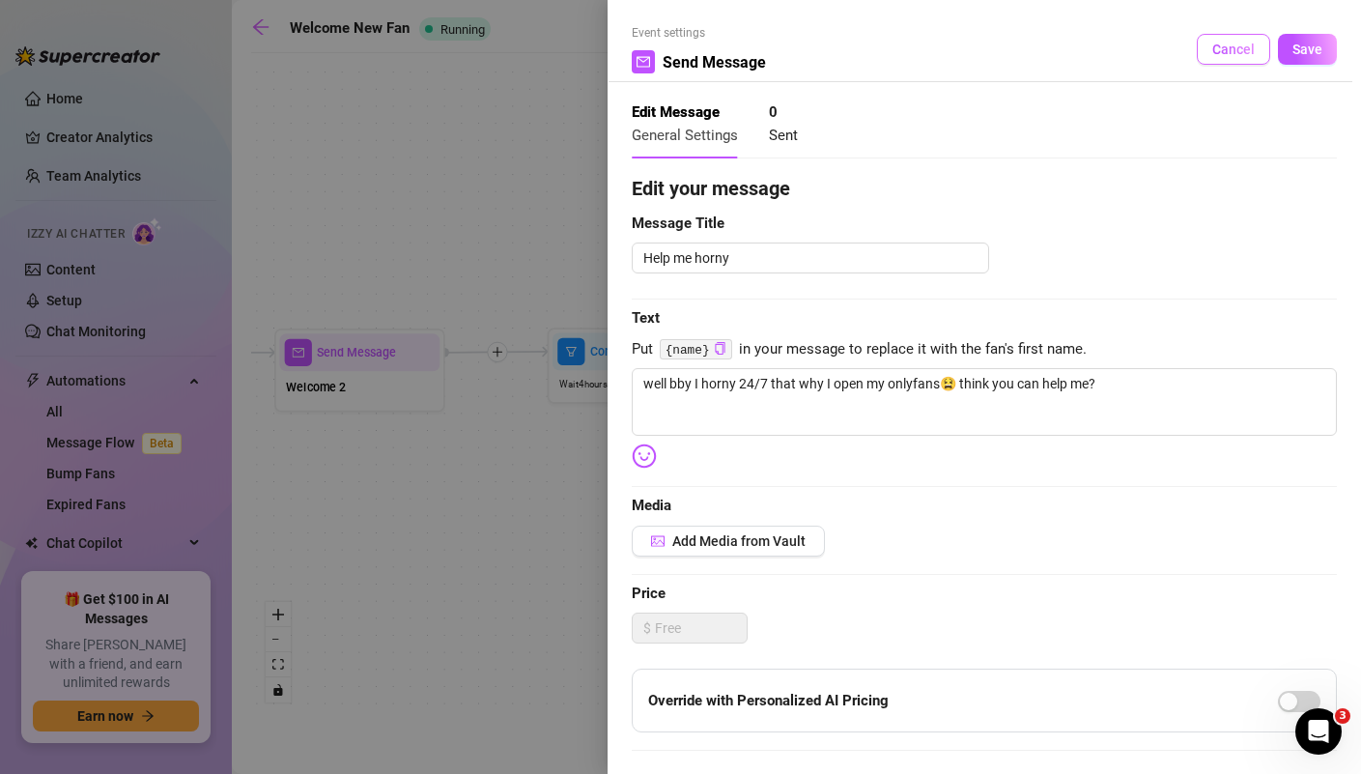
click at [1228, 47] on span "Cancel" at bounding box center [1233, 49] width 43 height 15
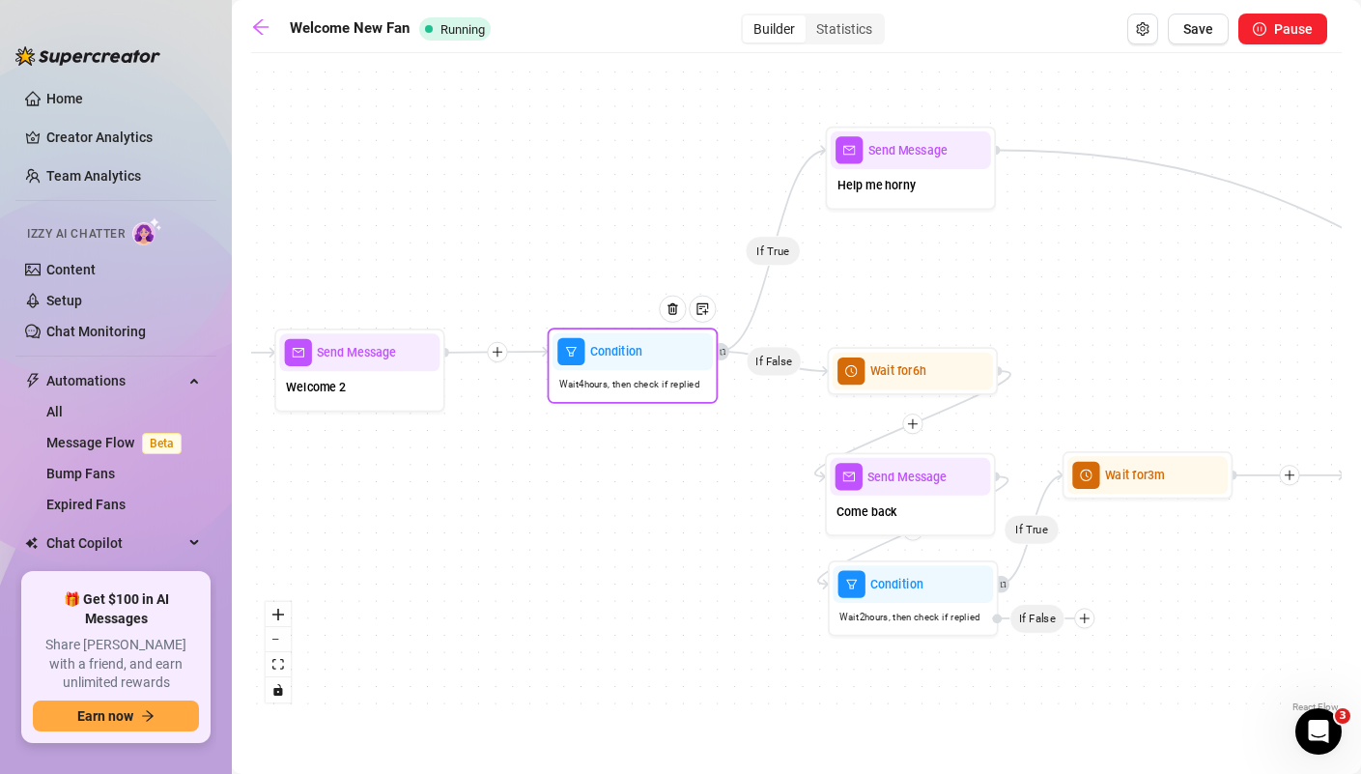
click at [656, 393] on div "Wait 4 hours, then check if replied" at bounding box center [633, 384] width 160 height 28
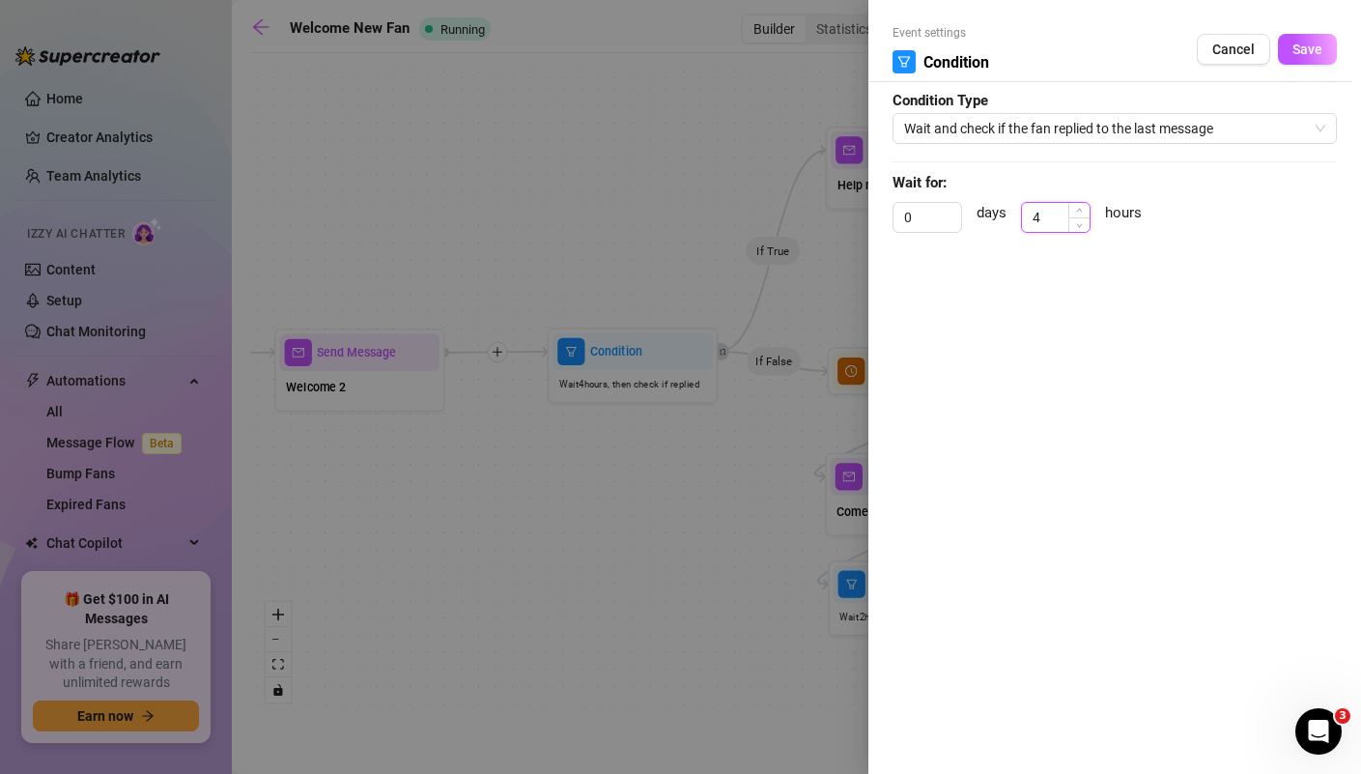
click at [1048, 222] on input "4" at bounding box center [1056, 217] width 68 height 29
click at [1311, 37] on button "Save" at bounding box center [1307, 49] width 59 height 31
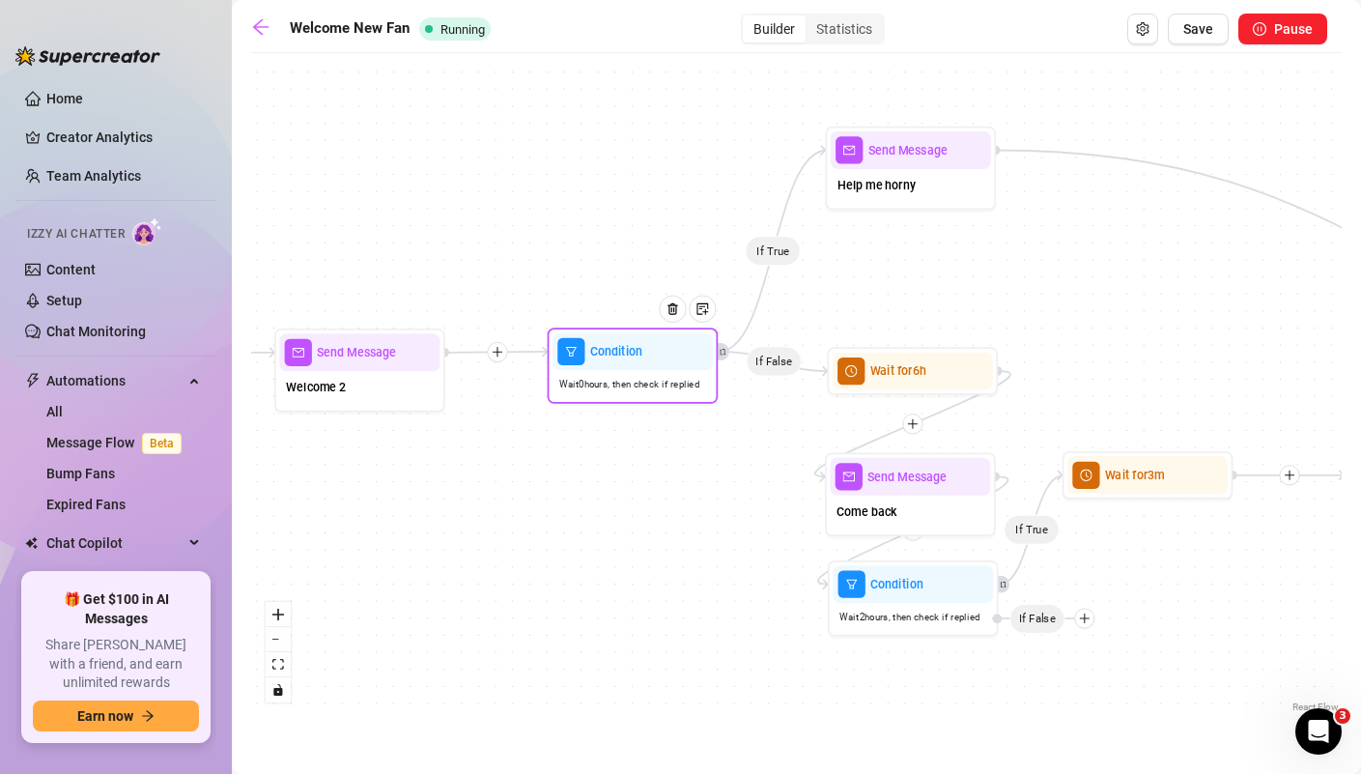
click at [614, 392] on div "Wait 0 hours, then check if replied" at bounding box center [633, 384] width 160 height 28
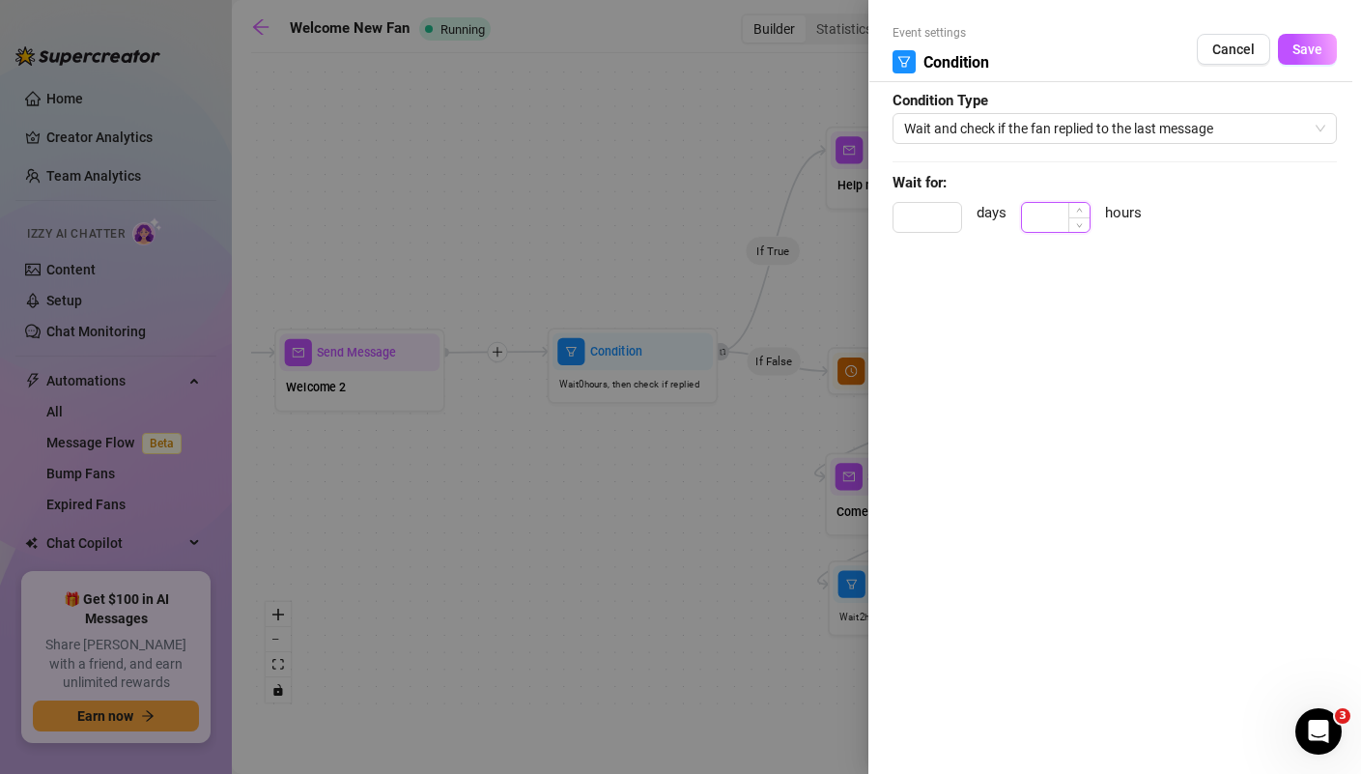
click at [1061, 219] on input at bounding box center [1056, 217] width 68 height 29
click at [1314, 57] on span "Save" at bounding box center [1308, 49] width 30 height 15
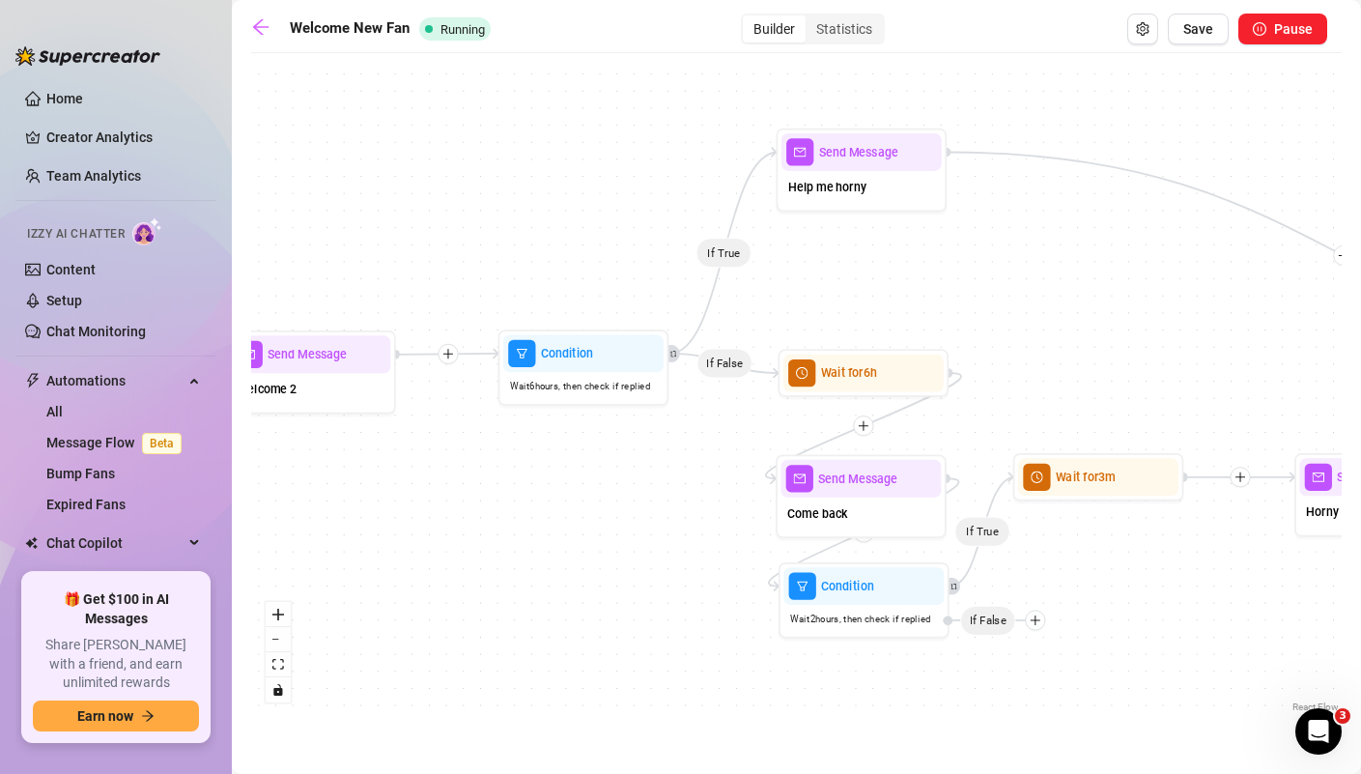
drag, startPoint x: 1006, startPoint y: 249, endPoint x: 944, endPoint y: 255, distance: 62.1
click at [944, 255] on div "If True If False If True Send Message Horny help Wait for 3m Merge Condition Wa…" at bounding box center [796, 390] width 1091 height 654
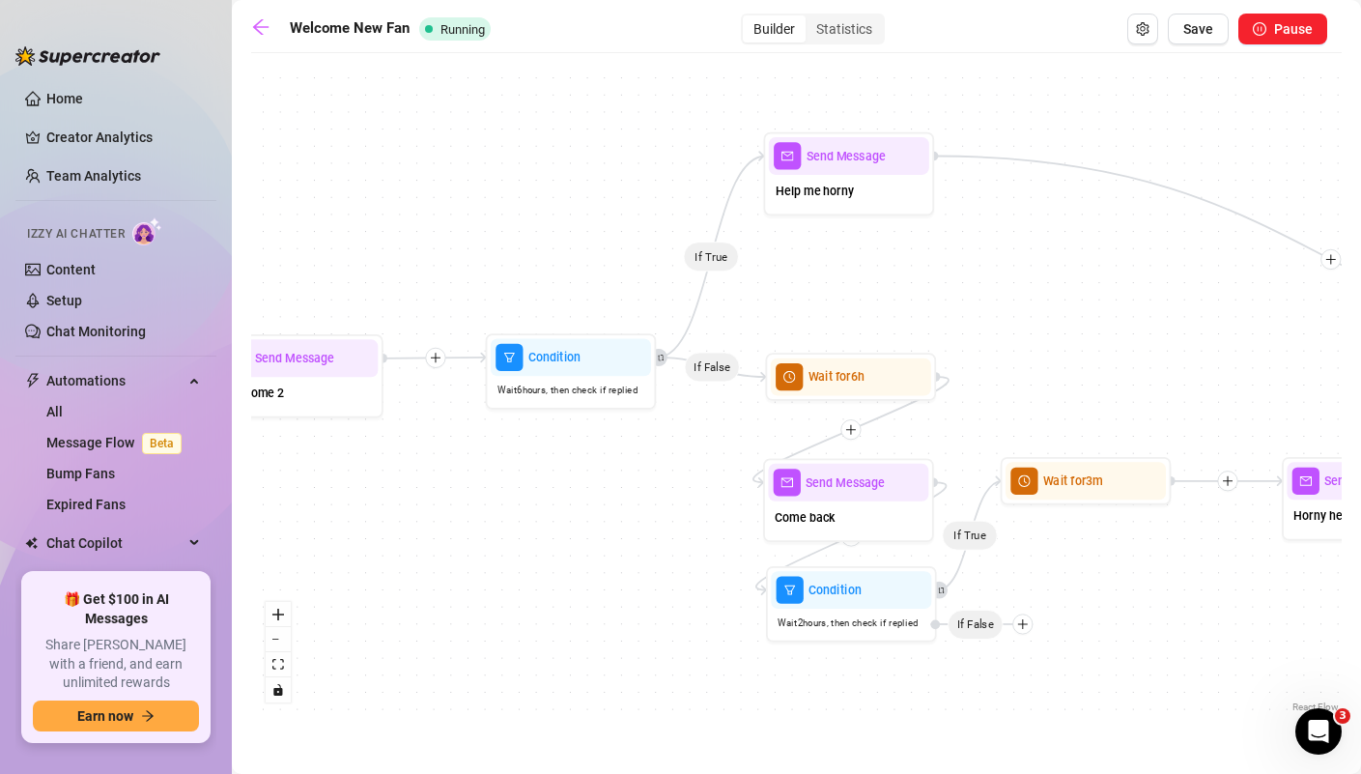
click at [850, 204] on div "Help me horny" at bounding box center [849, 193] width 160 height 36
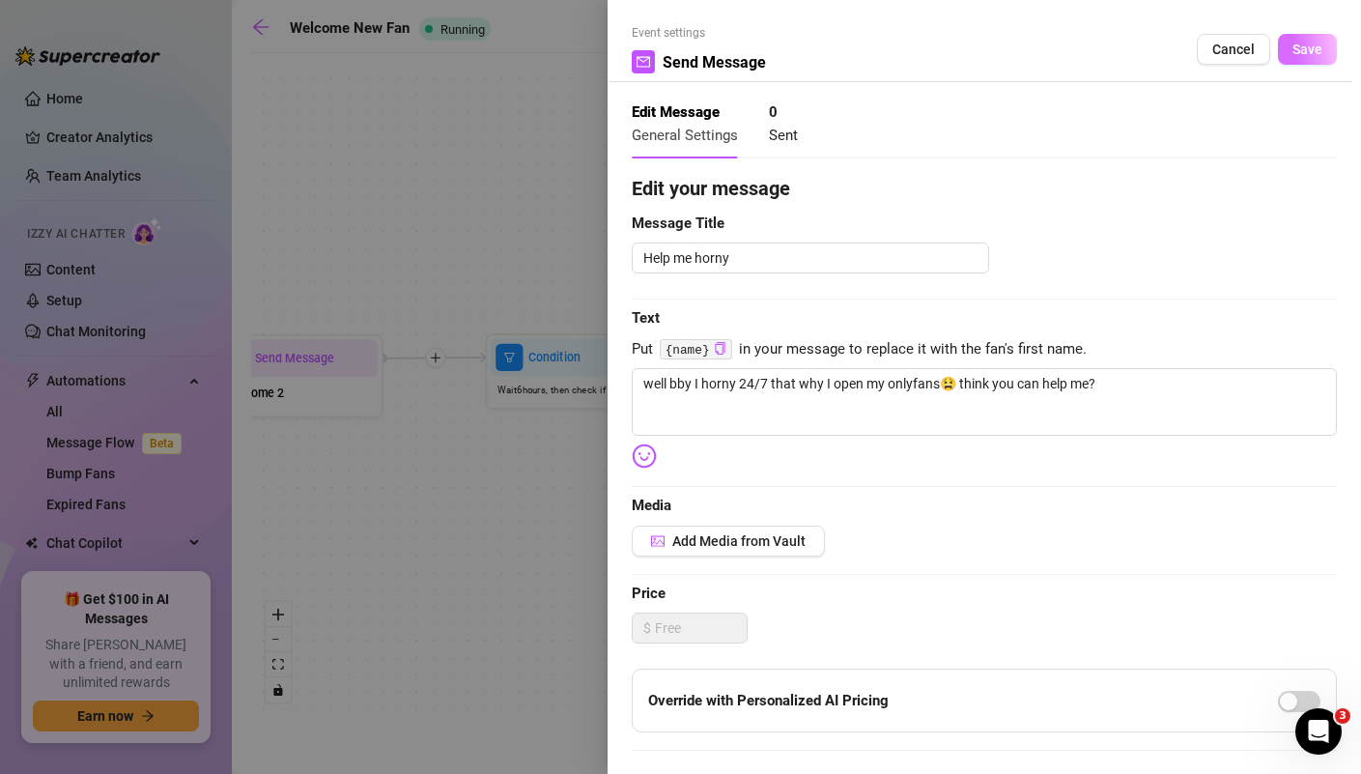
click at [1317, 62] on button "Save" at bounding box center [1307, 49] width 59 height 31
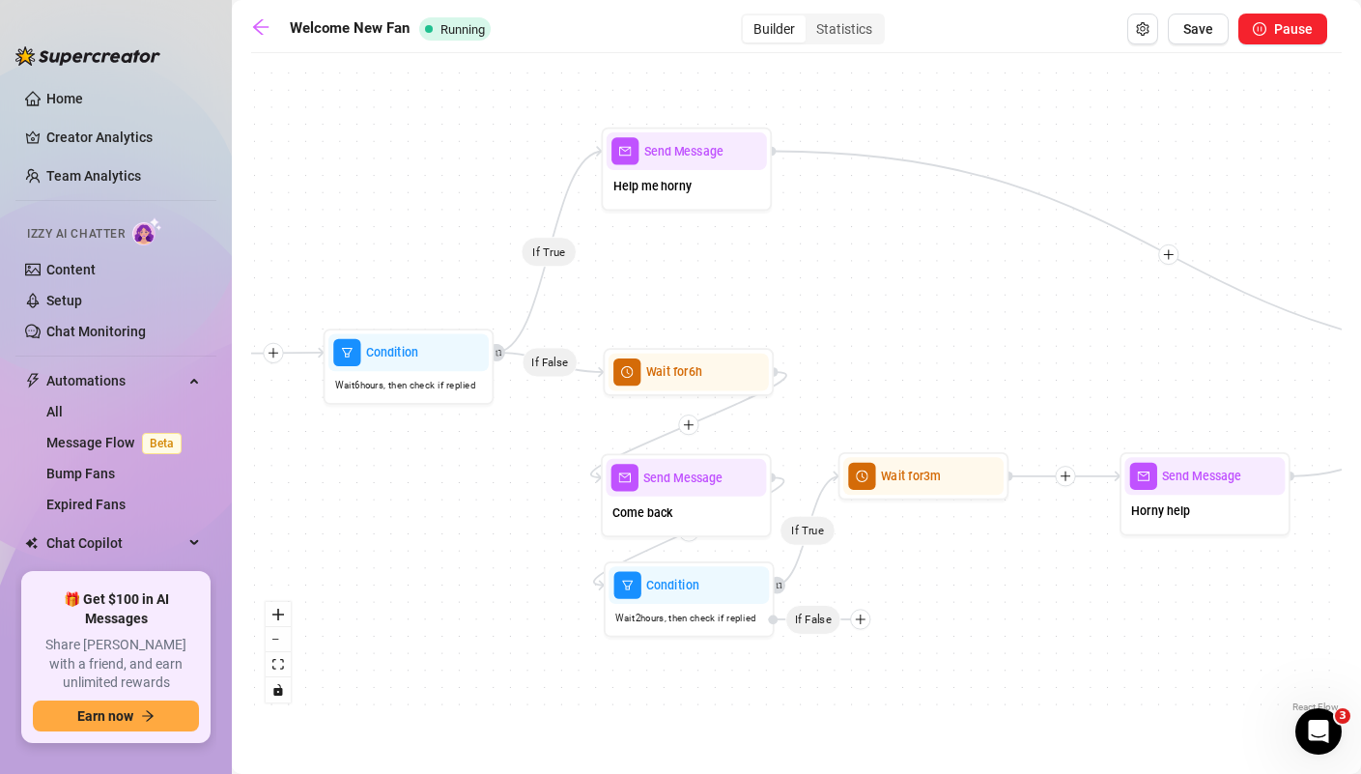
drag, startPoint x: 1105, startPoint y: 285, endPoint x: 941, endPoint y: 280, distance: 164.3
click at [941, 280] on div "If True If False If True Send Message Horny help Wait for 3m Merge Condition Wa…" at bounding box center [796, 390] width 1091 height 654
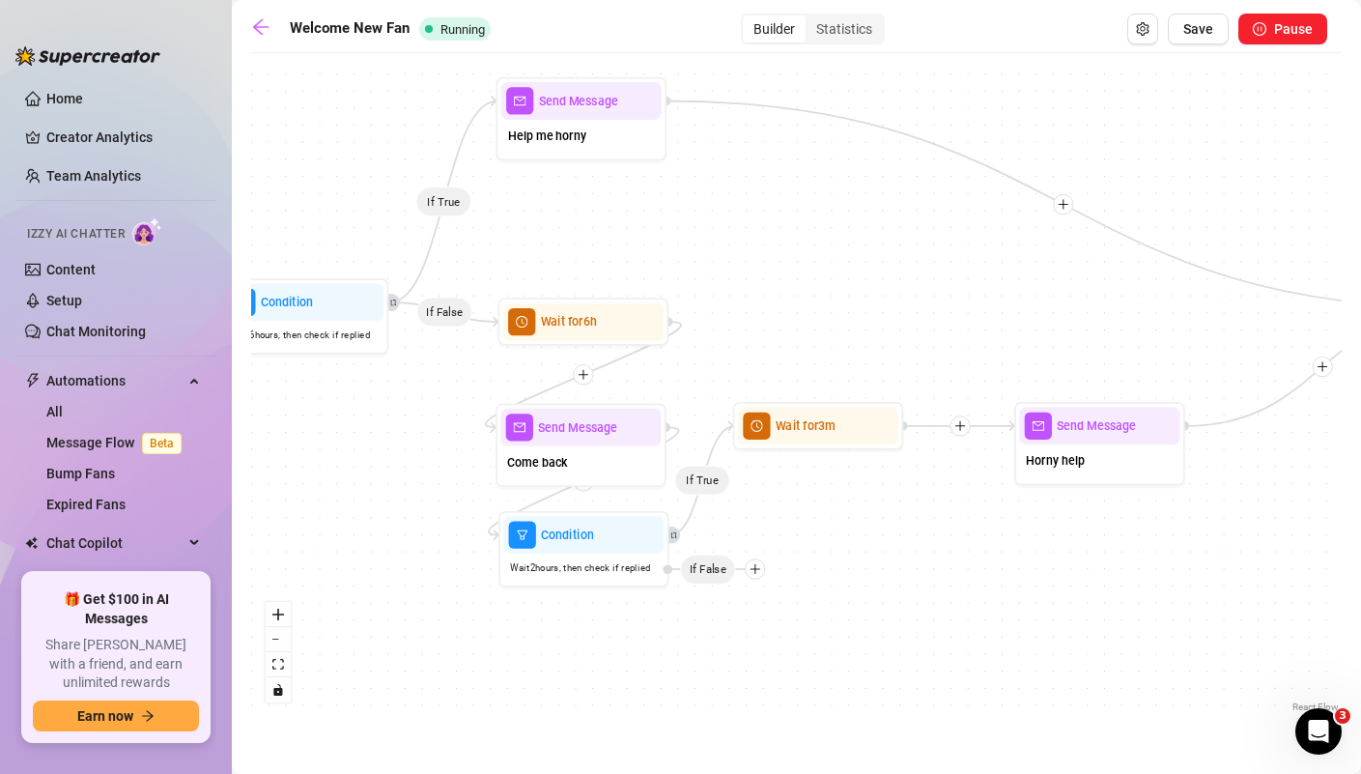
drag, startPoint x: 973, startPoint y: 322, endPoint x: 867, endPoint y: 271, distance: 118.0
click at [867, 271] on div "If True If False If True Send Message Horny help Wait for 3m Merge Condition Wa…" at bounding box center [796, 390] width 1091 height 654
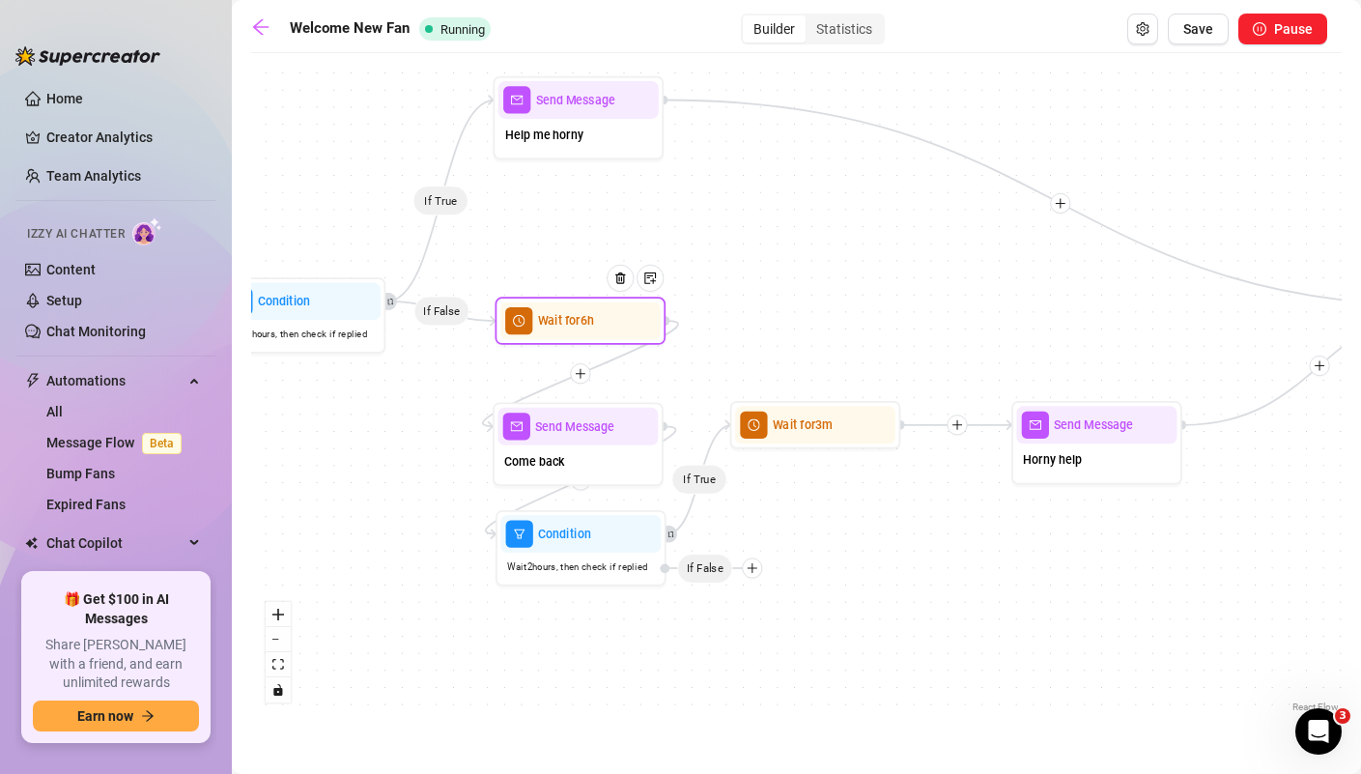
click at [600, 320] on div at bounding box center [627, 290] width 74 height 87
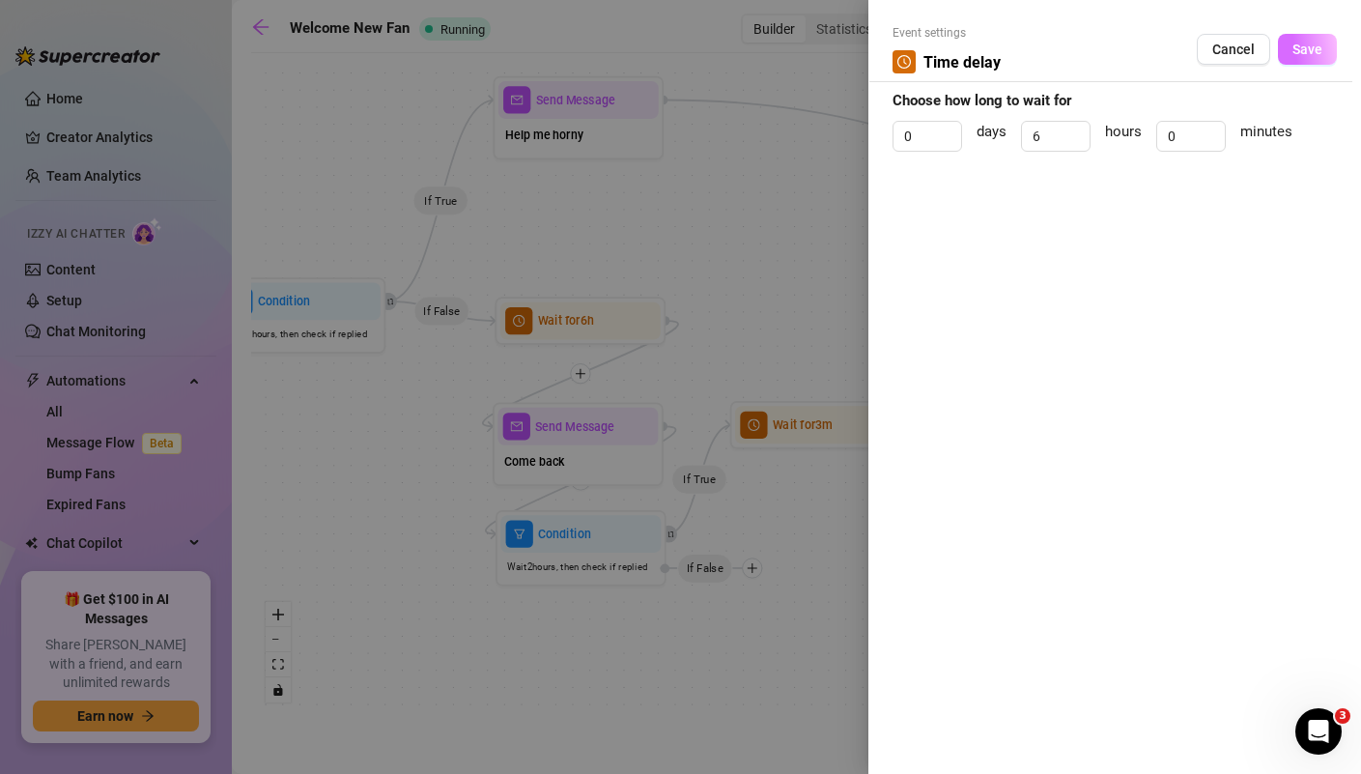
click at [1314, 56] on span "Save" at bounding box center [1308, 49] width 30 height 15
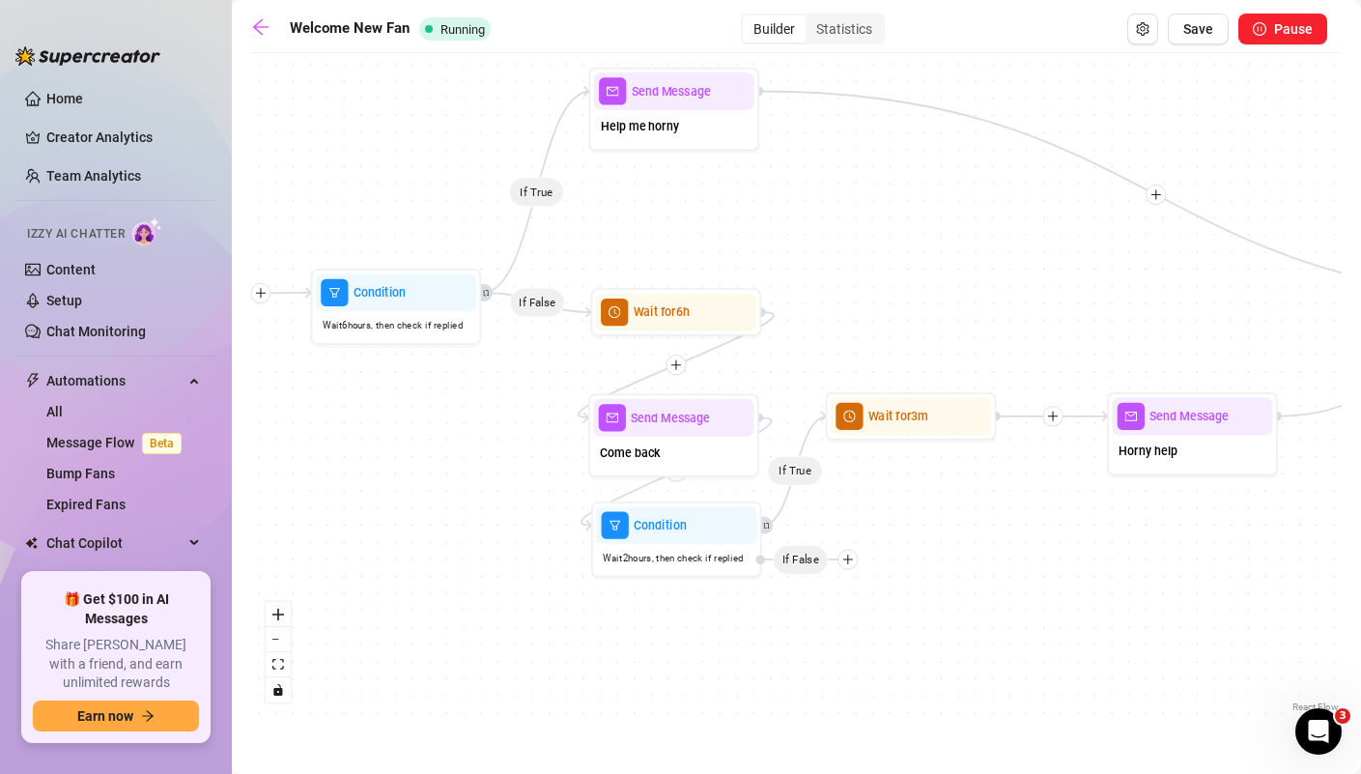
drag, startPoint x: 431, startPoint y: 423, endPoint x: 527, endPoint y: 414, distance: 96.0
click at [527, 414] on div "If True If False If True Send Message Horny help Wait for 3m Merge Condition Wa…" at bounding box center [796, 390] width 1091 height 654
click at [413, 338] on div "Wait 6 hours, then check if replied" at bounding box center [396, 325] width 160 height 28
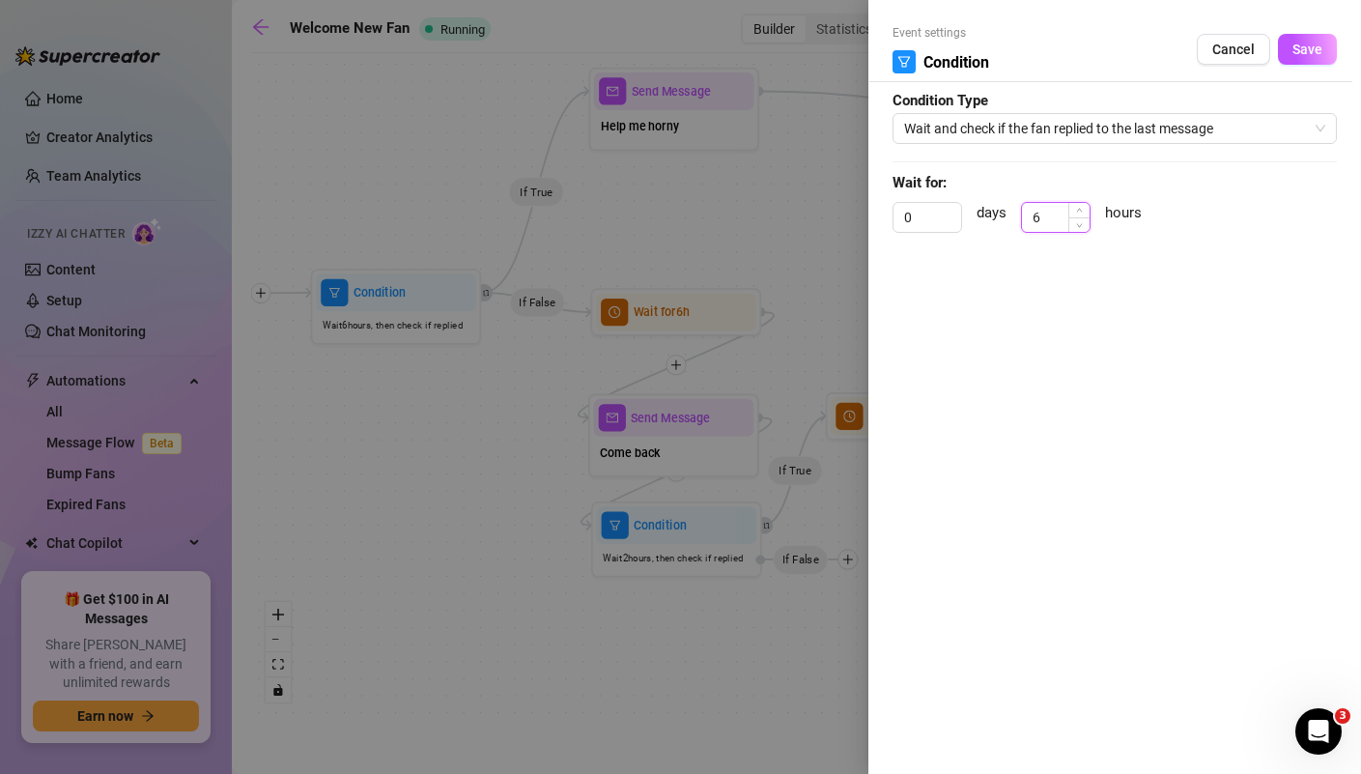
click at [1045, 217] on input "6" at bounding box center [1056, 217] width 68 height 29
click at [1313, 57] on button "Save" at bounding box center [1307, 49] width 59 height 31
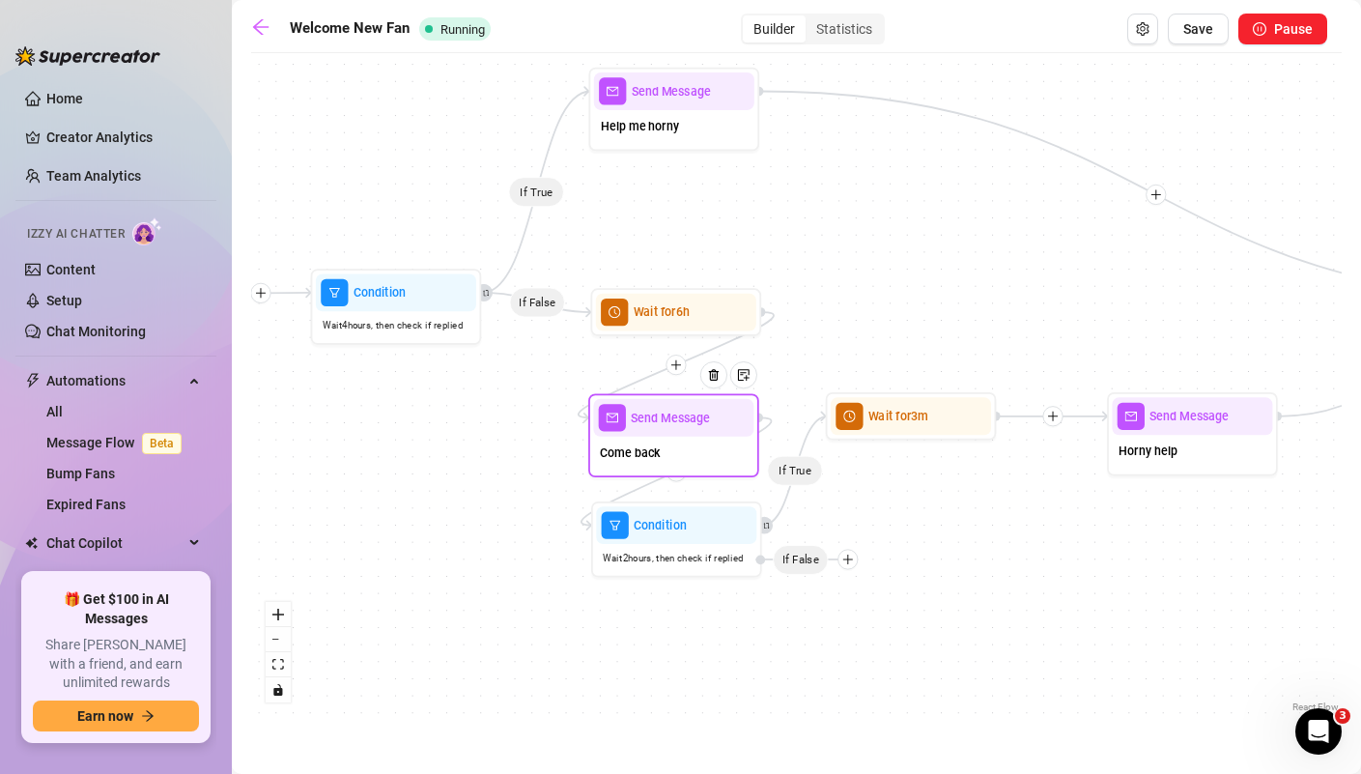
click at [681, 474] on div "Send Message Come back" at bounding box center [673, 436] width 171 height 84
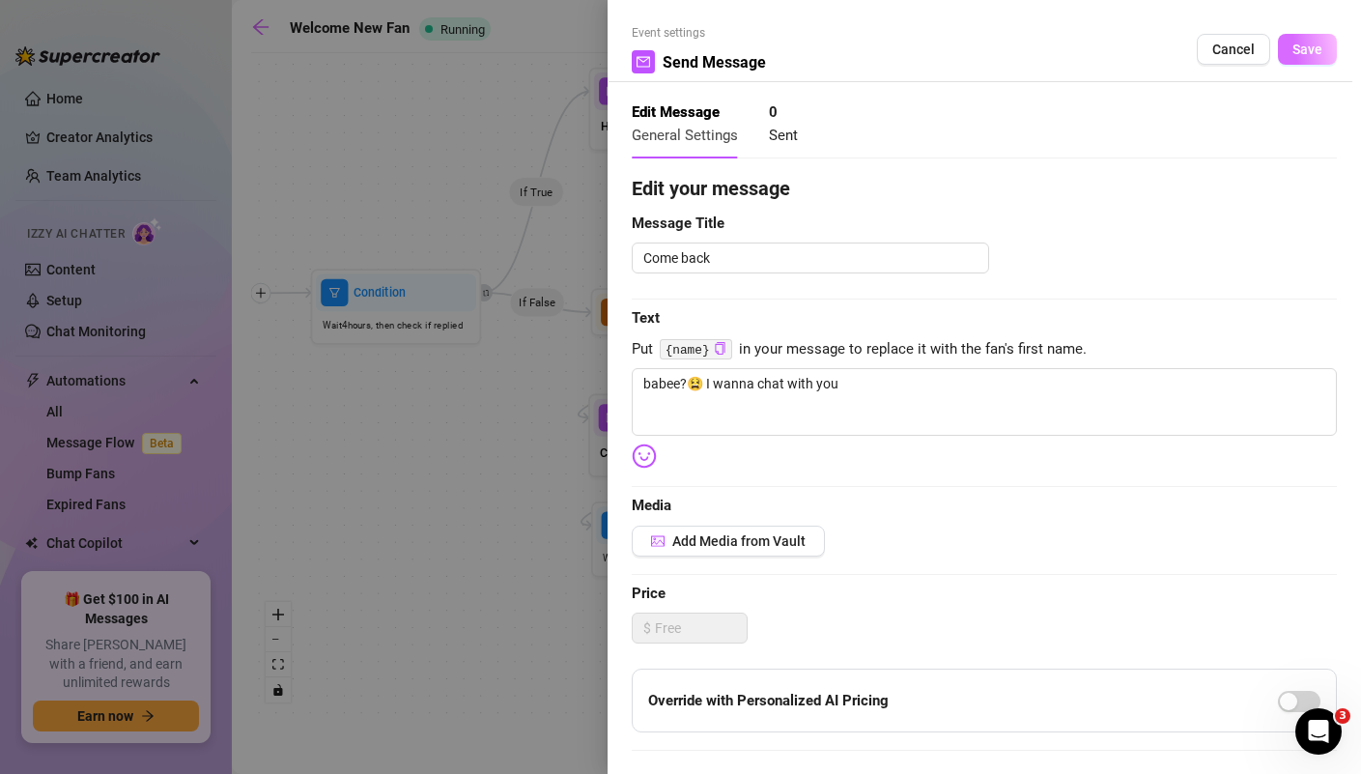
click at [1320, 50] on span "Save" at bounding box center [1308, 49] width 30 height 15
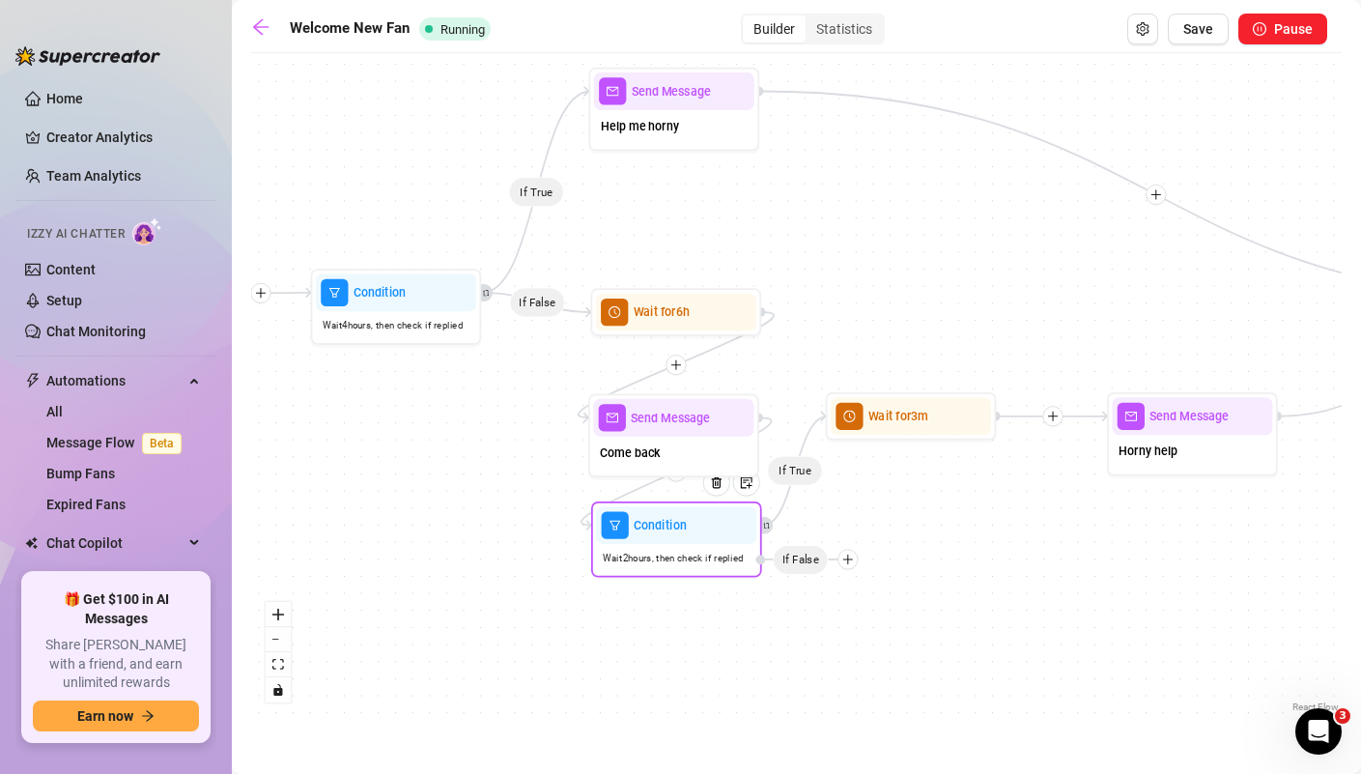
click at [686, 570] on div "Wait 2 hours, then check if replied" at bounding box center [676, 558] width 160 height 28
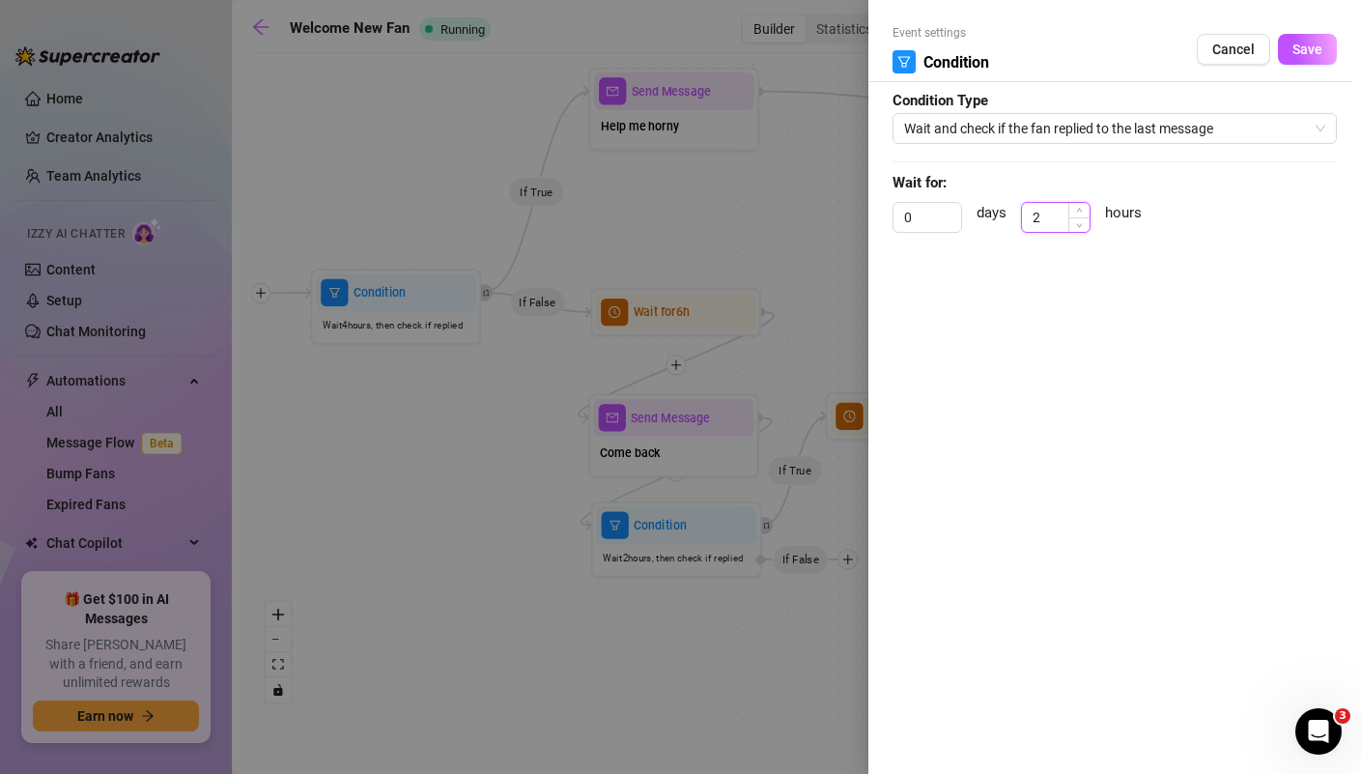
click at [1050, 219] on input "2" at bounding box center [1056, 217] width 68 height 29
click at [1307, 51] on span "Save" at bounding box center [1308, 49] width 30 height 15
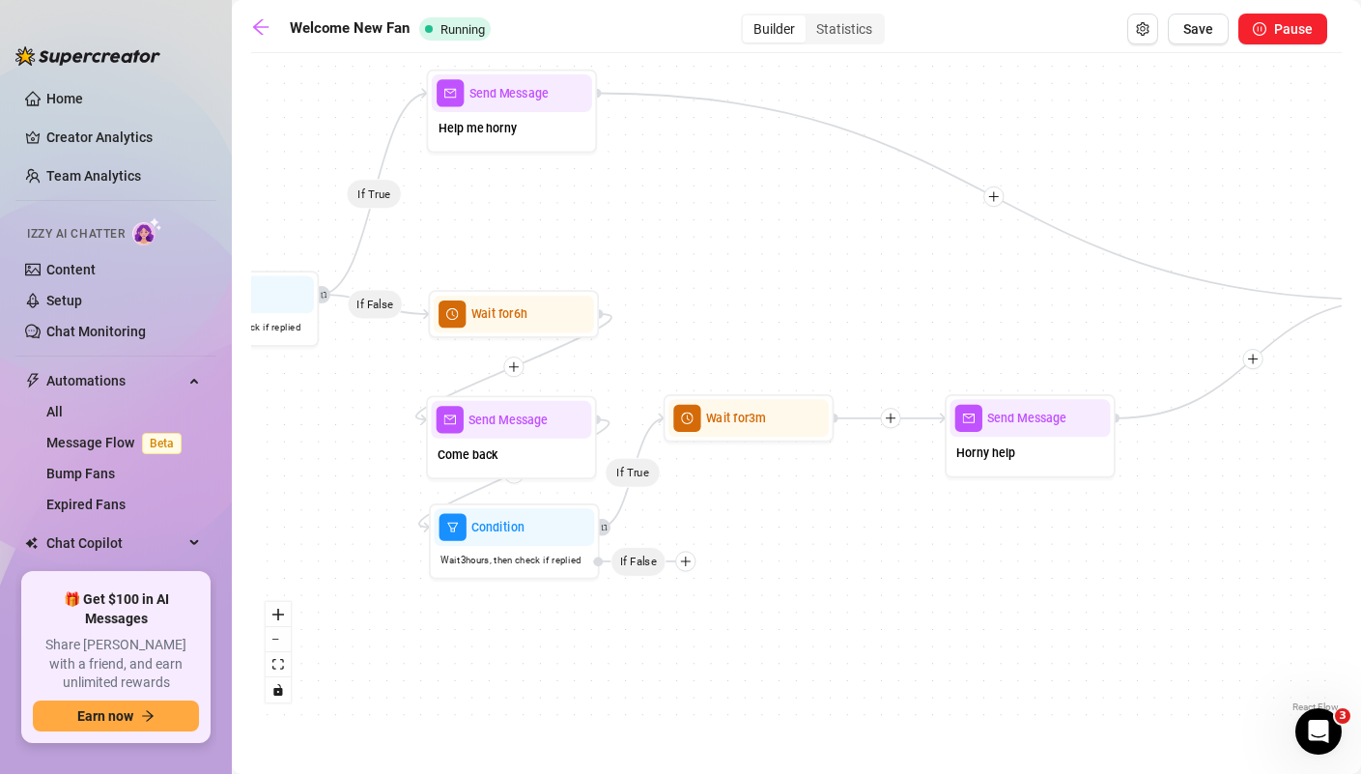
drag, startPoint x: 1086, startPoint y: 521, endPoint x: 923, endPoint y: 525, distance: 163.3
click at [923, 524] on div "If True If False If True Send Message Horny help Wait for 3m Merge Condition Wa…" at bounding box center [796, 390] width 1091 height 654
click at [1001, 459] on span "Horny help" at bounding box center [984, 453] width 59 height 18
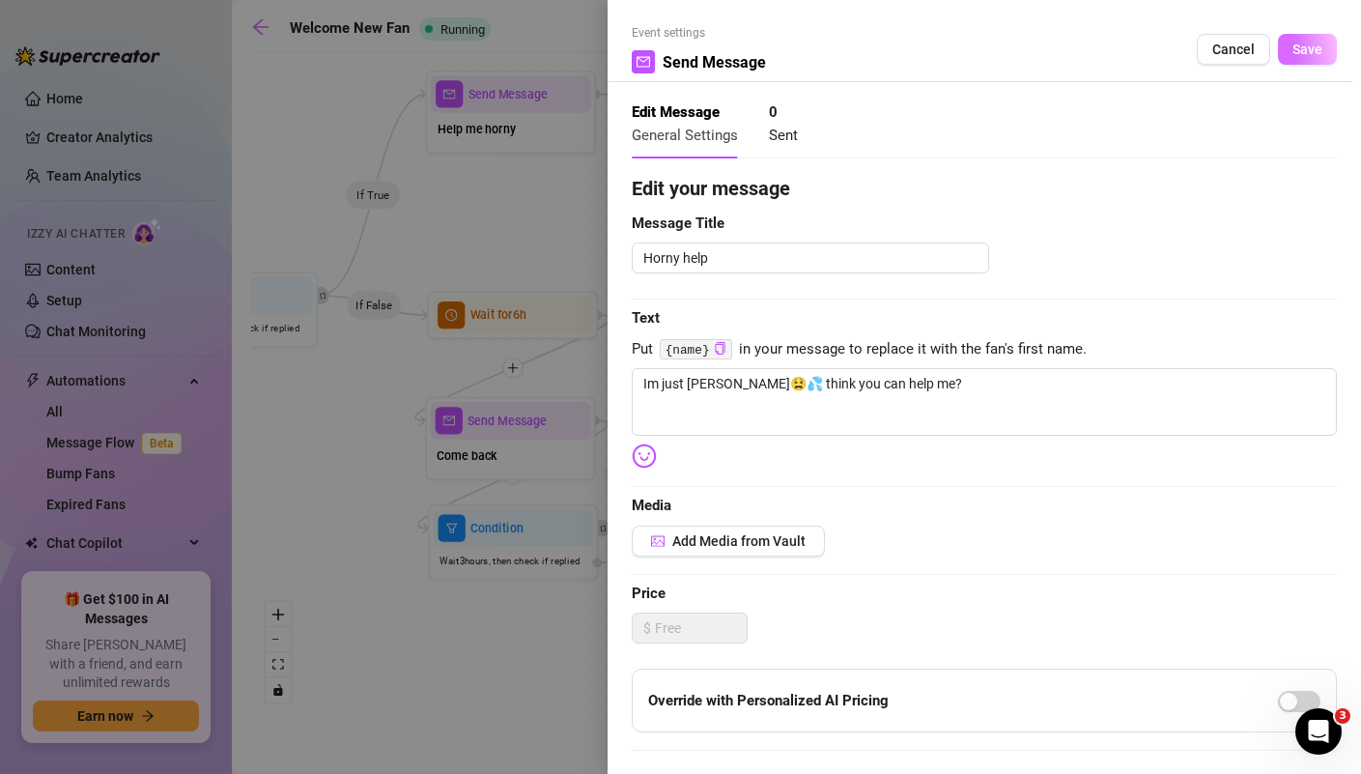
click at [1325, 52] on button "Save" at bounding box center [1307, 49] width 59 height 31
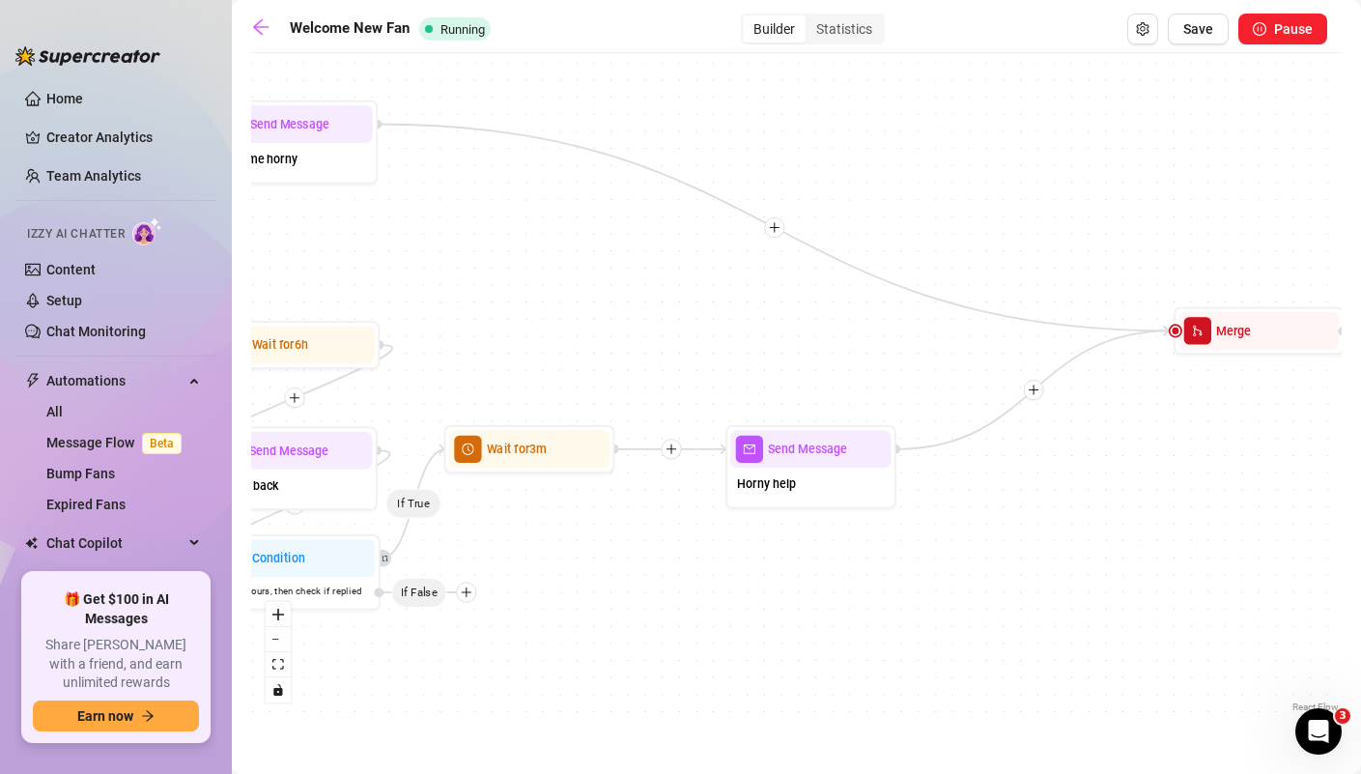
drag, startPoint x: 1230, startPoint y: 488, endPoint x: 990, endPoint y: 528, distance: 243.0
click at [991, 528] on div "If True If False If True Send Message Horny help Wait for 3m Merge Condition Wa…" at bounding box center [796, 390] width 1091 height 654
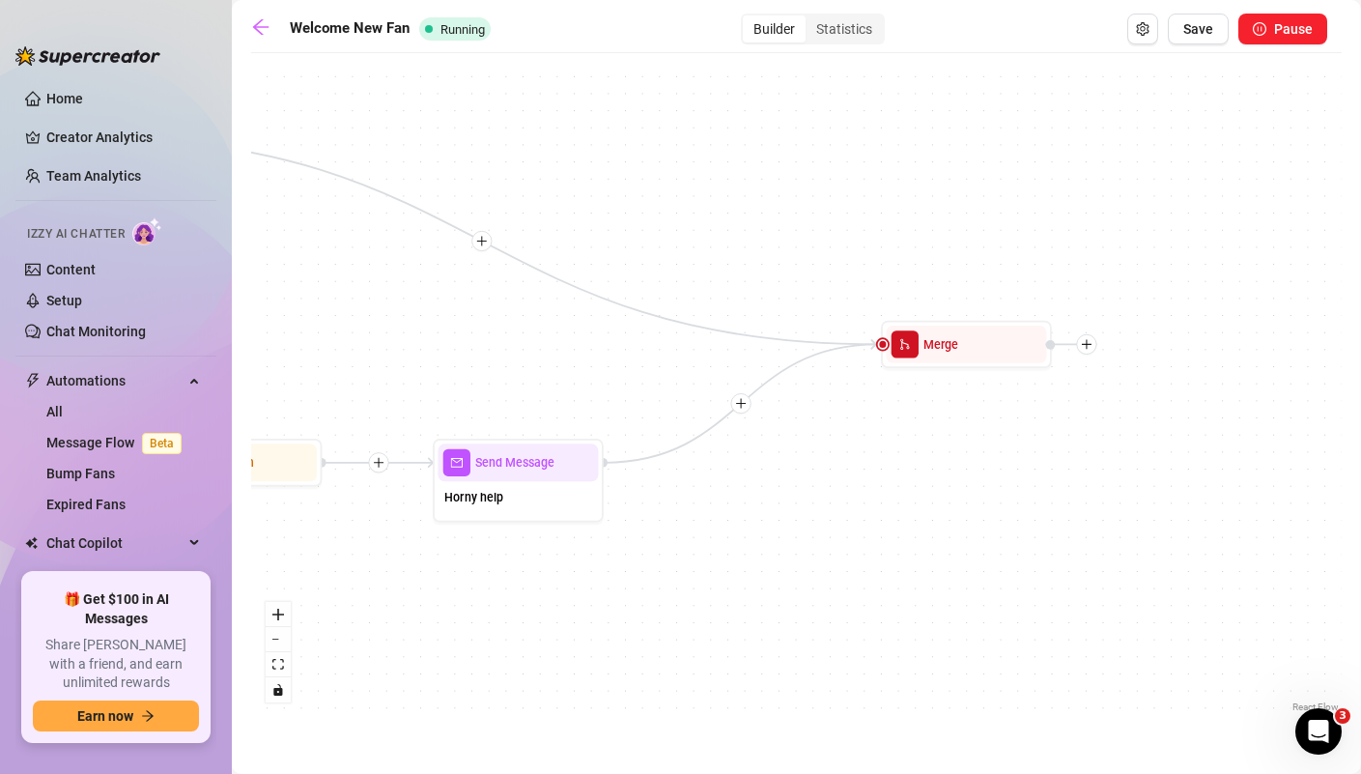
drag, startPoint x: 1134, startPoint y: 490, endPoint x: 824, endPoint y: 500, distance: 310.3
click at [824, 499] on div "If True If False If True Send Message Horny help Wait for 3m Merge Condition Wa…" at bounding box center [796, 390] width 1091 height 654
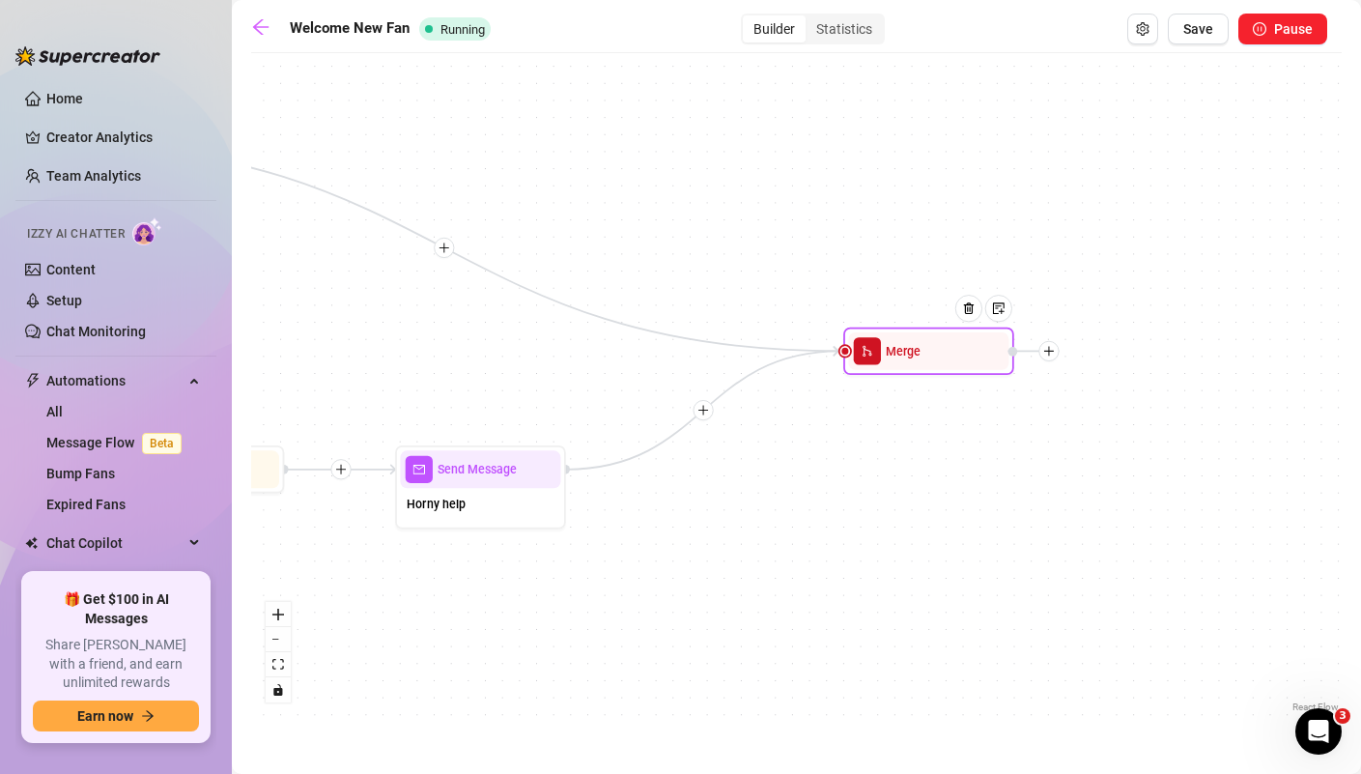
click at [902, 356] on span "Merge" at bounding box center [903, 351] width 35 height 18
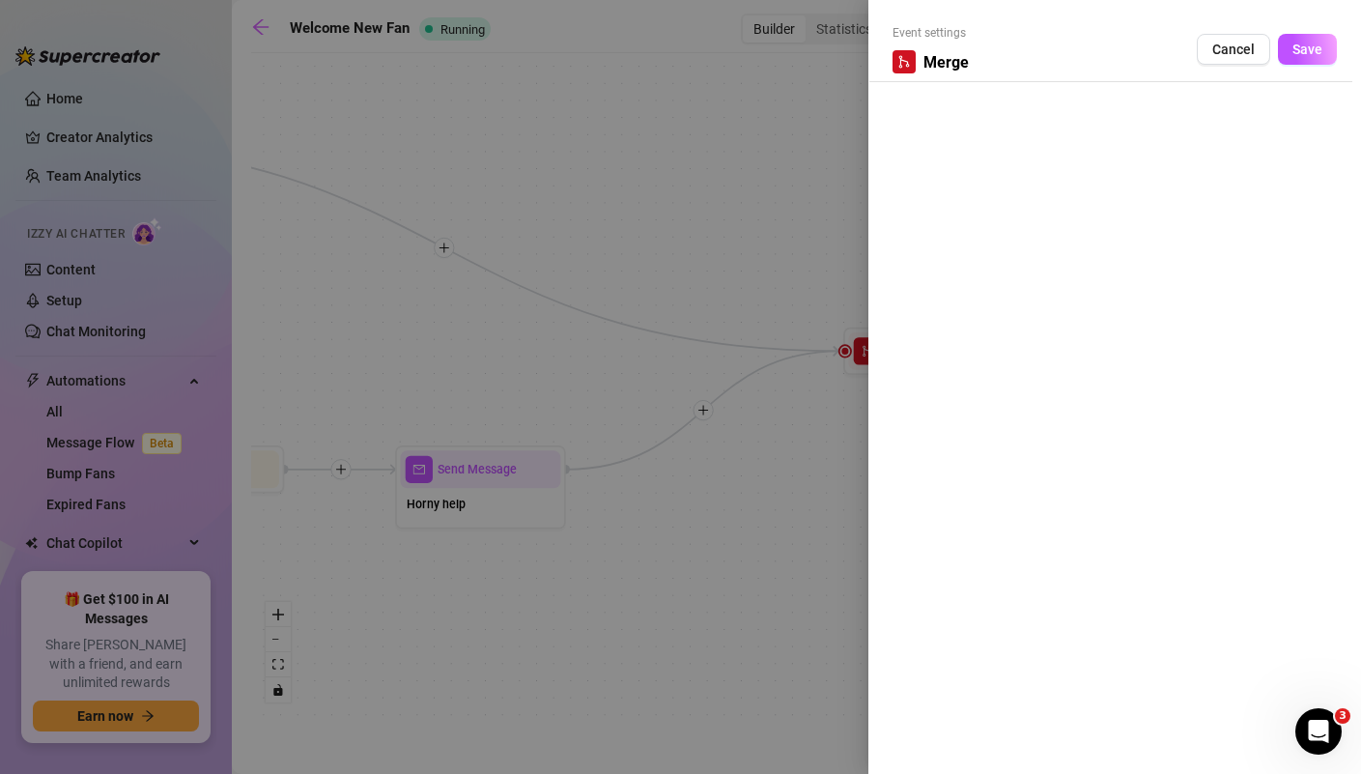
click at [1310, 65] on div "Event settings Merge Cancel Save" at bounding box center [1115, 53] width 444 height 58
click at [1316, 43] on span "Save" at bounding box center [1308, 49] width 30 height 15
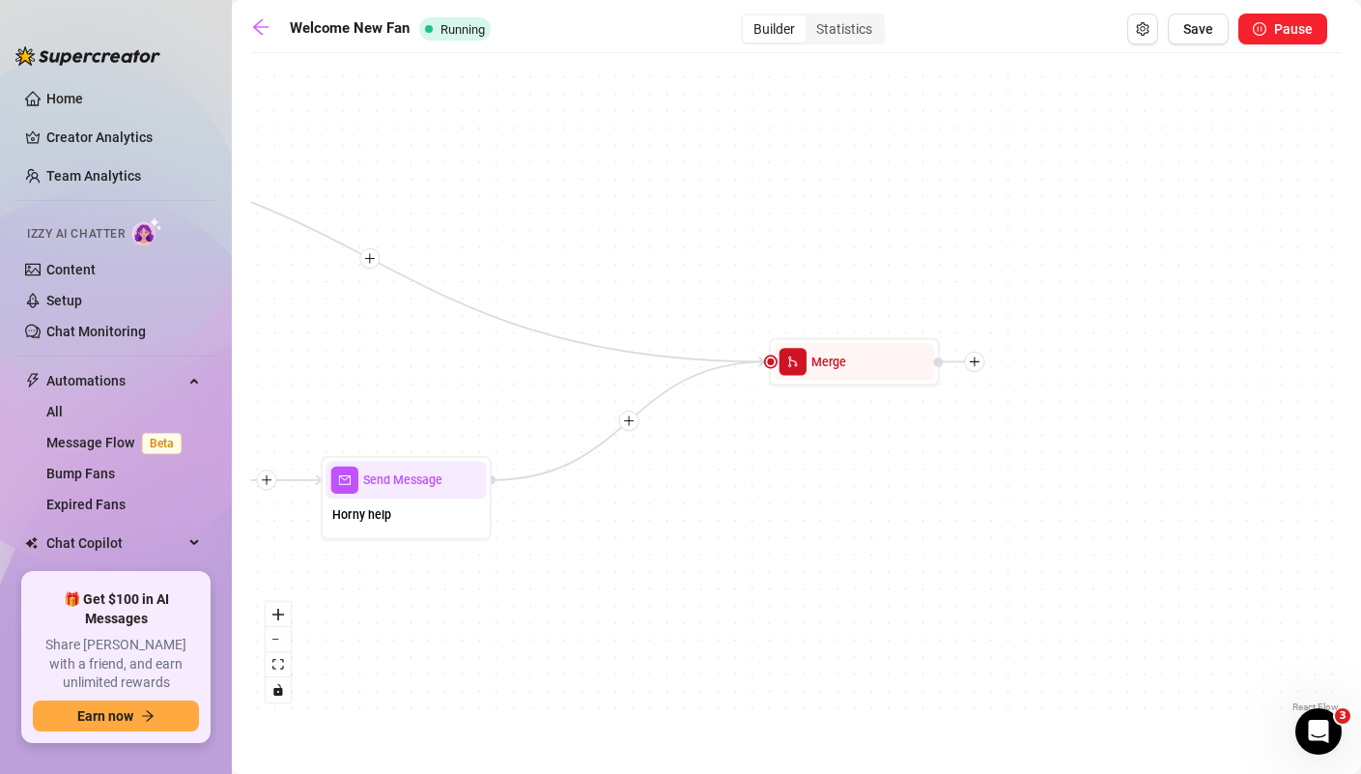
drag, startPoint x: 1152, startPoint y: 428, endPoint x: 919, endPoint y: 475, distance: 237.6
click at [919, 475] on div "If True If False If True Send Message Horny help Wait for 3m Merge Condition Wa…" at bounding box center [796, 390] width 1091 height 654
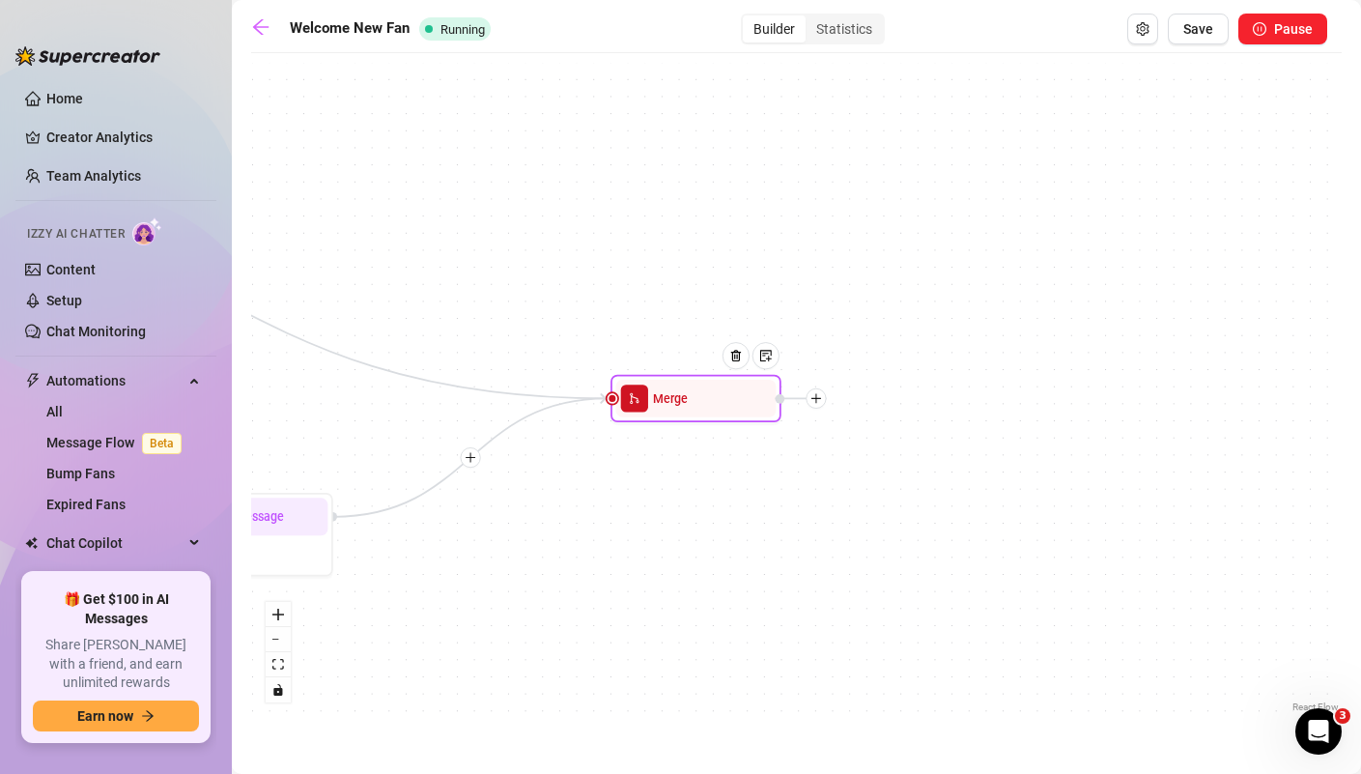
click at [817, 404] on div at bounding box center [816, 398] width 20 height 20
click at [878, 459] on div "Message" at bounding box center [901, 457] width 125 height 29
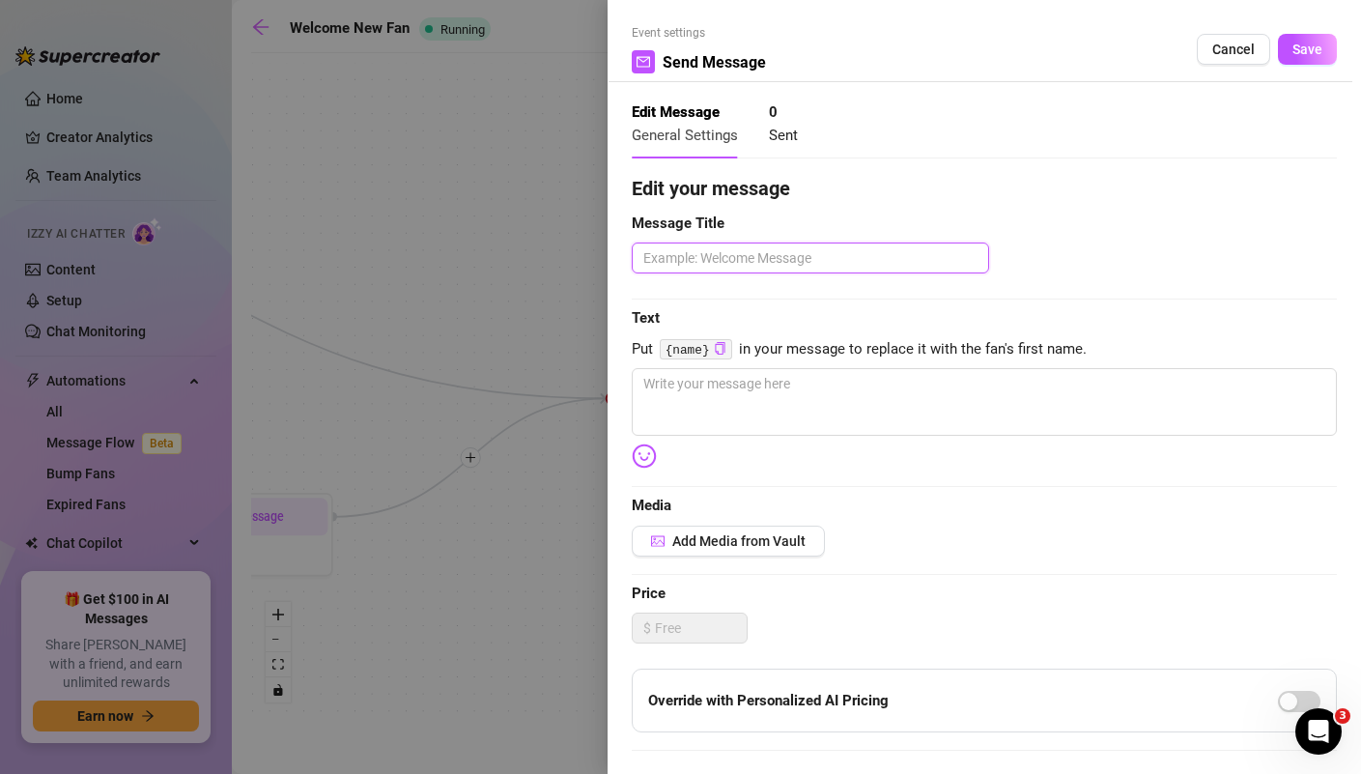
click at [797, 249] on textarea at bounding box center [810, 257] width 357 height 31
click at [851, 400] on textarea at bounding box center [984, 402] width 705 height 68
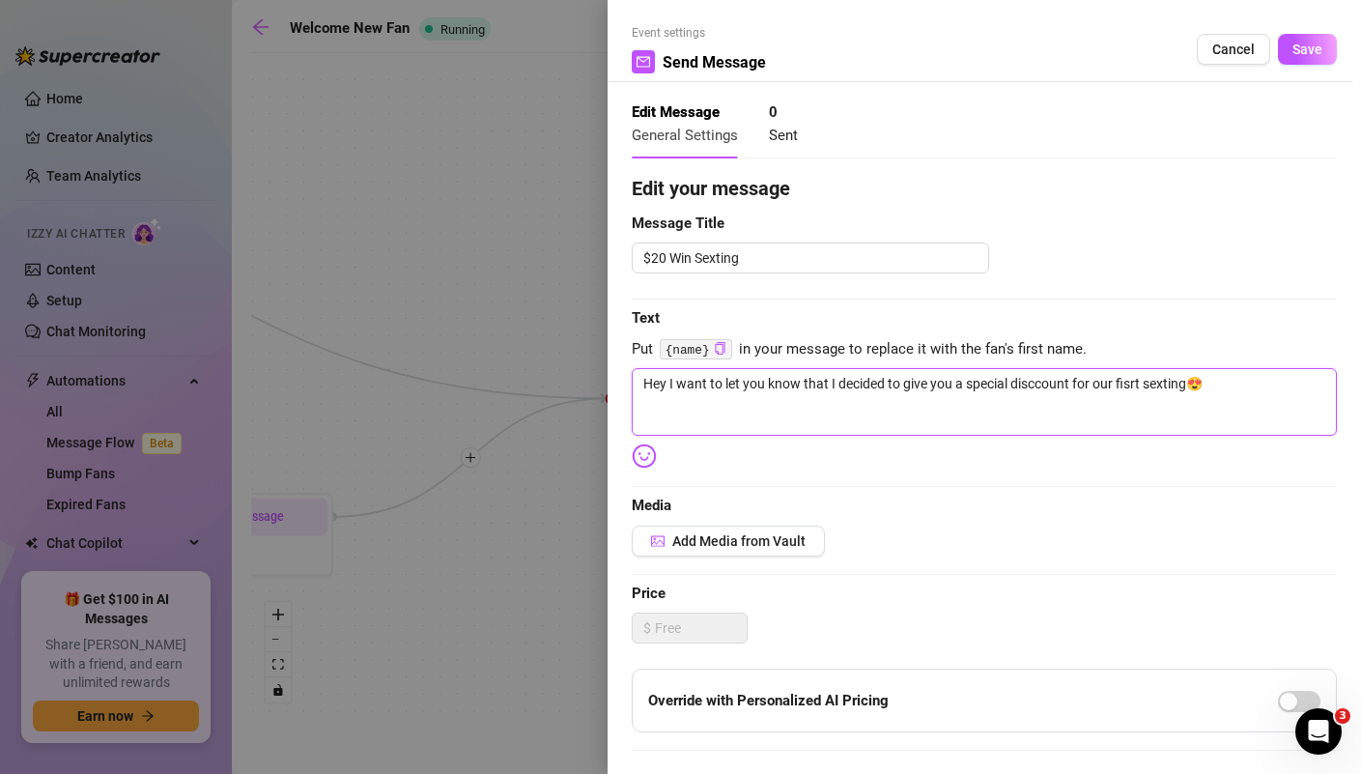
click at [1128, 383] on textarea "Hey I want to let you know that I decided to give you a special disccount for o…" at bounding box center [984, 402] width 705 height 68
click at [1218, 388] on textarea "Hey I want to let you know that I decided to give you a special discount for ou…" at bounding box center [984, 402] width 705 height 68
drag, startPoint x: 719, startPoint y: 386, endPoint x: 698, endPoint y: 387, distance: 20.3
click at [698, 387] on textarea "Hey I want to let you know that I decided to give you a special discount for ou…" at bounding box center [984, 402] width 705 height 68
drag, startPoint x: 950, startPoint y: 386, endPoint x: 825, endPoint y: 384, distance: 124.7
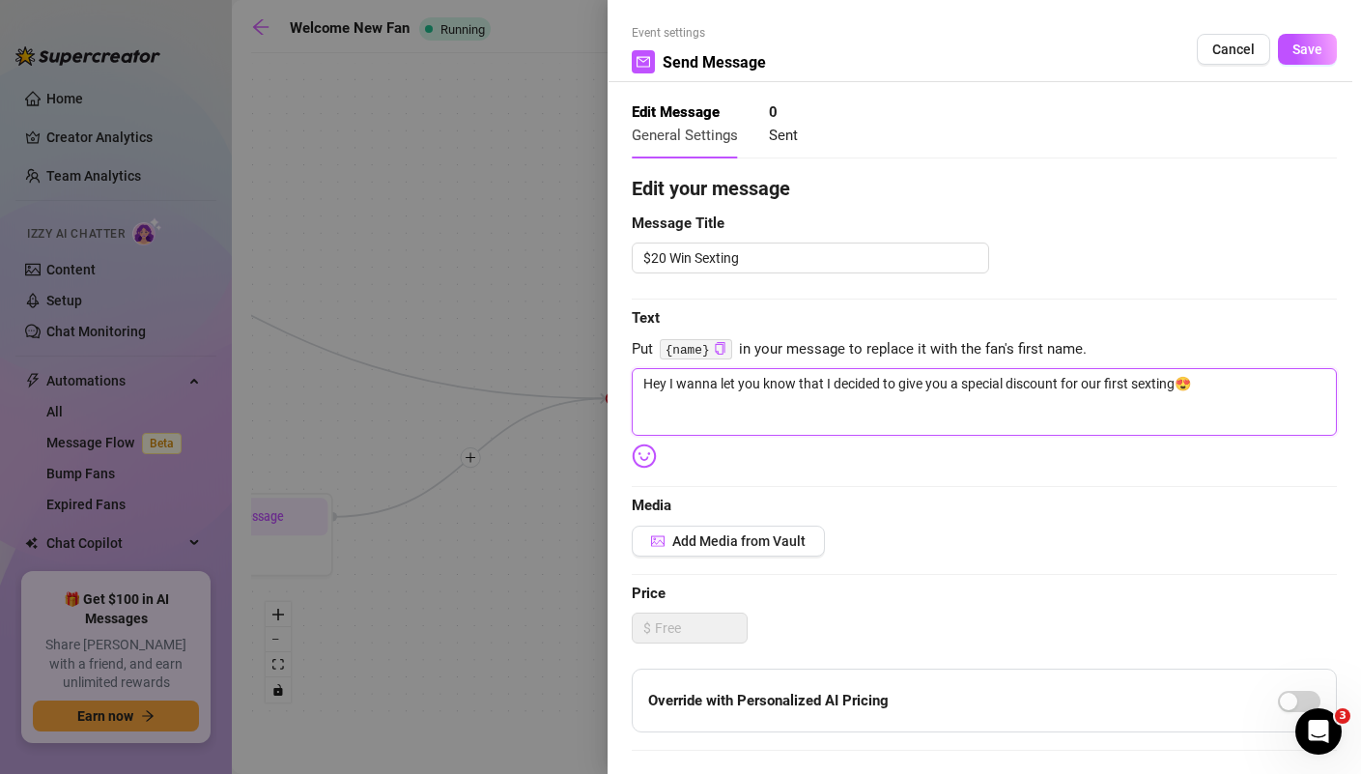
click at [825, 384] on textarea "Hey I wanna let you know that I decided to give you a special discount for our …" at bounding box center [984, 402] width 705 height 68
click at [1145, 385] on textarea "Hey I wanna let you know that you won a special discount for our first sexting😍" at bounding box center [984, 402] width 705 height 68
click at [1065, 385] on textarea "Hey I wanna let you know that you won a special discount for our first sexting😍…" at bounding box center [984, 402] width 705 height 68
click at [782, 409] on textarea "Hey I wanna let you know that you won a special discount for our first text sex…" at bounding box center [984, 402] width 705 height 68
click at [672, 407] on textarea "Hey I wanna let you know that you won a special discount for our first text sex…" at bounding box center [984, 402] width 705 height 68
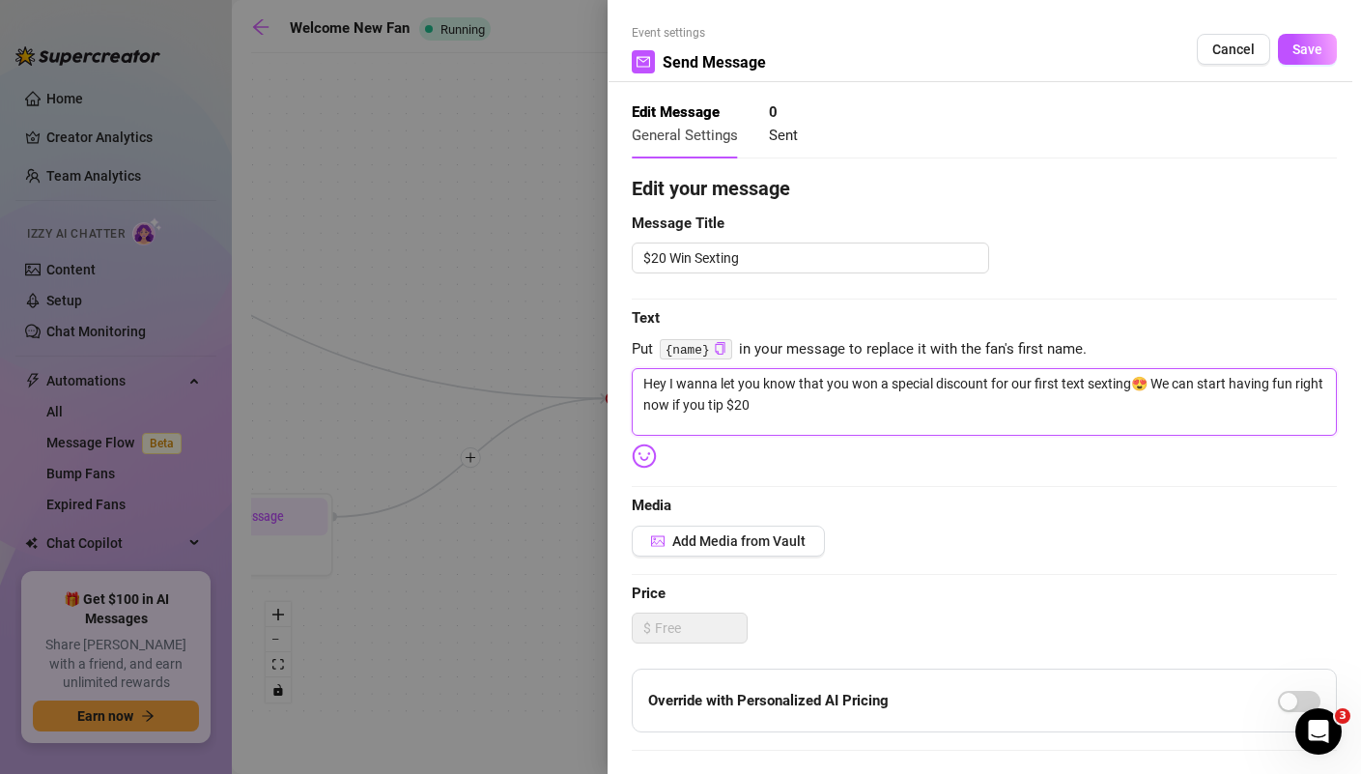
click at [773, 413] on textarea "Hey I wanna let you know that you won a special discount for our first text sex…" at bounding box center [984, 402] width 705 height 68
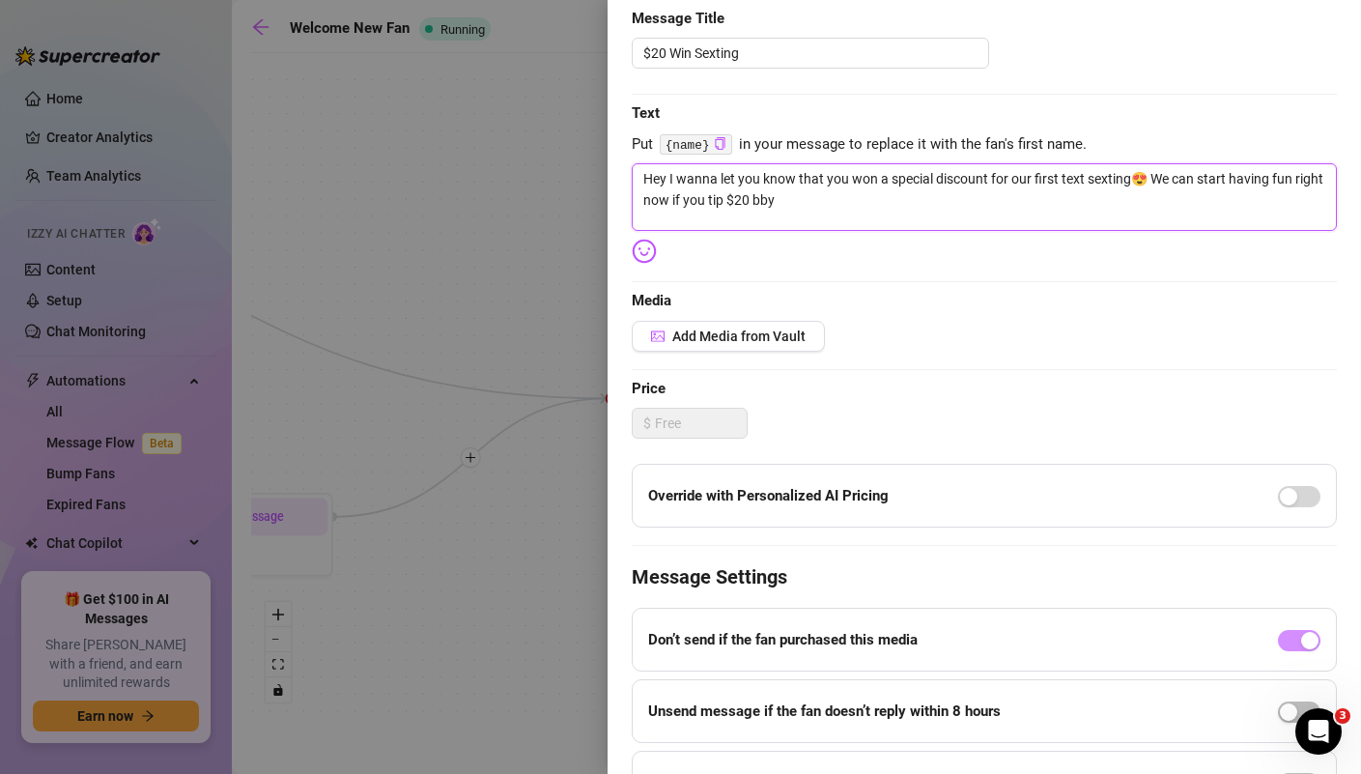
scroll to position [185, 0]
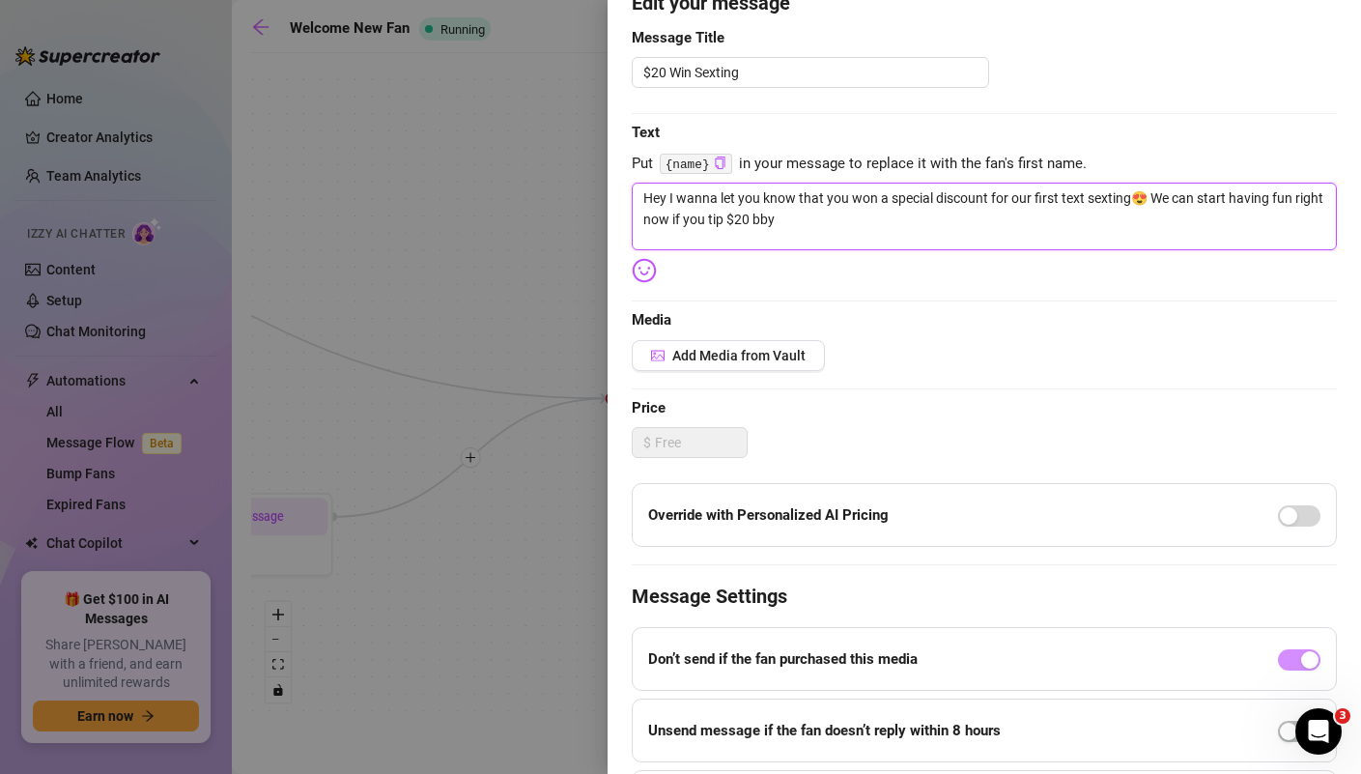
click at [1062, 201] on textarea "Hey I wanna let you know that you won a special discount for our first text sex…" at bounding box center [984, 217] width 705 height 68
click at [883, 233] on textarea "Hey I wanna let you know that you won a special discount for our first text sex…" at bounding box center [984, 217] width 705 height 68
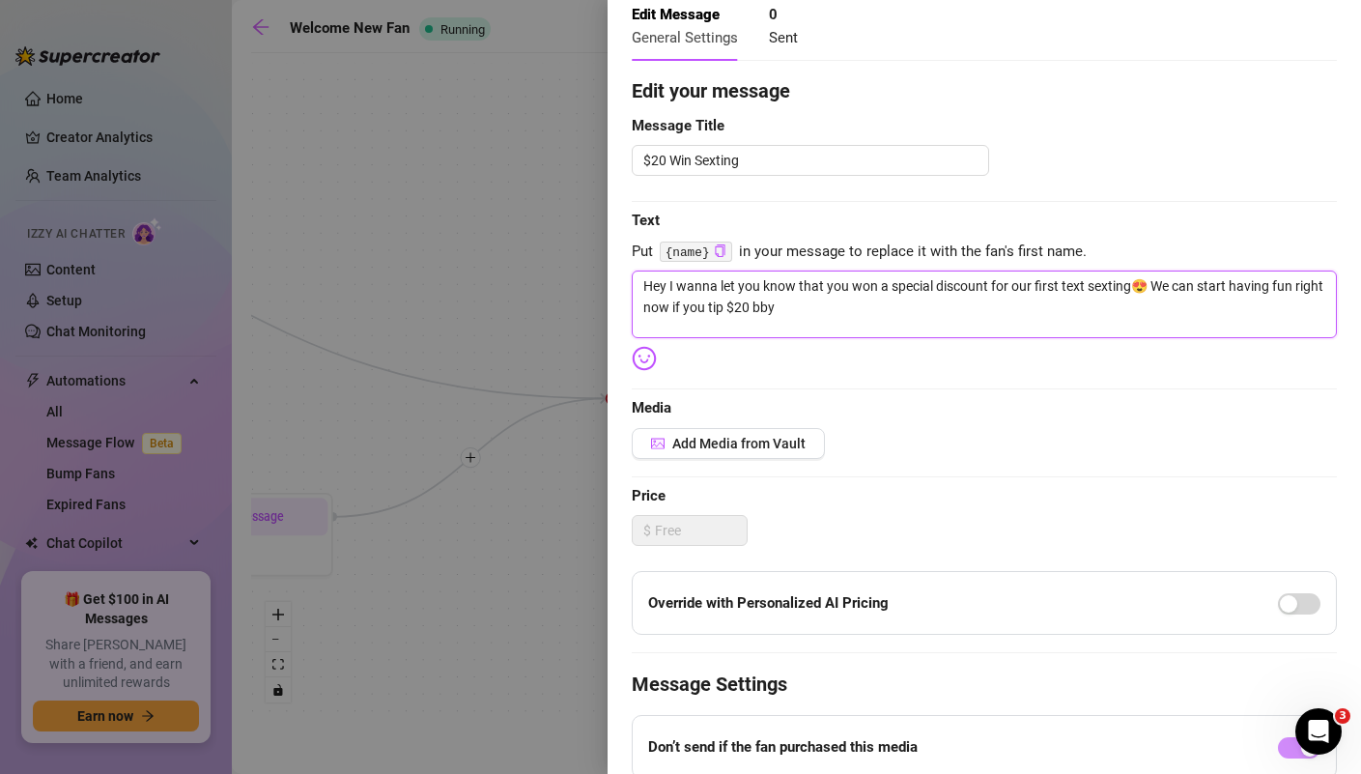
scroll to position [122, 0]
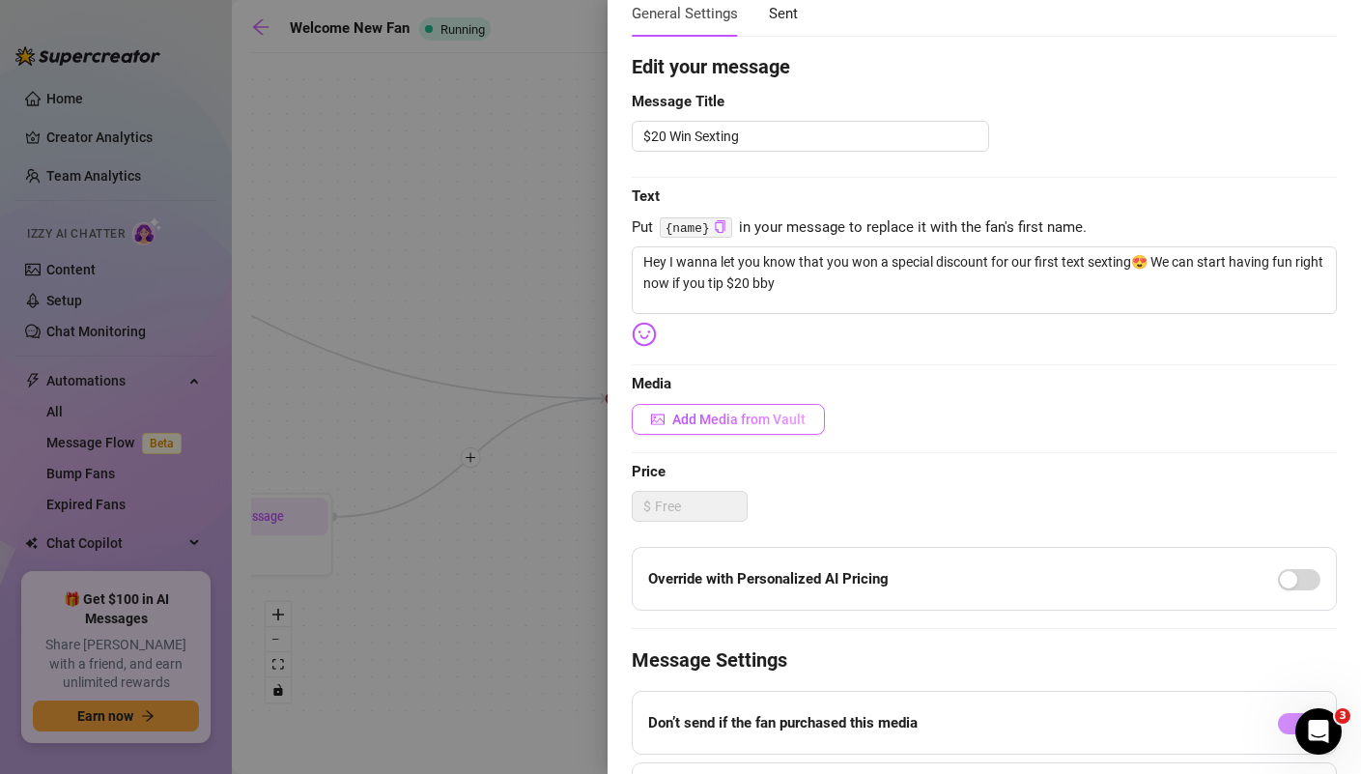
click at [808, 423] on button "Add Media from Vault" at bounding box center [728, 419] width 193 height 31
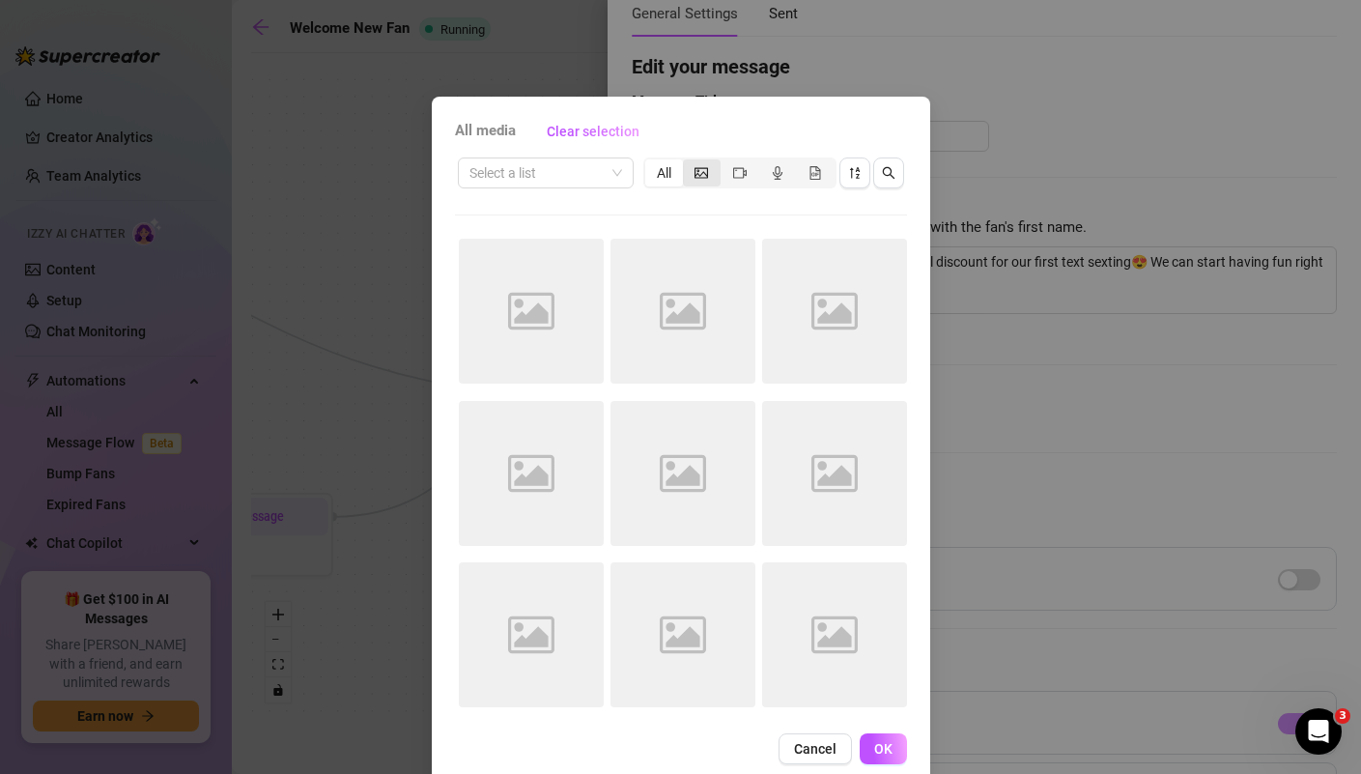
click at [702, 171] on icon "picture" at bounding box center [702, 172] width 14 height 11
click at [688, 162] on input "segmented control" at bounding box center [688, 162] width 0 height 0
click at [857, 178] on icon "sort-descending" at bounding box center [855, 173] width 14 height 14
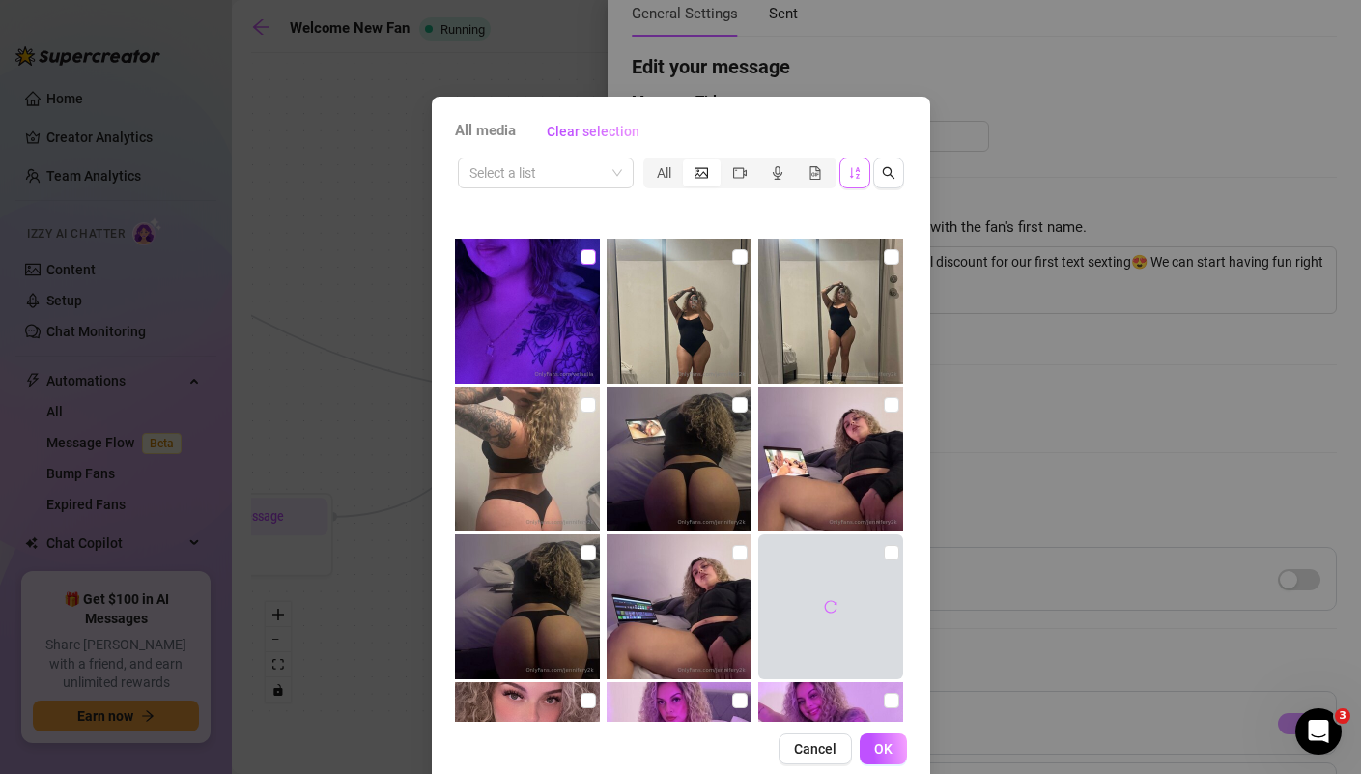
click at [584, 259] on input "checkbox" at bounding box center [588, 256] width 15 height 15
click at [881, 749] on span "OK" at bounding box center [883, 748] width 18 height 15
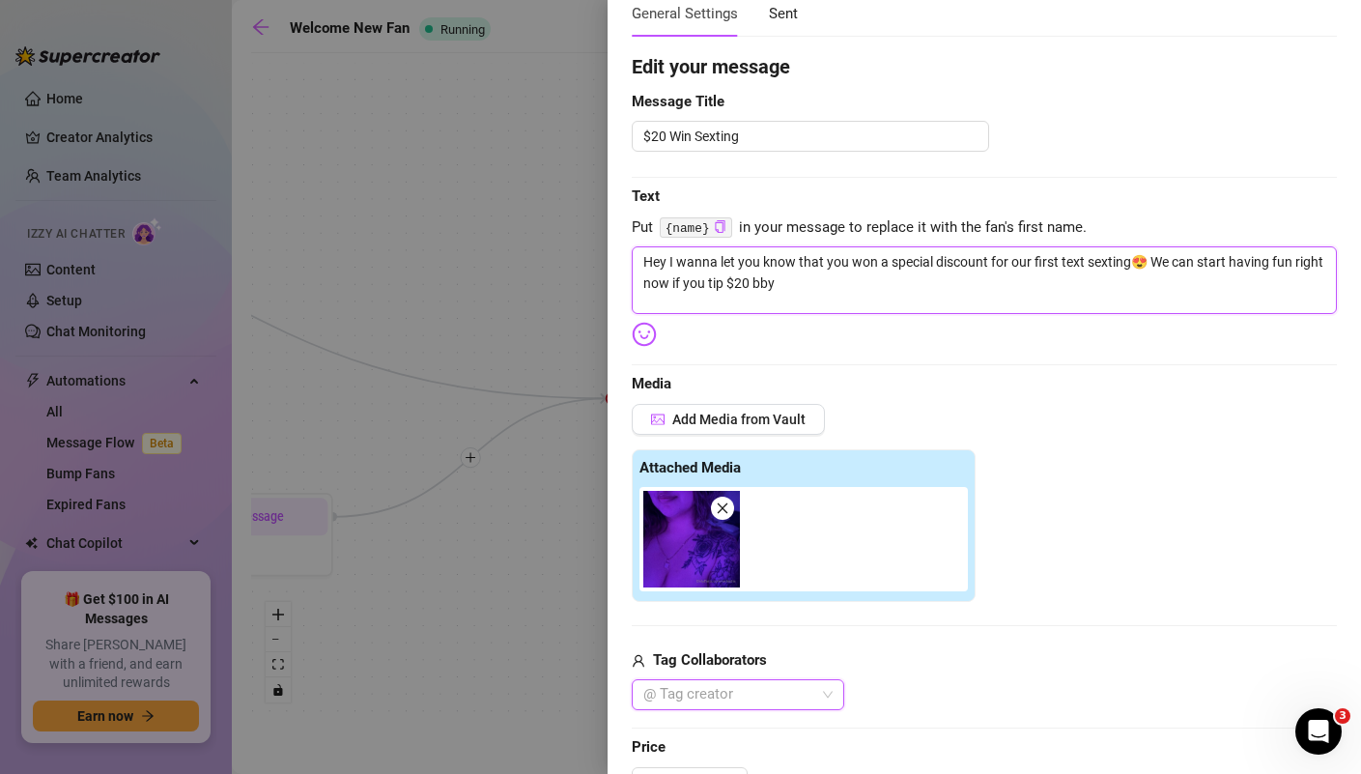
click at [1144, 263] on textarea "Hey I wanna let you know that you won a special discount for our first text sex…" at bounding box center [984, 280] width 705 height 68
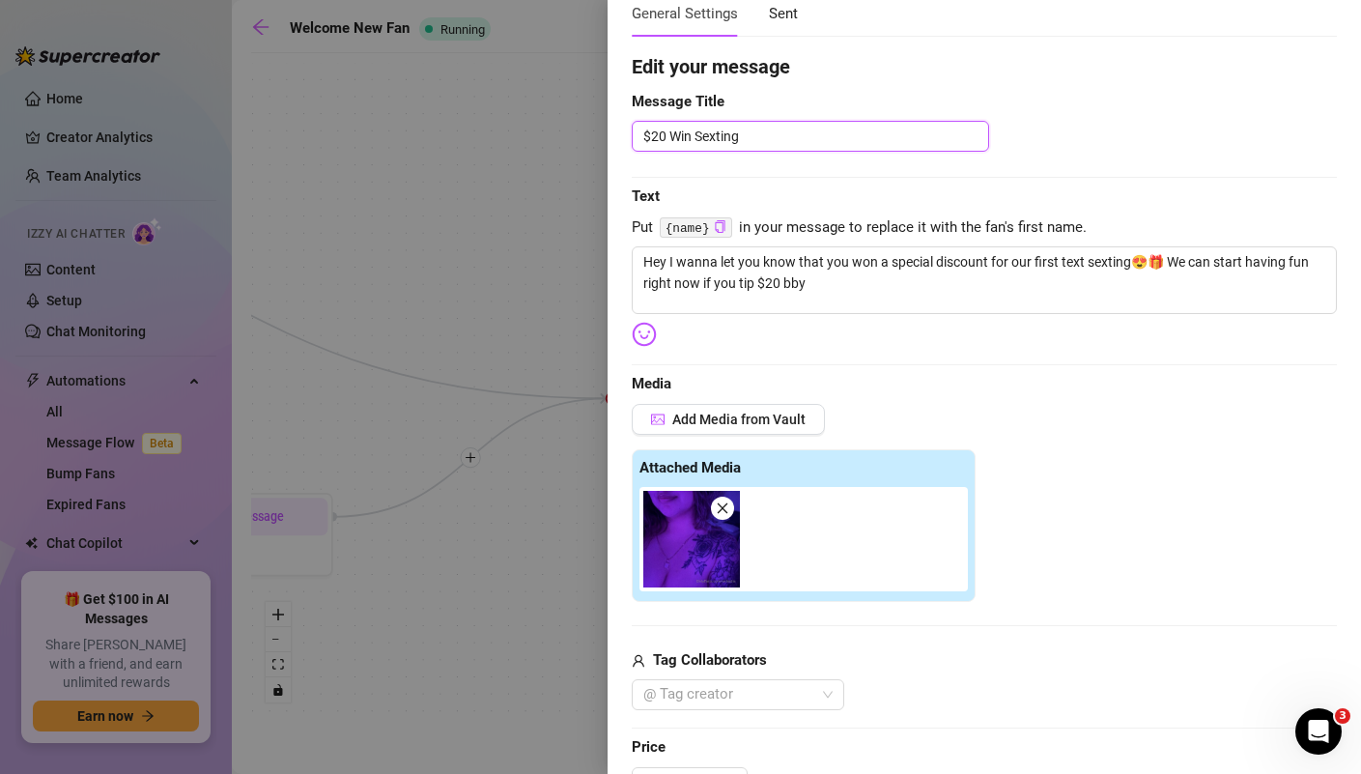
click at [764, 144] on textarea "$20 Win Sexting" at bounding box center [810, 136] width 357 height 31
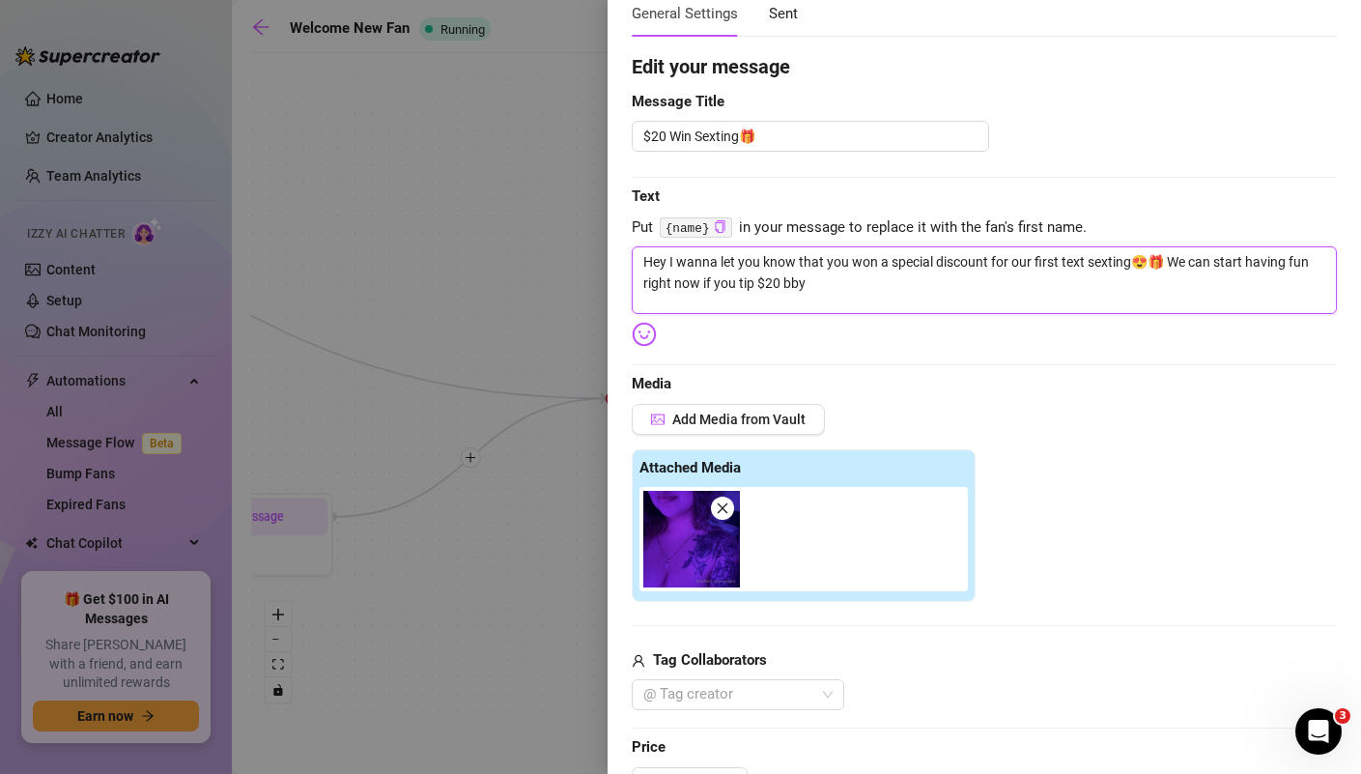
click at [1024, 304] on textarea "Hey I wanna let you know that you won a special discount for our first text sex…" at bounding box center [984, 280] width 705 height 68
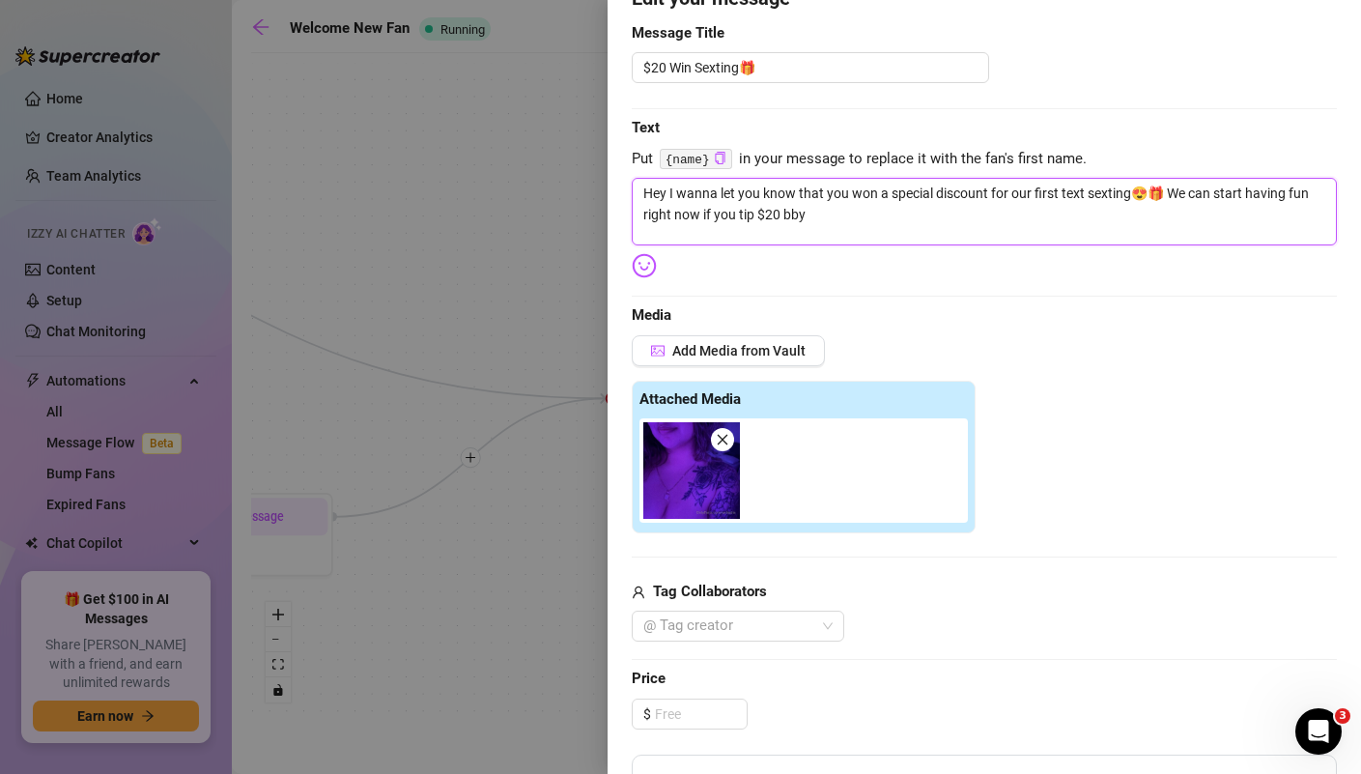
scroll to position [229, 0]
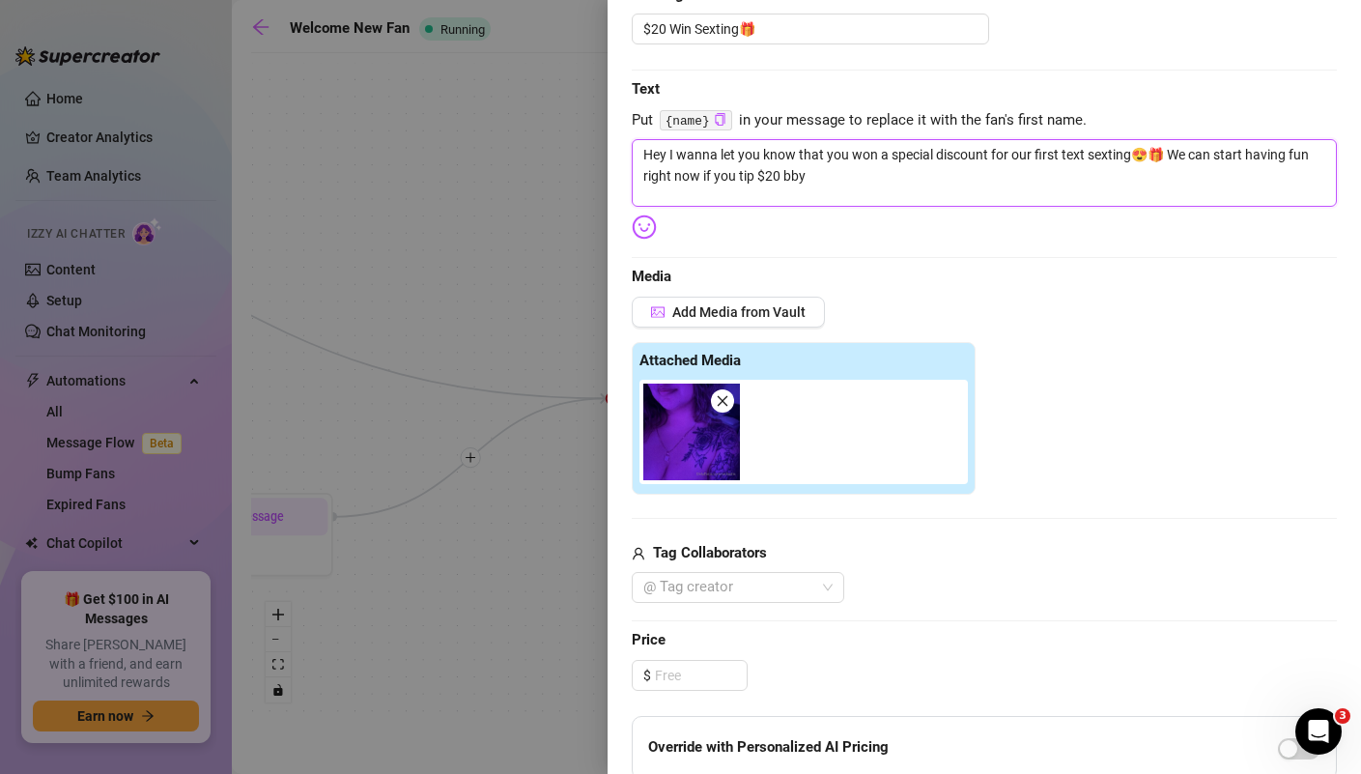
click at [704, 442] on img at bounding box center [691, 432] width 97 height 97
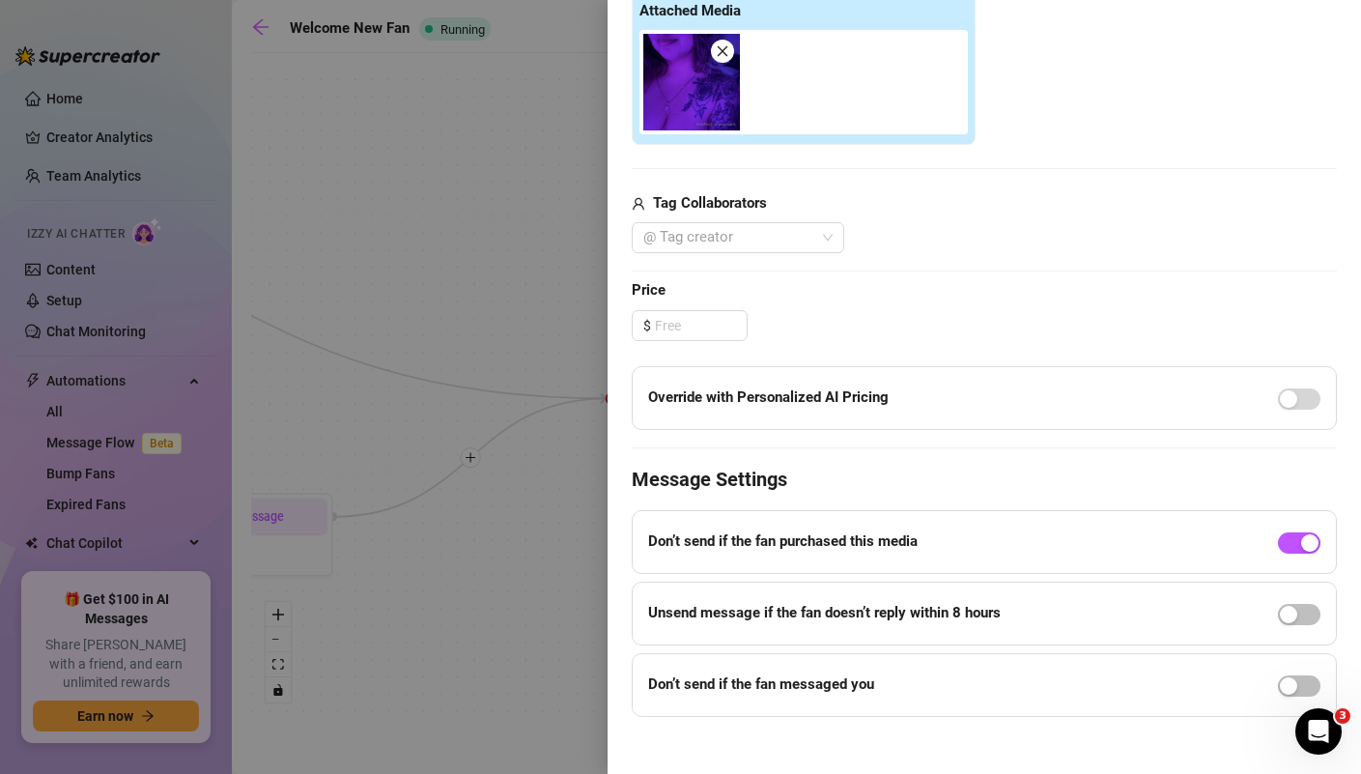
scroll to position [594, 0]
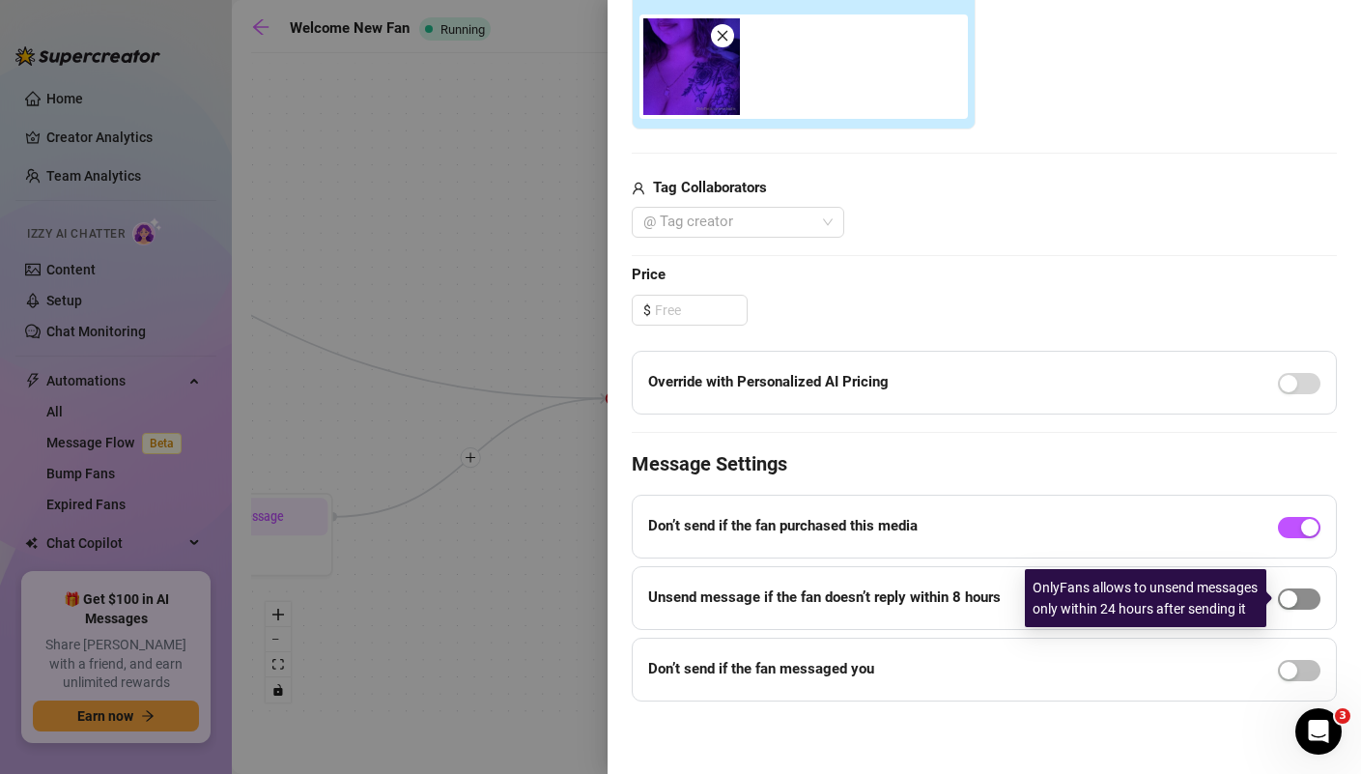
click at [1300, 599] on button "button" at bounding box center [1299, 598] width 43 height 21
click at [1295, 594] on span "button" at bounding box center [1299, 598] width 43 height 21
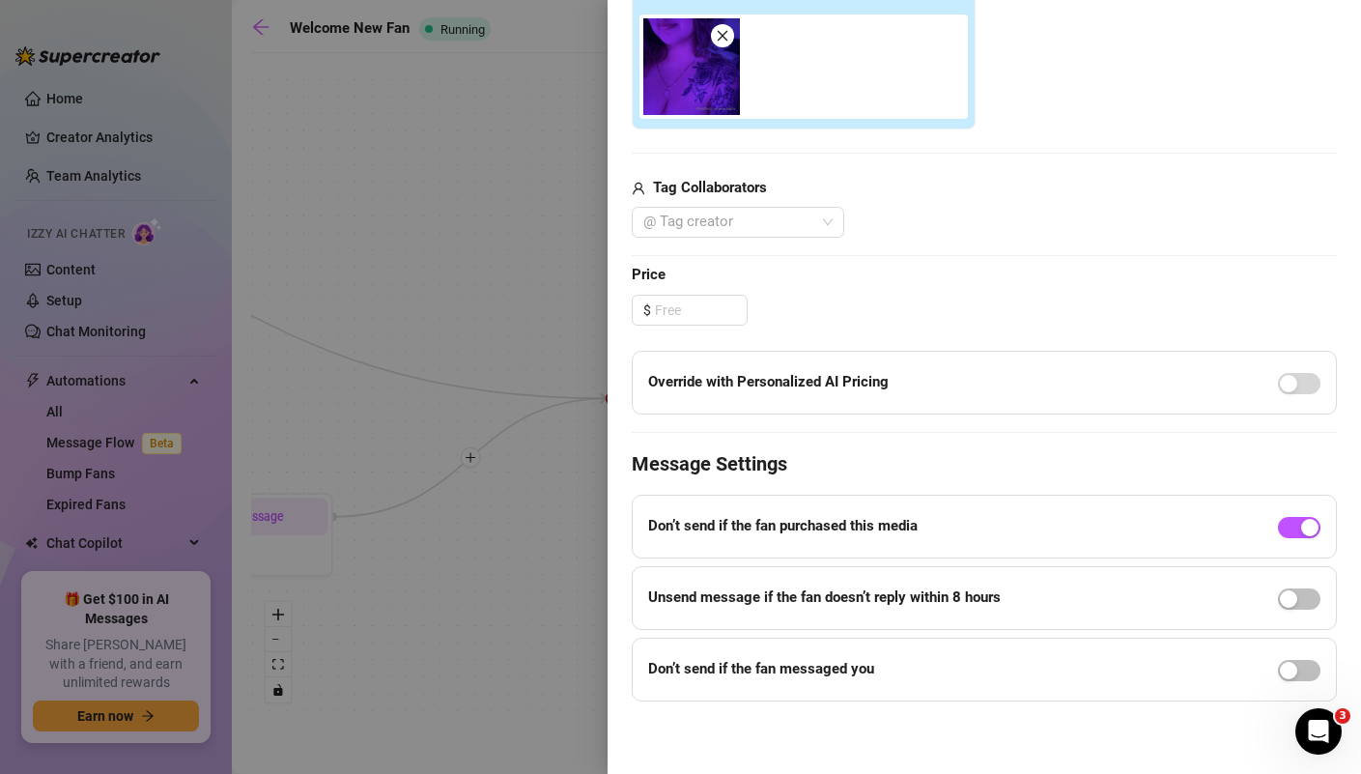
scroll to position [0, 0]
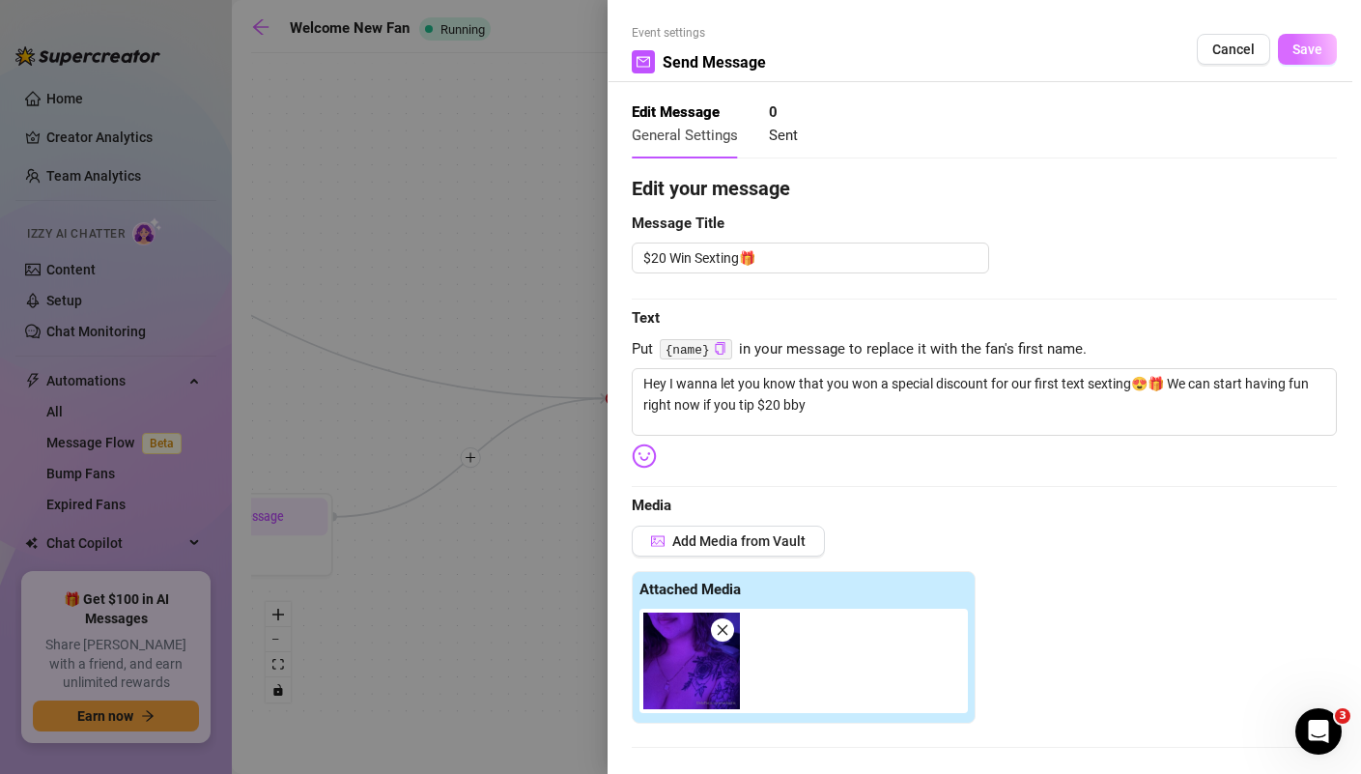
click at [1319, 60] on button "Save" at bounding box center [1307, 49] width 59 height 31
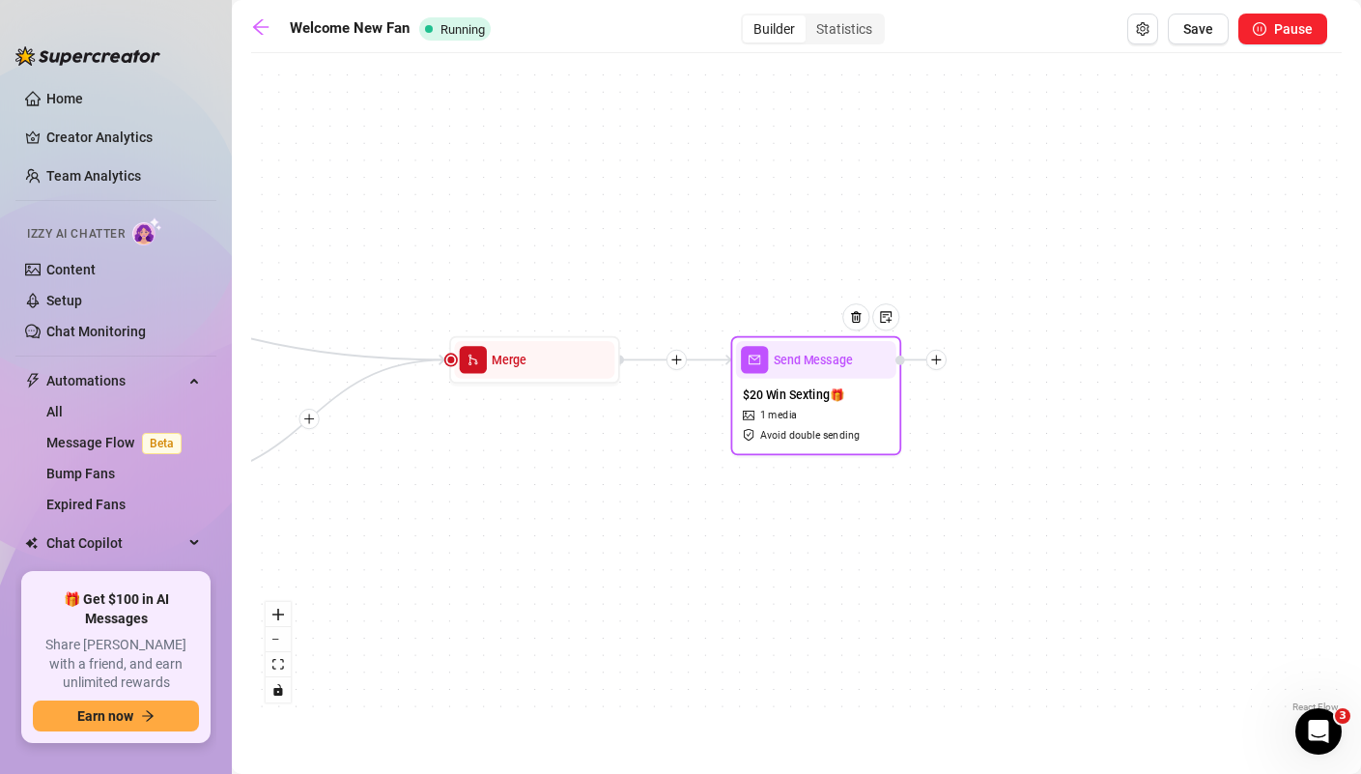
drag, startPoint x: 1160, startPoint y: 537, endPoint x: 914, endPoint y: 475, distance: 254.0
click at [914, 475] on div "If True If False If True Send Message $20 Win Sexting🎁 1 media Avoid double sen…" at bounding box center [796, 390] width 1091 height 654
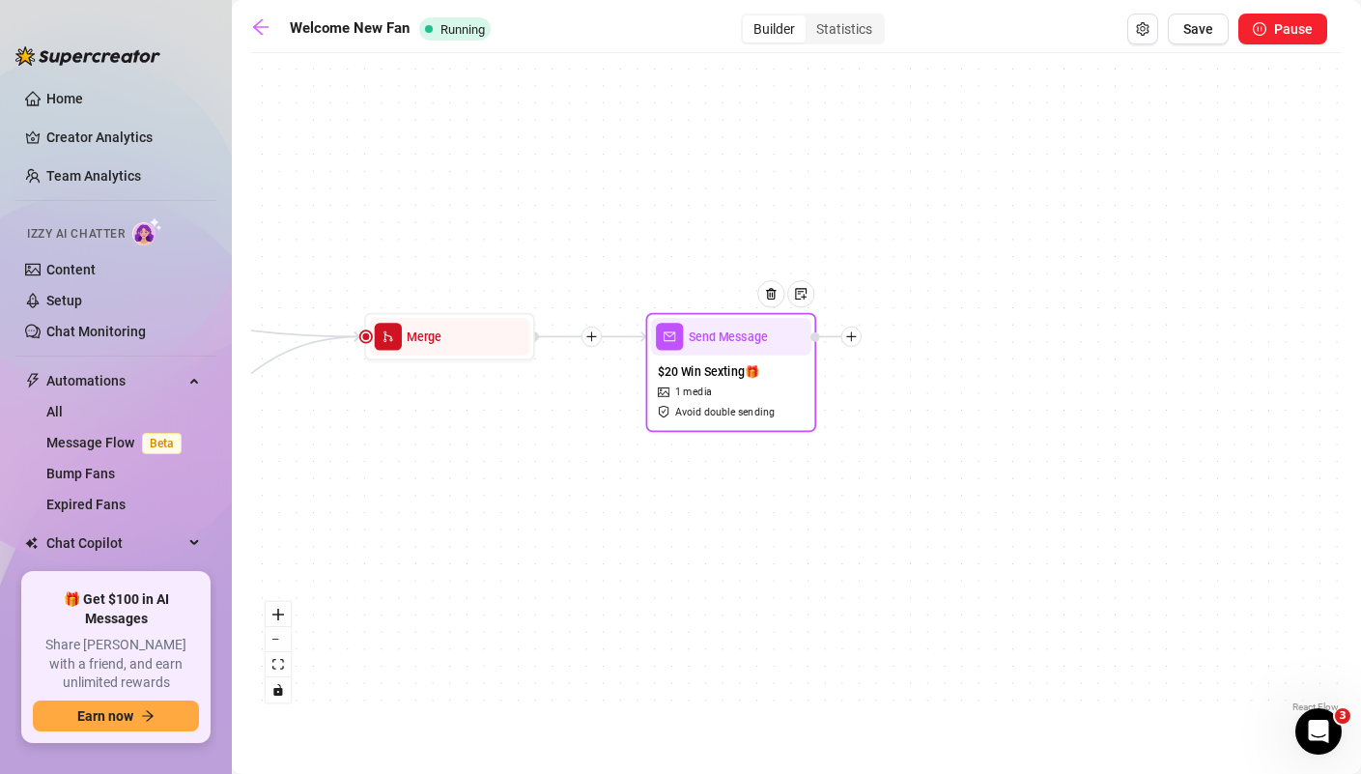
click at [751, 394] on div "$20 Win Sexting🎁 1 media Avoid double sending" at bounding box center [731, 391] width 160 height 71
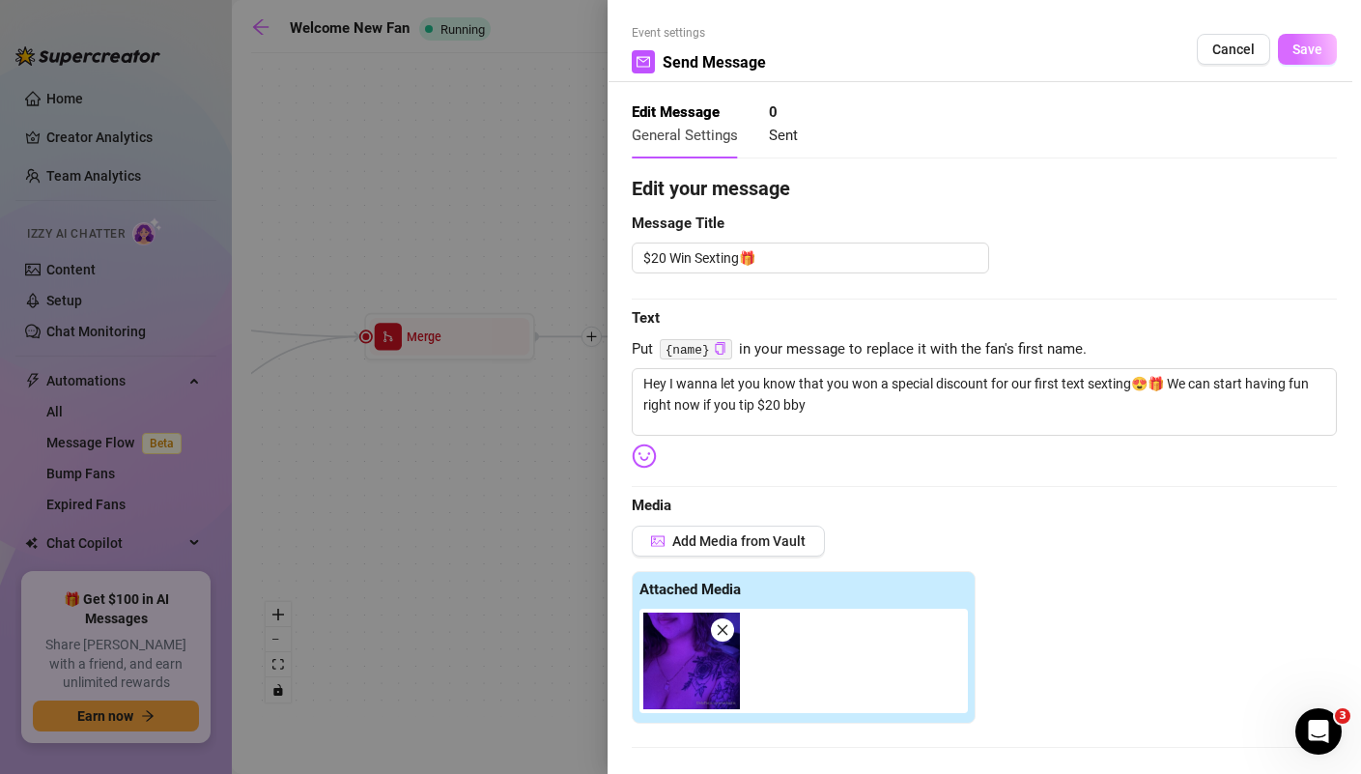
click at [1300, 55] on span "Save" at bounding box center [1308, 49] width 30 height 15
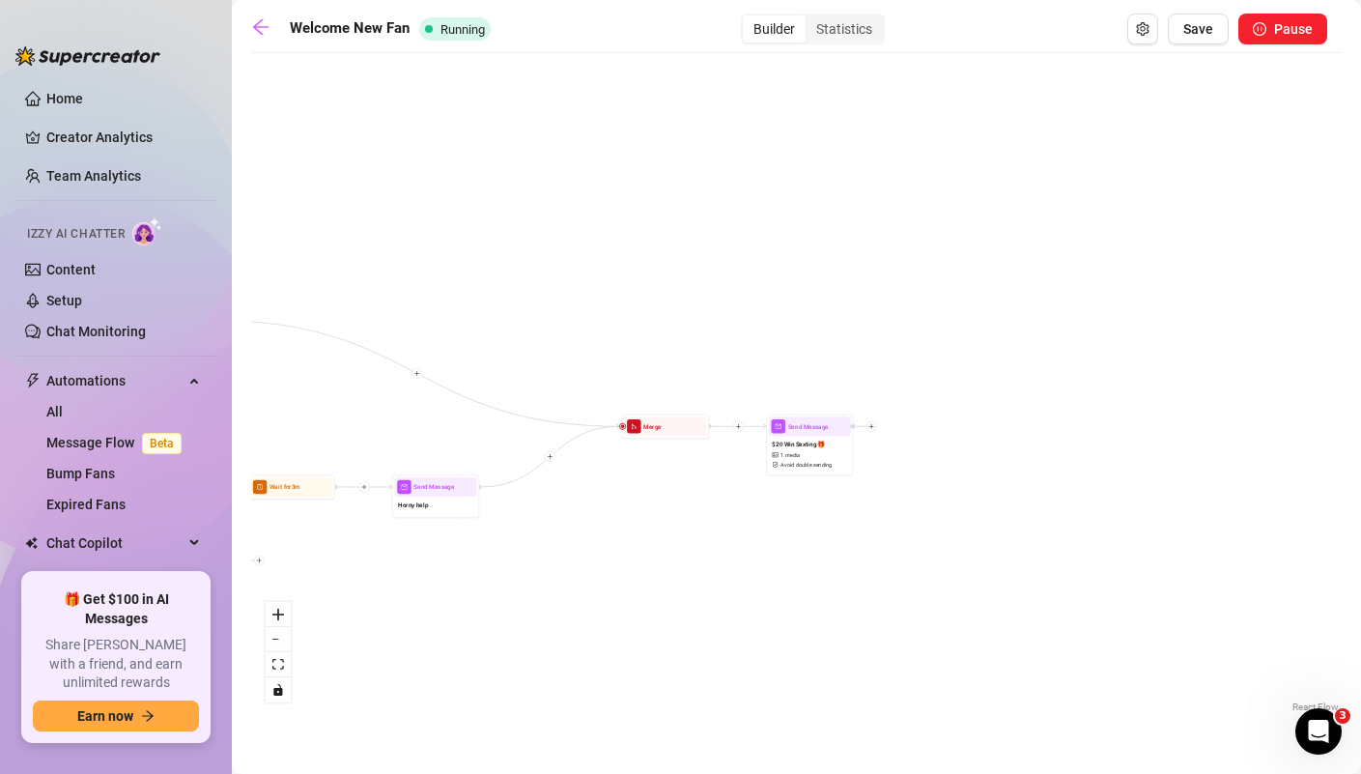
drag, startPoint x: 893, startPoint y: 521, endPoint x: 1204, endPoint y: 521, distance: 311.1
click at [1198, 521] on div "If True If False If True Send Message $20 Win Sexting🎁 1 media Avoid double sen…" at bounding box center [796, 390] width 1091 height 654
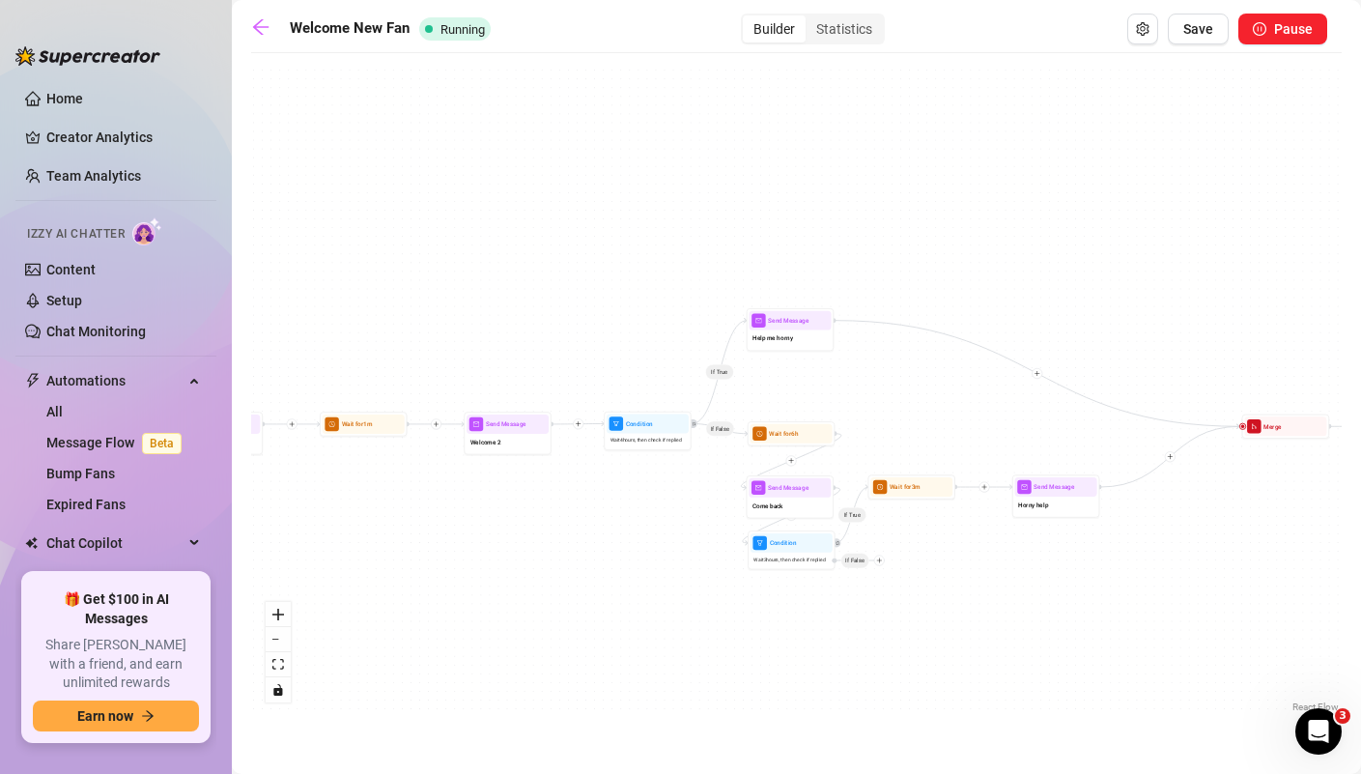
drag, startPoint x: 714, startPoint y: 598, endPoint x: 1034, endPoint y: 598, distance: 319.8
click at [1033, 598] on div "If True If False If True Send Message $20 Win Sexting🎁 1 media Avoid double sen…" at bounding box center [796, 390] width 1091 height 654
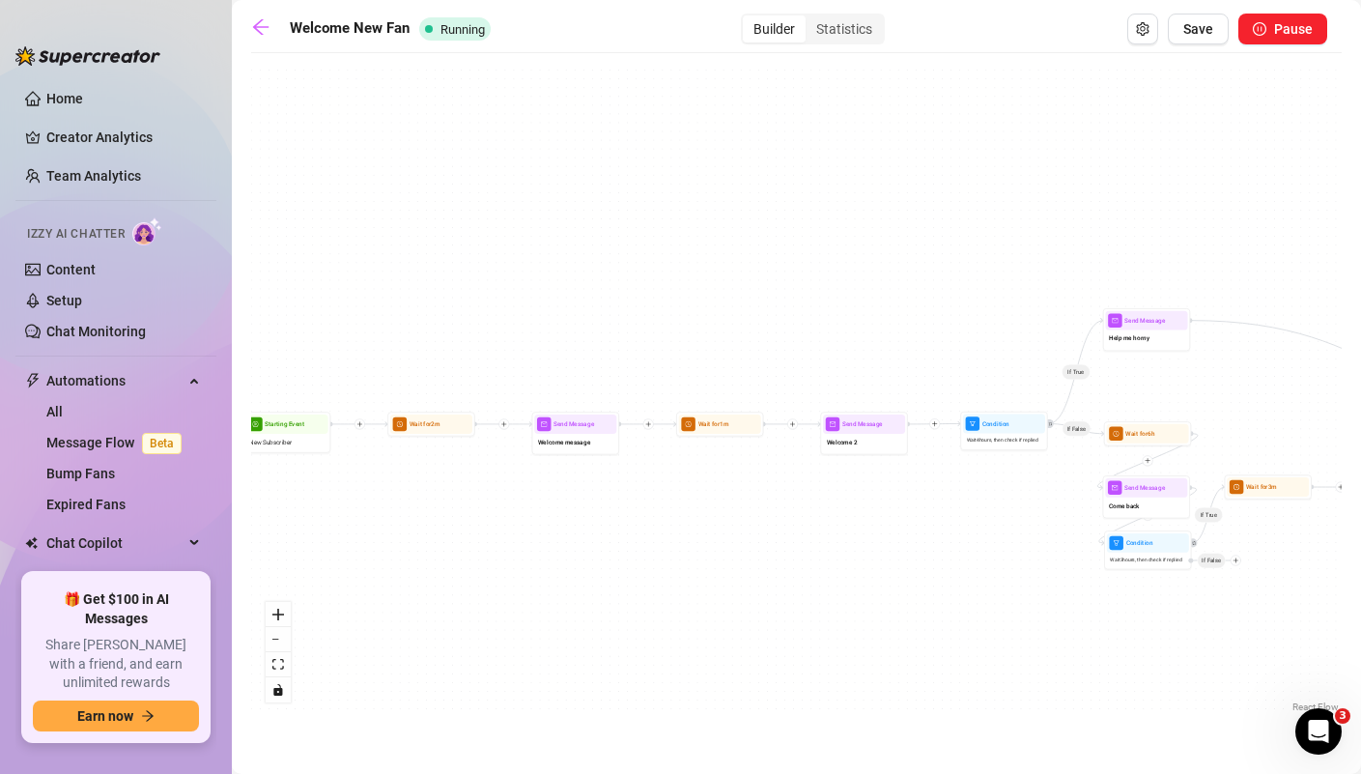
drag, startPoint x: 452, startPoint y: 583, endPoint x: 810, endPoint y: 584, distance: 357.5
click at [810, 584] on div "If True If False If True Send Message $20 Win Sexting🎁 1 media Avoid double sen…" at bounding box center [796, 390] width 1091 height 654
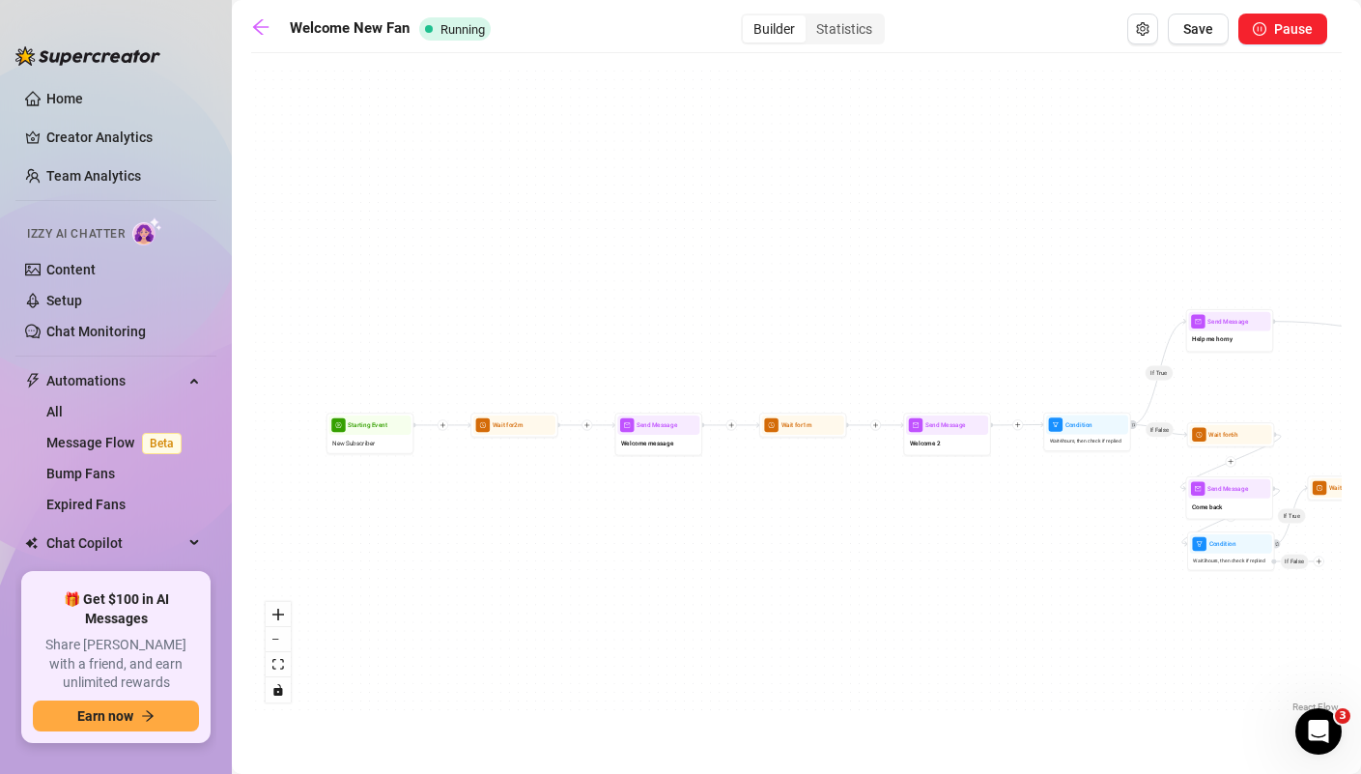
drag, startPoint x: 810, startPoint y: 584, endPoint x: 887, endPoint y: 584, distance: 77.3
click at [888, 584] on div "If True If False If True Send Message $20 Win Sexting🎁 1 media Avoid double sen…" at bounding box center [796, 390] width 1091 height 654
click at [267, 36] on icon "arrow-left" at bounding box center [260, 26] width 19 height 19
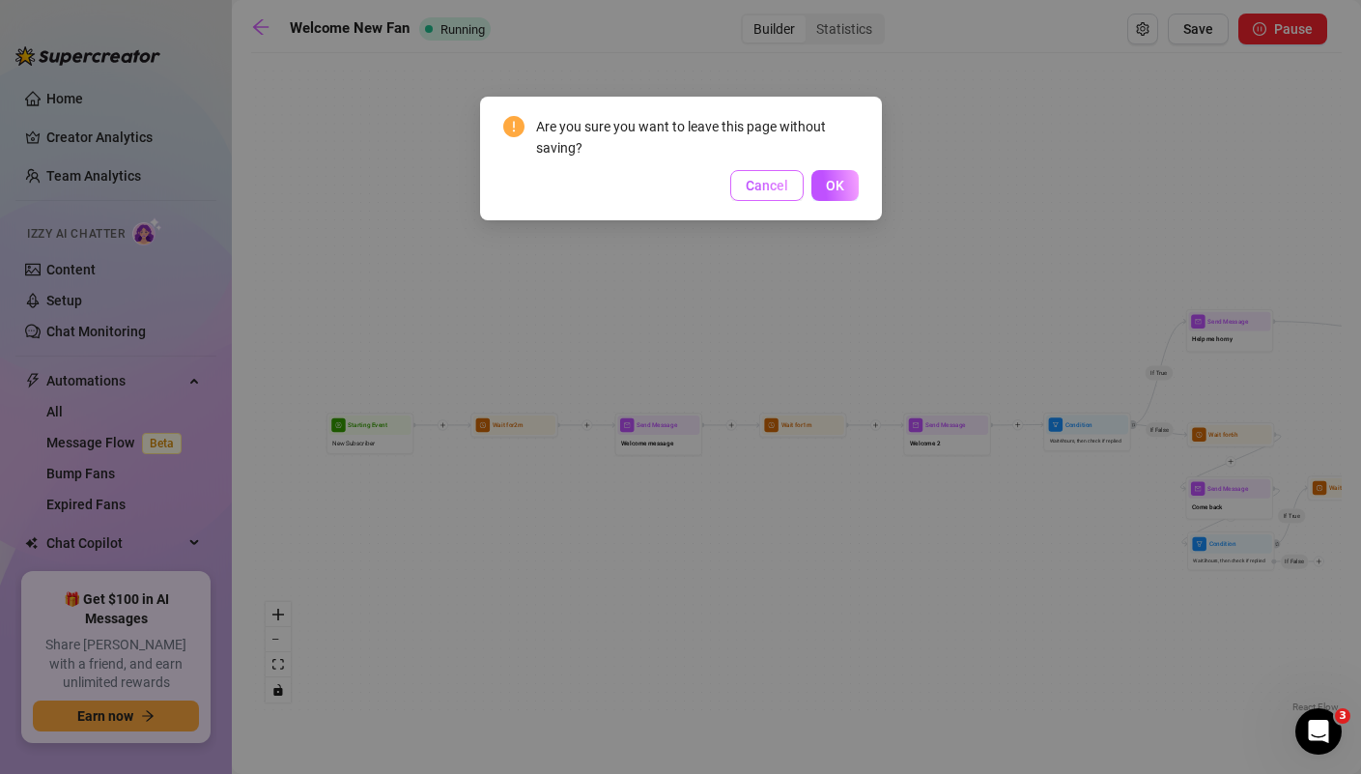
click at [756, 178] on span "Cancel" at bounding box center [767, 185] width 43 height 15
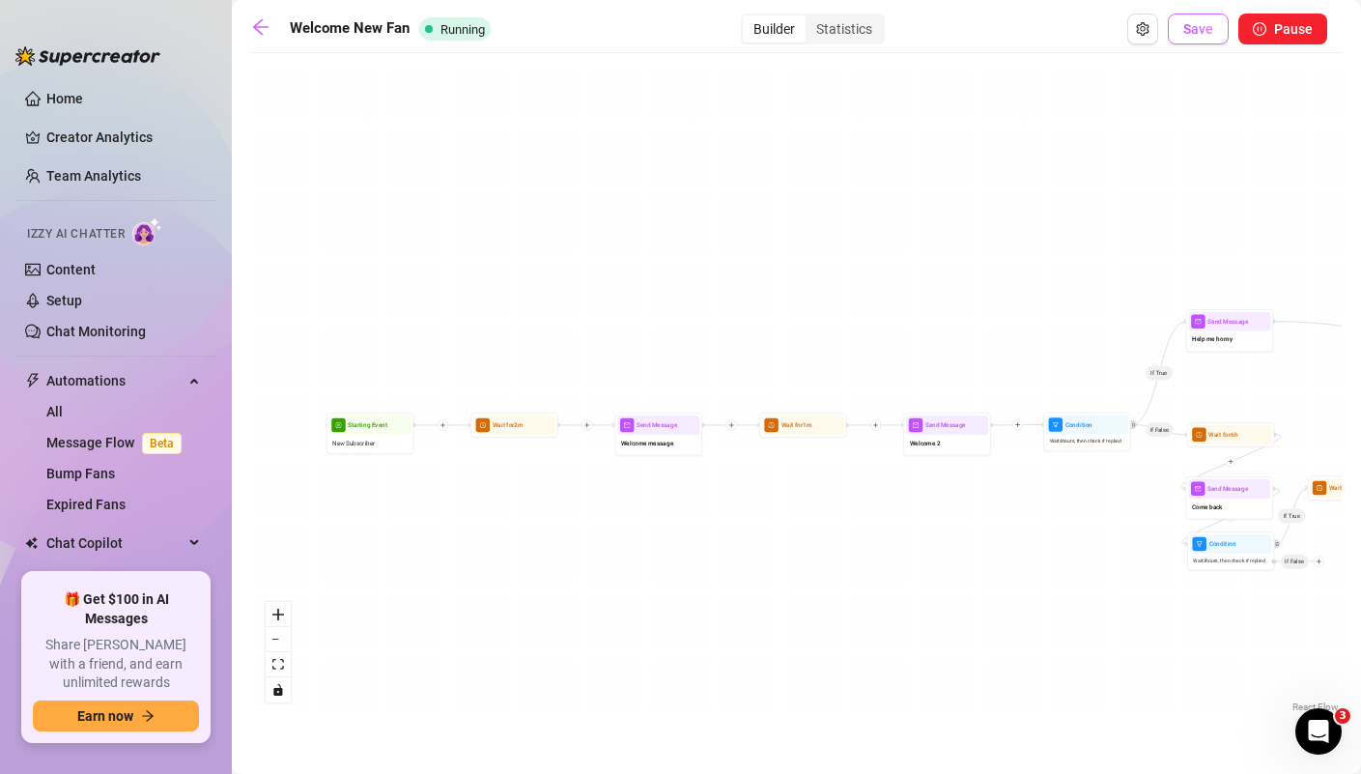
click at [1201, 38] on button "Save" at bounding box center [1198, 29] width 61 height 31
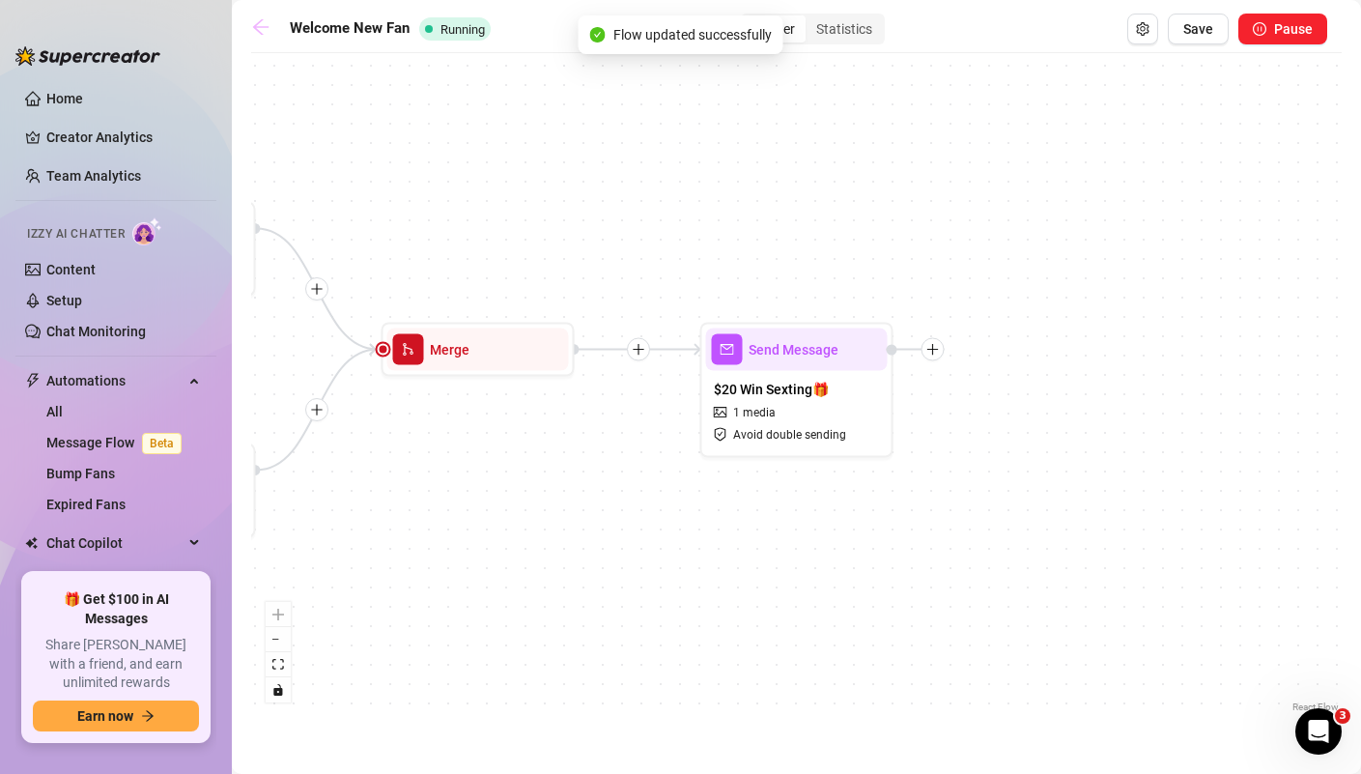
click at [259, 26] on icon "arrow-left" at bounding box center [260, 26] width 15 height 15
